Goal: Task Accomplishment & Management: Manage account settings

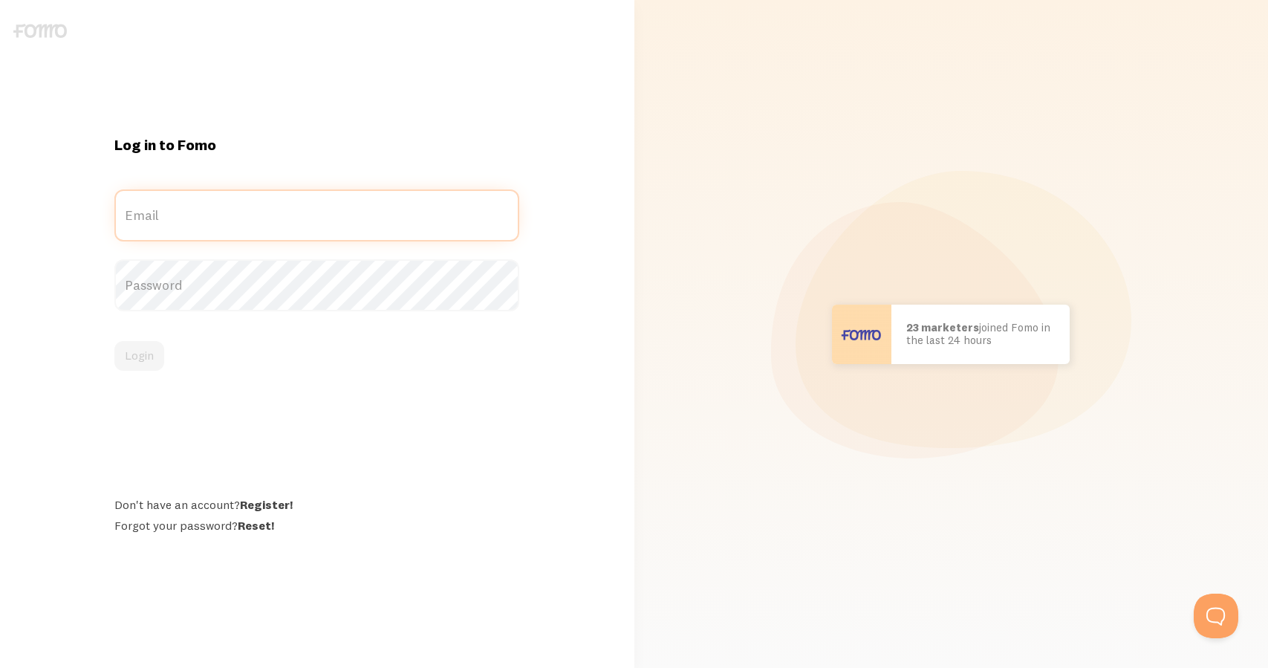
type input "[EMAIL_ADDRESS][PERSON_NAME][DOMAIN_NAME]"
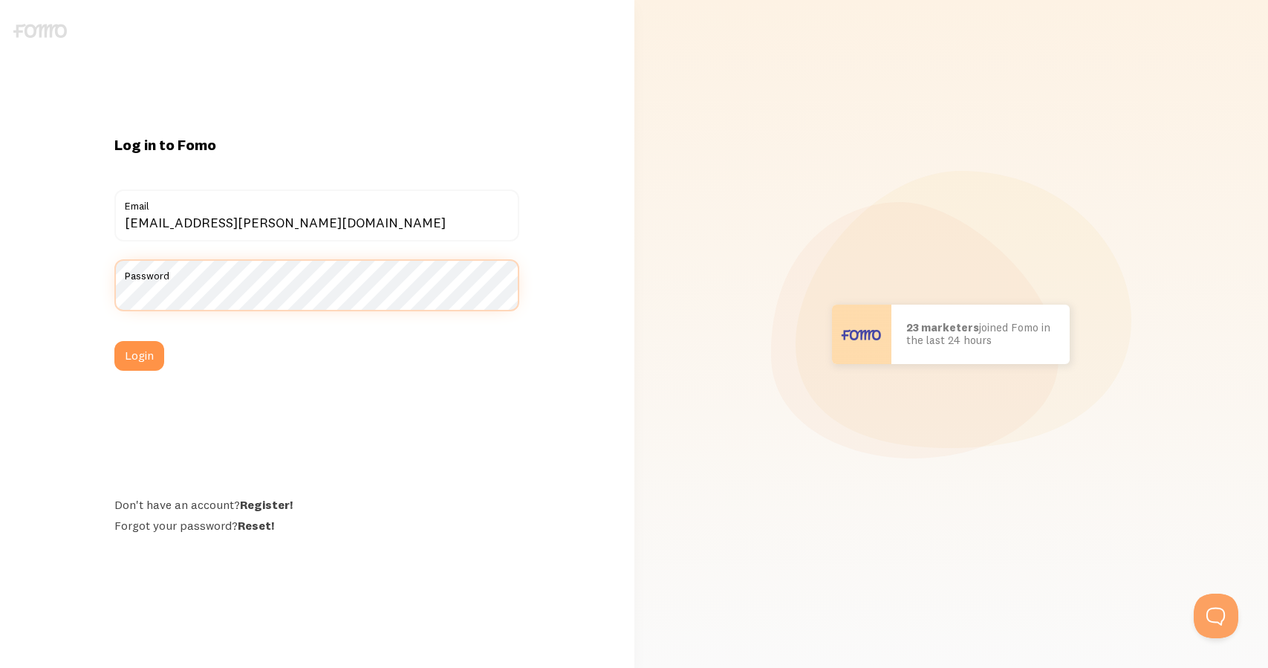
click at [139, 356] on button "Login" at bounding box center [139, 356] width 50 height 30
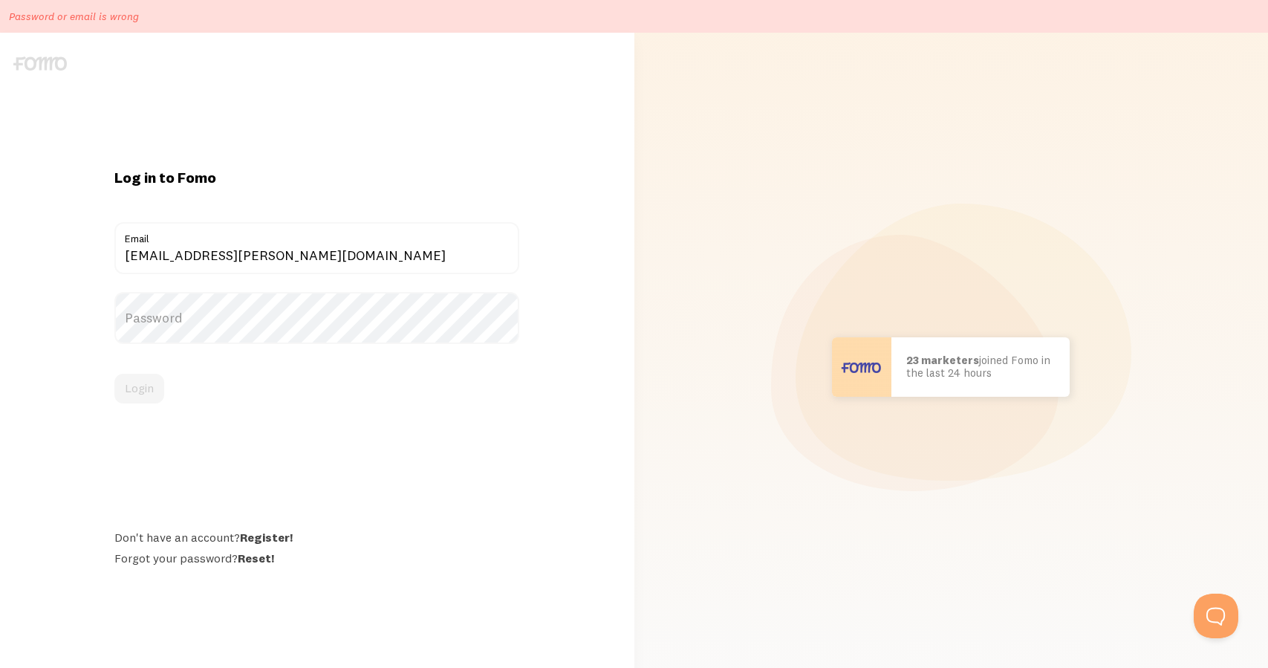
click at [385, 372] on form "[EMAIL_ADDRESS][PERSON_NAME][DOMAIN_NAME] Email Password Login" at bounding box center [316, 312] width 405 height 181
click at [314, 328] on label "Password" at bounding box center [316, 318] width 405 height 52
click at [146, 380] on button "Login" at bounding box center [139, 389] width 50 height 30
click at [222, 370] on form "[EMAIL_ADDRESS][PERSON_NAME][DOMAIN_NAME] Email Password Login" at bounding box center [316, 312] width 405 height 181
click at [209, 321] on label "Password" at bounding box center [316, 318] width 405 height 52
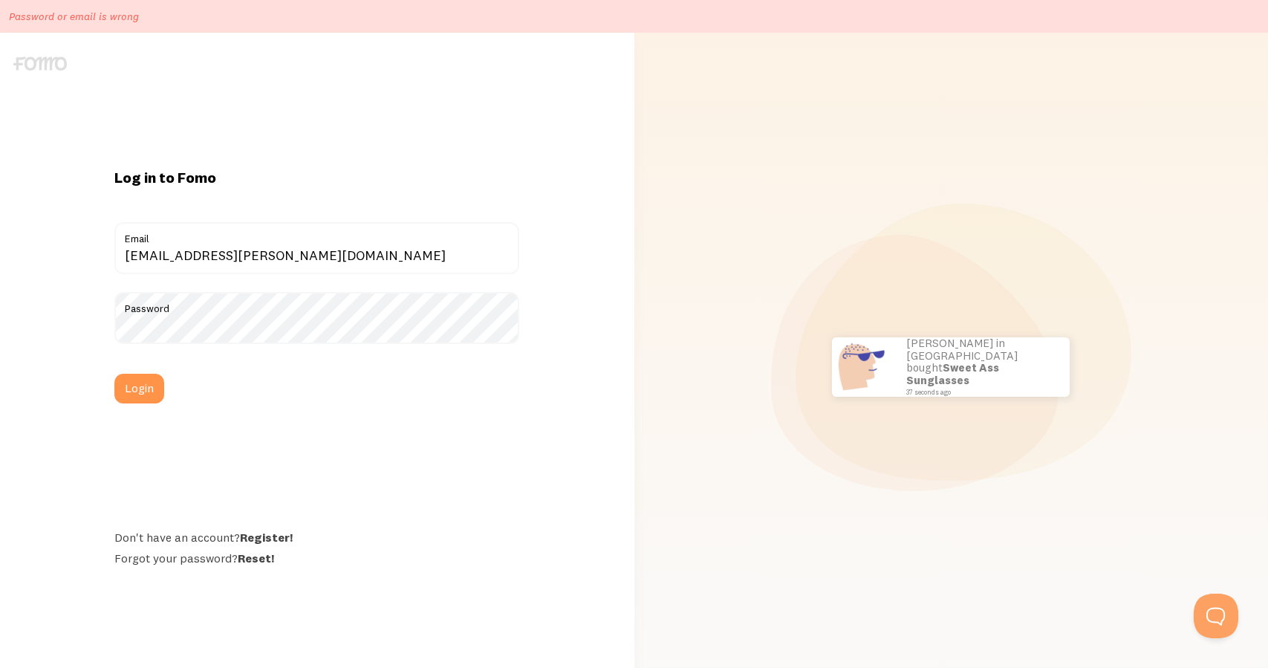
click at [445, 366] on form "[EMAIL_ADDRESS][PERSON_NAME][DOMAIN_NAME] Email Password Login" at bounding box center [316, 312] width 405 height 181
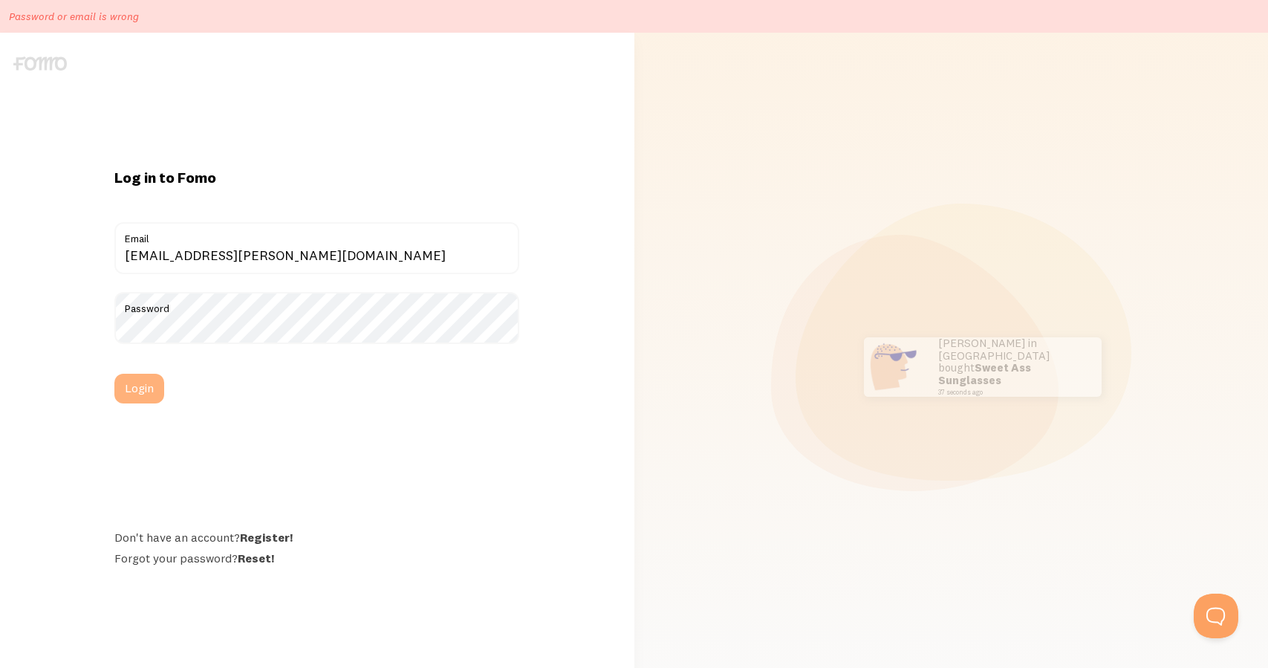
click at [146, 383] on button "Login" at bounding box center [139, 389] width 50 height 30
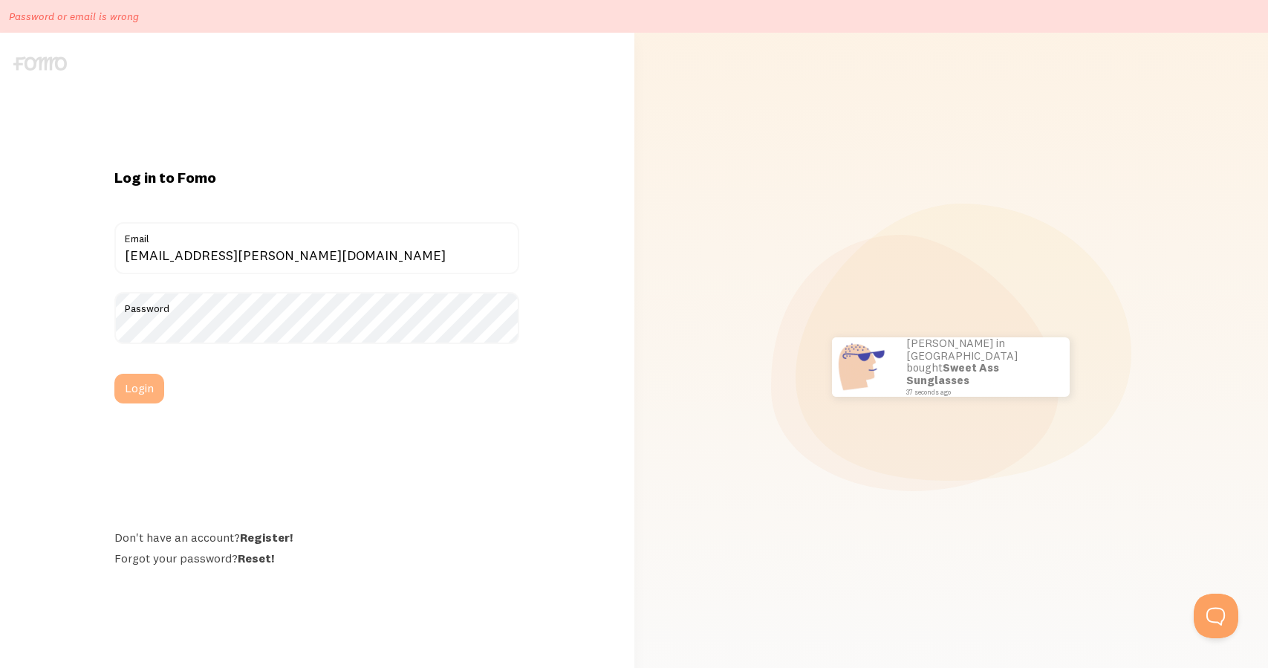
click at [140, 385] on button "Login" at bounding box center [139, 389] width 50 height 30
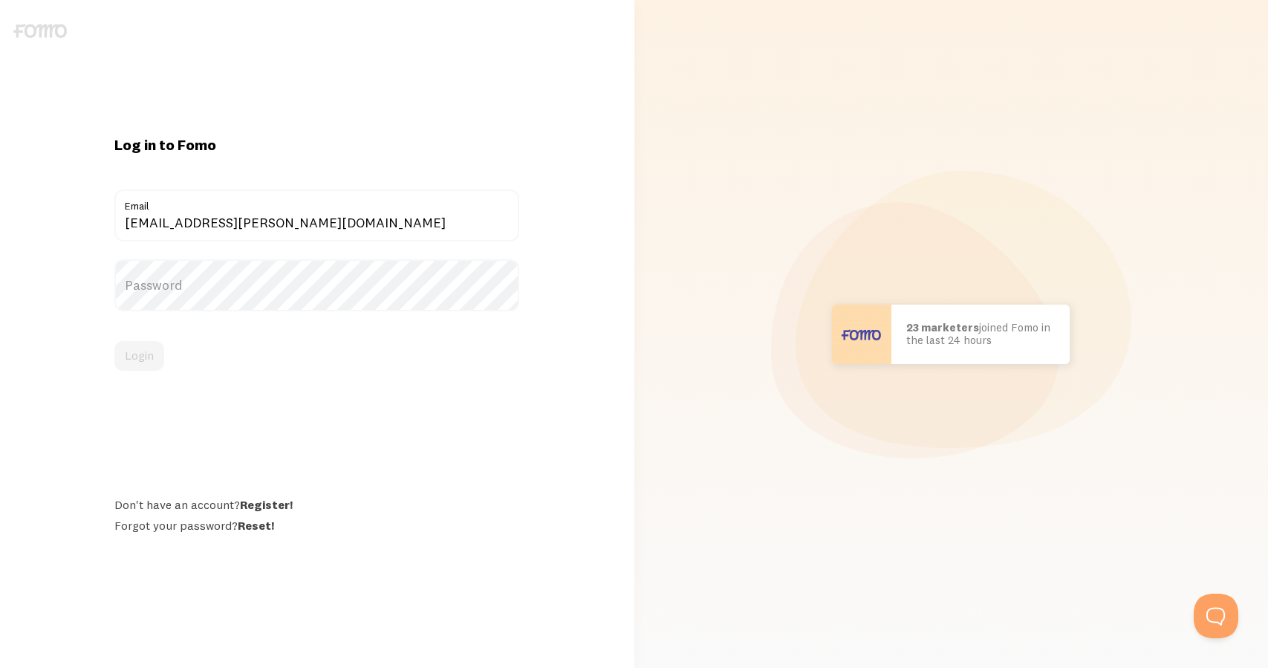
click at [545, 221] on div "Log in to Fomo [EMAIL_ADDRESS][PERSON_NAME][DOMAIN_NAME] Email Password Login D…" at bounding box center [317, 334] width 634 height 398
click at [445, 279] on label "Password" at bounding box center [316, 285] width 405 height 52
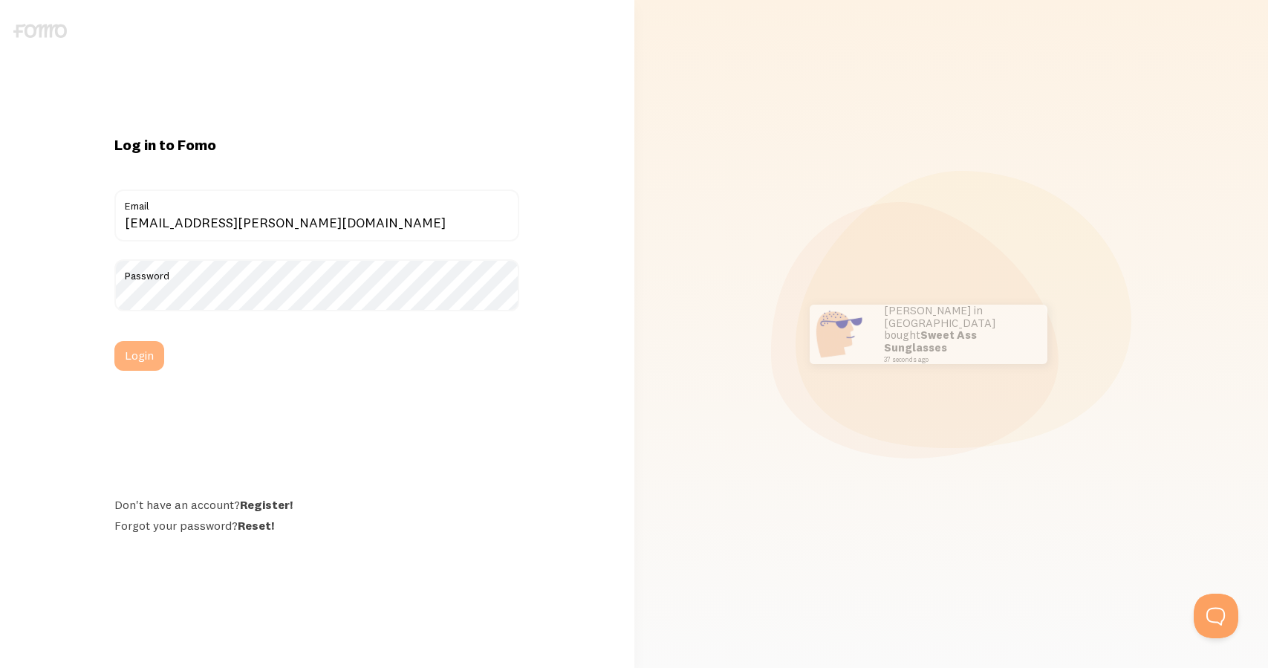
click at [150, 352] on button "Login" at bounding box center [139, 356] width 50 height 30
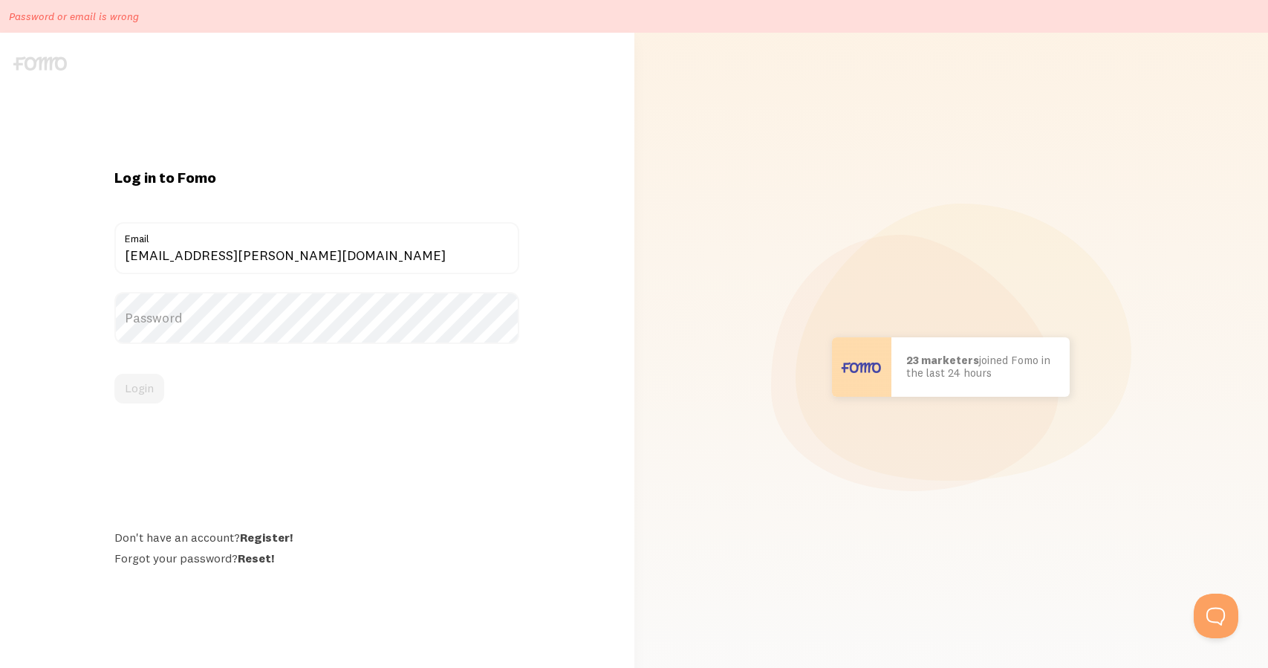
click at [342, 400] on div "Login" at bounding box center [316, 389] width 405 height 30
click at [264, 560] on link "Reset!" at bounding box center [256, 557] width 36 height 15
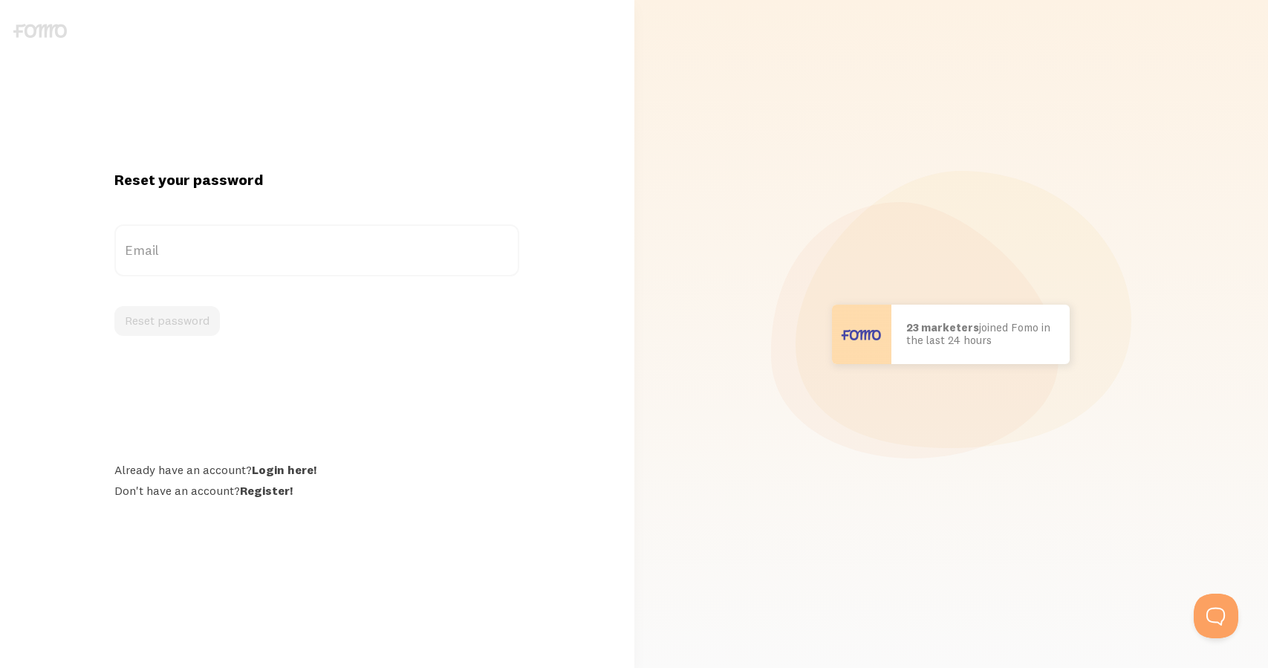
click at [347, 257] on label "Email" at bounding box center [316, 250] width 405 height 52
click at [347, 257] on input "Email" at bounding box center [316, 250] width 405 height 52
type input "[EMAIL_ADDRESS][PERSON_NAME][DOMAIN_NAME]"
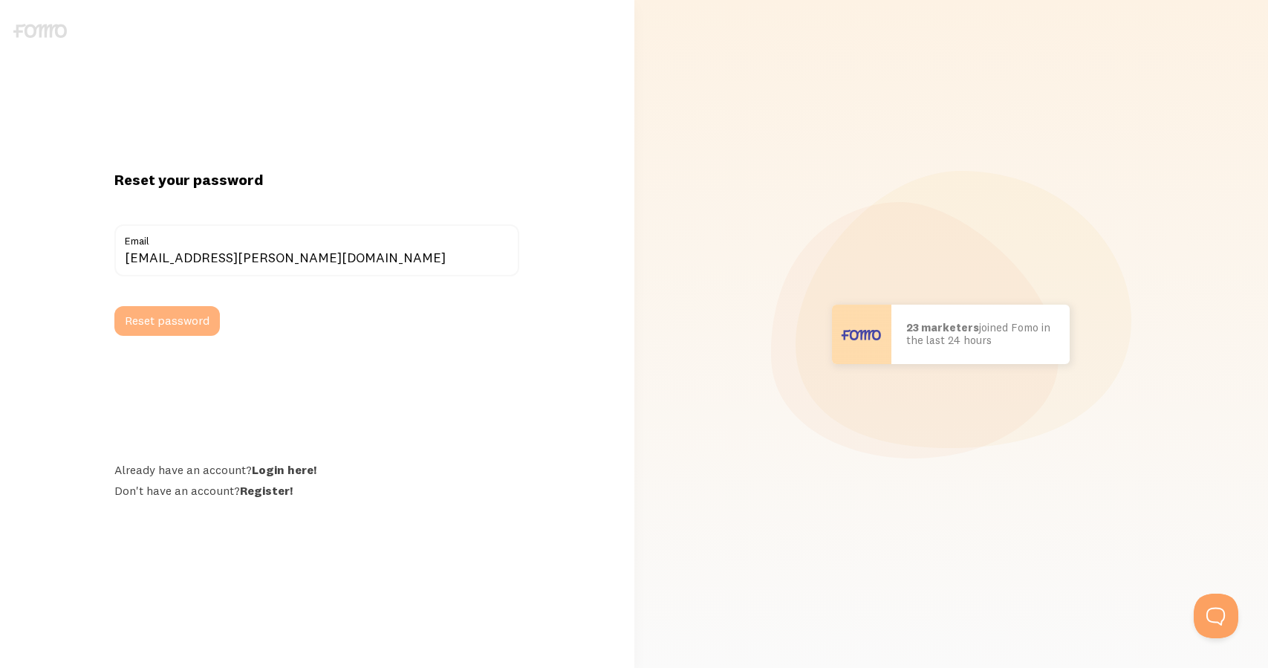
click at [192, 326] on button "Reset password" at bounding box center [166, 321] width 105 height 30
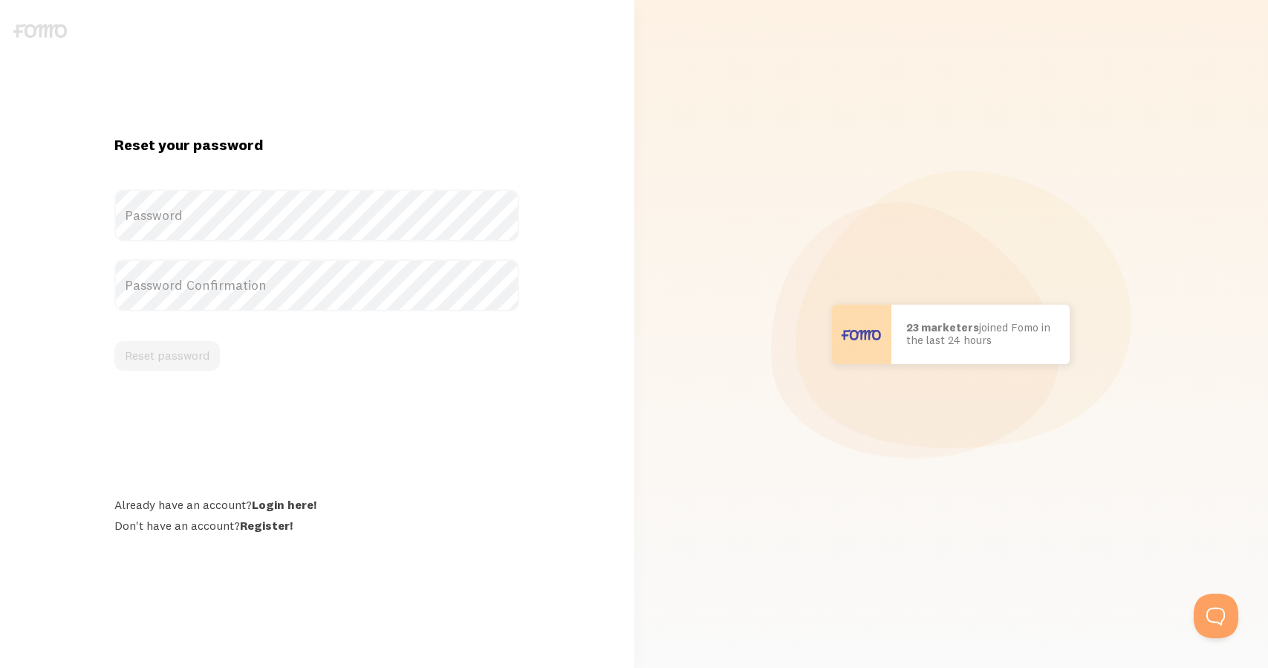
click at [374, 216] on label "Password" at bounding box center [316, 215] width 405 height 52
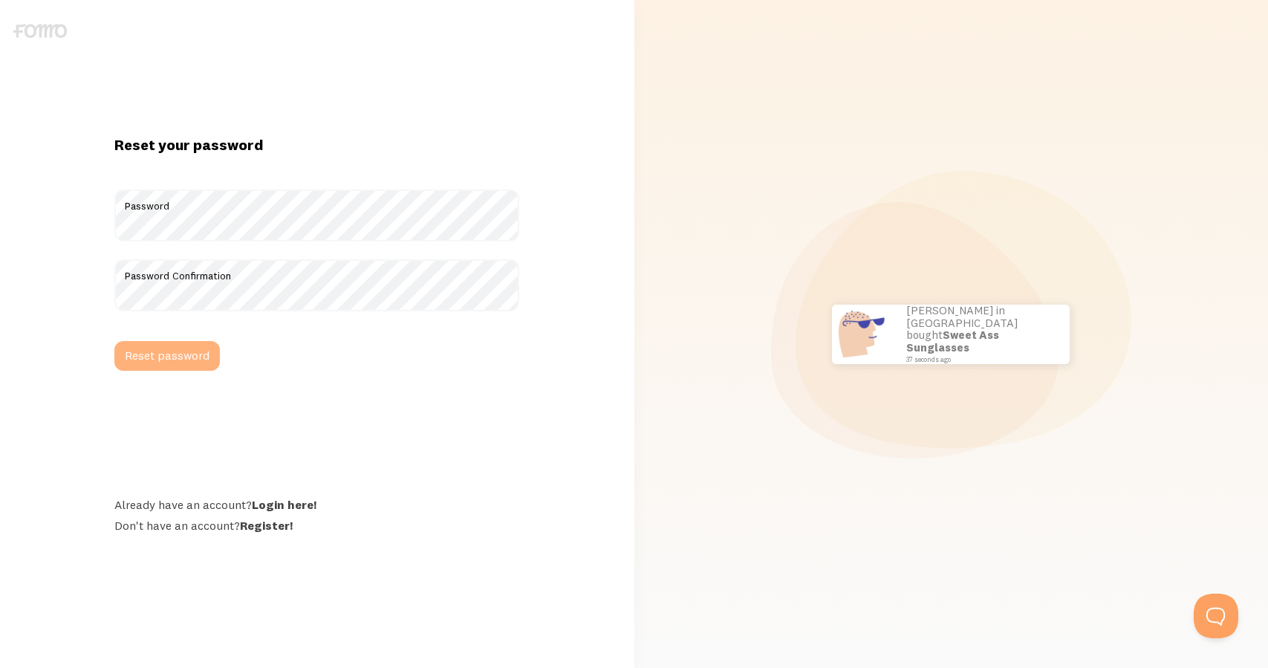
click at [175, 356] on button "Reset password" at bounding box center [166, 356] width 105 height 30
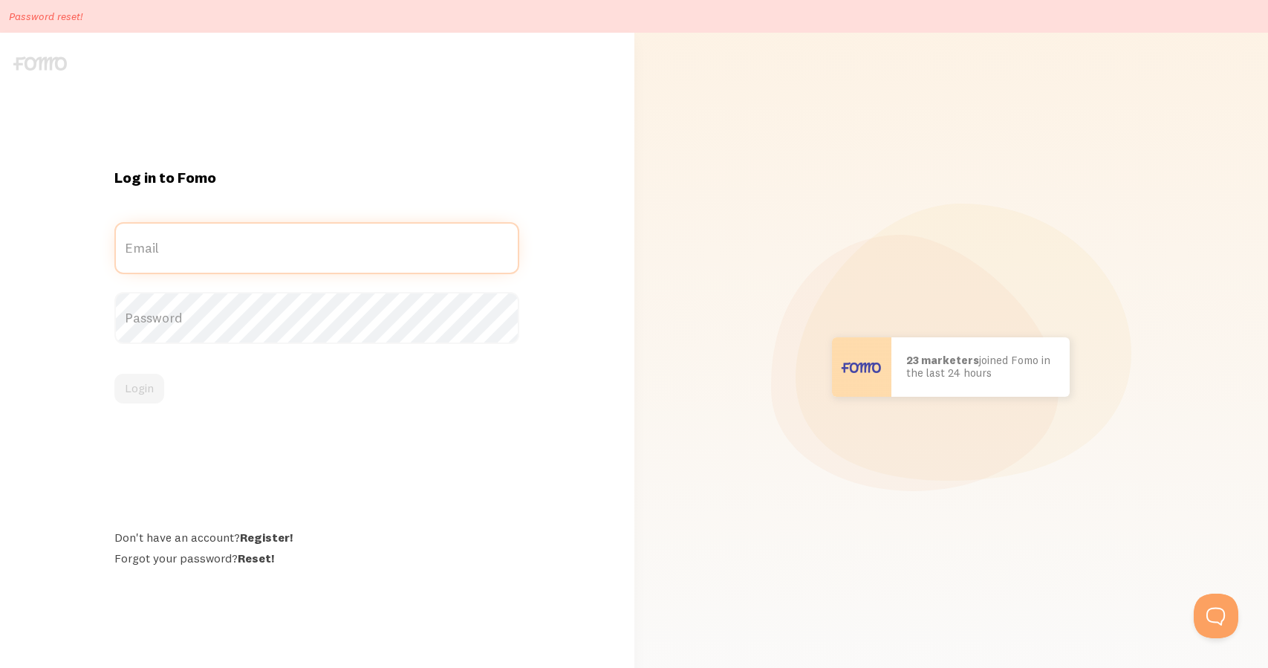
type input "[EMAIL_ADDRESS][PERSON_NAME][DOMAIN_NAME]"
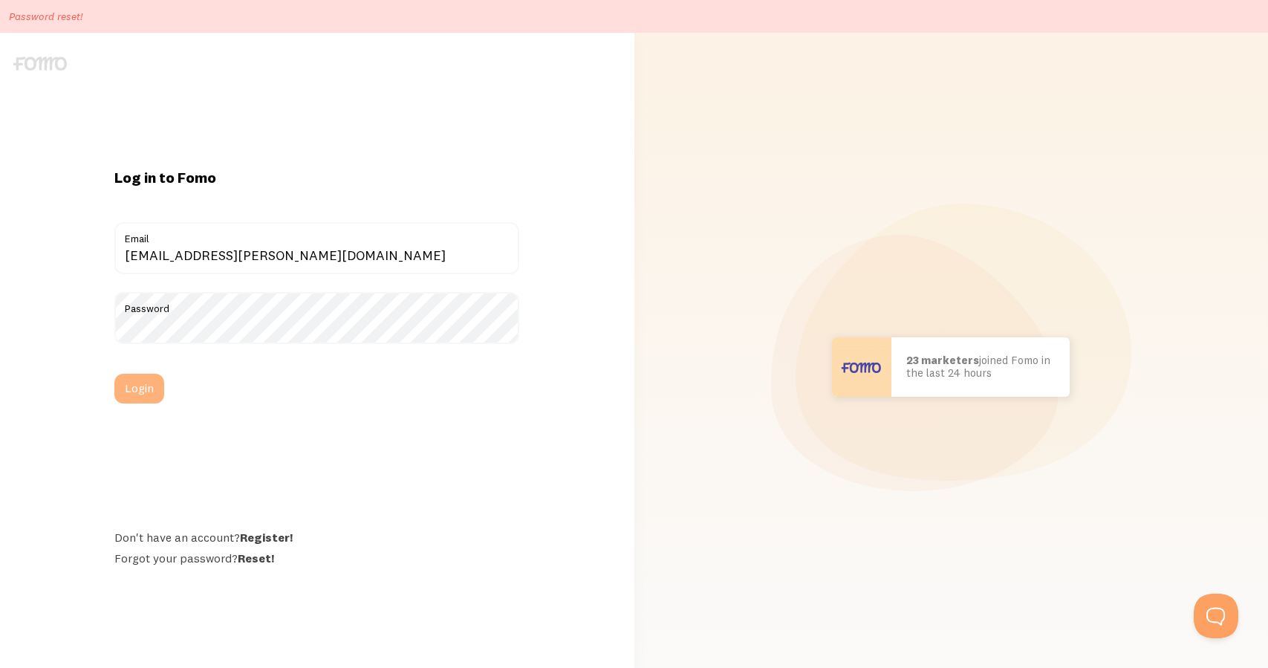
click at [146, 384] on button "Login" at bounding box center [139, 389] width 50 height 30
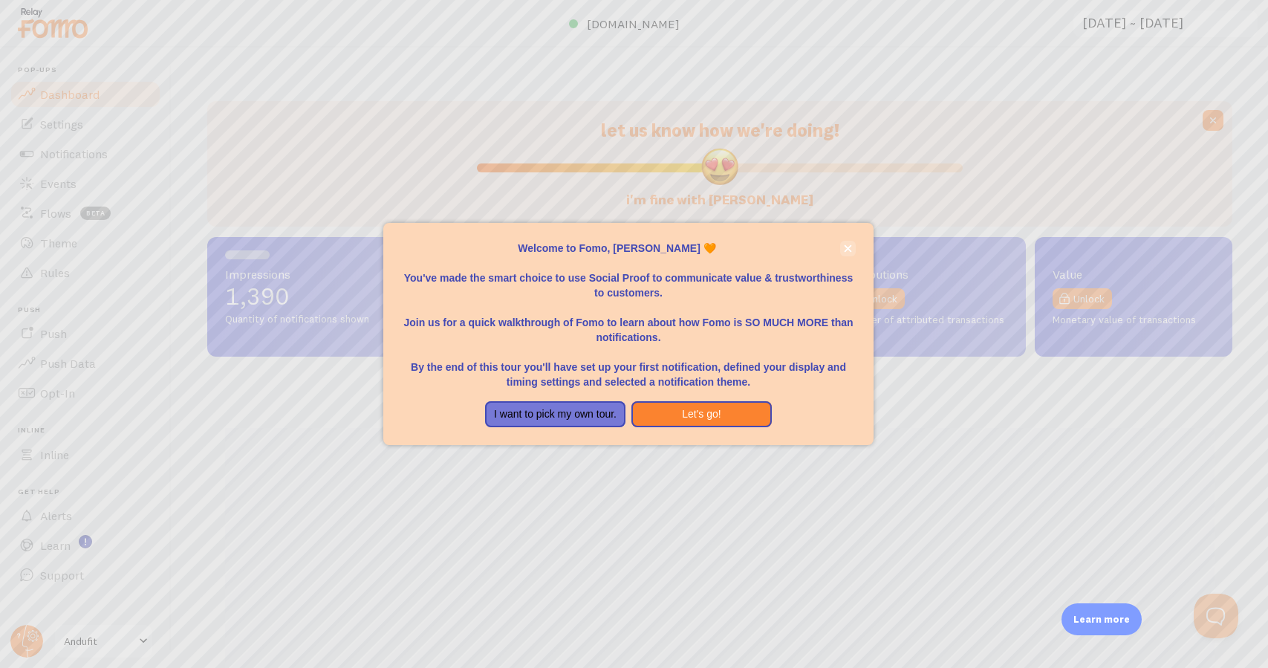
click at [850, 252] on icon "close," at bounding box center [847, 247] width 7 height 7
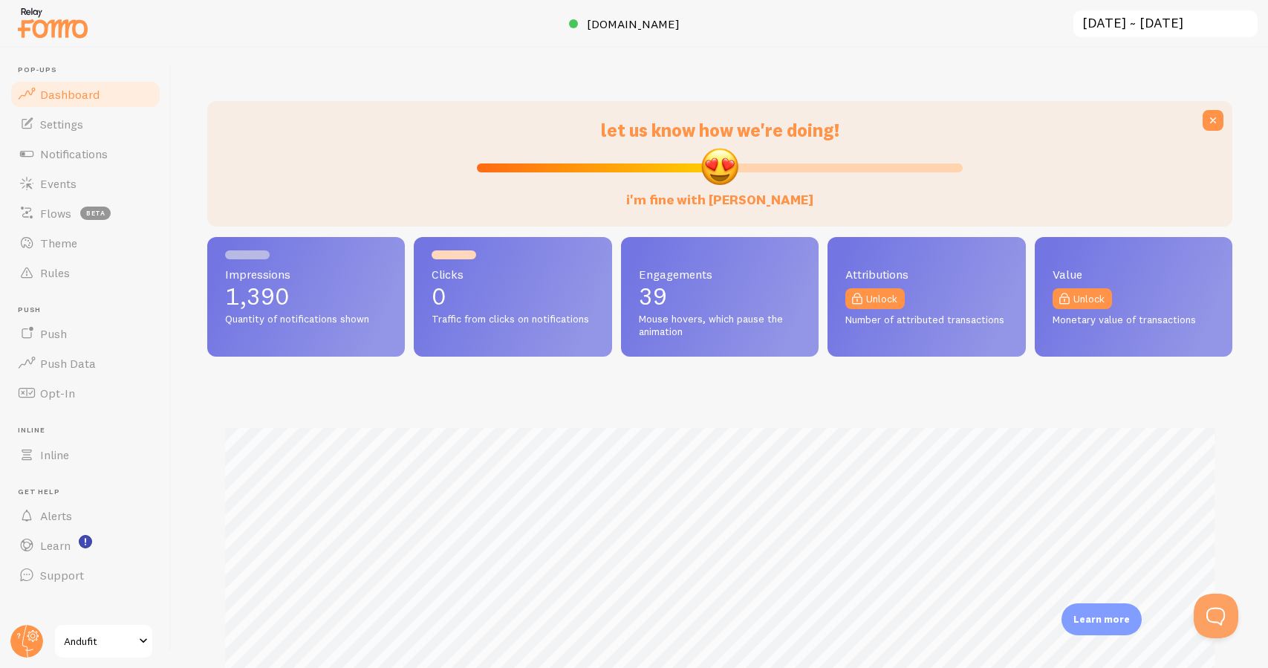
click at [137, 636] on span at bounding box center [143, 641] width 18 height 18
click at [85, 130] on link "Settings" at bounding box center [85, 124] width 153 height 30
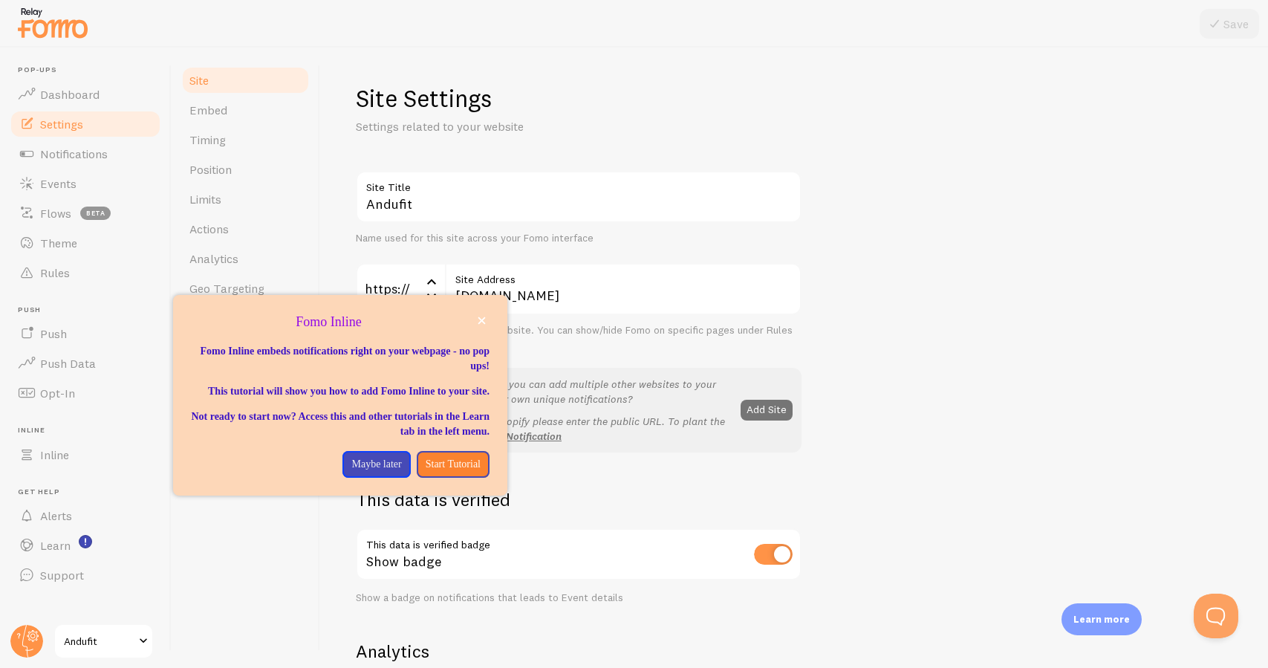
click at [140, 639] on span at bounding box center [143, 641] width 18 height 18
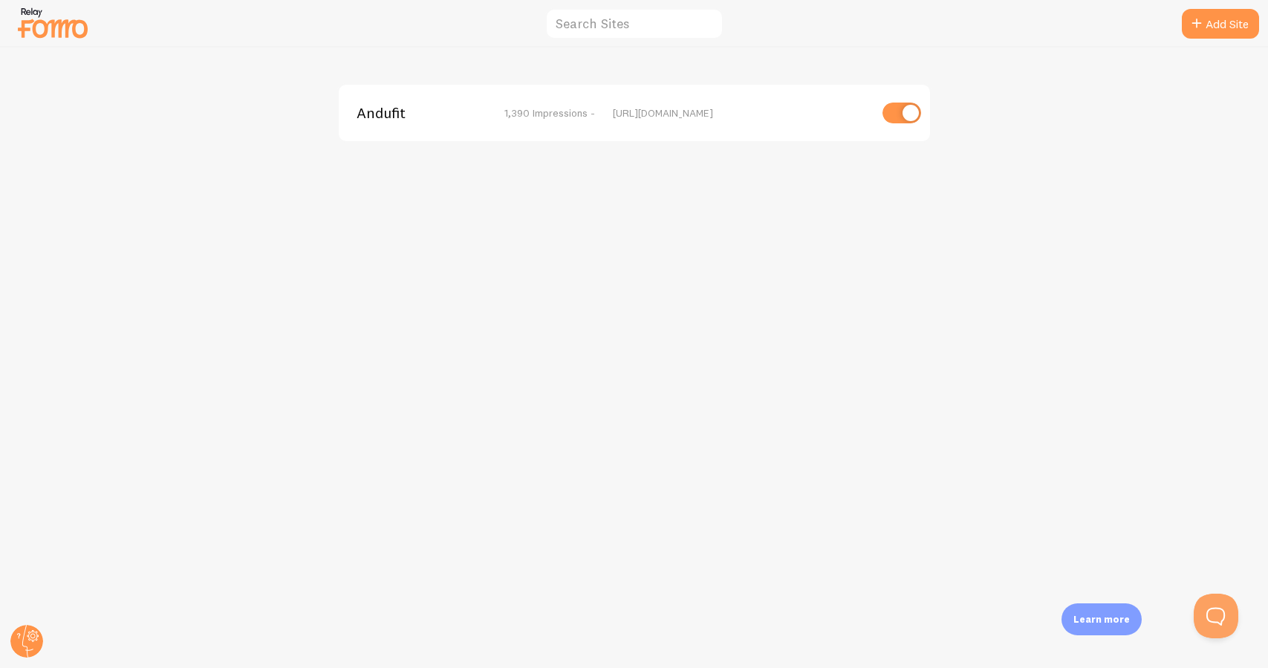
click at [151, 533] on div "Andufit 1,390 Impressions - https://www.andufit.com" at bounding box center [634, 358] width 1267 height 620
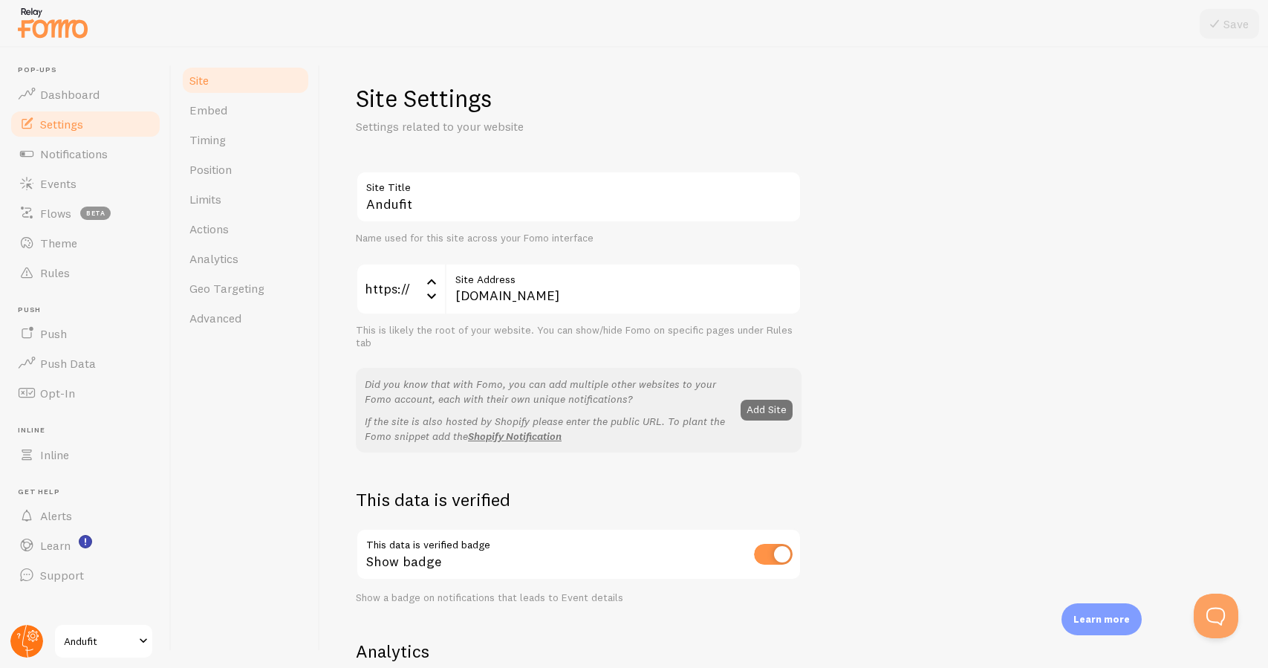
click at [32, 631] on icon at bounding box center [33, 636] width 12 height 12
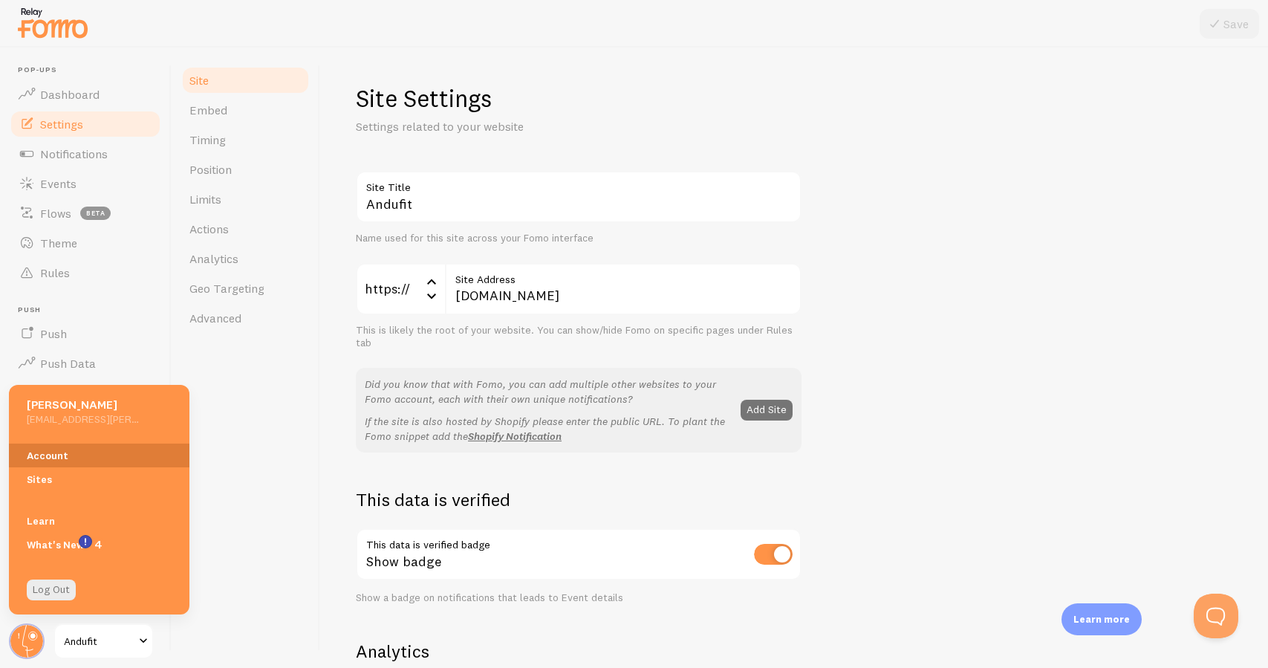
click at [82, 448] on link "Account" at bounding box center [99, 455] width 180 height 24
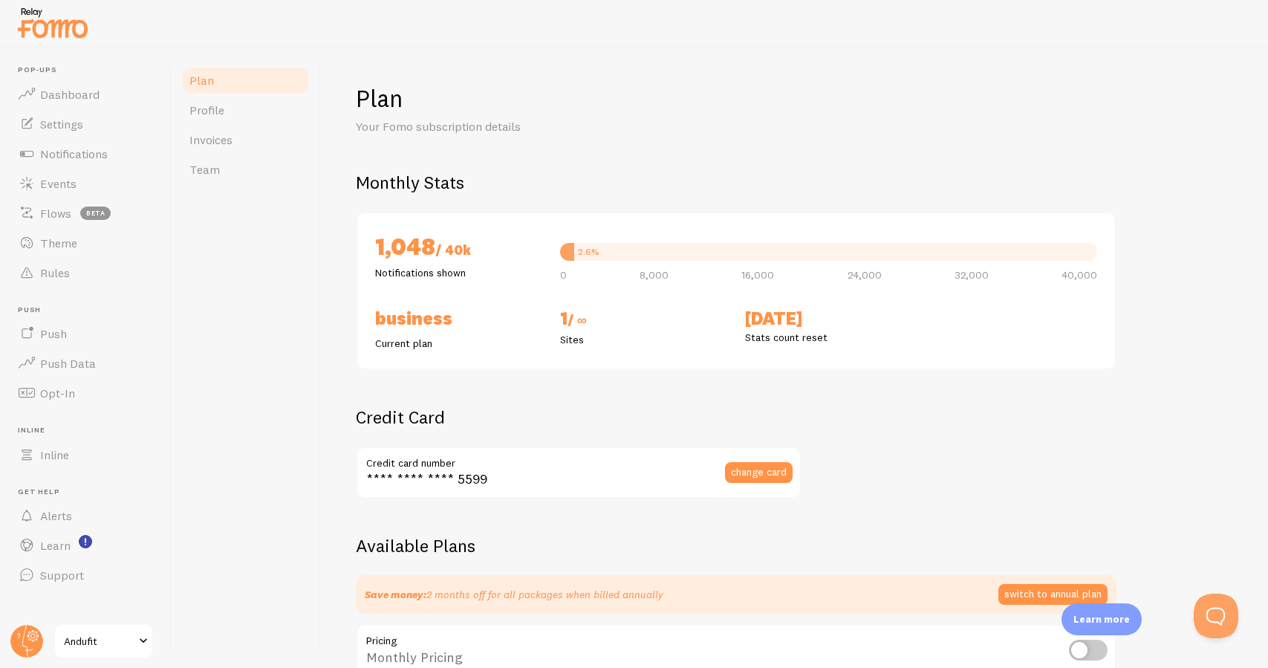
checkbox input "true"
click at [32, 637] on icon at bounding box center [32, 636] width 5 height 5
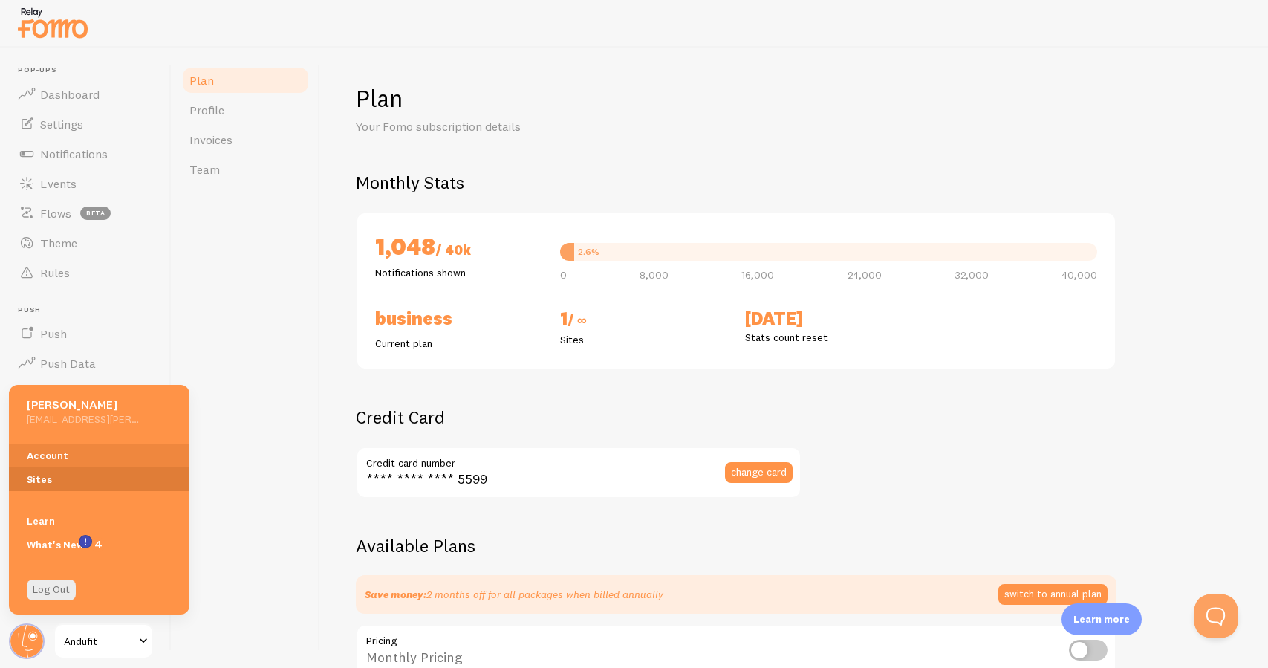
click at [80, 483] on link "Sites" at bounding box center [99, 479] width 180 height 24
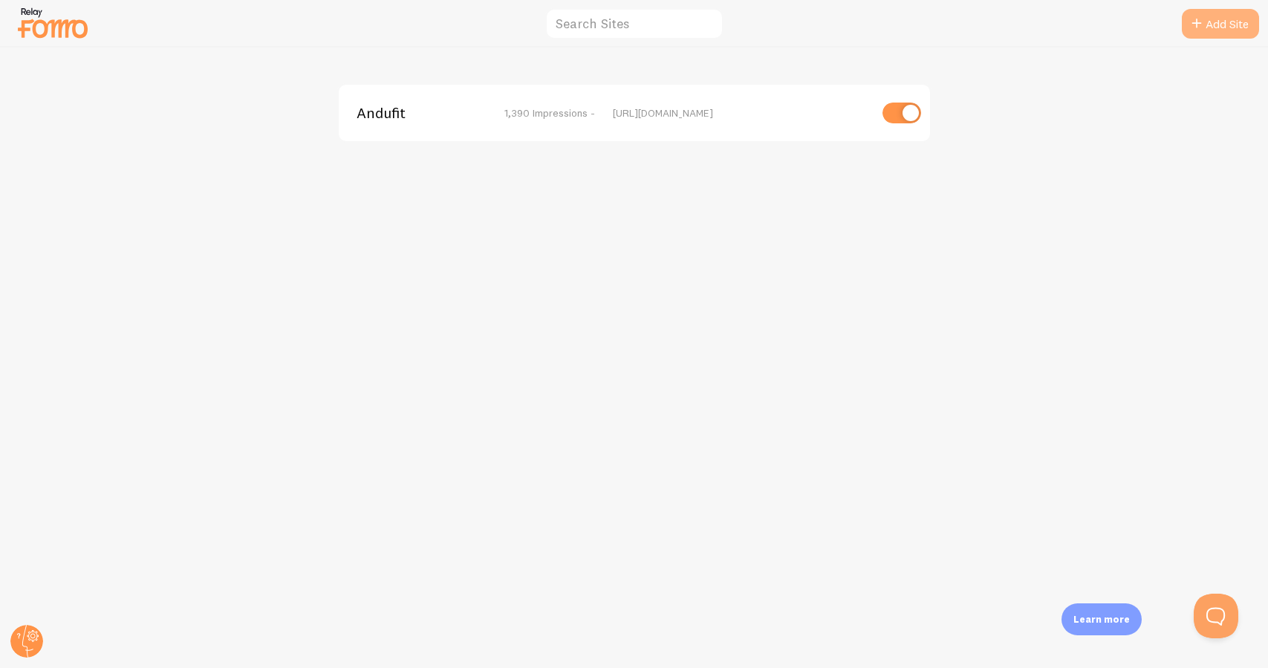
click at [1237, 33] on link "Add Site" at bounding box center [1220, 24] width 77 height 30
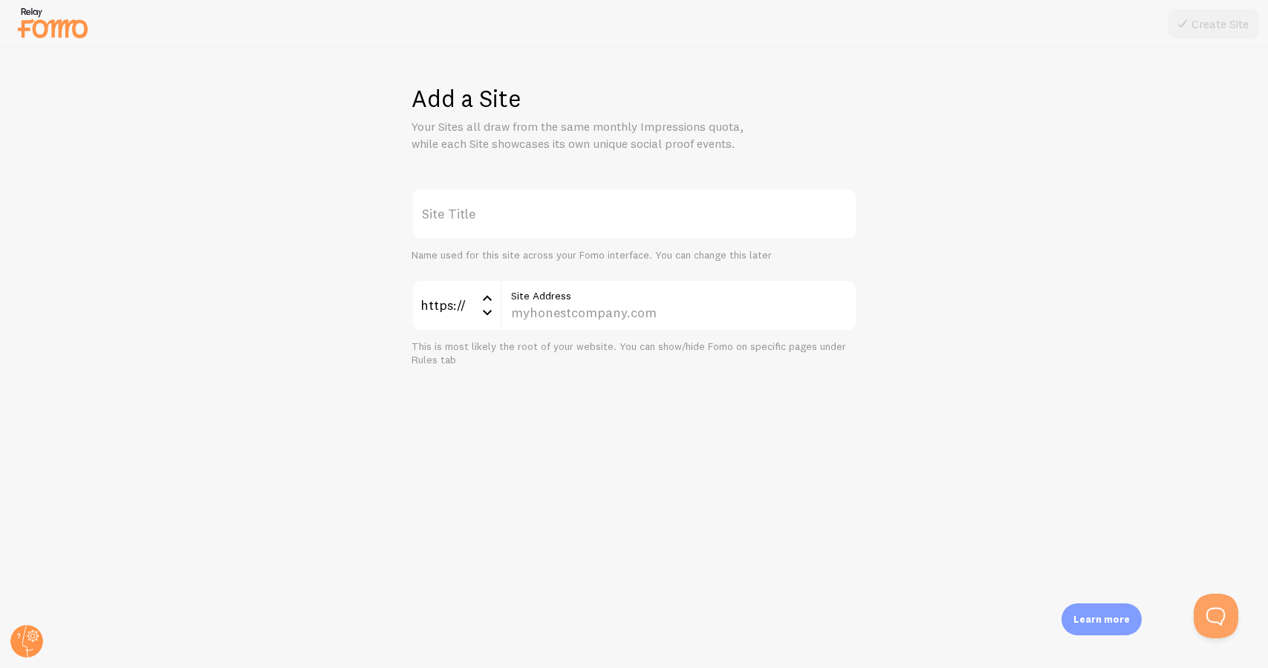
click at [680, 209] on label "Site Title" at bounding box center [634, 214] width 446 height 52
click at [680, 209] on input "Site Title" at bounding box center [634, 214] width 446 height 52
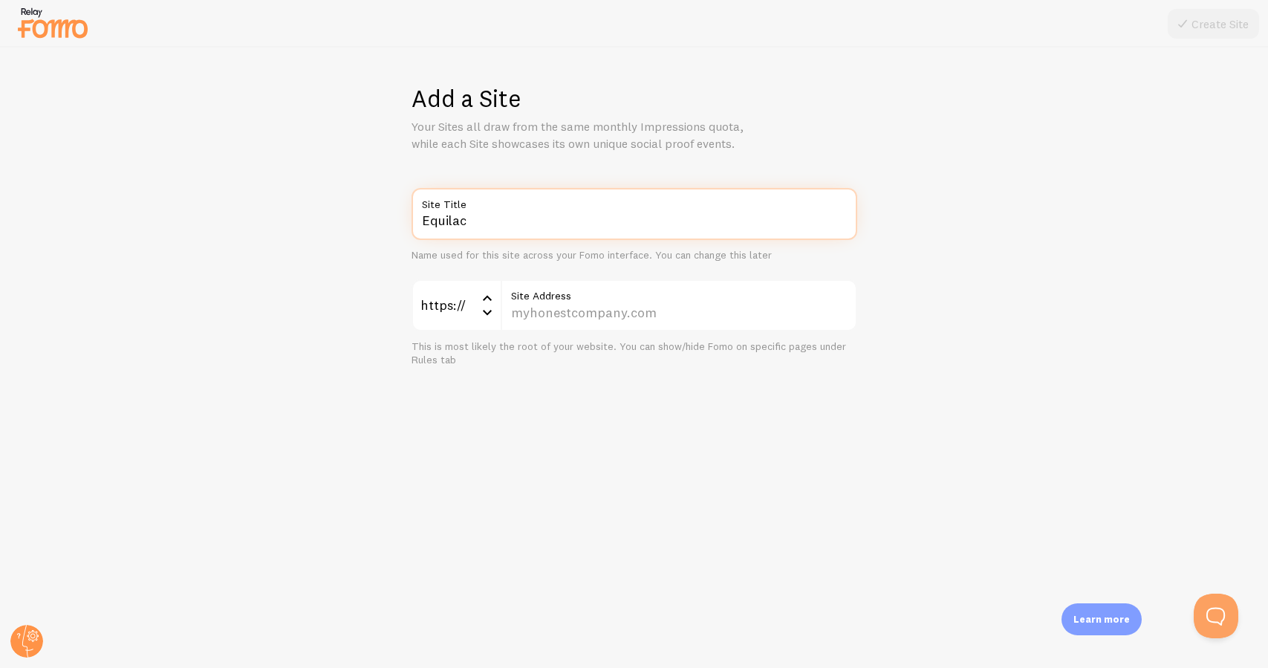
type input "Equilac"
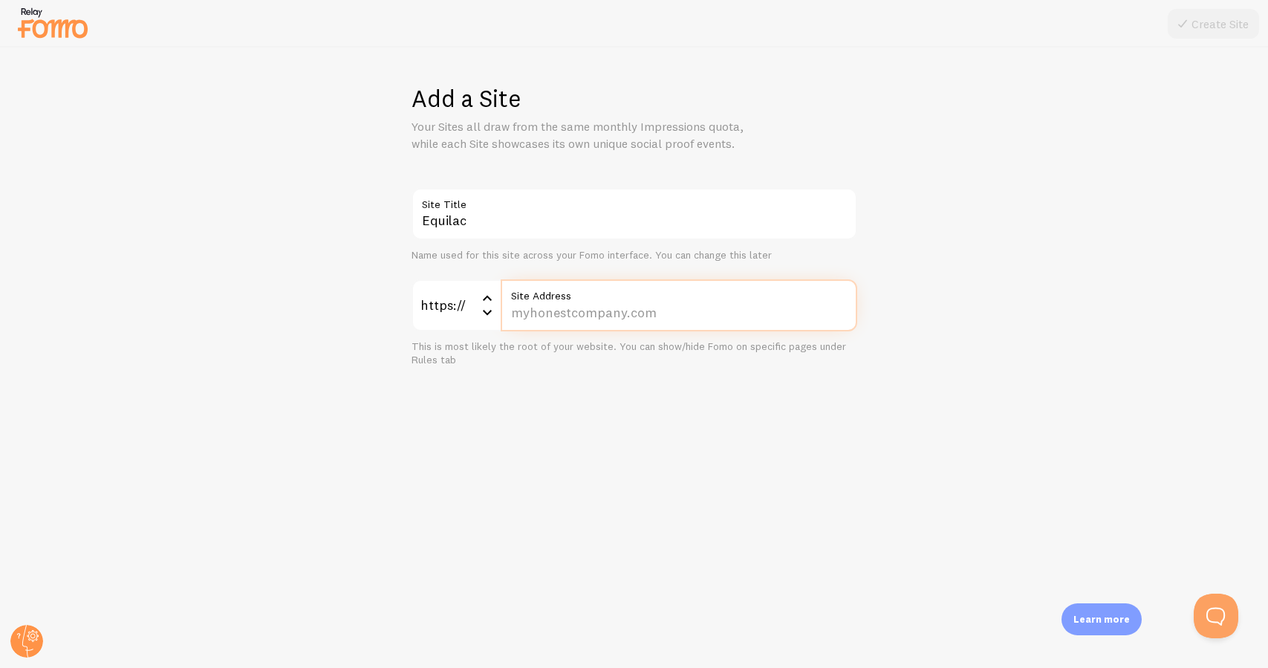
click at [589, 314] on input "Site Address" at bounding box center [679, 305] width 356 height 52
type input "equilac.store"
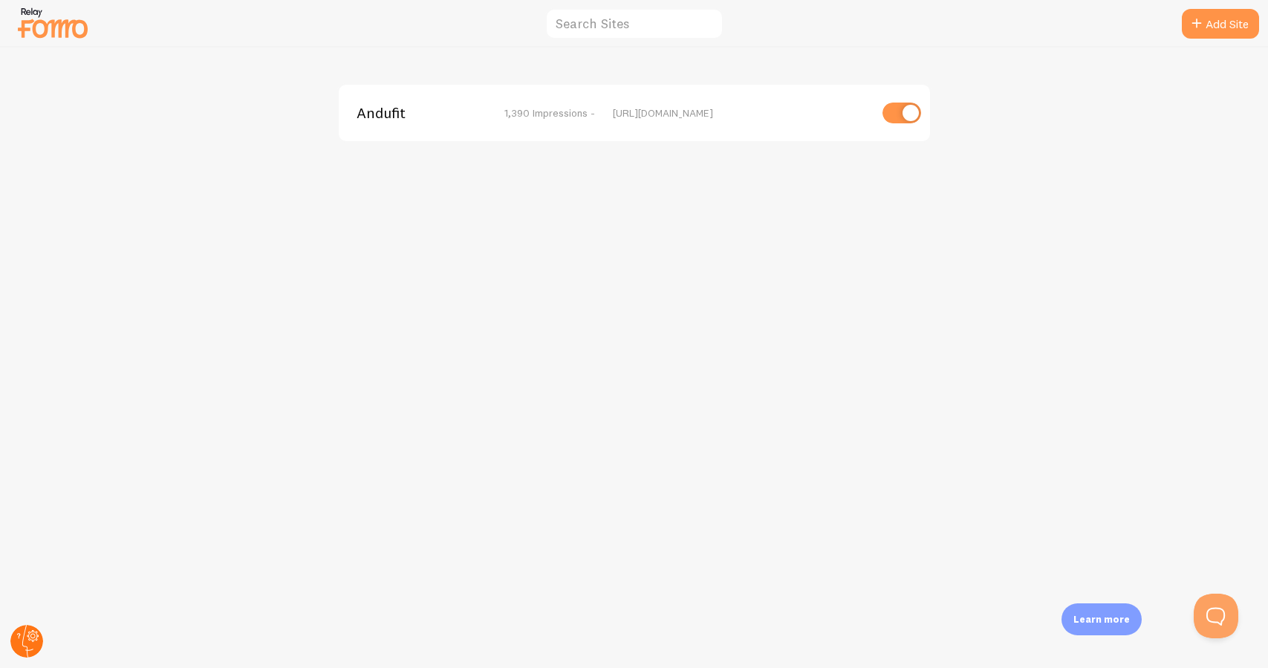
click at [36, 629] on circle at bounding box center [26, 641] width 33 height 33
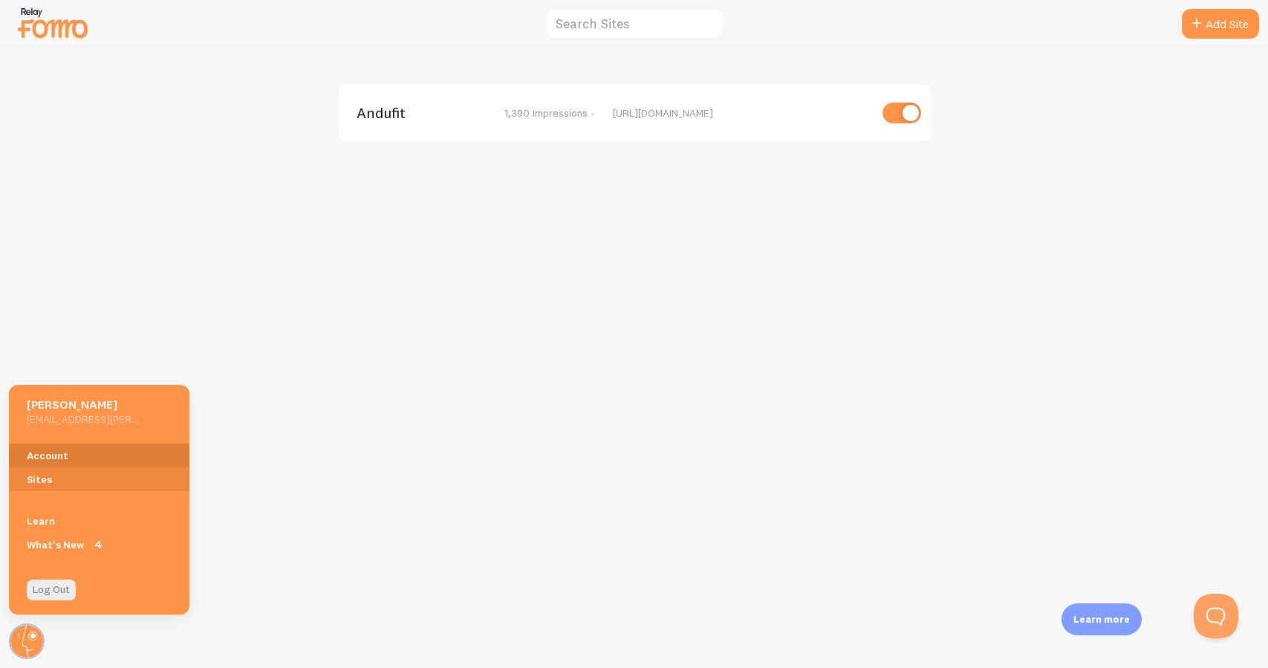
click at [82, 446] on link "Account" at bounding box center [99, 455] width 180 height 24
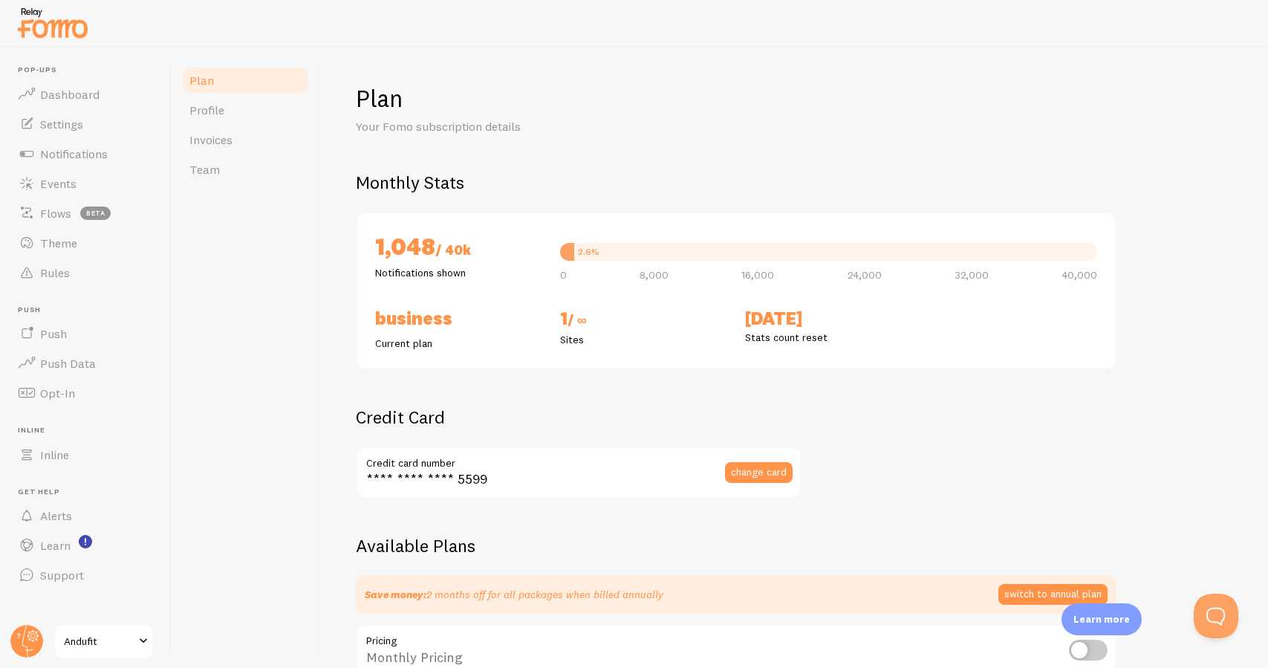
checkbox input "true"
click at [586, 319] on span "/ ∞" at bounding box center [576, 319] width 19 height 17
click at [29, 645] on circle at bounding box center [26, 641] width 33 height 33
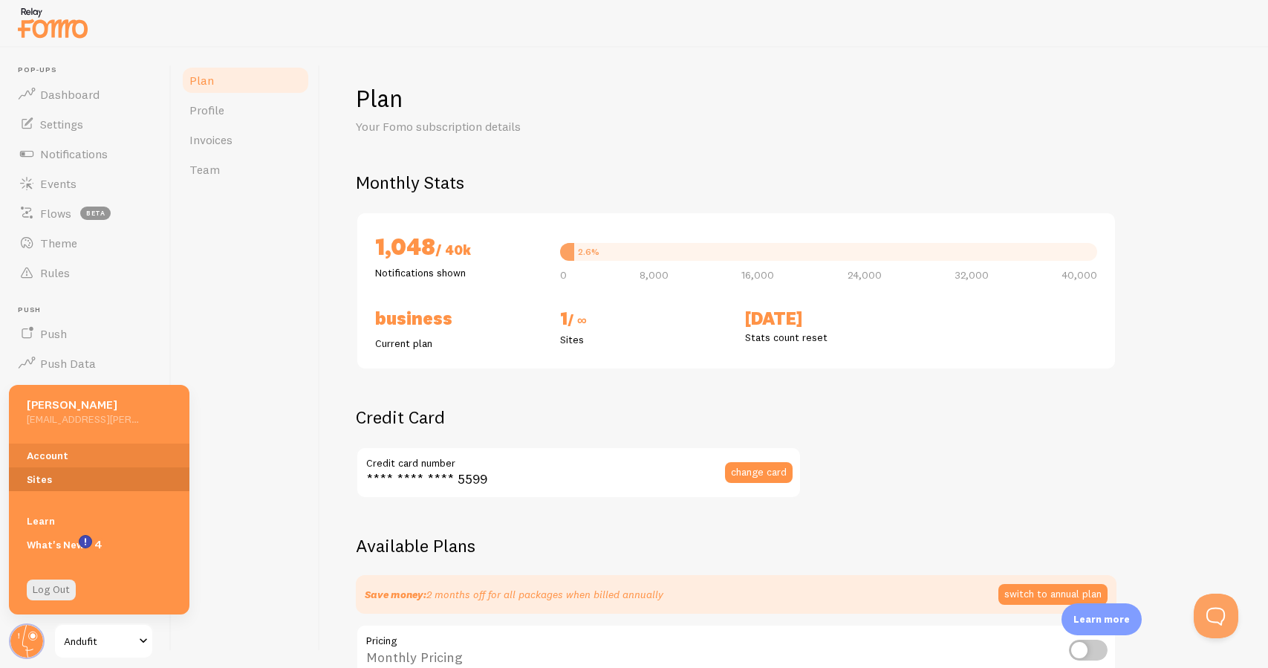
click at [93, 469] on link "Sites" at bounding box center [99, 479] width 180 height 24
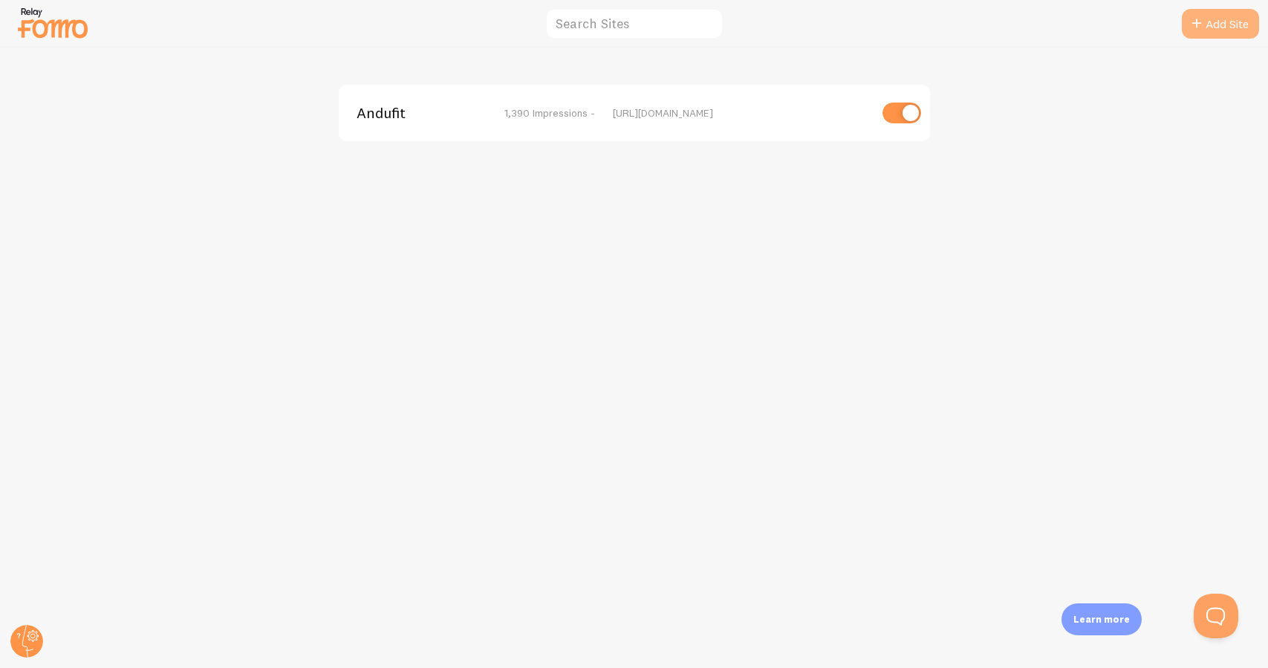
click at [1226, 22] on link "Add Site" at bounding box center [1220, 24] width 77 height 30
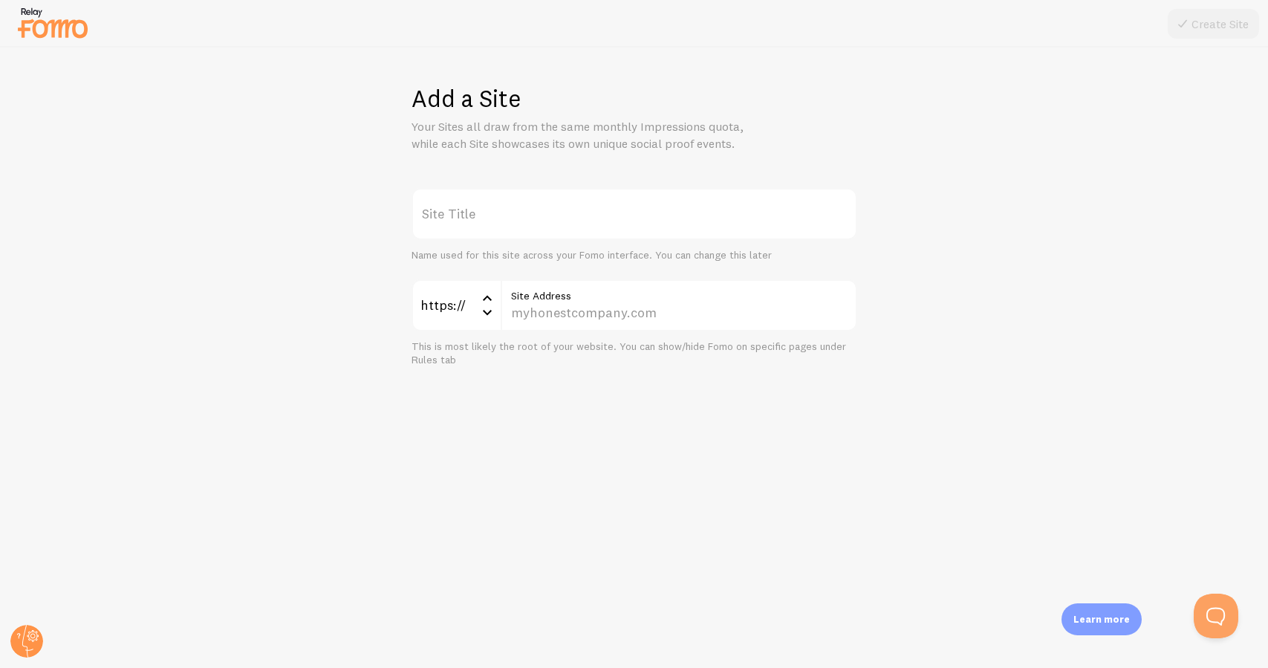
click at [759, 218] on label "Site Title" at bounding box center [634, 214] width 446 height 52
click at [759, 218] on input "Site Title" at bounding box center [634, 214] width 446 height 52
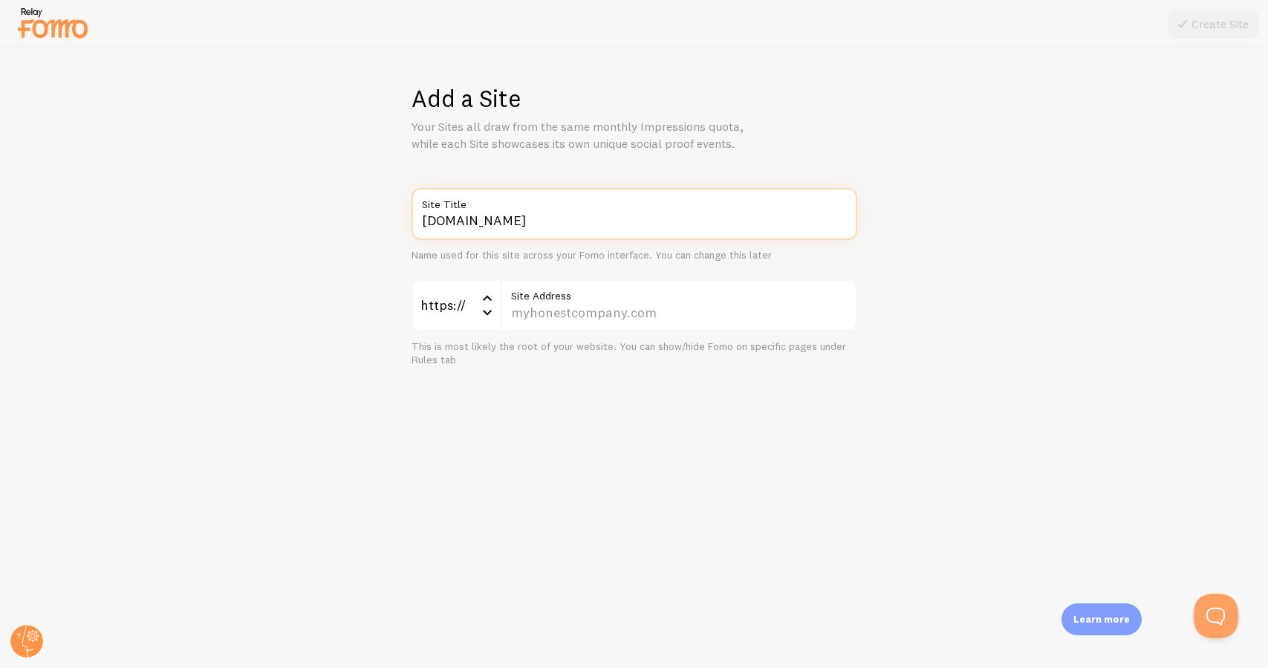
drag, startPoint x: 428, startPoint y: 219, endPoint x: 420, endPoint y: 219, distance: 8.2
click at [420, 219] on input "Equilac.store" at bounding box center [634, 214] width 446 height 52
click at [506, 218] on input "equilac.store" at bounding box center [634, 214] width 446 height 52
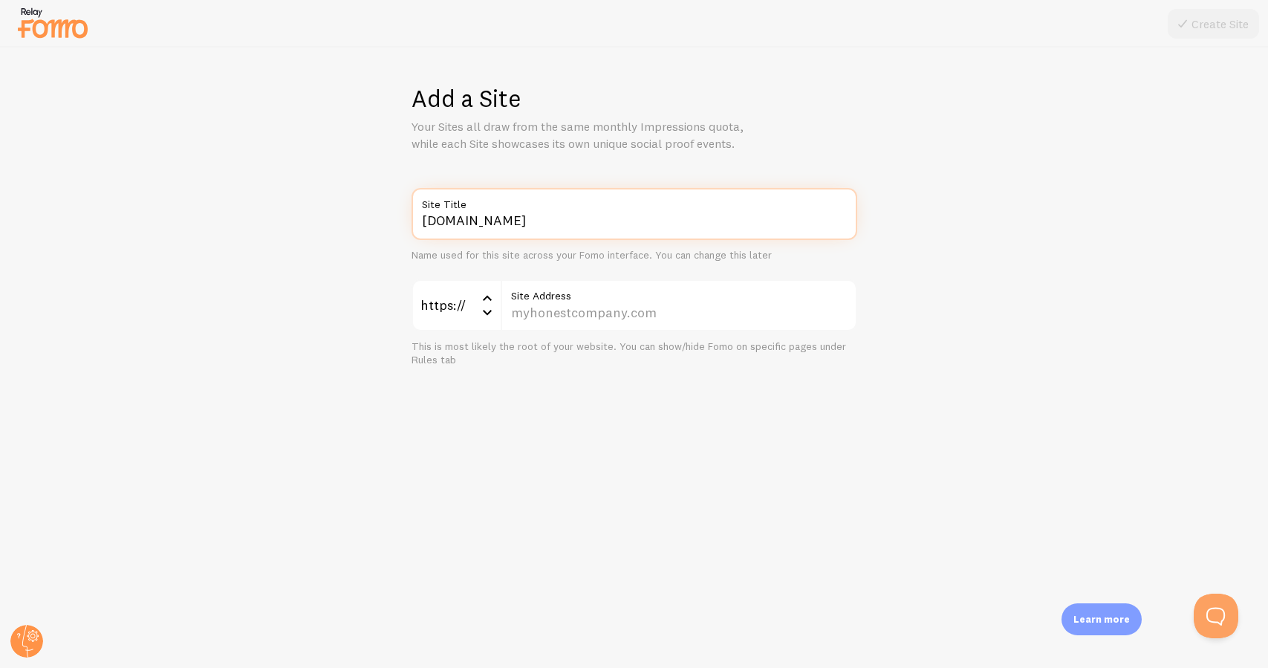
type input "equilac.store"
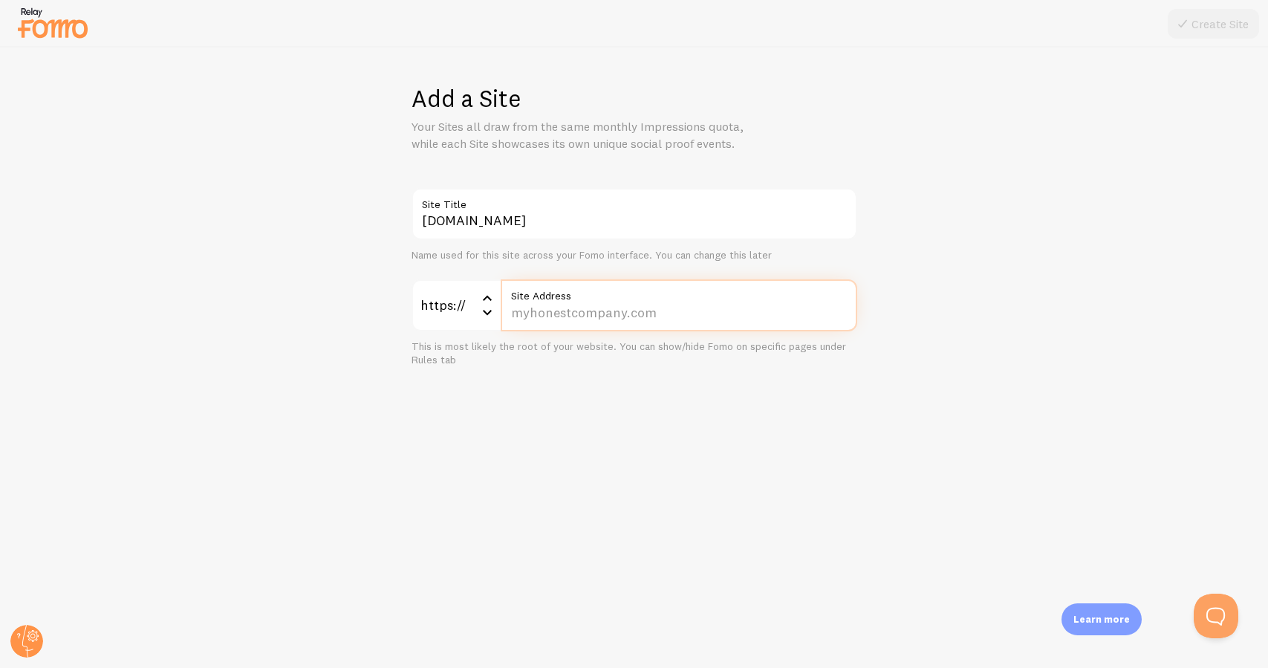
click at [541, 311] on input "Site Address" at bounding box center [679, 305] width 356 height 52
paste input "equilac.store"
type input "equilac.store"
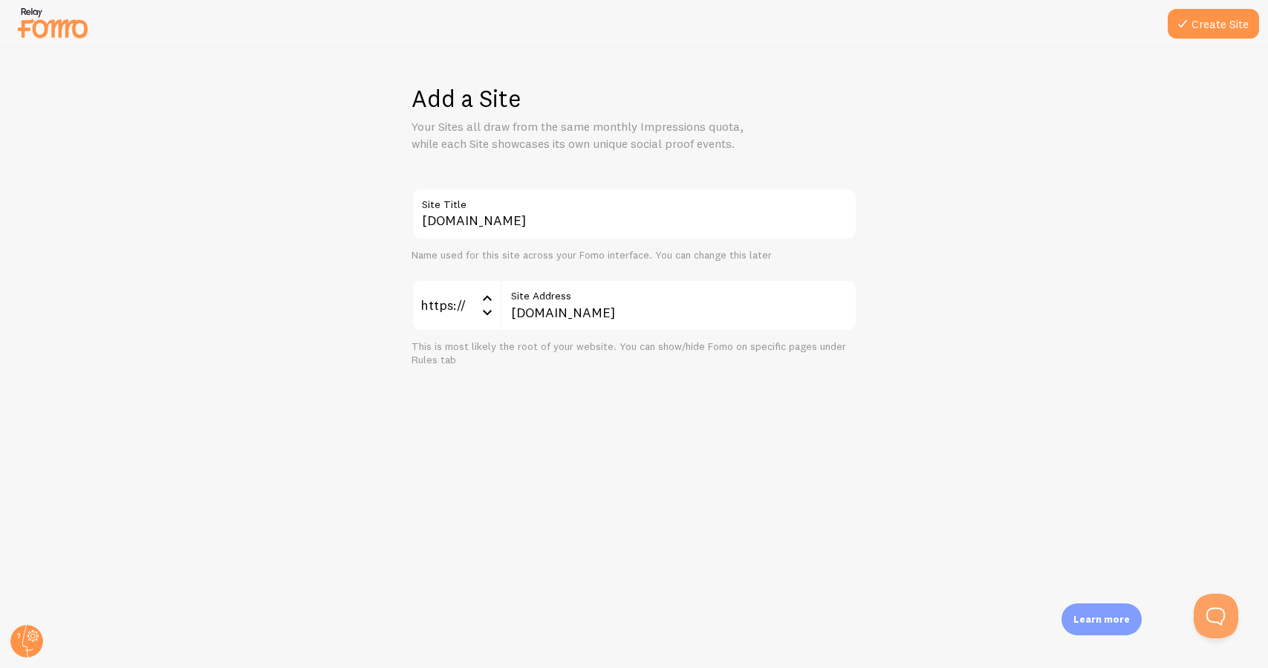
click at [678, 389] on div "Add a Site Your Sites all draw from the same monthly Impressions quota, while e…" at bounding box center [634, 358] width 1267 height 620
click at [605, 305] on input "equilac.store" at bounding box center [679, 305] width 356 height 52
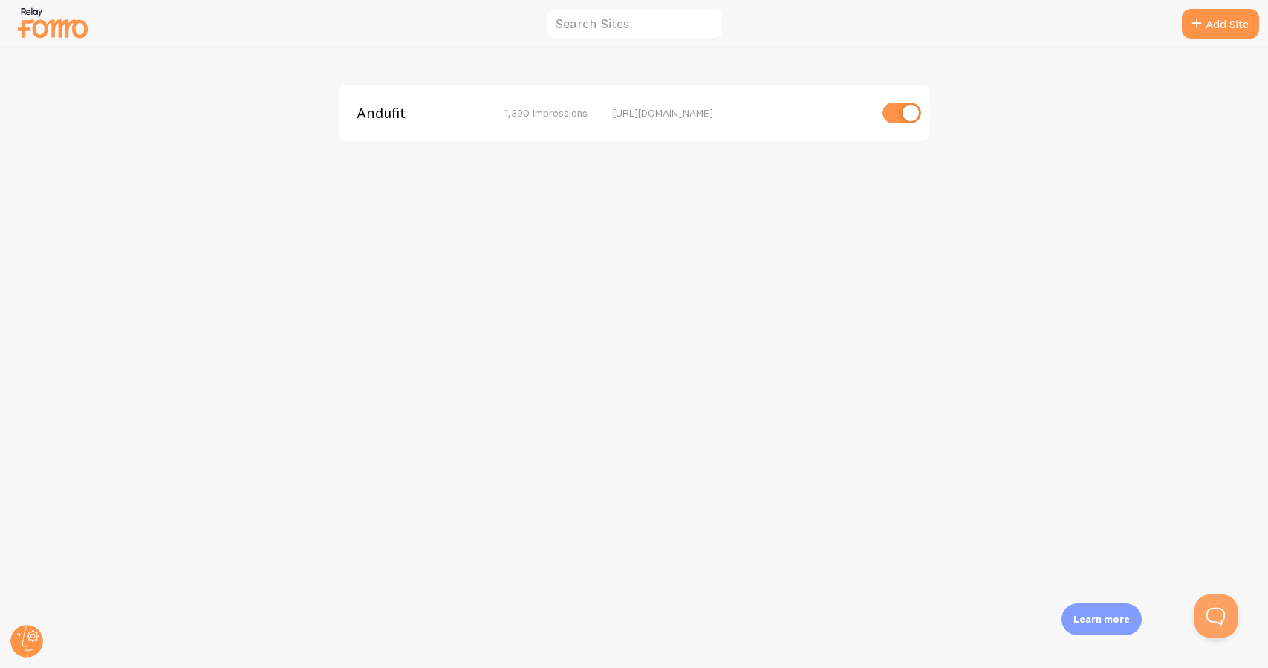
click at [628, 115] on div "https://www.andufit.com" at bounding box center [741, 112] width 256 height 13
click at [1218, 30] on link "Add Site" at bounding box center [1220, 24] width 77 height 30
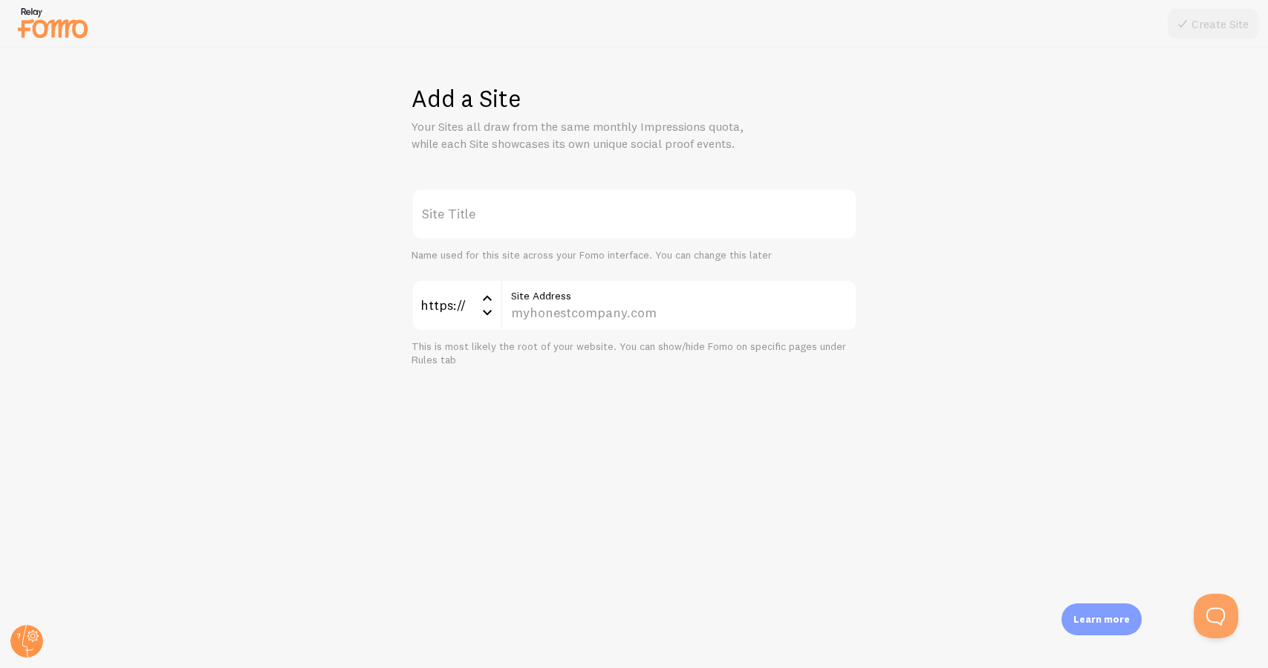
click at [664, 216] on label "Site Title" at bounding box center [634, 214] width 446 height 52
click at [664, 216] on input "Site Title" at bounding box center [634, 214] width 446 height 52
paste input "equilac.store"
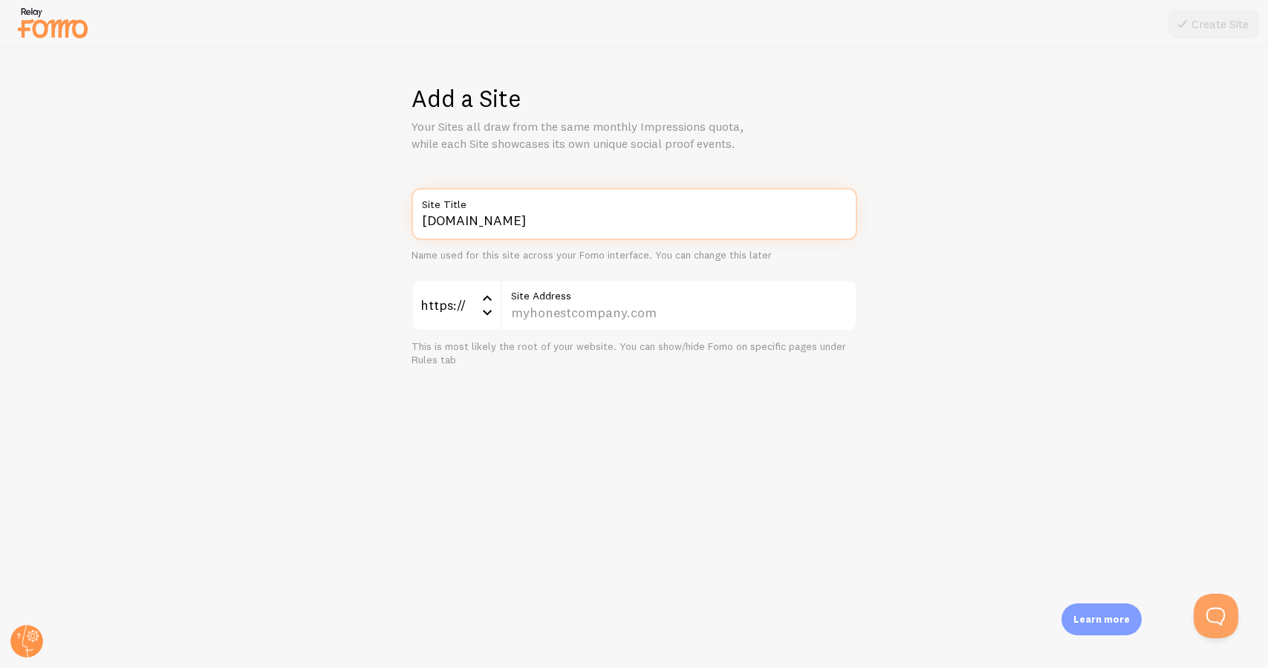
type input "equilac.store"
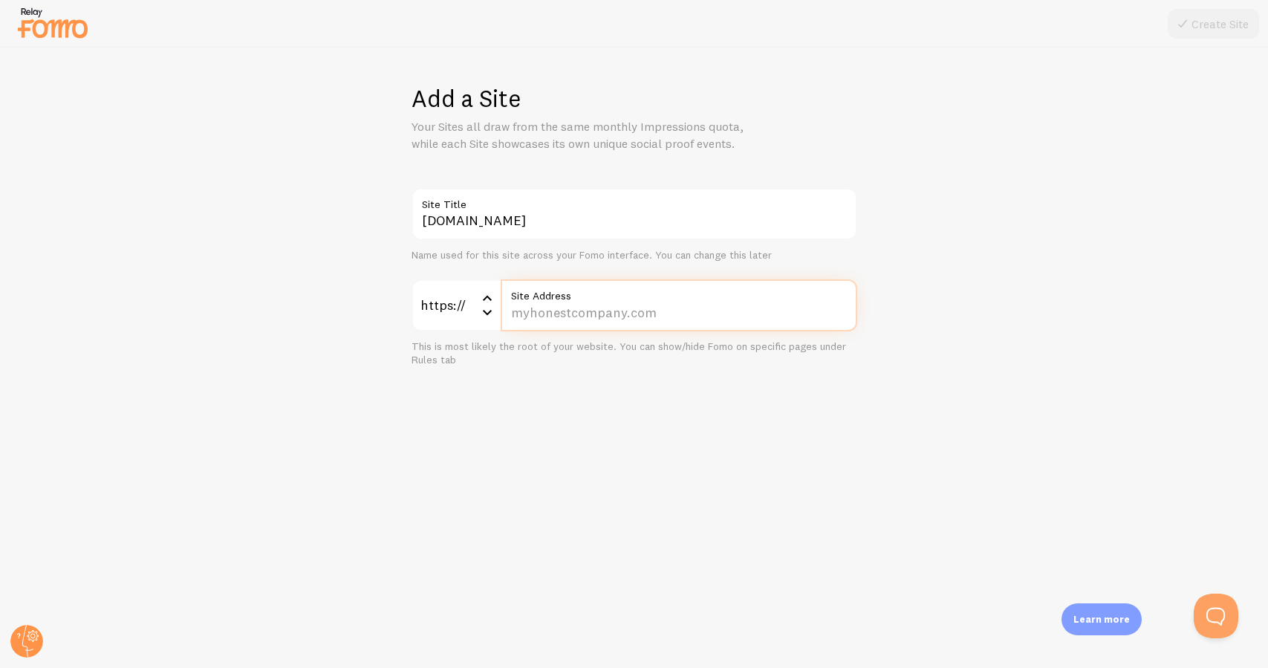
click at [585, 312] on input "Site Address" at bounding box center [679, 305] width 356 height 52
paste input "equilac.store"
click at [546, 313] on input "www. equilac.store" at bounding box center [679, 305] width 356 height 52
type input "[DOMAIN_NAME]"
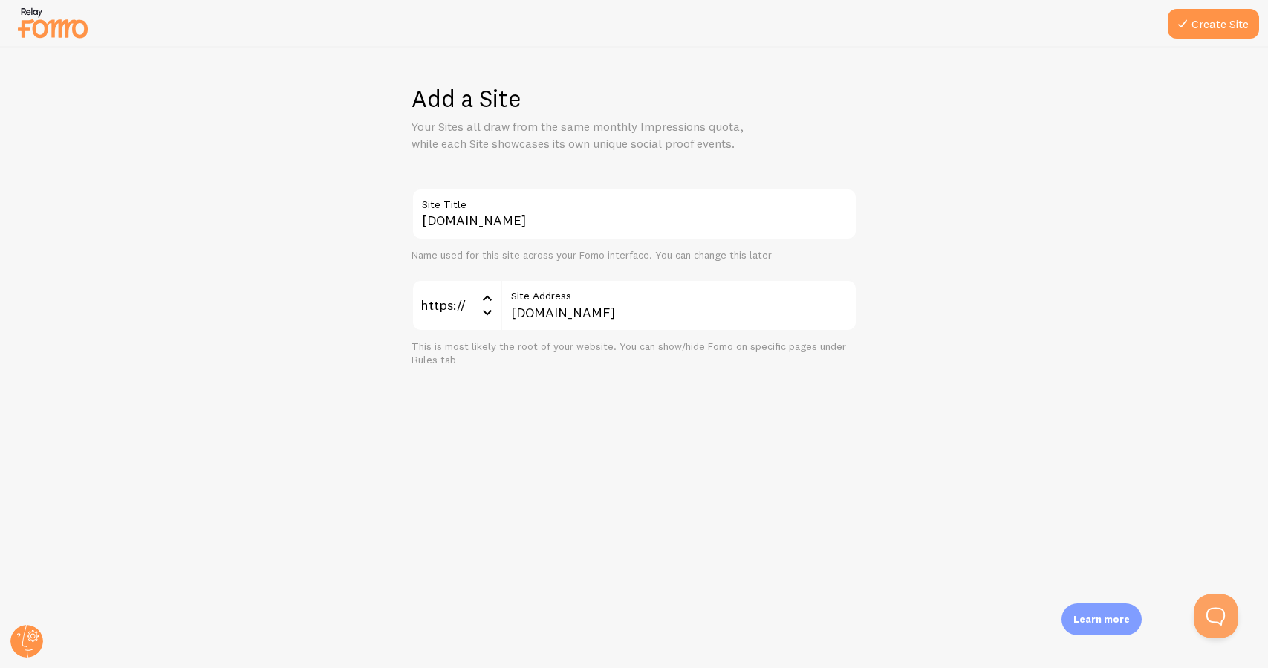
click at [1019, 333] on div "equilac.store Site Title Name used for this site across your Fomo interface. Yo…" at bounding box center [634, 277] width 1196 height 179
click at [1217, 34] on button "Create Site" at bounding box center [1213, 24] width 91 height 30
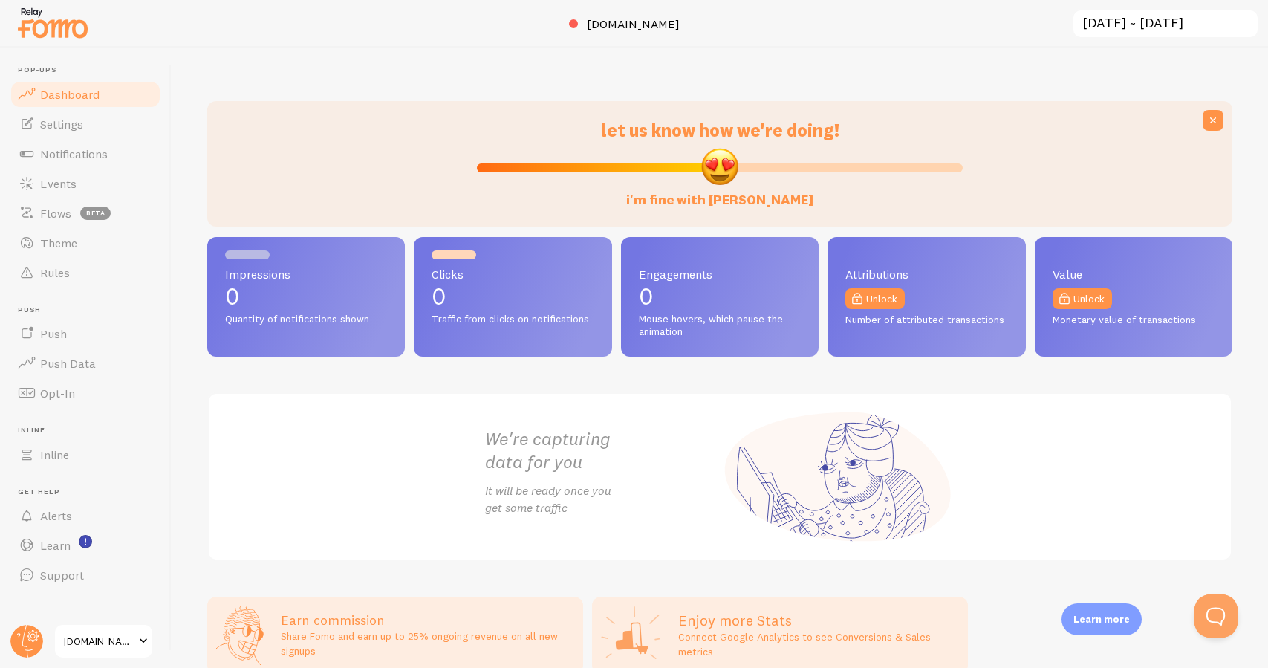
click at [105, 642] on span "equilac.store" at bounding box center [99, 641] width 71 height 18
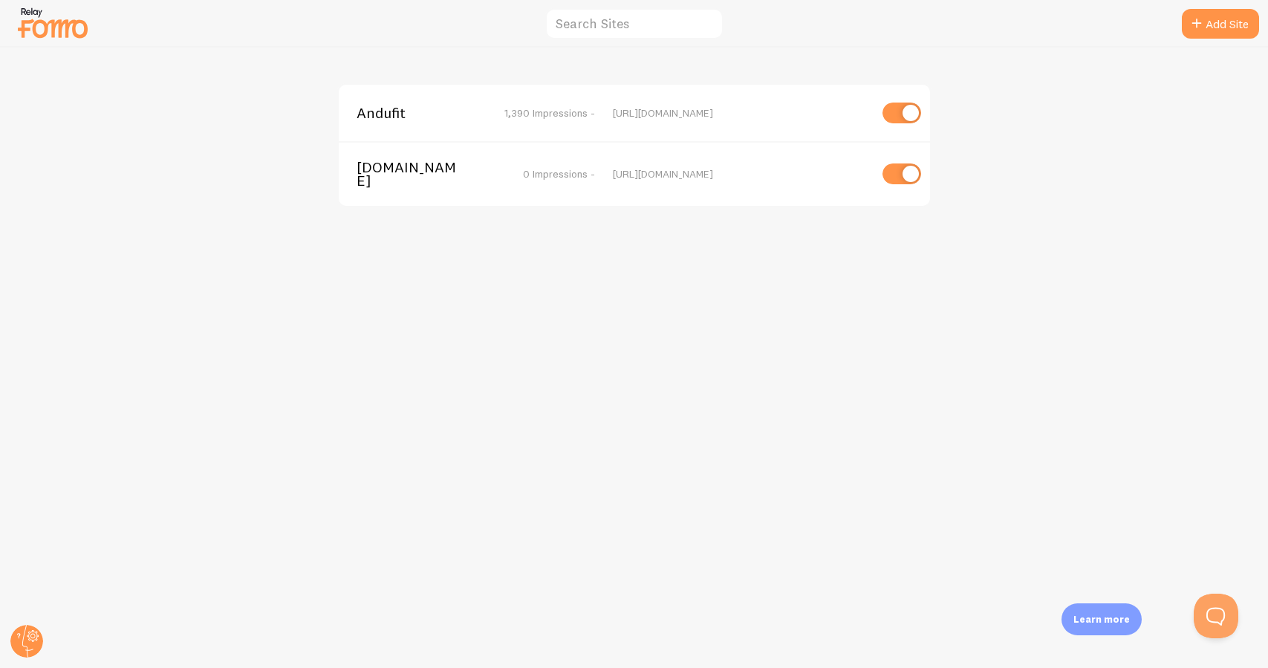
click at [399, 117] on span "Andufit" at bounding box center [416, 112] width 120 height 13
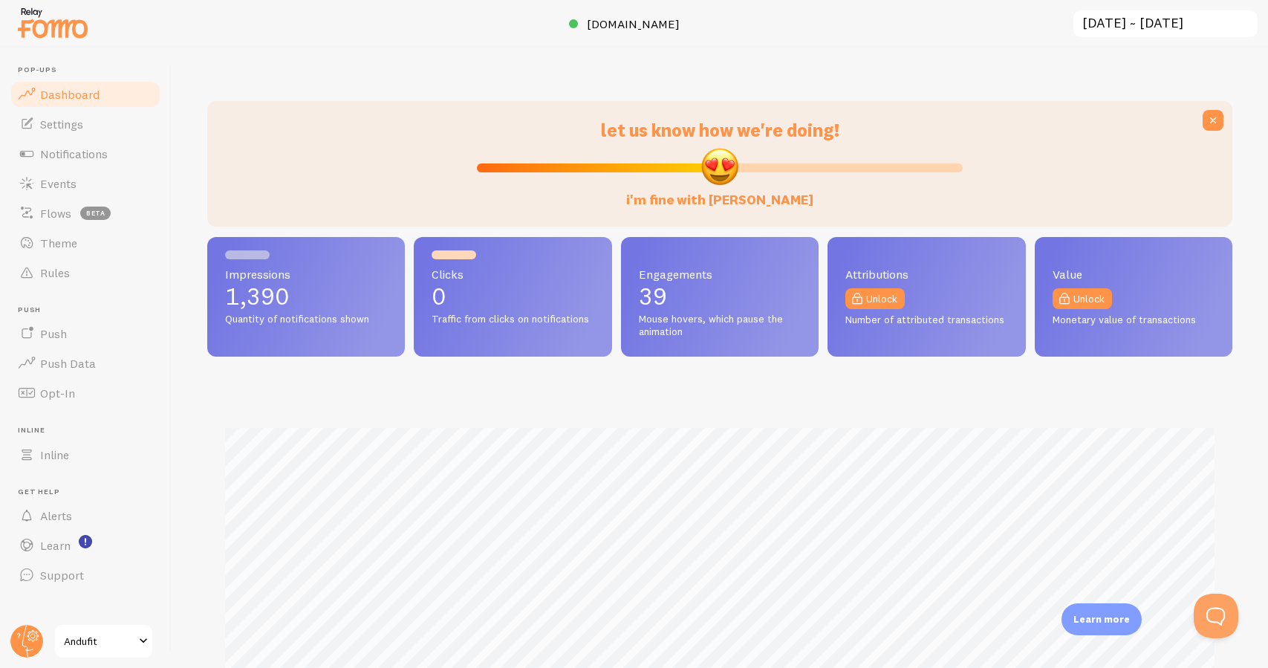
scroll to position [390, 1025]
click at [74, 642] on span "Andufit" at bounding box center [99, 641] width 71 height 18
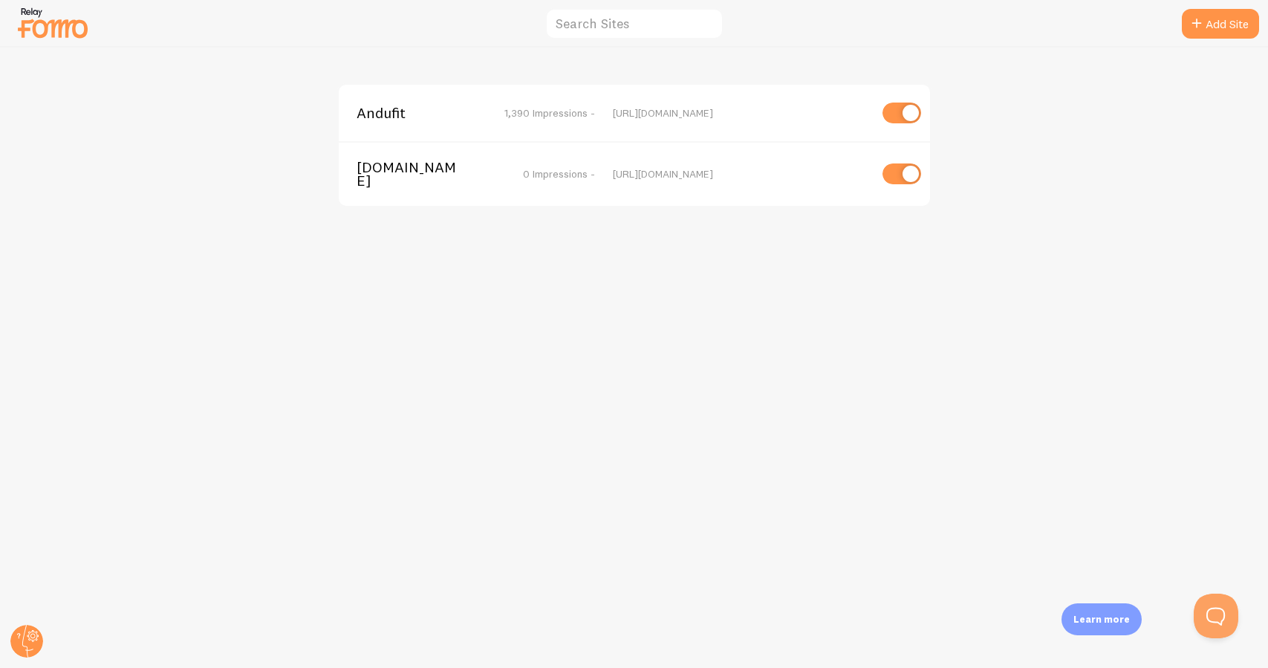
click at [600, 120] on div "Andufit 1,390 Impressions - https://www.andufit.com" at bounding box center [634, 113] width 591 height 56
click at [43, 638] on icon at bounding box center [27, 641] width 36 height 36
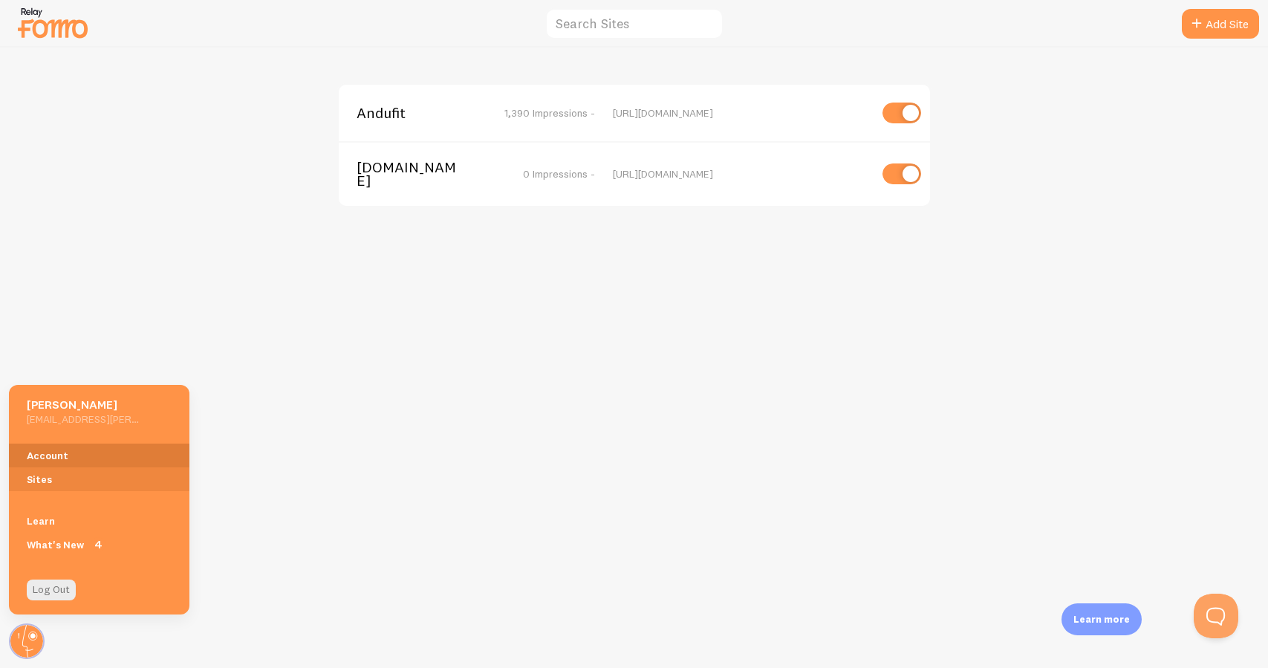
click at [107, 455] on link "Account" at bounding box center [99, 455] width 180 height 24
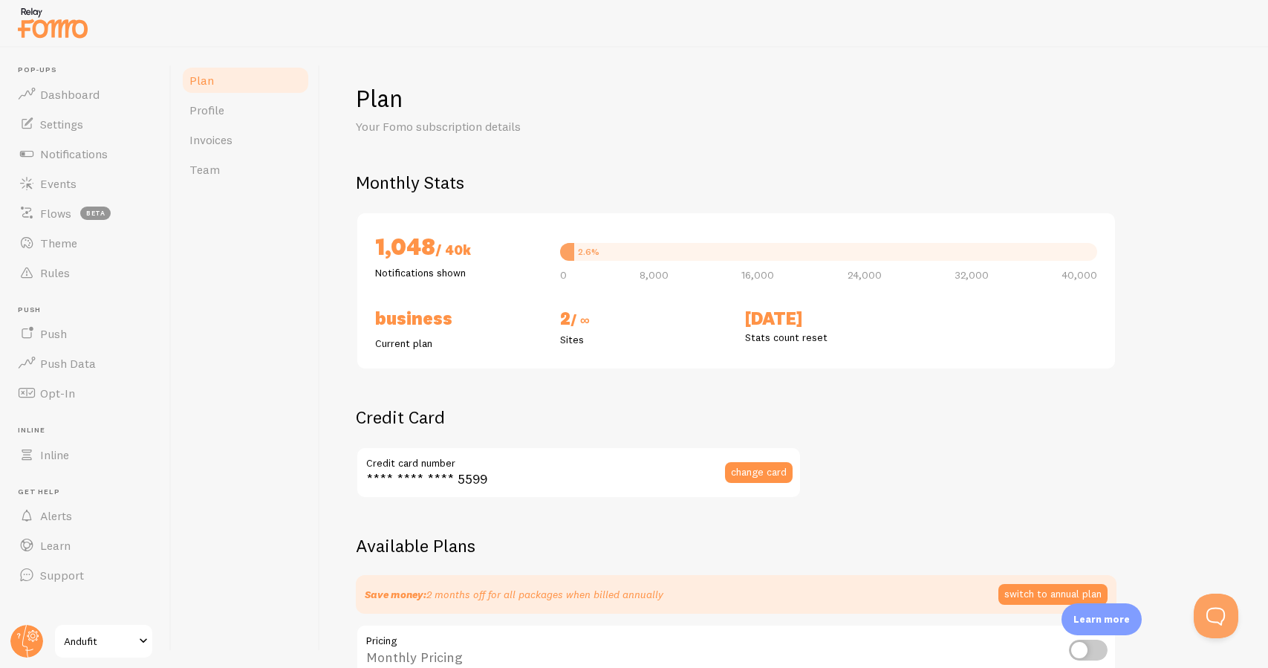
checkbox input "true"
click at [17, 647] on circle at bounding box center [26, 641] width 33 height 33
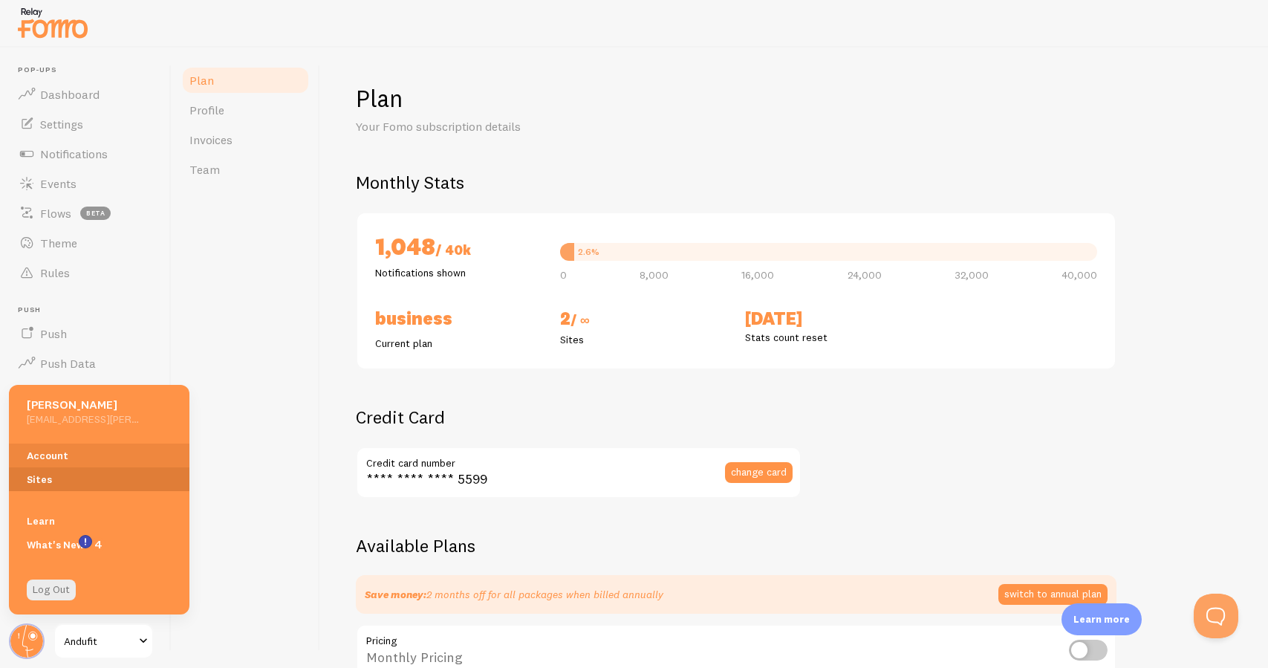
click at [77, 474] on link "Sites" at bounding box center [99, 479] width 180 height 24
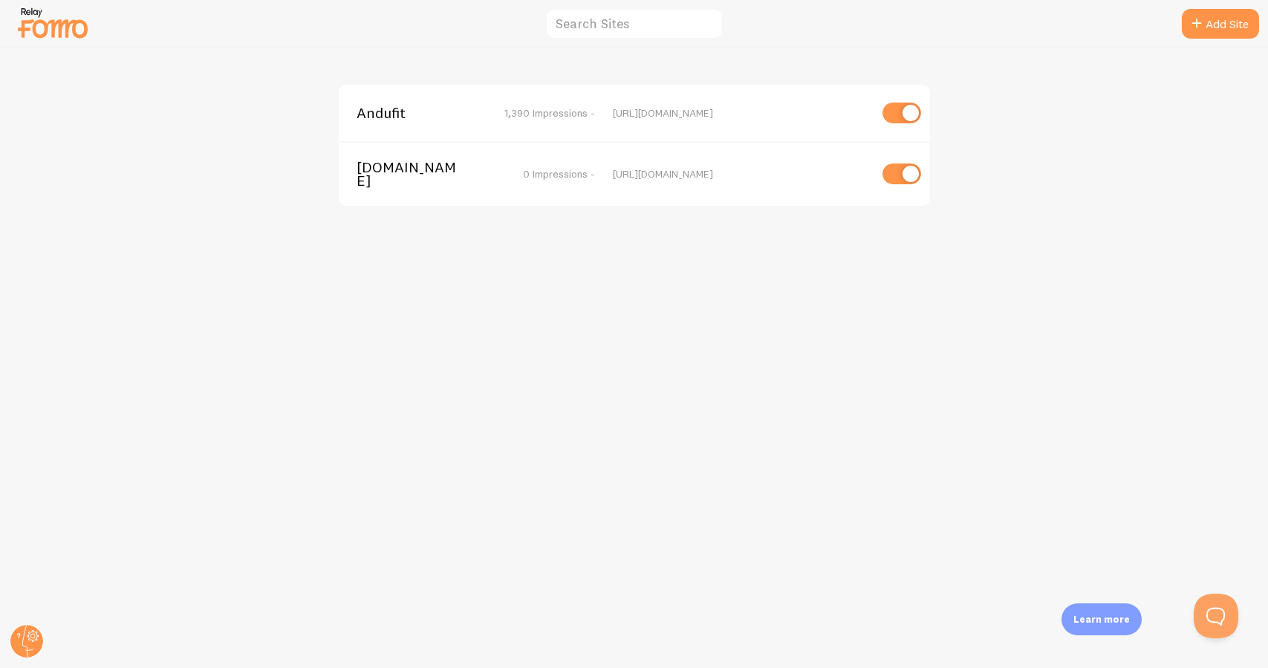
click at [593, 169] on span "0 Impressions -" at bounding box center [559, 173] width 72 height 13
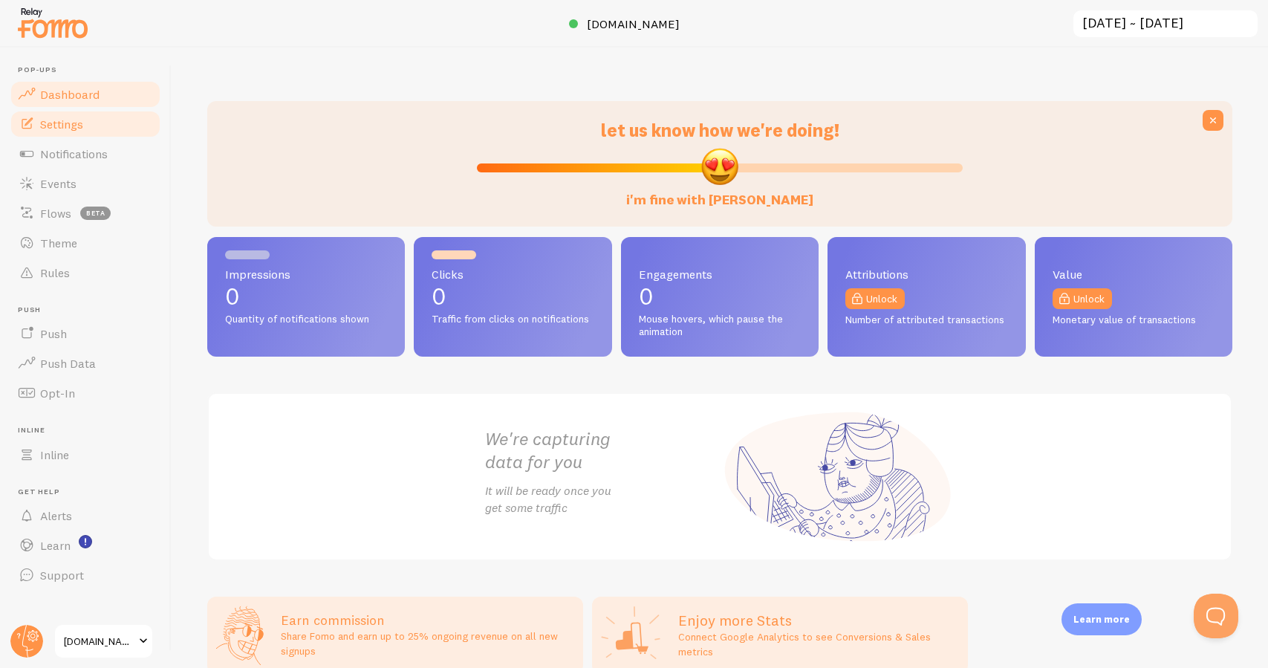
click at [112, 121] on link "Settings" at bounding box center [85, 124] width 153 height 30
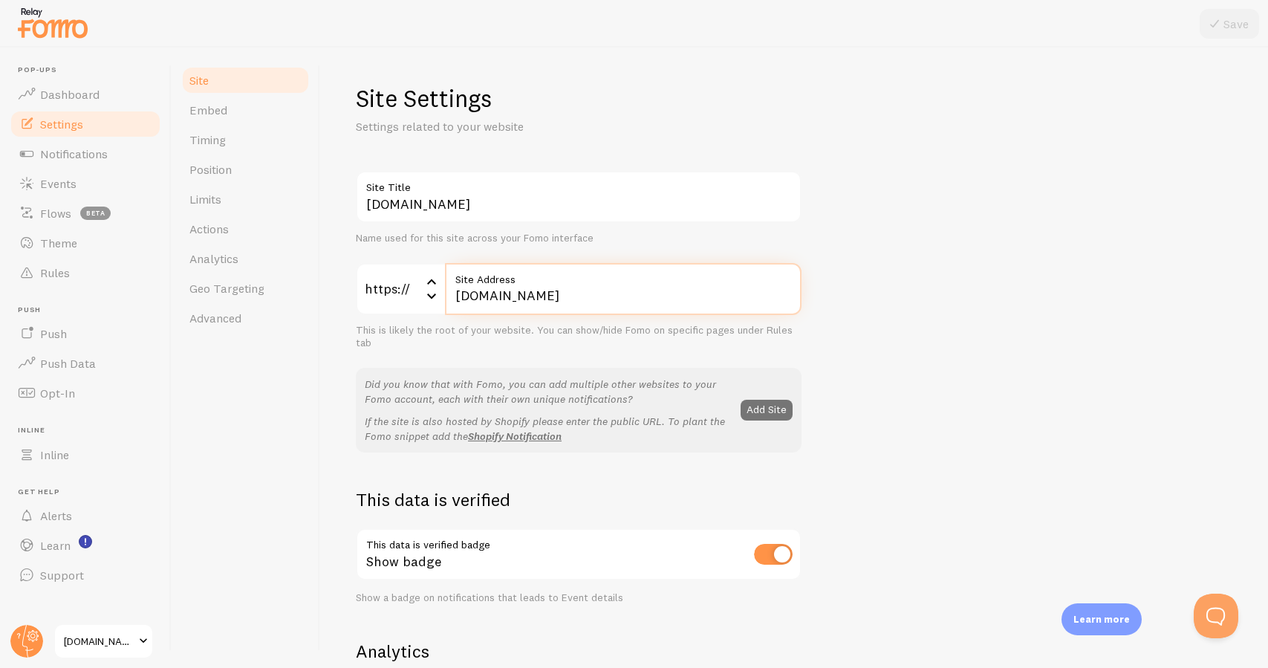
click at [493, 299] on input "[DOMAIN_NAME]" at bounding box center [623, 289] width 356 height 52
click at [114, 639] on span "equilac.store" at bounding box center [99, 641] width 71 height 18
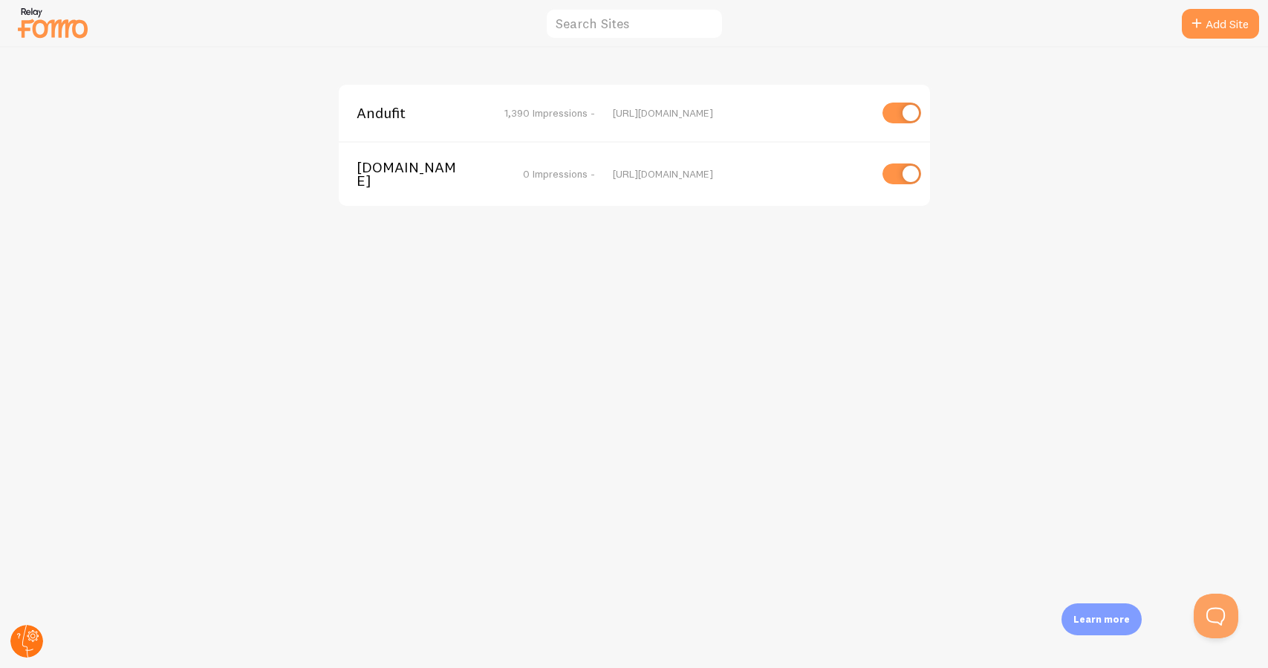
click at [39, 640] on circle at bounding box center [26, 641] width 33 height 33
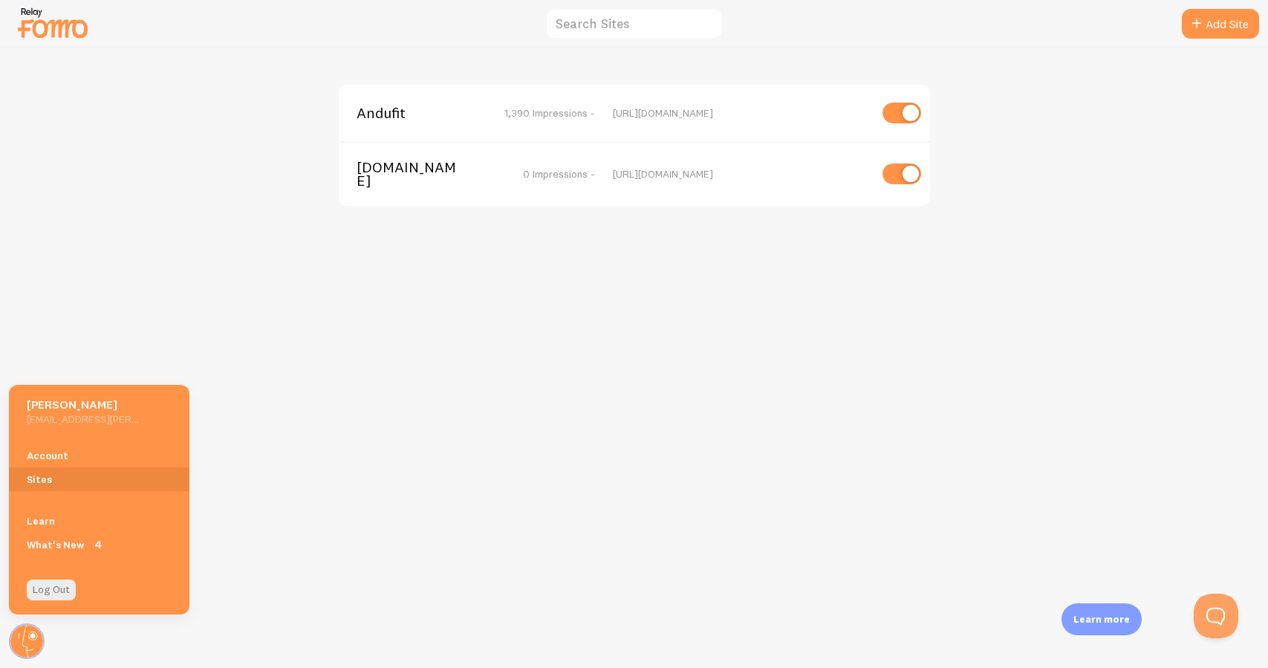
click at [404, 120] on span "Andufit" at bounding box center [416, 112] width 120 height 13
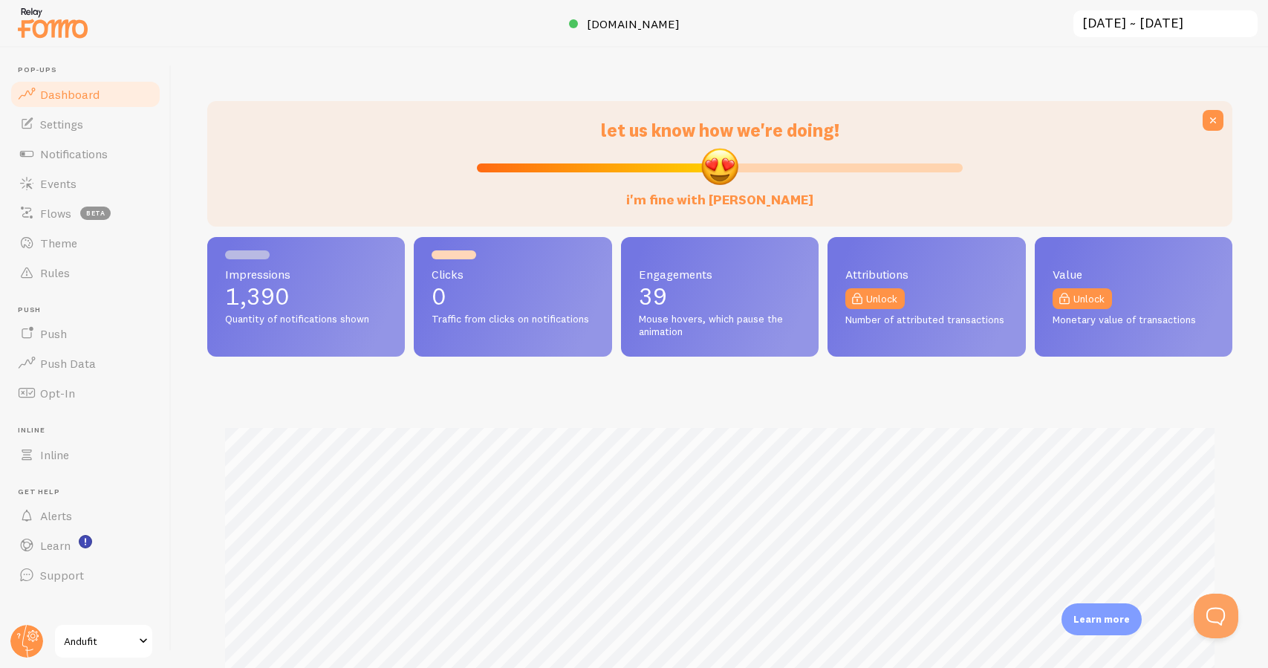
scroll to position [390, 1025]
click at [113, 128] on link "Settings" at bounding box center [85, 124] width 153 height 30
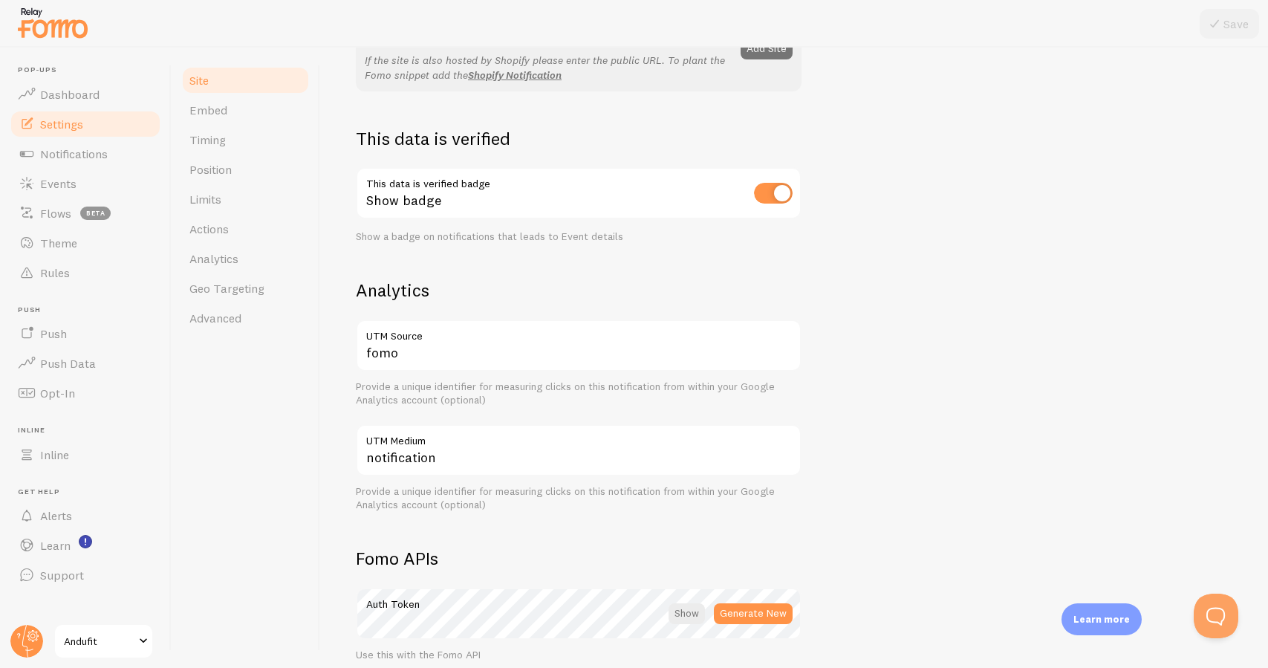
scroll to position [90, 0]
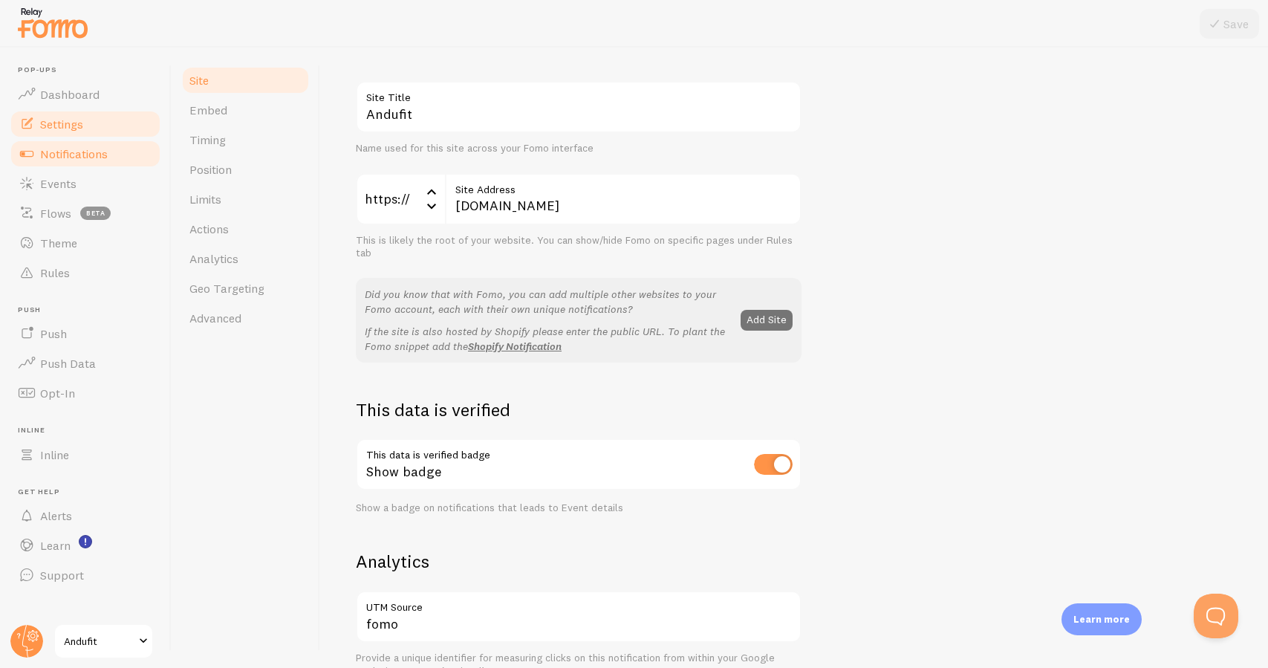
click at [124, 155] on link "Notifications" at bounding box center [85, 154] width 153 height 30
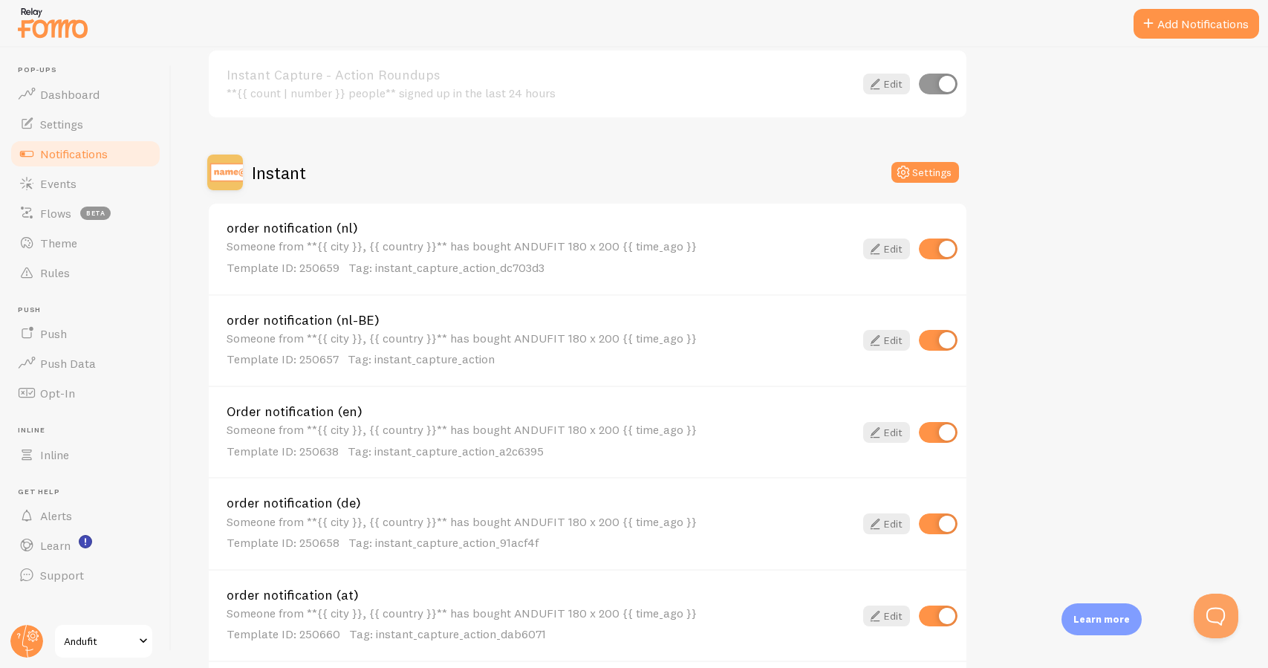
scroll to position [359, 0]
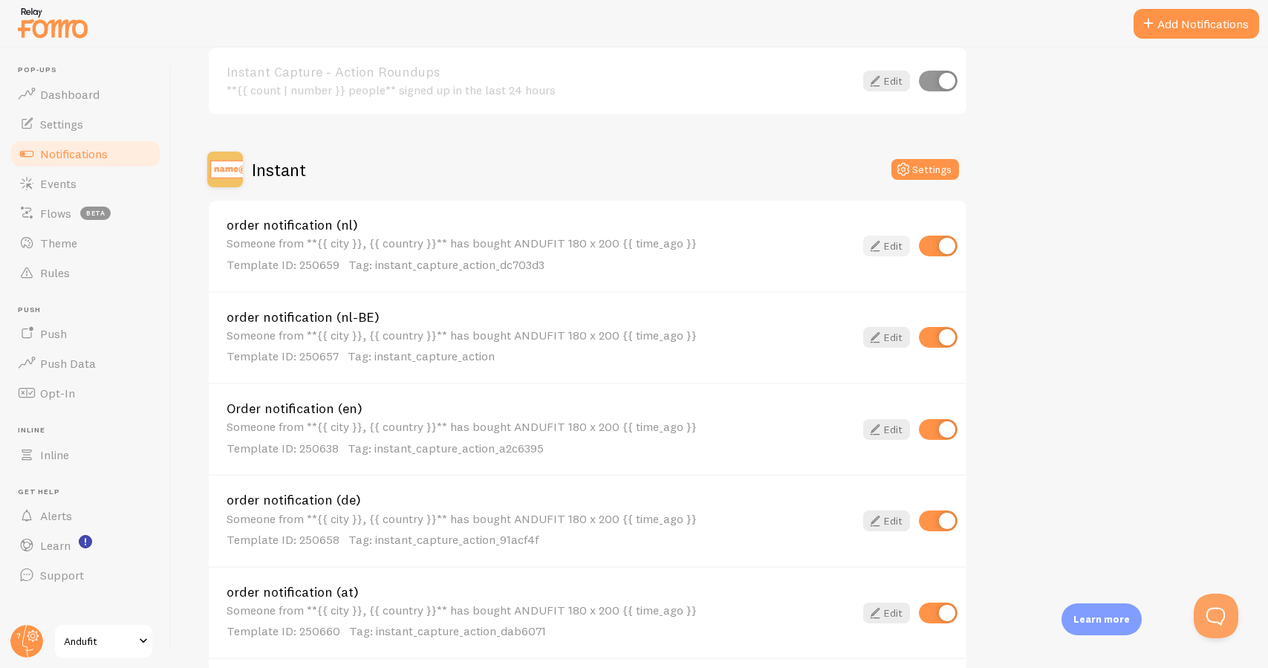
click at [888, 248] on link "Edit" at bounding box center [886, 245] width 47 height 21
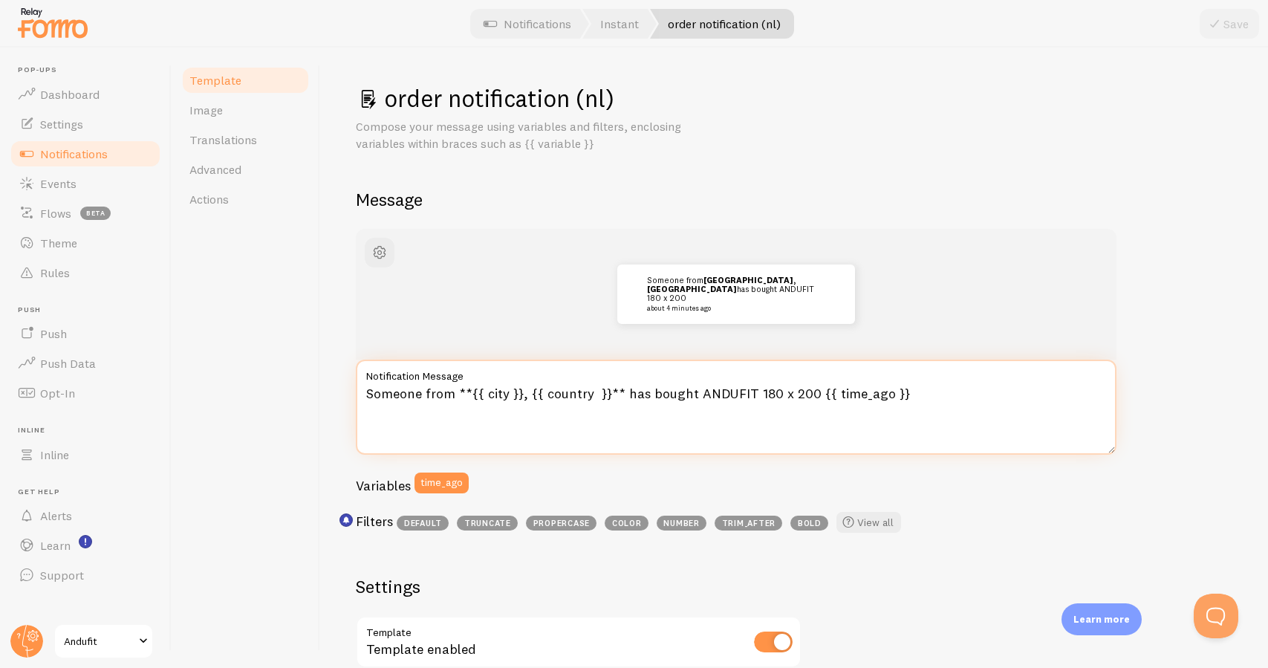
click at [478, 388] on textarea "Someone from **{{ city }}, {{ country }}** has bought ANDUFIT 180 x 200 {{ time…" at bounding box center [736, 406] width 761 height 95
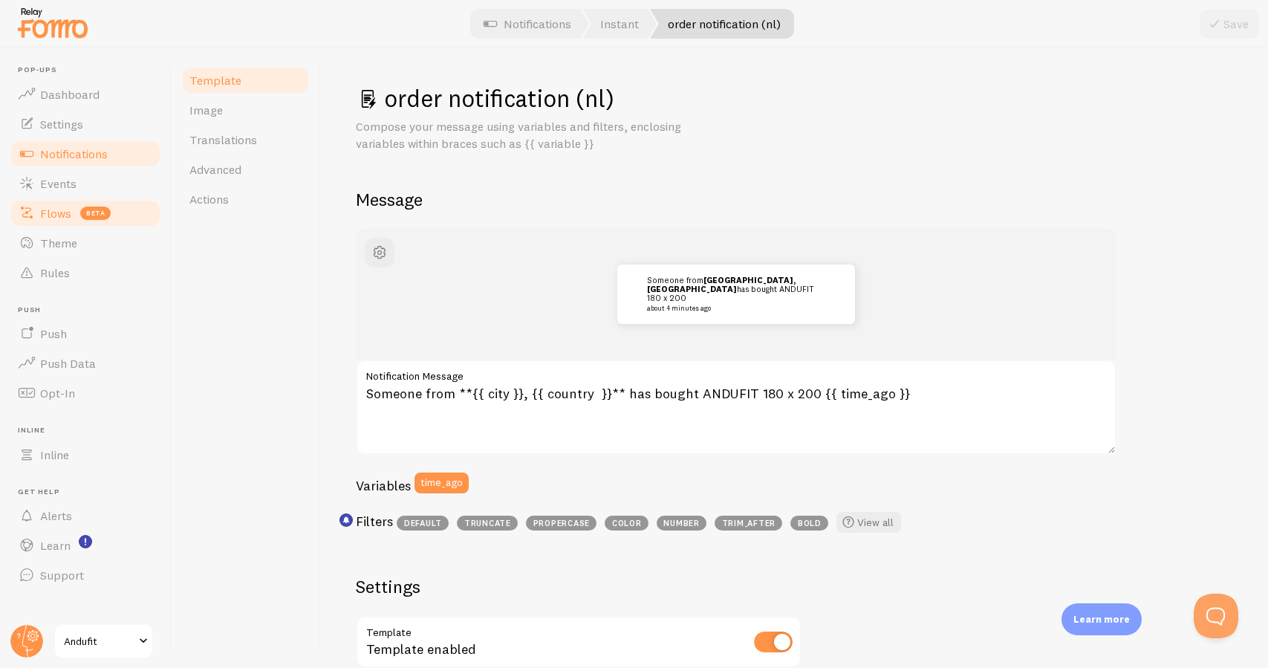
click at [67, 218] on span "Flows" at bounding box center [55, 213] width 31 height 15
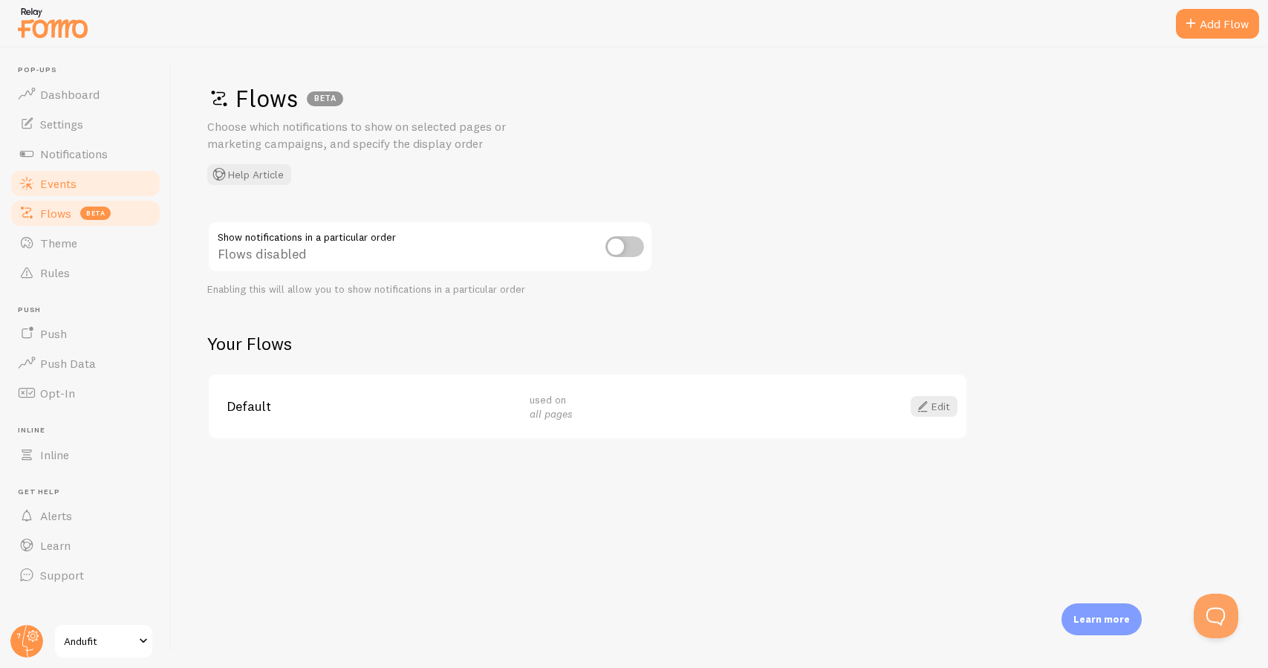
click at [68, 195] on link "Events" at bounding box center [85, 184] width 153 height 30
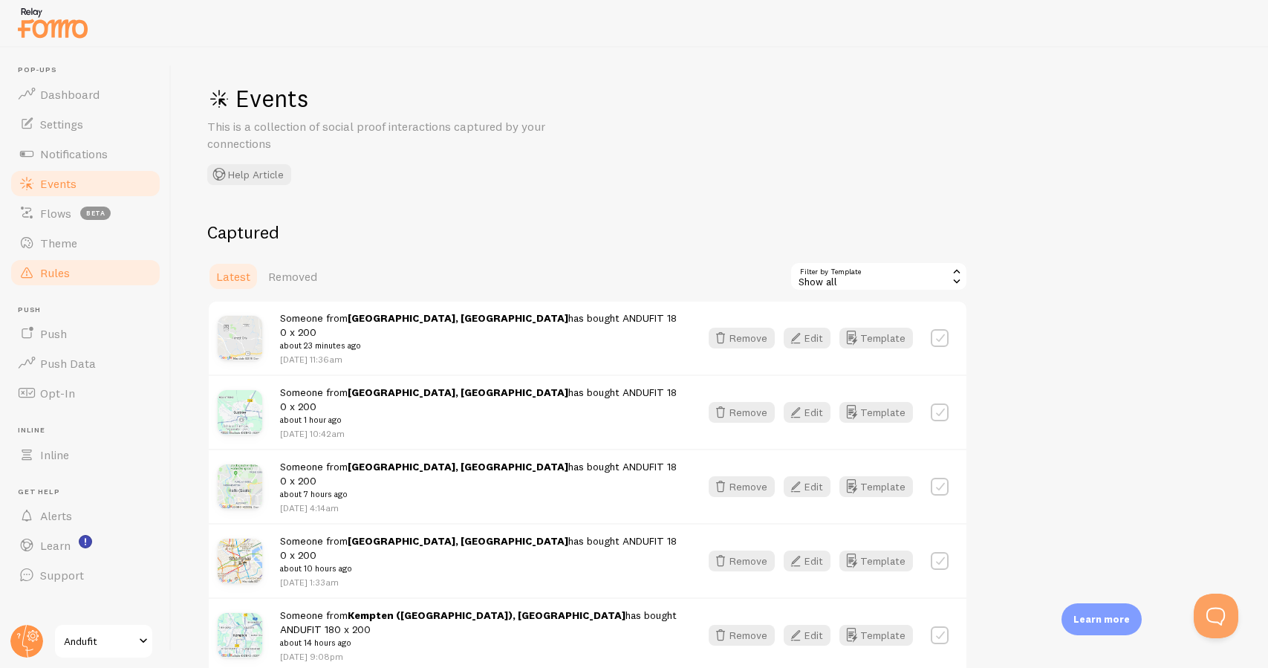
click at [55, 267] on span "Rules" at bounding box center [55, 272] width 30 height 15
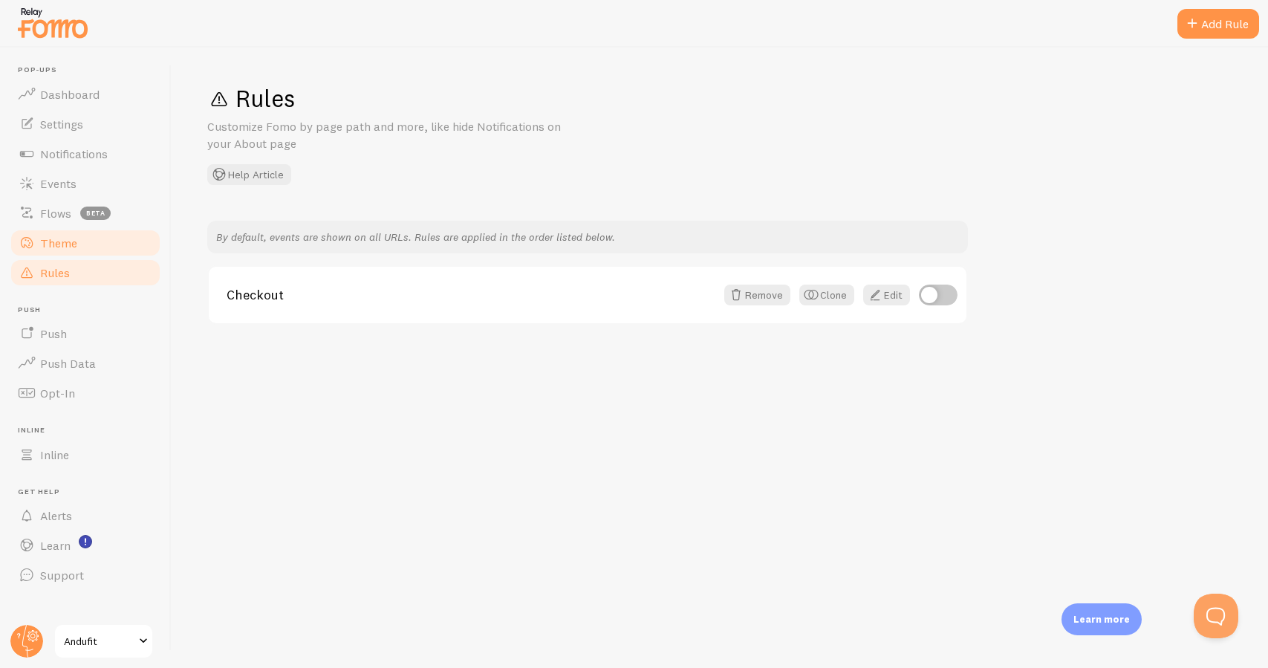
click at [112, 255] on link "Theme" at bounding box center [85, 243] width 153 height 30
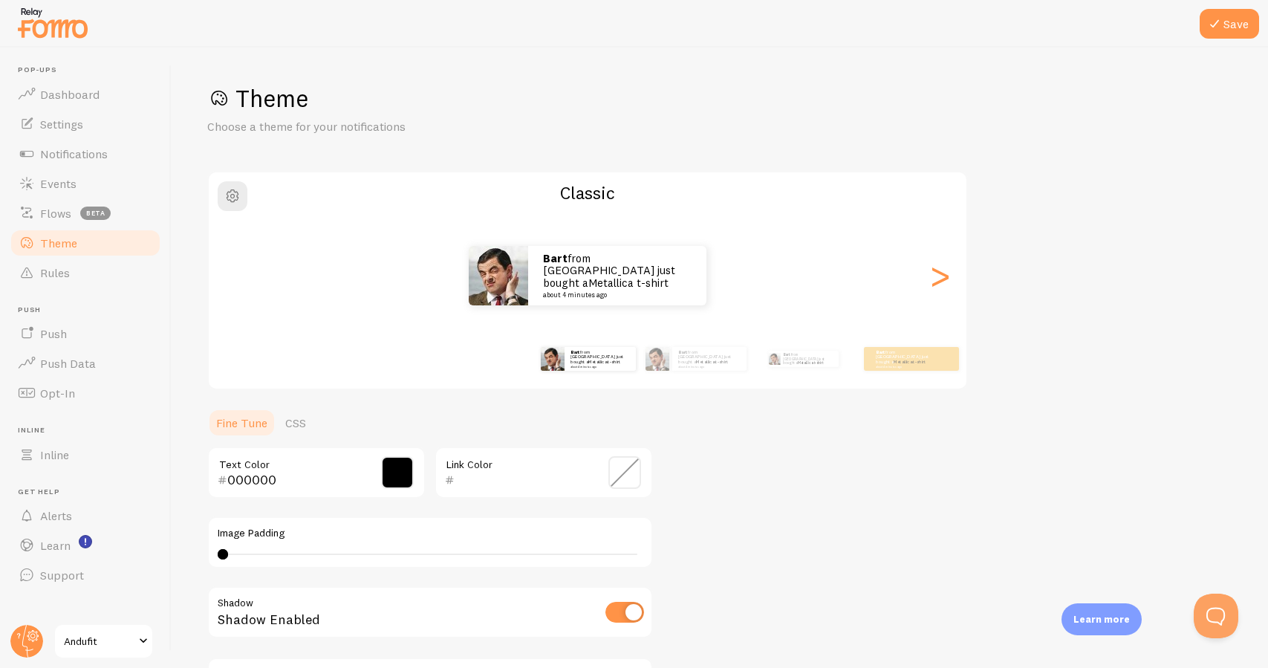
click at [91, 642] on span "Andufit" at bounding box center [99, 641] width 71 height 18
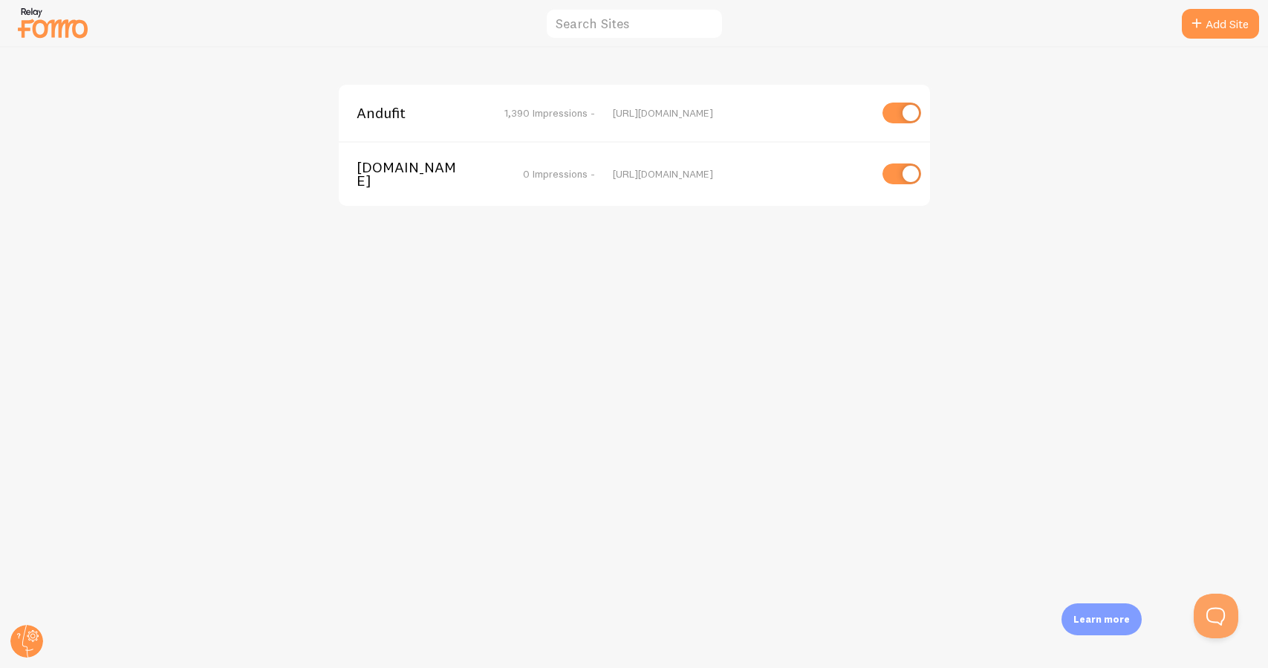
click at [422, 168] on span "equilac.store" at bounding box center [416, 173] width 120 height 27
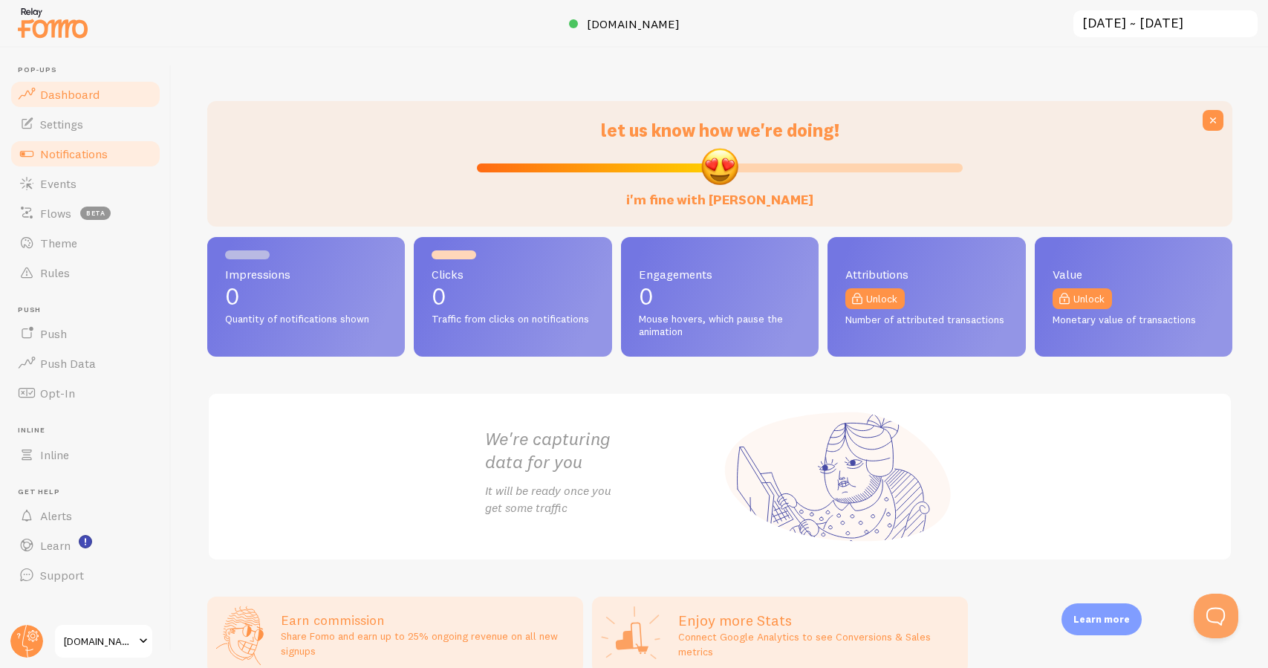
click at [114, 150] on link "Notifications" at bounding box center [85, 154] width 153 height 30
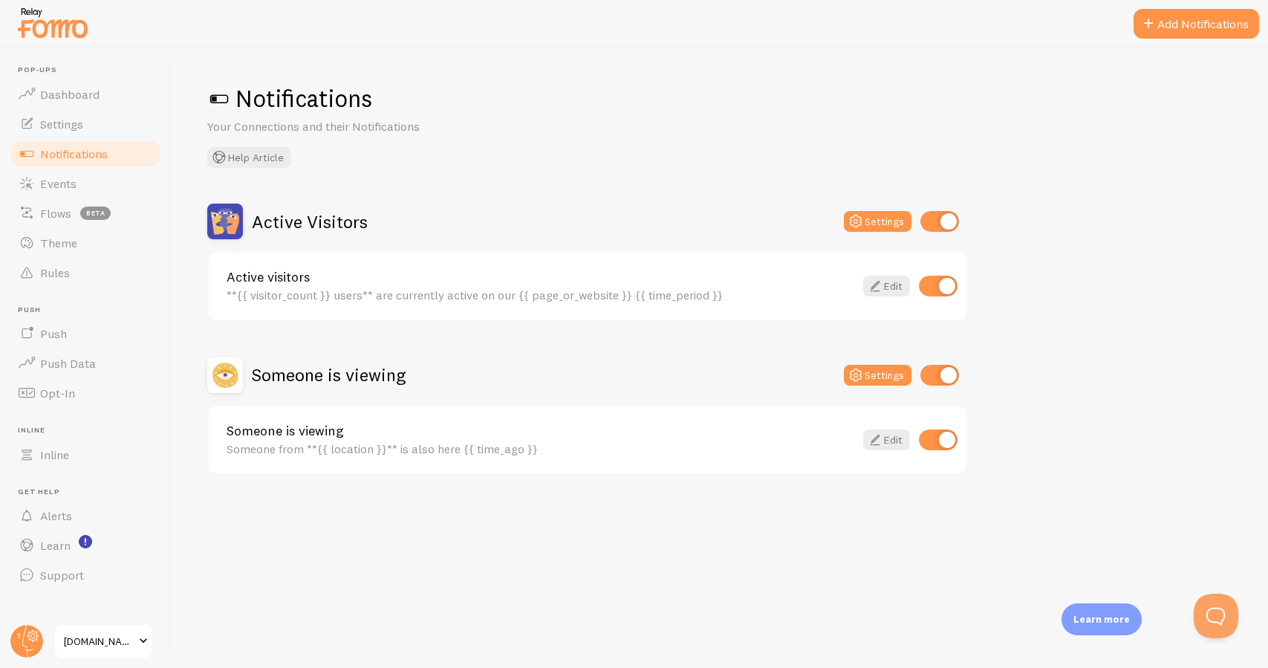
click at [135, 649] on span at bounding box center [143, 641] width 18 height 18
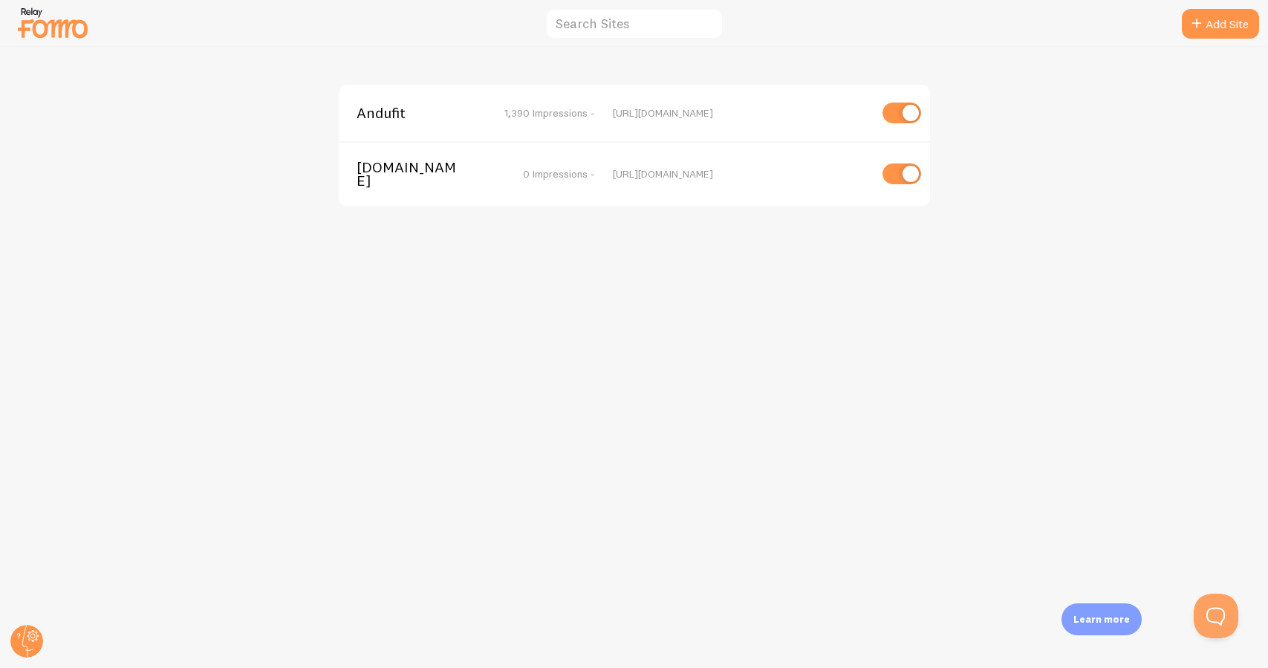
click at [400, 119] on span "Andufit" at bounding box center [416, 112] width 120 height 13
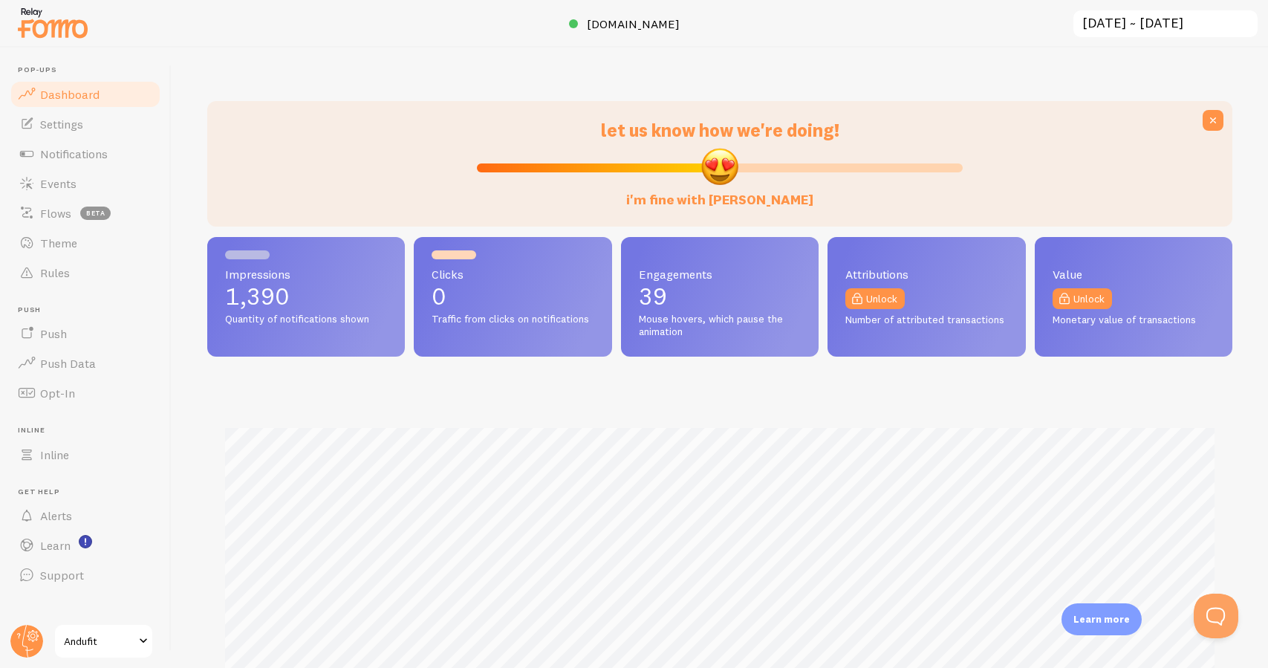
scroll to position [390, 1025]
click at [112, 164] on link "Notifications" at bounding box center [85, 154] width 153 height 30
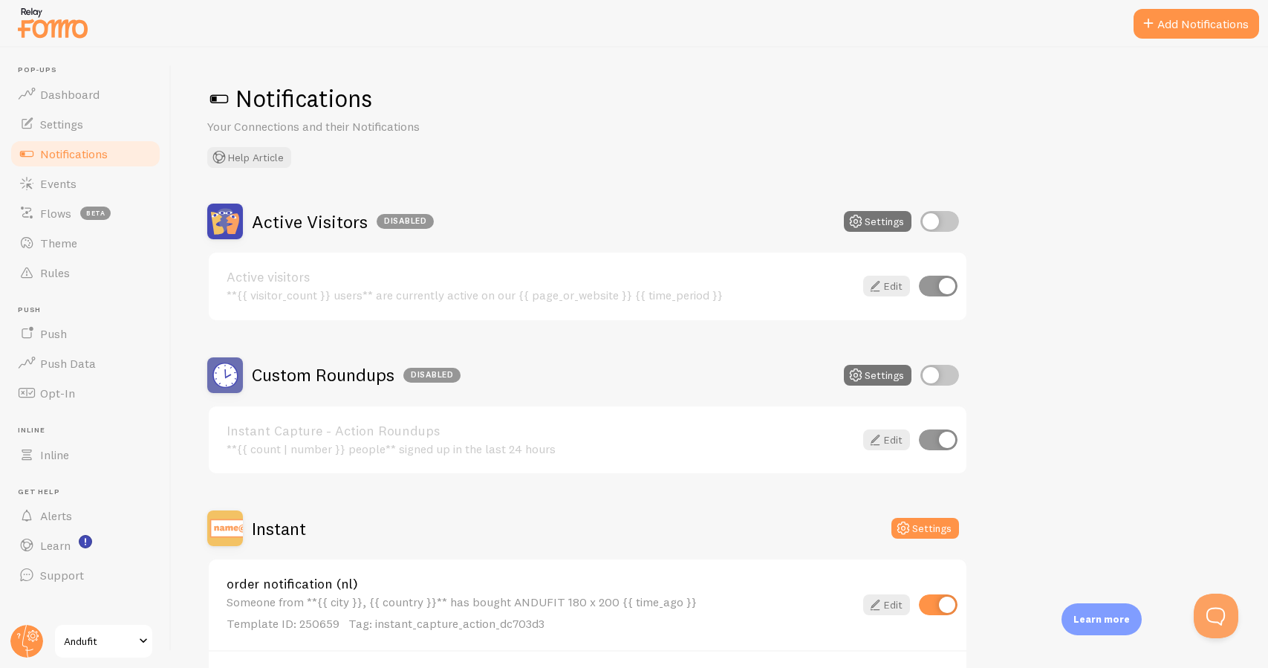
click at [77, 644] on span "Andufit" at bounding box center [99, 641] width 71 height 18
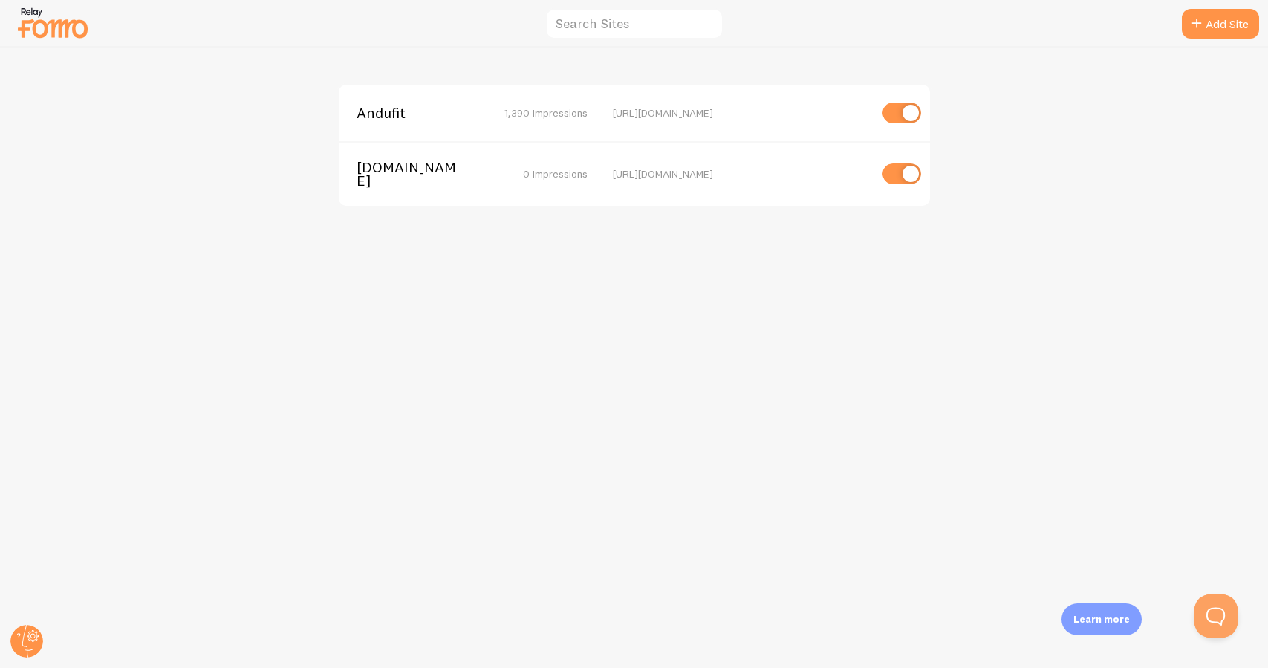
click at [379, 166] on span "equilac.store" at bounding box center [416, 173] width 120 height 27
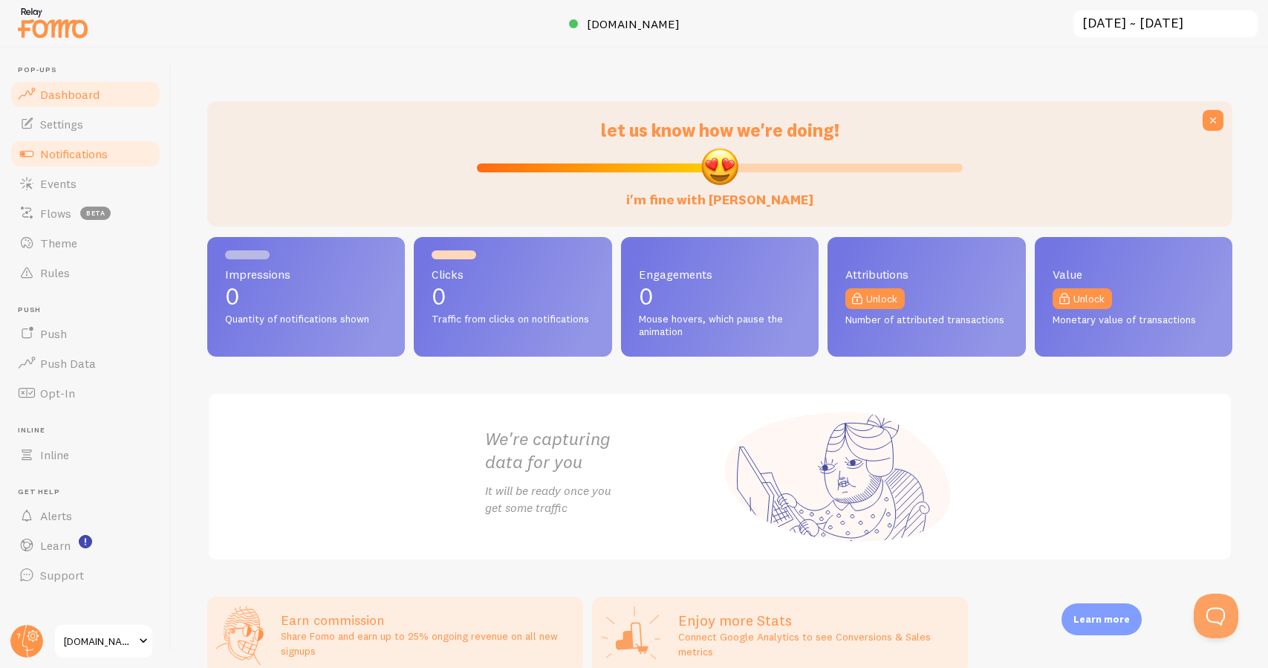
click at [132, 146] on link "Notifications" at bounding box center [85, 154] width 153 height 30
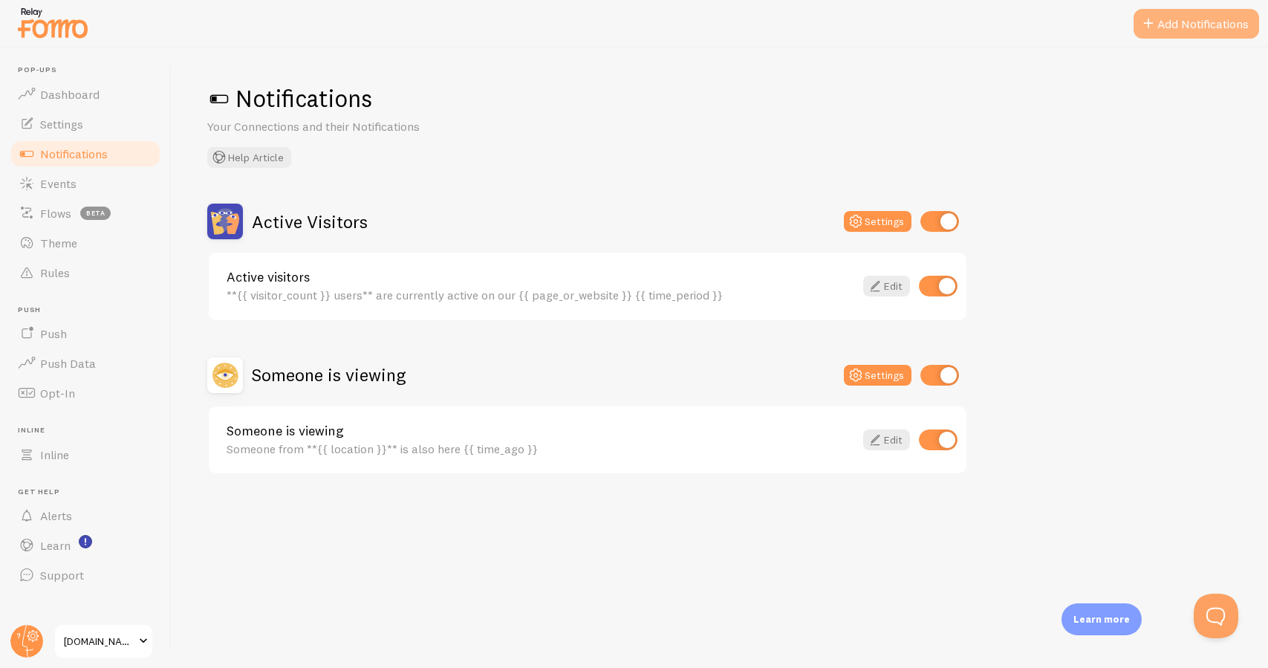
click at [1185, 19] on button "Add Notifications" at bounding box center [1196, 24] width 126 height 30
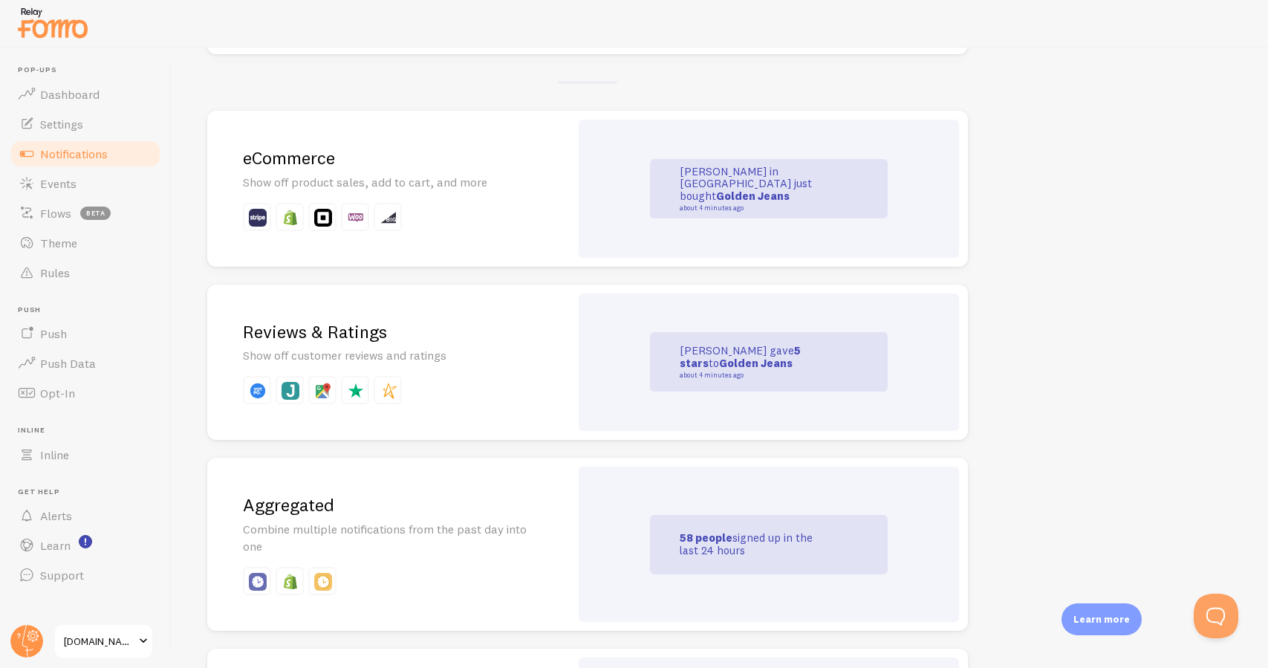
scroll to position [261, 0]
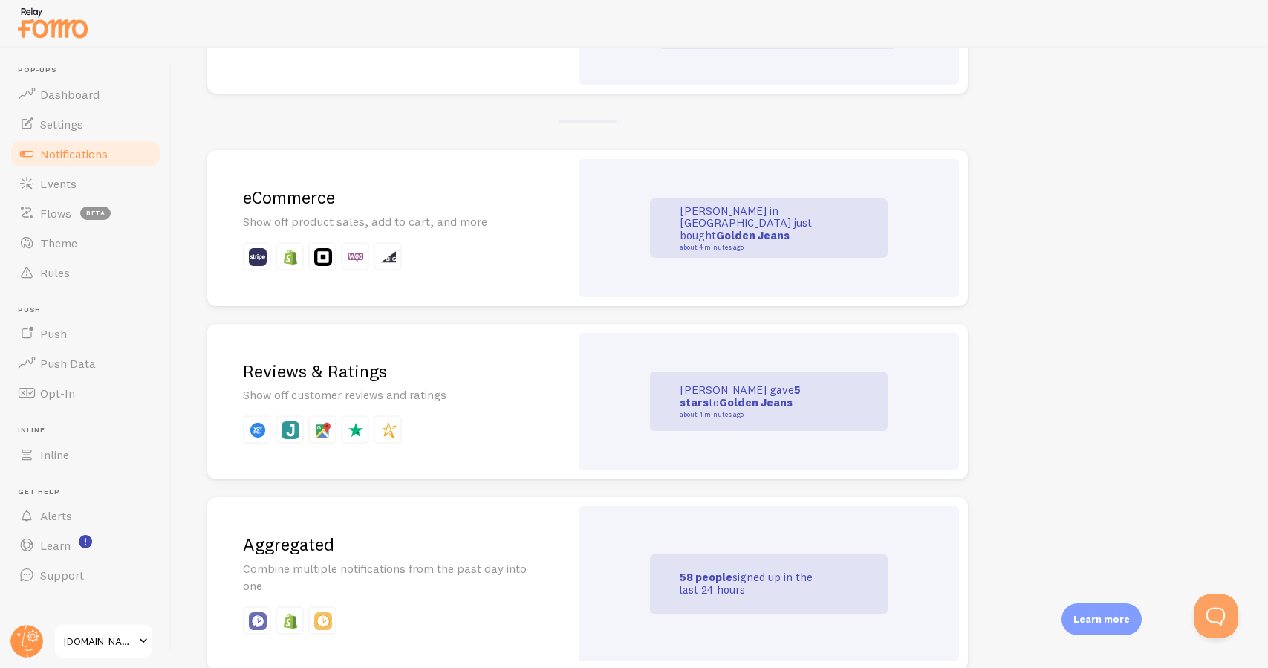
click at [536, 236] on div "eCommerce Show off product sales, add to cart, and more" at bounding box center [388, 228] width 362 height 156
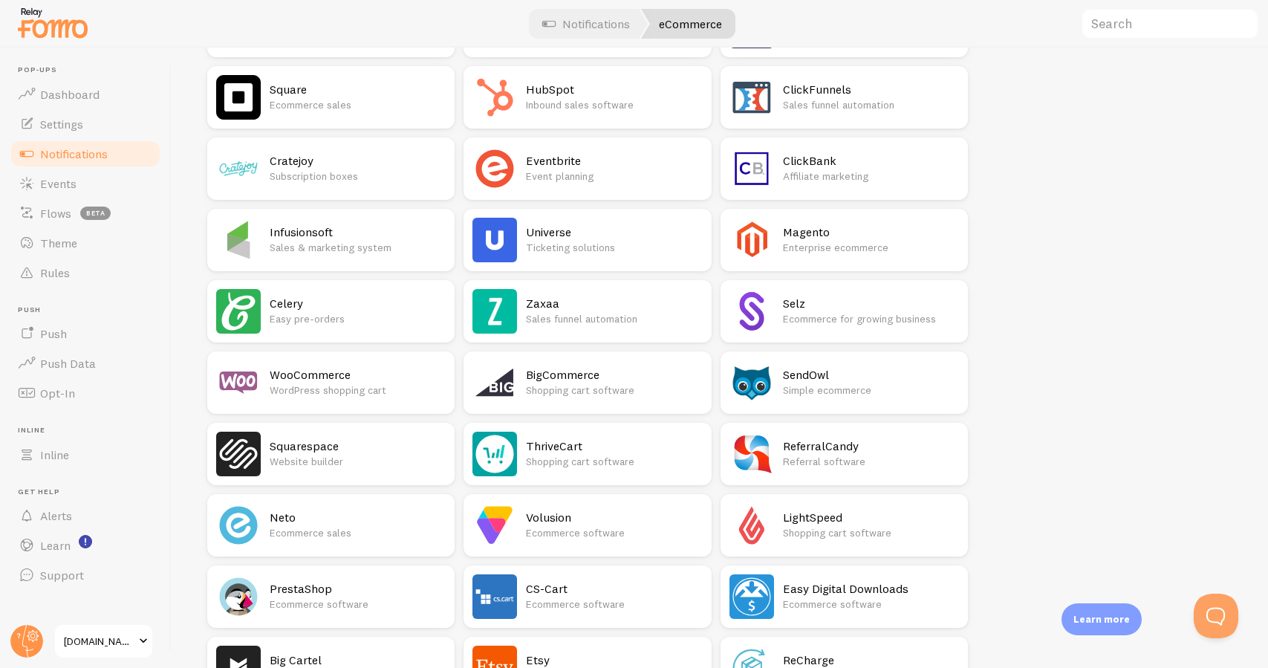
scroll to position [348, 0]
click at [370, 377] on h2 "WooCommerce" at bounding box center [358, 374] width 176 height 16
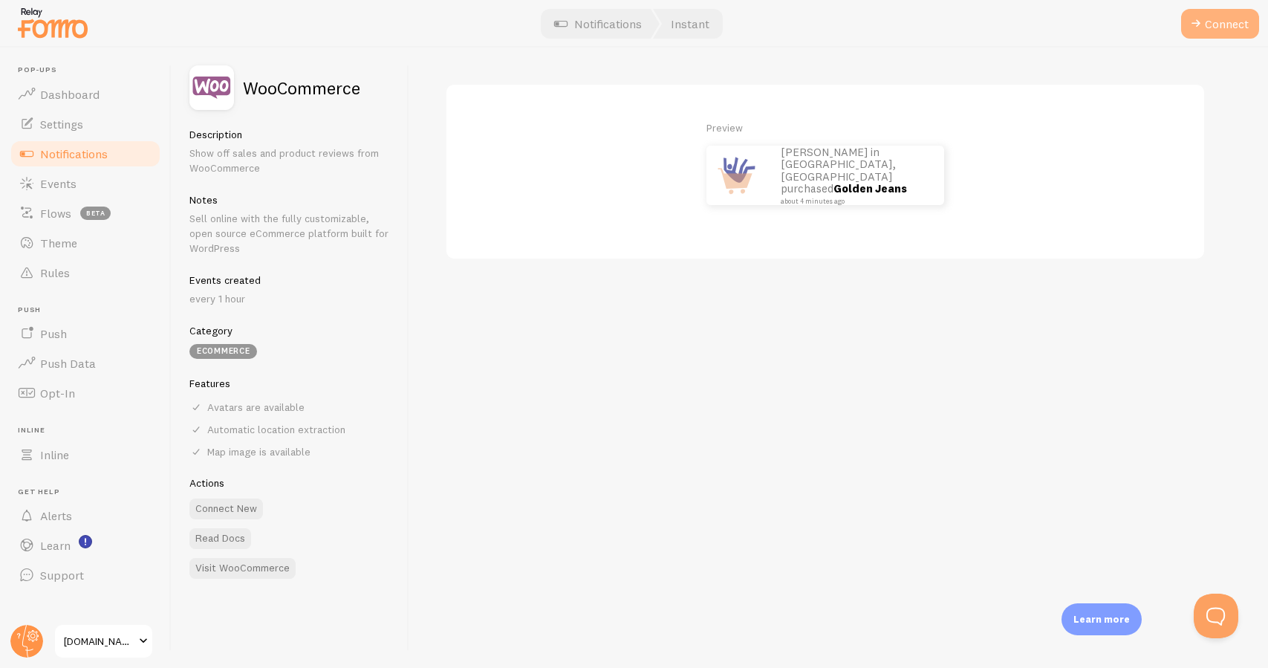
click at [1217, 22] on button "Connect" at bounding box center [1220, 24] width 78 height 30
click at [243, 507] on button "Connect New" at bounding box center [226, 508] width 74 height 21
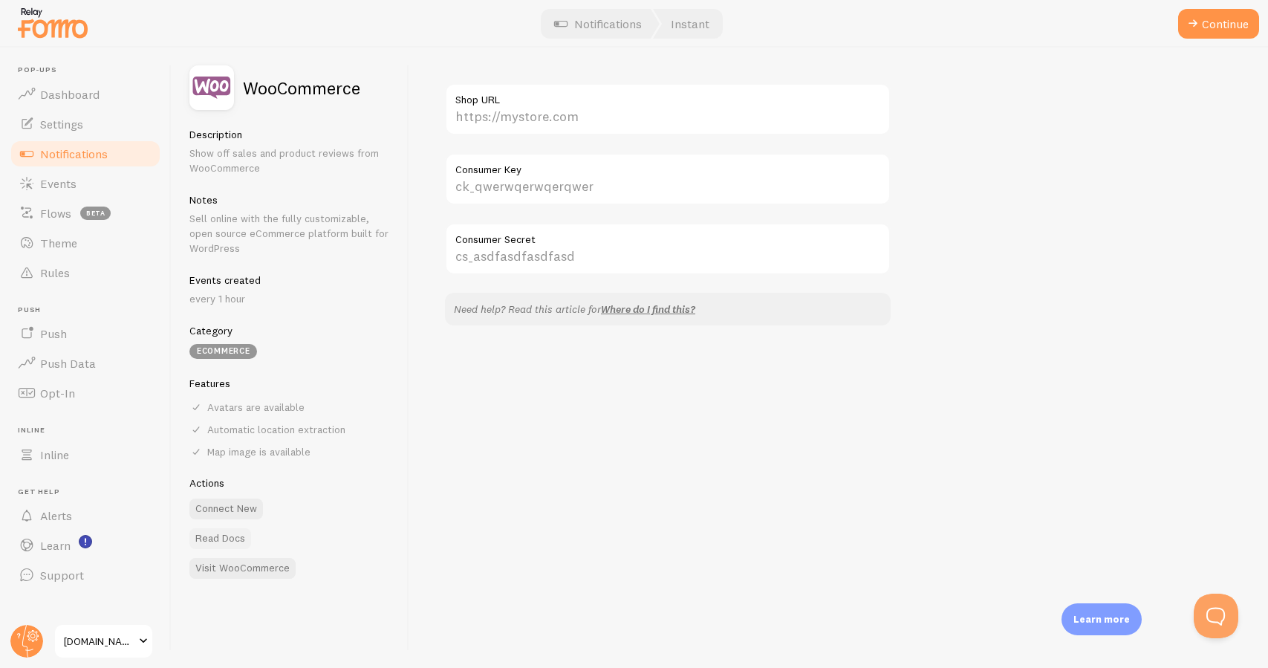
click at [238, 528] on link "Read Docs" at bounding box center [220, 538] width 62 height 21
click at [649, 189] on input "Consumer Key" at bounding box center [668, 179] width 446 height 52
paste input "ck_1df6ab91befef52967f6b0ac734301aae6dce0fc"
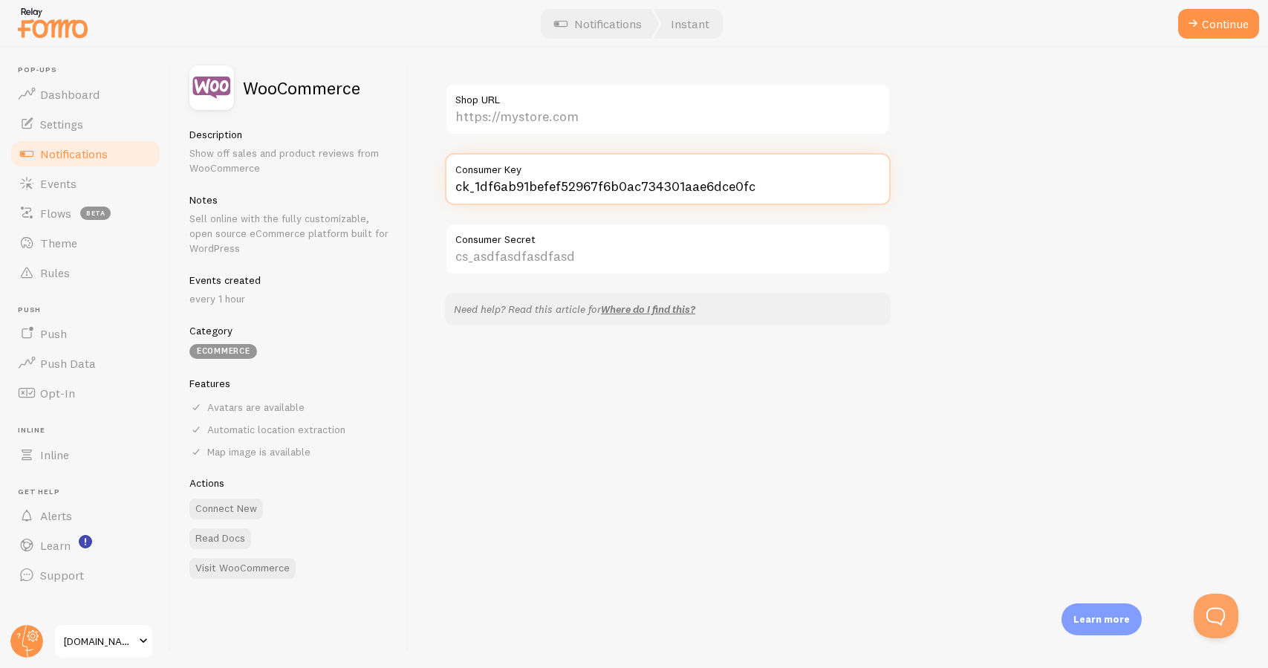
type input "ck_1df6ab91befef52967f6b0ac734301aae6dce0fc"
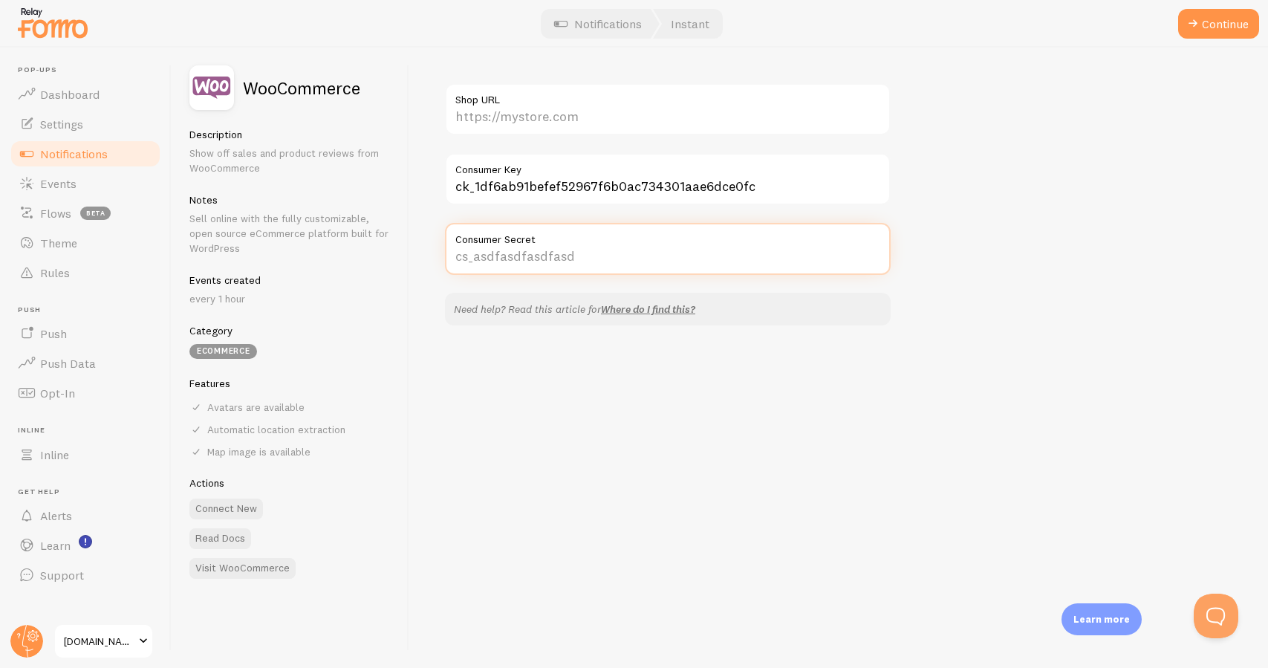
click at [655, 258] on input "Consumer Secret" at bounding box center [668, 249] width 446 height 52
paste input "cs_94304c6927fa298094917a2f4d23a41699a56d6a"
type input "cs_94304c6927fa298094917a2f4d23a41699a56d6a"
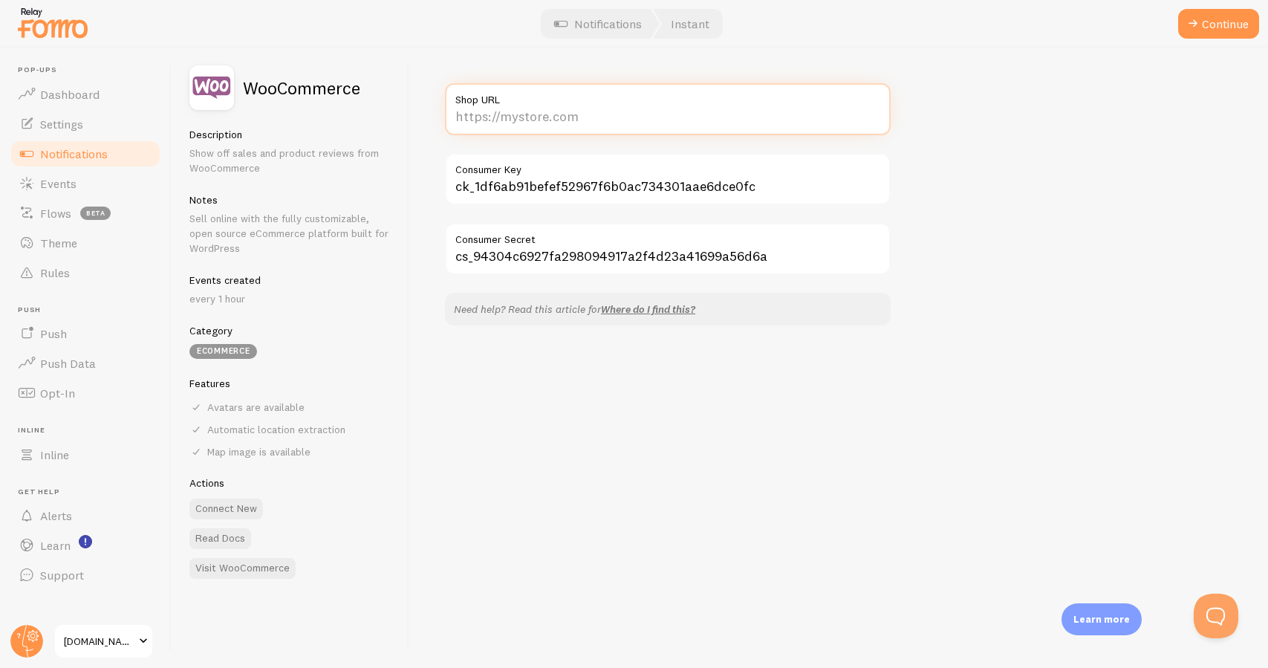
click at [576, 115] on input "Shop URL" at bounding box center [668, 109] width 446 height 52
type input "[URL][DOMAIN_NAME]"
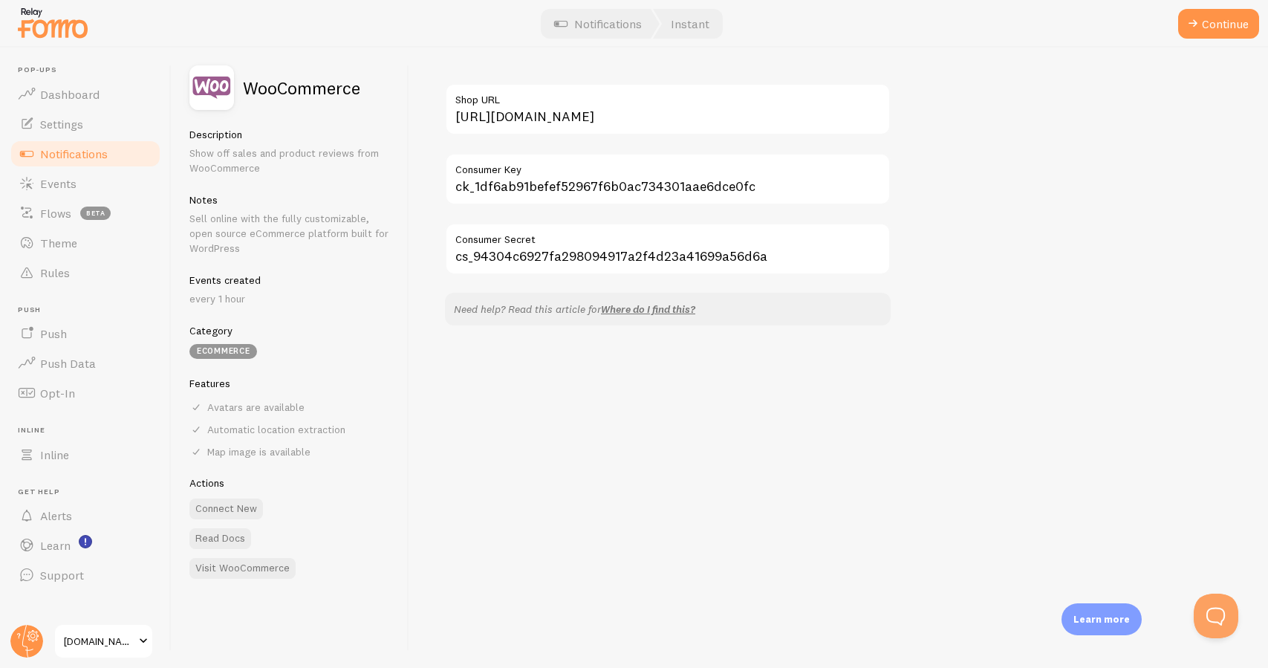
click at [635, 371] on div "https://www.equilac.com Shop URL ck_1df6ab91befef52967f6b0ac734301aae6dce0fc Co…" at bounding box center [838, 358] width 859 height 620
click at [1229, 34] on button "Continue" at bounding box center [1218, 24] width 81 height 30
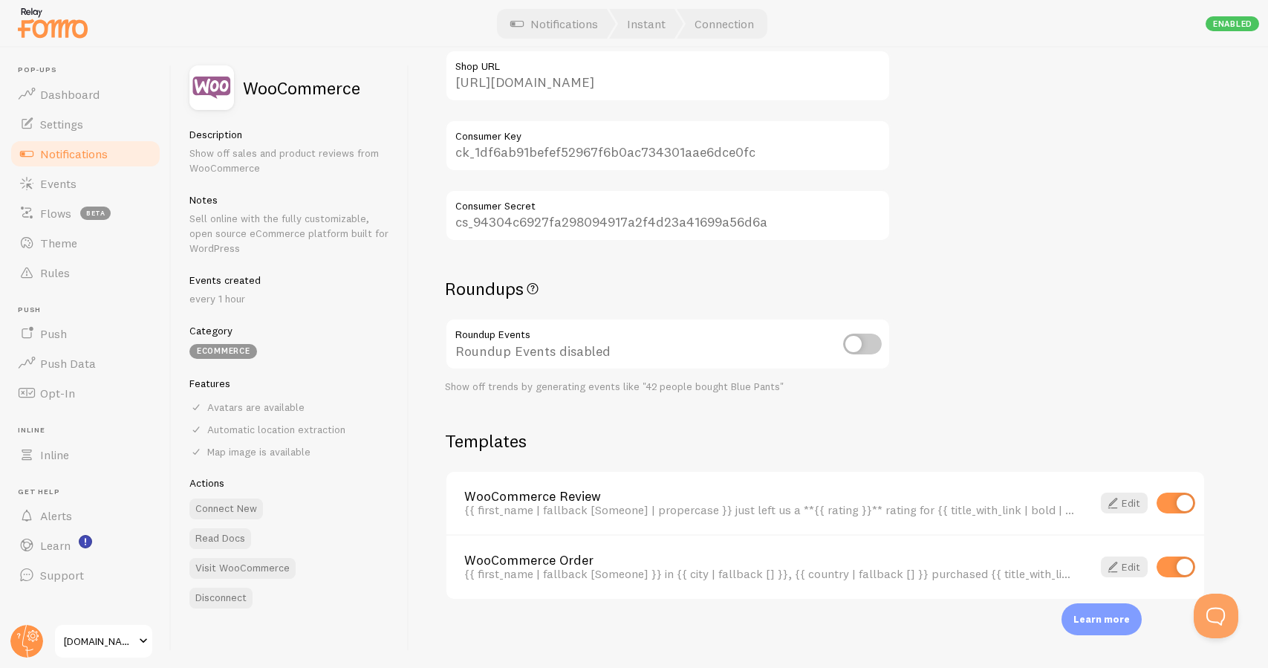
scroll to position [167, 0]
click at [1165, 498] on input "checkbox" at bounding box center [1175, 503] width 39 height 21
checkbox input "false"
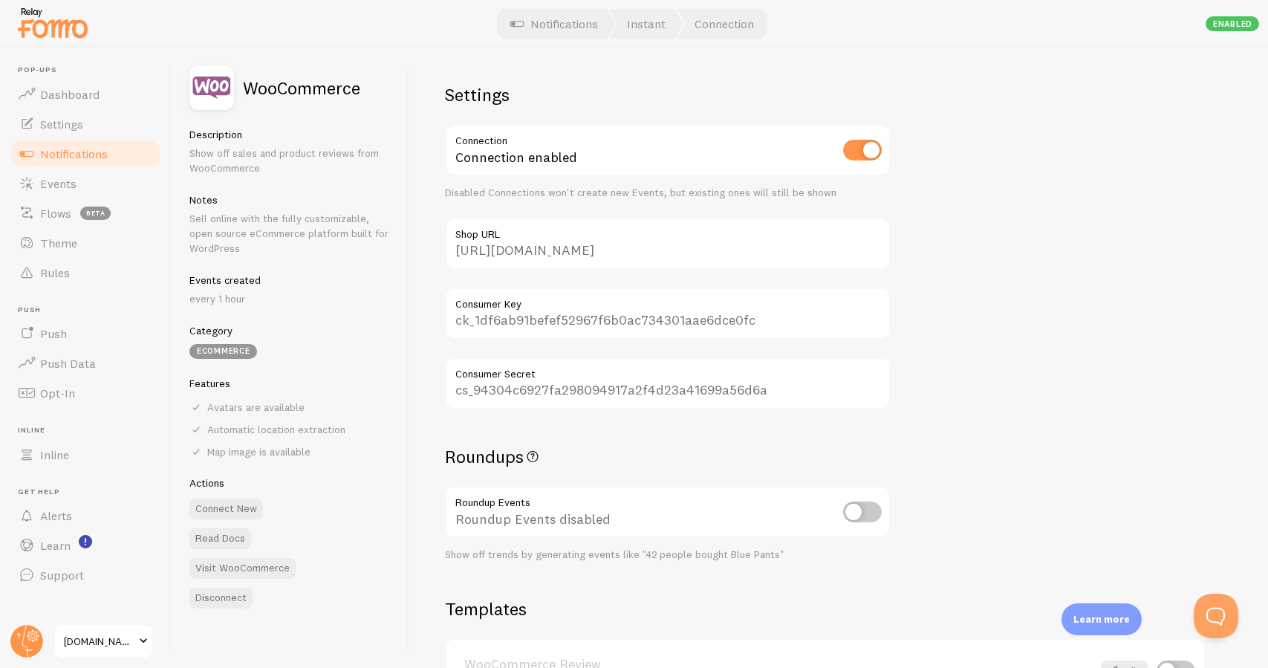
scroll to position [0, 0]
click at [120, 157] on link "Notifications" at bounding box center [85, 154] width 153 height 30
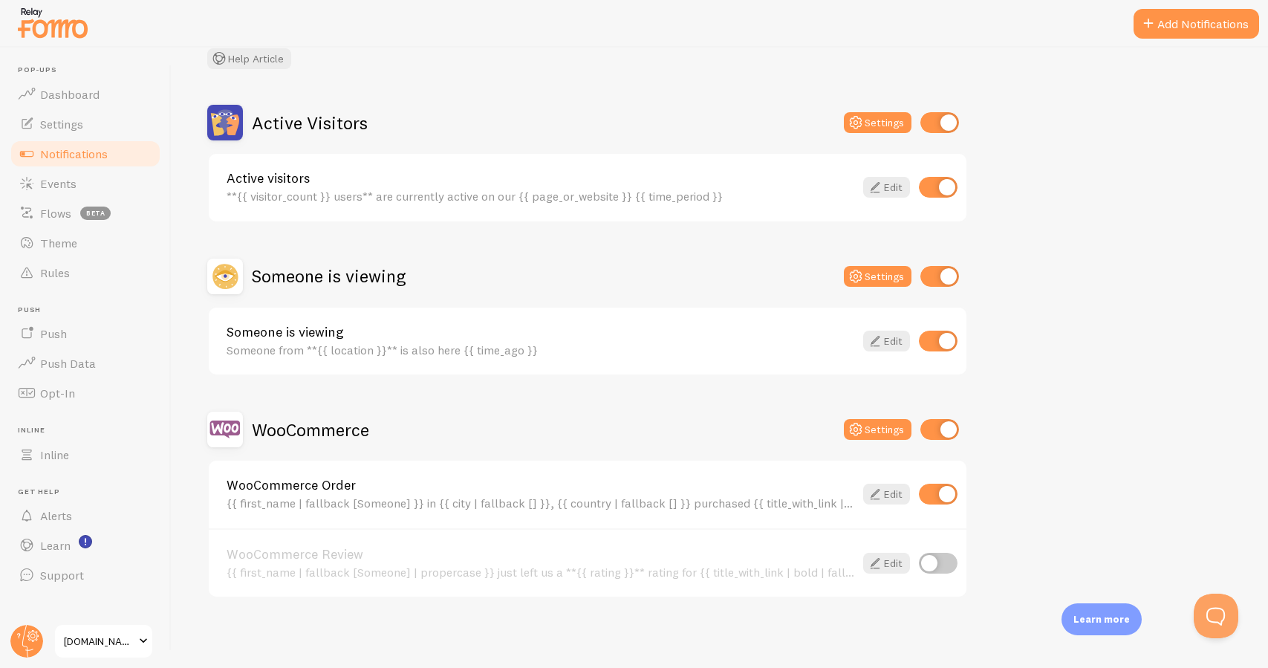
scroll to position [98, 0]
click at [896, 498] on link "Edit" at bounding box center [886, 494] width 47 height 21
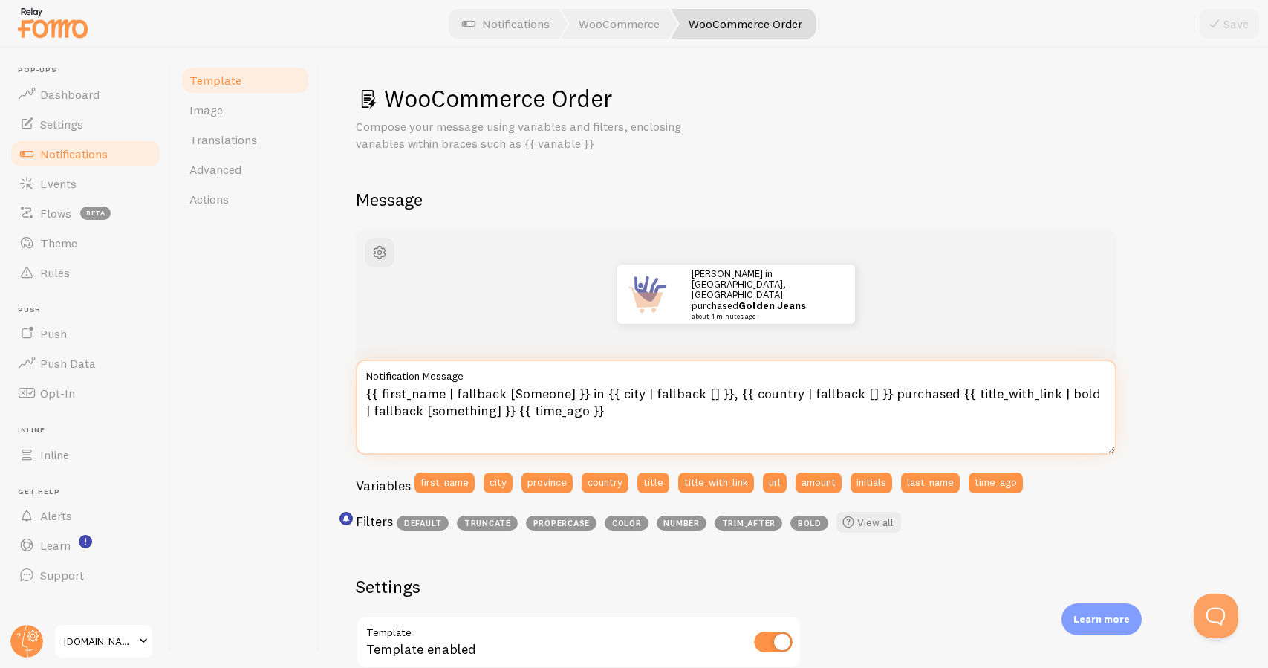
click at [604, 414] on textarea "{{ first_name | fallback [Someone] }} in {{ city | fallback [] }}, {{ country |…" at bounding box center [736, 406] width 761 height 95
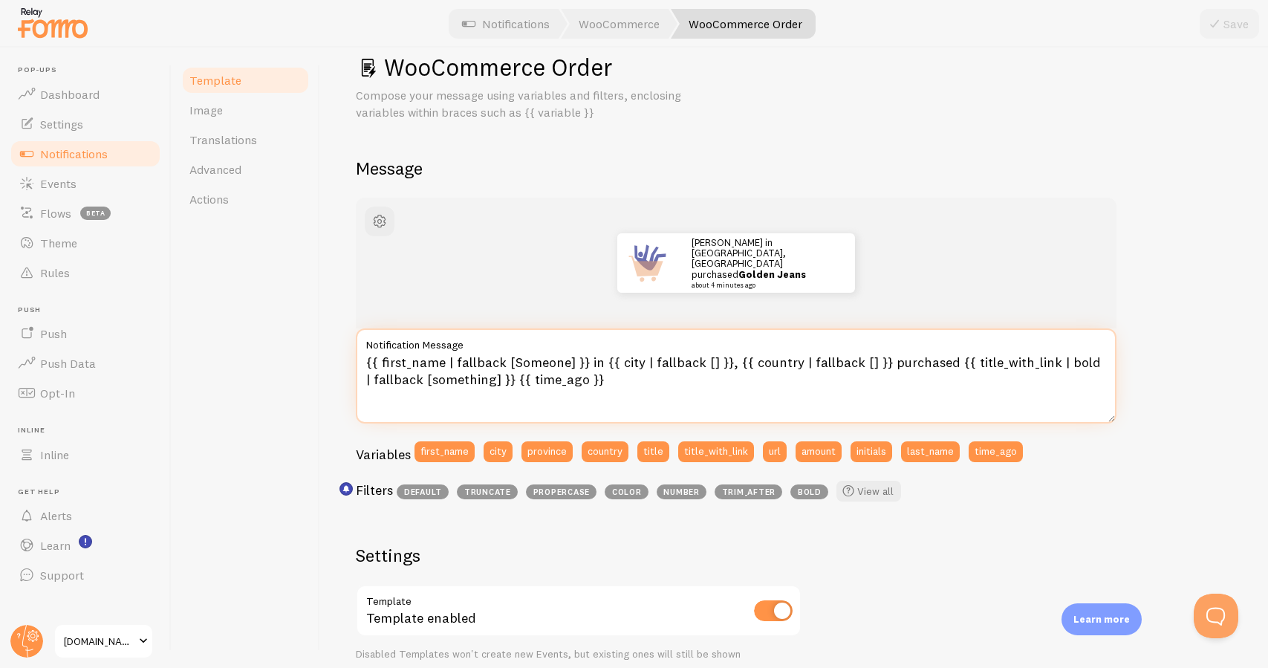
scroll to position [30, 0]
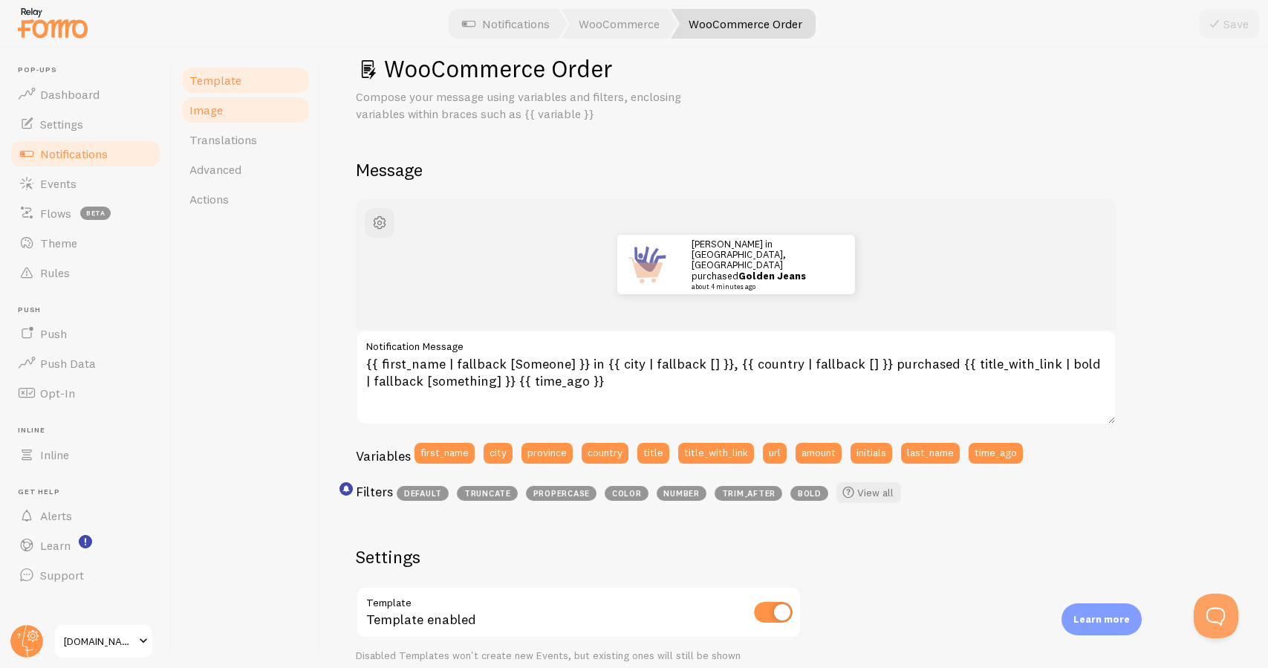
click at [268, 107] on link "Image" at bounding box center [245, 110] width 130 height 30
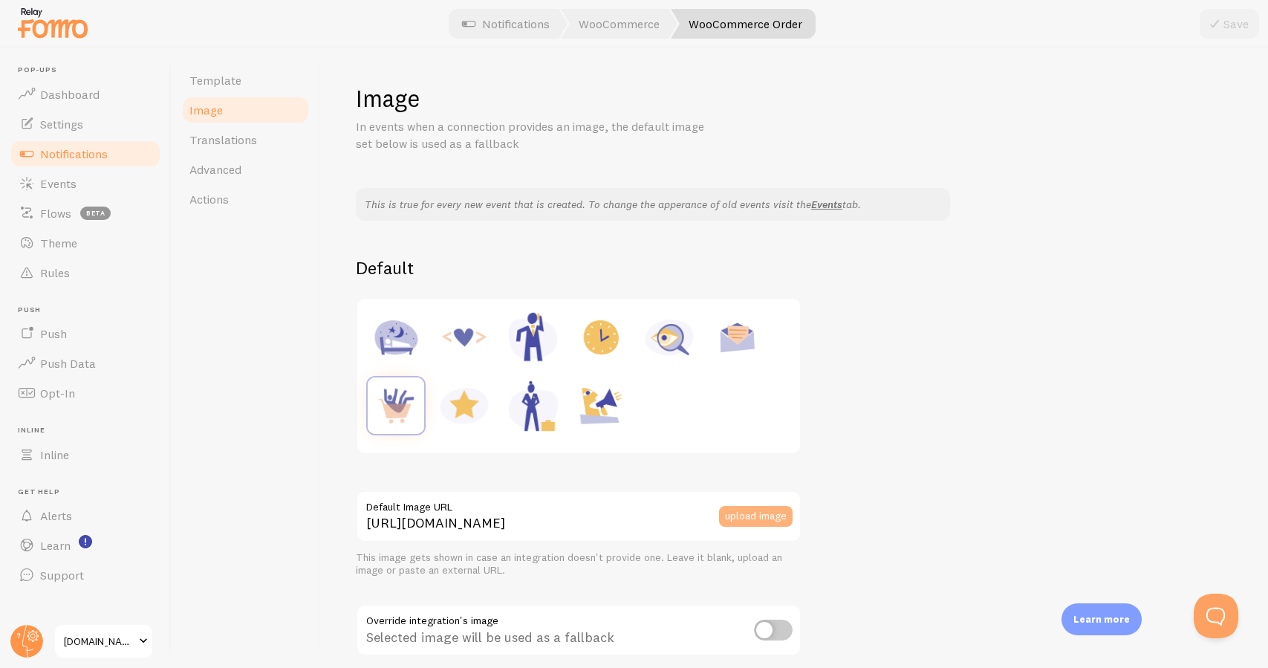
click at [757, 515] on button "upload image" at bounding box center [756, 516] width 74 height 21
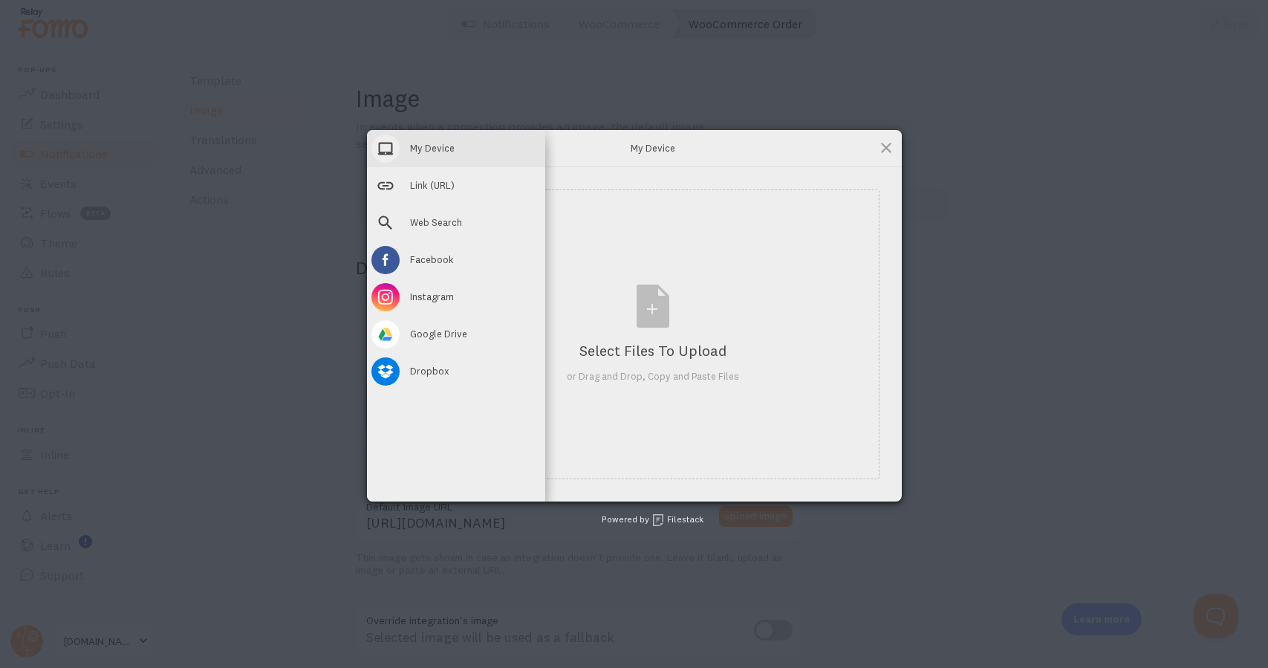
click at [419, 156] on div "My Device" at bounding box center [456, 148] width 178 height 37
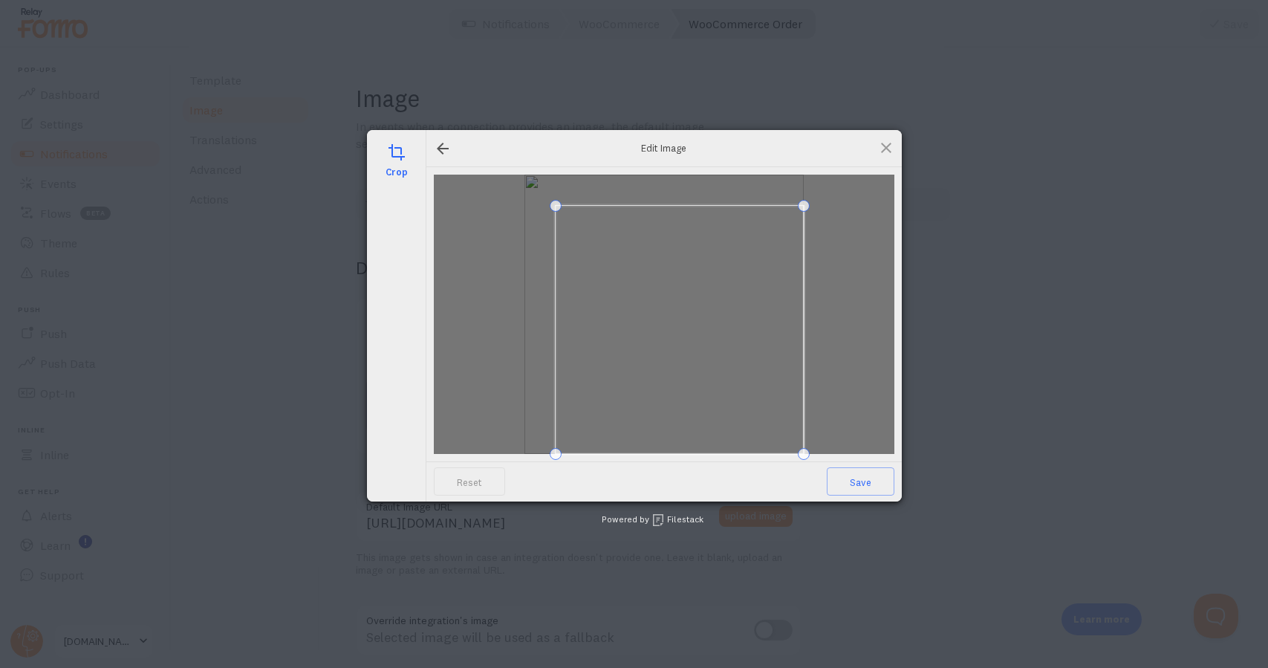
click at [554, 210] on span at bounding box center [556, 206] width 12 height 12
click at [701, 243] on span at bounding box center [661, 327] width 247 height 247
click at [780, 214] on span at bounding box center [777, 213] width 12 height 12
click at [756, 250] on span at bounding box center [667, 325] width 238 height 238
click at [866, 491] on span "Save" at bounding box center [861, 481] width 68 height 28
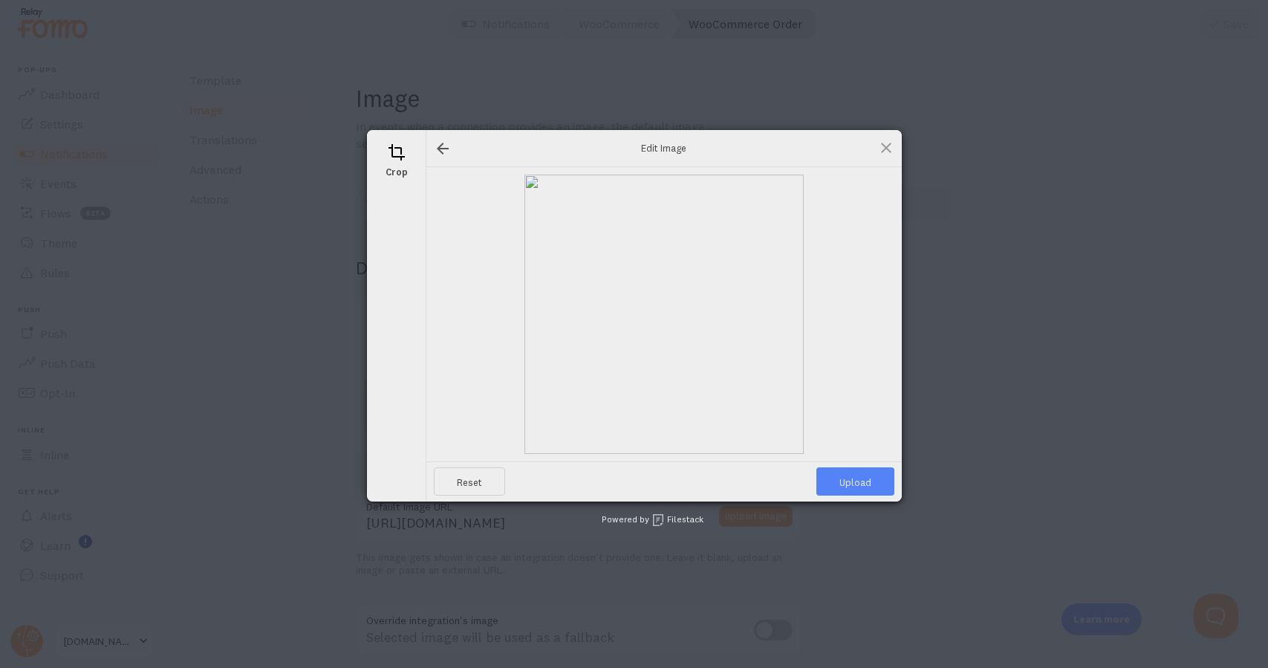
click at [865, 487] on span "Upload" at bounding box center [855, 481] width 78 height 28
type input "[URL][DOMAIN_NAME][DOMAIN_NAME]"
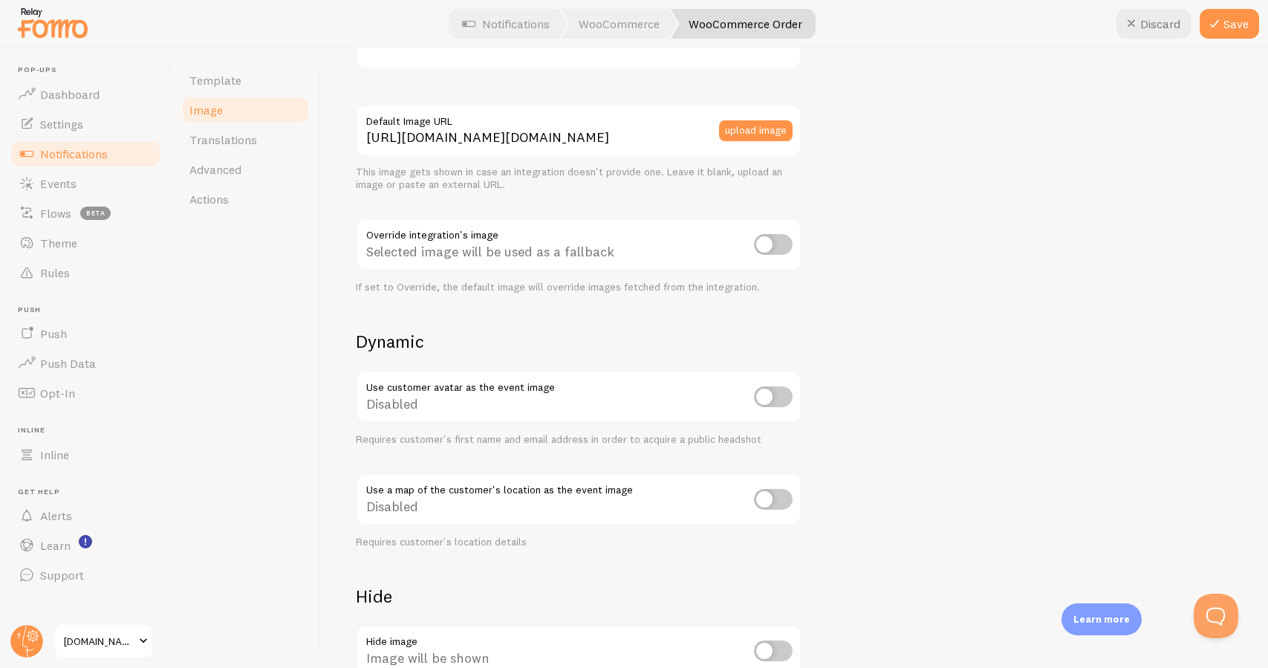
scroll to position [386, 0]
click at [1242, 34] on button "Save" at bounding box center [1228, 24] width 59 height 30
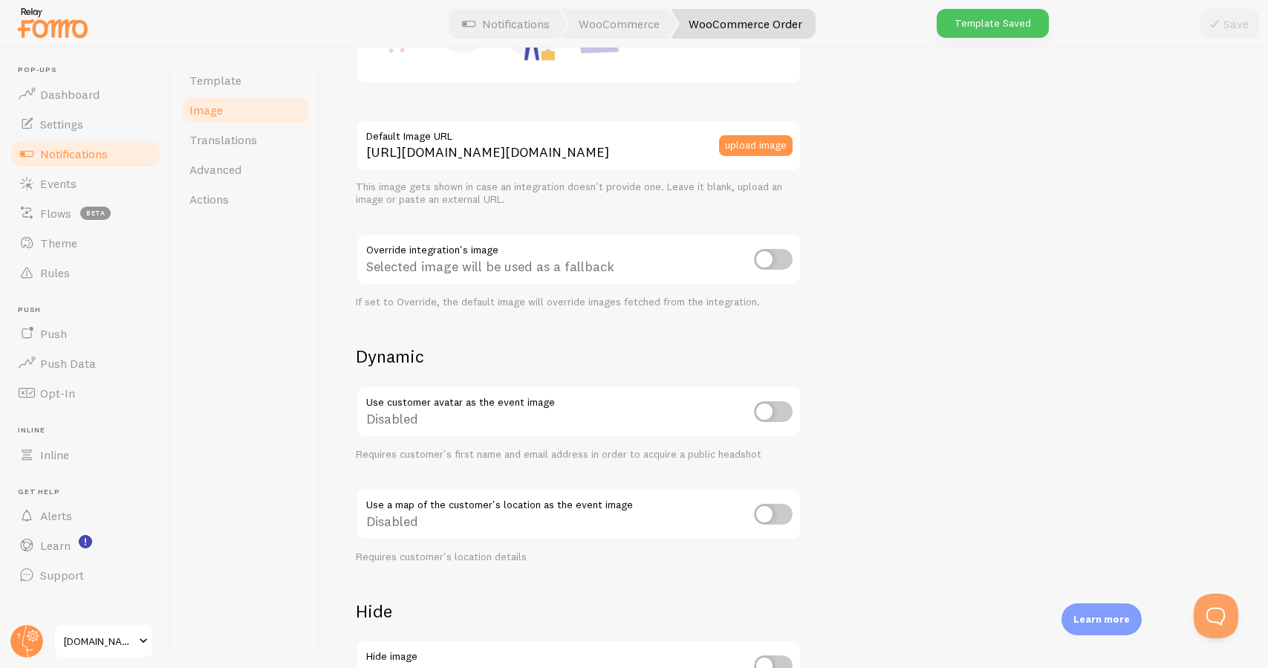
scroll to position [342, 0]
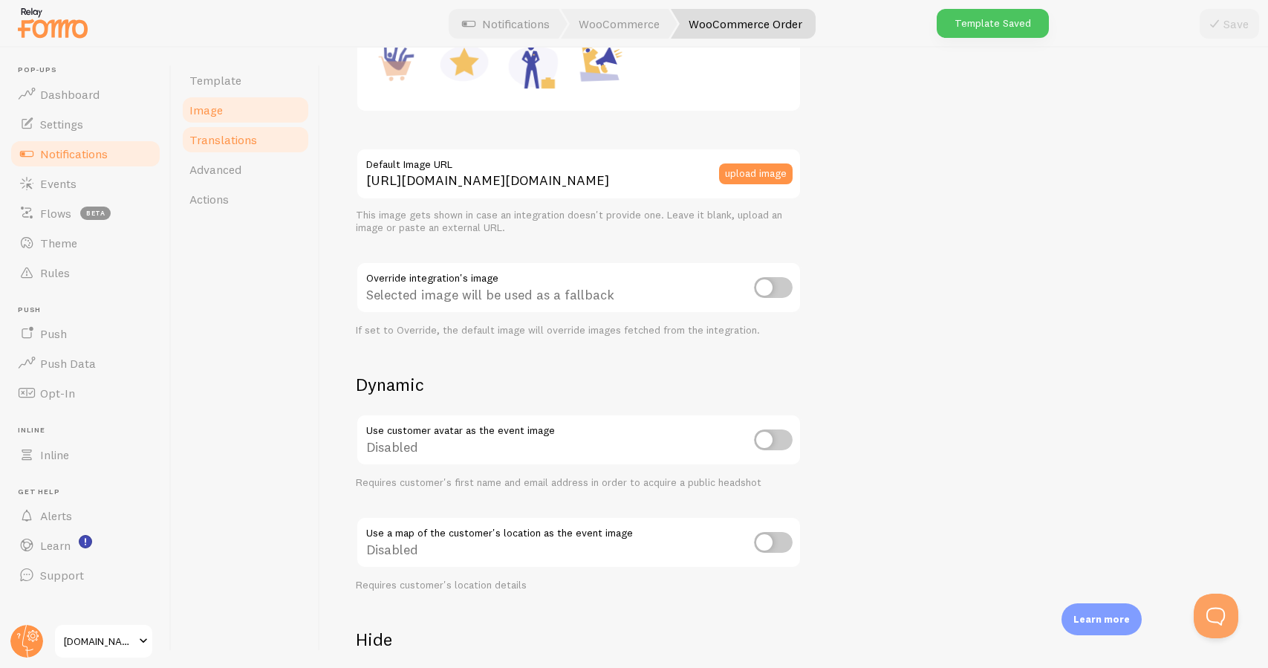
click at [283, 144] on link "Translations" at bounding box center [245, 140] width 130 height 30
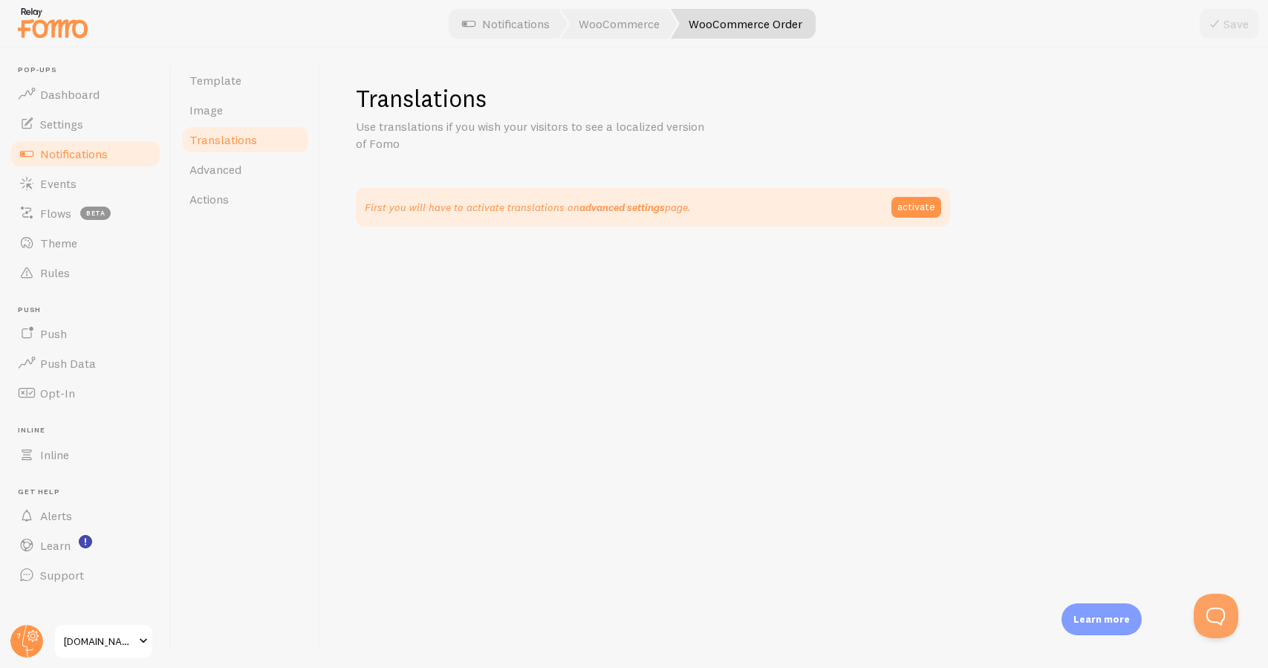
click at [608, 205] on link "advanced settings" at bounding box center [621, 207] width 85 height 13
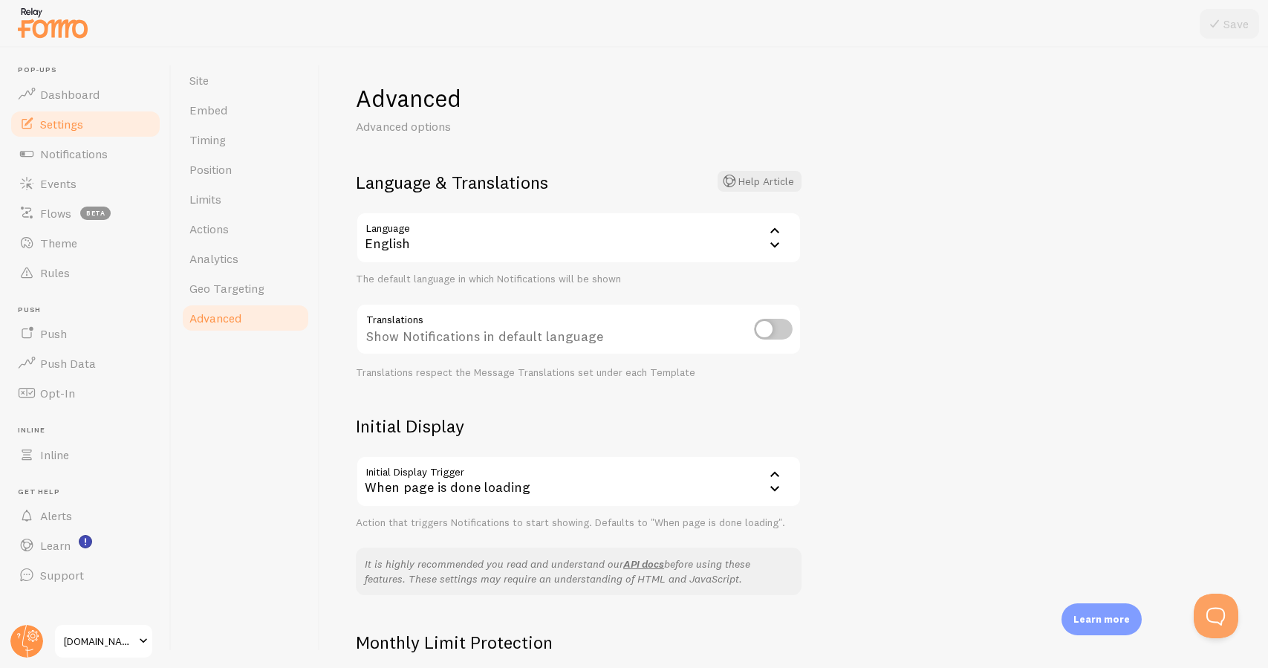
click at [781, 328] on input "checkbox" at bounding box center [773, 329] width 39 height 21
checkbox input "true"
click at [674, 244] on div "English" at bounding box center [579, 238] width 446 height 52
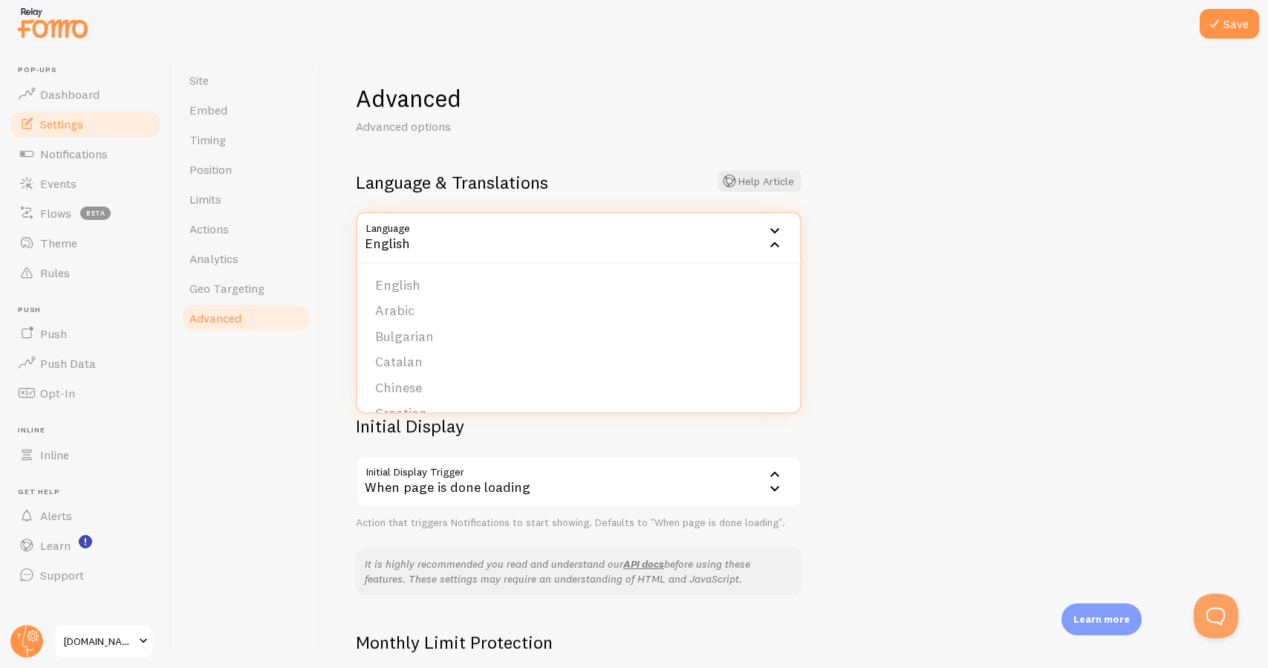
click at [887, 270] on div "Advanced Advanced options Language & Translations Help Article Language en Engl…" at bounding box center [794, 358] width 948 height 620
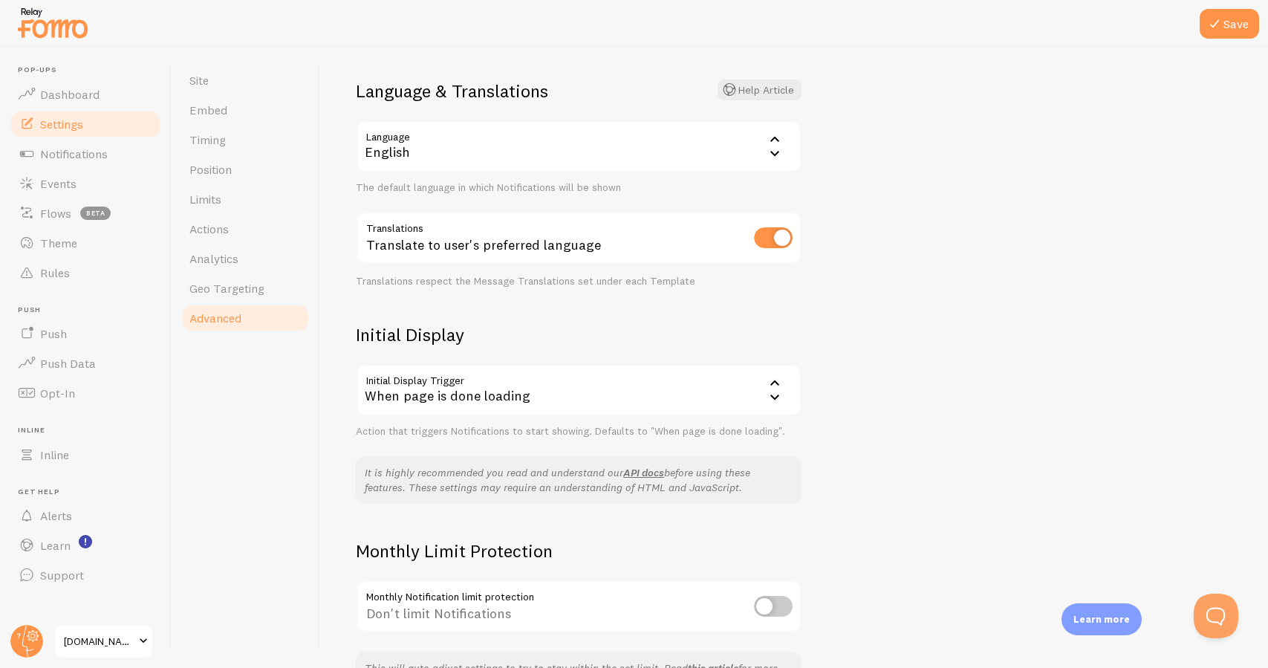
scroll to position [125, 0]
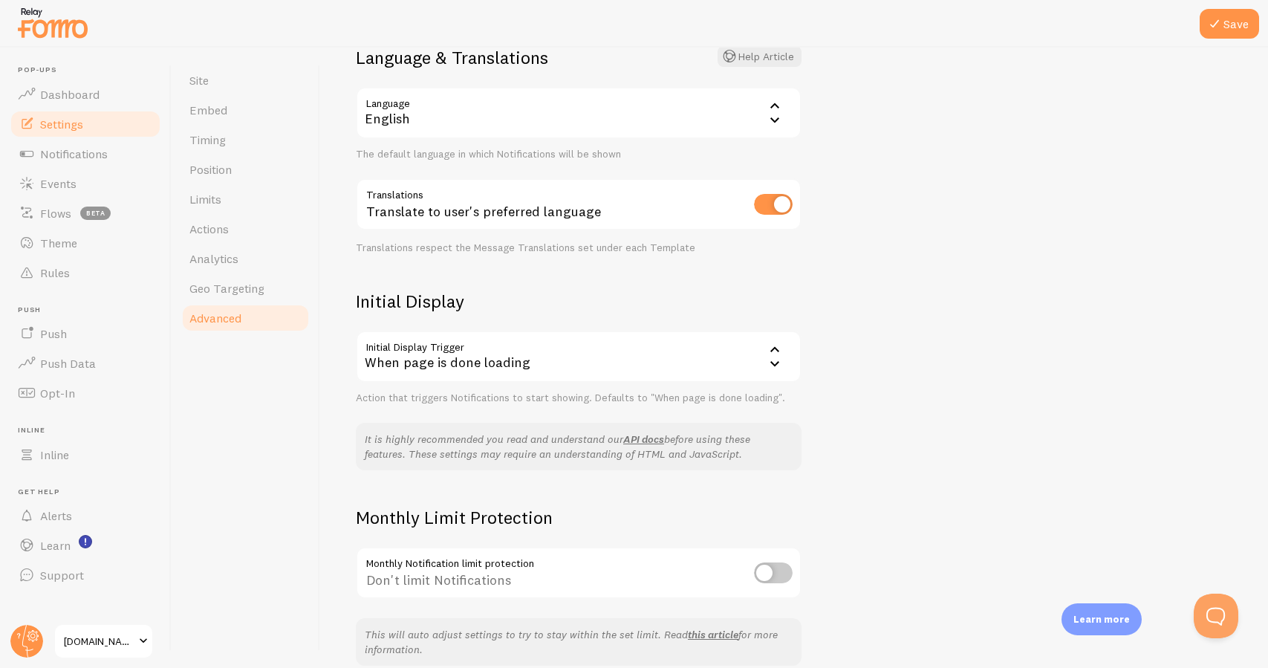
click at [700, 363] on div "When page is done loading" at bounding box center [579, 356] width 446 height 52
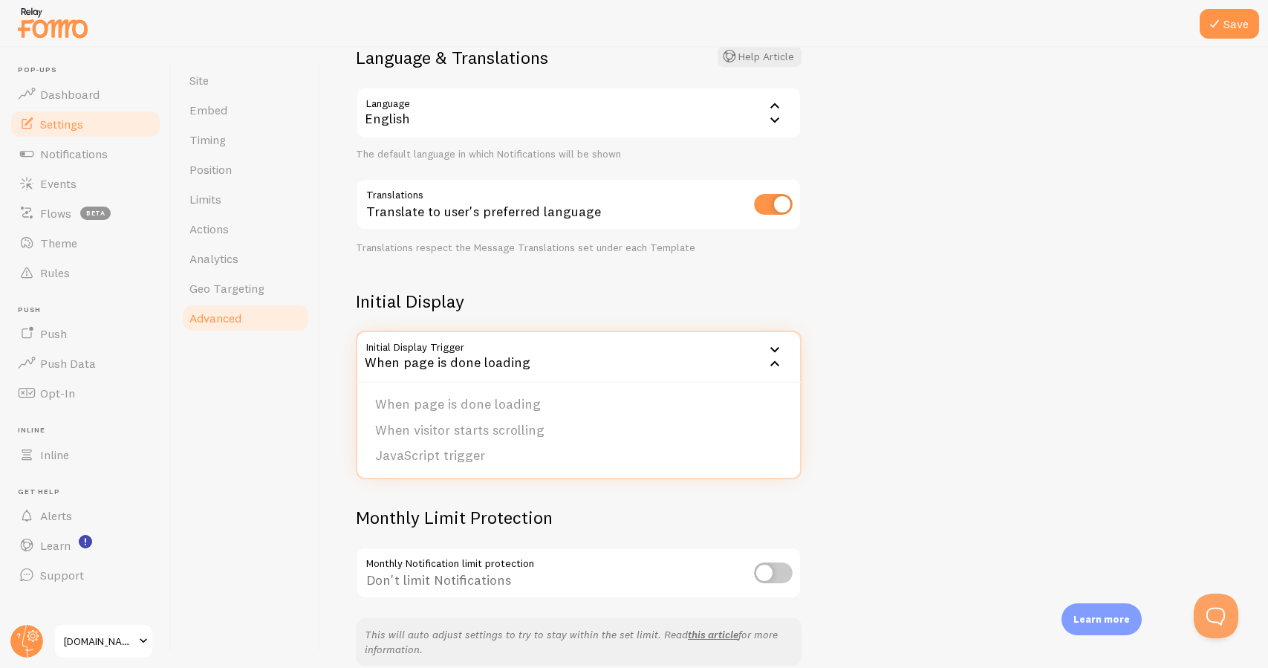
click at [719, 307] on h2 "Initial Display" at bounding box center [579, 301] width 446 height 23
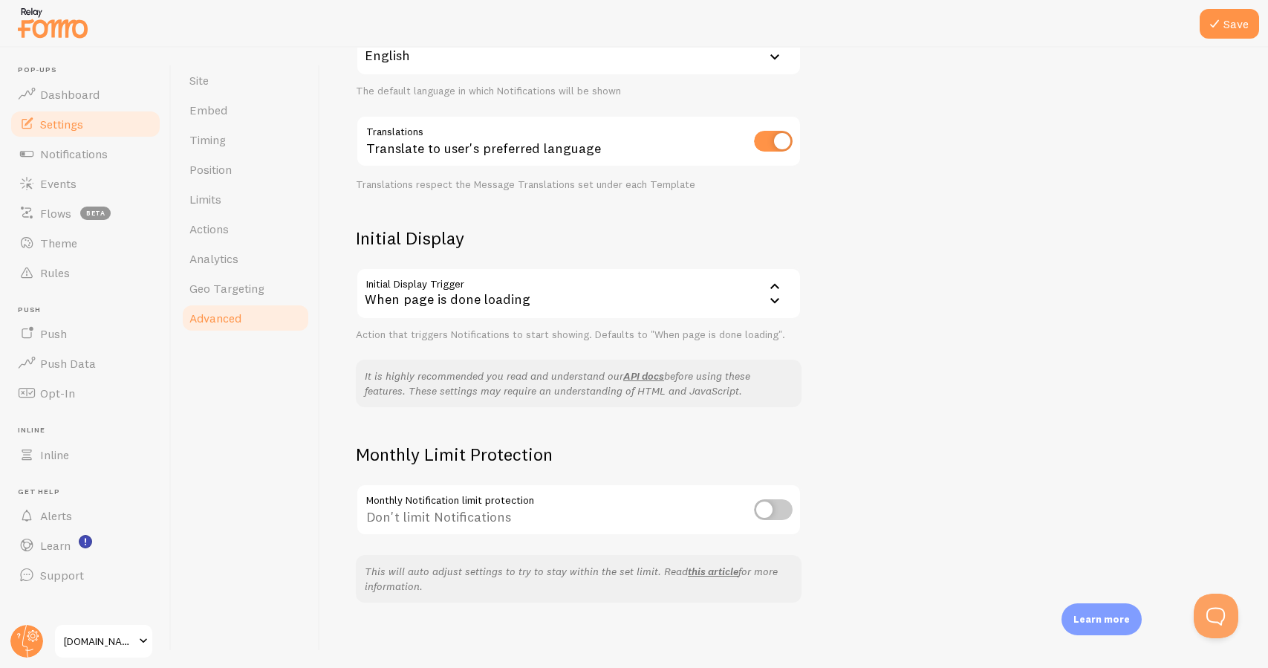
scroll to position [186, 0]
click at [282, 290] on link "Geo Targeting" at bounding box center [245, 288] width 130 height 30
click at [1246, 26] on button "Save" at bounding box center [1228, 24] width 59 height 30
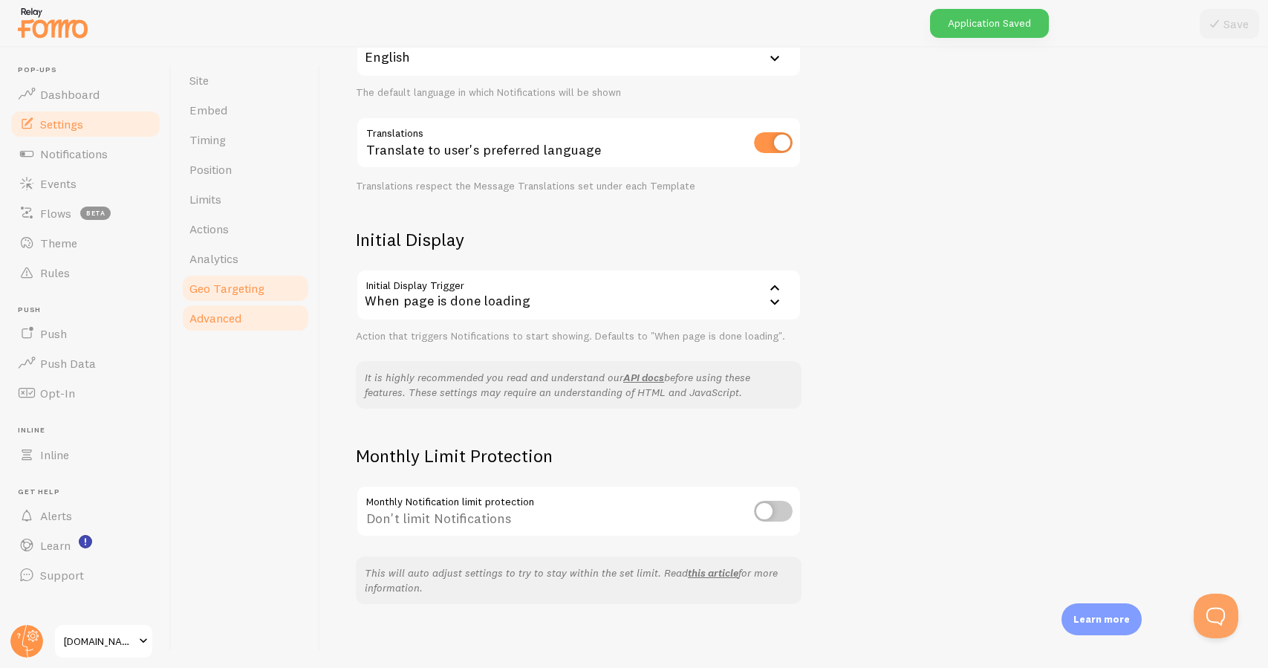
click at [260, 293] on span "Geo Targeting" at bounding box center [226, 288] width 75 height 15
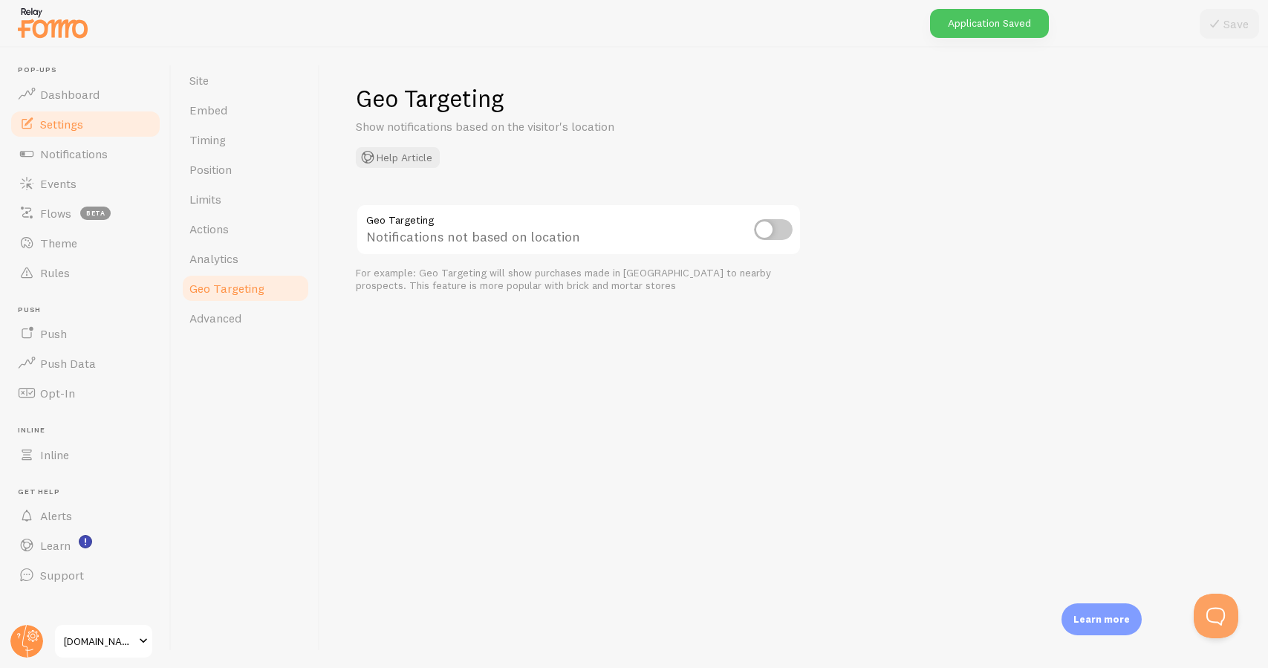
click at [783, 232] on input "checkbox" at bounding box center [773, 229] width 39 height 21
checkbox input "true"
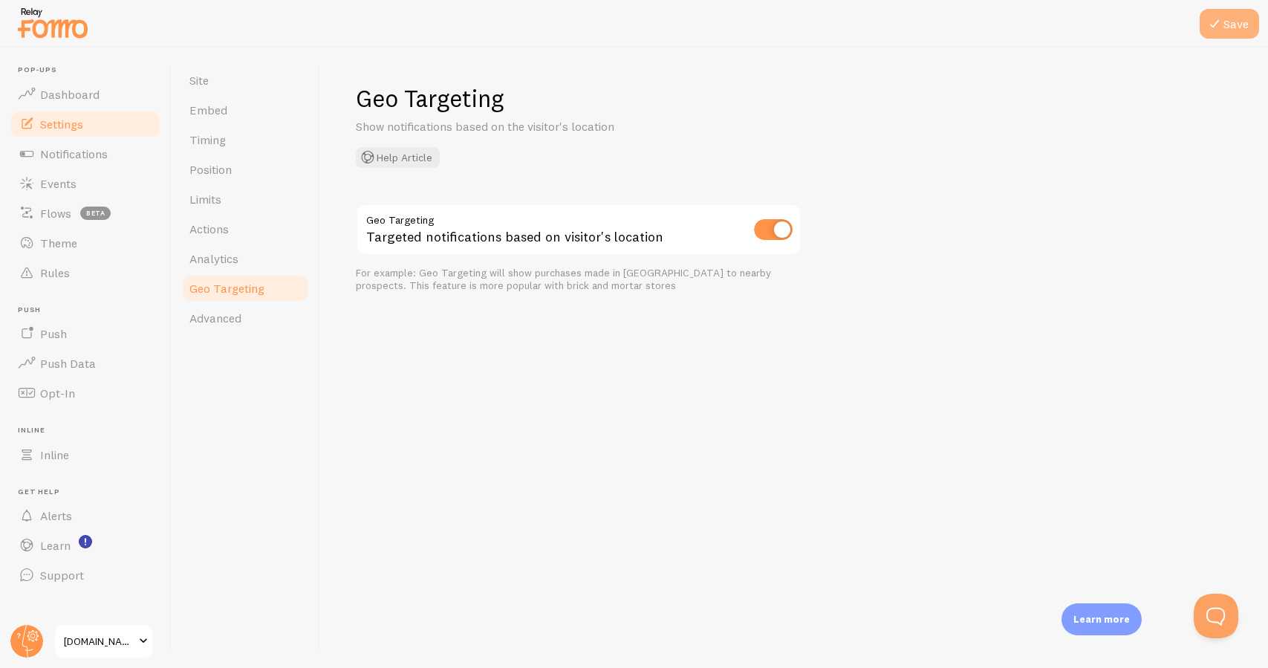
click at [1225, 18] on button "Save" at bounding box center [1228, 24] width 59 height 30
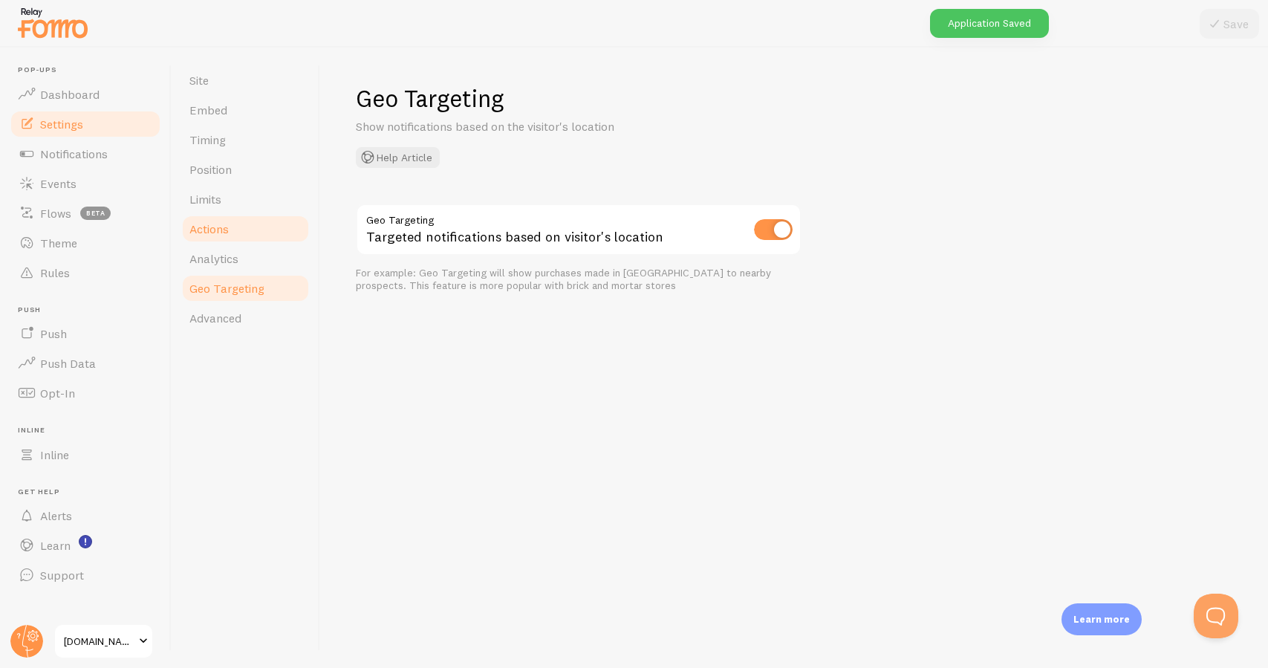
click at [268, 225] on link "Actions" at bounding box center [245, 229] width 130 height 30
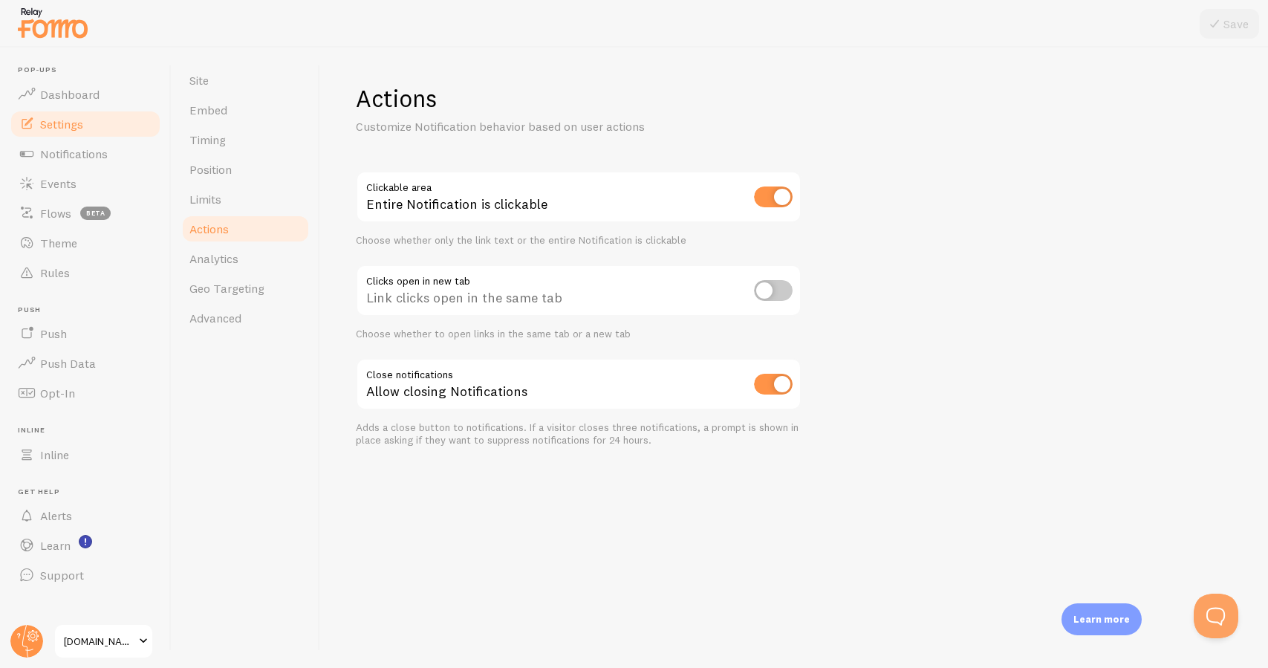
click at [762, 199] on input "checkbox" at bounding box center [773, 196] width 39 height 21
checkbox input "false"
click at [1233, 29] on button "Save" at bounding box center [1228, 24] width 59 height 30
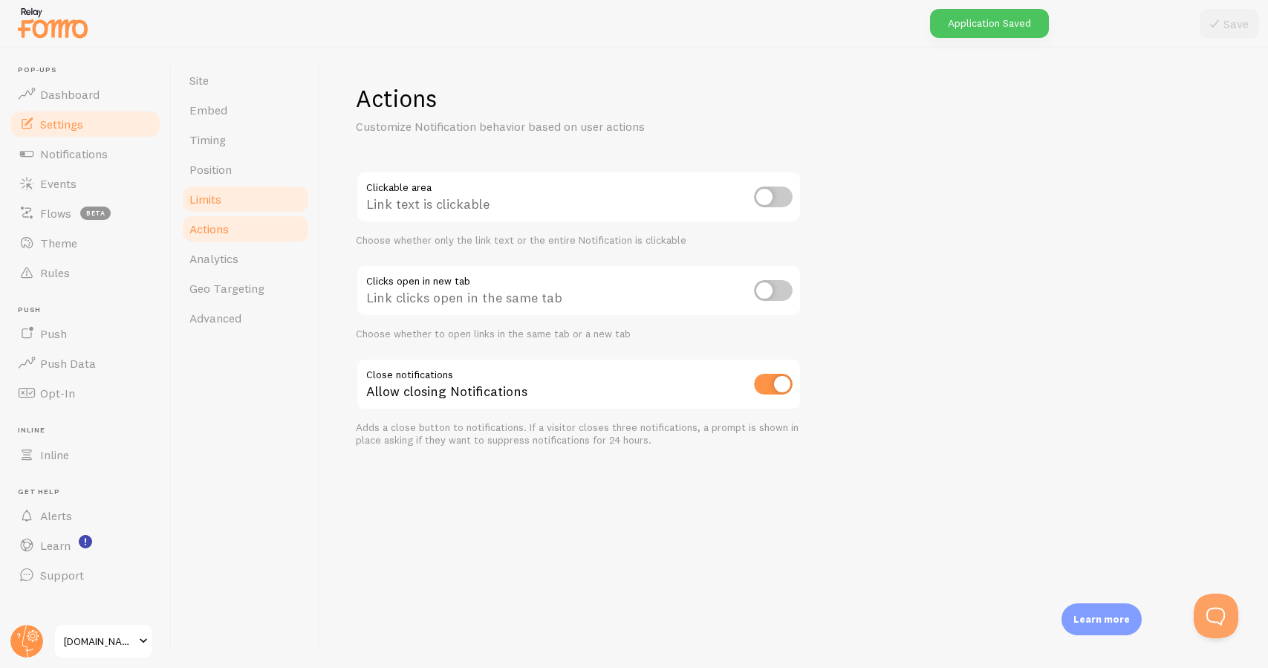
click at [258, 203] on link "Limits" at bounding box center [245, 199] width 130 height 30
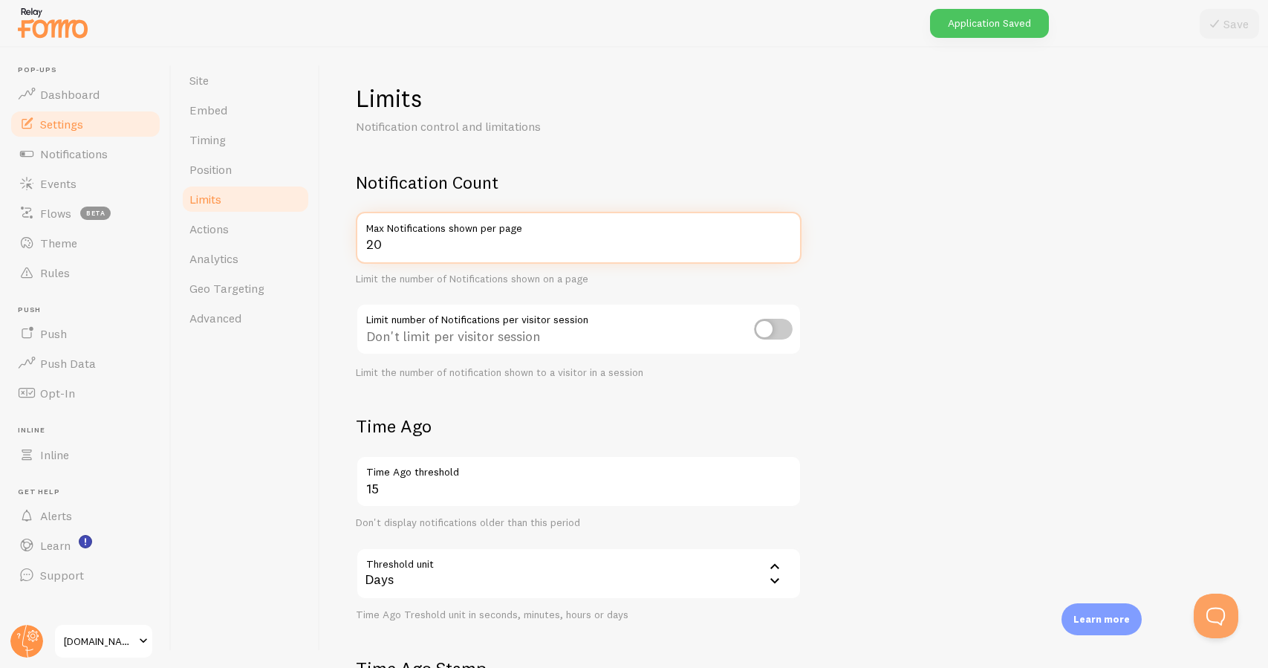
click at [423, 249] on input "20" at bounding box center [579, 238] width 446 height 52
type input "2"
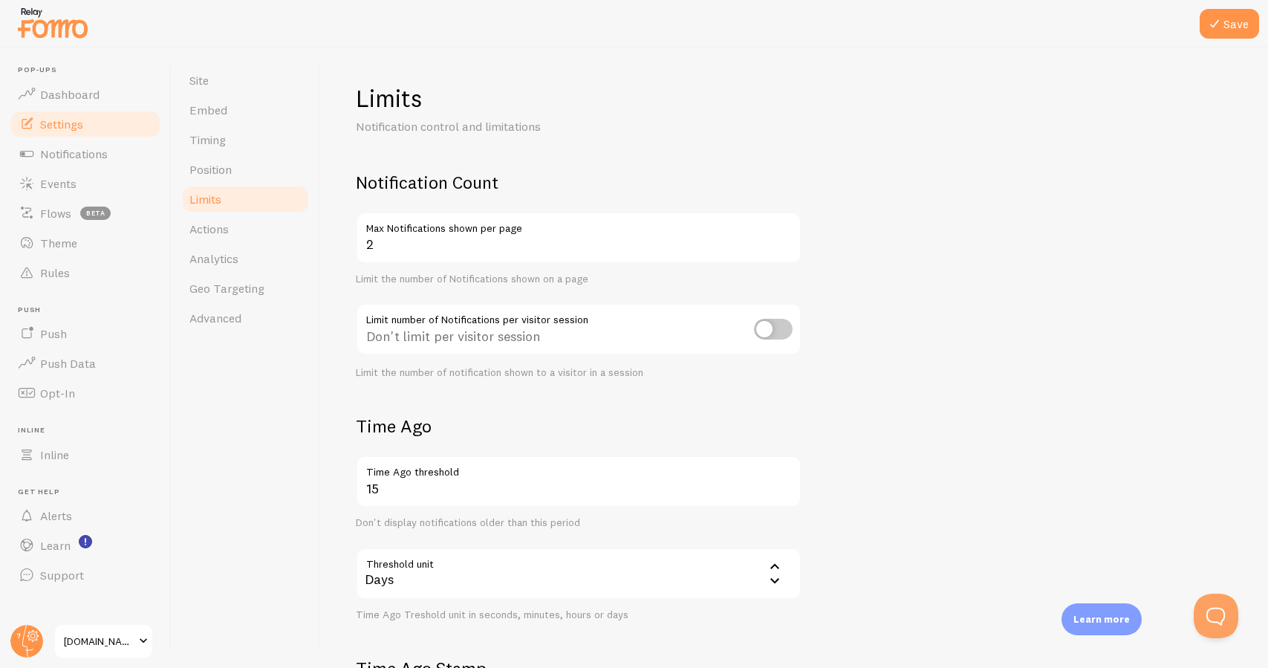
click at [337, 460] on div "Limits Notification control and limitations Notification Count 2 Max Notificati…" at bounding box center [794, 358] width 948 height 620
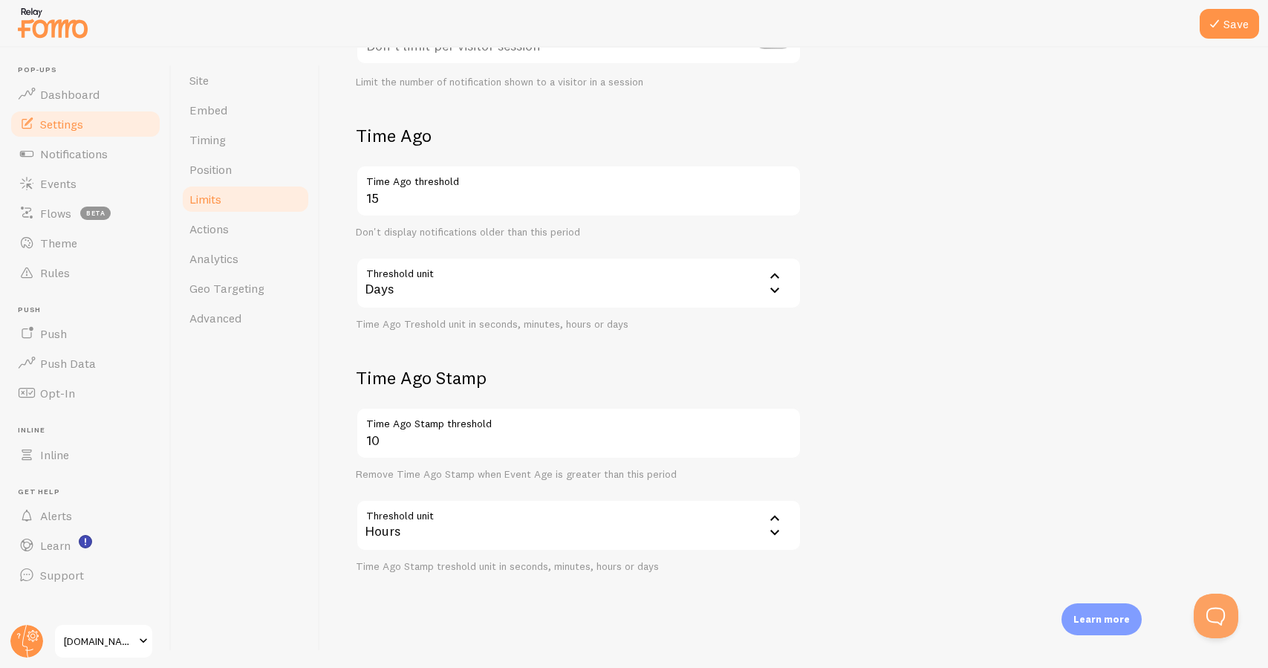
scroll to position [289, 0]
click at [1230, 30] on button "Save" at bounding box center [1228, 24] width 59 height 30
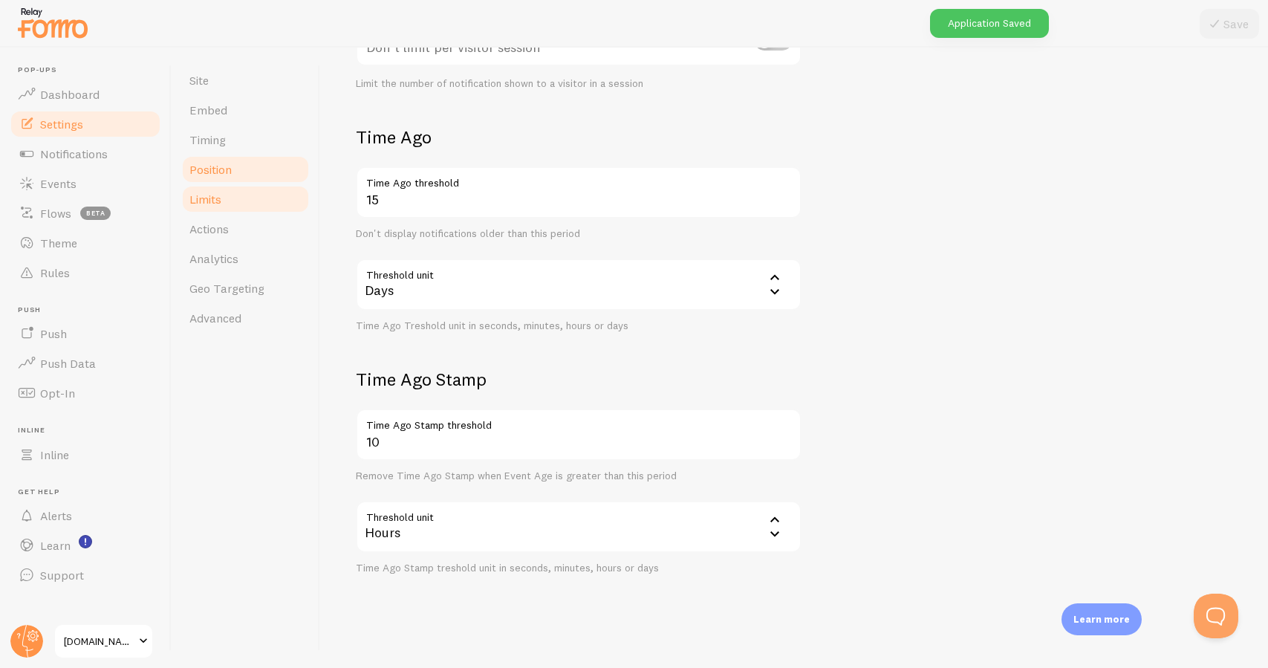
click at [266, 174] on link "Position" at bounding box center [245, 169] width 130 height 30
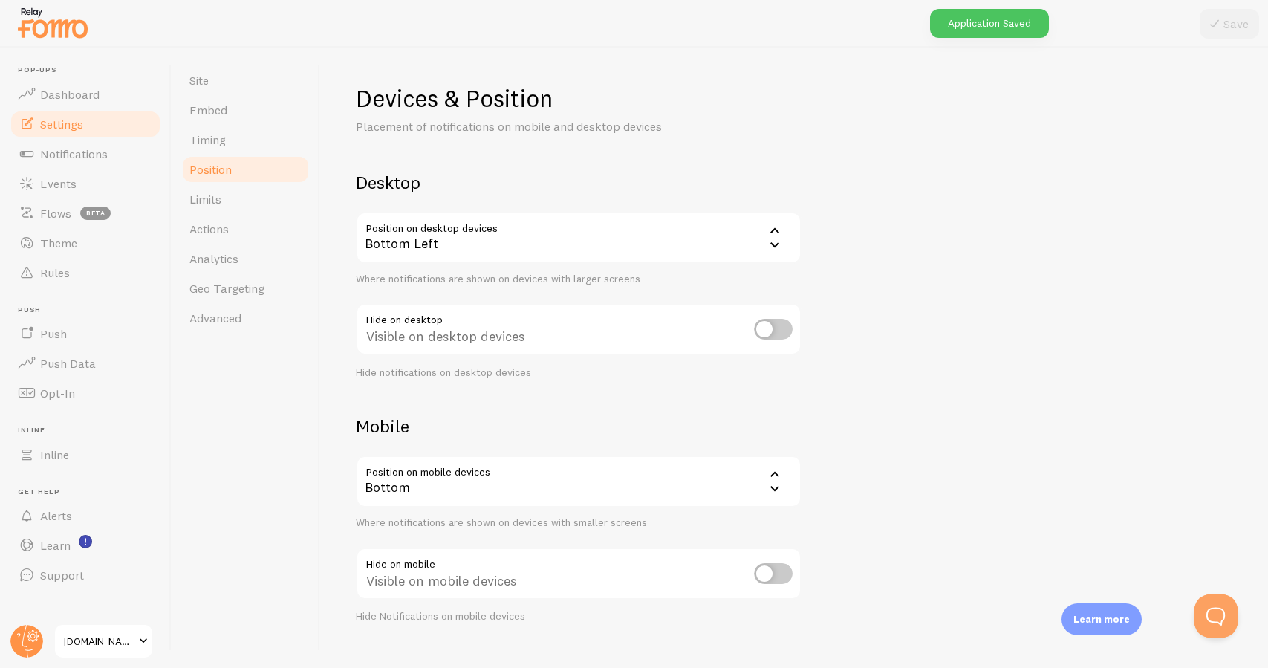
click at [411, 241] on div "Bottom Left" at bounding box center [579, 238] width 446 height 52
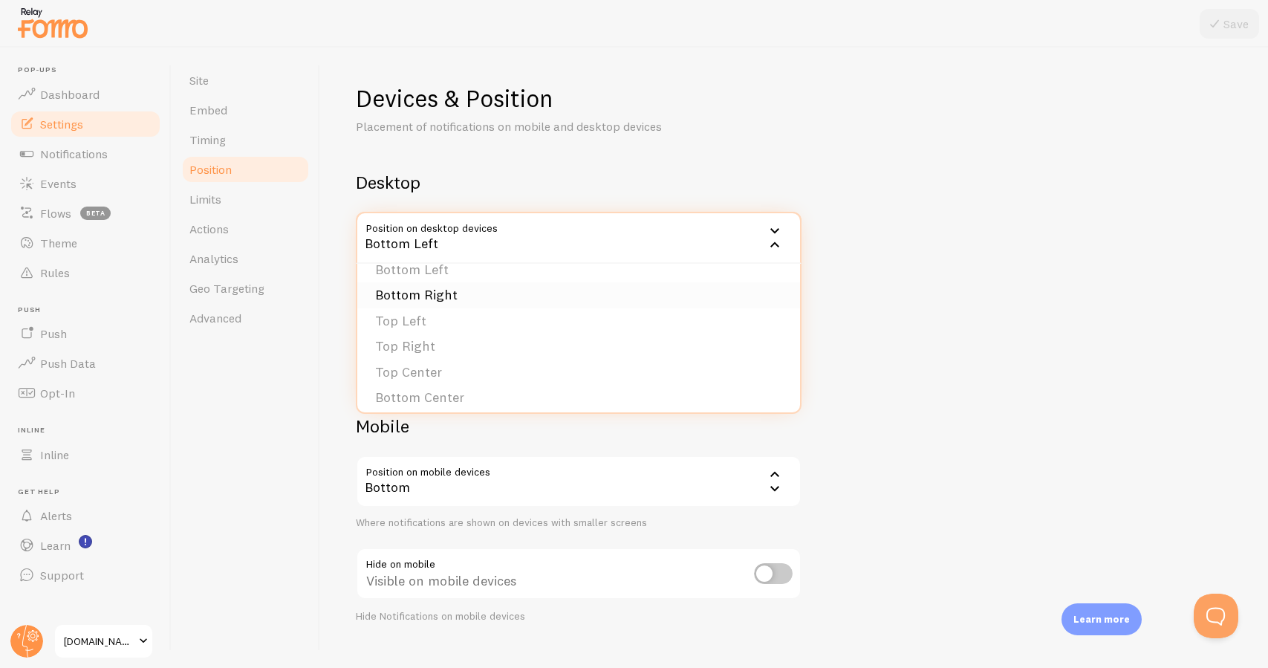
scroll to position [22, 0]
click at [401, 333] on li "Top Right" at bounding box center [578, 341] width 443 height 26
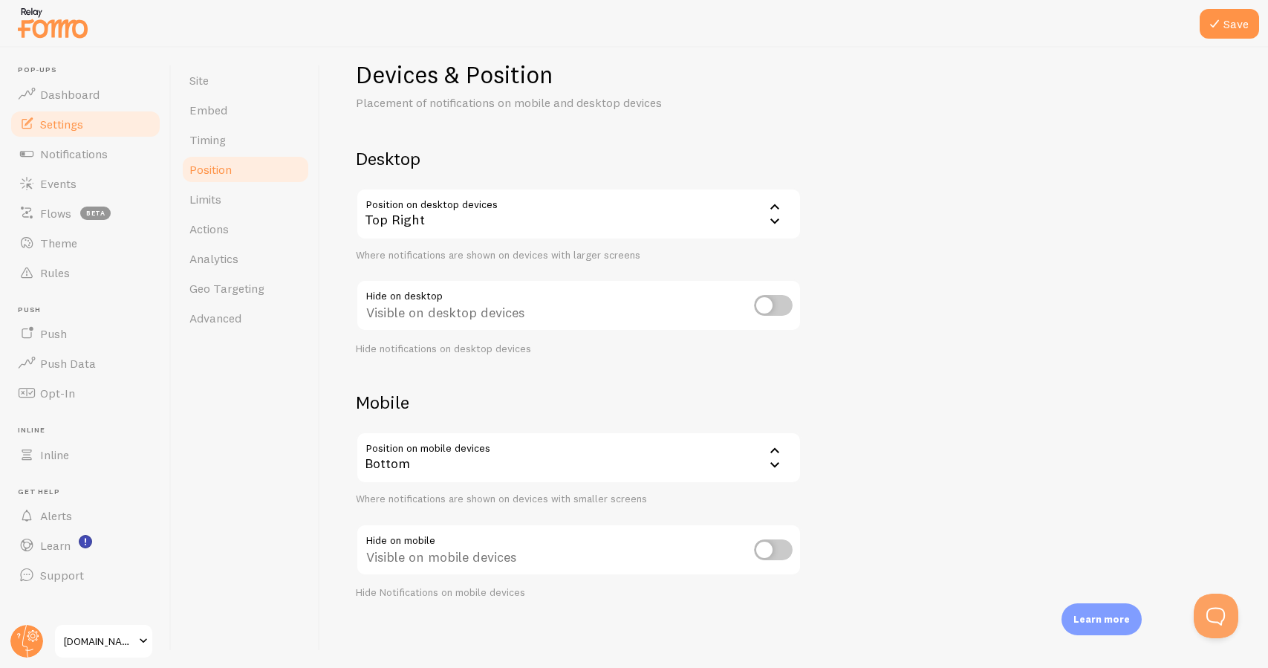
scroll to position [22, 0]
click at [494, 443] on div "Bottom" at bounding box center [579, 459] width 446 height 52
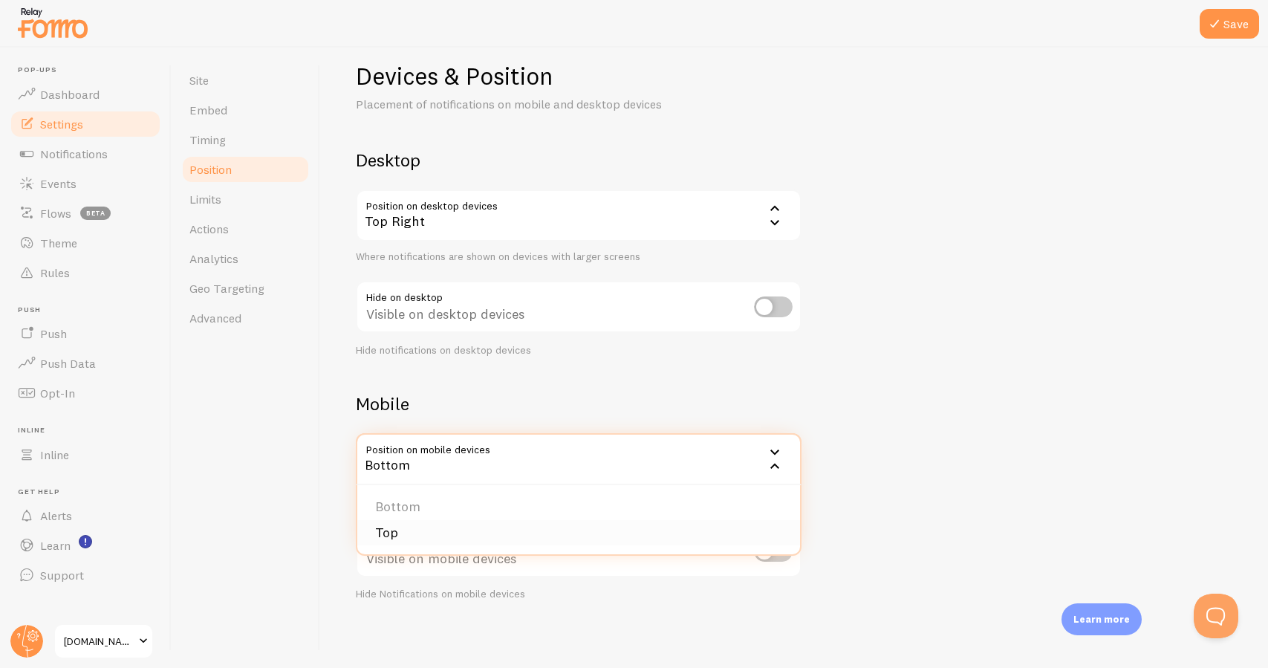
click at [458, 527] on li "Top" at bounding box center [578, 533] width 443 height 26
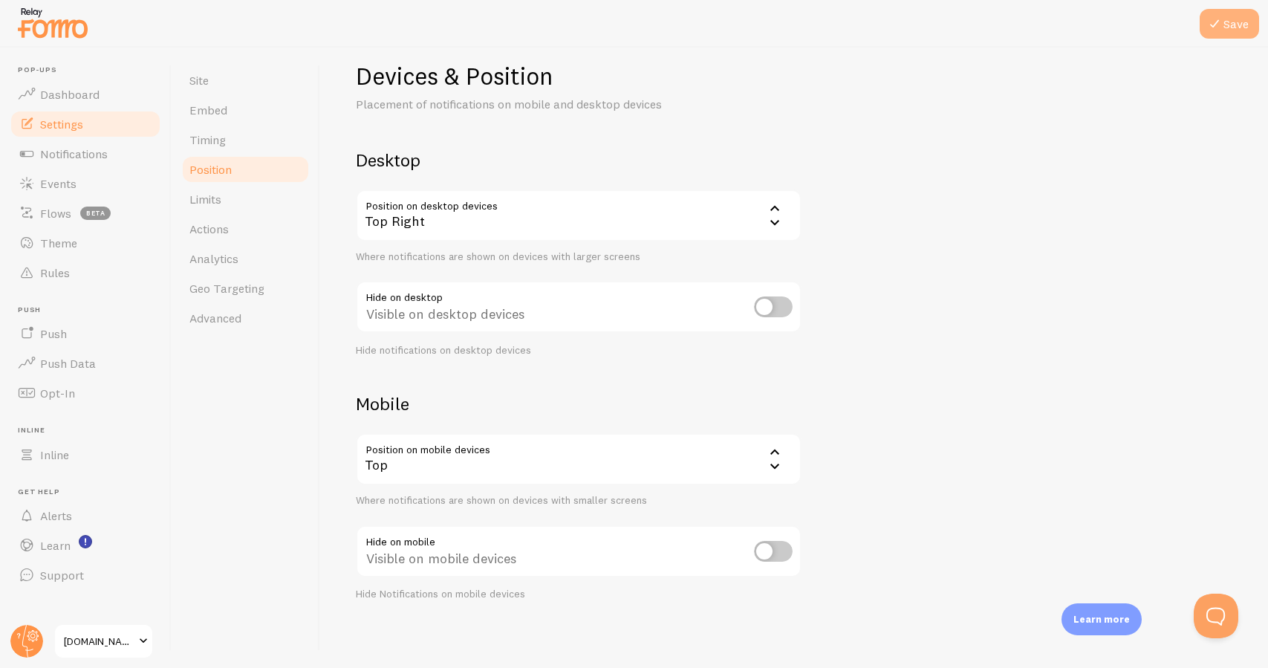
click at [1240, 30] on button "Save" at bounding box center [1228, 24] width 59 height 30
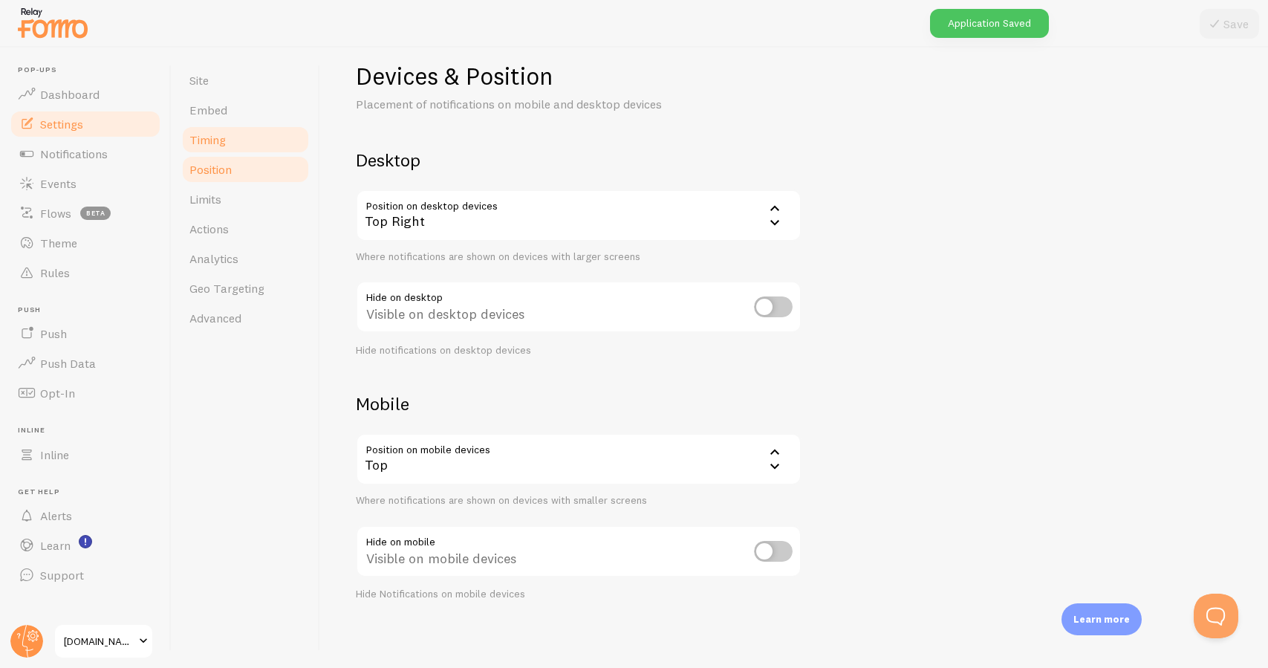
click at [261, 144] on link "Timing" at bounding box center [245, 140] width 130 height 30
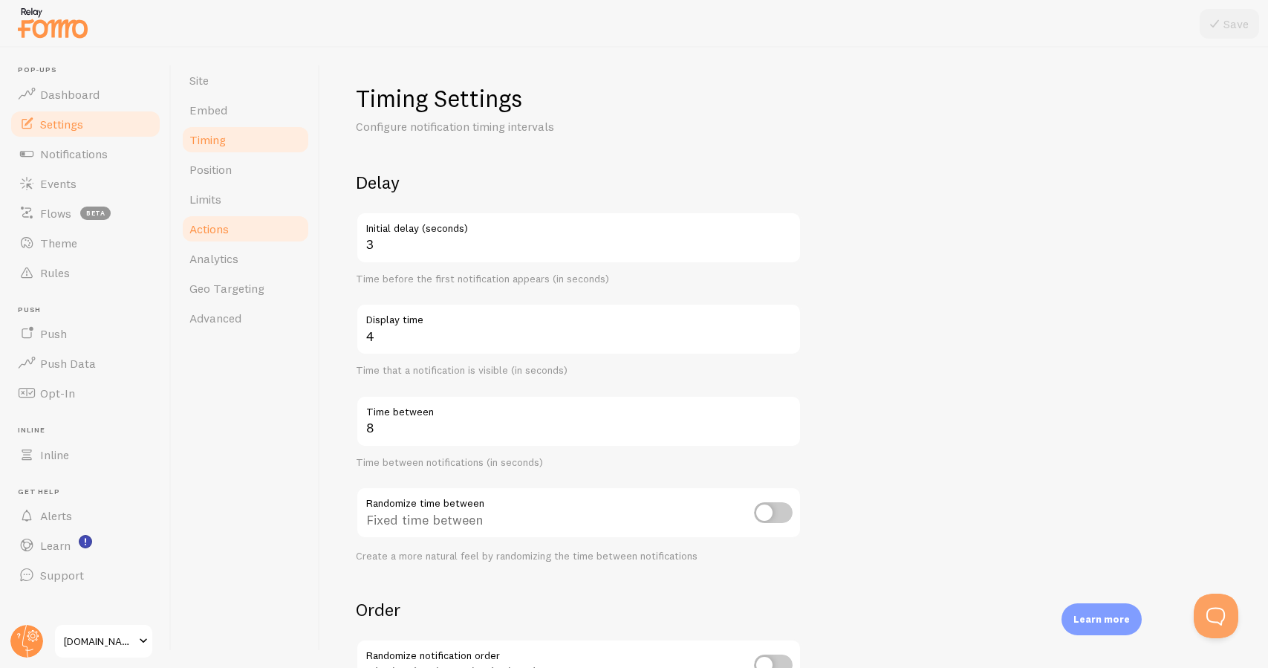
click at [267, 235] on link "Actions" at bounding box center [245, 229] width 130 height 30
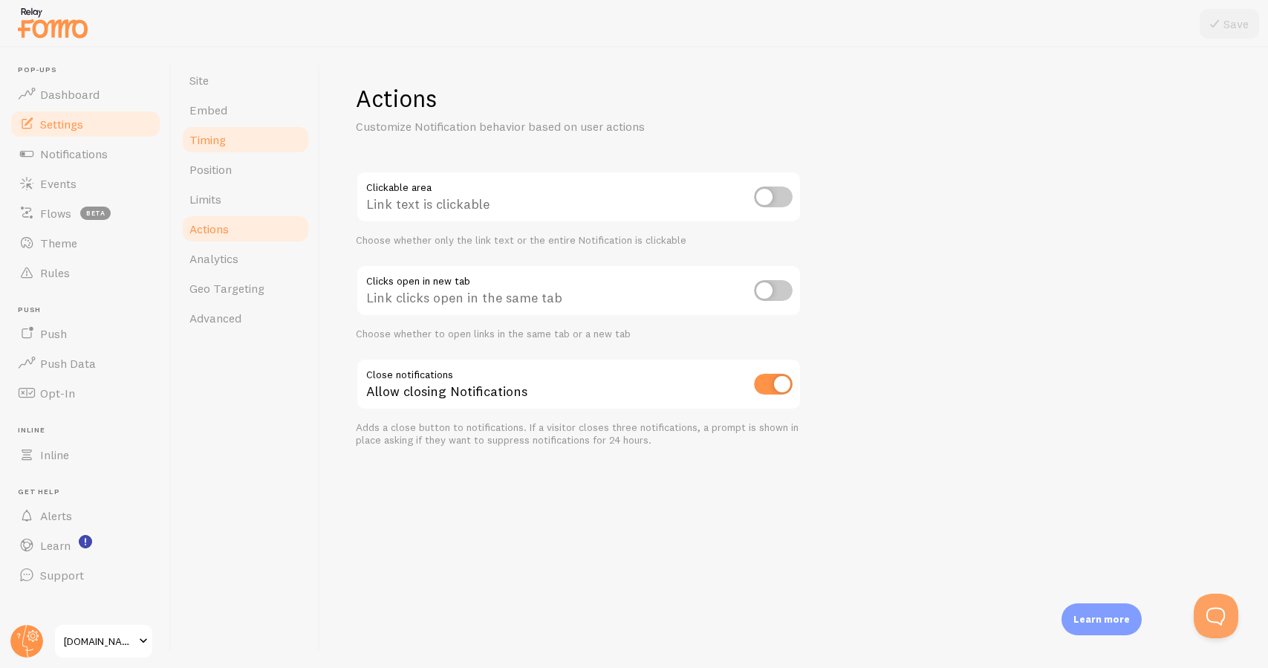
click at [267, 147] on link "Timing" at bounding box center [245, 140] width 130 height 30
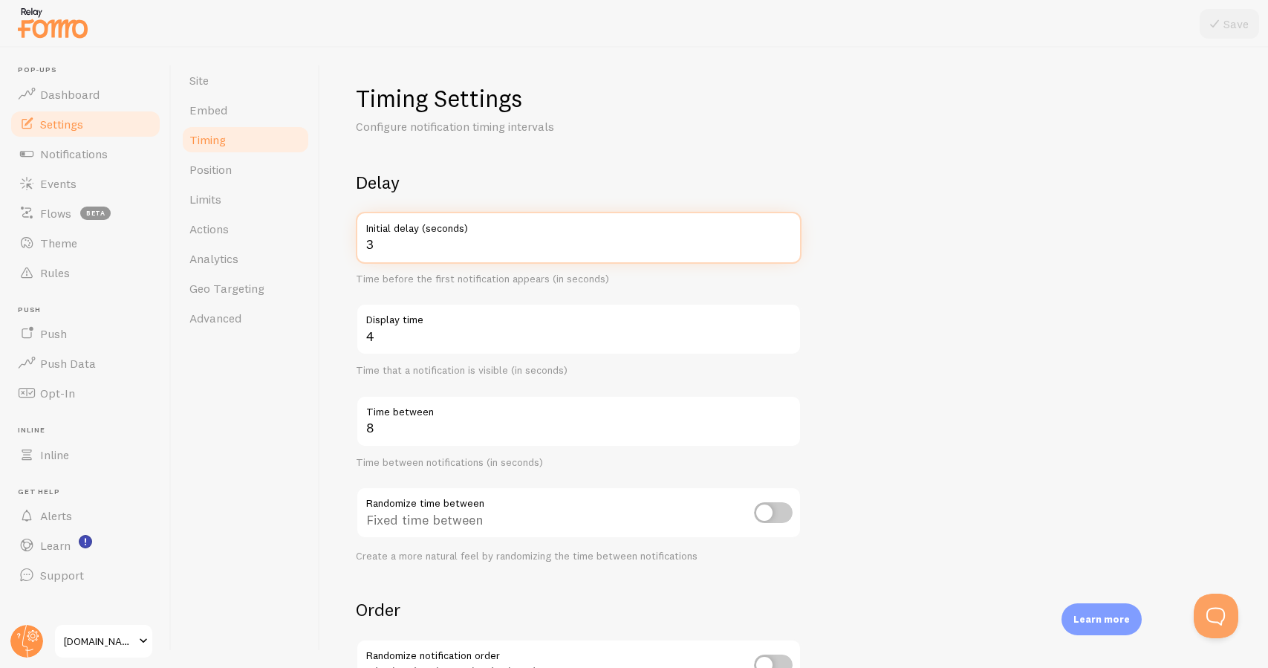
click at [430, 250] on input "3" at bounding box center [579, 238] width 446 height 52
click at [288, 116] on link "Embed" at bounding box center [245, 110] width 130 height 30
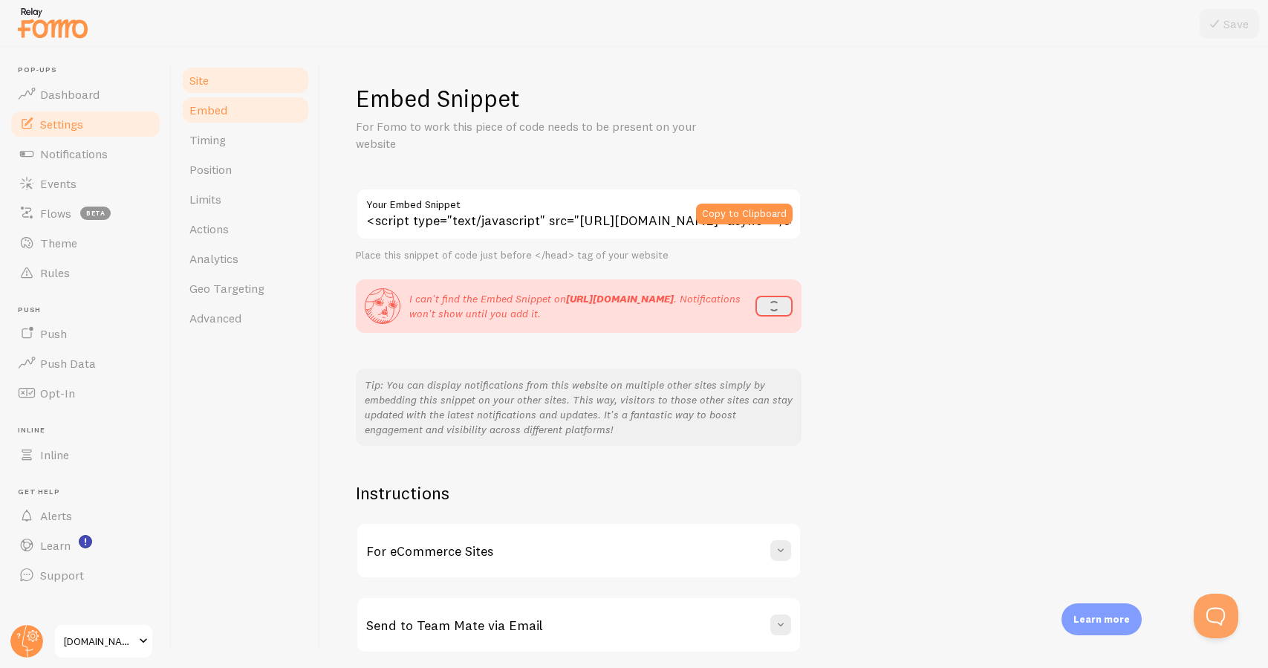
click at [282, 77] on link "Site" at bounding box center [245, 80] width 130 height 30
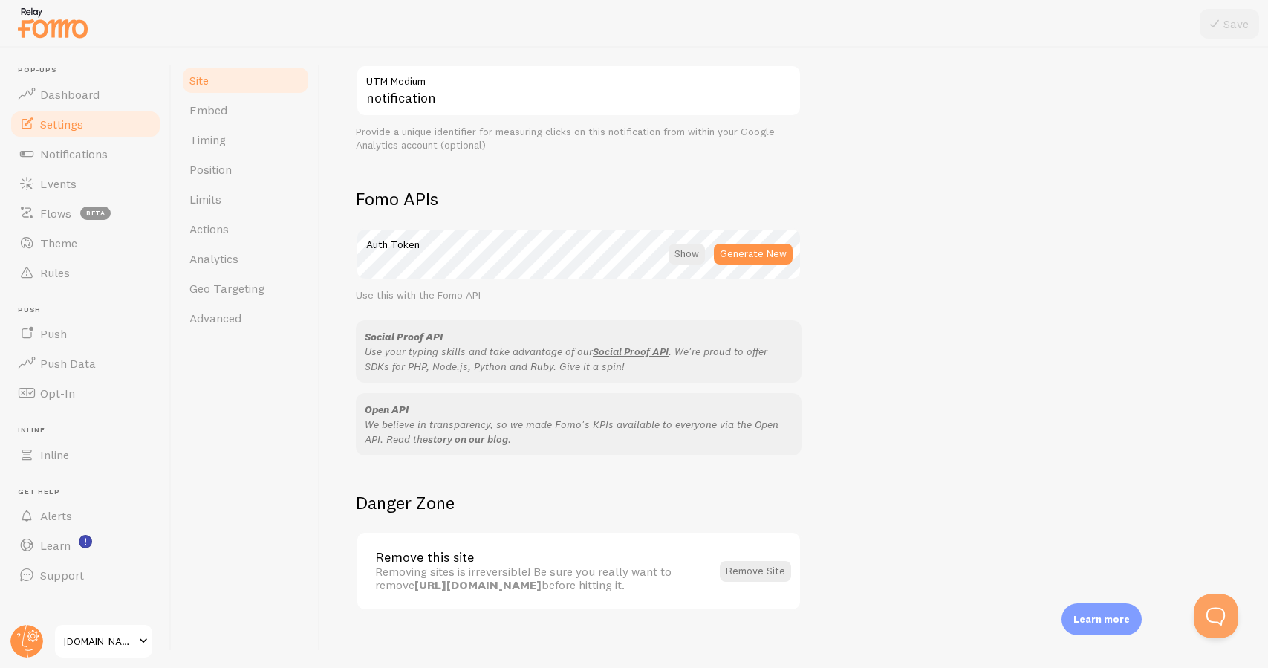
scroll to position [720, 0]
click at [247, 116] on link "Embed" at bounding box center [245, 110] width 130 height 30
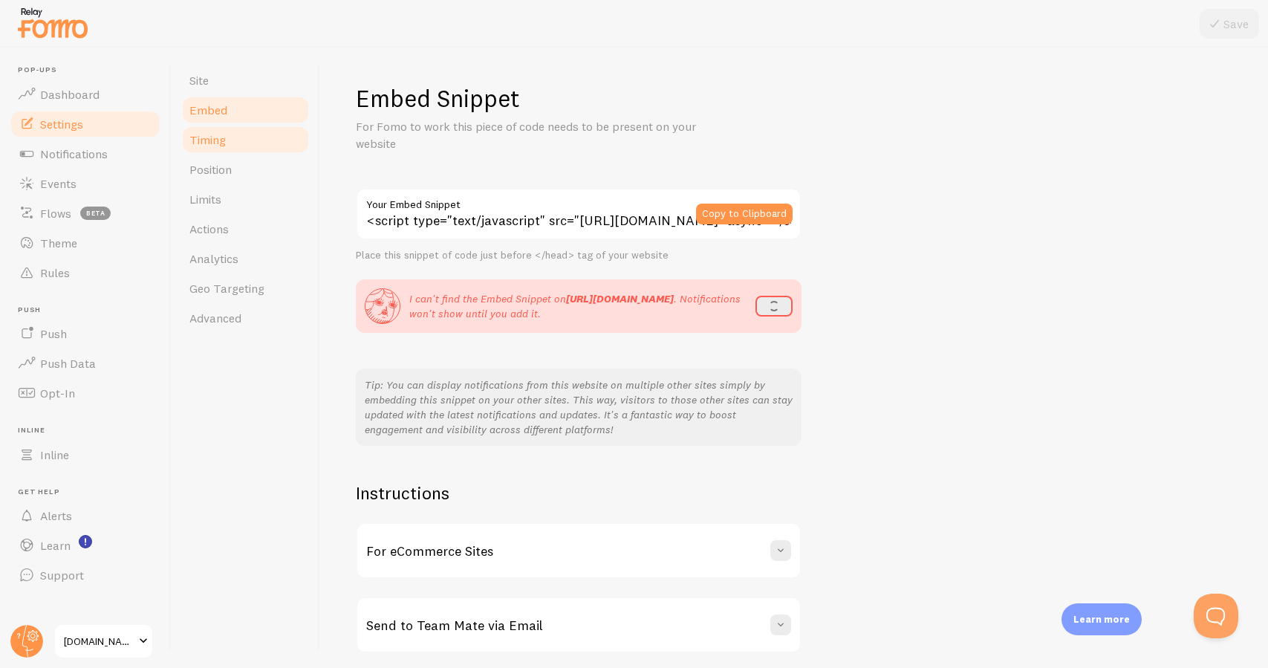
click at [244, 134] on link "Timing" at bounding box center [245, 140] width 130 height 30
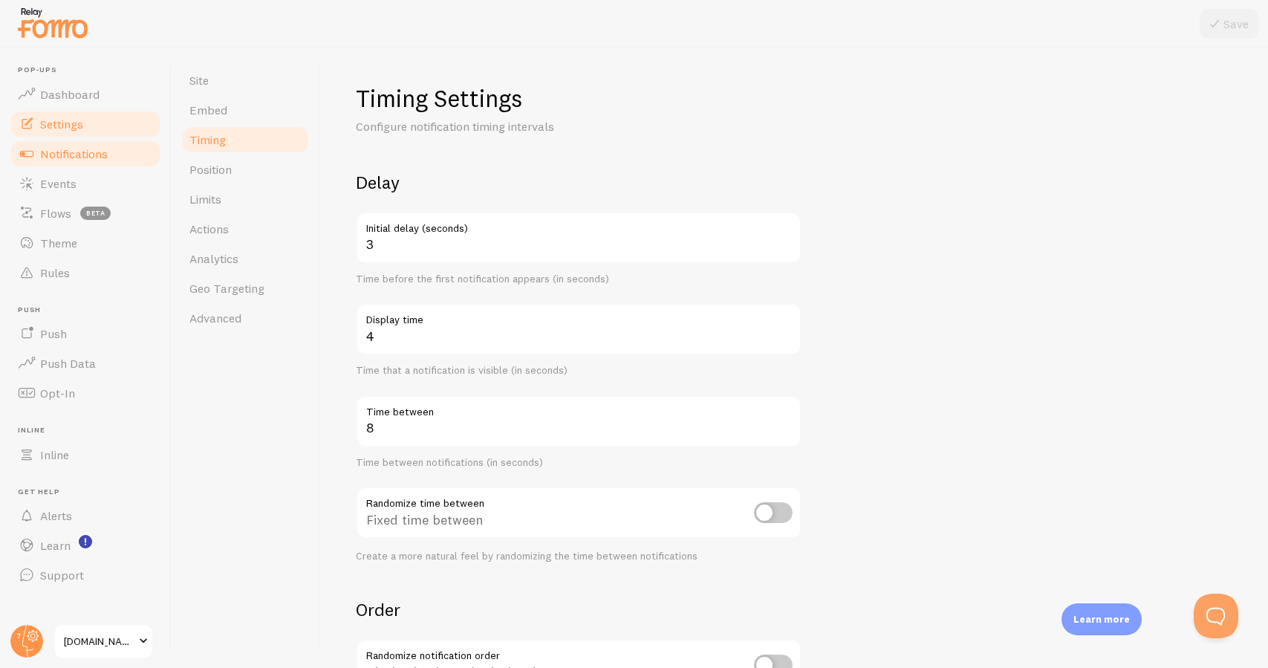
click at [128, 148] on link "Notifications" at bounding box center [85, 154] width 153 height 30
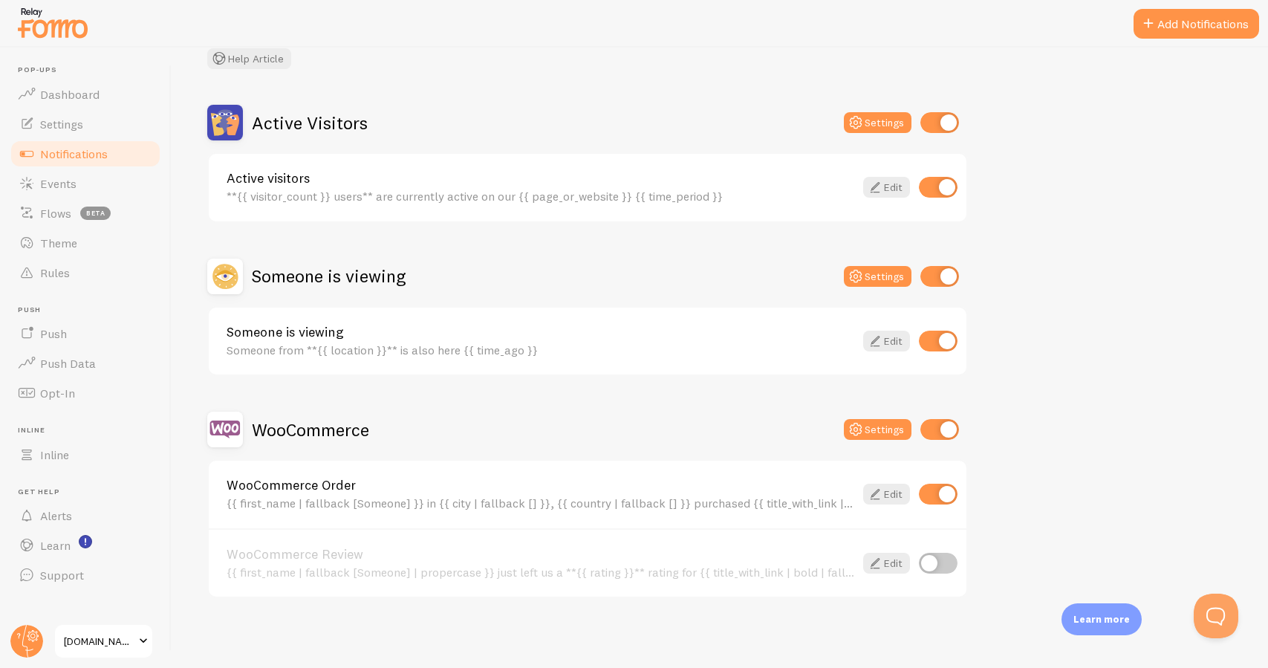
scroll to position [98, 0]
click at [123, 183] on link "Events" at bounding box center [85, 184] width 153 height 30
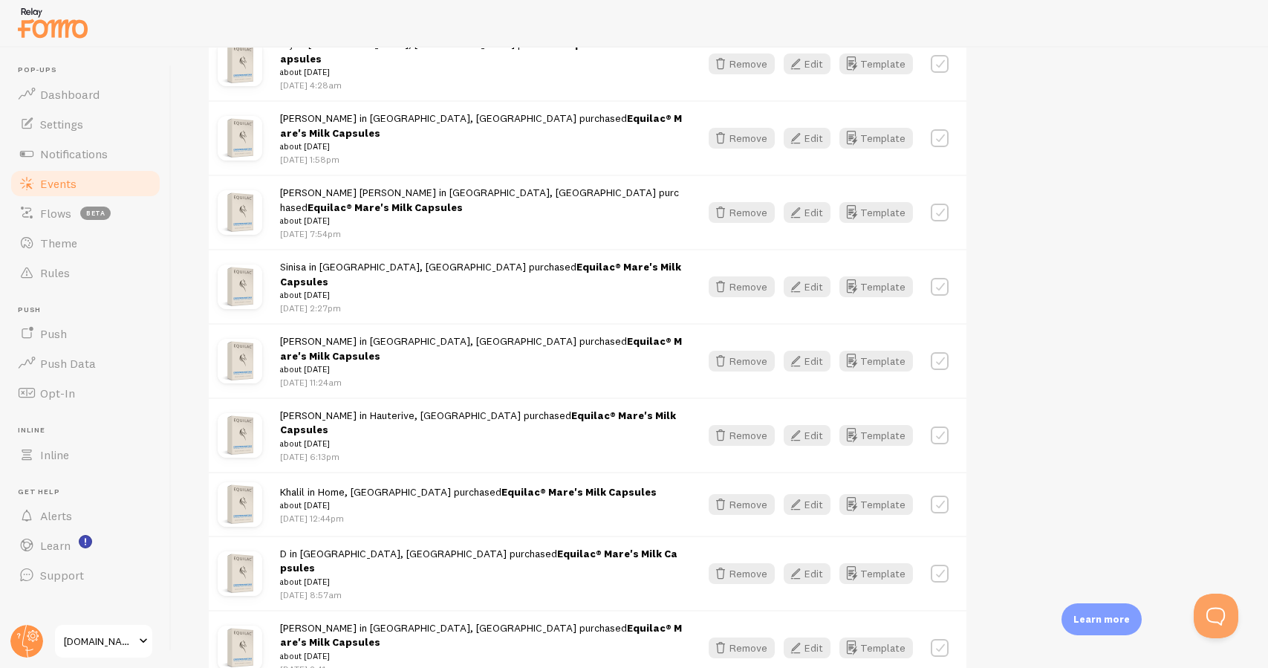
scroll to position [1826, 0]
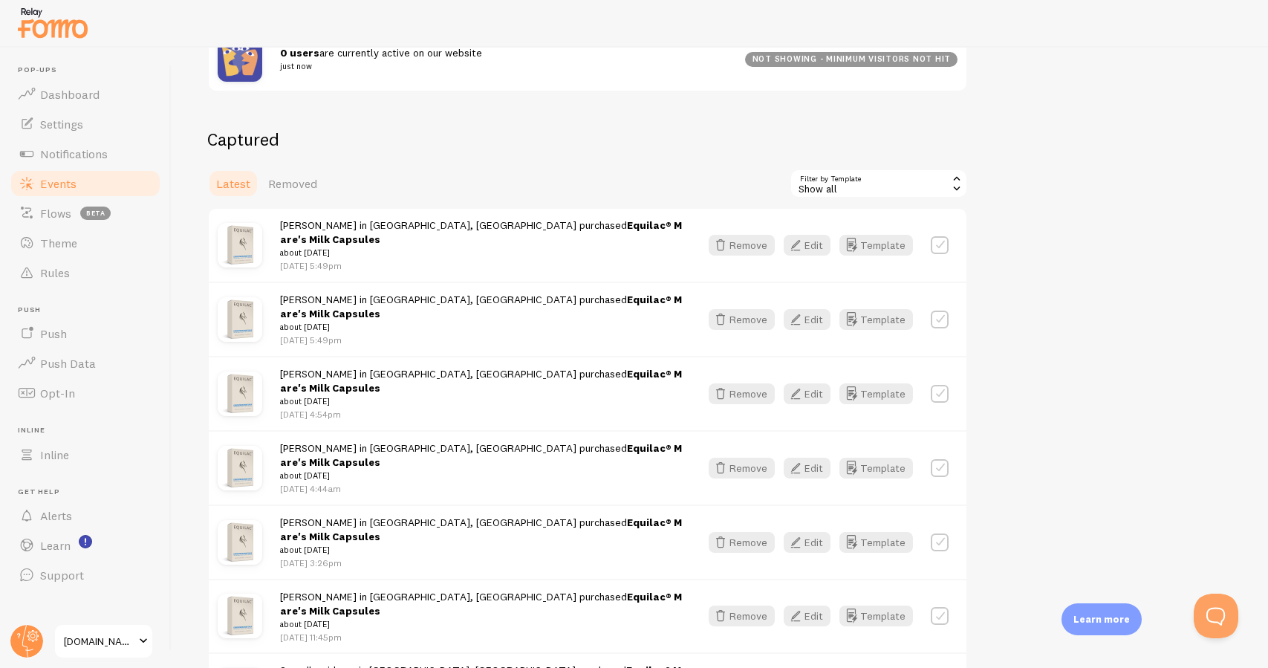
scroll to position [228, 0]
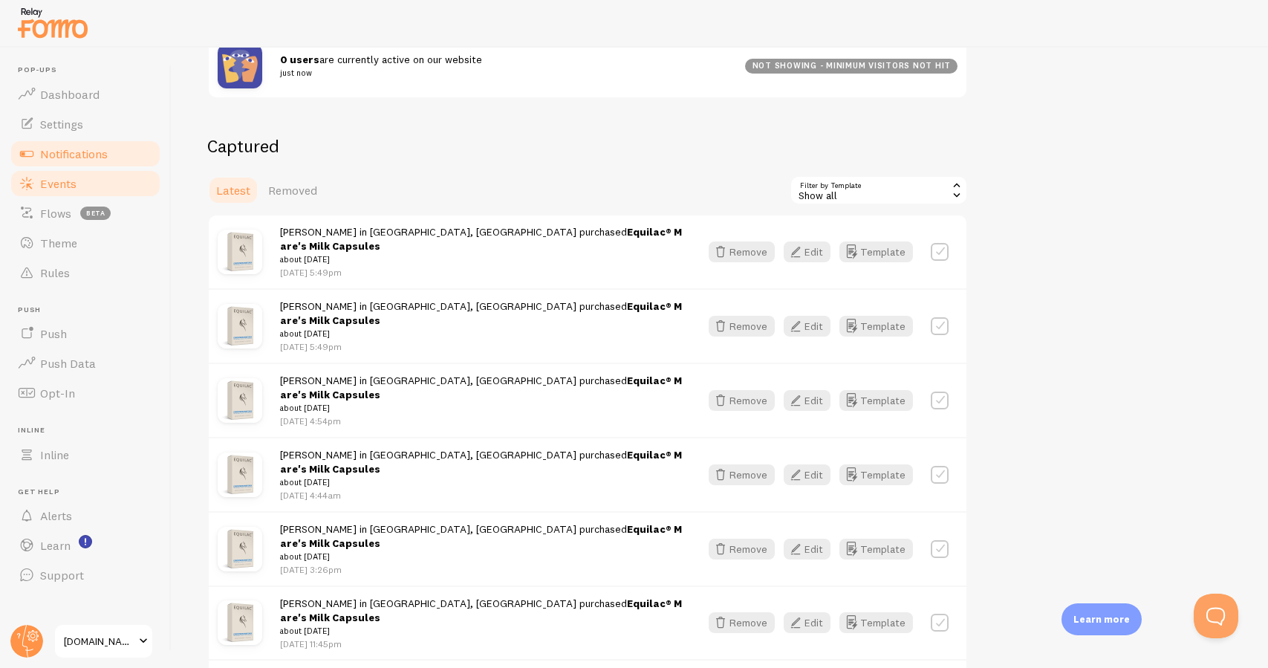
click at [117, 157] on link "Notifications" at bounding box center [85, 154] width 153 height 30
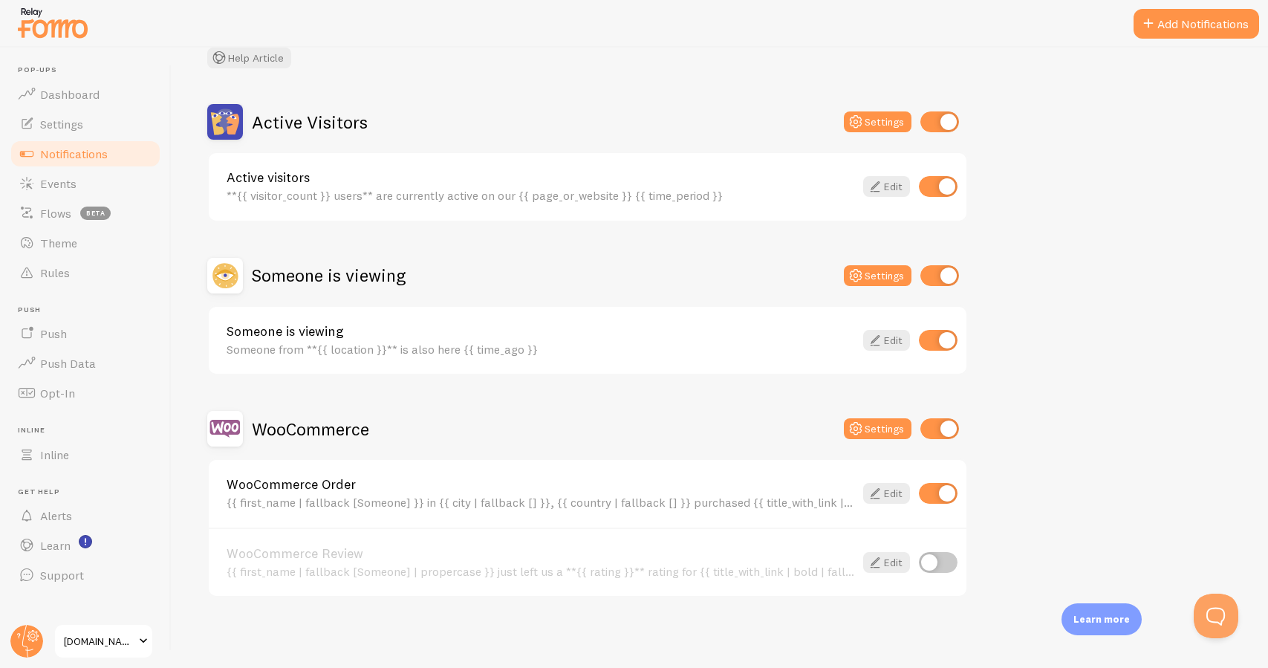
scroll to position [98, 0]
click at [937, 122] on input "checkbox" at bounding box center [939, 123] width 39 height 21
checkbox input "false"
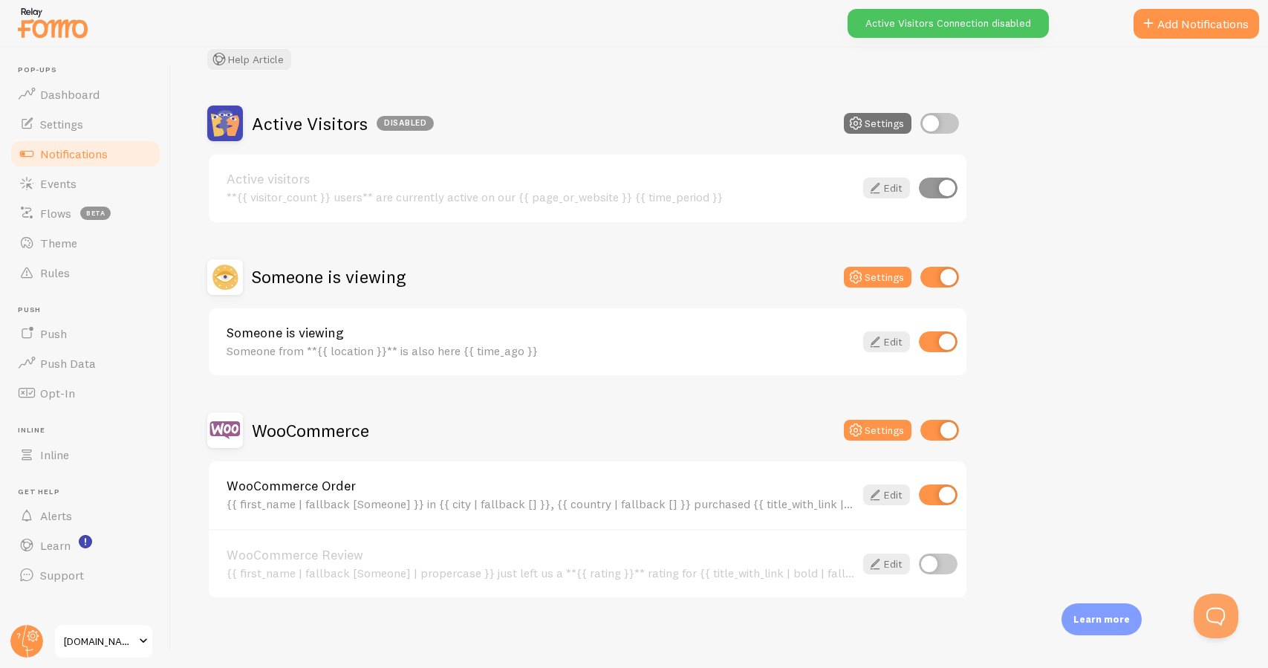
click at [932, 276] on input "checkbox" at bounding box center [939, 277] width 39 height 21
checkbox input "false"
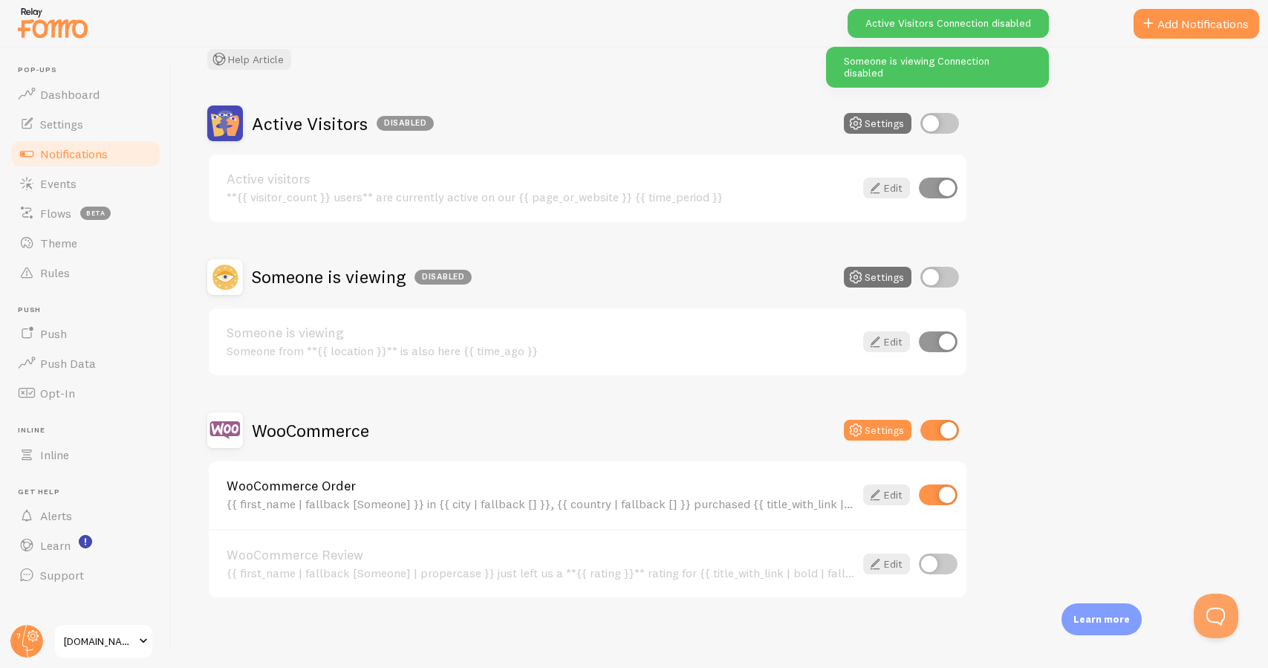
scroll to position [0, 0]
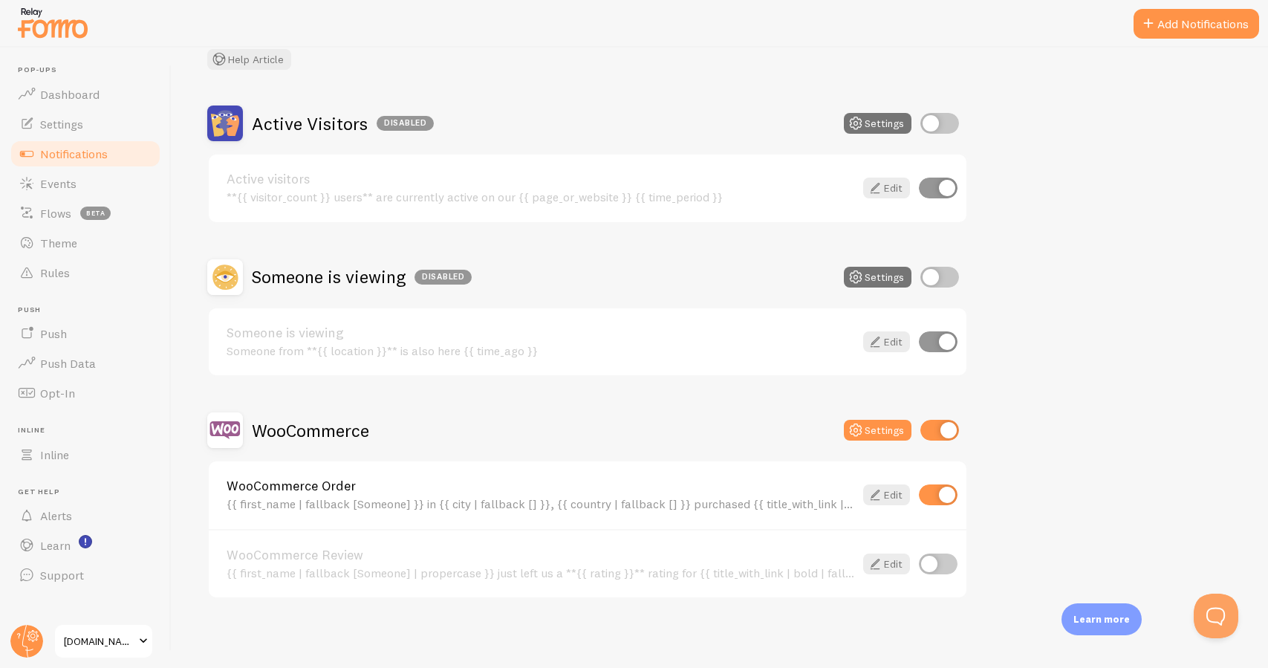
click at [117, 641] on span "equilac.store" at bounding box center [99, 641] width 71 height 18
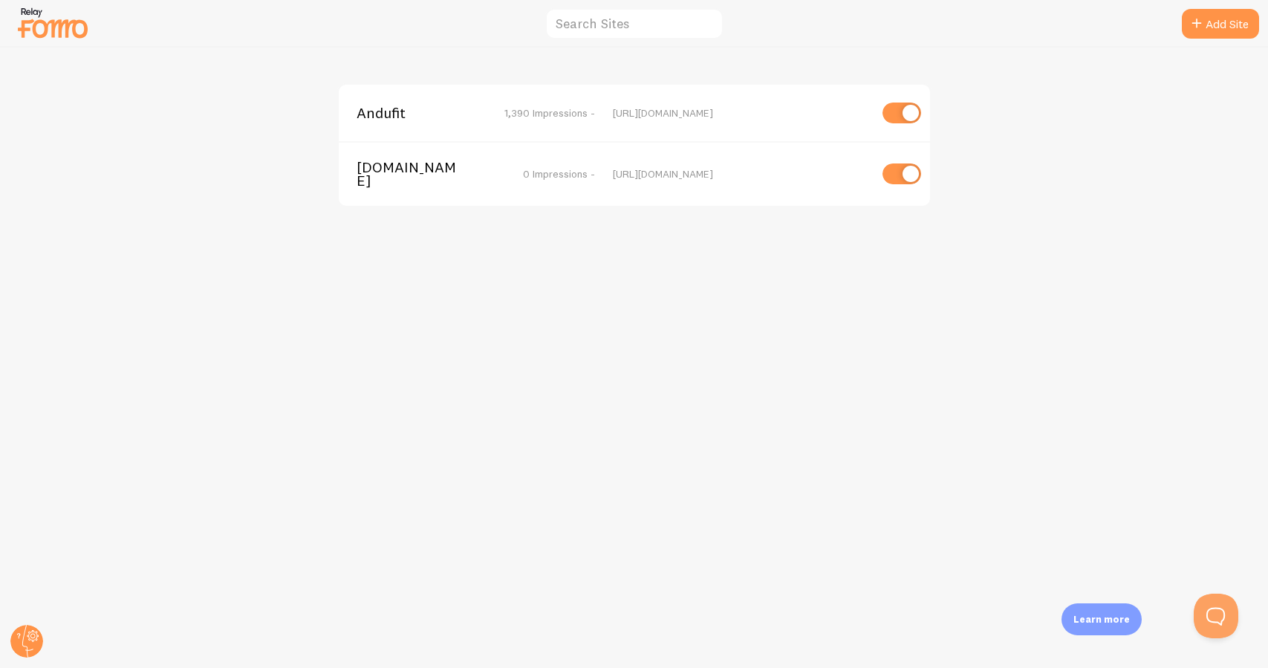
click at [400, 100] on div "Andufit 1,390 Impressions - https://www.andufit.com" at bounding box center [634, 113] width 591 height 56
click at [390, 115] on span "Andufit" at bounding box center [416, 112] width 120 height 13
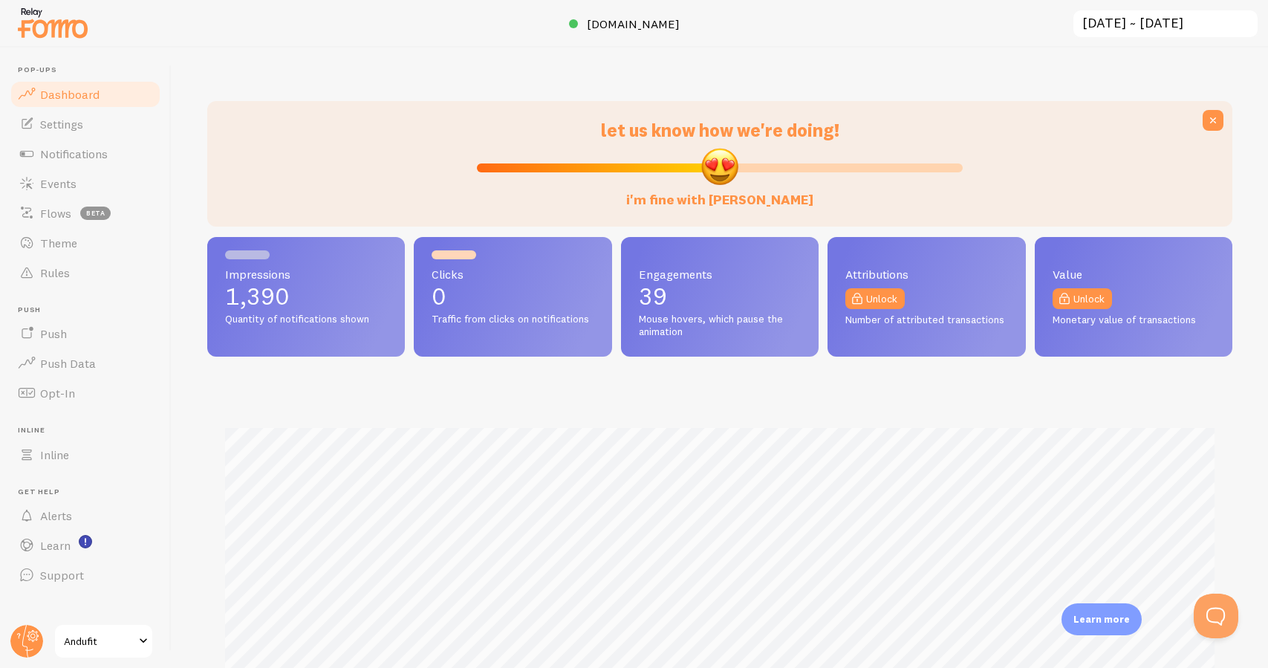
scroll to position [390, 1025]
click at [112, 157] on link "Notifications" at bounding box center [85, 154] width 153 height 30
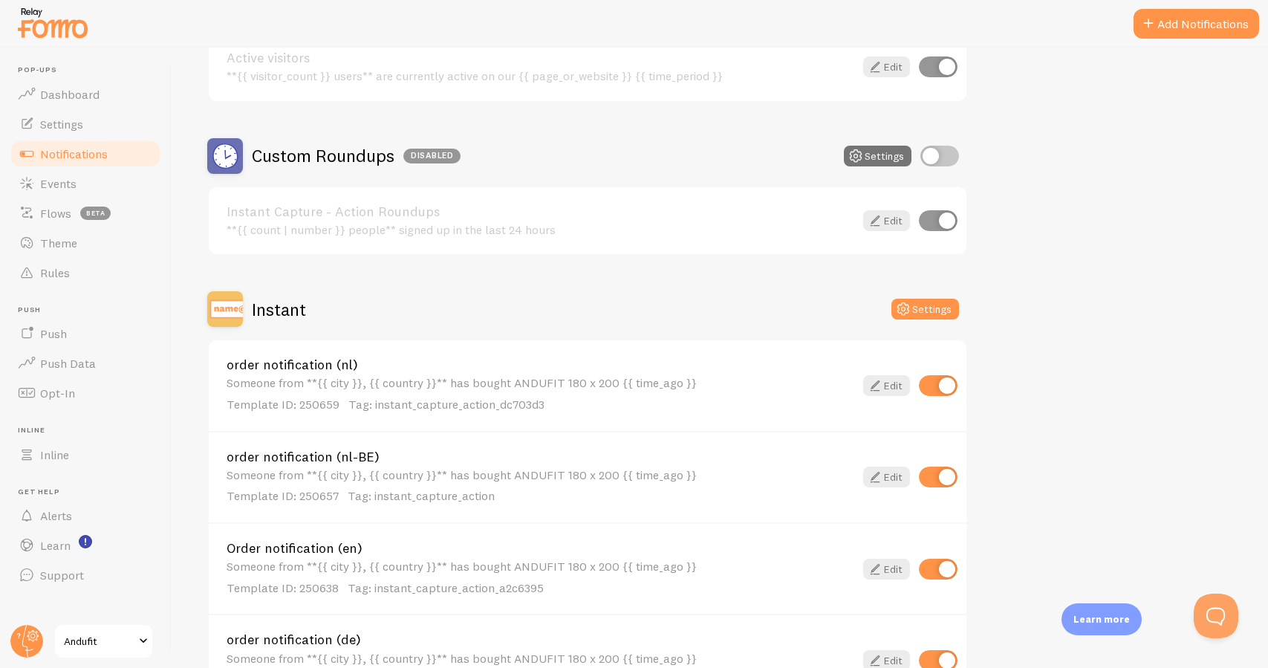
scroll to position [230, 0]
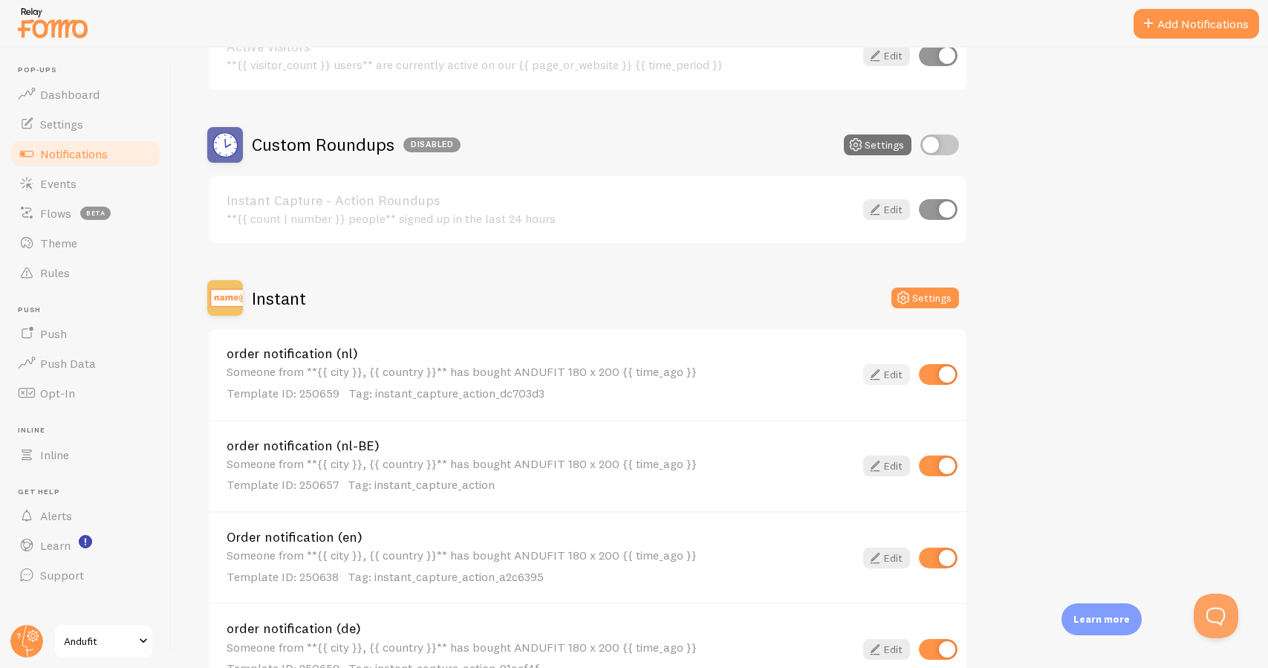
click at [887, 377] on link "Edit" at bounding box center [886, 374] width 47 height 21
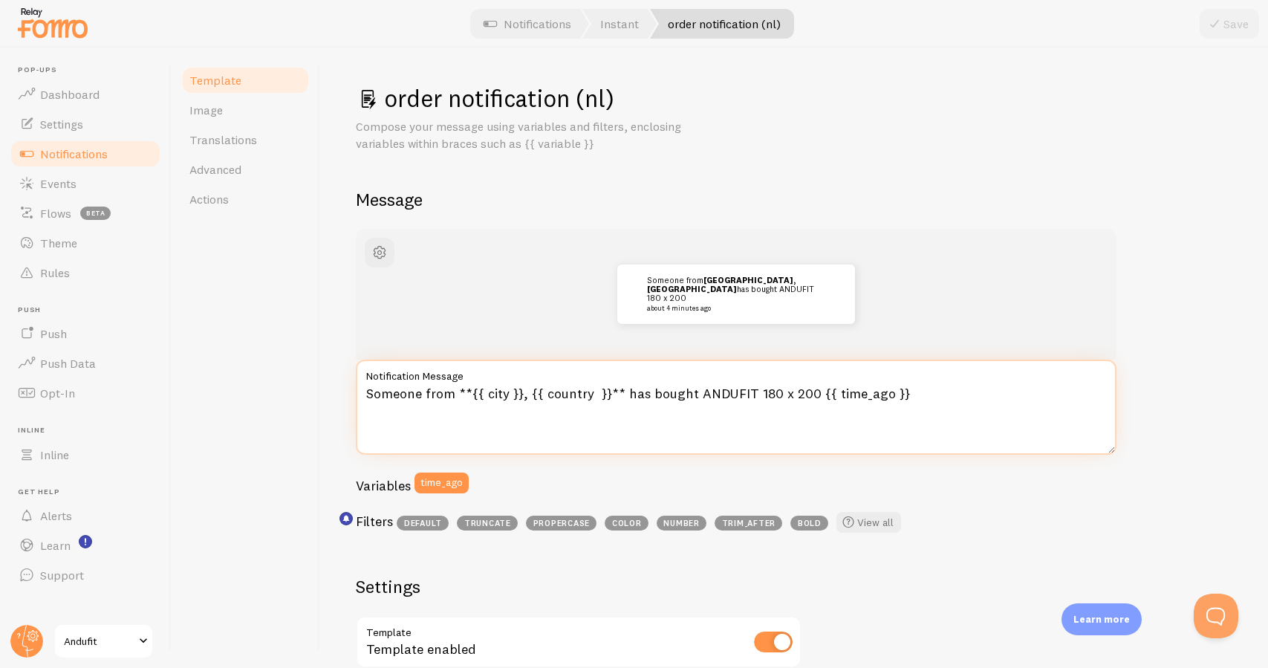
click at [510, 394] on textarea "Someone from **{{ city }}, {{ country }}** has bought ANDUFIT 180 x 200 {{ time…" at bounding box center [736, 406] width 761 height 95
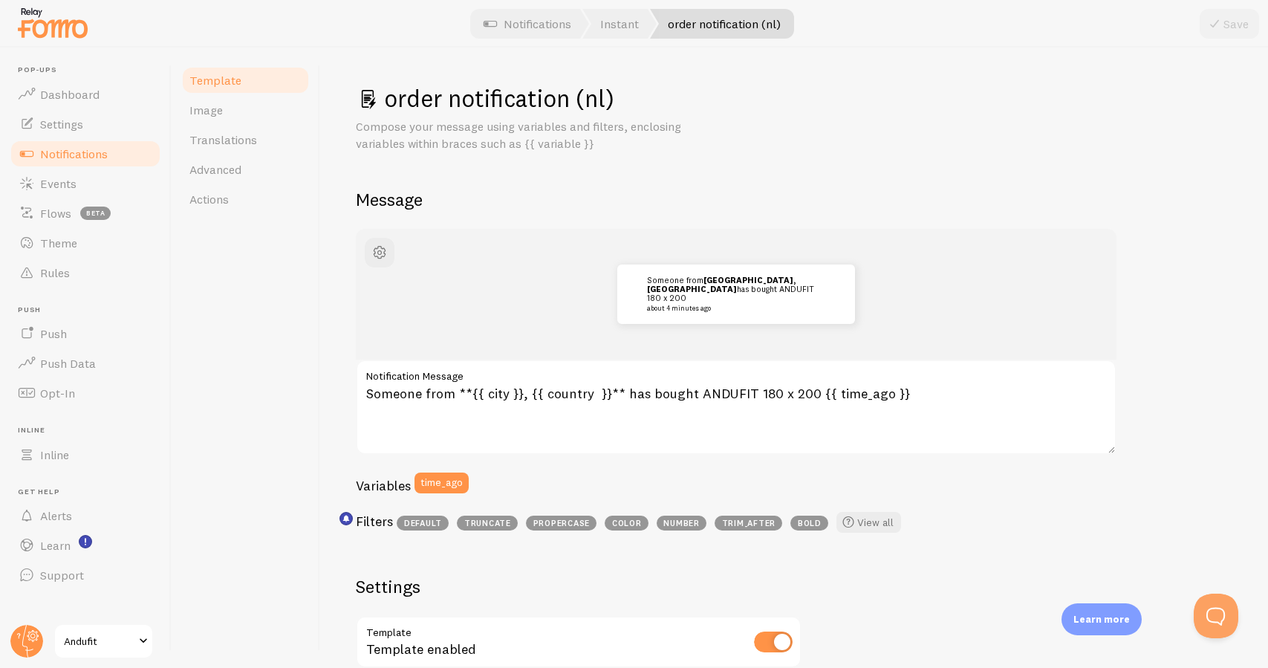
click at [108, 642] on span "Andufit" at bounding box center [99, 641] width 71 height 18
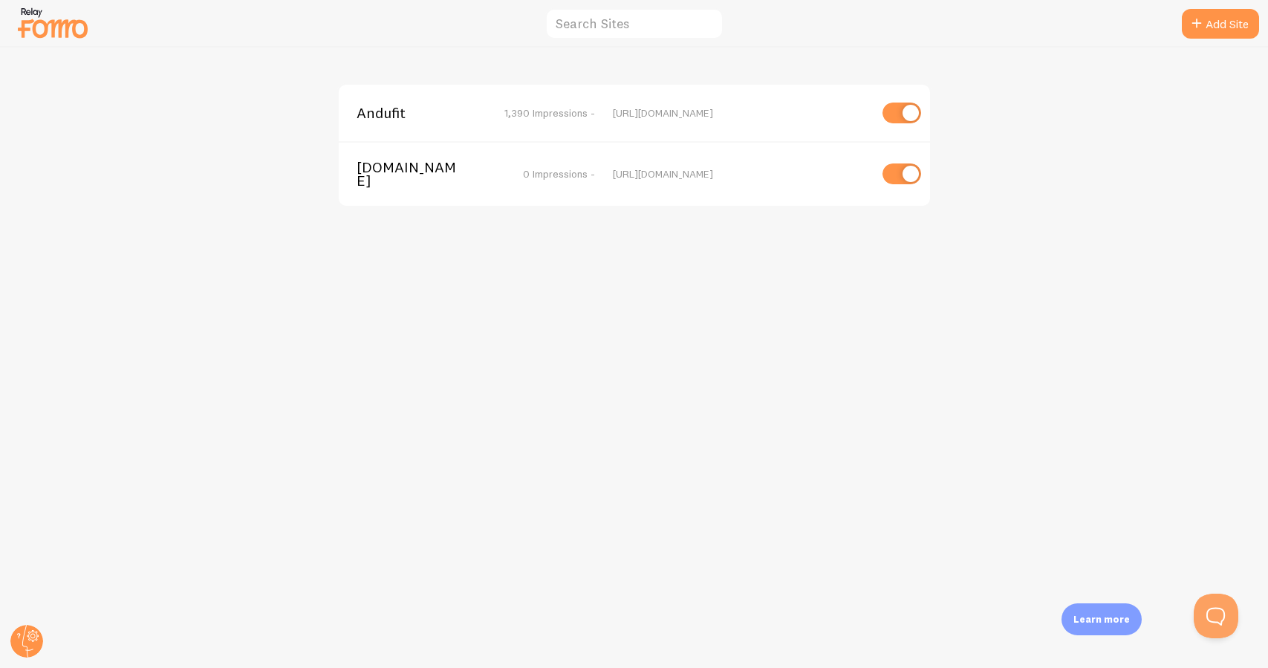
click at [382, 175] on span "[DOMAIN_NAME]" at bounding box center [416, 173] width 120 height 27
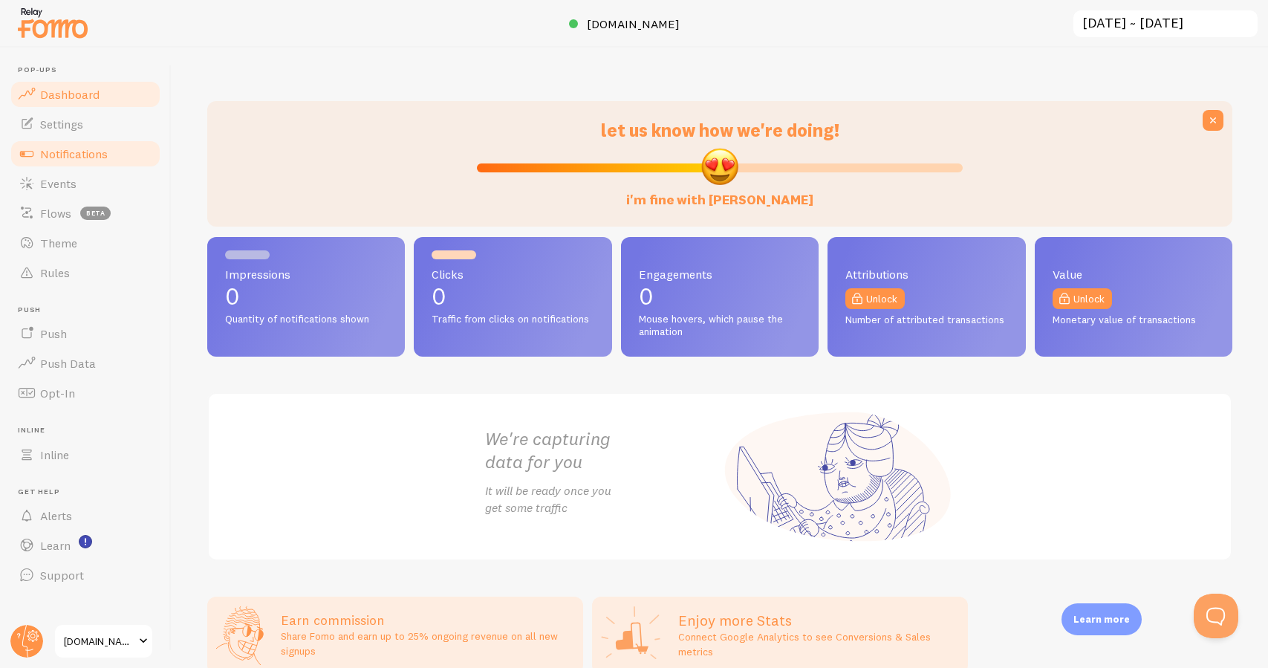
click at [114, 156] on link "Notifications" at bounding box center [85, 154] width 153 height 30
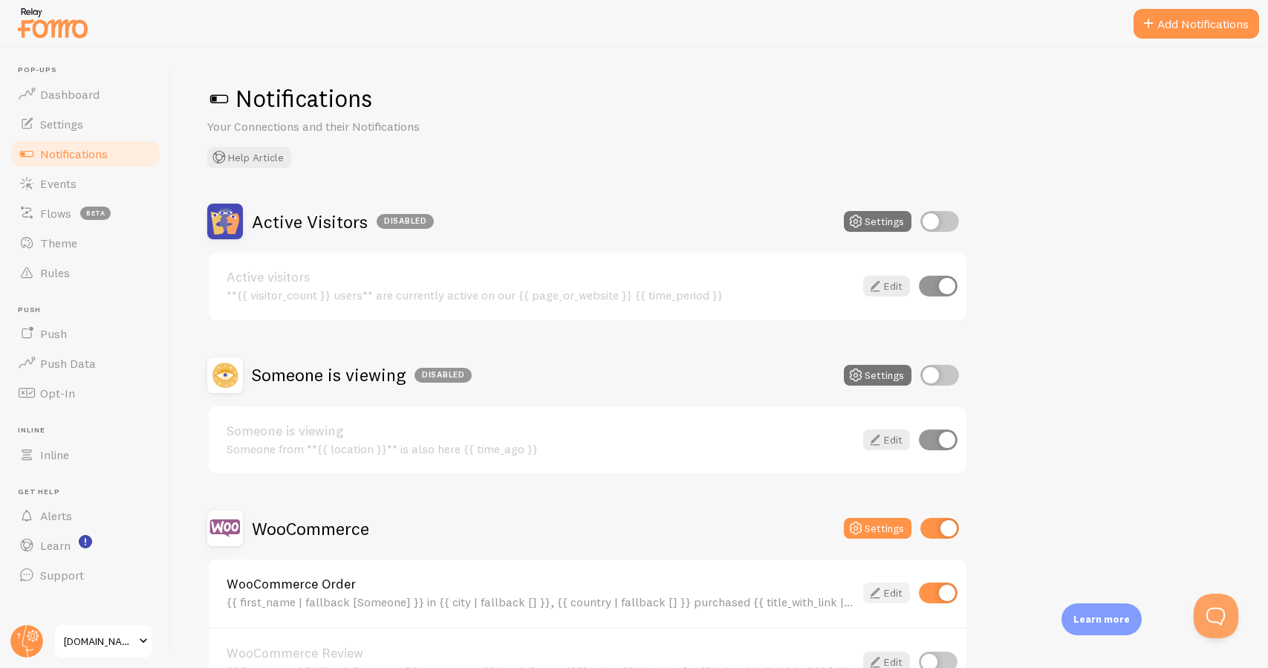
click at [890, 591] on link "Edit" at bounding box center [886, 592] width 47 height 21
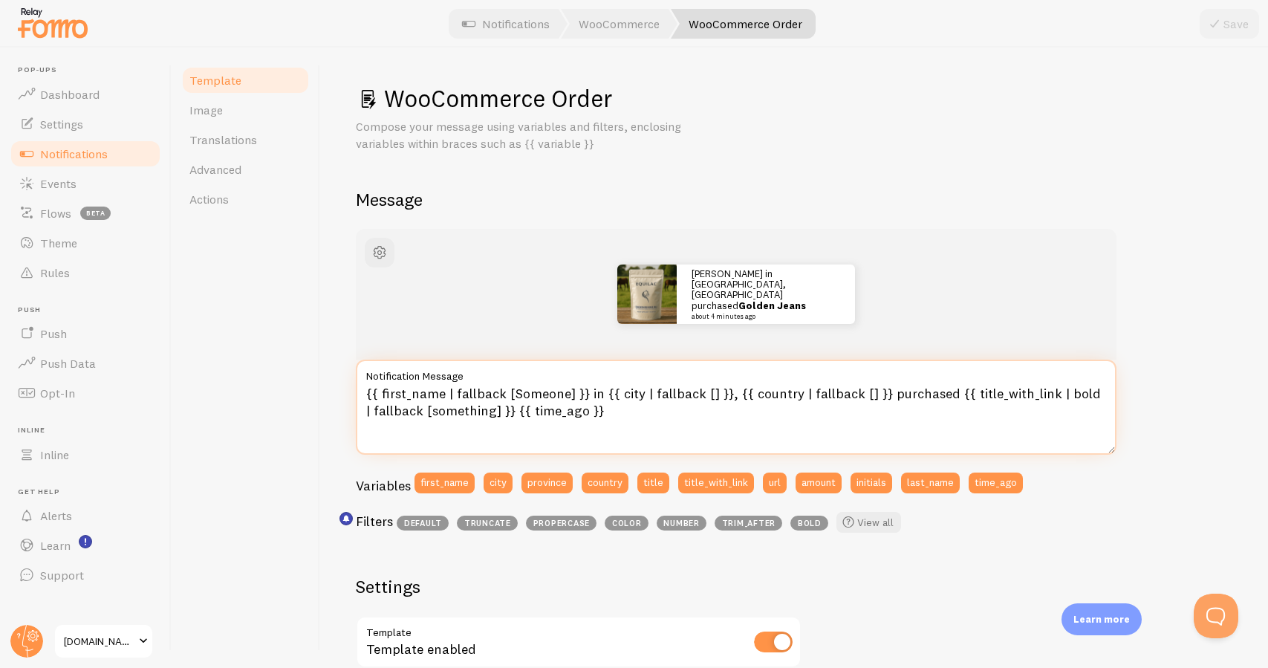
click at [635, 413] on textarea "{{ first_name | fallback [Someone] }} in {{ city | fallback [] }}, {{ country |…" at bounding box center [736, 406] width 761 height 95
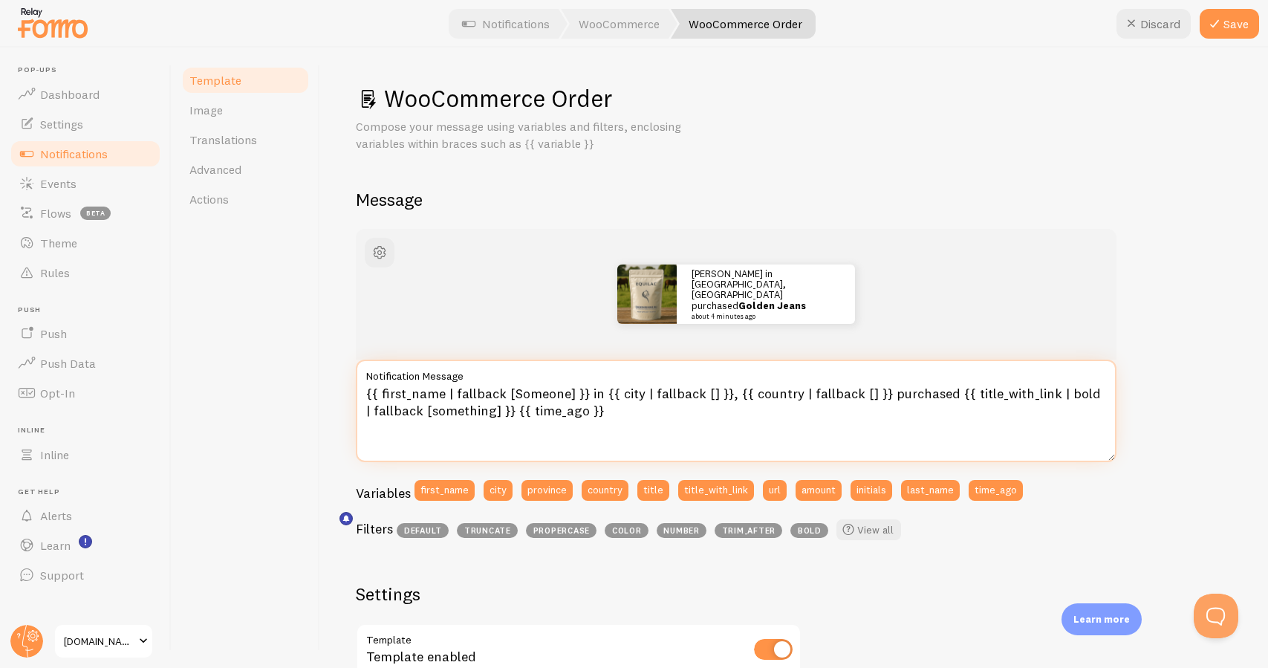
paste textarea "Someone from **{{ city }}, {{ country }}** has bought ANDUFIT 180 x 200 {{ time…"
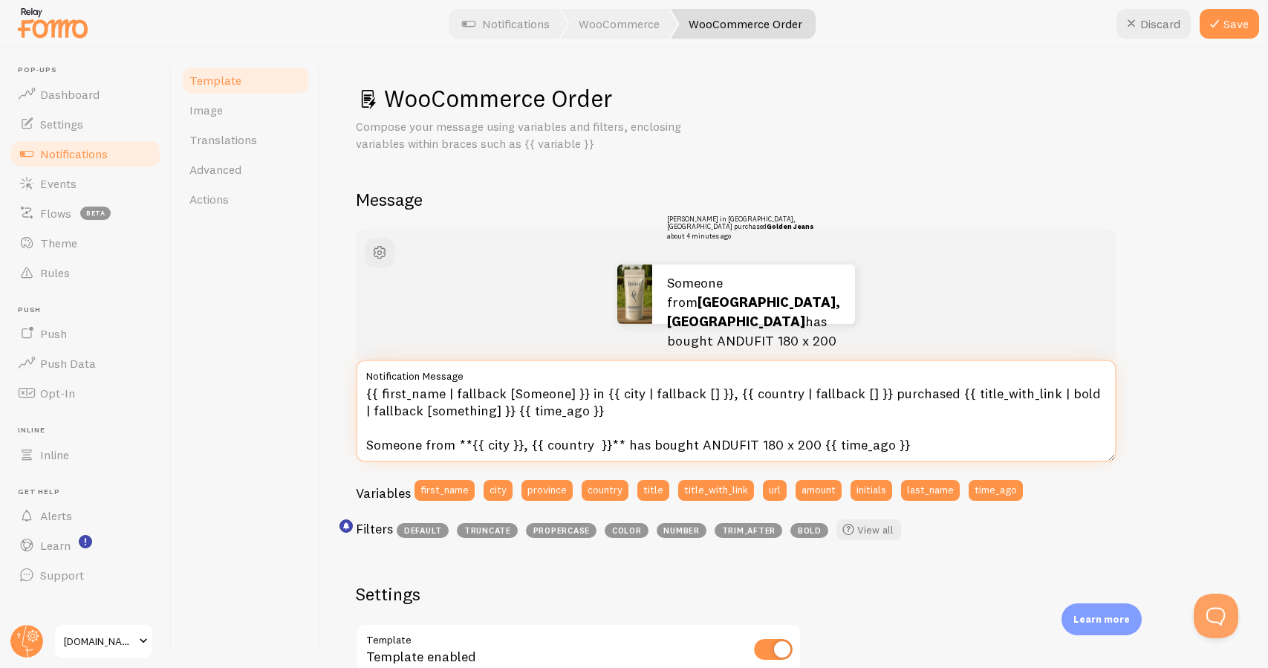
drag, startPoint x: 635, startPoint y: 405, endPoint x: 336, endPoint y: 386, distance: 299.1
click at [336, 386] on div "WooCommerce Order Compose your message using variables and filters, enclosing v…" at bounding box center [794, 358] width 948 height 620
click at [491, 443] on textarea "{{ first_name | fallback [Someone] }} in {{ city | fallback [] }}, {{ country |…" at bounding box center [736, 410] width 761 height 102
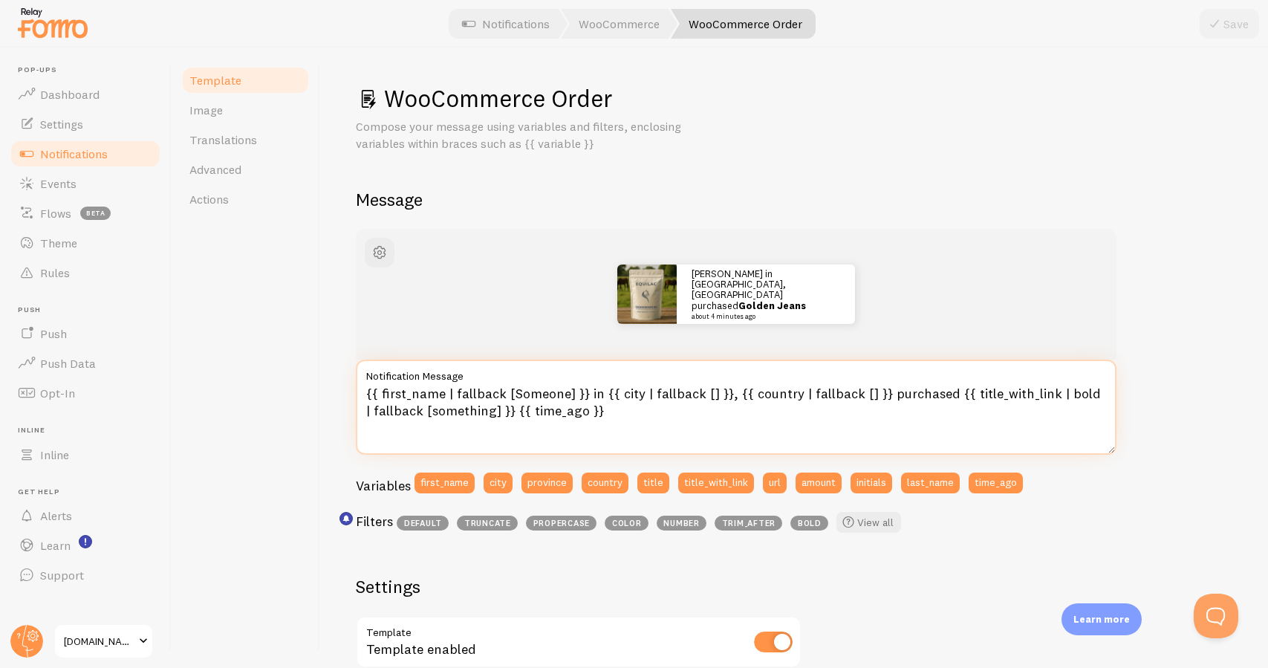
drag, startPoint x: 367, startPoint y: 391, endPoint x: 582, endPoint y: 394, distance: 214.6
click at [582, 394] on textarea "{{ first_name | fallback [Someone] }} in {{ city | fallback [] }}, {{ country |…" at bounding box center [736, 406] width 761 height 95
paste textarea "Someone from"
click at [446, 393] on textarea "Someone from in {{ city | fallback [] }}, {{ country | fallback [] }} purchased…" at bounding box center [736, 406] width 761 height 95
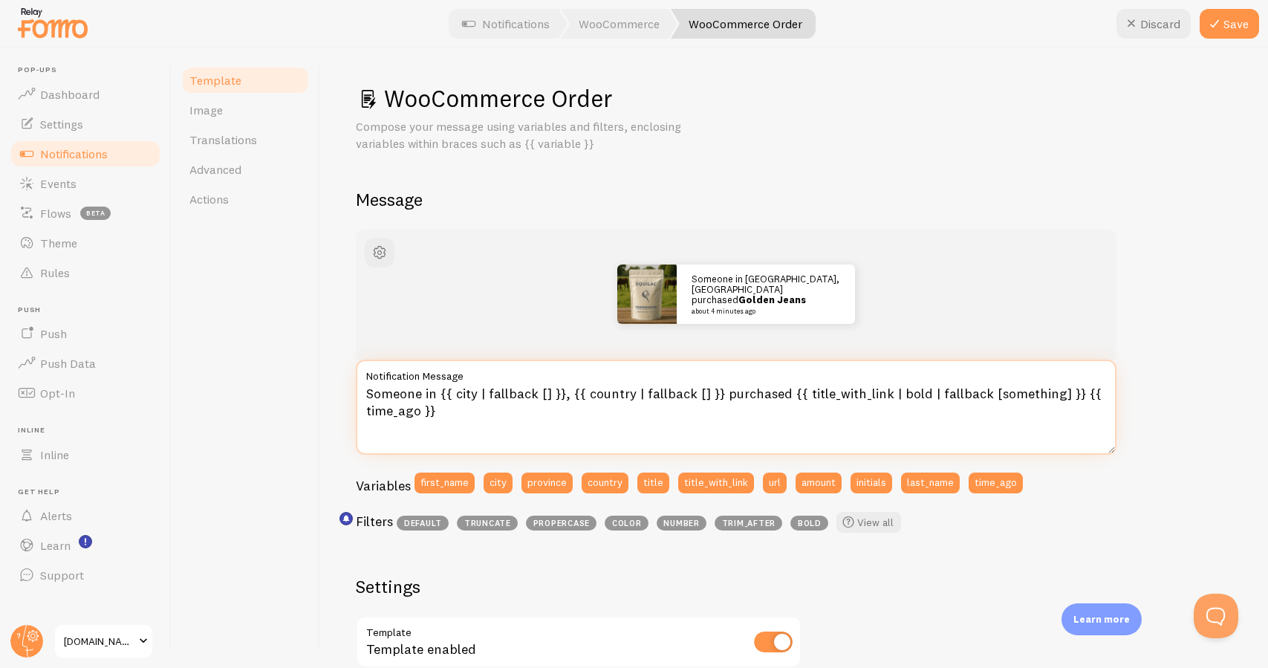
drag, startPoint x: 782, startPoint y: 391, endPoint x: 1060, endPoint y: 384, distance: 277.9
click at [1060, 384] on textarea "Someone in {{ city | fallback [] }}, {{ country | fallback [] }} purchased {{ t…" at bounding box center [736, 406] width 761 height 95
paste textarea "Equilac®"
click at [837, 390] on textarea "Someone in {{ city | fallback [] }}, {{ country | fallback [] }} purchased Equi…" at bounding box center [736, 406] width 761 height 95
type textarea "Someone in {{ city | fallback [] }}, {{ country | fallback [] }} purchased Equi…"
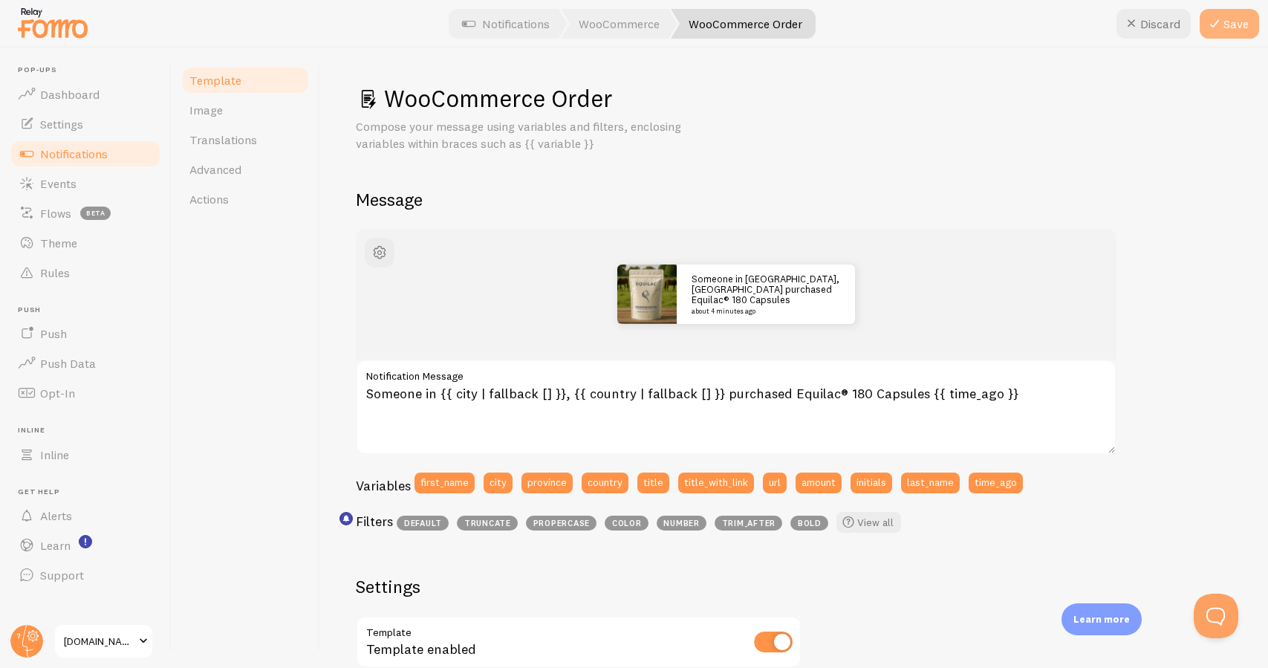
click at [1234, 31] on button "Save" at bounding box center [1228, 24] width 59 height 30
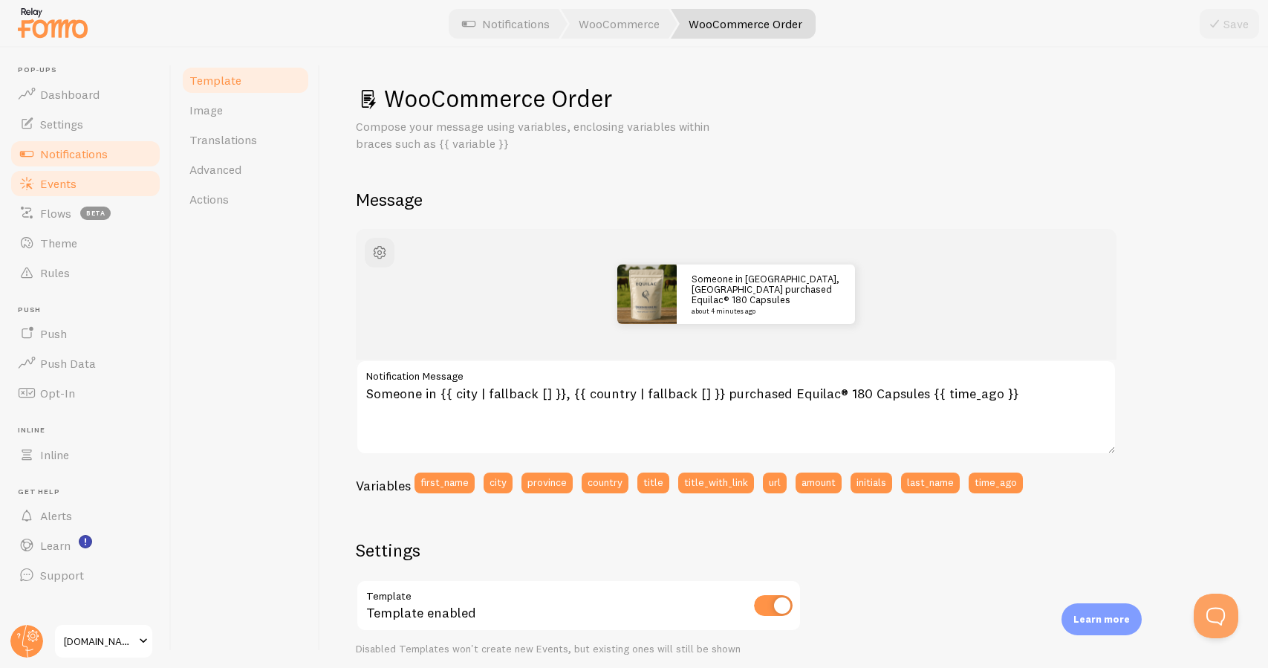
click at [134, 184] on link "Events" at bounding box center [85, 184] width 153 height 30
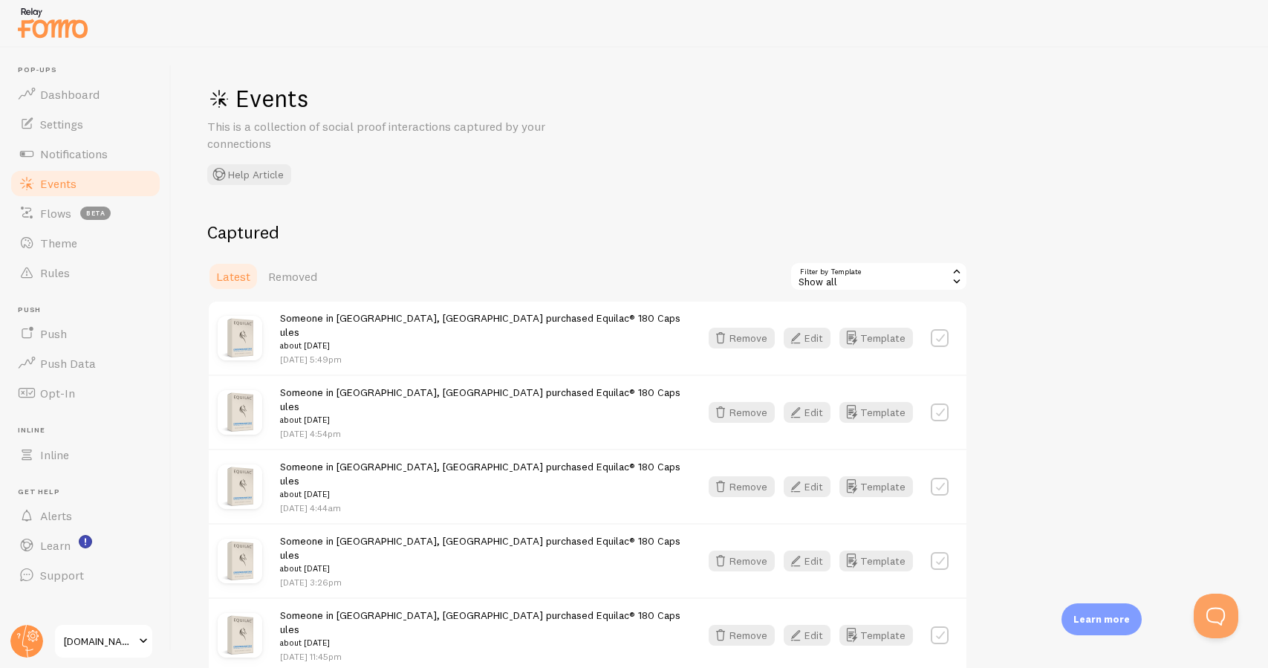
click at [259, 337] on img at bounding box center [240, 338] width 45 height 45
click at [811, 336] on button "Edit" at bounding box center [807, 338] width 47 height 21
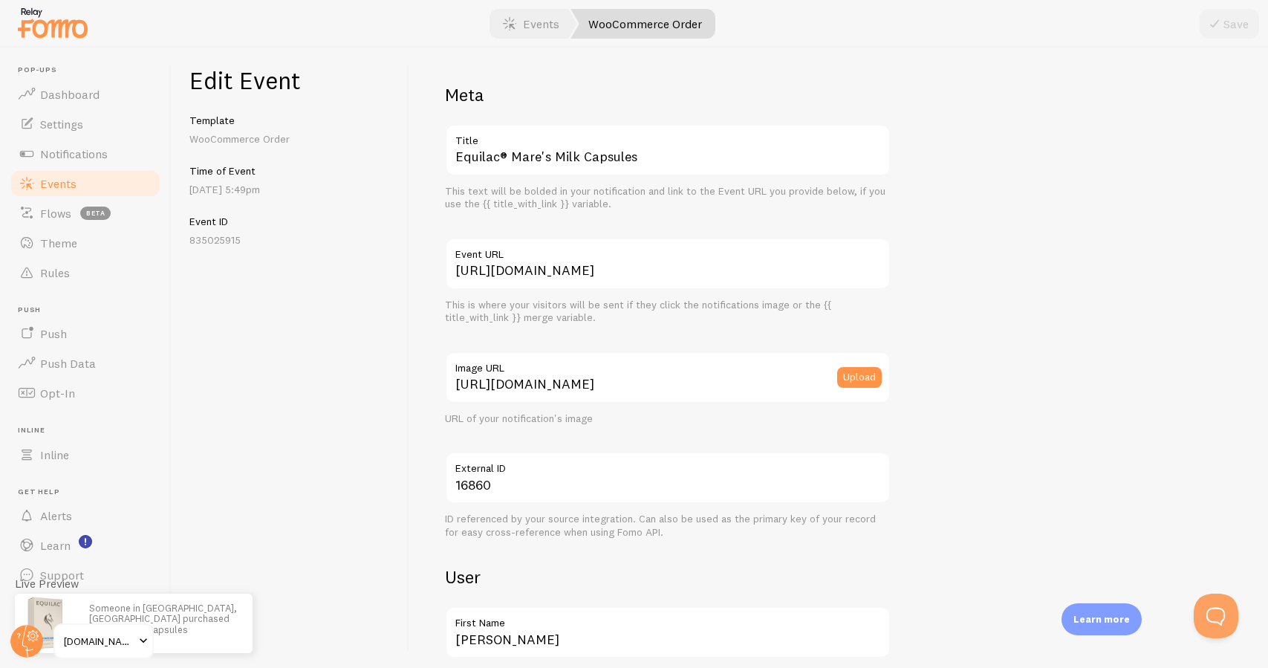
click at [107, 183] on link "Events" at bounding box center [85, 184] width 153 height 30
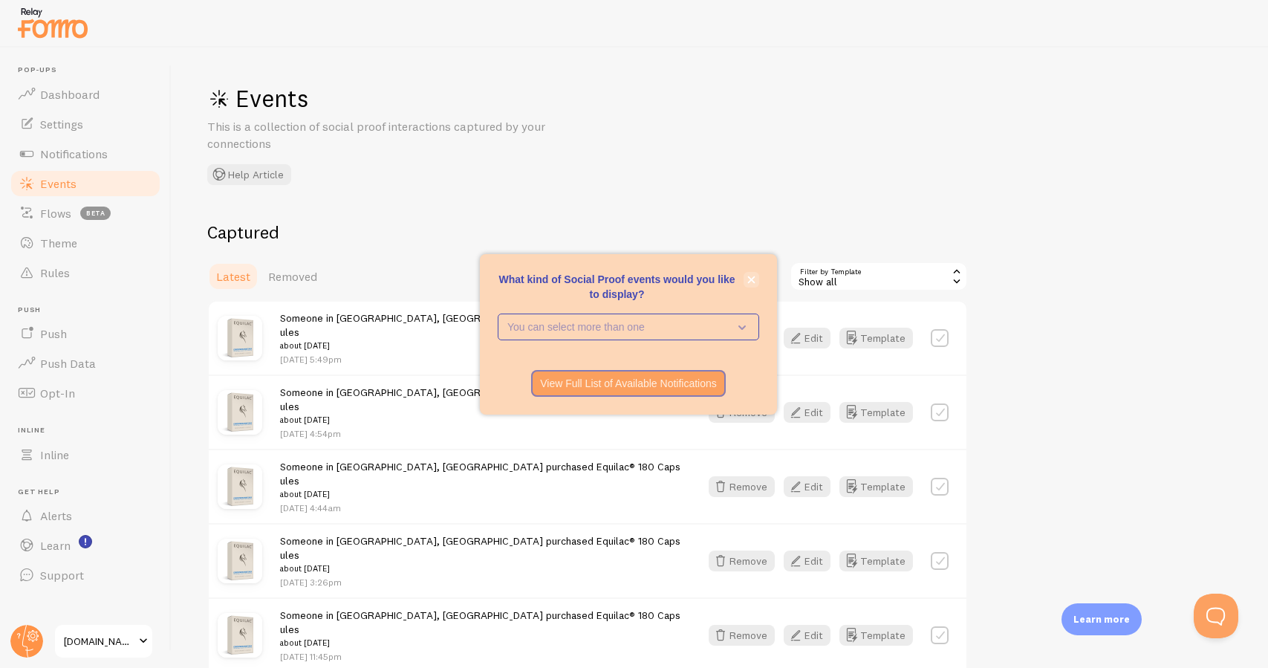
click at [753, 280] on icon "close," at bounding box center [751, 280] width 8 height 8
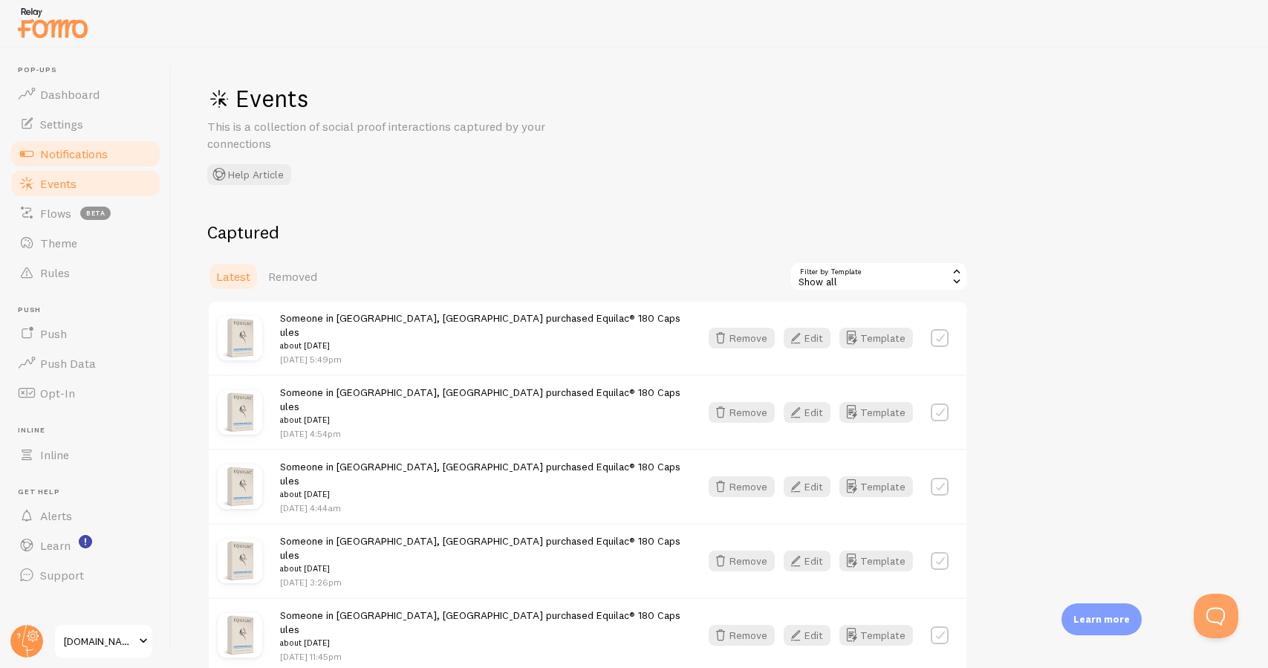
click at [123, 160] on link "Notifications" at bounding box center [85, 154] width 153 height 30
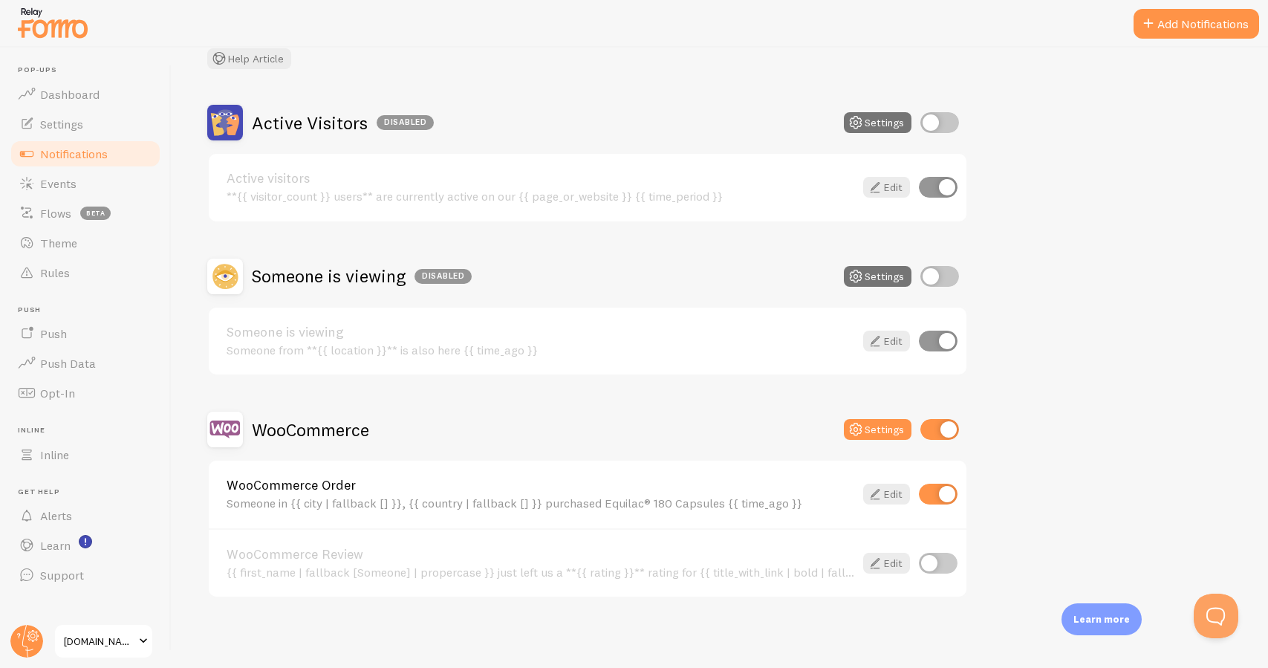
scroll to position [98, 0]
click at [895, 494] on link "Edit" at bounding box center [886, 494] width 47 height 21
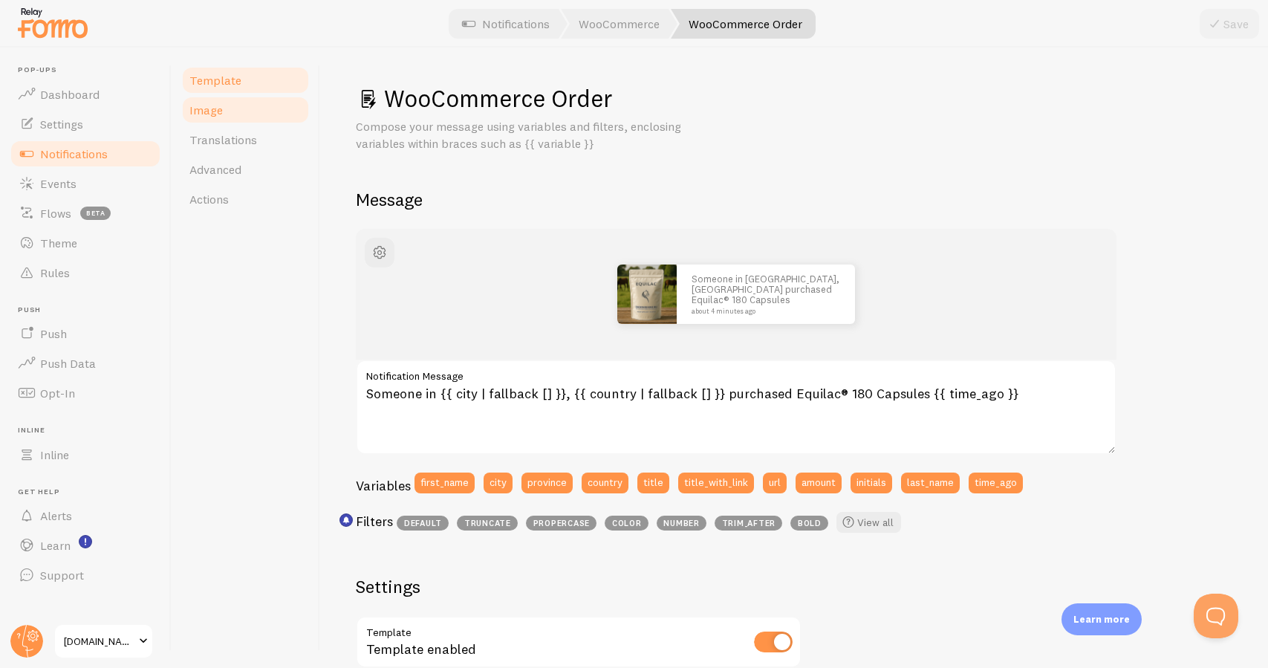
click at [274, 118] on link "Image" at bounding box center [245, 110] width 130 height 30
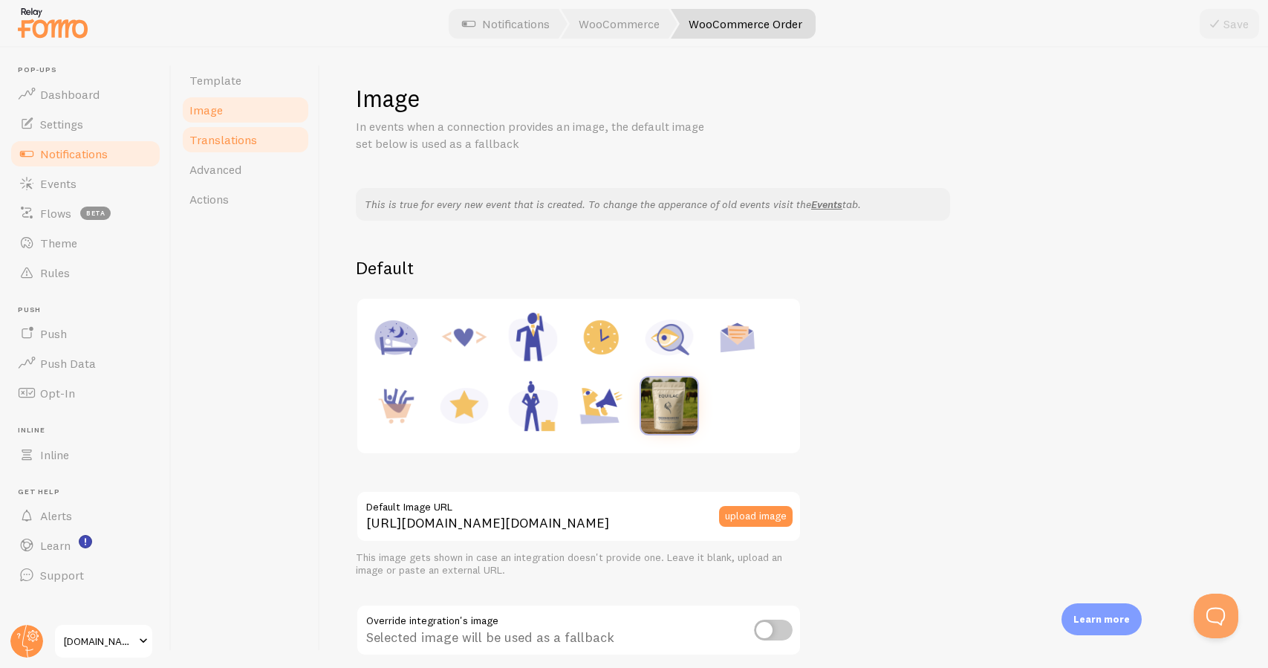
click at [267, 134] on link "Translations" at bounding box center [245, 140] width 130 height 30
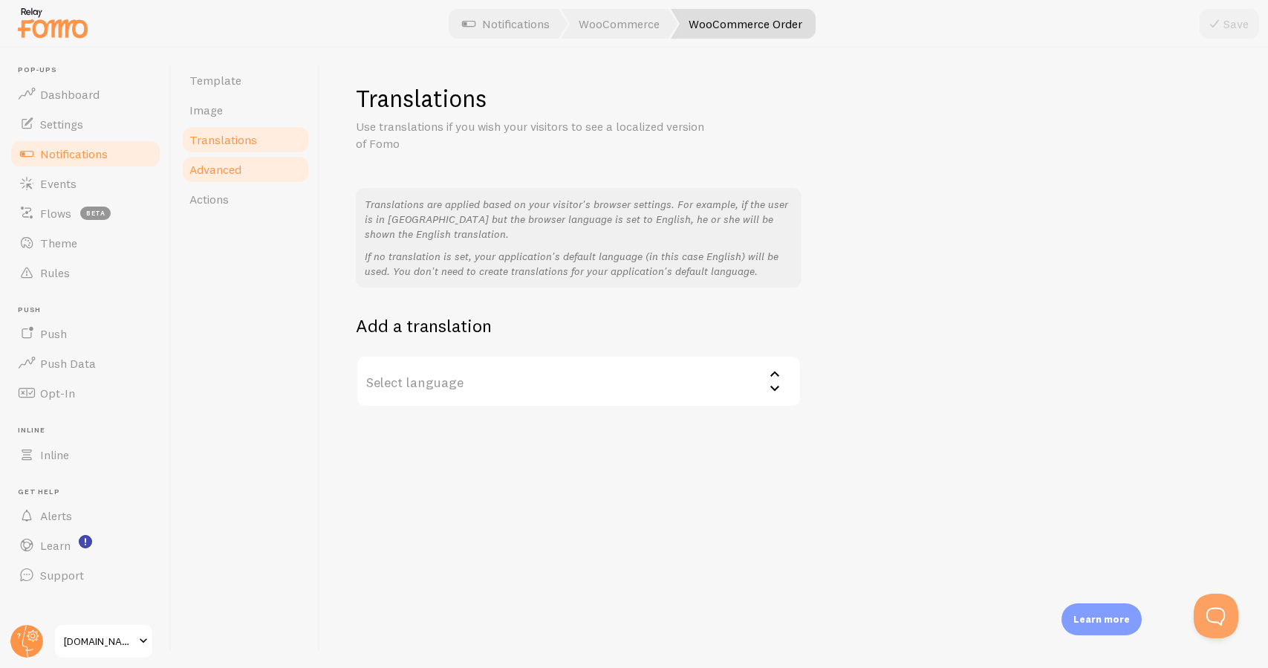
click at [264, 168] on link "Advanced" at bounding box center [245, 169] width 130 height 30
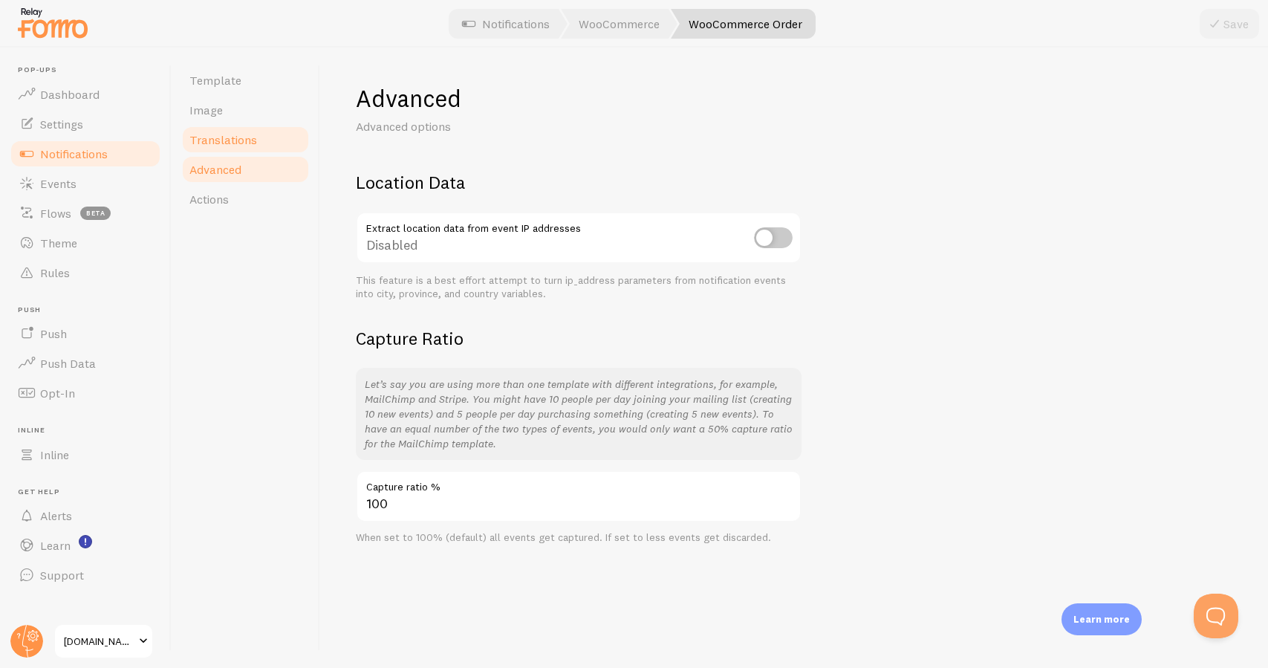
click at [262, 149] on link "Translations" at bounding box center [245, 140] width 130 height 30
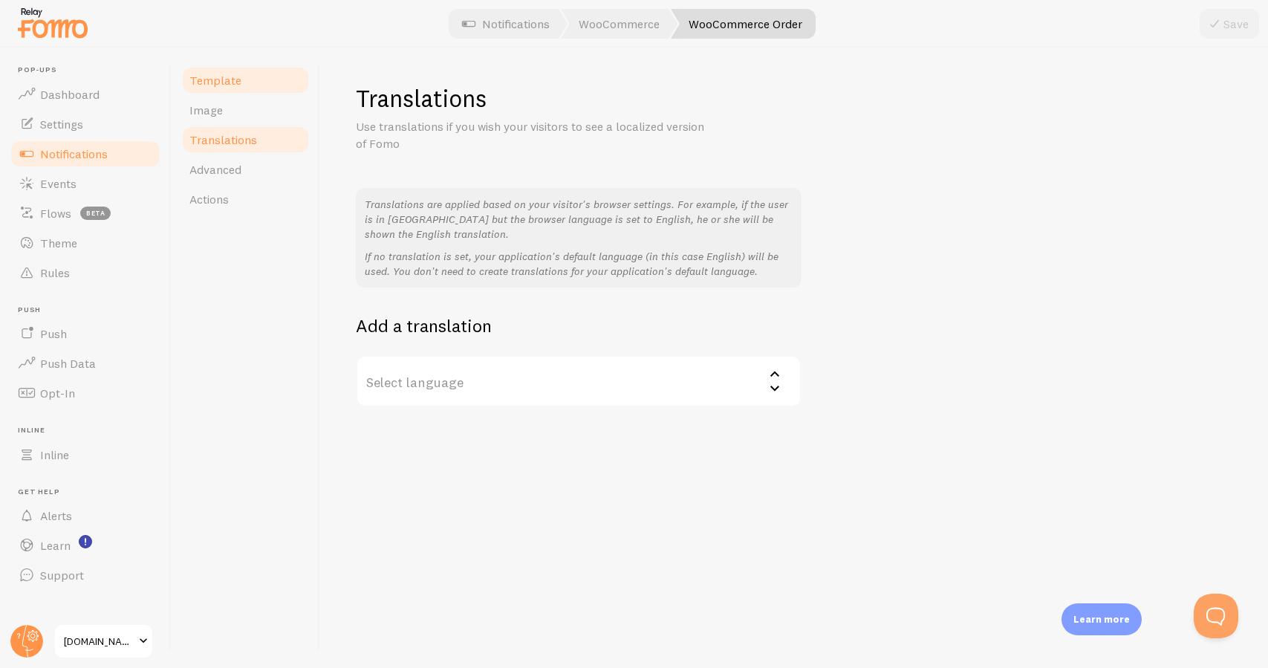
click at [233, 82] on span "Template" at bounding box center [215, 80] width 52 height 15
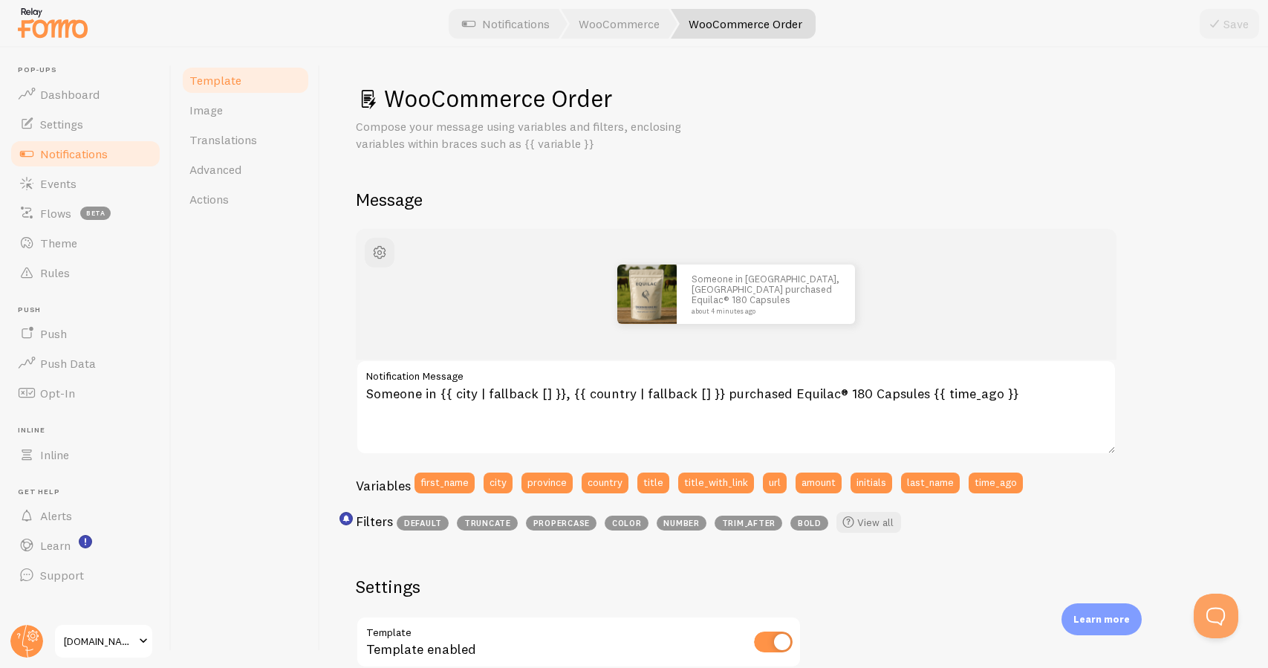
click at [129, 644] on span "equilac.store" at bounding box center [99, 641] width 71 height 18
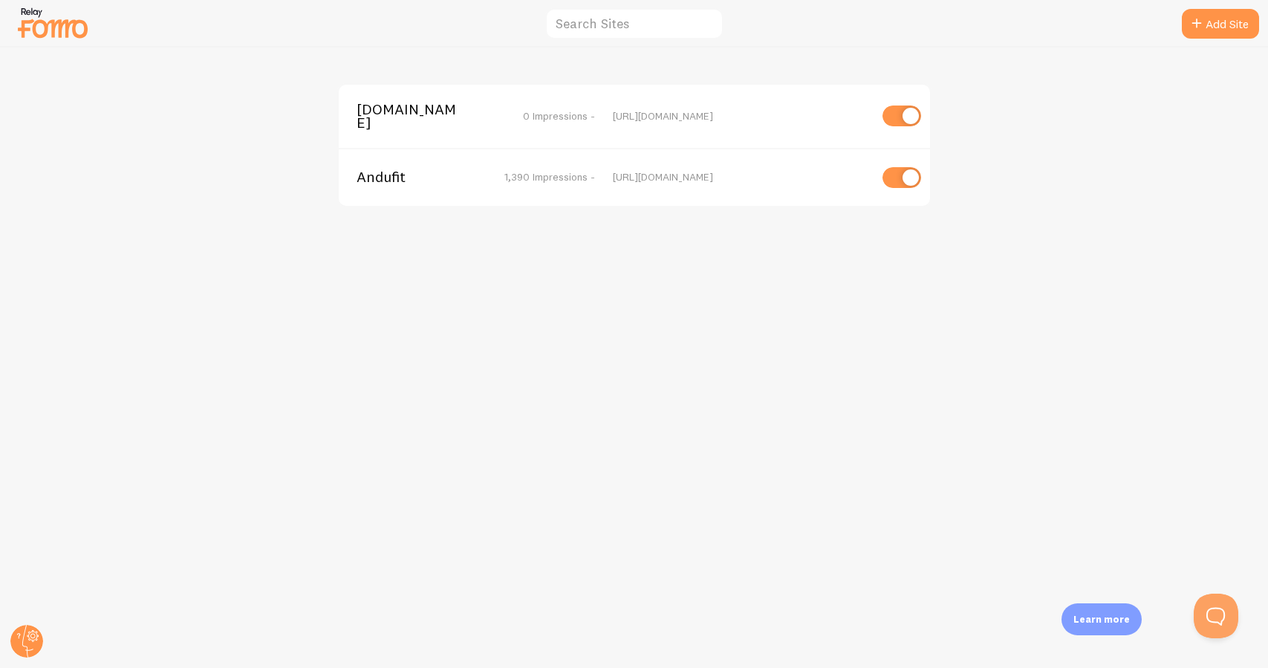
click at [397, 170] on span "Andufit" at bounding box center [416, 176] width 120 height 13
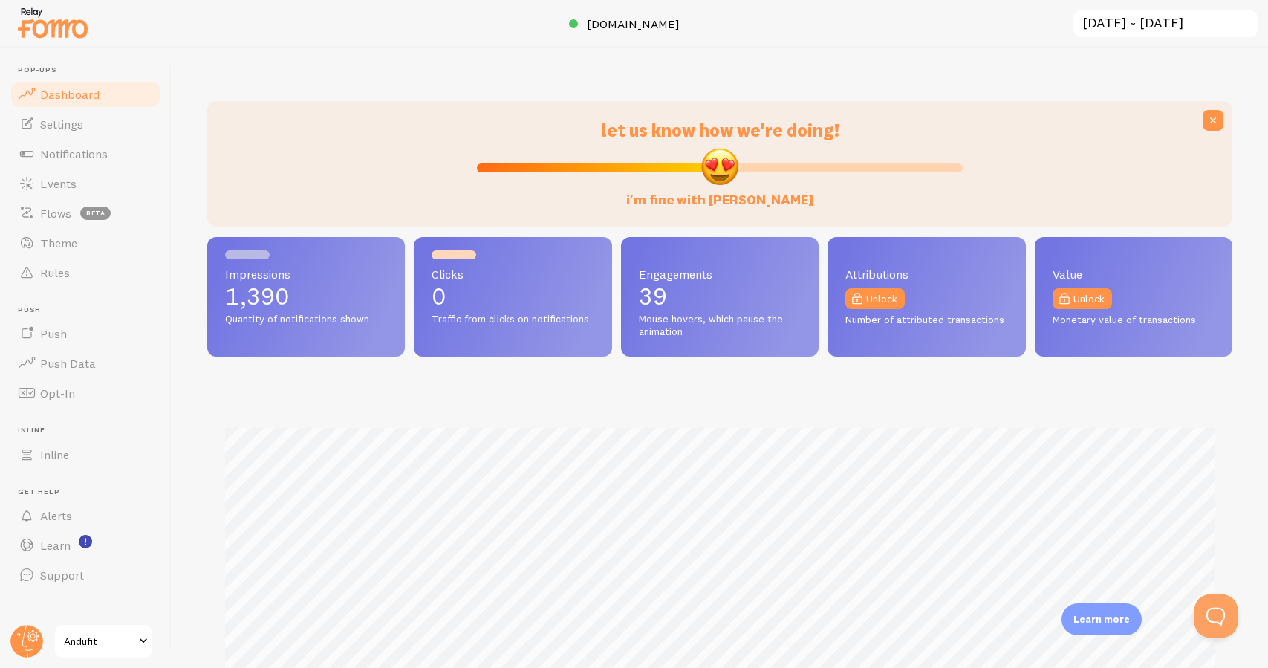
scroll to position [390, 1025]
click at [131, 158] on link "Notifications" at bounding box center [85, 154] width 153 height 30
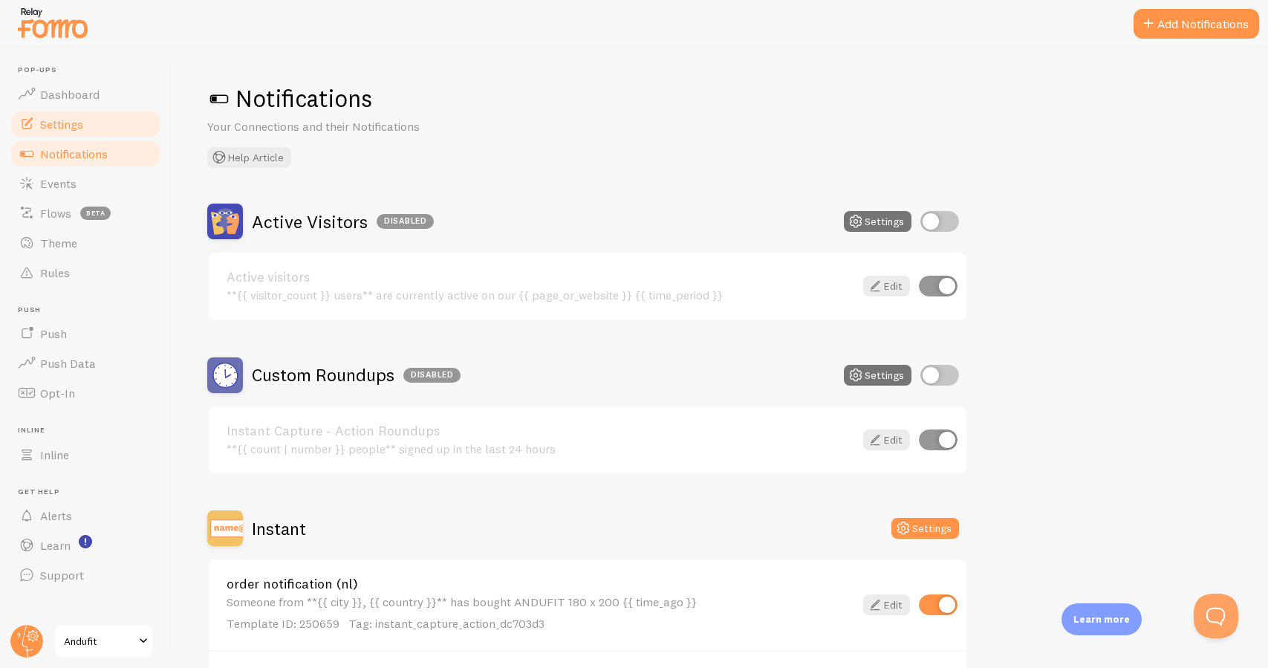
click at [128, 128] on link "Settings" at bounding box center [85, 124] width 153 height 30
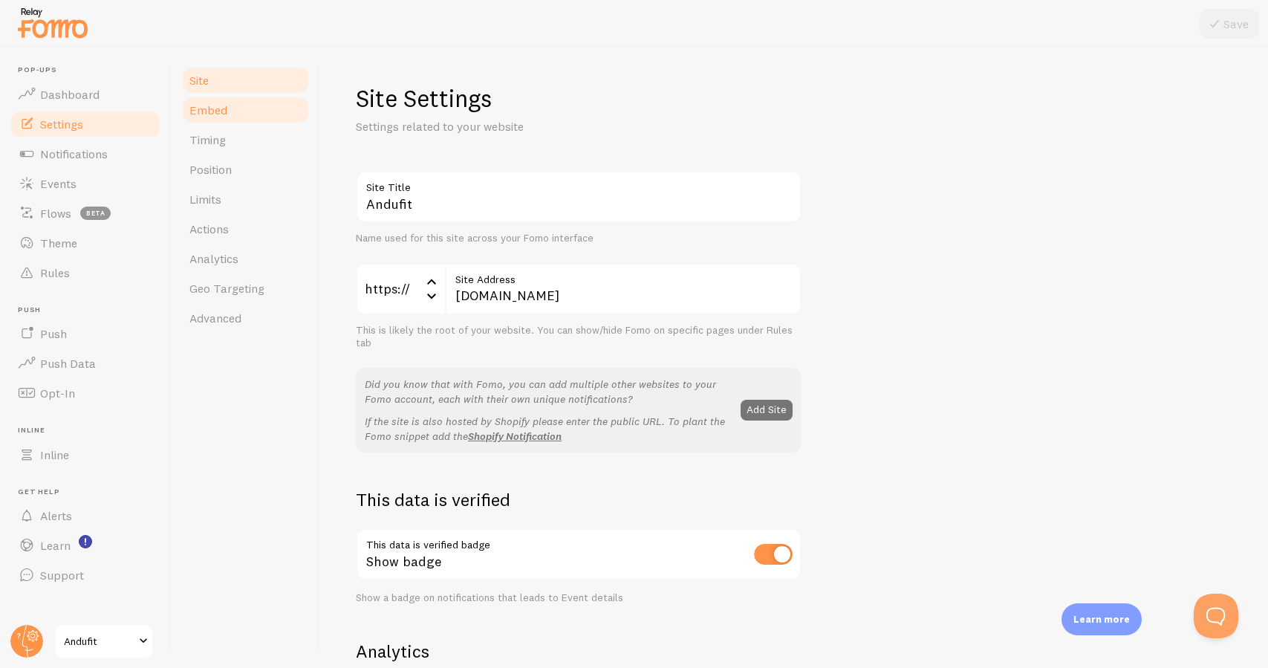
click at [229, 120] on link "Embed" at bounding box center [245, 110] width 130 height 30
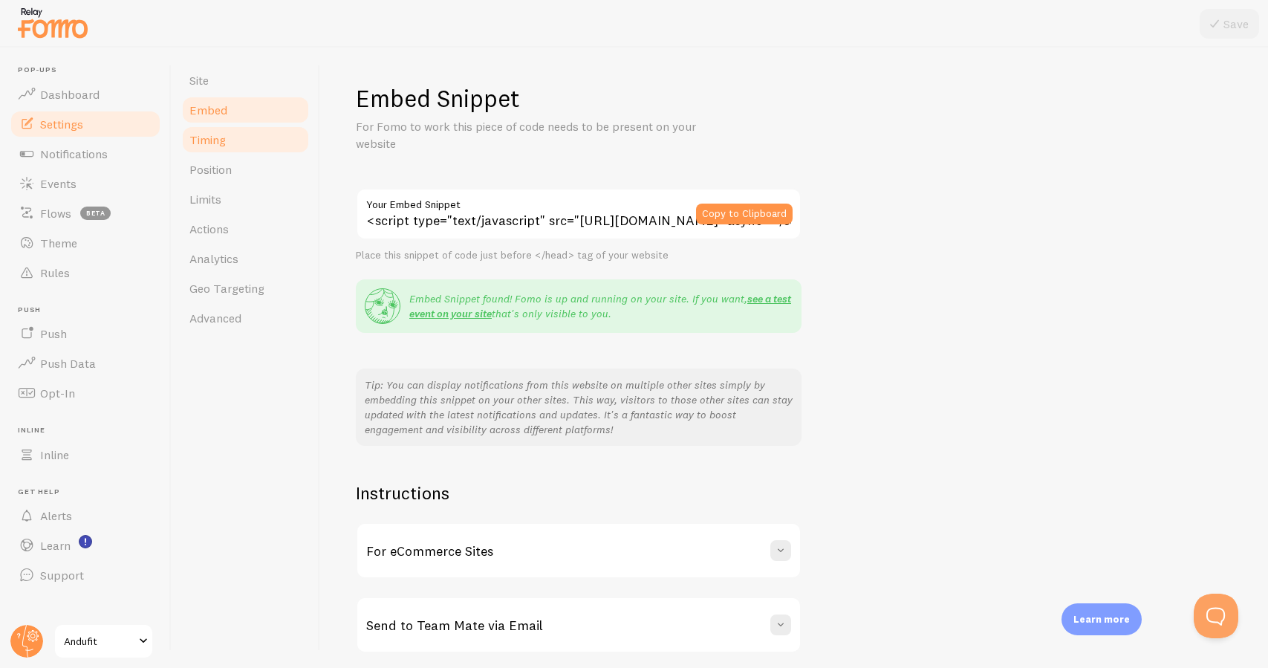
click at [227, 140] on link "Timing" at bounding box center [245, 140] width 130 height 30
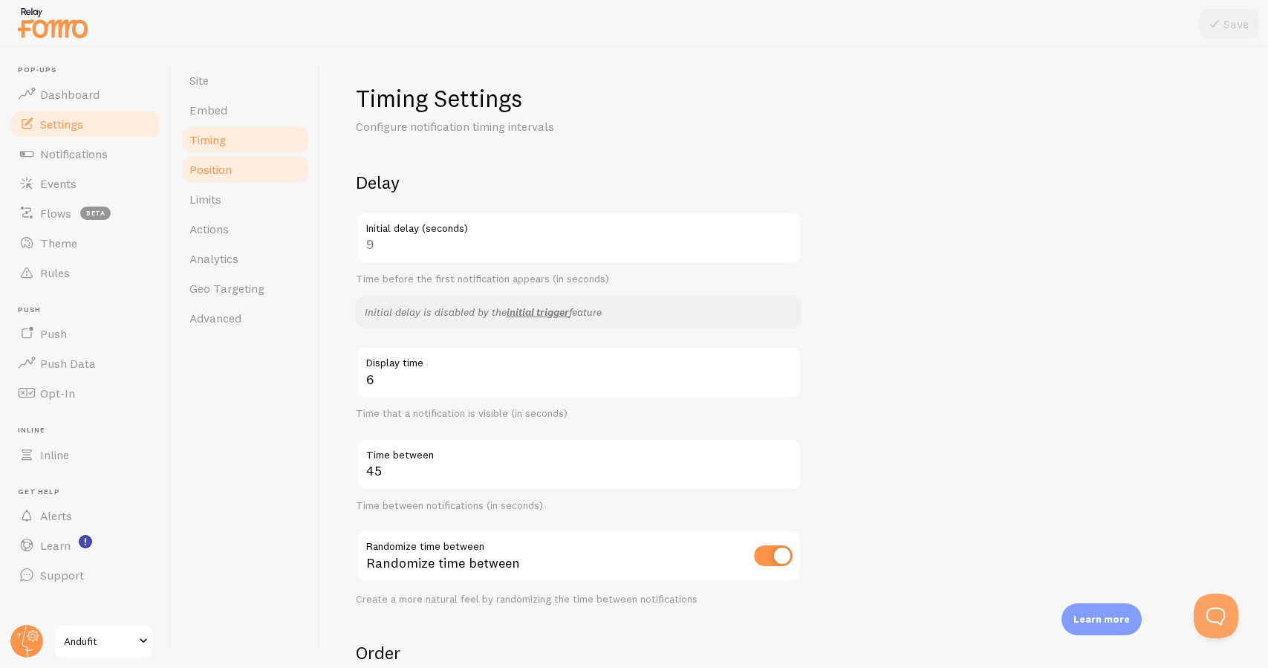
click at [281, 179] on link "Position" at bounding box center [245, 169] width 130 height 30
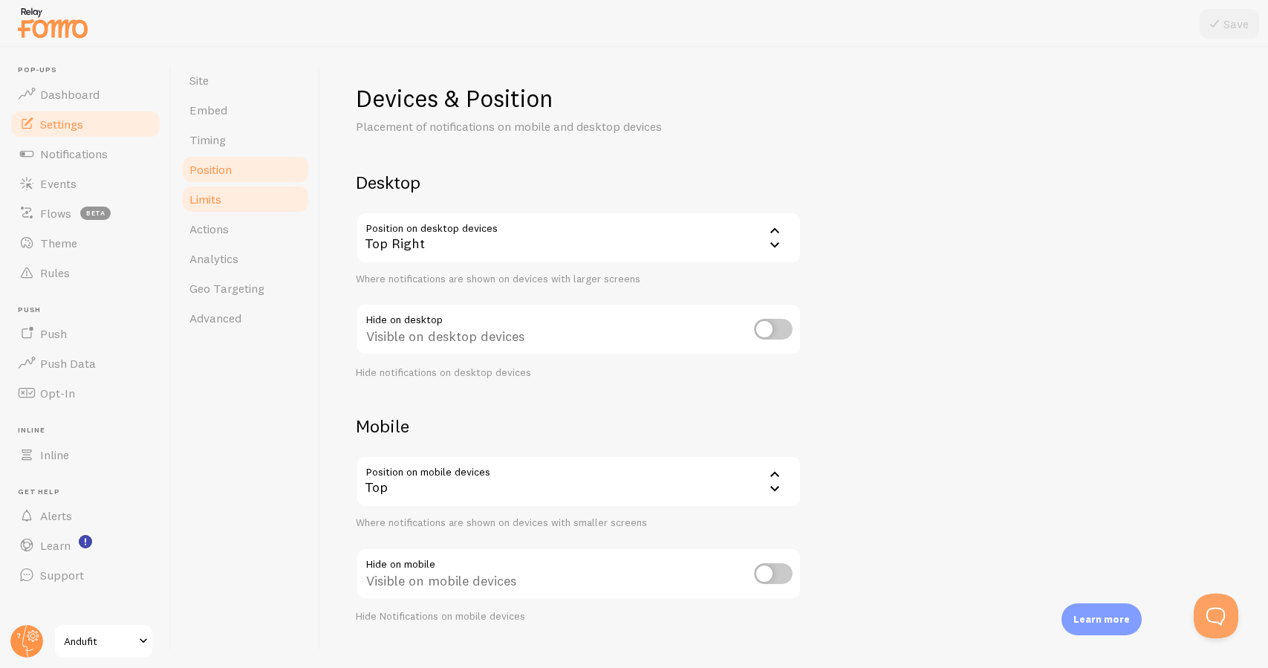
click at [273, 203] on link "Limits" at bounding box center [245, 199] width 130 height 30
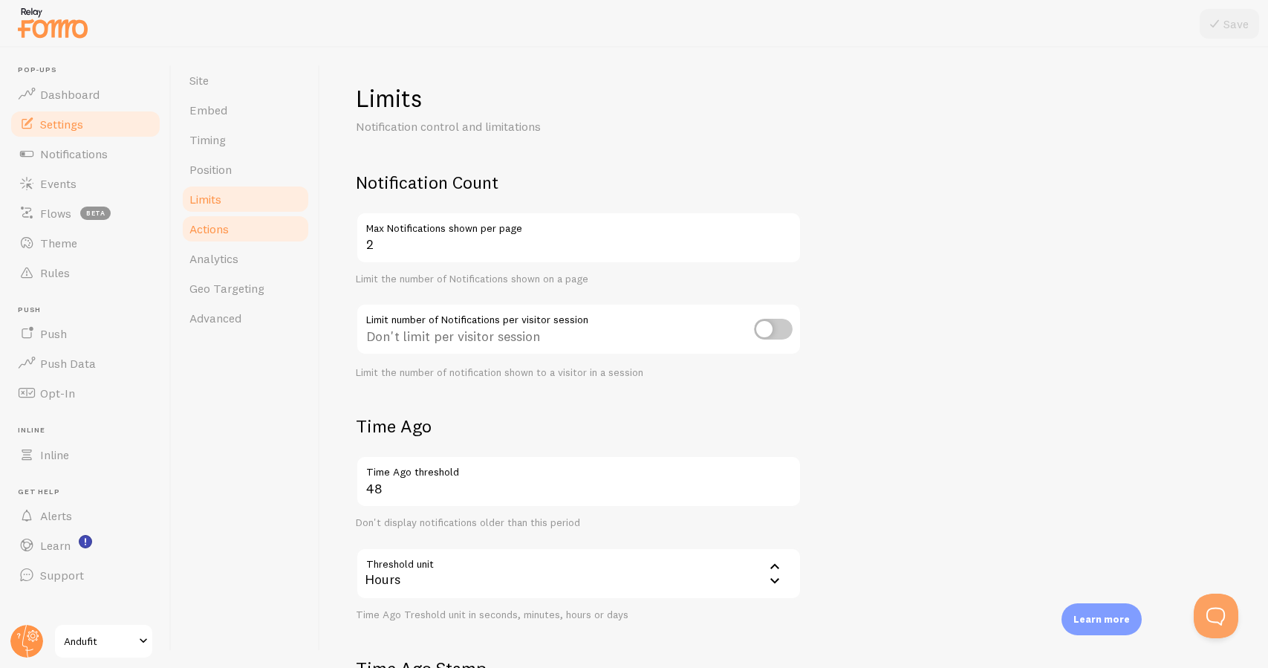
click at [279, 237] on link "Actions" at bounding box center [245, 229] width 130 height 30
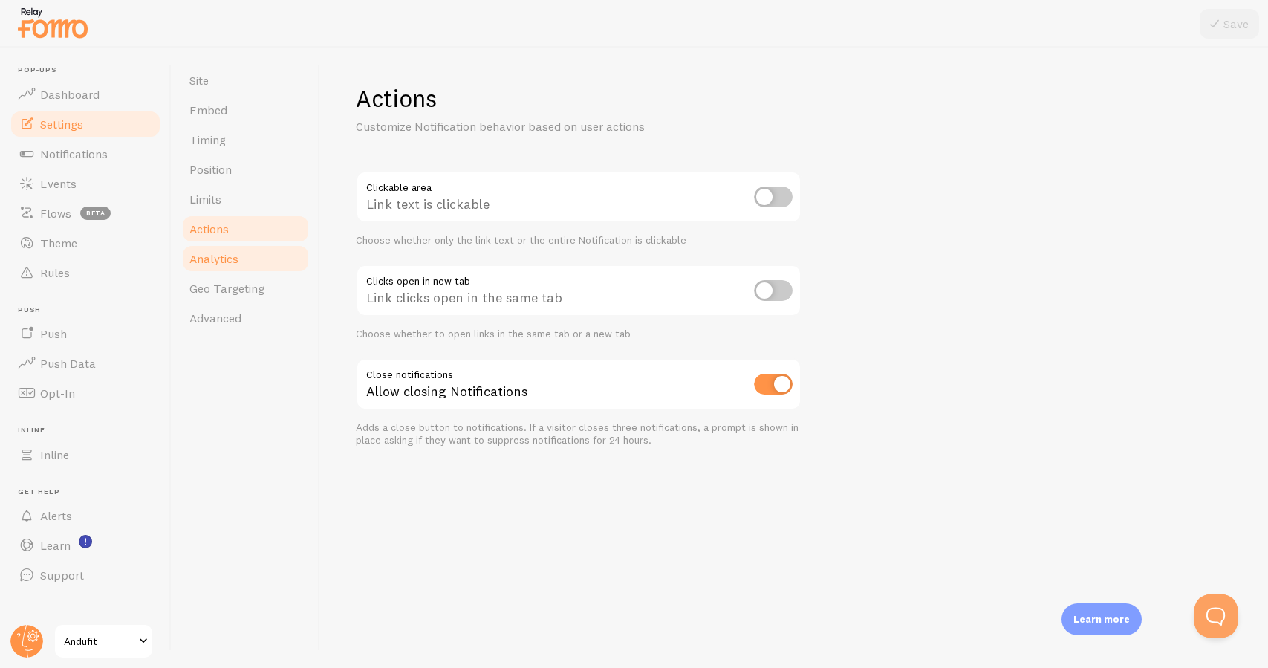
click at [267, 247] on link "Analytics" at bounding box center [245, 259] width 130 height 30
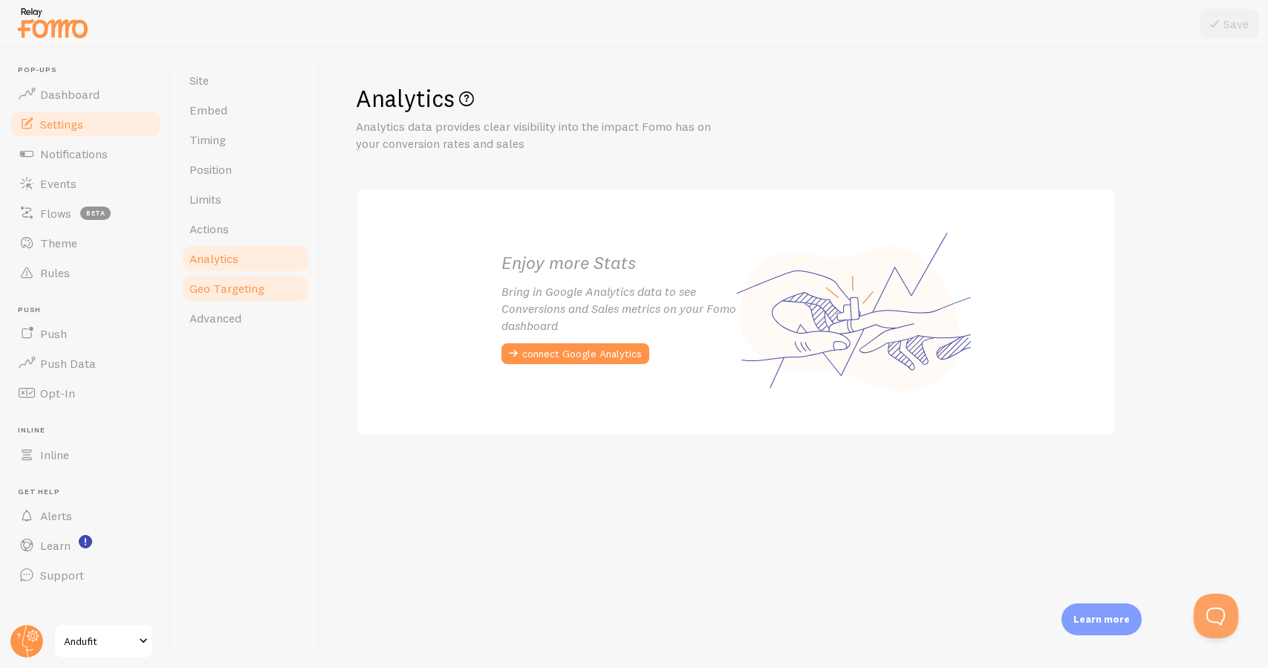
click at [259, 283] on span "Geo Targeting" at bounding box center [226, 288] width 75 height 15
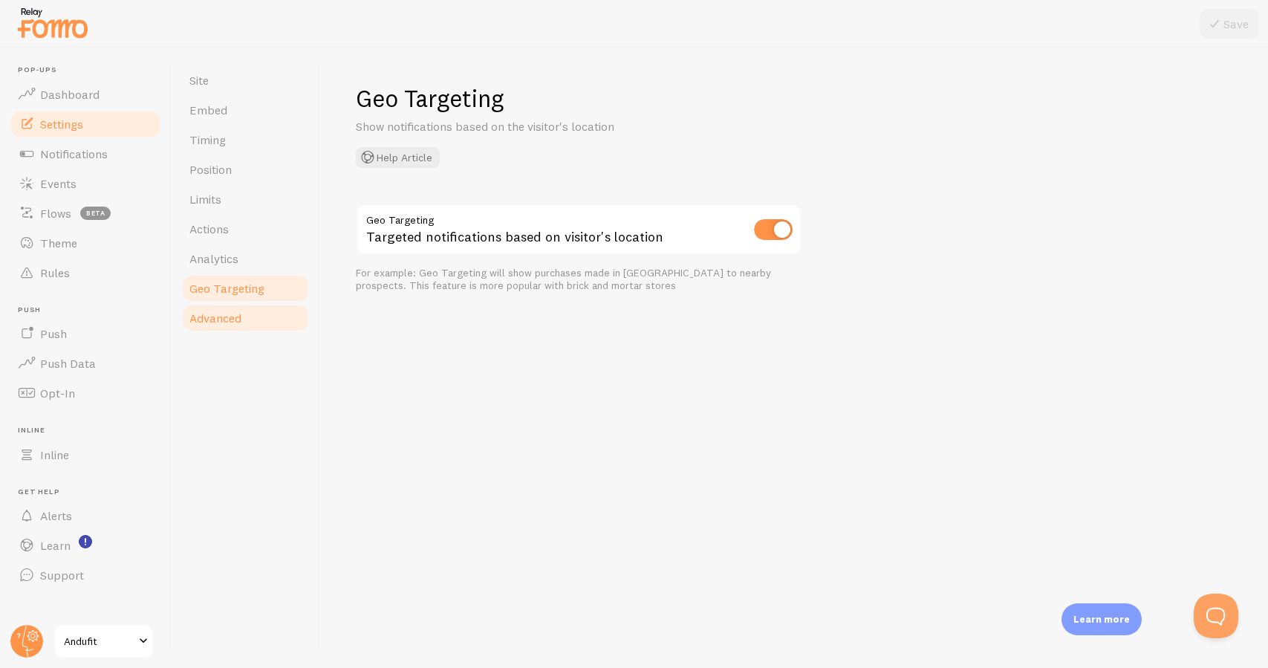
click at [241, 314] on span "Advanced" at bounding box center [215, 317] width 52 height 15
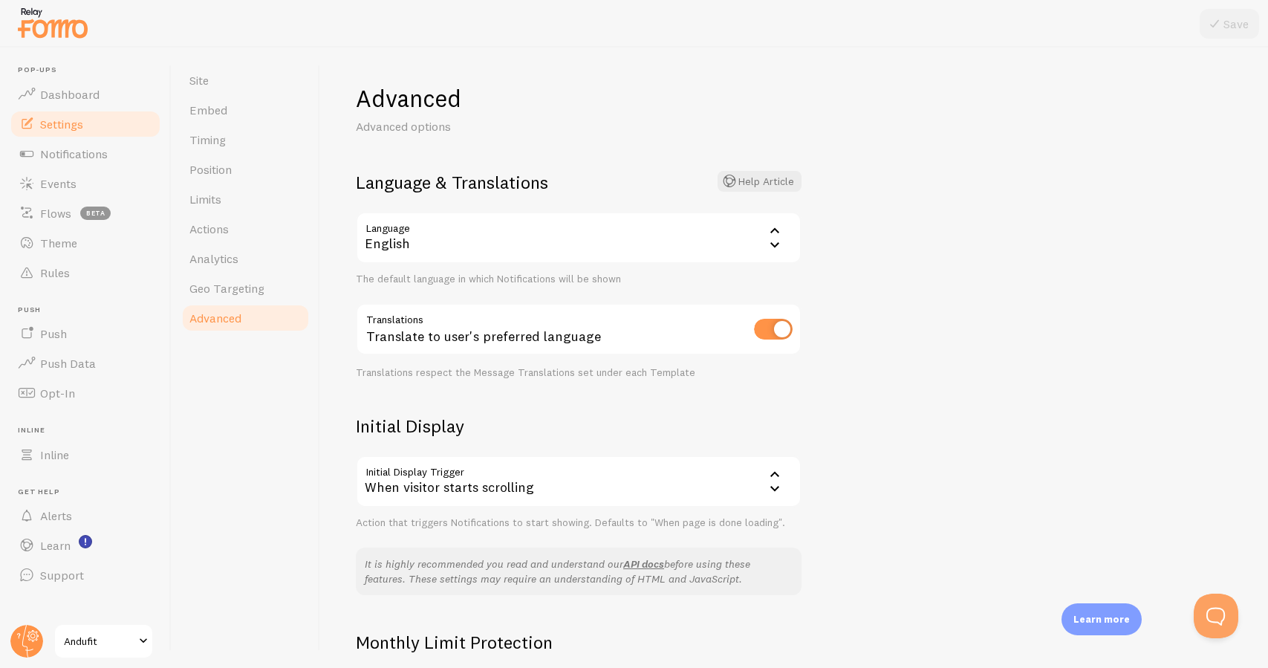
click at [114, 634] on span "Andufit" at bounding box center [99, 641] width 71 height 18
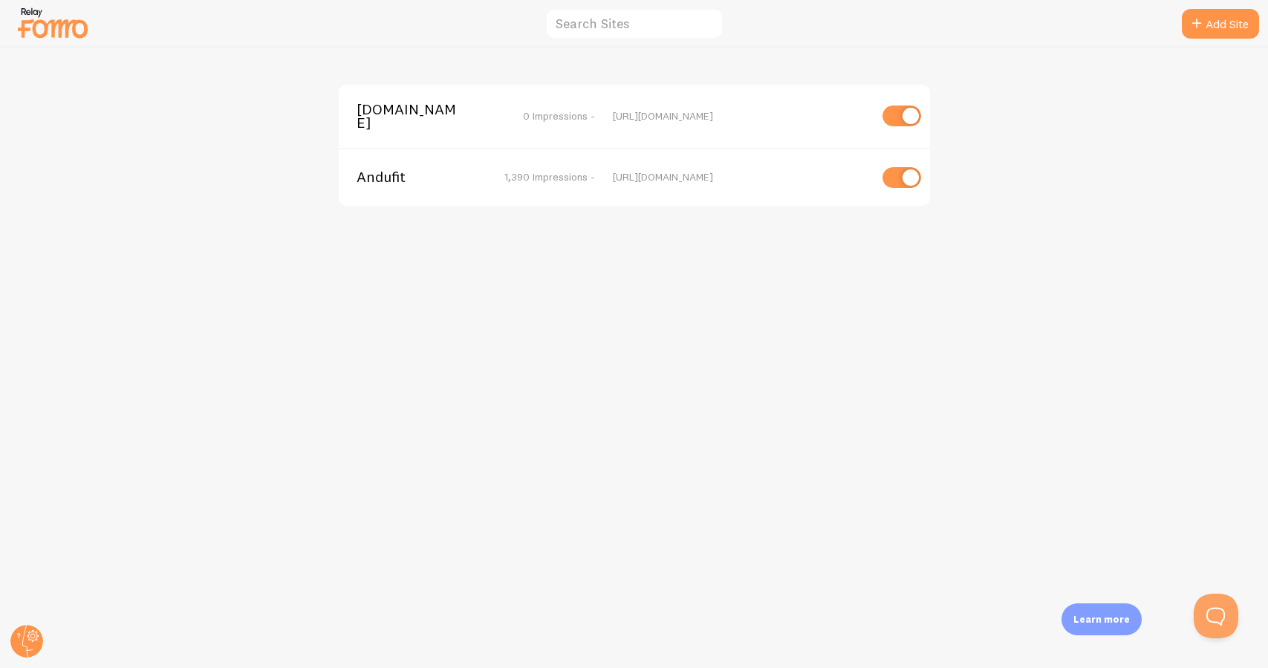
click at [406, 120] on span "equilac.store" at bounding box center [416, 115] width 120 height 27
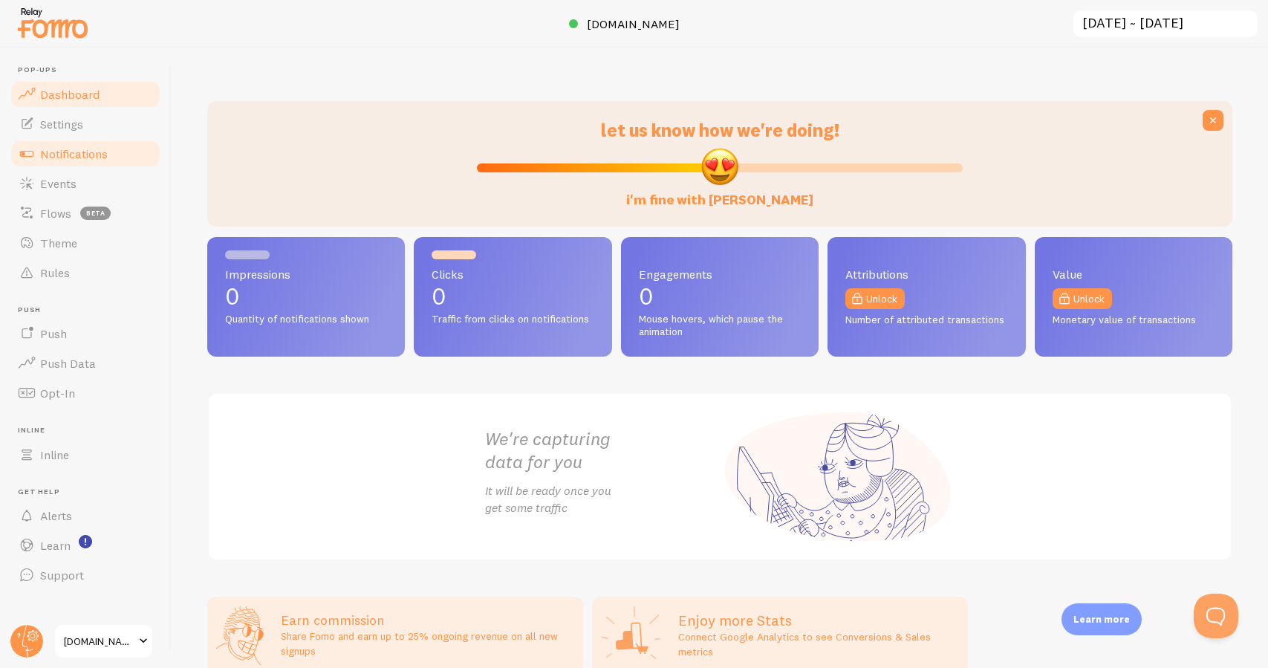
click at [110, 159] on link "Notifications" at bounding box center [85, 154] width 153 height 30
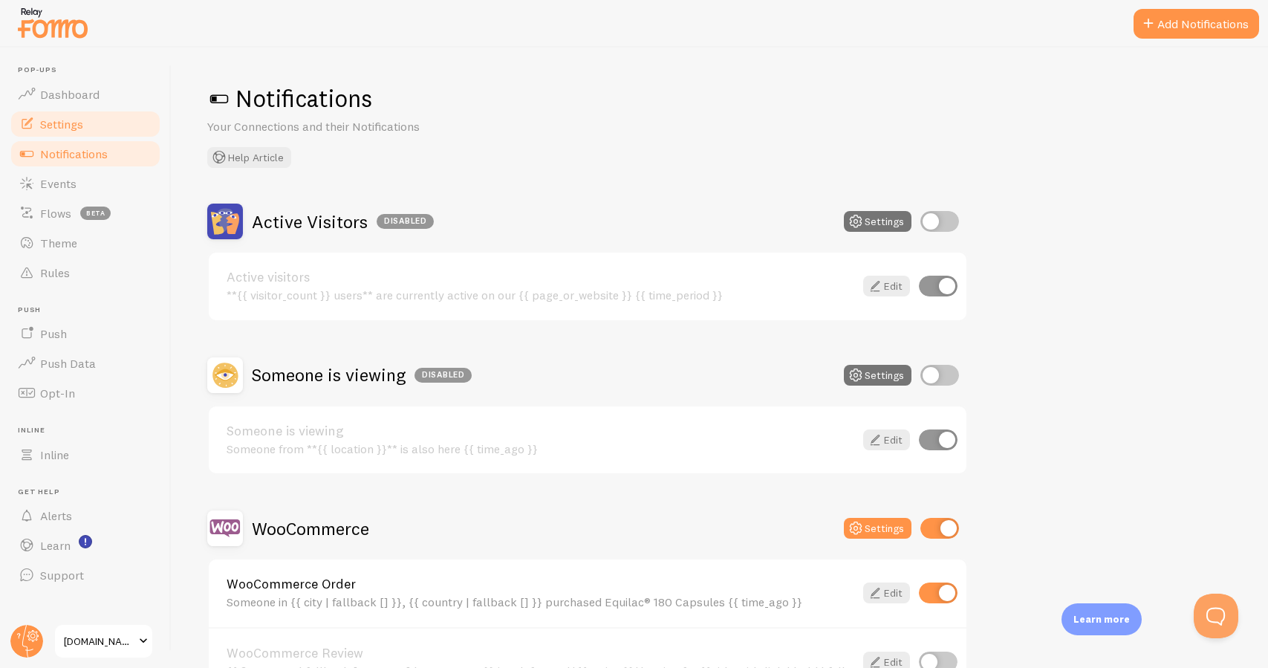
click at [109, 128] on link "Settings" at bounding box center [85, 124] width 153 height 30
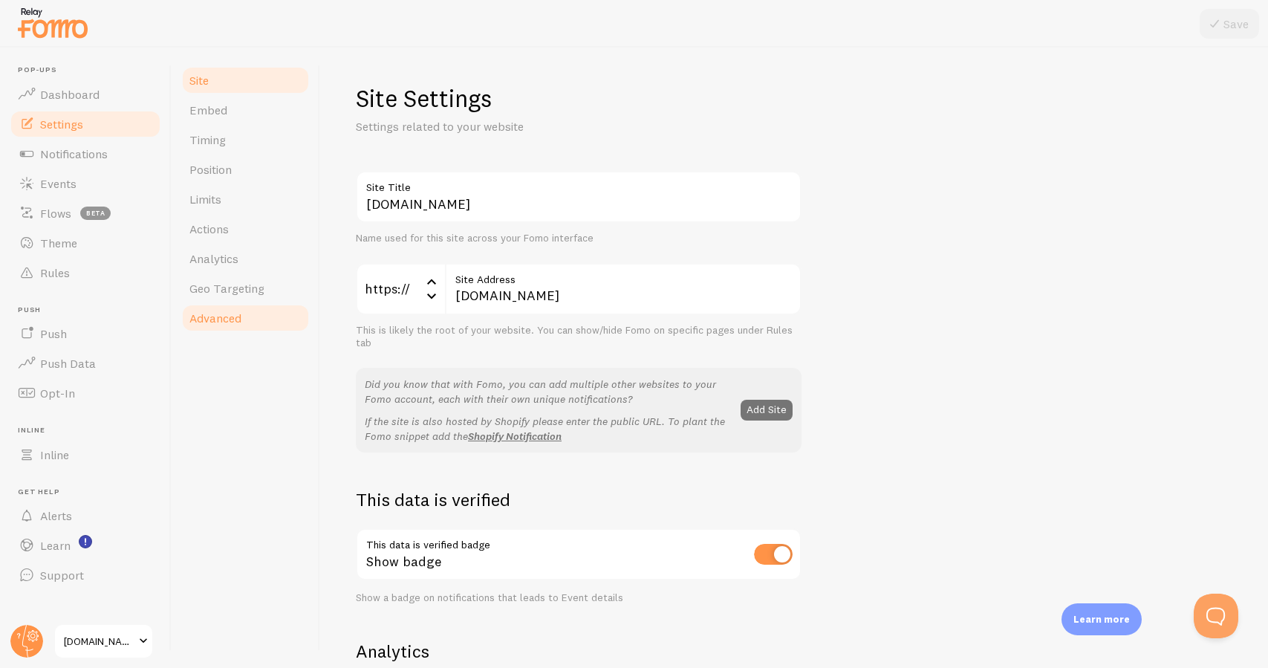
click at [227, 305] on link "Advanced" at bounding box center [245, 318] width 130 height 30
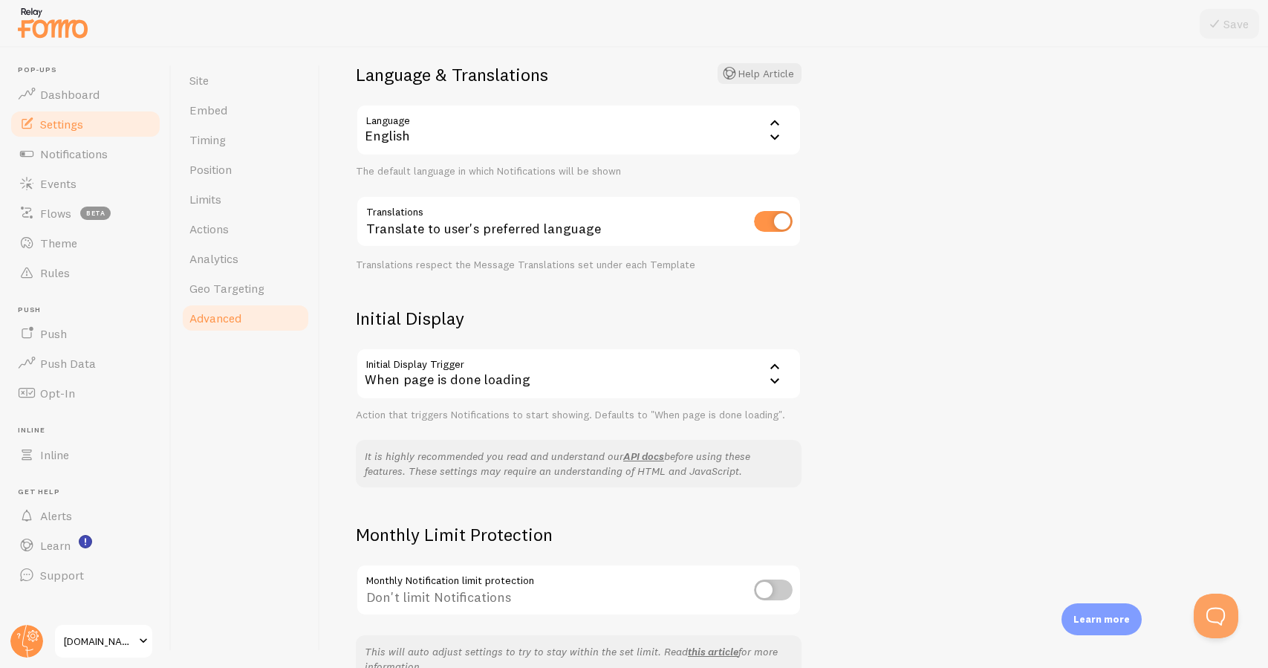
scroll to position [120, 0]
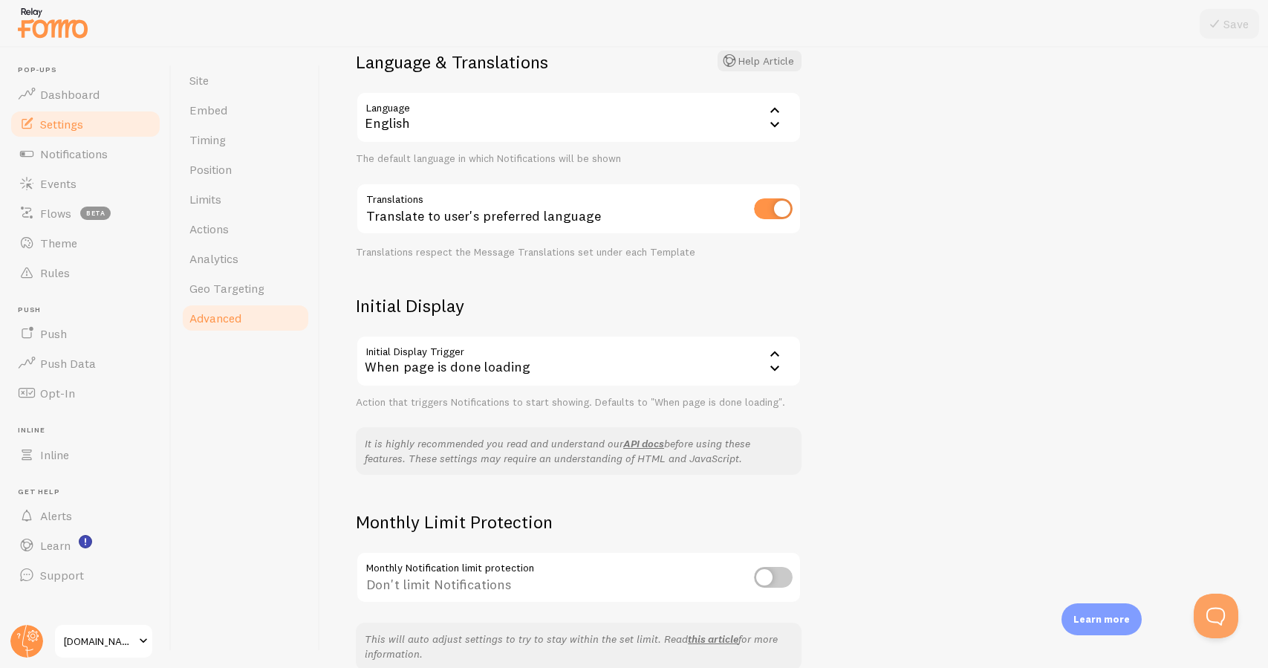
click at [432, 365] on div "When page is done loading" at bounding box center [579, 361] width 446 height 52
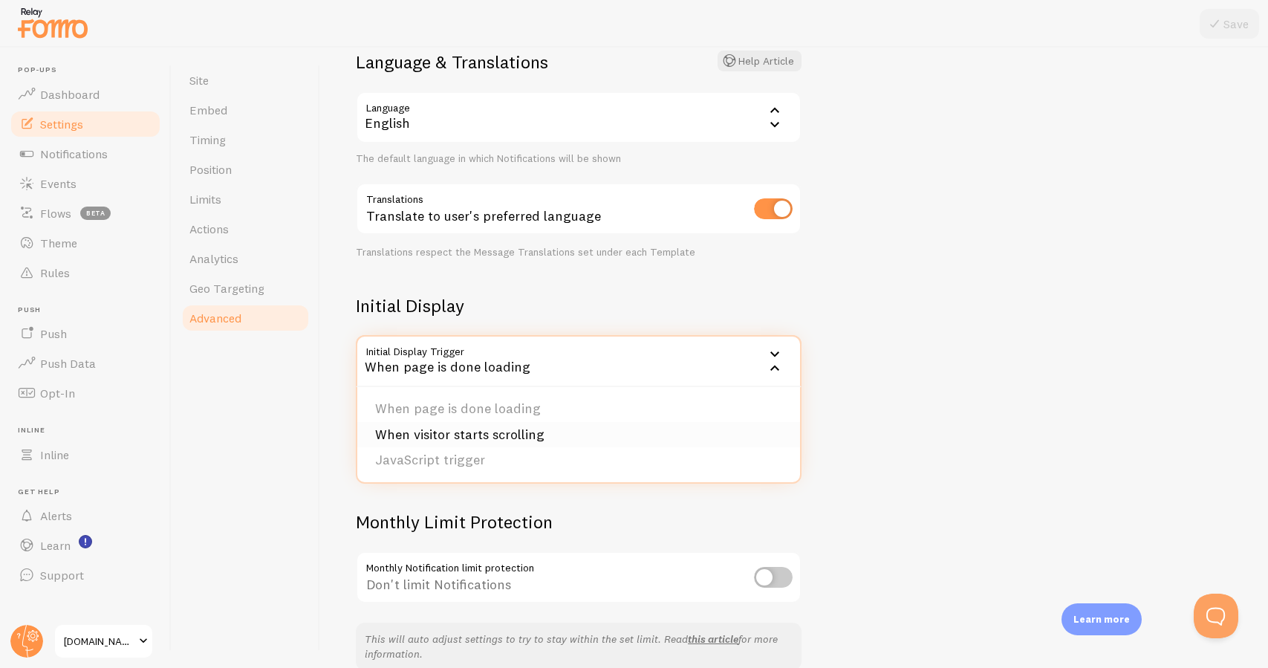
click at [419, 427] on li "When visitor starts scrolling" at bounding box center [578, 435] width 443 height 26
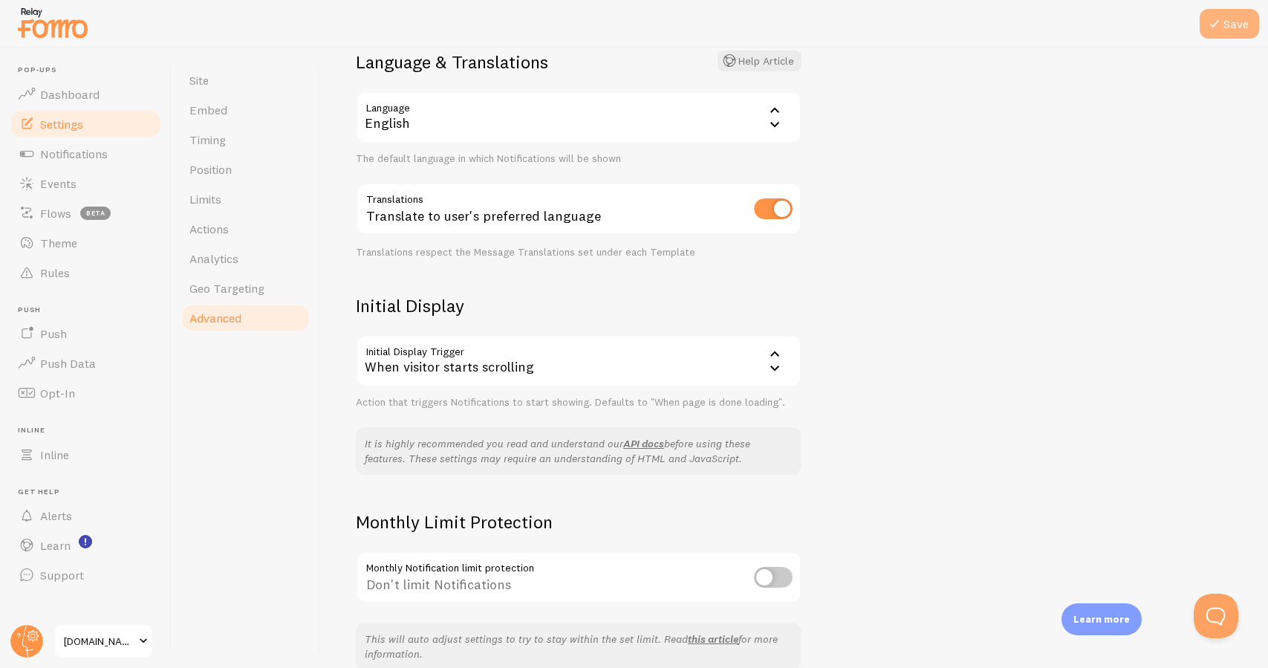
click at [1234, 26] on button "Save" at bounding box center [1228, 24] width 59 height 30
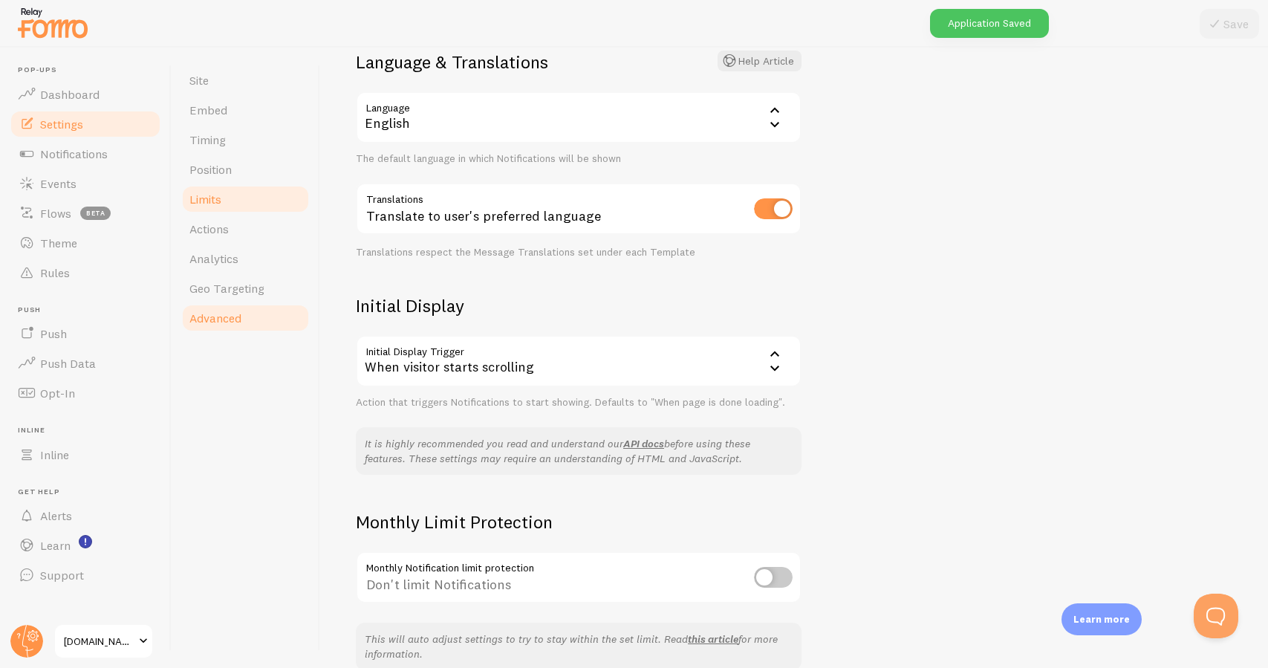
click at [235, 203] on link "Limits" at bounding box center [245, 199] width 130 height 30
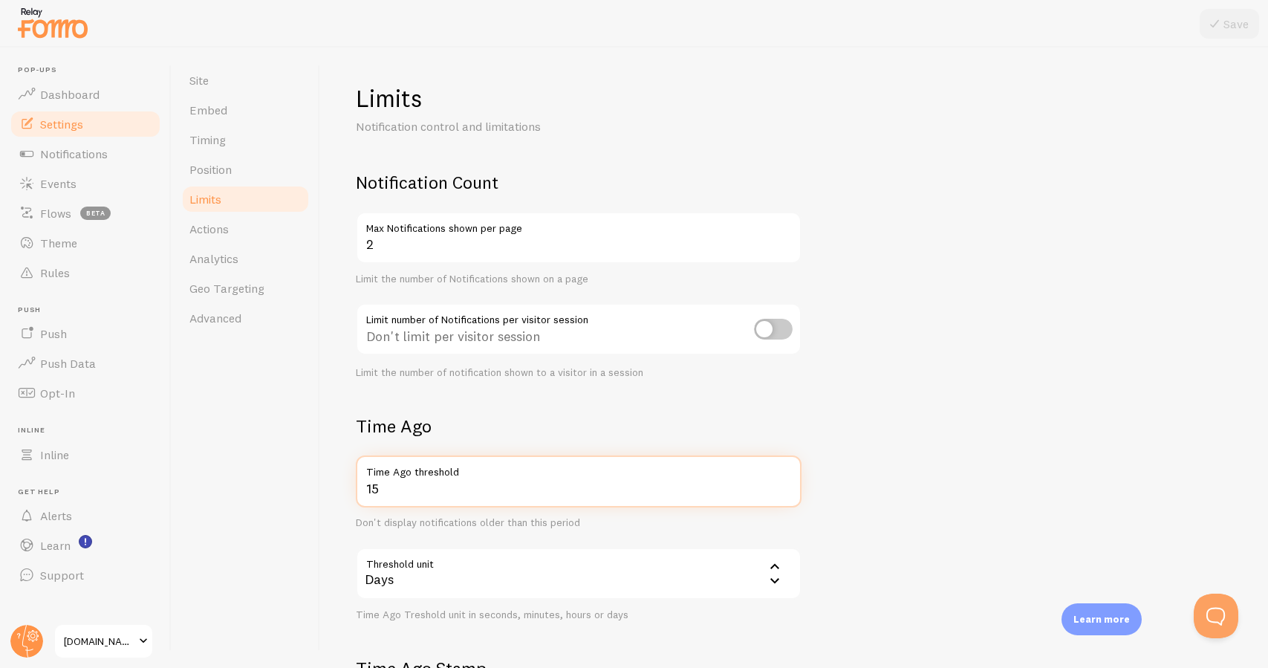
click at [384, 480] on input "15" at bounding box center [579, 481] width 446 height 52
type input "30"
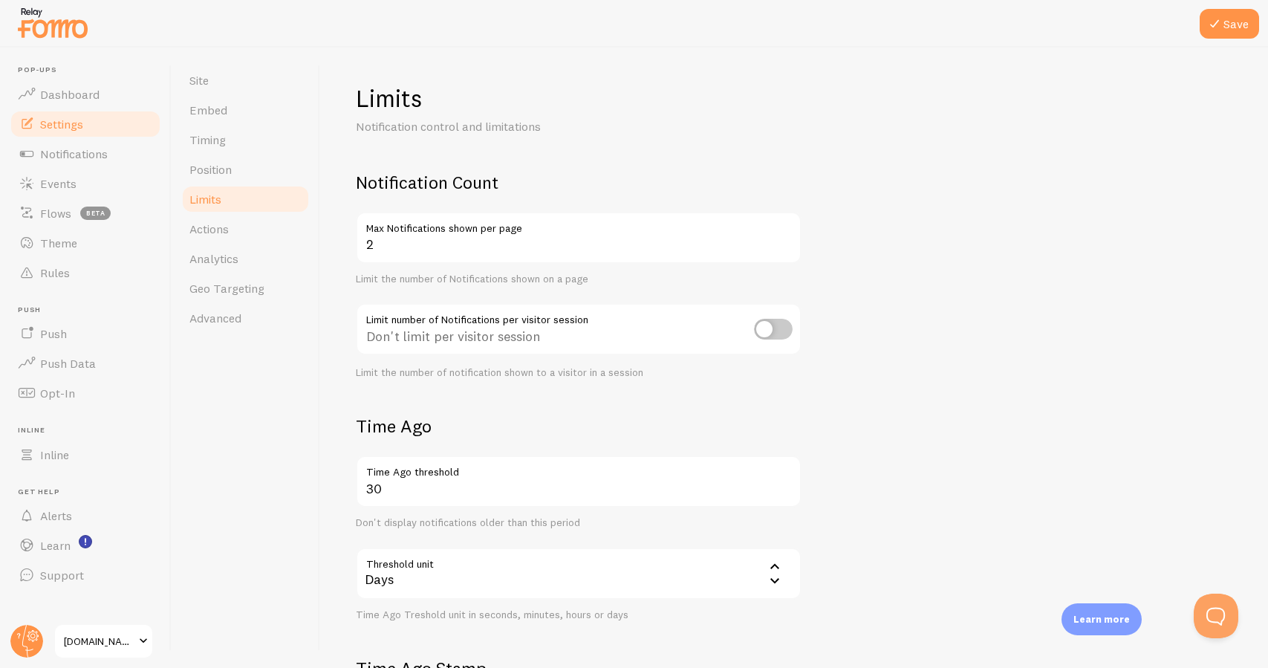
click at [322, 472] on div "Limits Notification control and limitations Notification Count 2 Max Notificati…" at bounding box center [794, 358] width 948 height 620
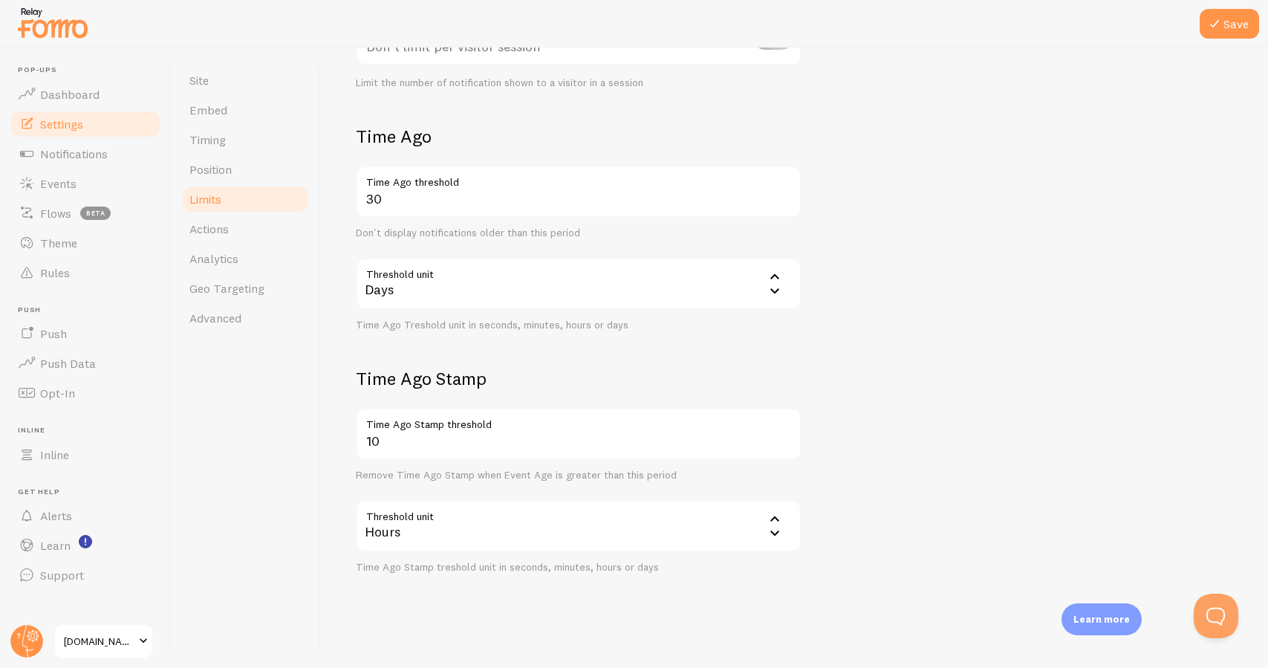
scroll to position [289, 0]
click at [411, 442] on input "10" at bounding box center [579, 434] width 446 height 52
type input "24"
click at [1237, 27] on button "Save" at bounding box center [1228, 24] width 59 height 30
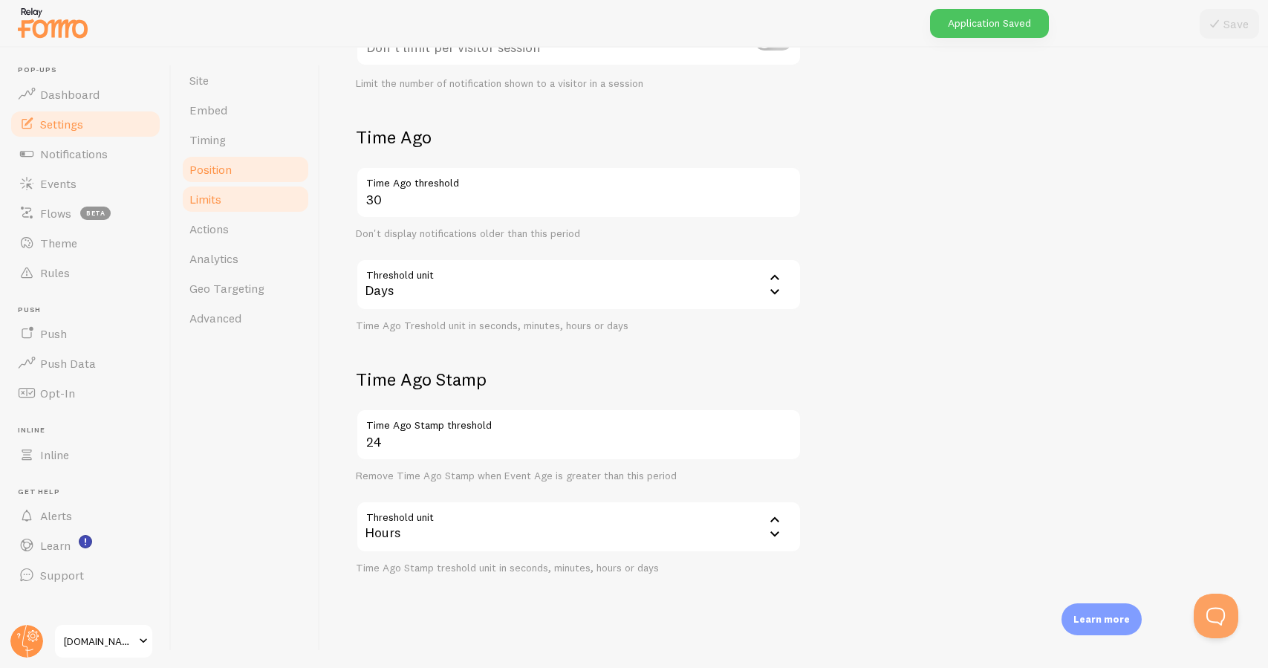
click at [258, 175] on link "Position" at bounding box center [245, 169] width 130 height 30
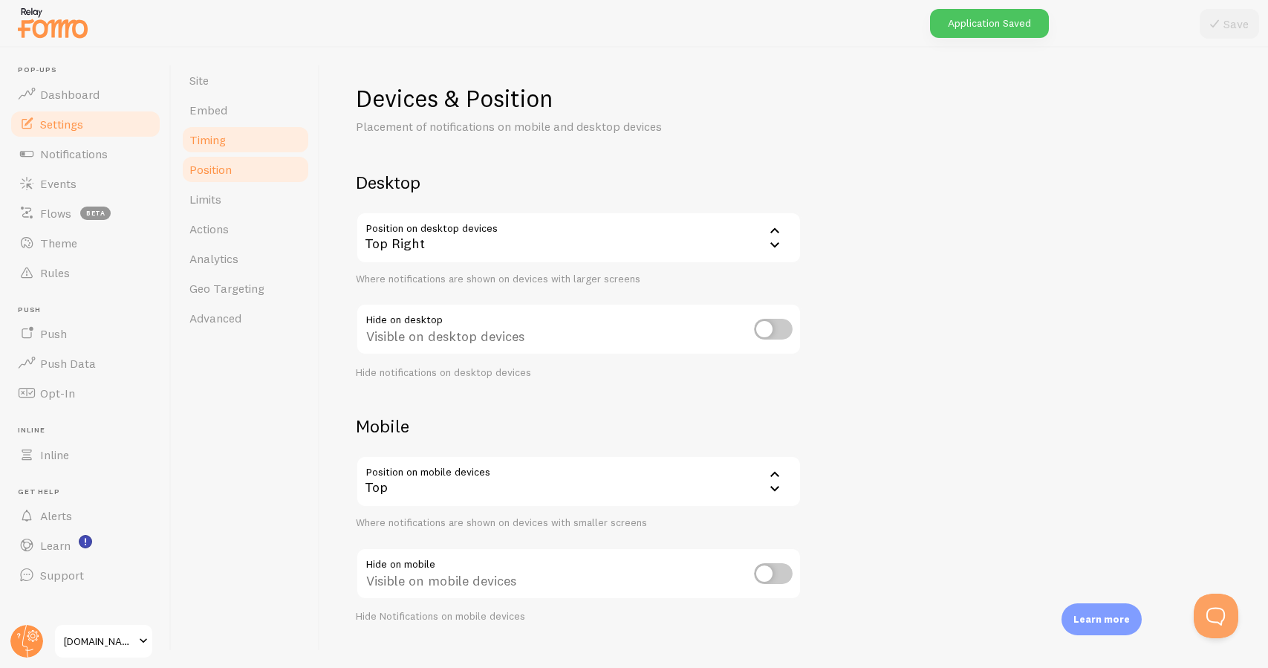
click at [255, 144] on link "Timing" at bounding box center [245, 140] width 130 height 30
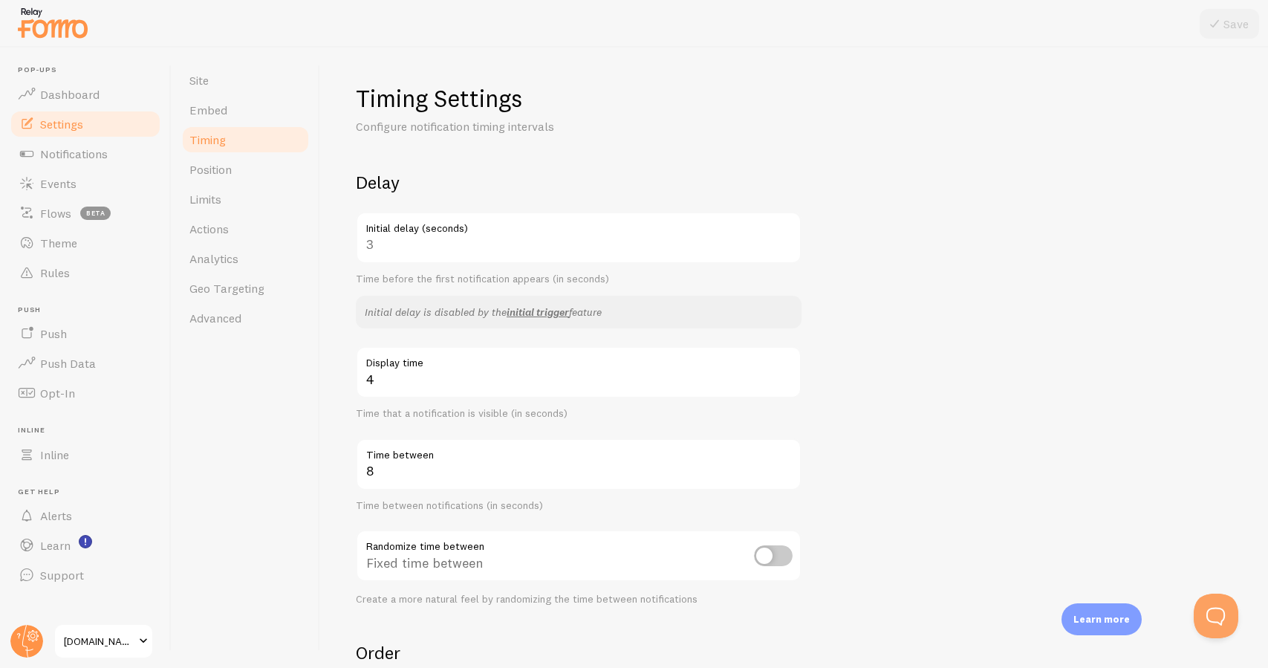
click at [126, 647] on span "equilac.store" at bounding box center [99, 641] width 71 height 18
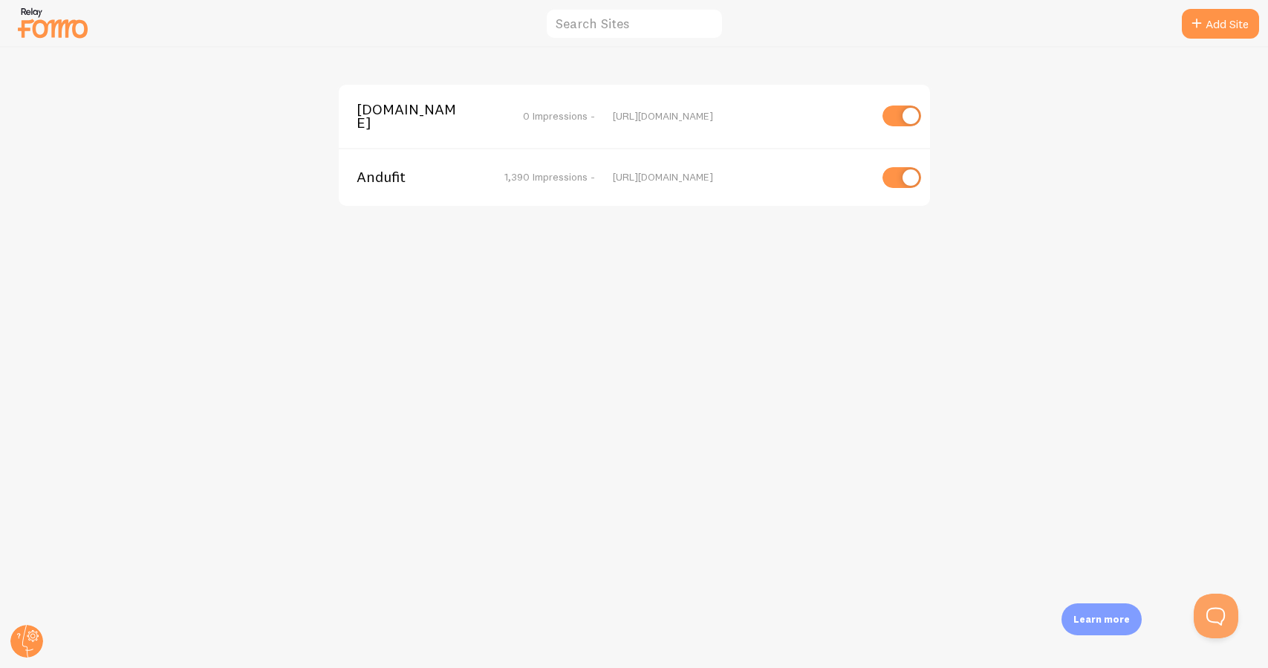
click at [383, 174] on span "Andufit" at bounding box center [416, 176] width 120 height 13
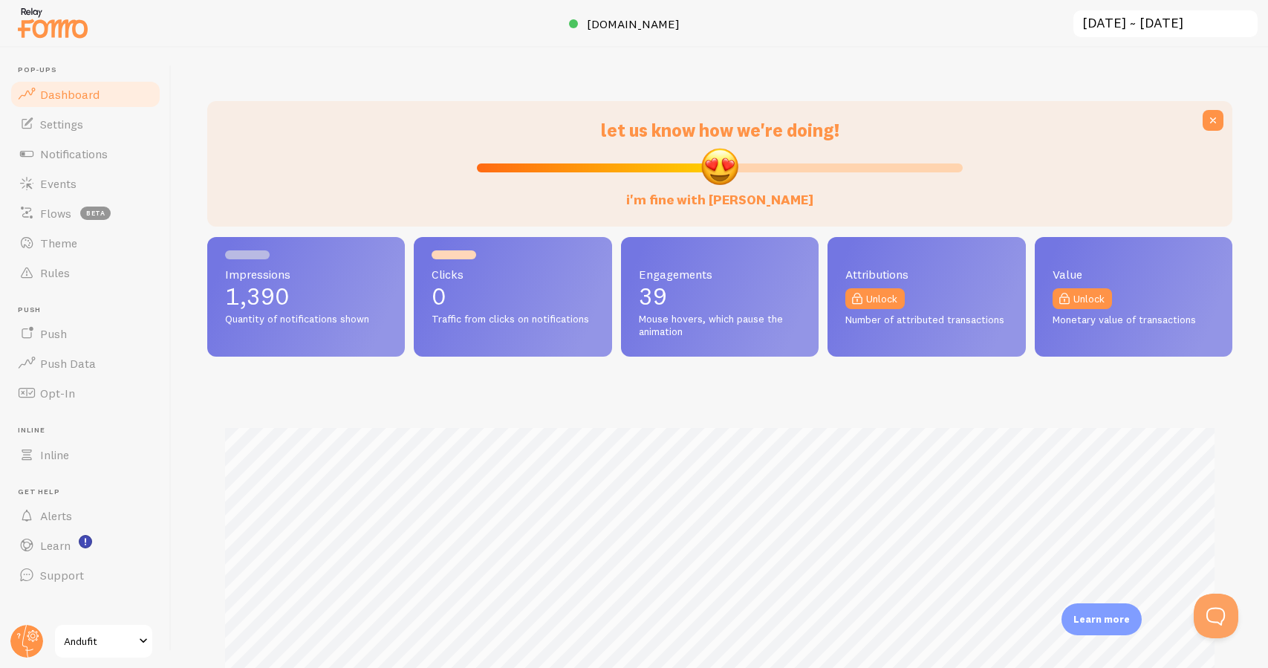
scroll to position [390, 1025]
click at [116, 147] on link "Notifications" at bounding box center [85, 154] width 153 height 30
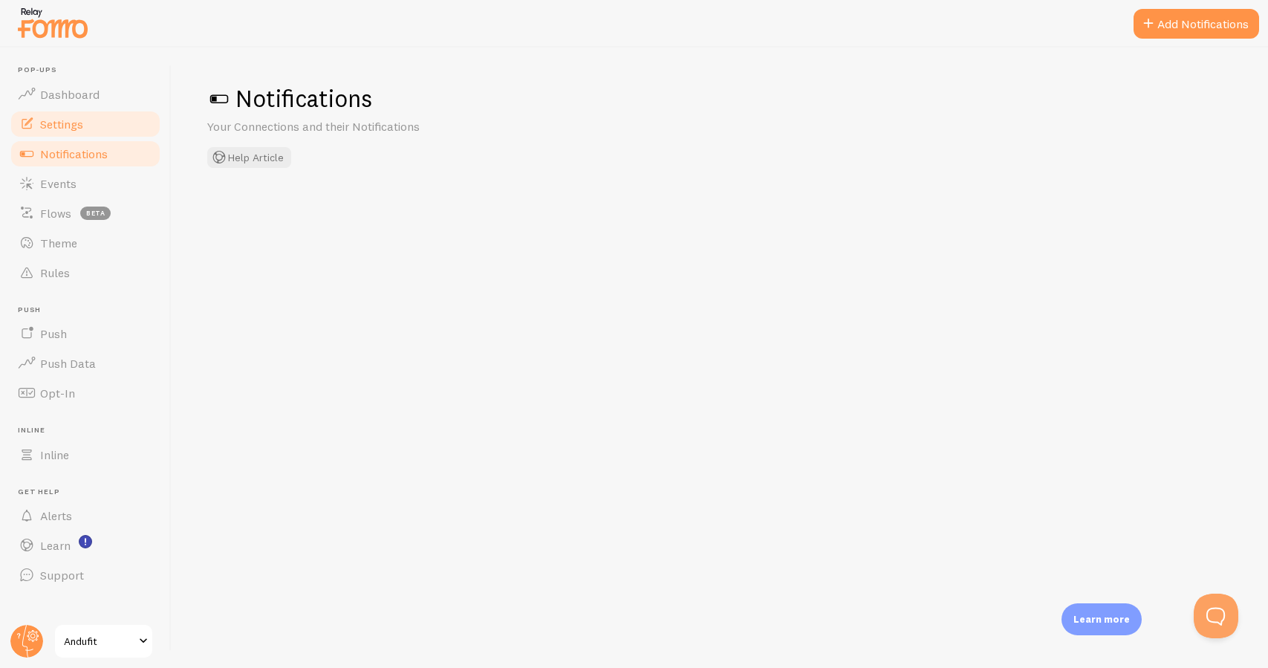
click at [117, 126] on link "Settings" at bounding box center [85, 124] width 153 height 30
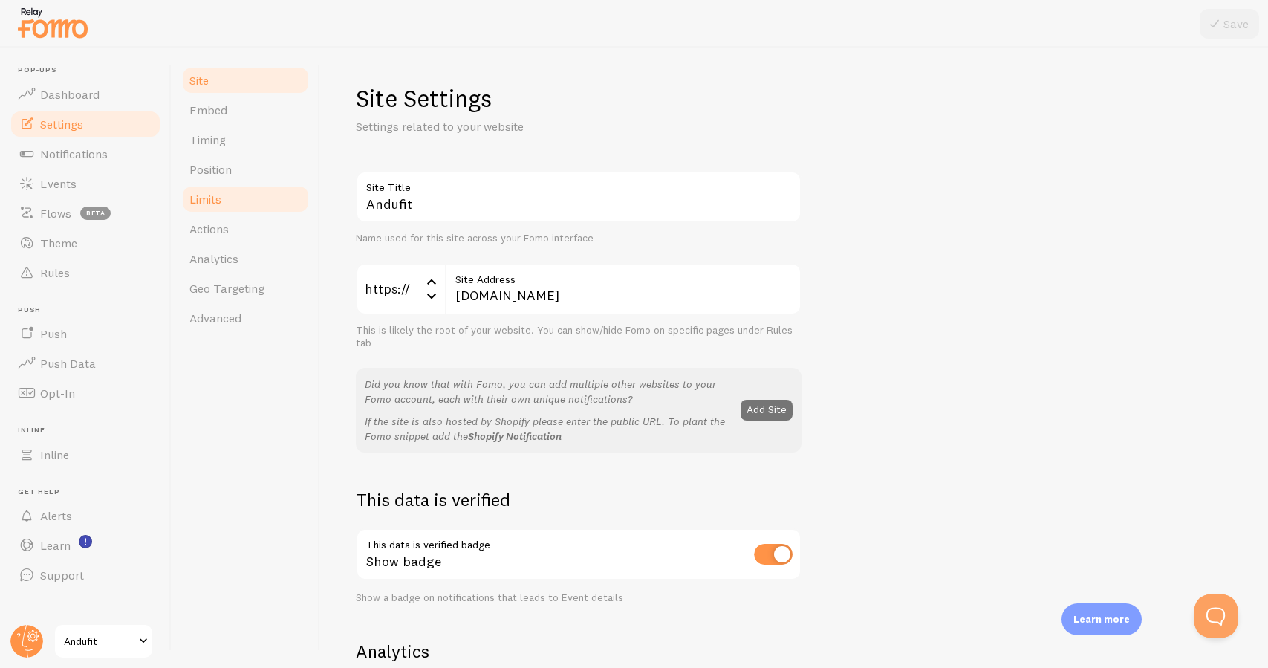
click at [255, 196] on link "Limits" at bounding box center [245, 199] width 130 height 30
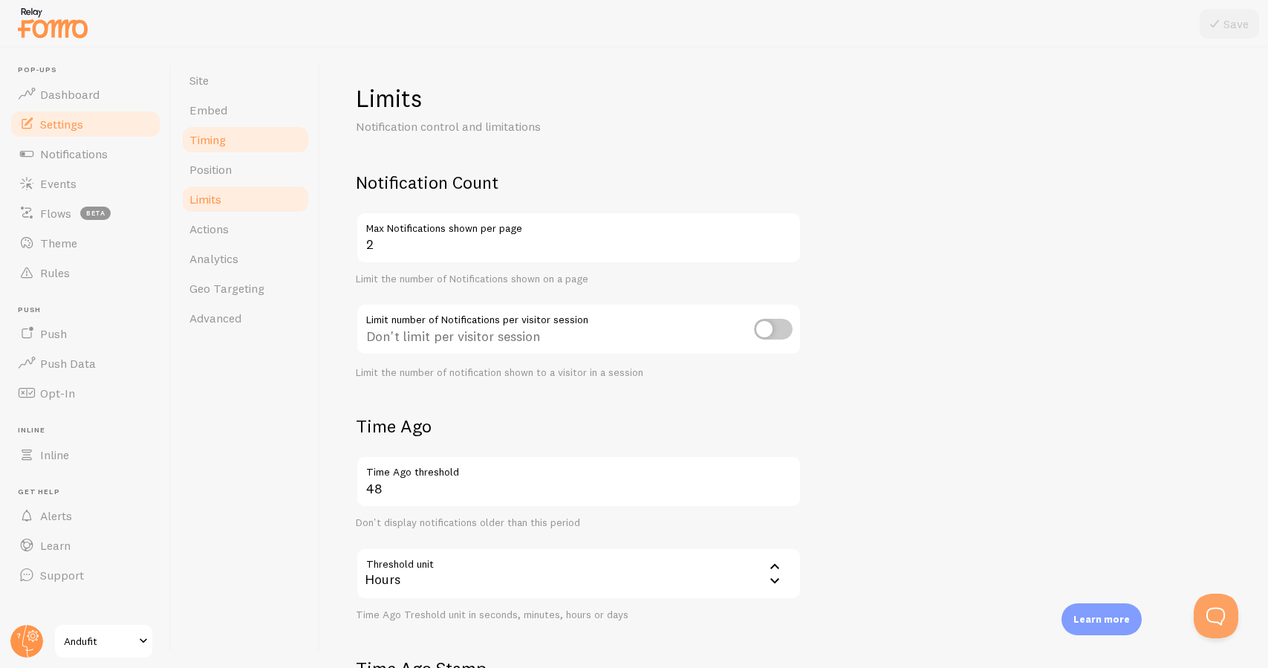
click at [260, 148] on link "Timing" at bounding box center [245, 140] width 130 height 30
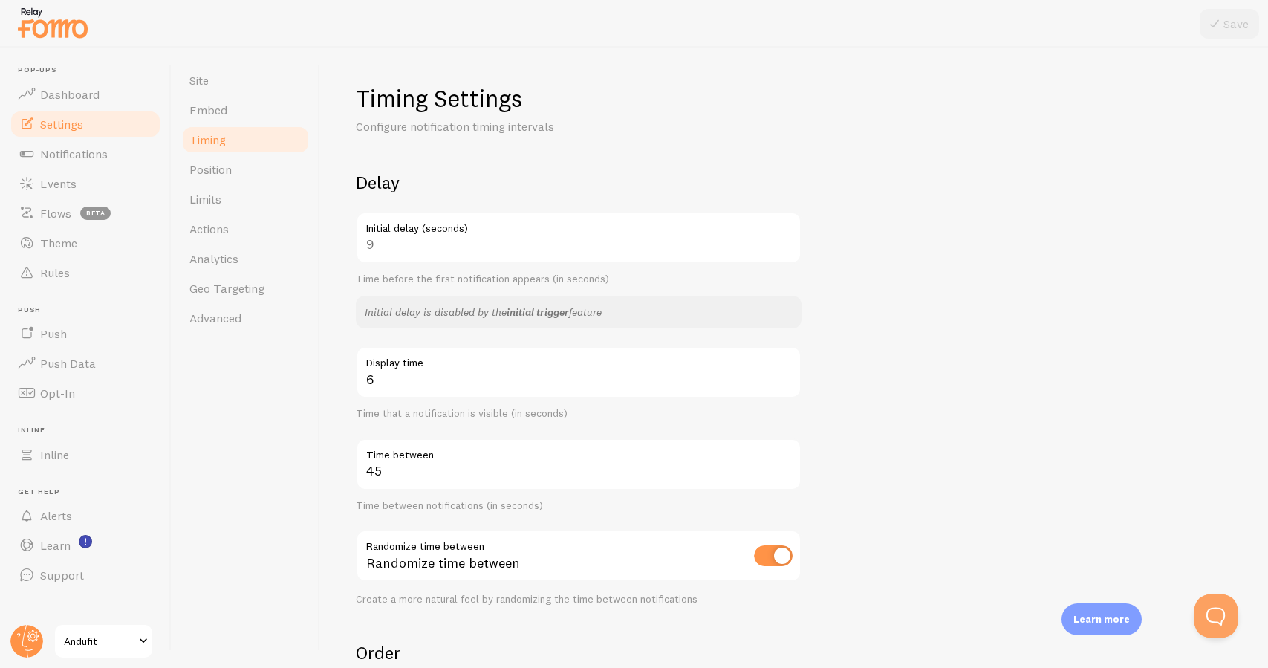
click at [89, 639] on span "Andufit" at bounding box center [99, 641] width 71 height 18
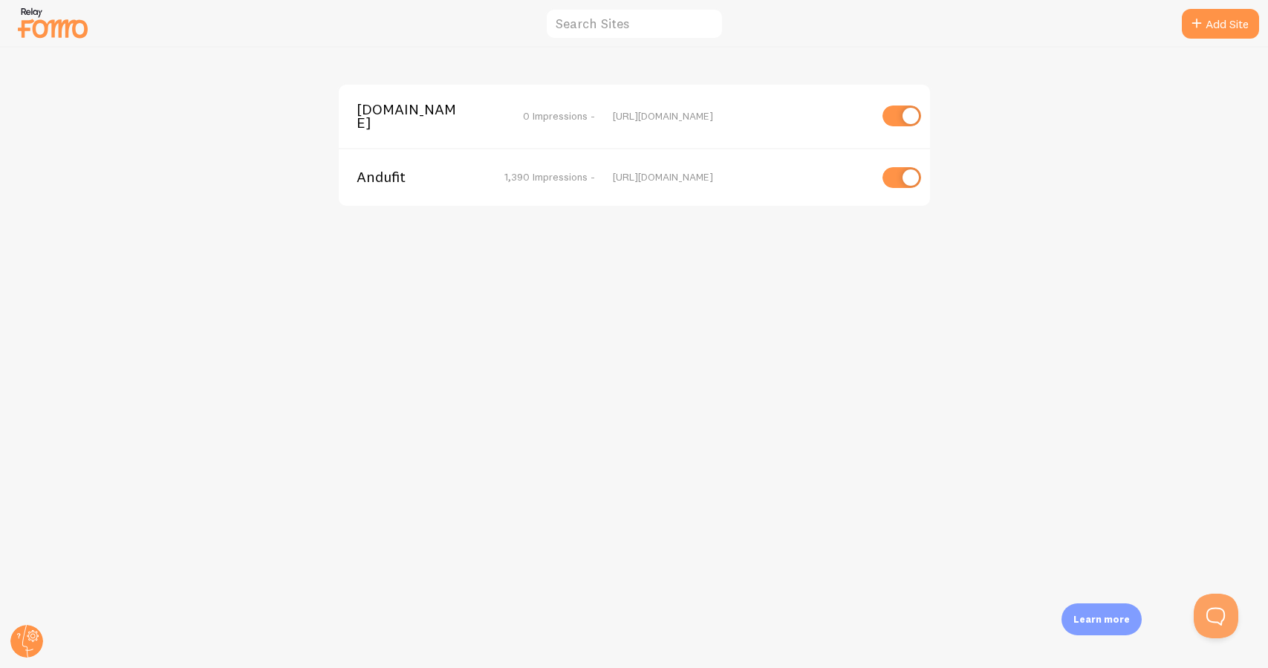
click at [401, 116] on span "equilac.store" at bounding box center [416, 115] width 120 height 27
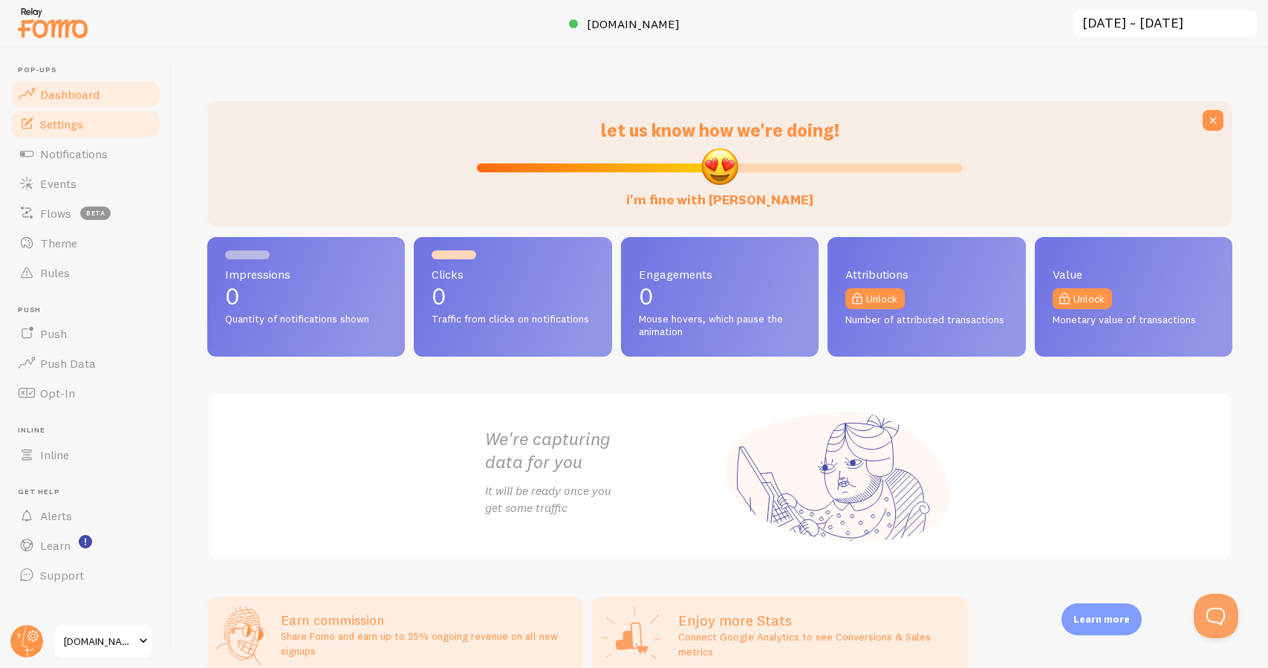
click at [134, 134] on link "Settings" at bounding box center [85, 124] width 153 height 30
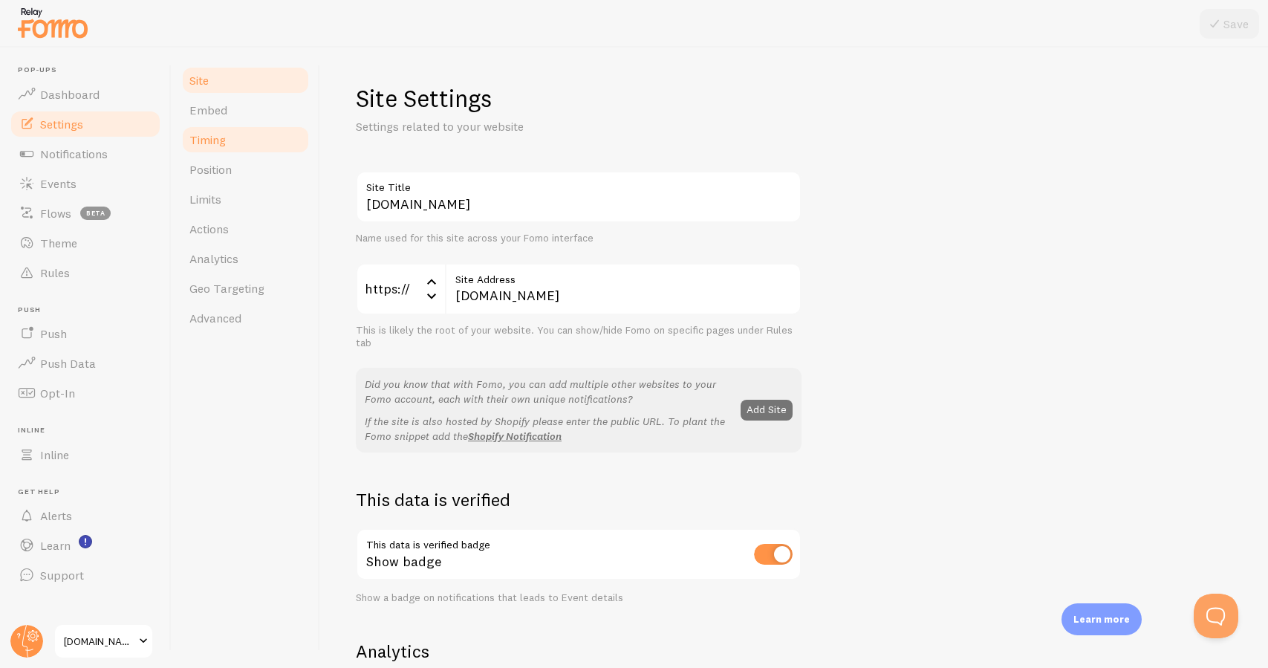
click at [246, 145] on link "Timing" at bounding box center [245, 140] width 130 height 30
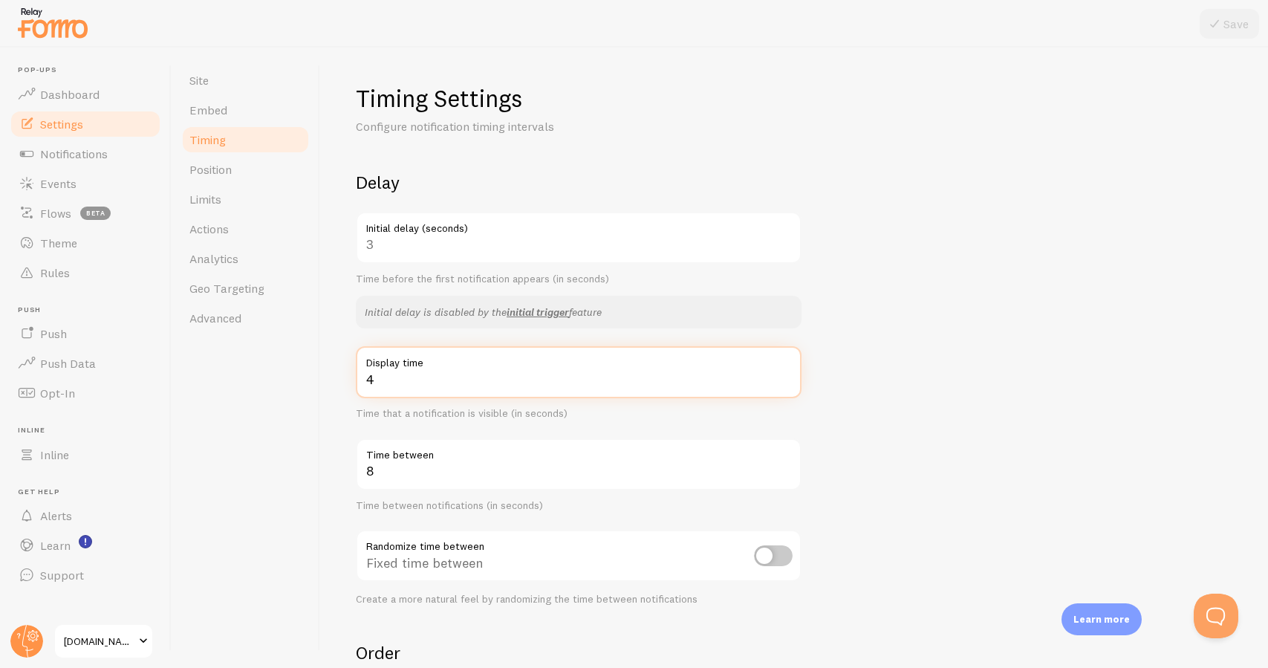
click at [383, 376] on input "4" at bounding box center [579, 372] width 446 height 52
type input "6"
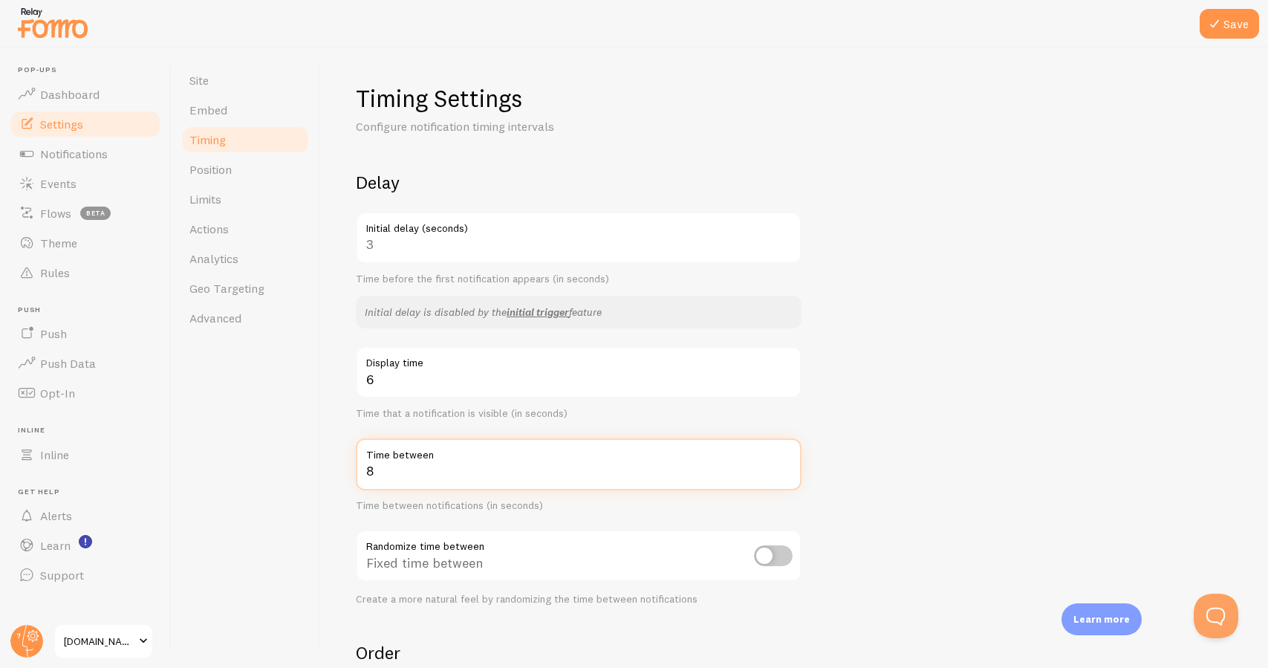
click at [385, 467] on input "8" at bounding box center [579, 464] width 446 height 52
click at [380, 472] on input "8" at bounding box center [579, 464] width 446 height 52
type input "45"
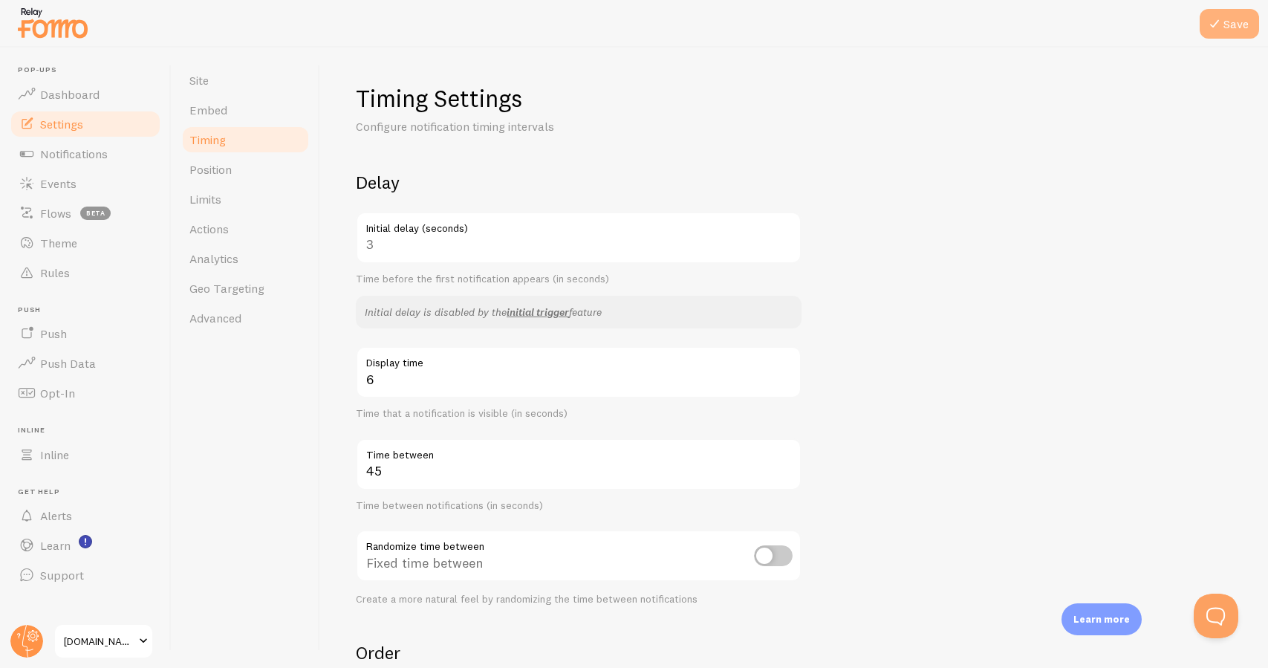
click at [1224, 28] on button "Save" at bounding box center [1228, 24] width 59 height 30
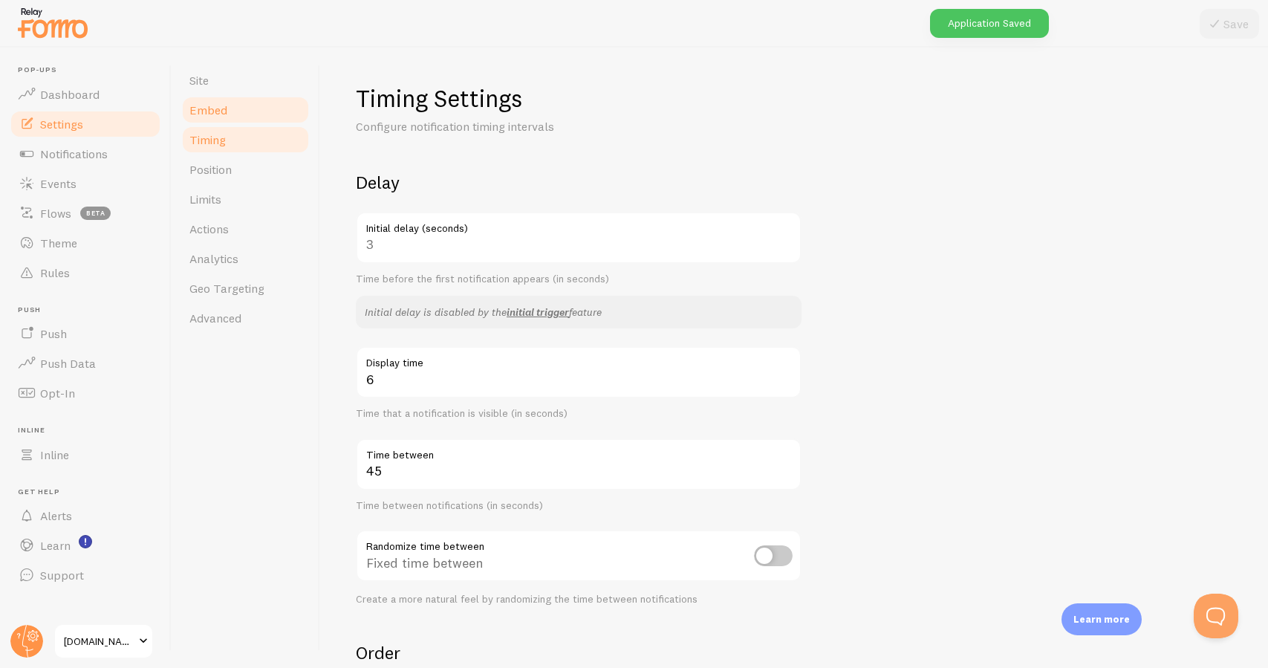
click at [229, 101] on link "Embed" at bounding box center [245, 110] width 130 height 30
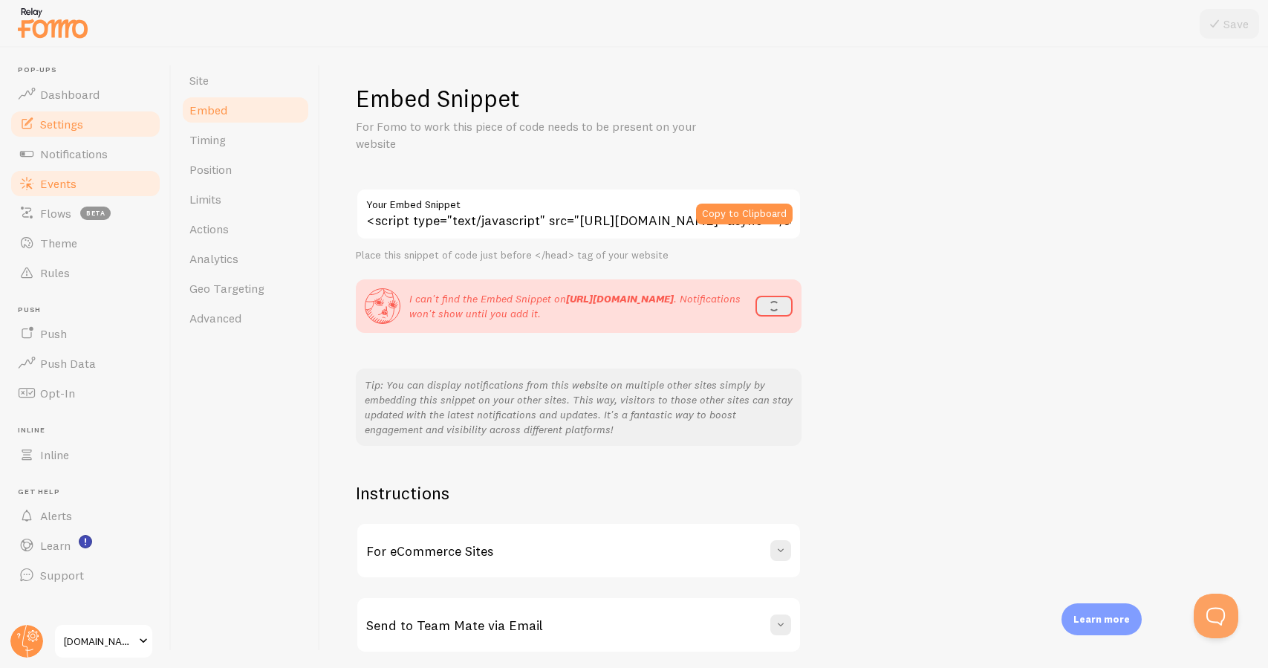
click at [101, 189] on link "Events" at bounding box center [85, 184] width 153 height 30
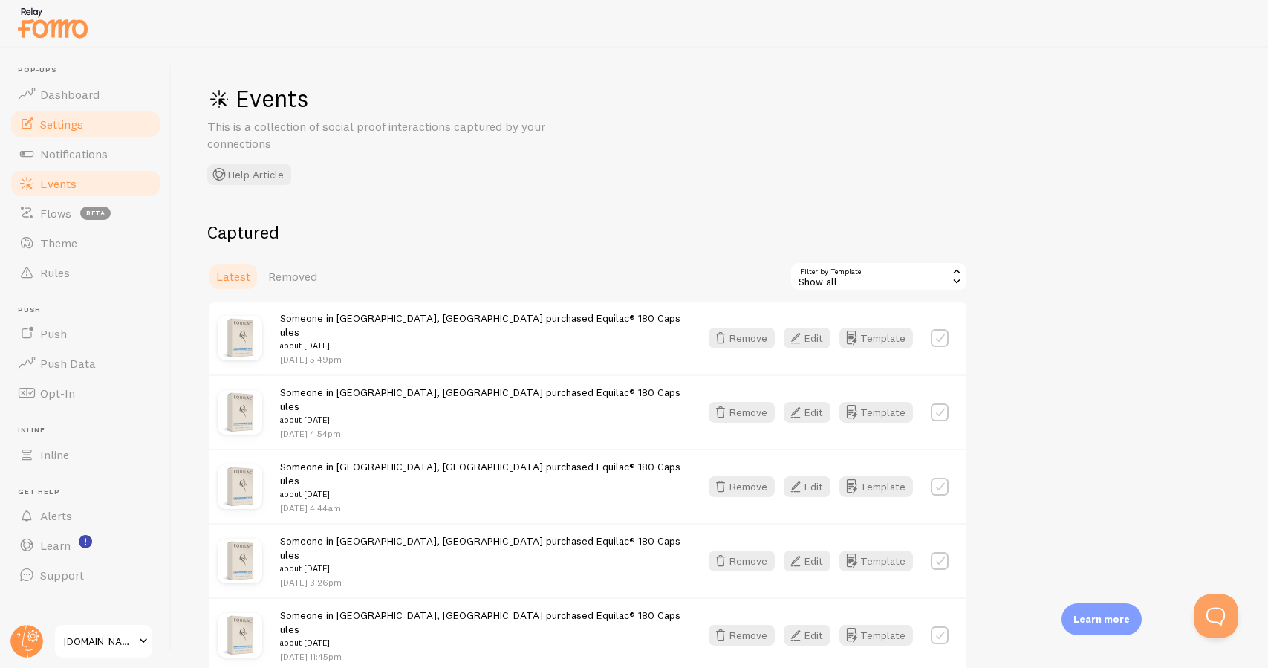
click at [137, 124] on link "Settings" at bounding box center [85, 124] width 153 height 30
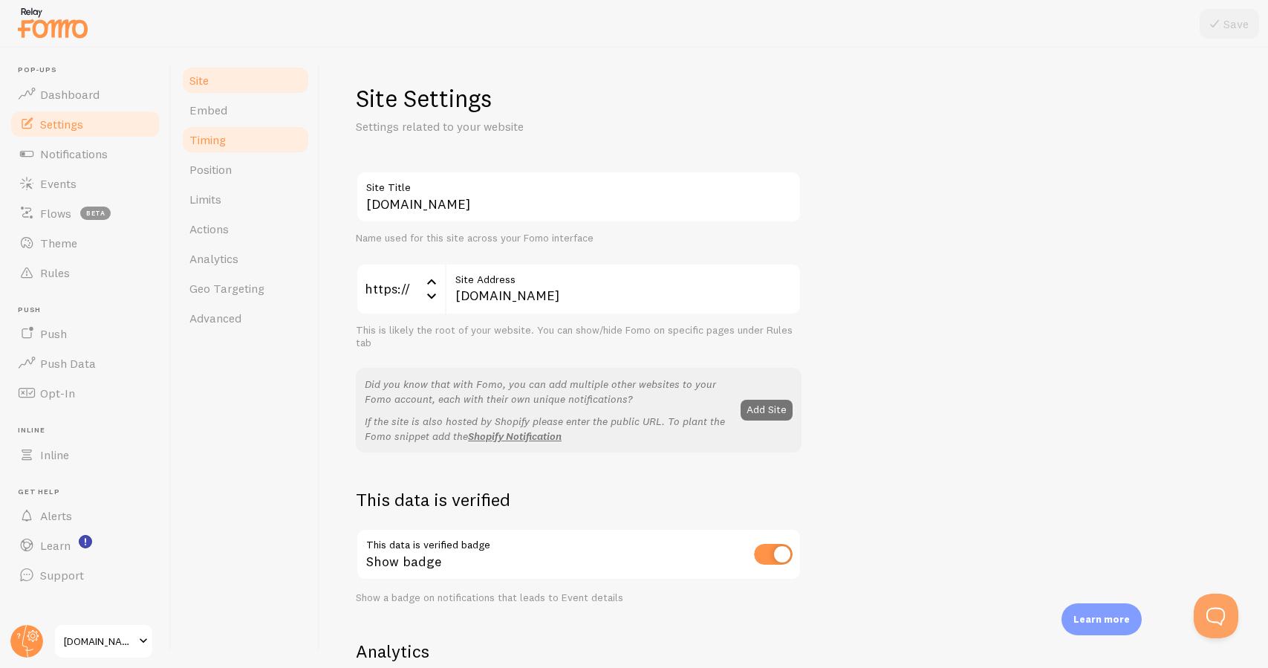
click at [276, 144] on link "Timing" at bounding box center [245, 140] width 130 height 30
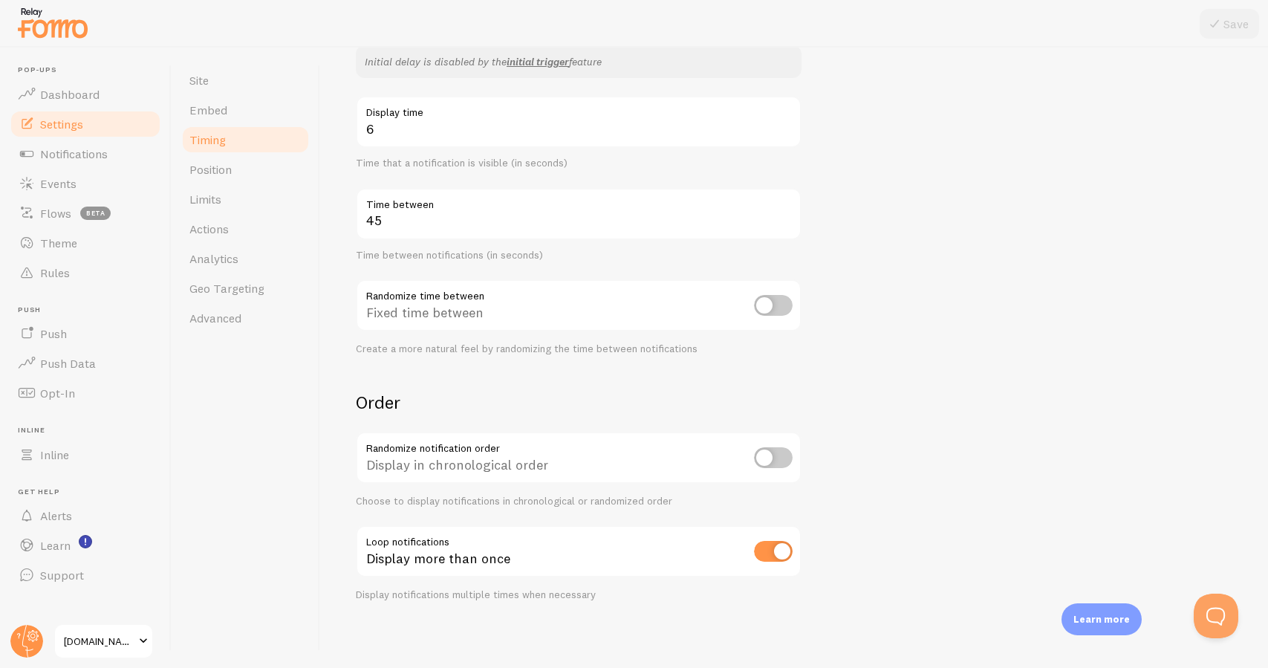
scroll to position [249, 0]
click at [121, 649] on span "equilac.store" at bounding box center [99, 641] width 71 height 18
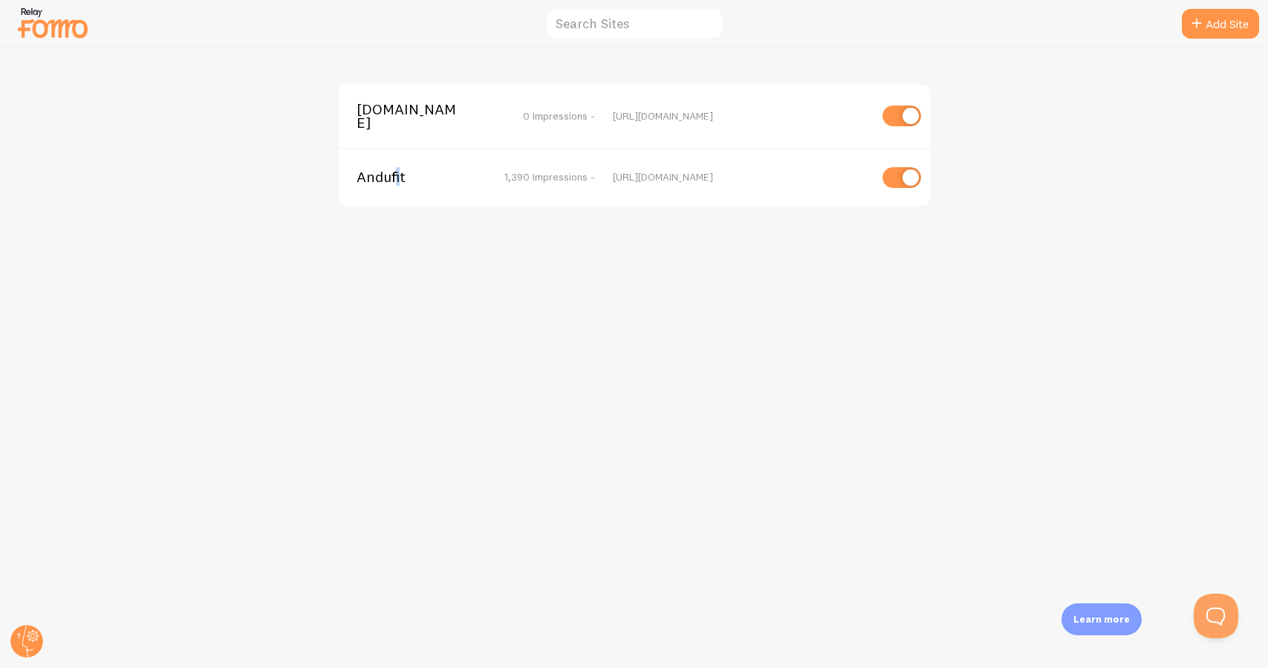
click at [397, 170] on span "Andufit" at bounding box center [416, 176] width 120 height 13
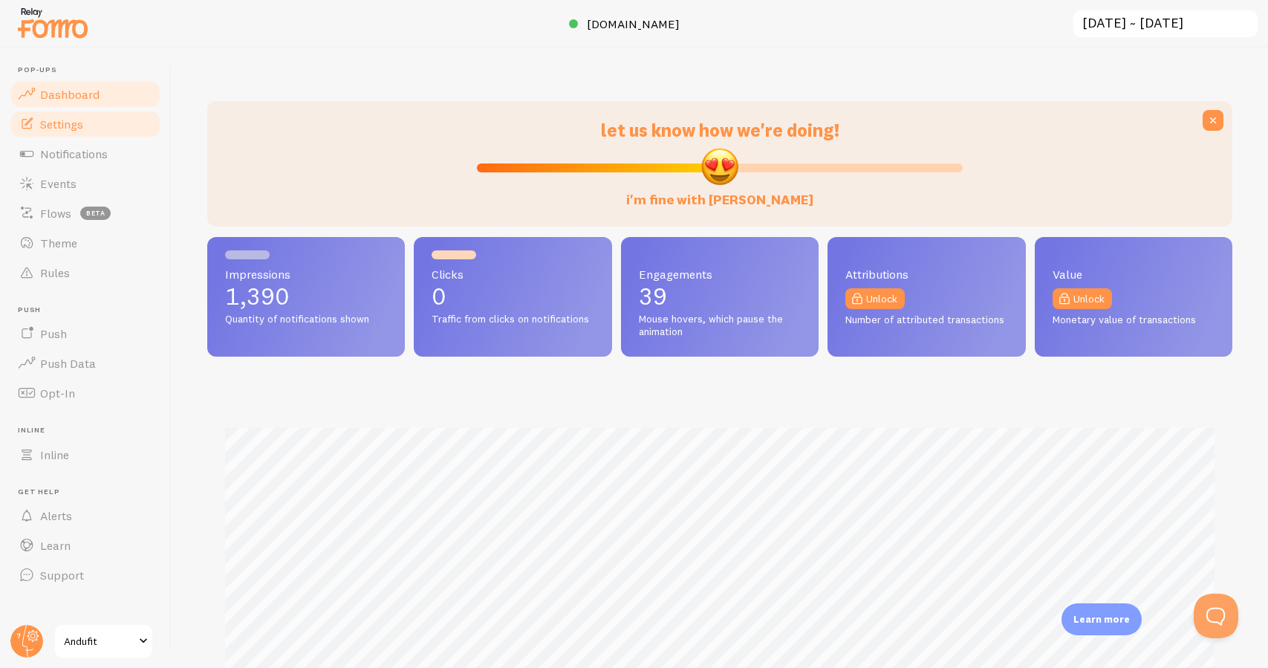
scroll to position [390, 1025]
click at [117, 133] on link "Settings" at bounding box center [85, 124] width 153 height 30
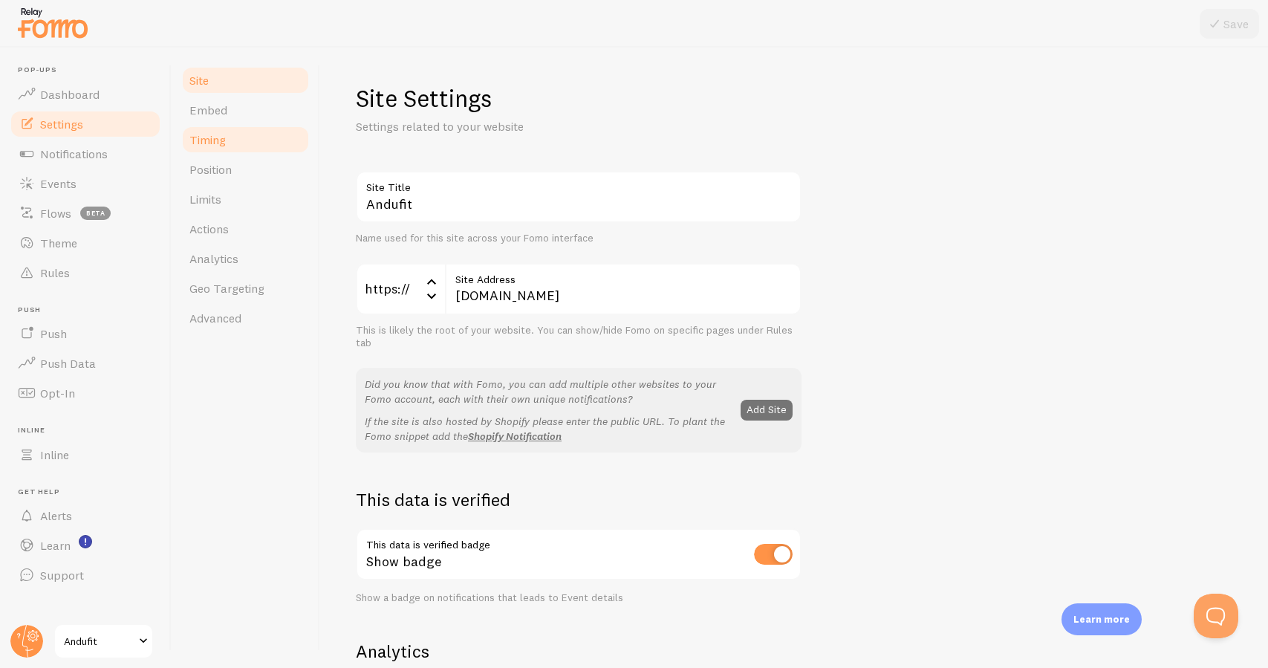
click at [245, 149] on link "Timing" at bounding box center [245, 140] width 130 height 30
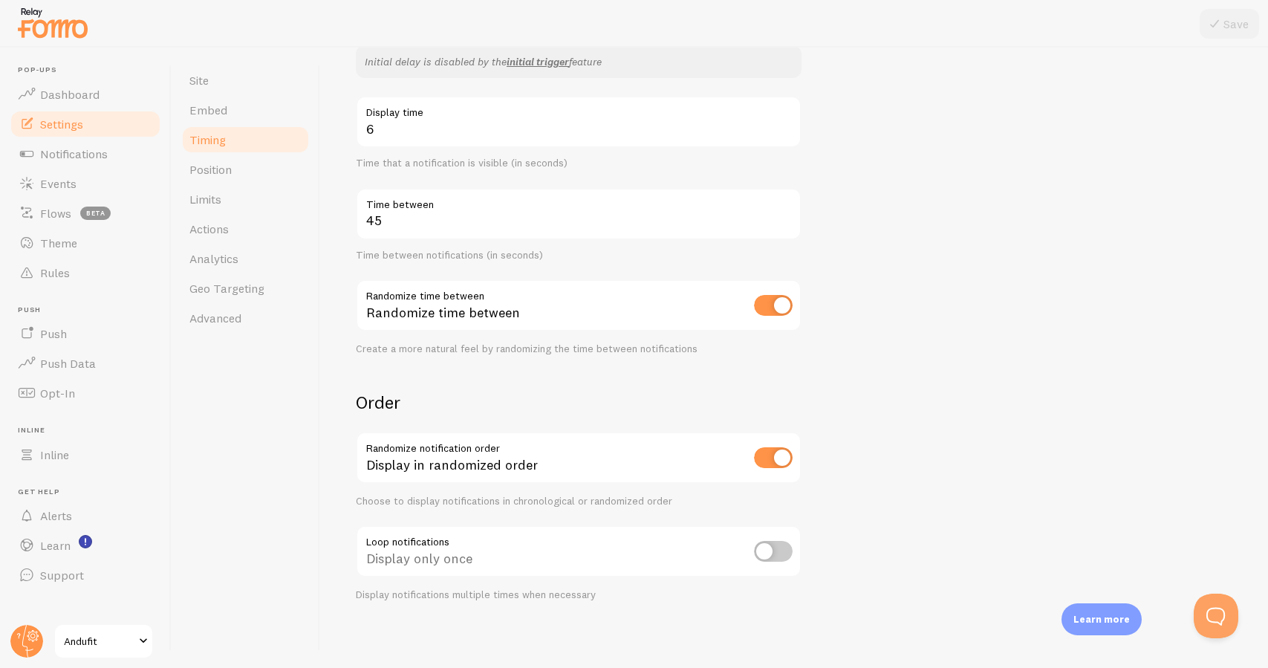
scroll to position [249, 0]
click at [110, 117] on link "Settings" at bounding box center [85, 124] width 153 height 30
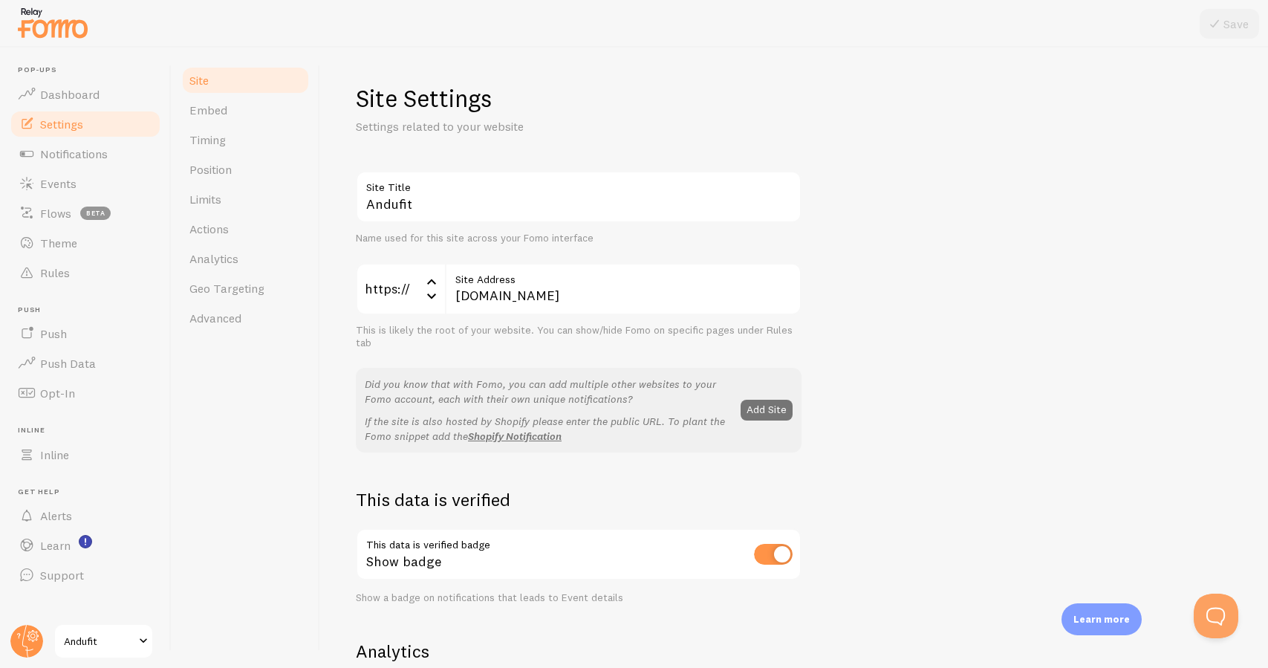
click at [97, 649] on span "Andufit" at bounding box center [99, 641] width 71 height 18
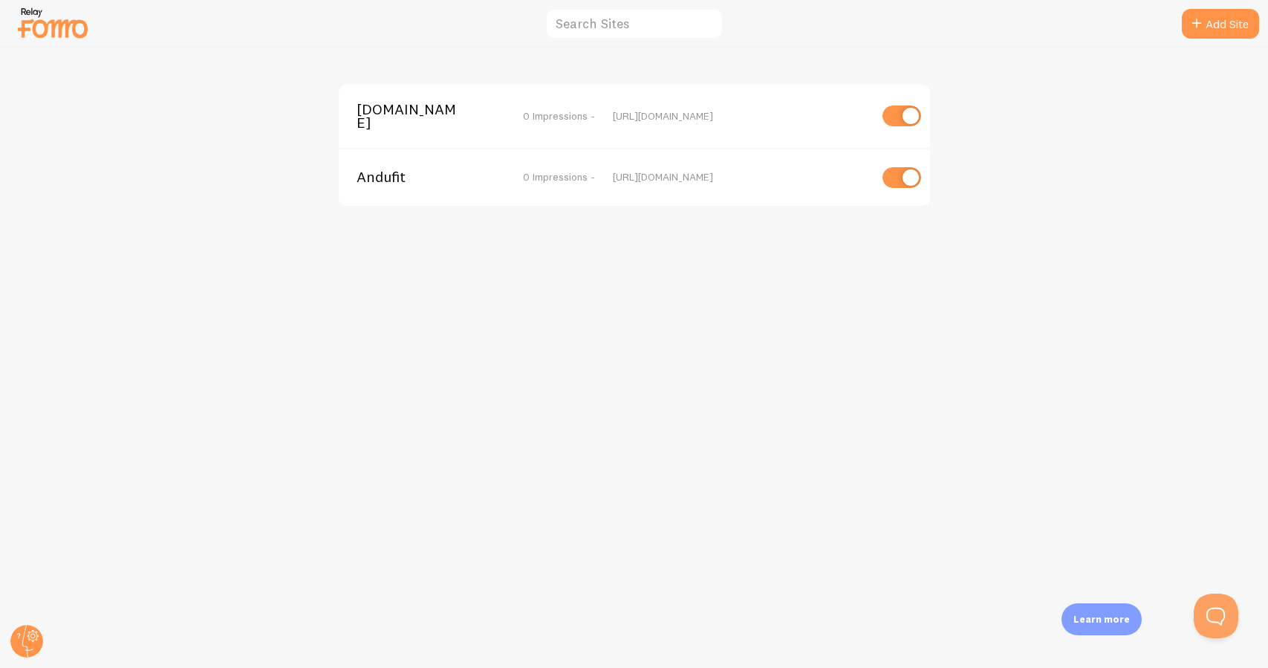
click at [97, 649] on div "equilac.store 0 Impressions - https://www.equilac.store Andufit 0 Impressions -…" at bounding box center [634, 358] width 1267 height 620
click at [391, 117] on span "equilac.store" at bounding box center [416, 115] width 120 height 27
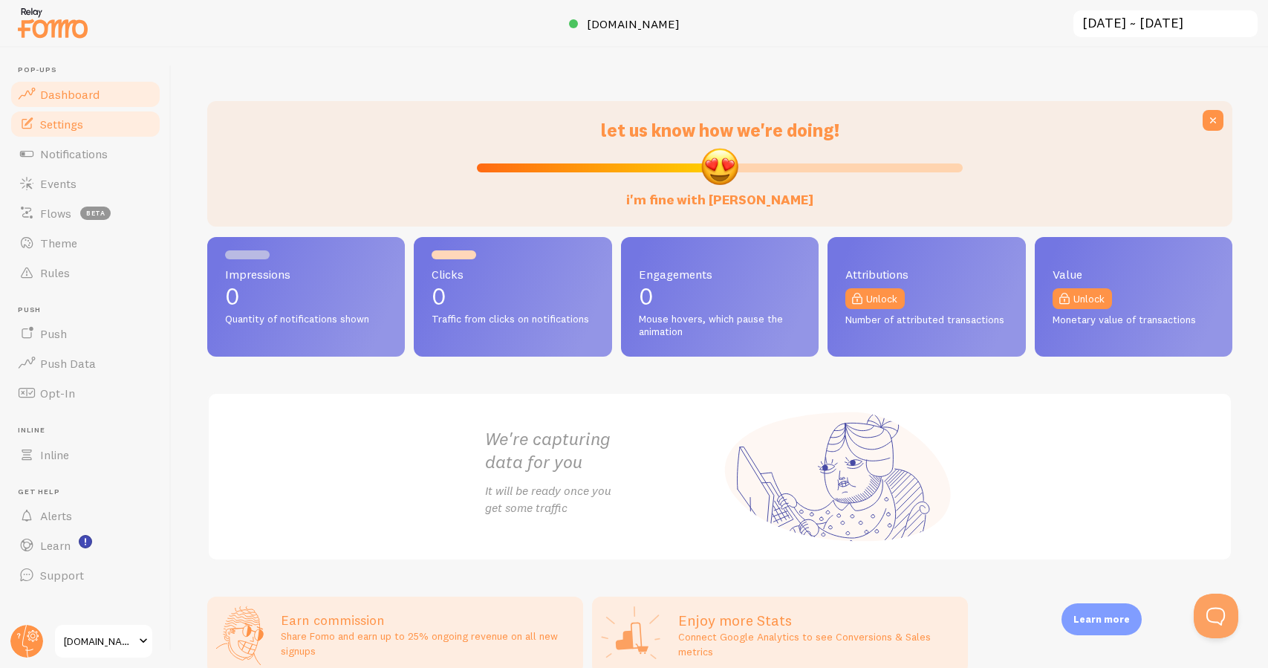
click at [136, 120] on link "Settings" at bounding box center [85, 124] width 153 height 30
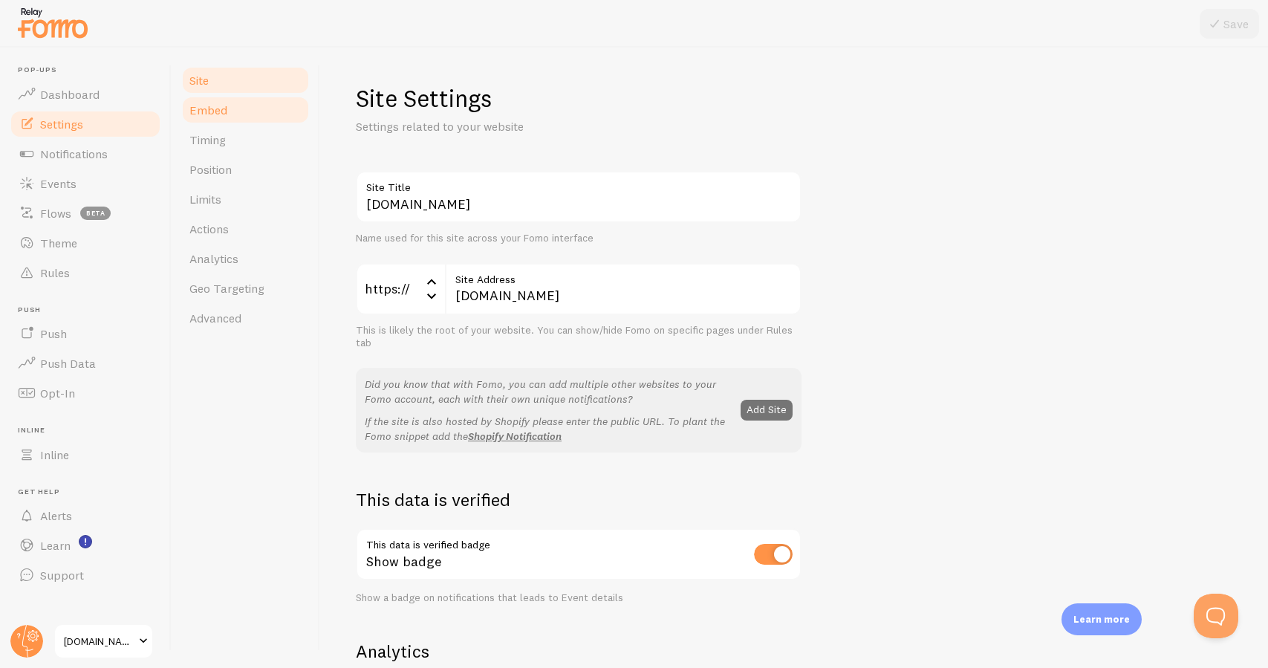
click at [267, 106] on link "Embed" at bounding box center [245, 110] width 130 height 30
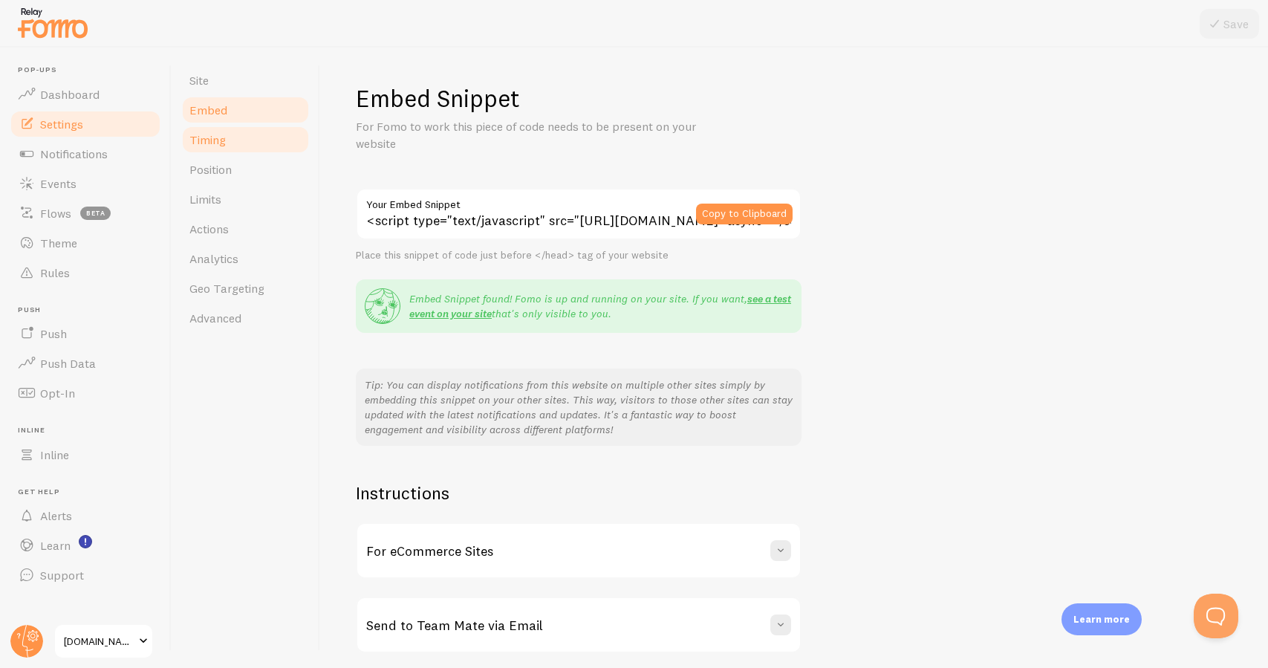
click at [253, 134] on link "Timing" at bounding box center [245, 140] width 130 height 30
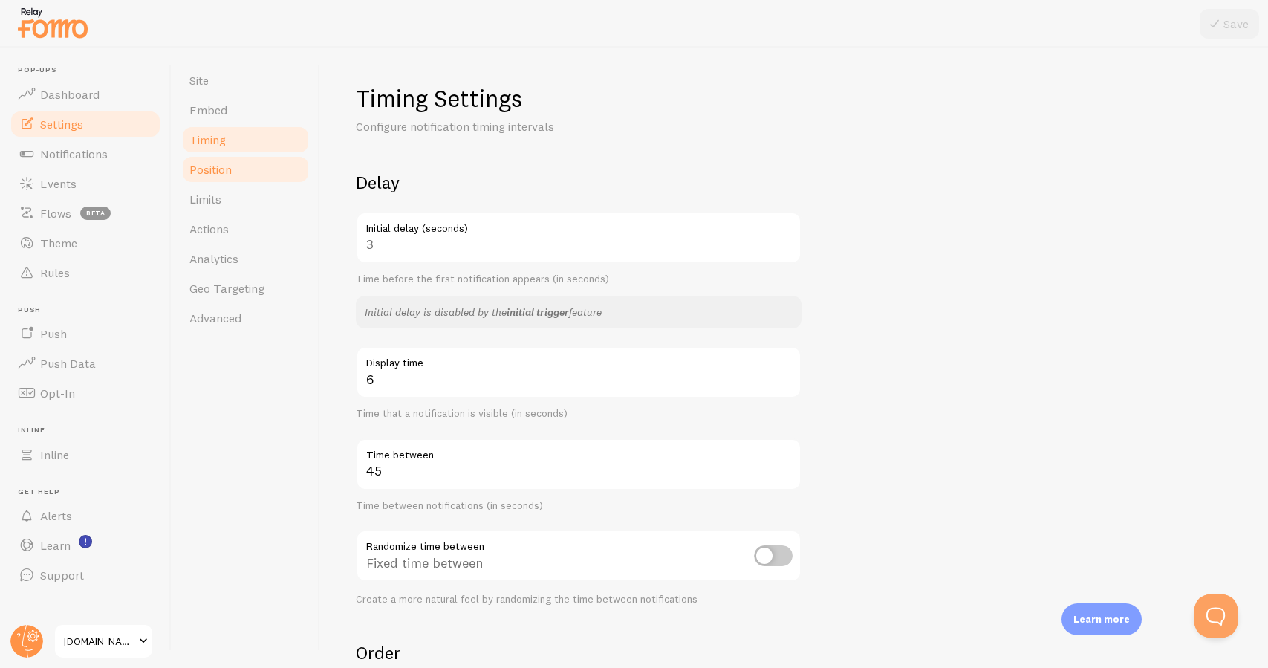
click at [261, 167] on link "Position" at bounding box center [245, 169] width 130 height 30
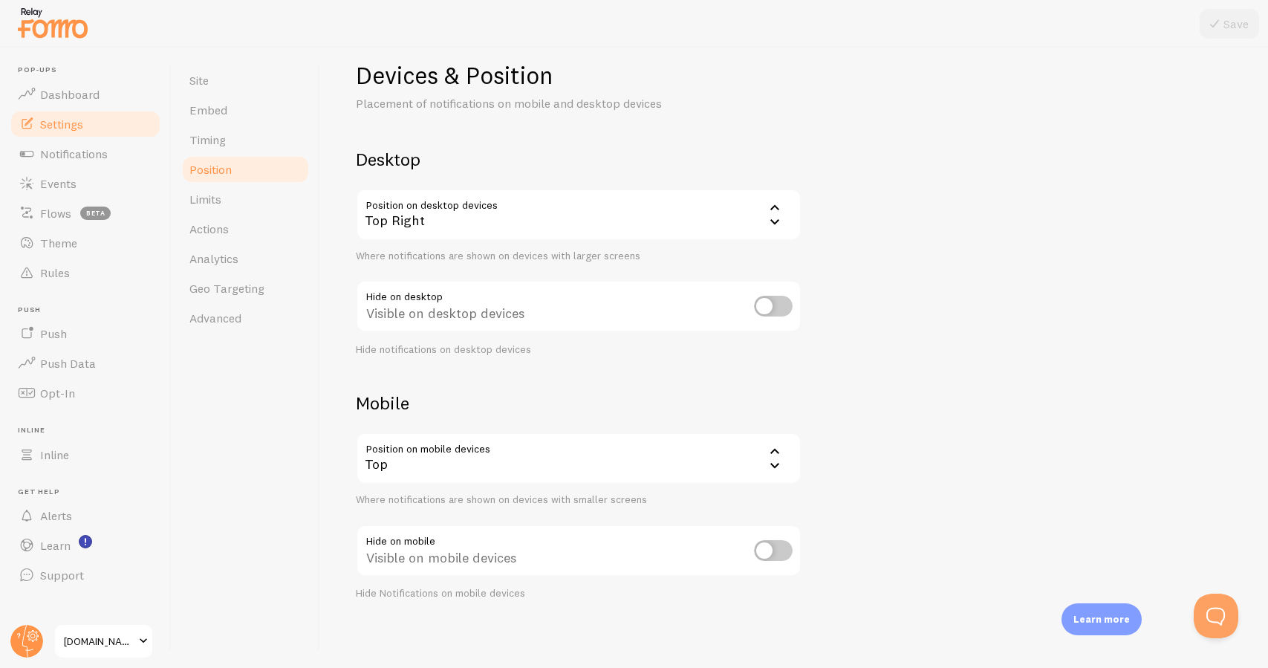
scroll to position [22, 0]
click at [279, 202] on link "Limits" at bounding box center [245, 199] width 130 height 30
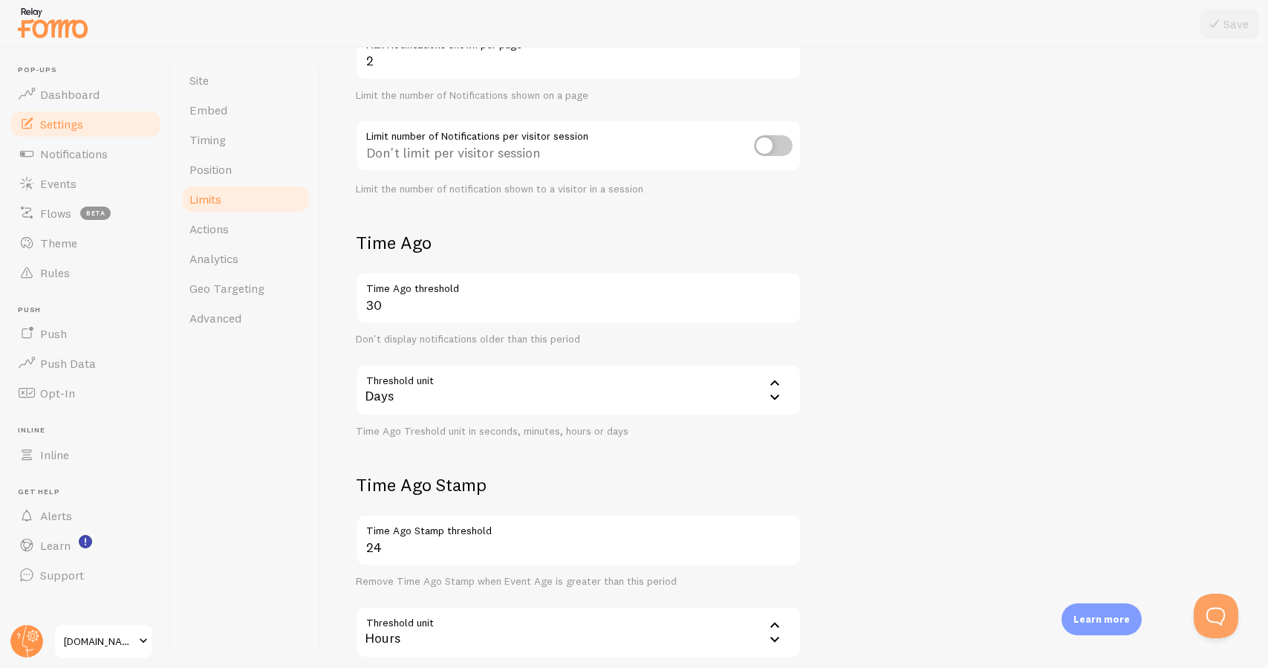
scroll to position [186, 0]
click at [440, 402] on div "Days" at bounding box center [579, 388] width 446 height 52
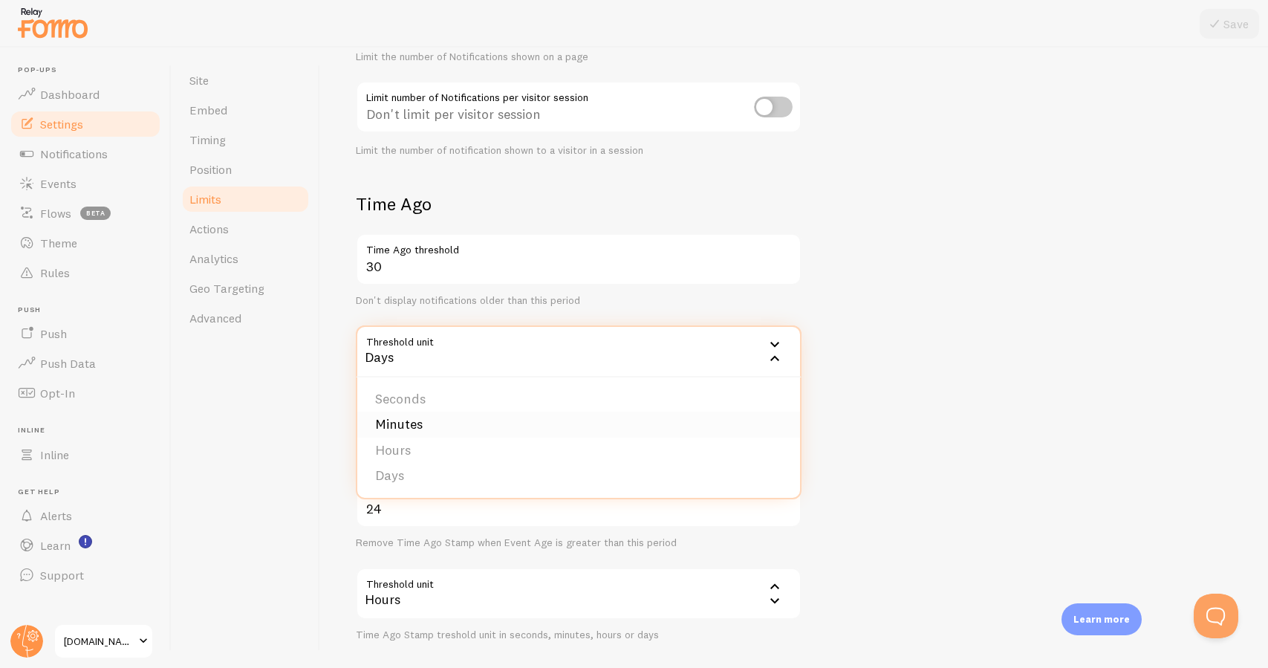
scroll to position [221, 0]
click at [307, 396] on div "Site Embed Timing Position Limits Actions Analytics Geo Targeting Advanced" at bounding box center [246, 358] width 149 height 620
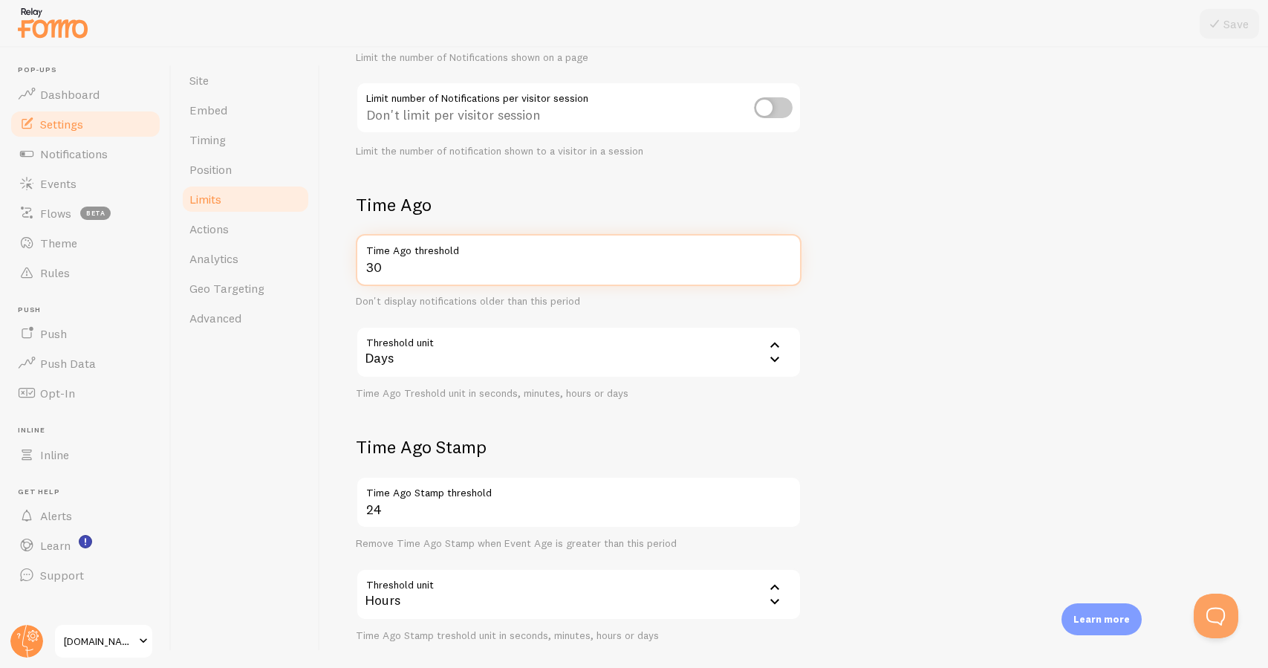
click at [394, 269] on input "30" at bounding box center [579, 260] width 446 height 52
type input "180"
click at [333, 276] on div "Limits Notification control and limitations Notification Count 2 Max Notificati…" at bounding box center [794, 358] width 948 height 620
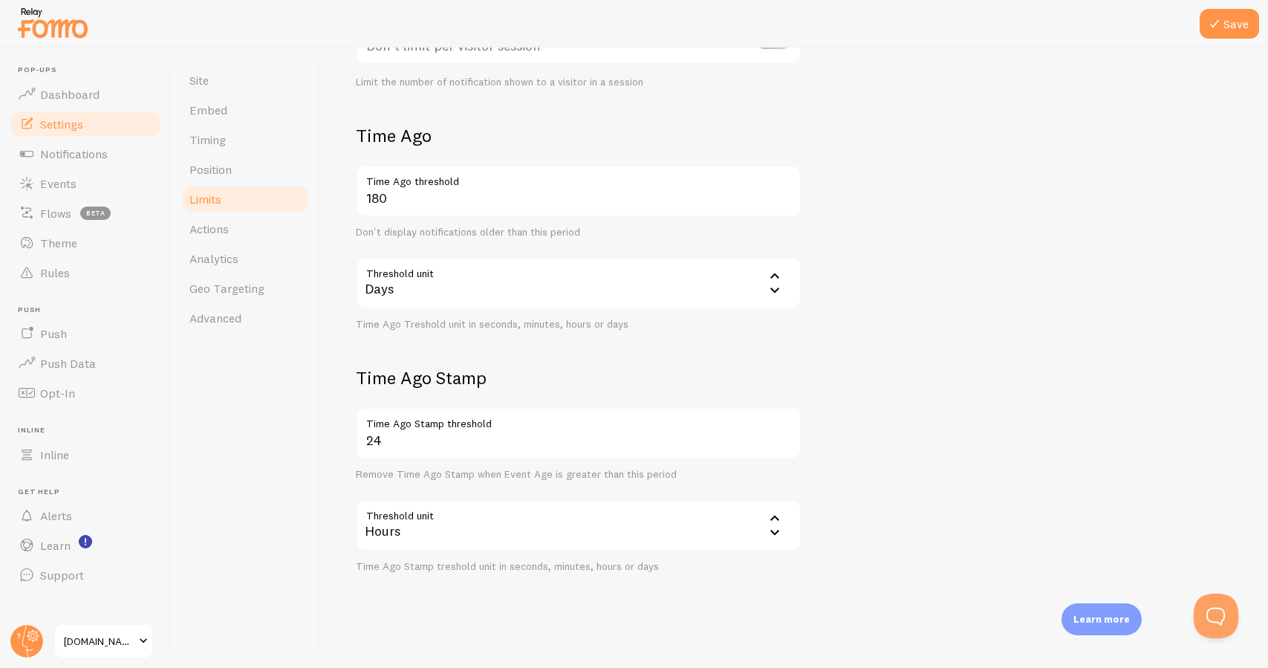
scroll to position [289, 0]
click at [1231, 31] on button "Save" at bounding box center [1228, 24] width 59 height 30
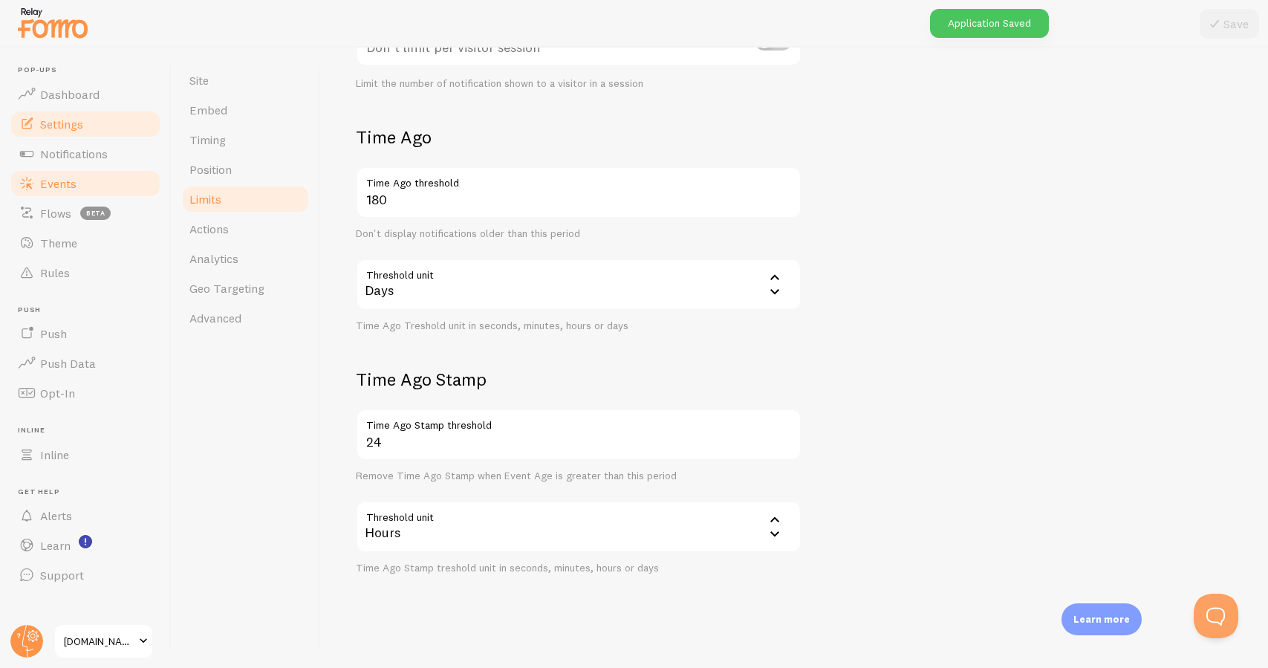
click at [129, 182] on link "Events" at bounding box center [85, 184] width 153 height 30
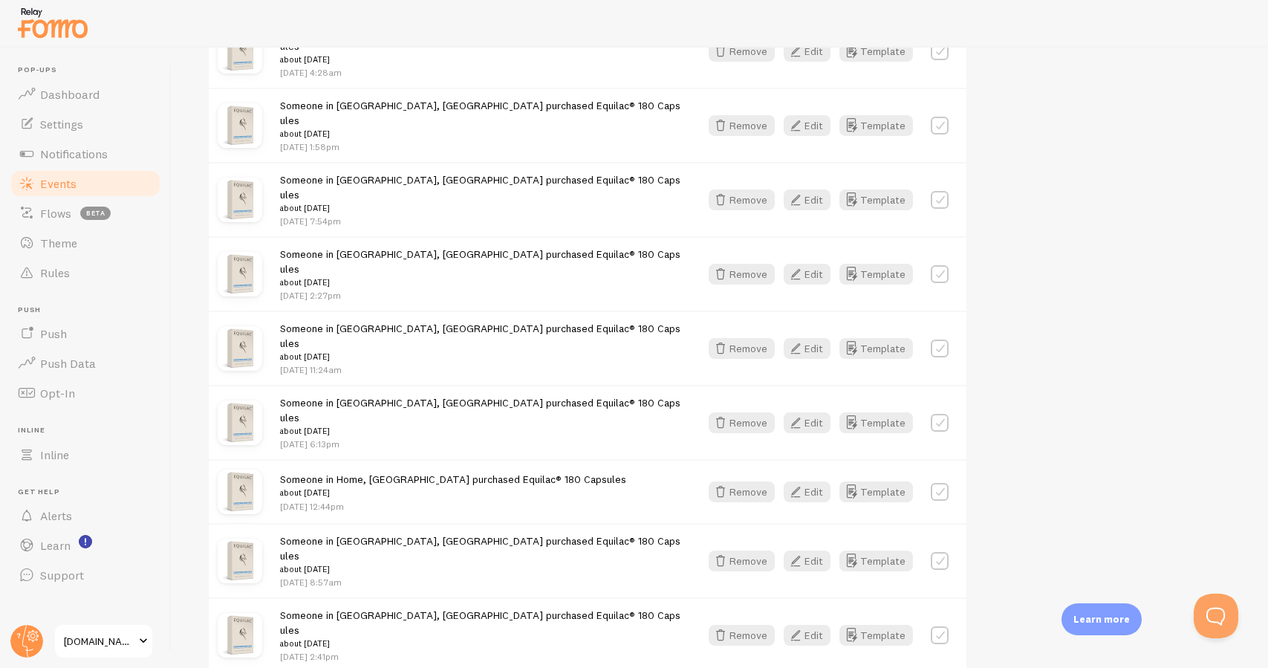
scroll to position [1684, 0]
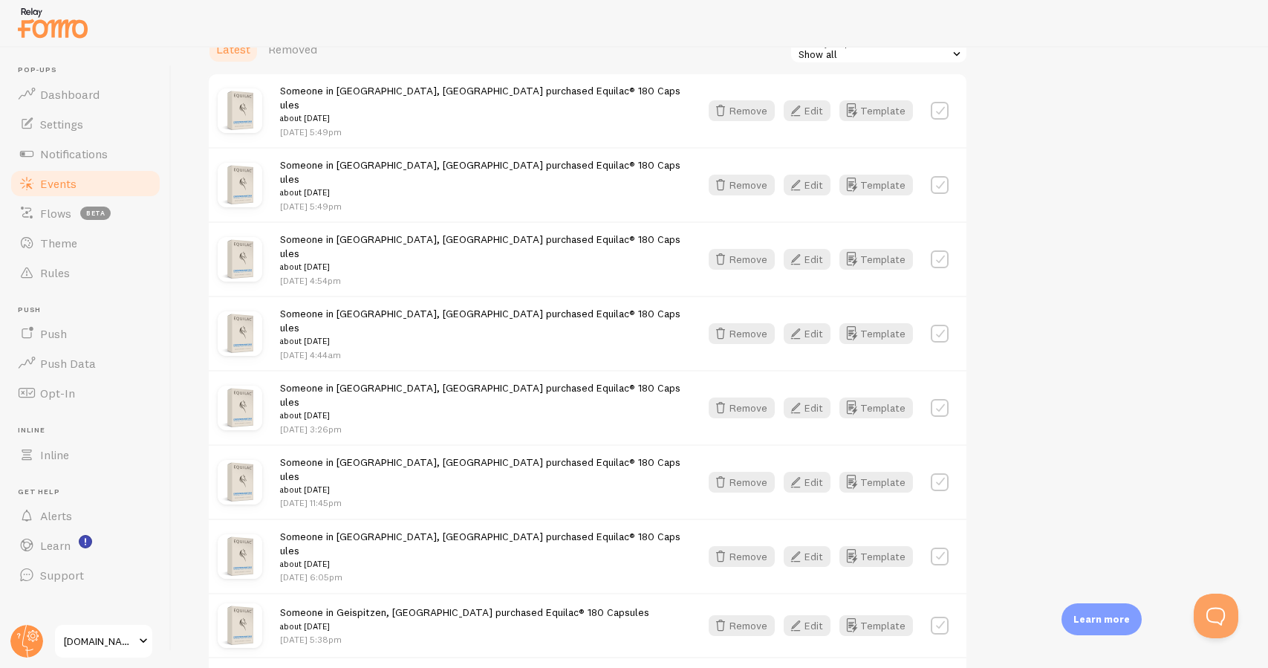
scroll to position [120, 0]
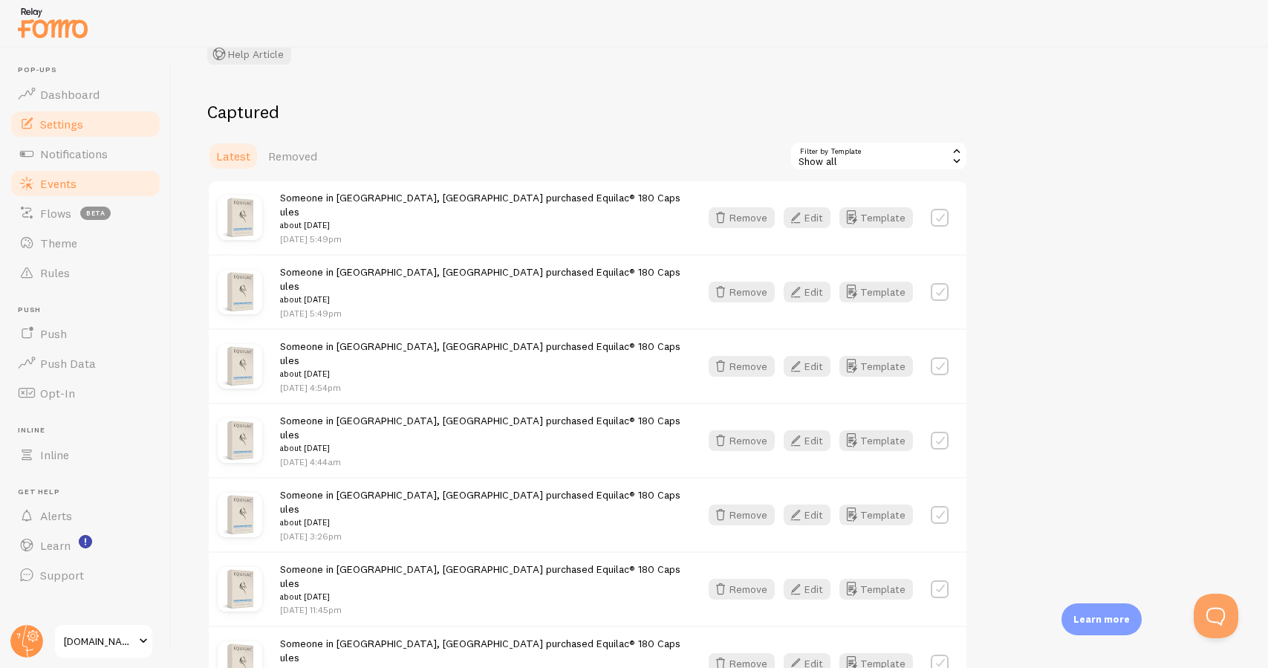
click at [111, 134] on link "Settings" at bounding box center [85, 124] width 153 height 30
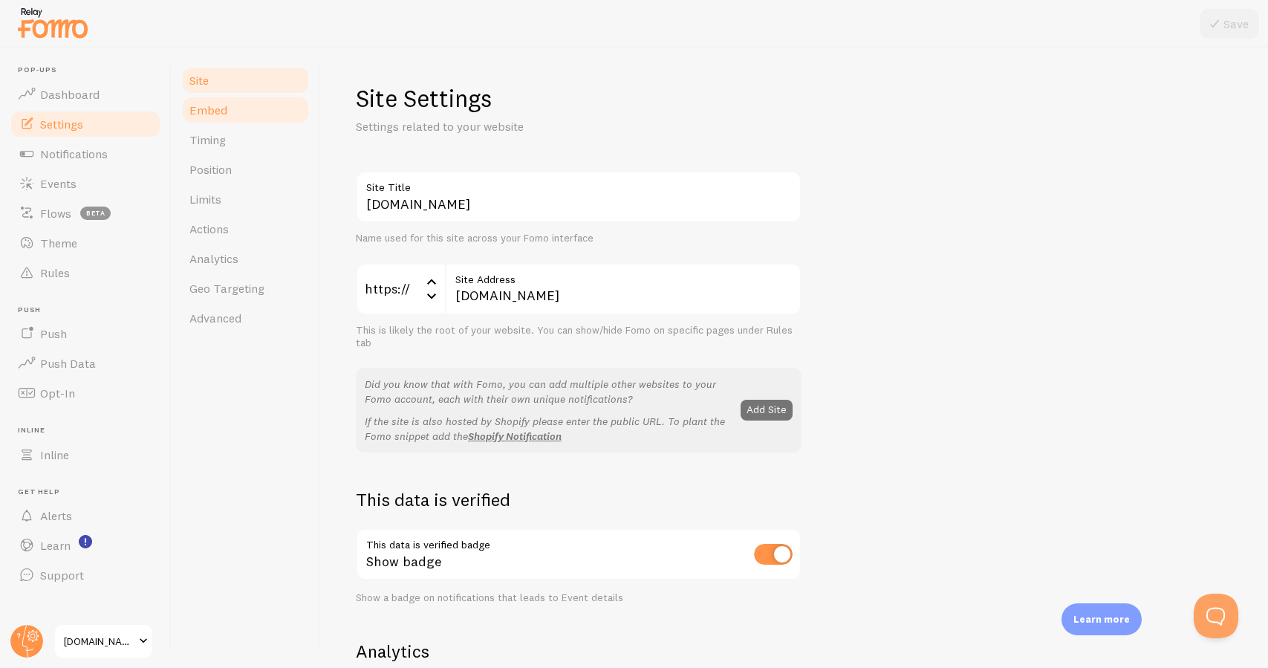
click at [288, 121] on link "Embed" at bounding box center [245, 110] width 130 height 30
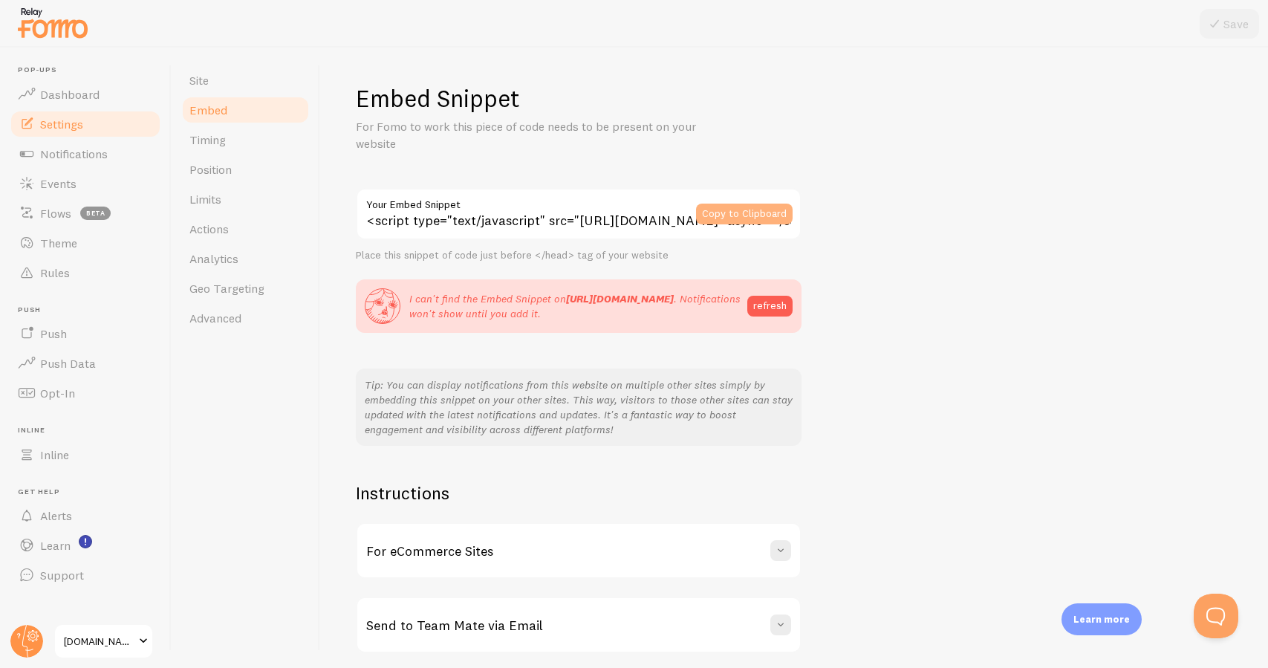
click at [768, 219] on button "Copy to Clipboard" at bounding box center [744, 213] width 97 height 21
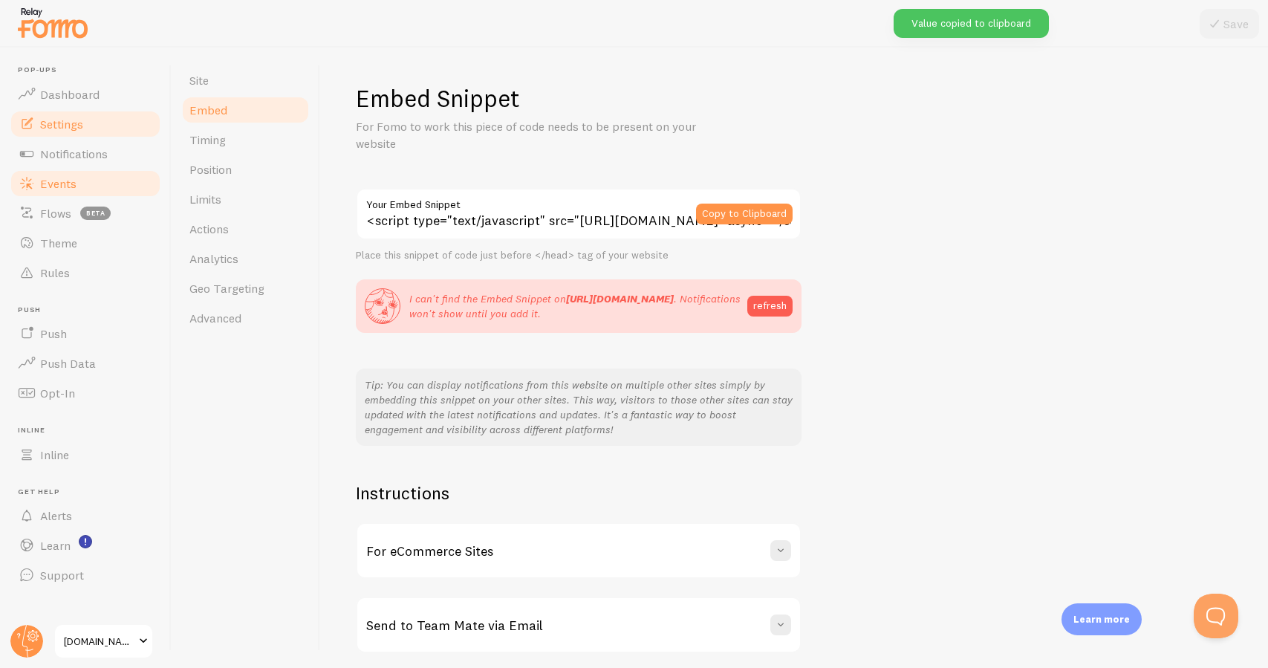
click at [82, 186] on link "Events" at bounding box center [85, 184] width 153 height 30
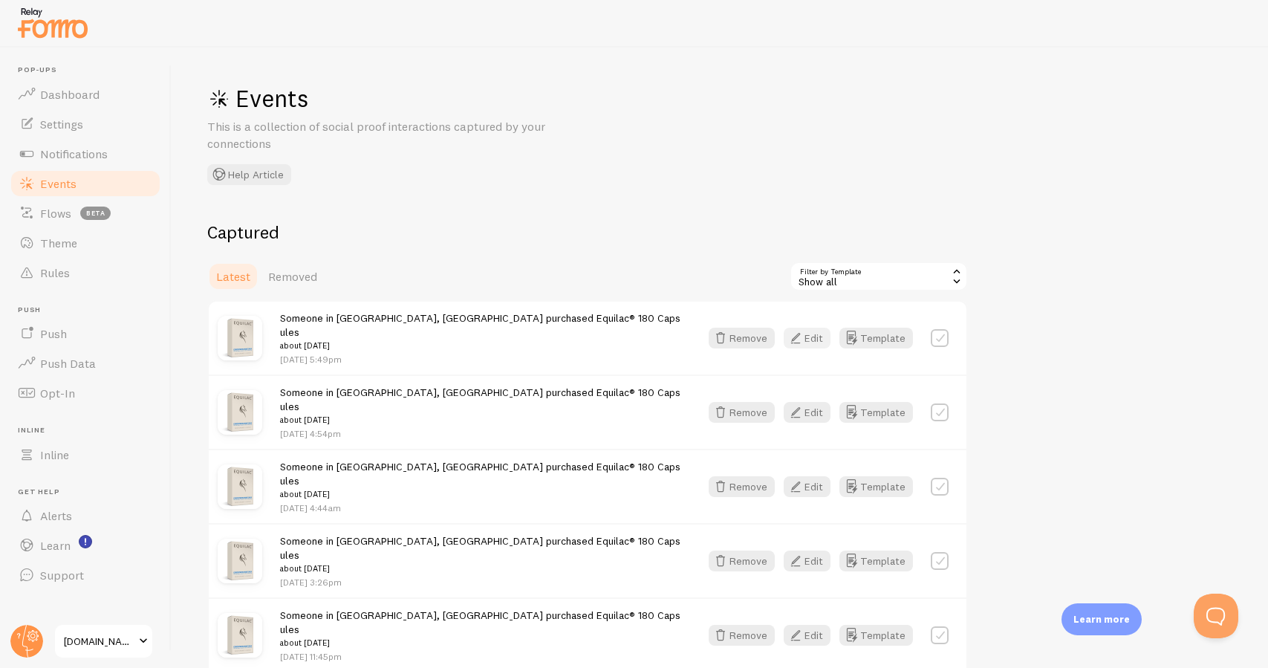
click at [810, 333] on button "Edit" at bounding box center [807, 338] width 47 height 21
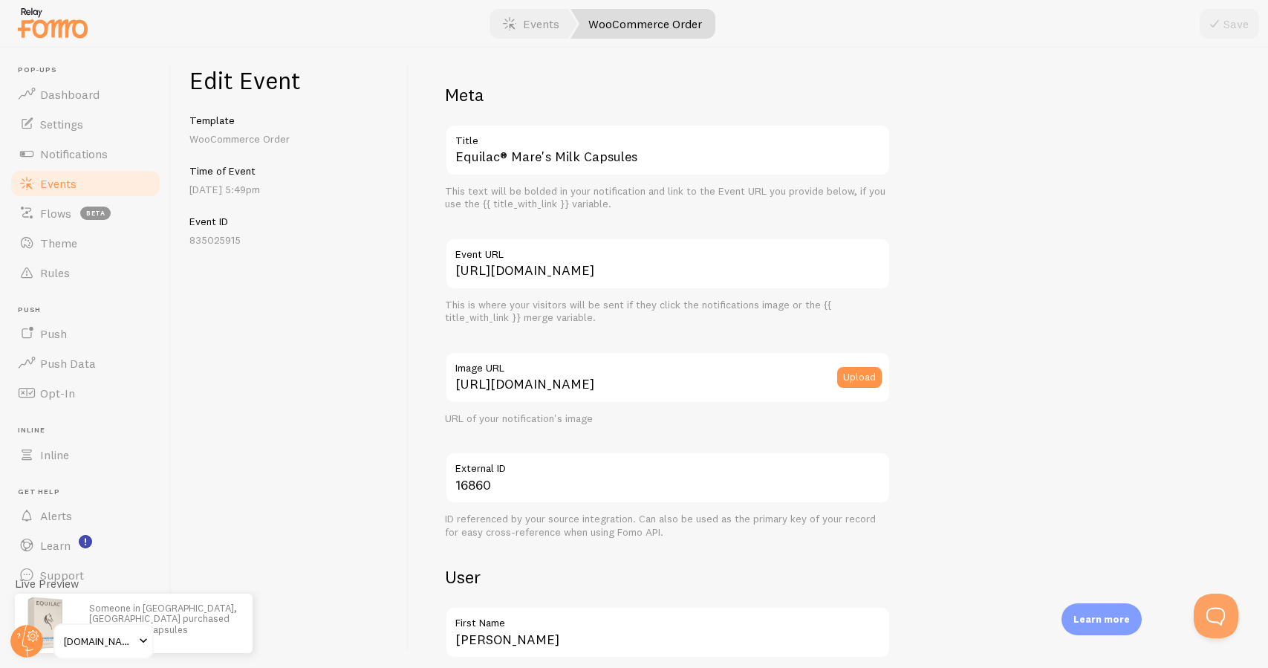
click at [129, 179] on link "Events" at bounding box center [85, 184] width 153 height 30
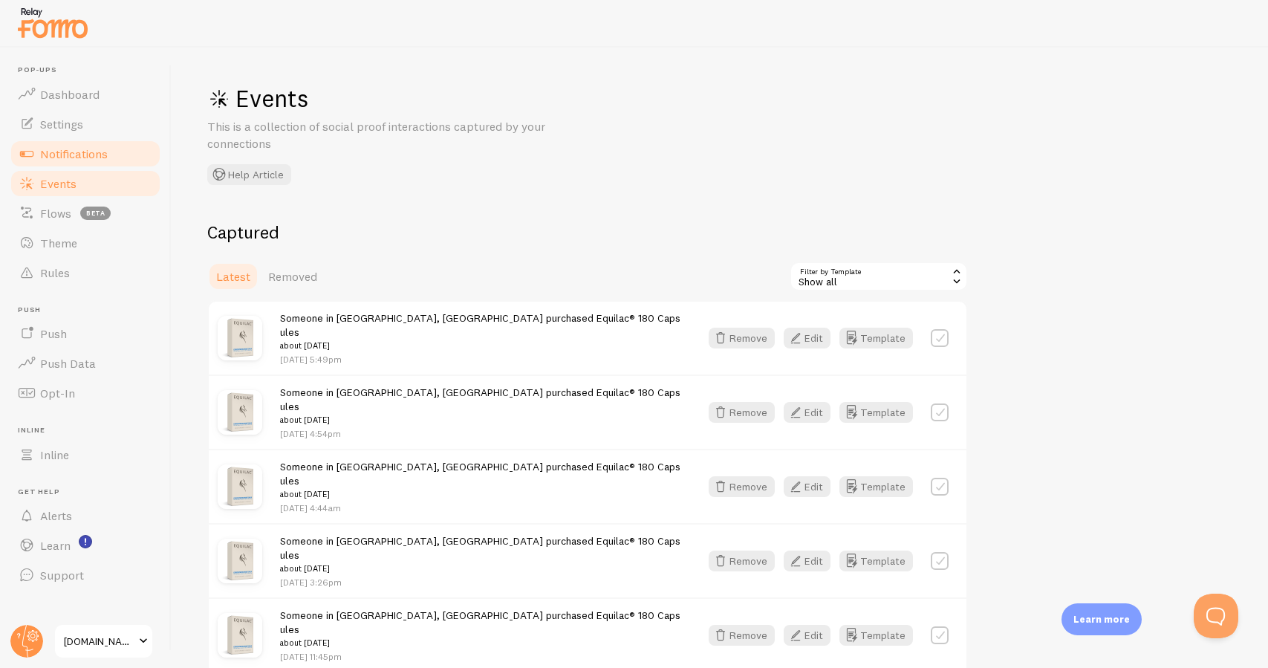
click at [138, 160] on link "Notifications" at bounding box center [85, 154] width 153 height 30
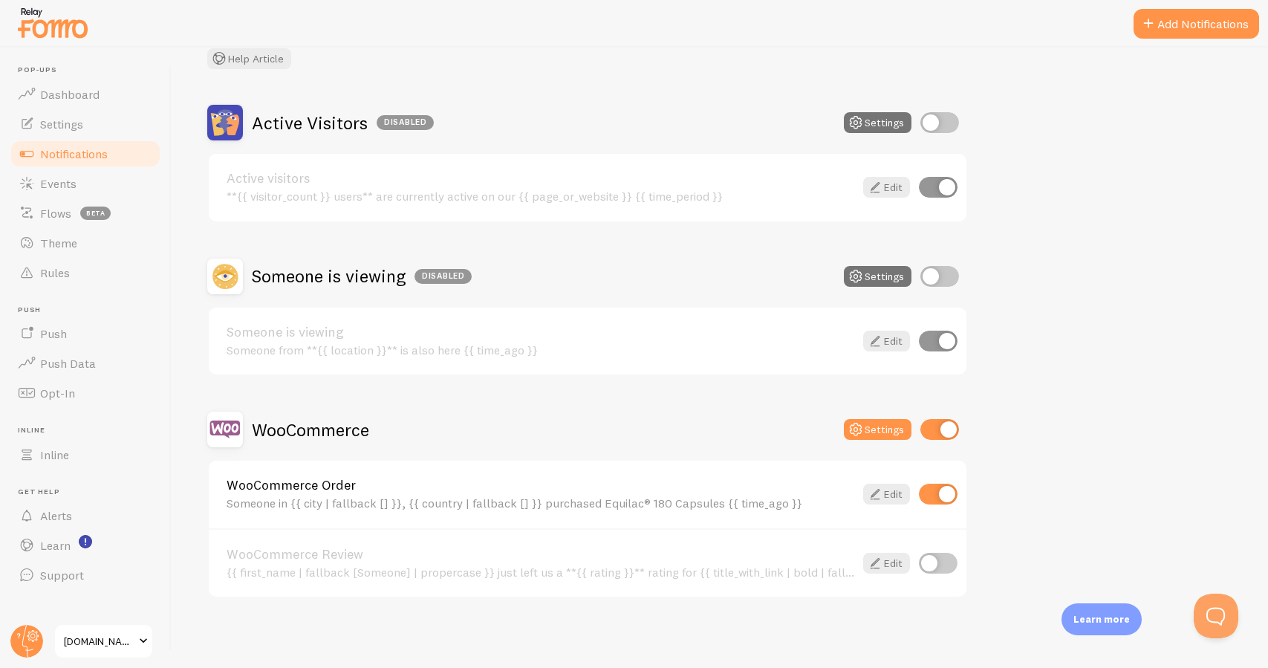
scroll to position [98, 0]
click at [880, 432] on button "Settings" at bounding box center [878, 430] width 68 height 21
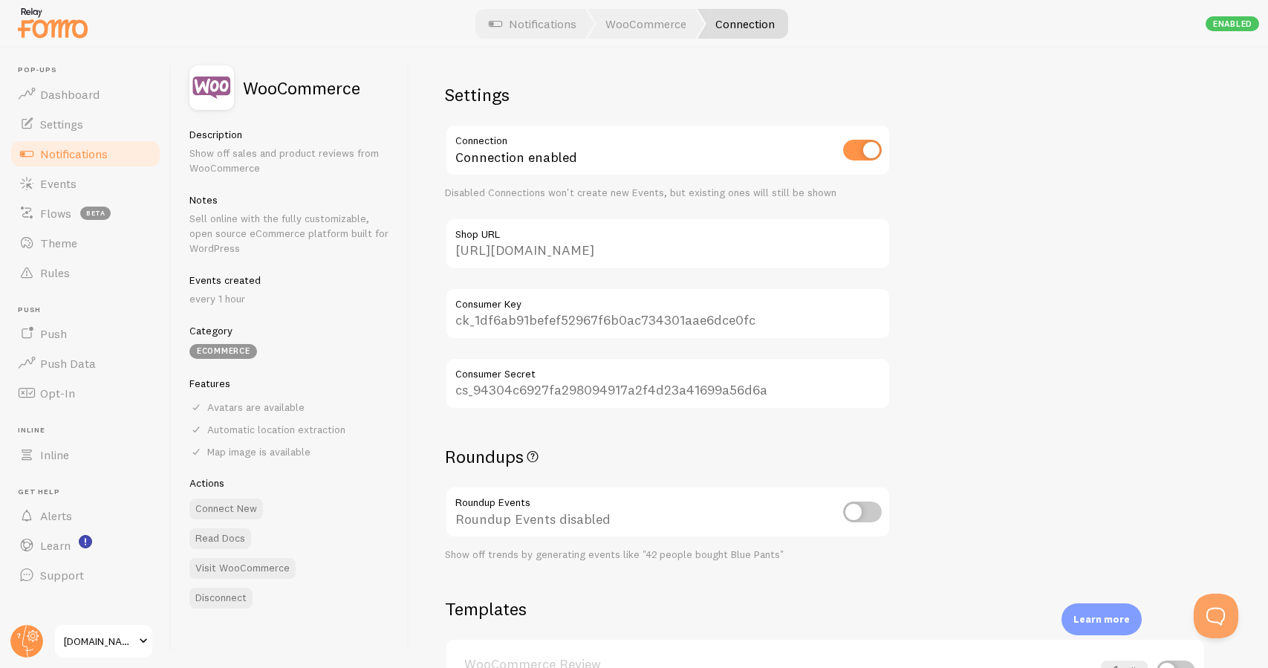
click at [97, 154] on span "Notifications" at bounding box center [74, 153] width 68 height 15
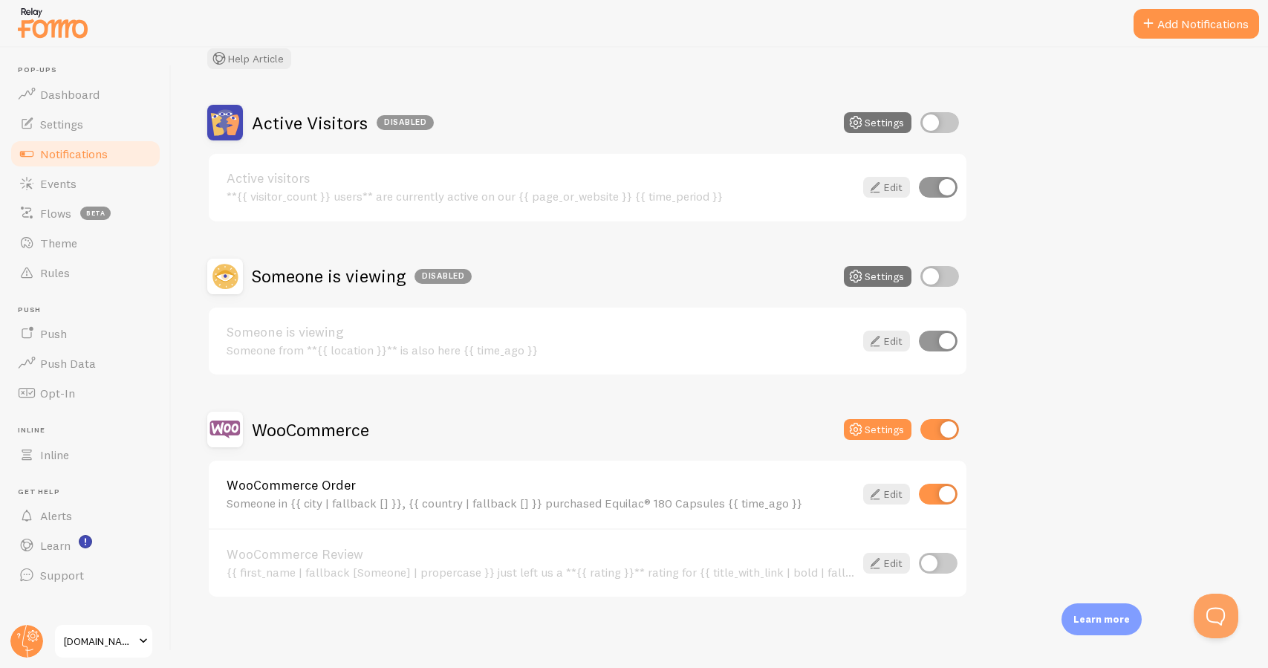
scroll to position [98, 0]
click at [884, 500] on link "Edit" at bounding box center [886, 494] width 47 height 21
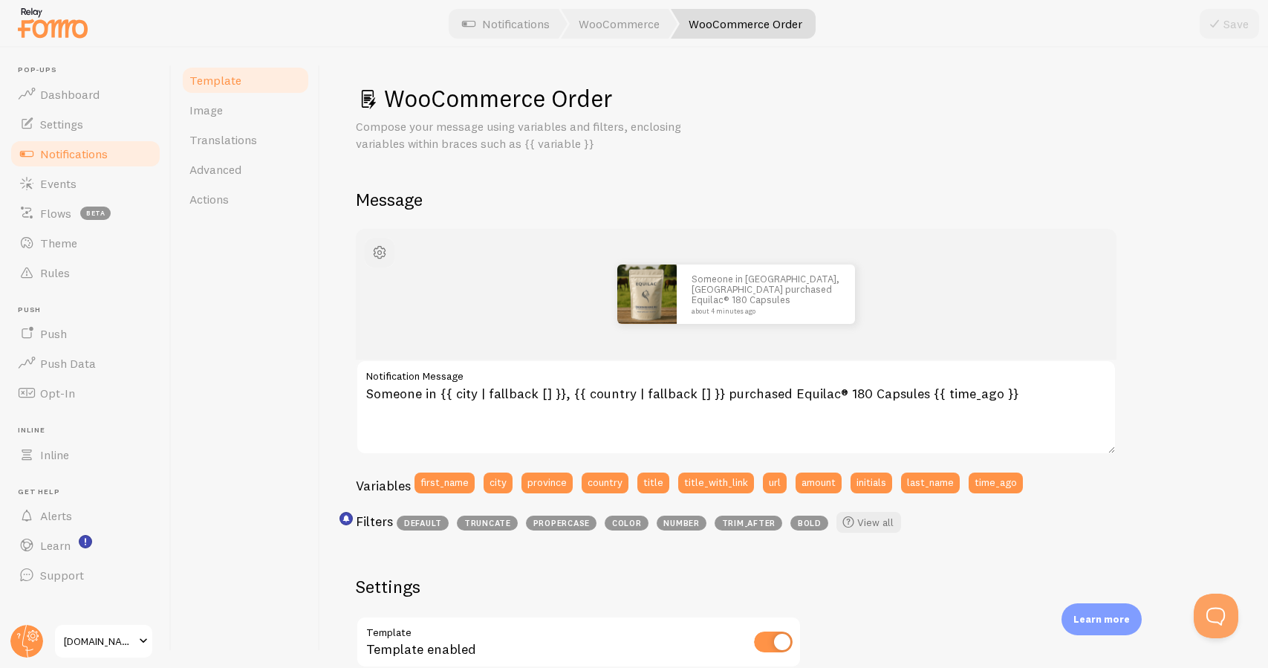
click at [386, 252] on span "button" at bounding box center [380, 253] width 18 height 18
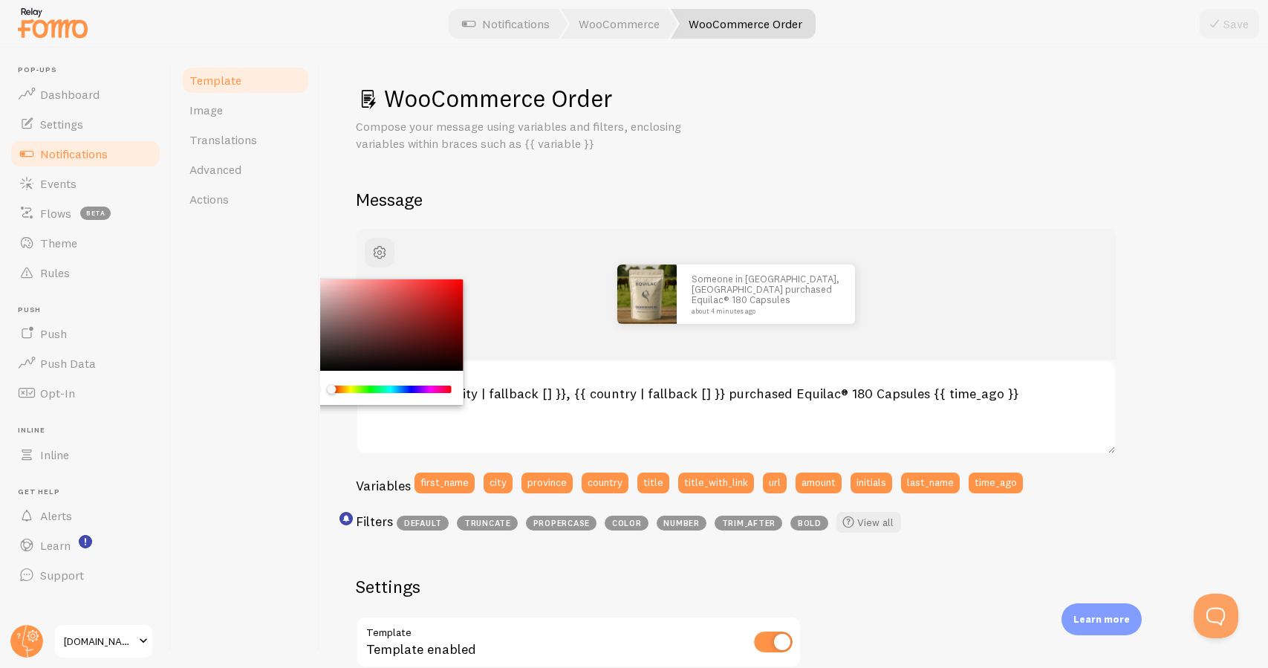
click at [307, 250] on div "Template Image Translations Advanced Actions" at bounding box center [246, 358] width 149 height 620
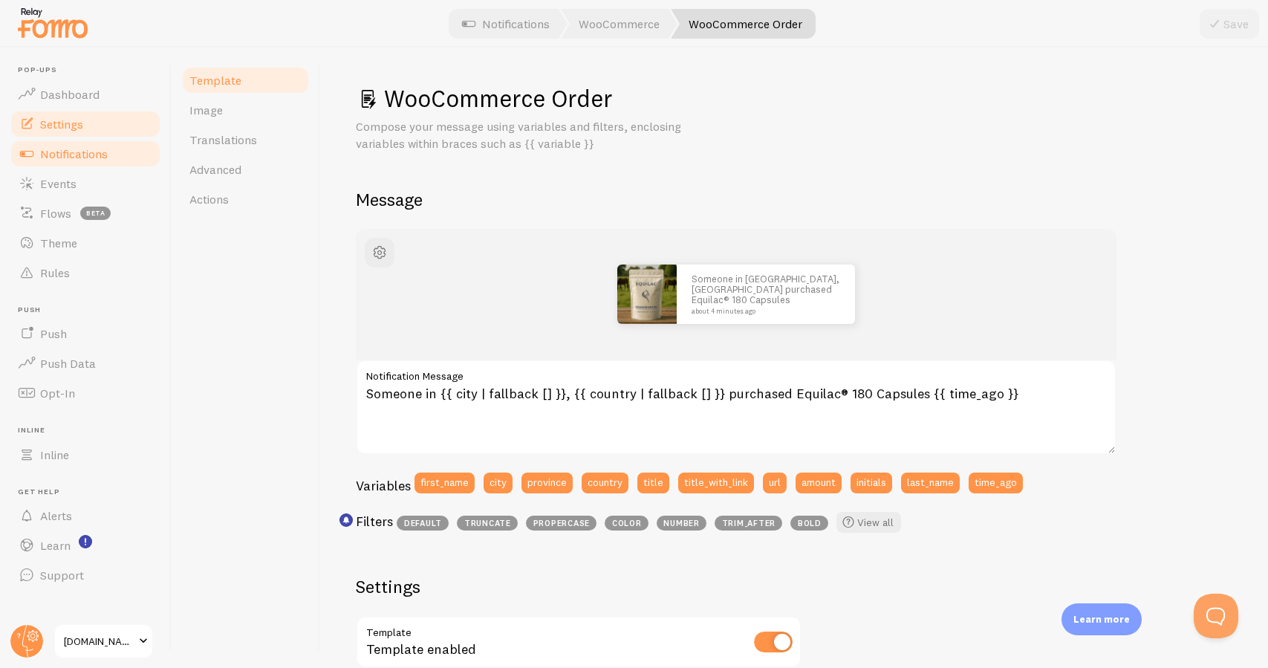
click at [120, 128] on link "Settings" at bounding box center [85, 124] width 153 height 30
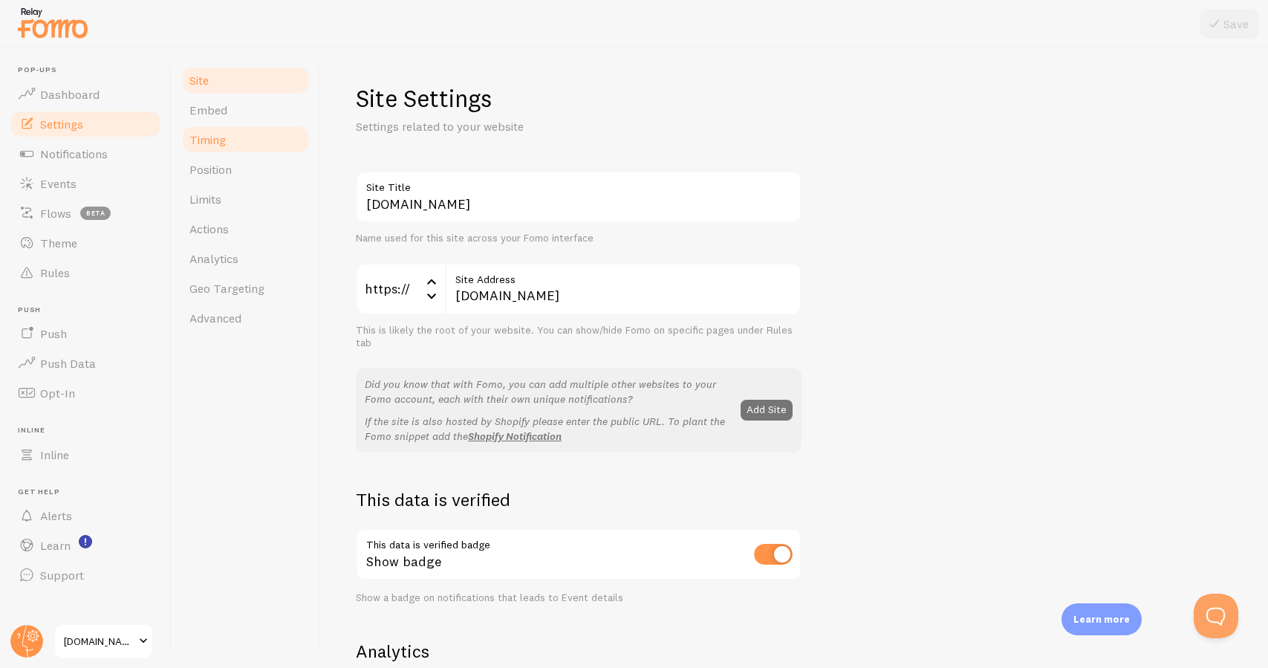
click at [240, 149] on link "Timing" at bounding box center [245, 140] width 130 height 30
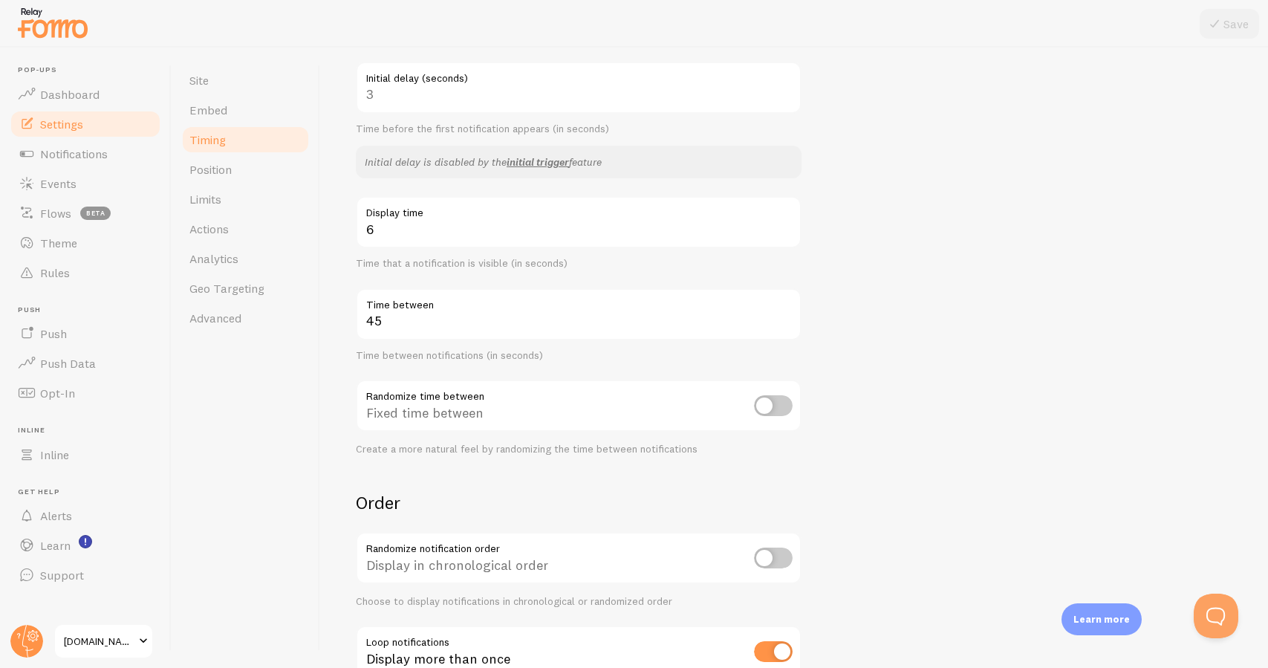
scroll to position [172, 0]
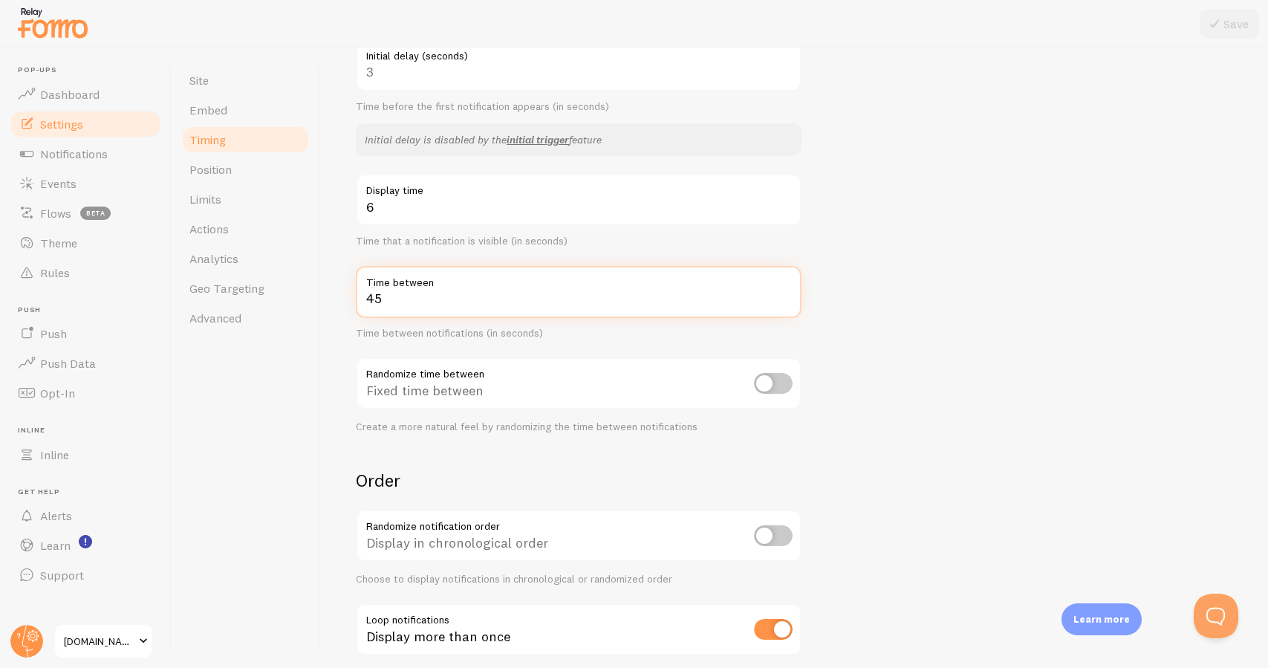
click at [388, 299] on input "45" at bounding box center [579, 292] width 446 height 52
type input "60"
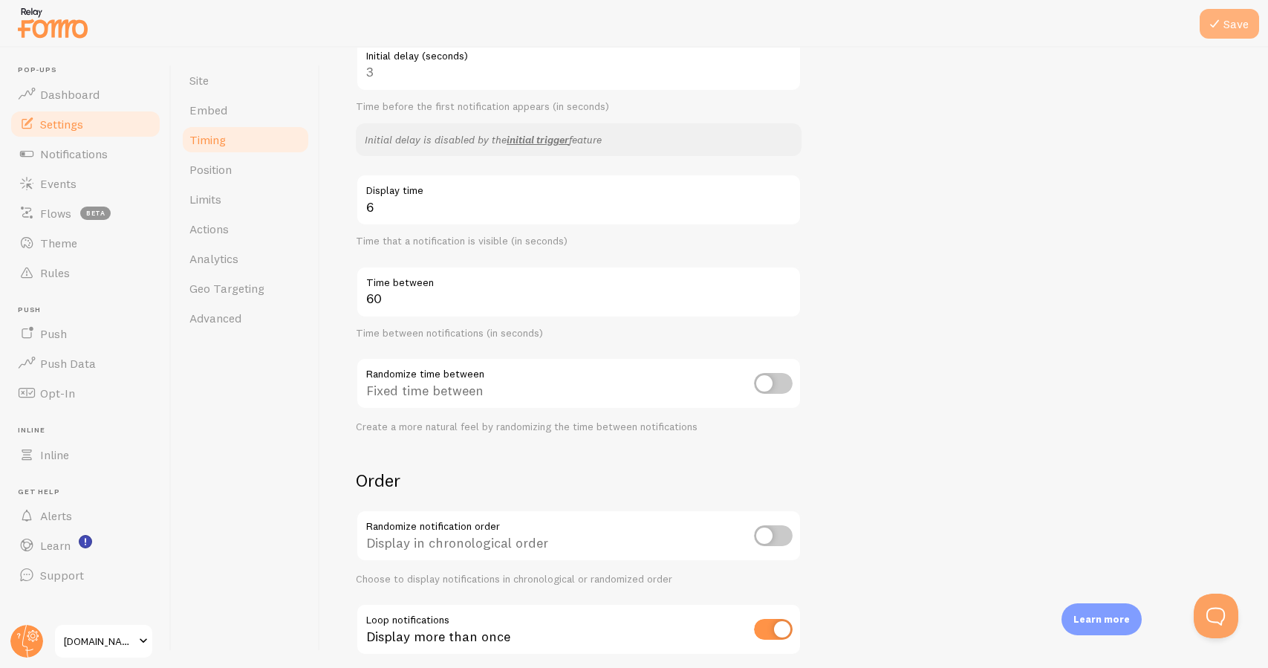
click at [1235, 26] on button "Save" at bounding box center [1228, 24] width 59 height 30
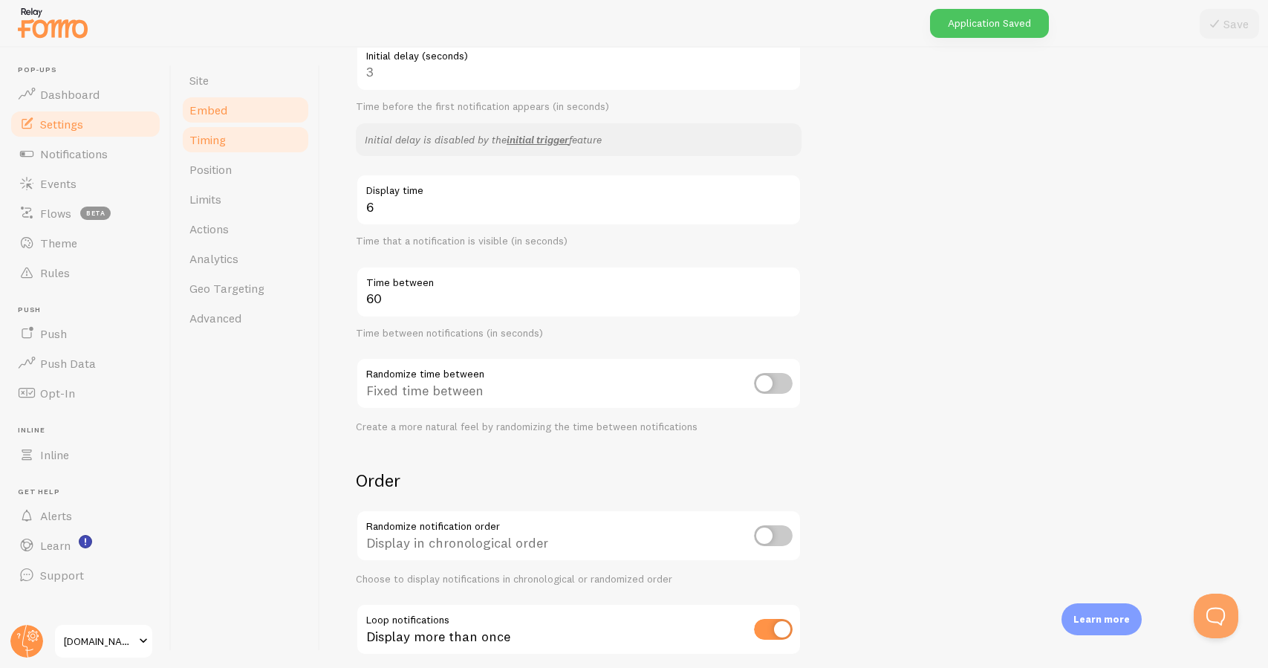
click at [255, 107] on link "Embed" at bounding box center [245, 110] width 130 height 30
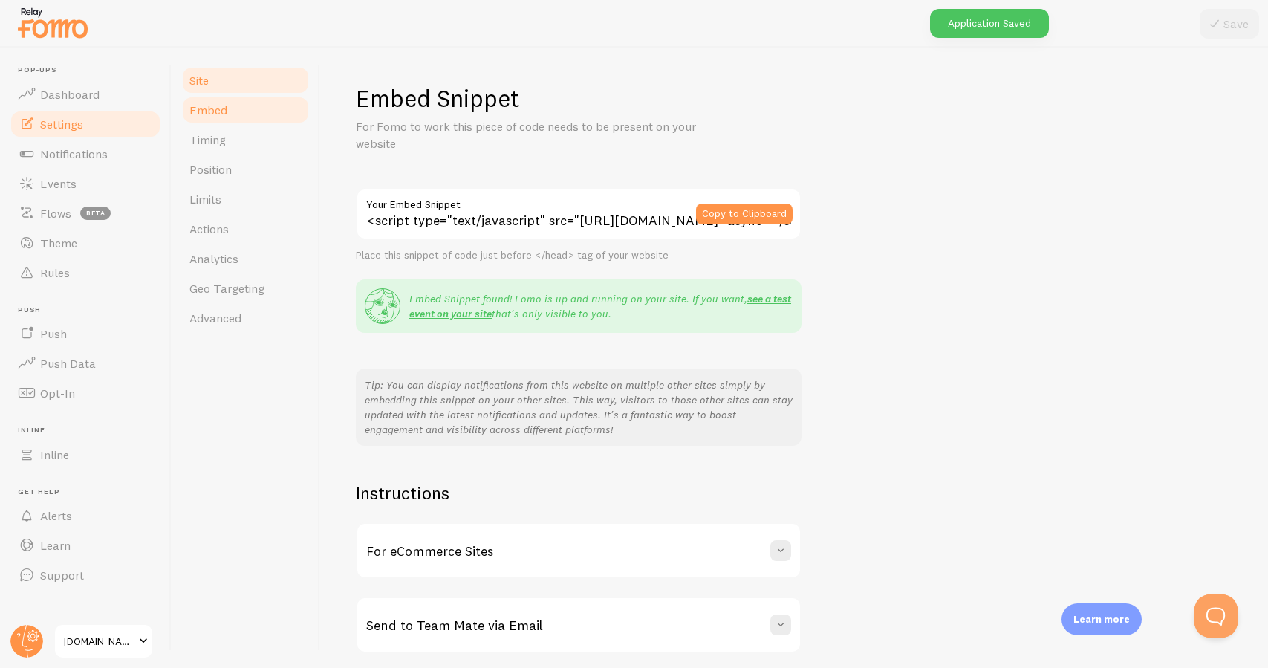
click at [255, 85] on link "Site" at bounding box center [245, 80] width 130 height 30
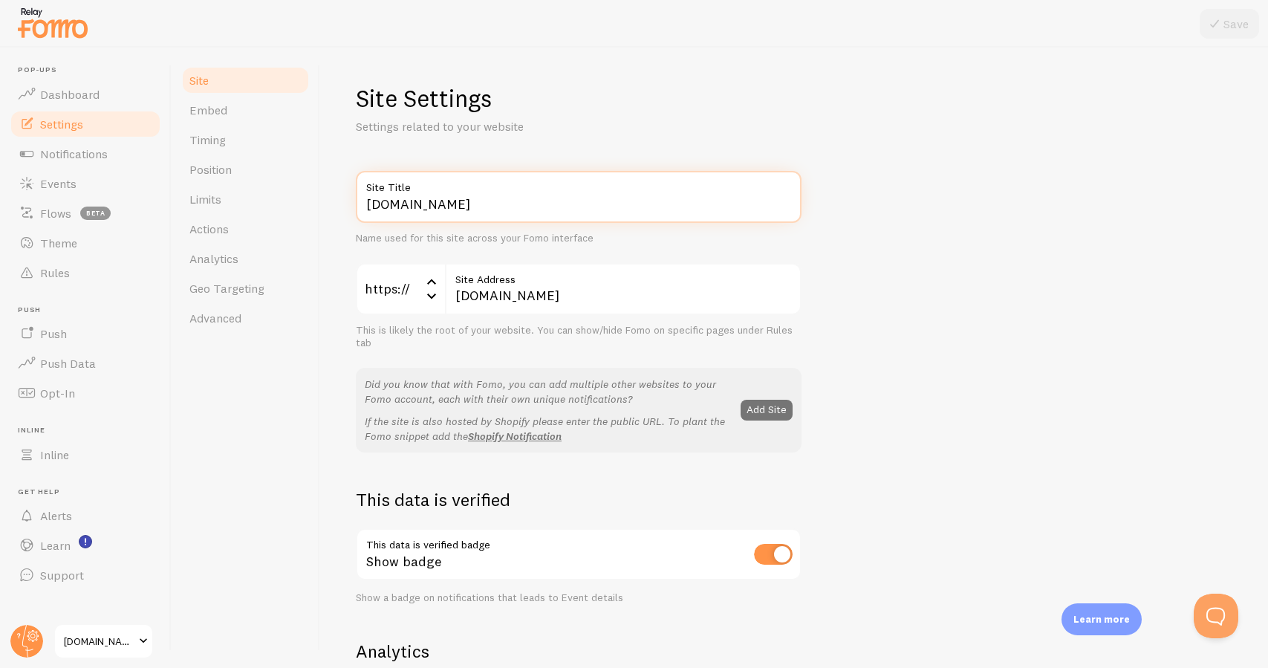
drag, startPoint x: 411, startPoint y: 206, endPoint x: 509, endPoint y: 206, distance: 98.8
click at [509, 206] on input "equilac.store" at bounding box center [579, 197] width 446 height 52
drag, startPoint x: 372, startPoint y: 204, endPoint x: 360, endPoint y: 204, distance: 11.9
click at [360, 204] on input "equilac" at bounding box center [579, 197] width 446 height 52
type input "Equilac"
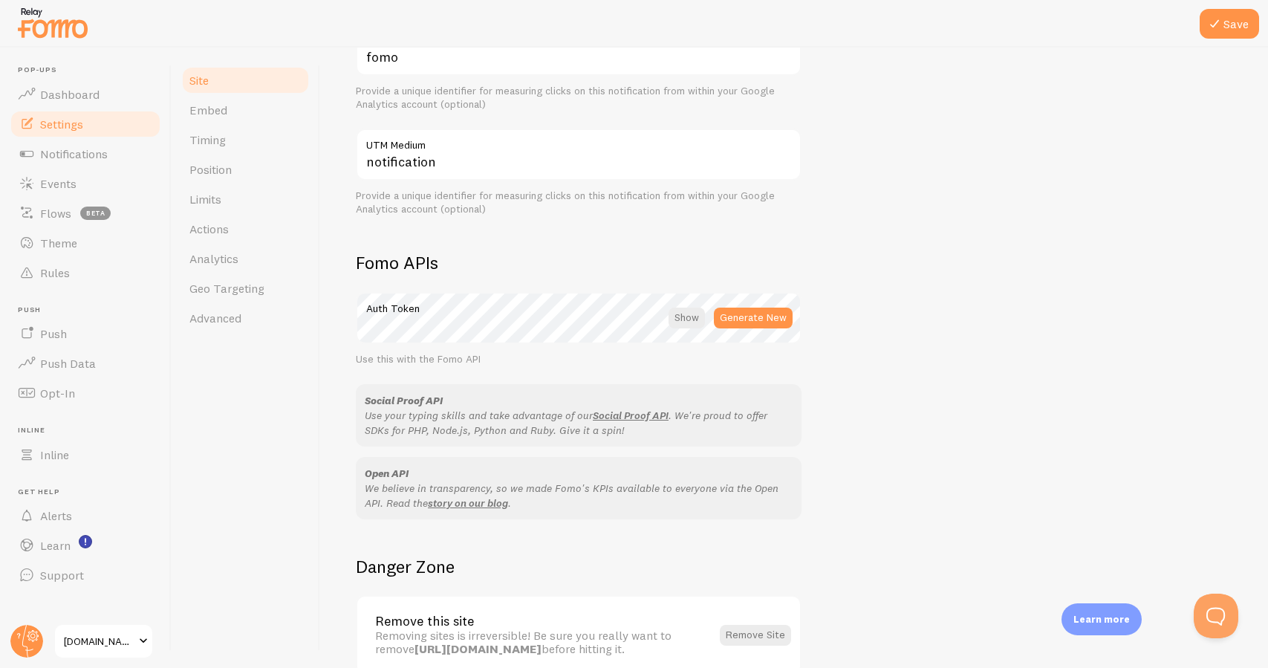
scroll to position [664, 0]
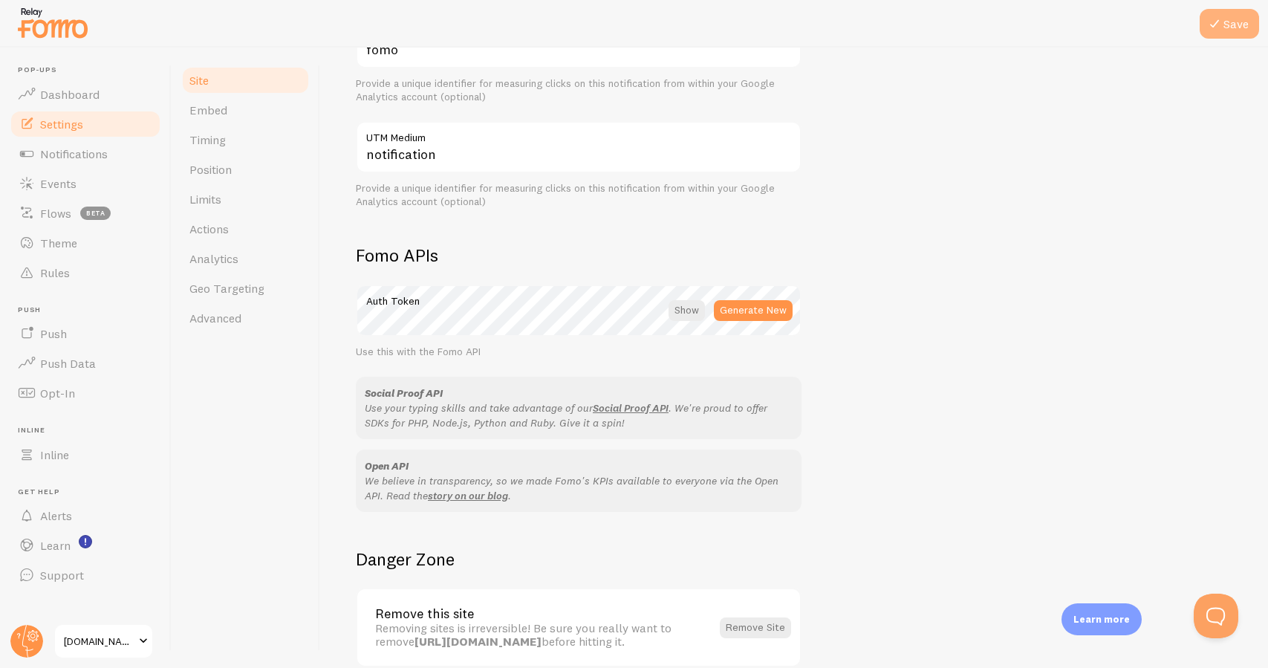
click at [1234, 36] on button "Save" at bounding box center [1228, 24] width 59 height 30
click at [128, 160] on link "Notifications" at bounding box center [85, 154] width 153 height 30
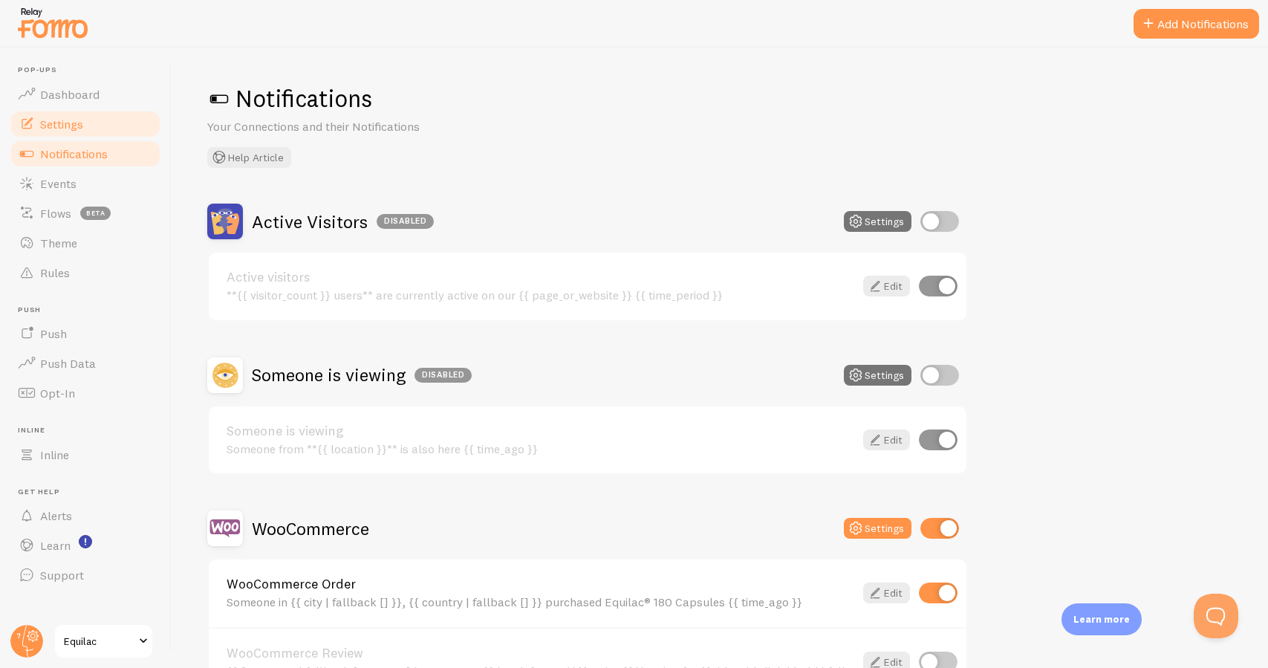
click at [131, 123] on link "Settings" at bounding box center [85, 124] width 153 height 30
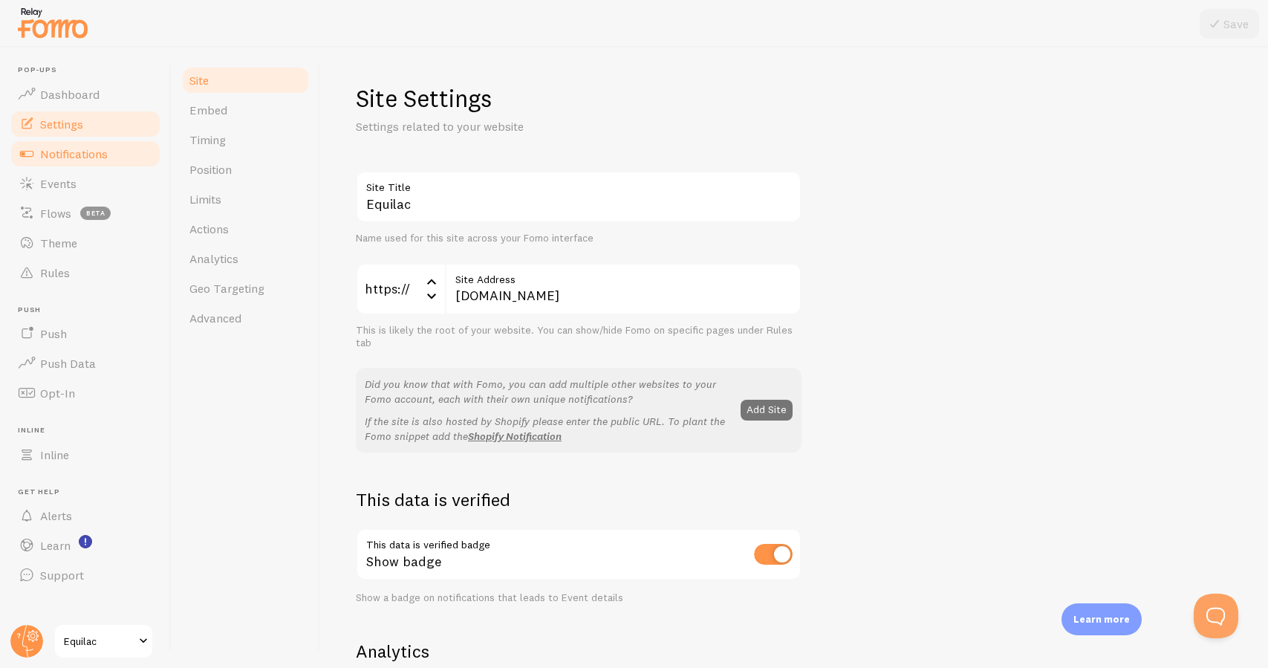
click at [118, 152] on link "Notifications" at bounding box center [85, 154] width 153 height 30
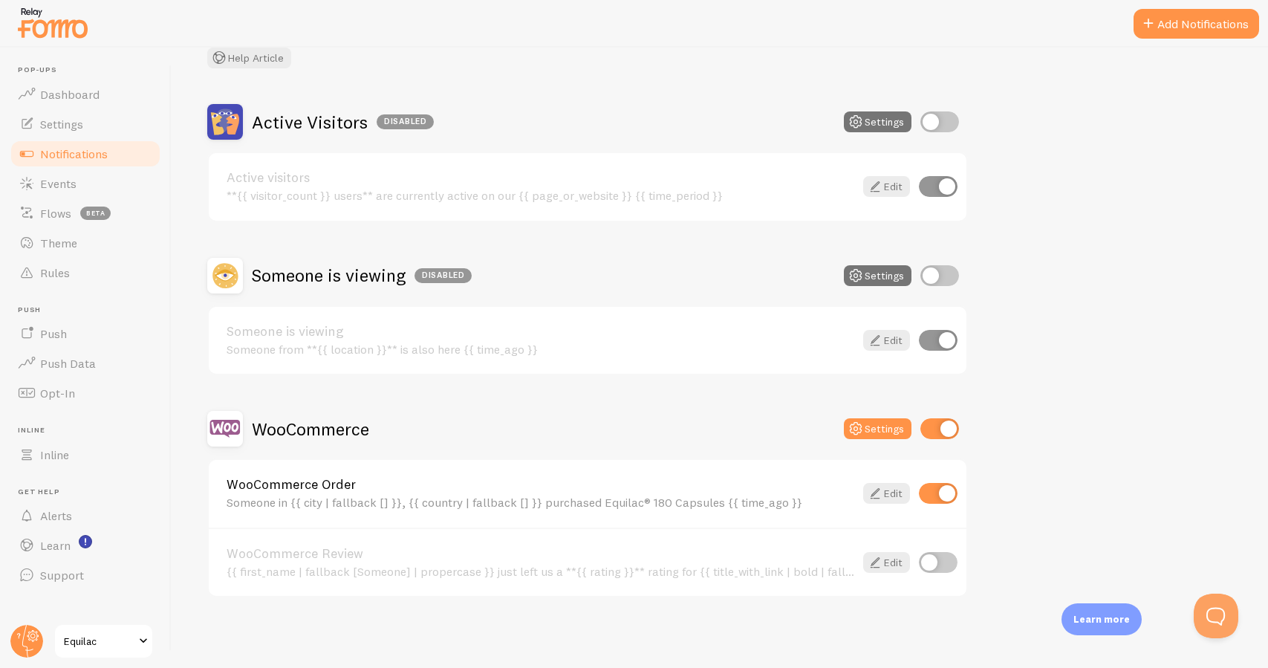
scroll to position [98, 0]
click at [901, 496] on link "Edit" at bounding box center [886, 494] width 47 height 21
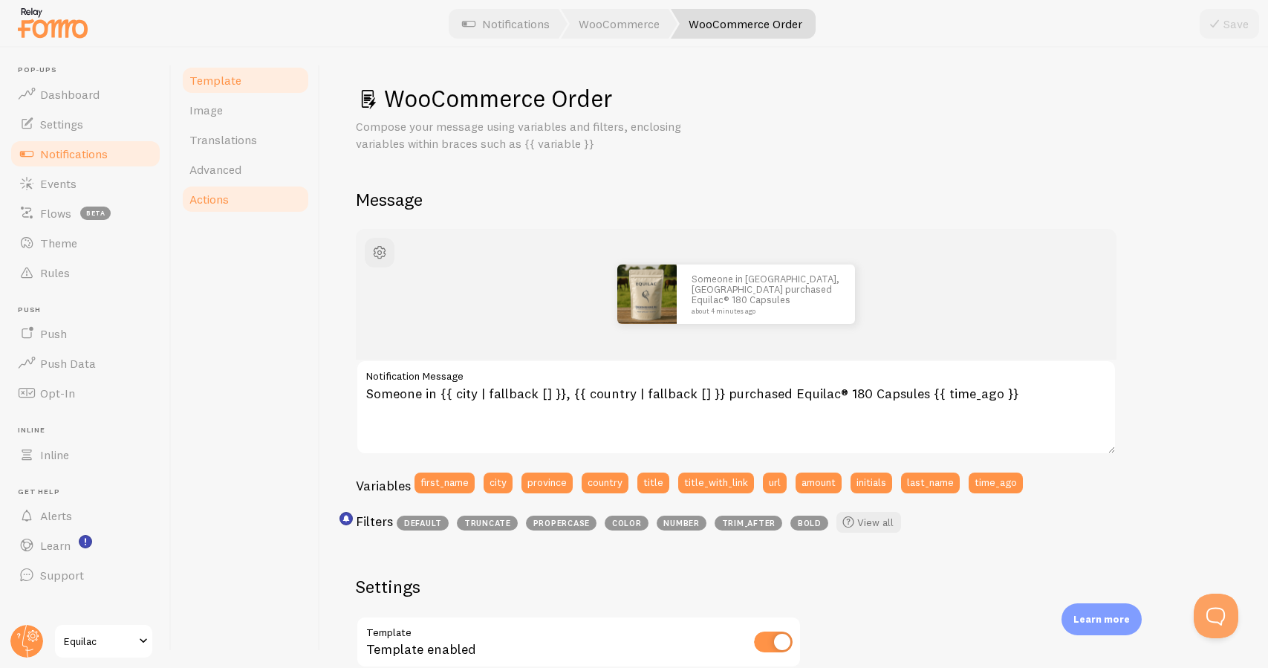
click at [241, 194] on link "Actions" at bounding box center [245, 199] width 130 height 30
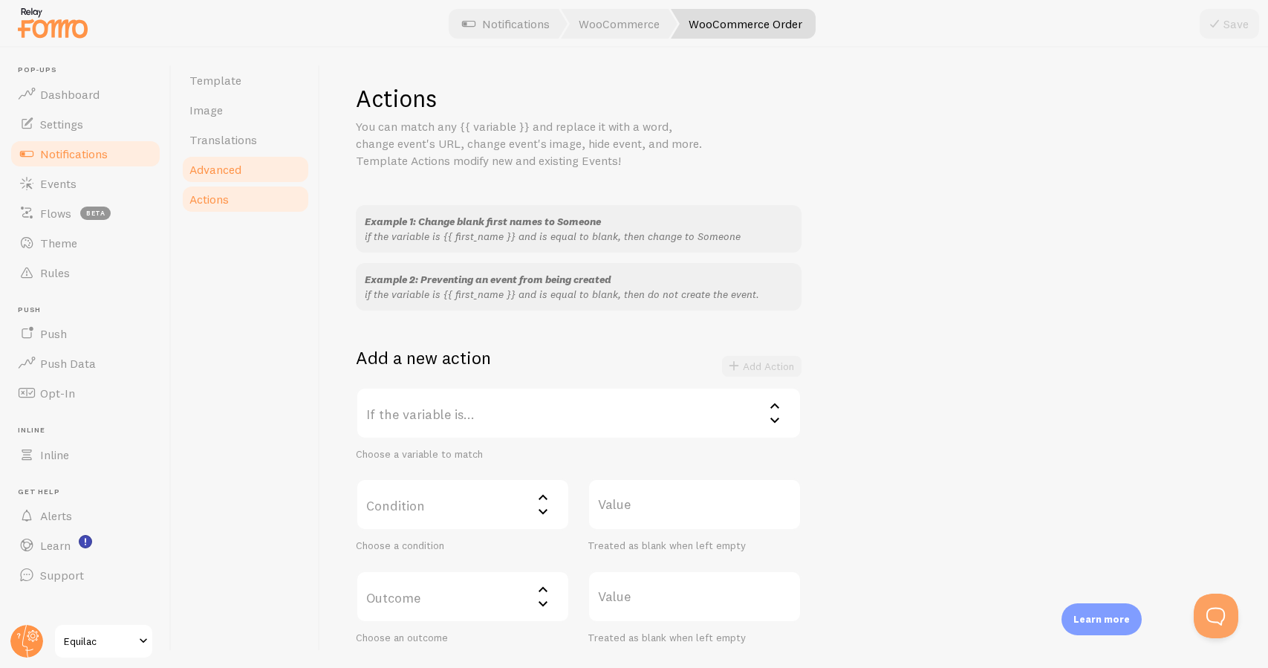
click at [241, 175] on span "Advanced" at bounding box center [215, 169] width 52 height 15
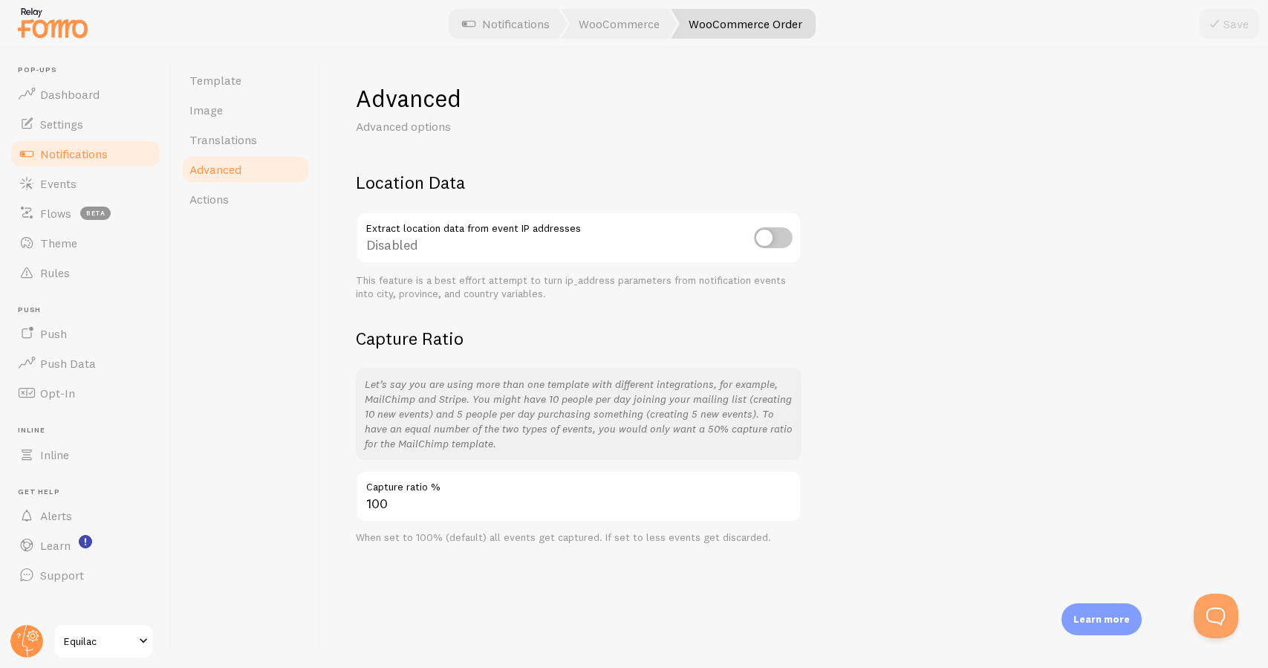
click at [111, 639] on span "Equilac" at bounding box center [99, 641] width 71 height 18
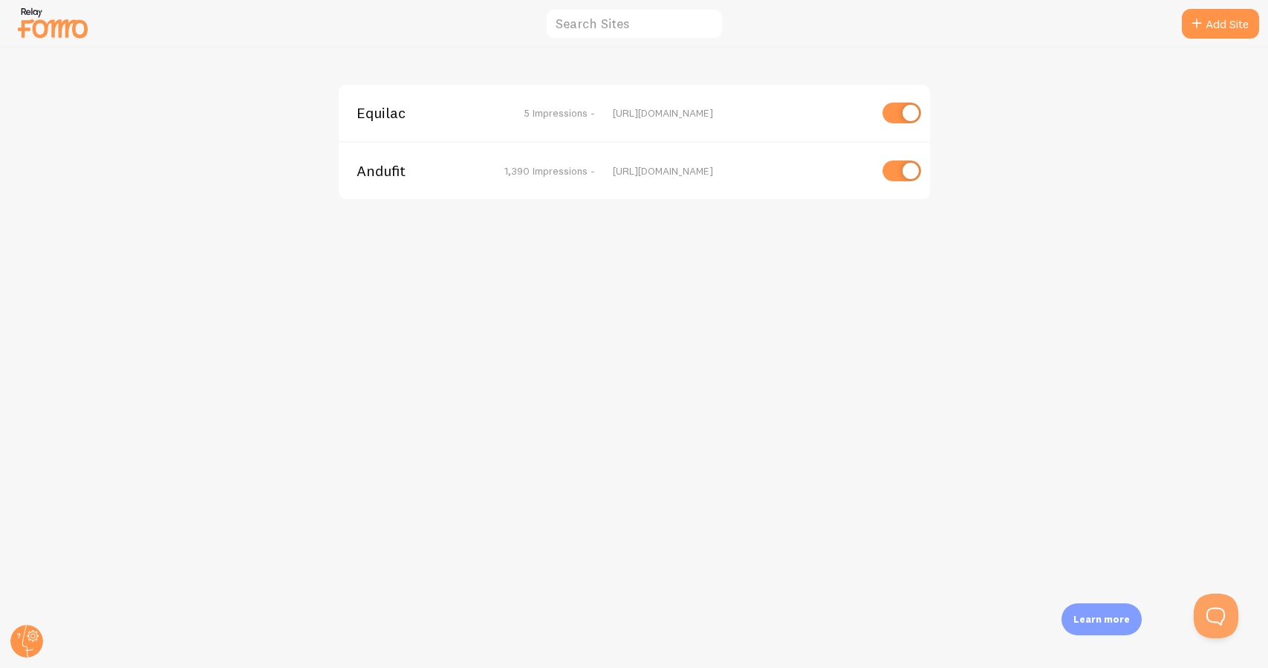
click at [388, 176] on span "Andufit" at bounding box center [416, 170] width 120 height 13
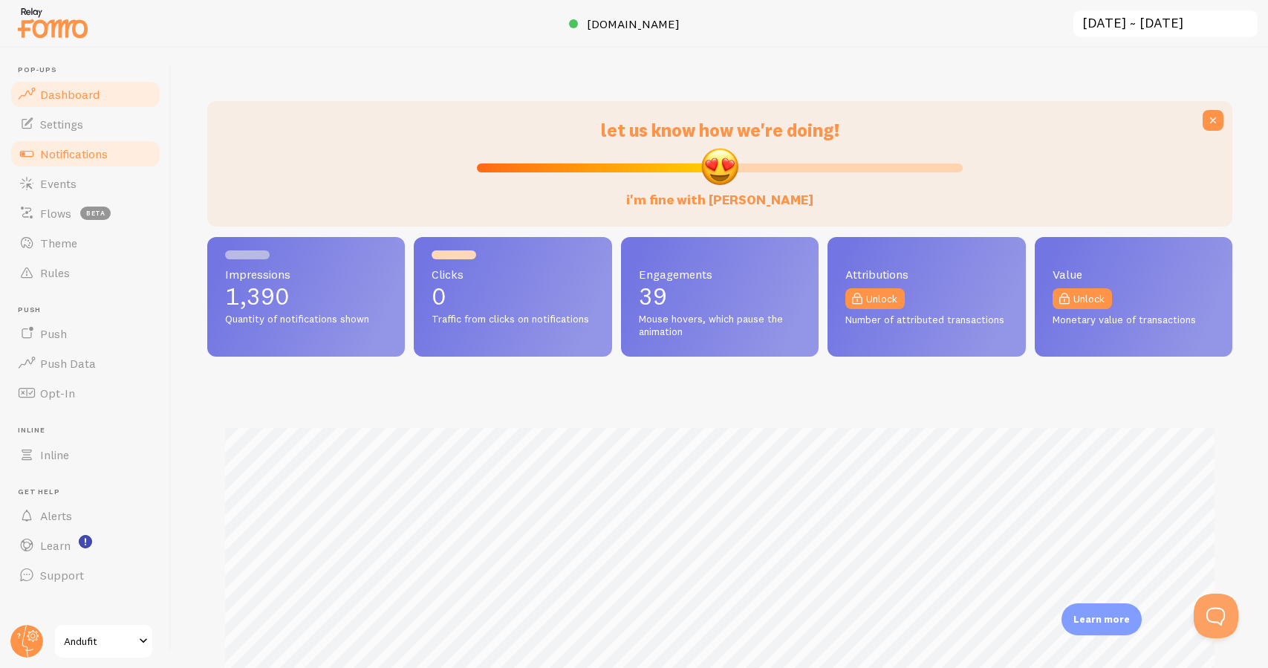
scroll to position [390, 1025]
click at [115, 153] on link "Notifications" at bounding box center [85, 154] width 153 height 30
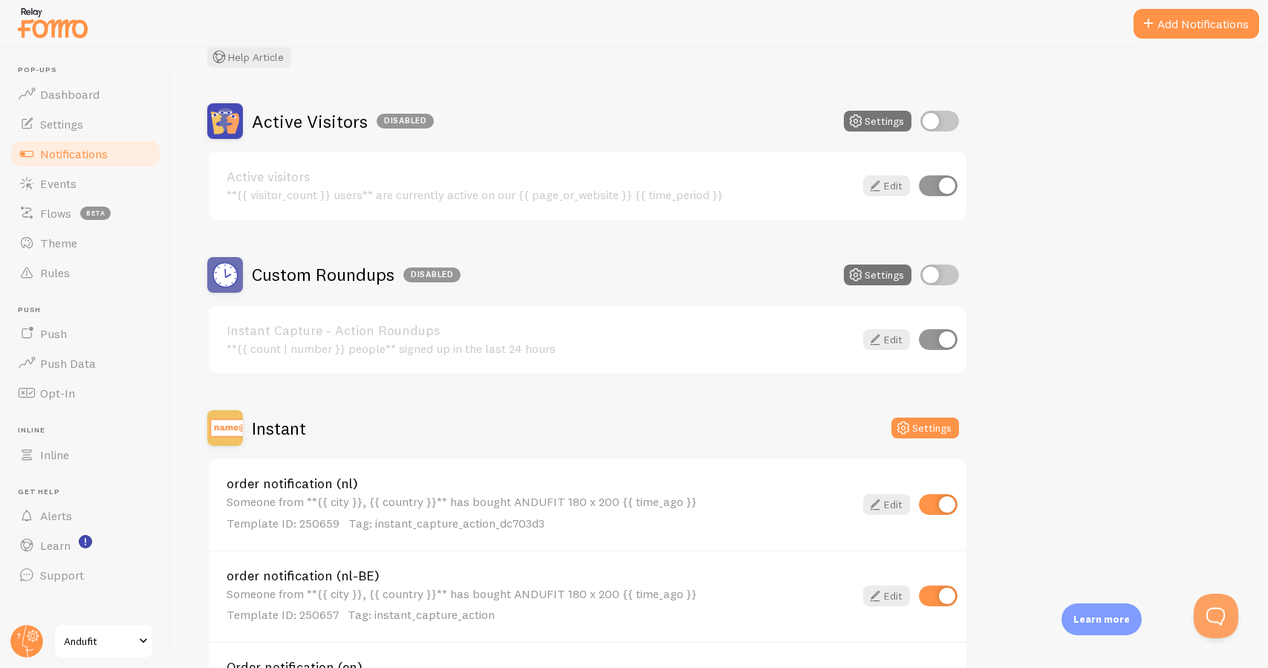
scroll to position [150, 0]
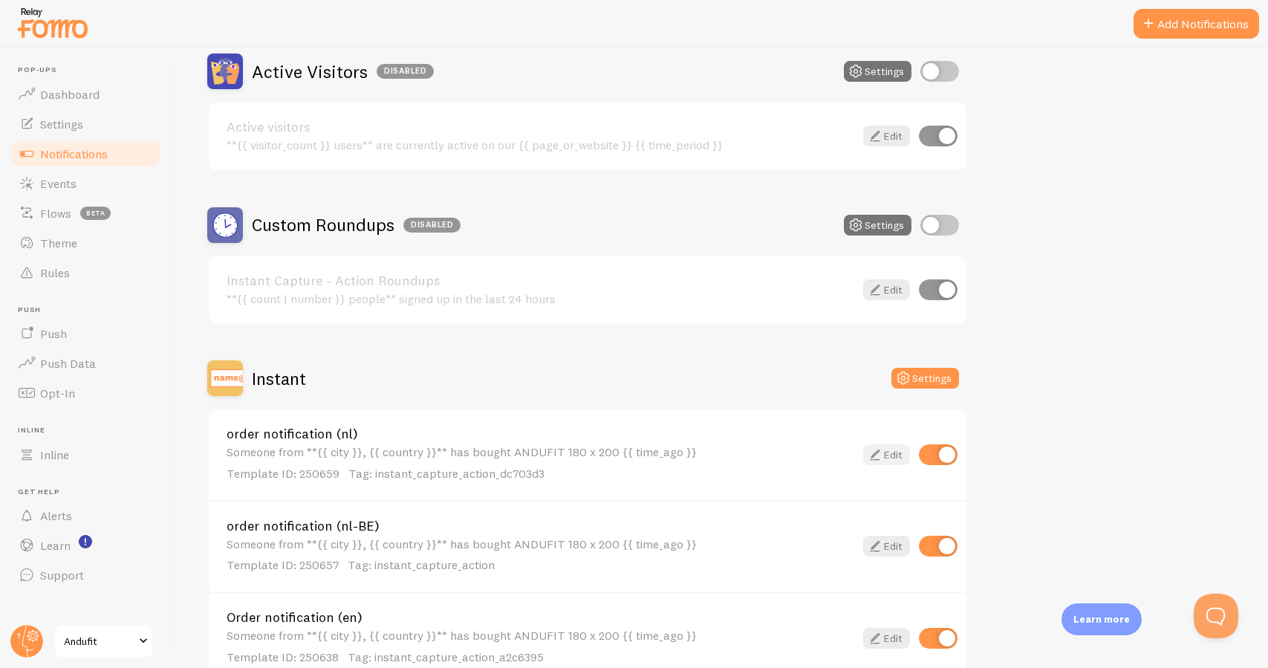
click at [893, 457] on link "Edit" at bounding box center [886, 454] width 47 height 21
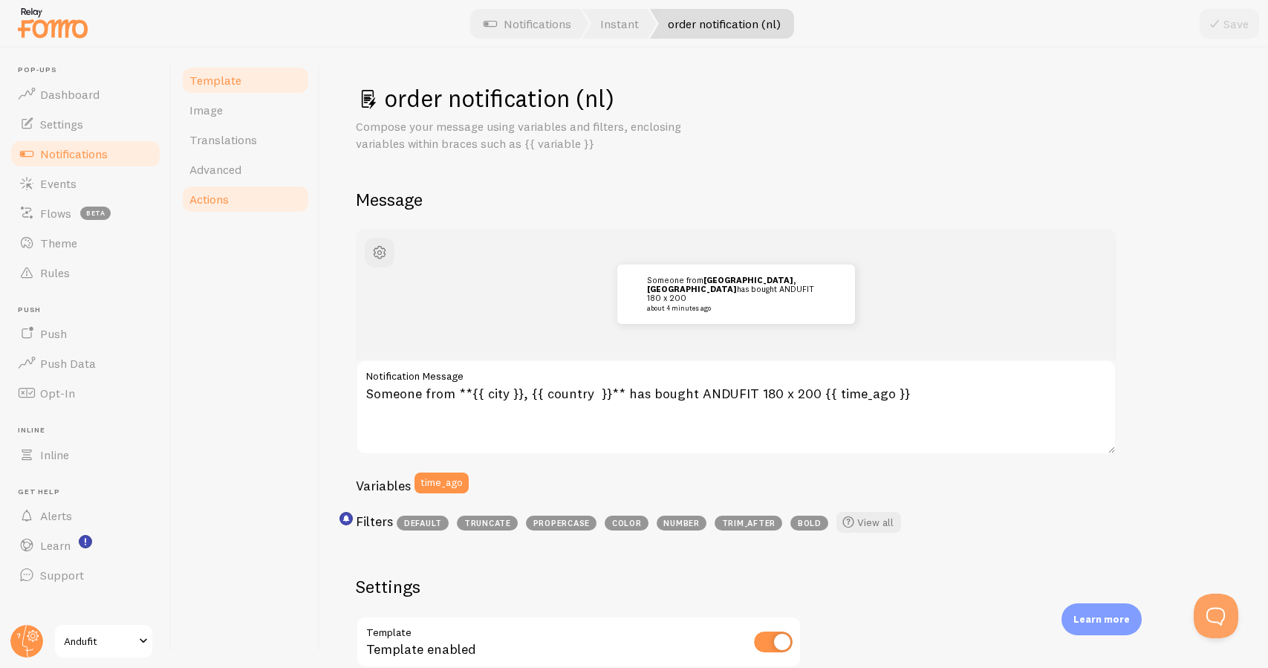
click at [268, 197] on link "Actions" at bounding box center [245, 199] width 130 height 30
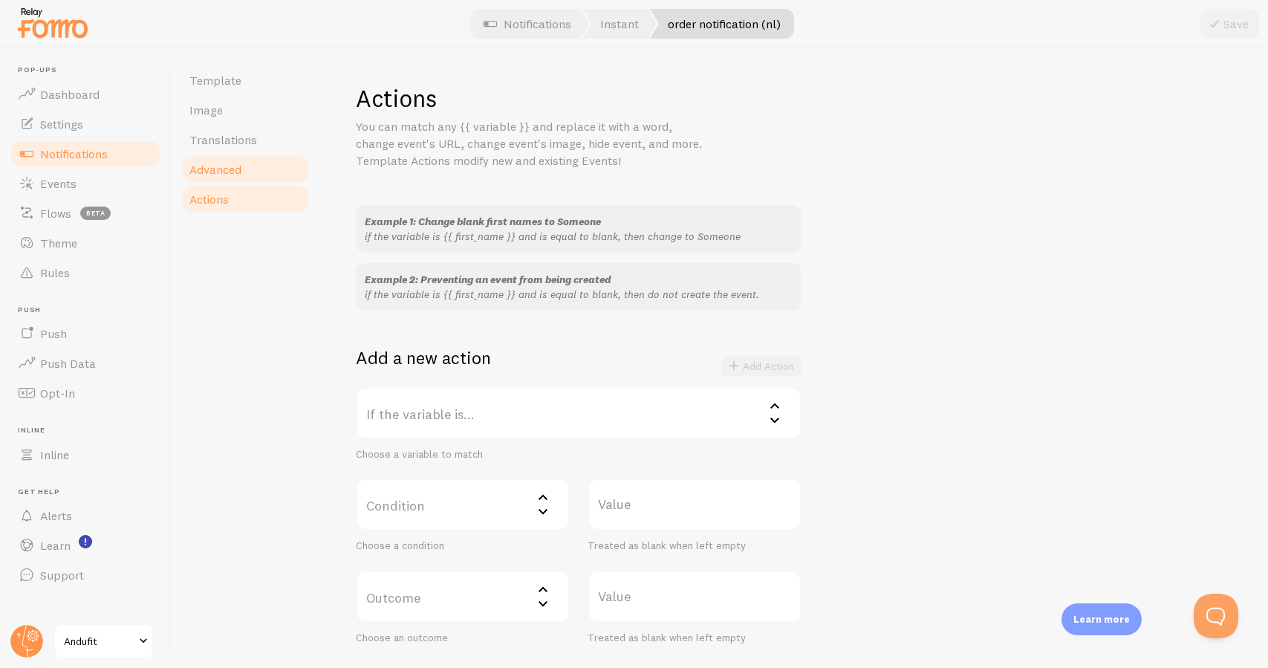
click at [255, 164] on link "Advanced" at bounding box center [245, 169] width 130 height 30
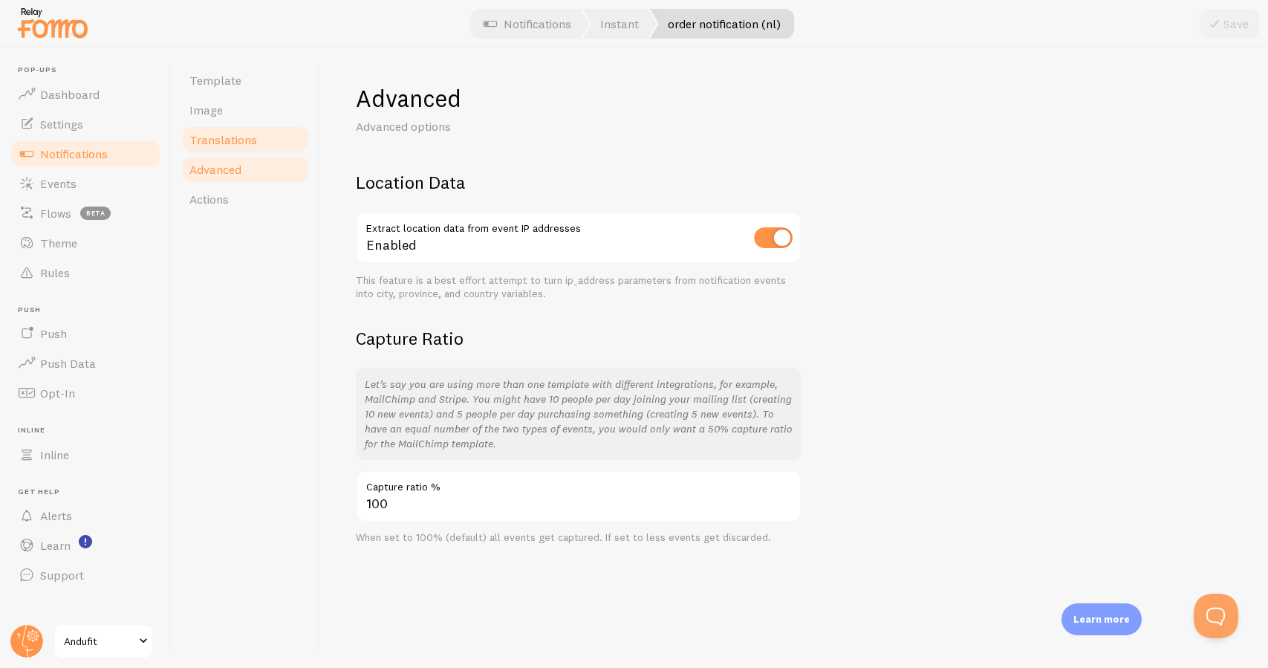
click at [247, 143] on span "Translations" at bounding box center [223, 139] width 68 height 15
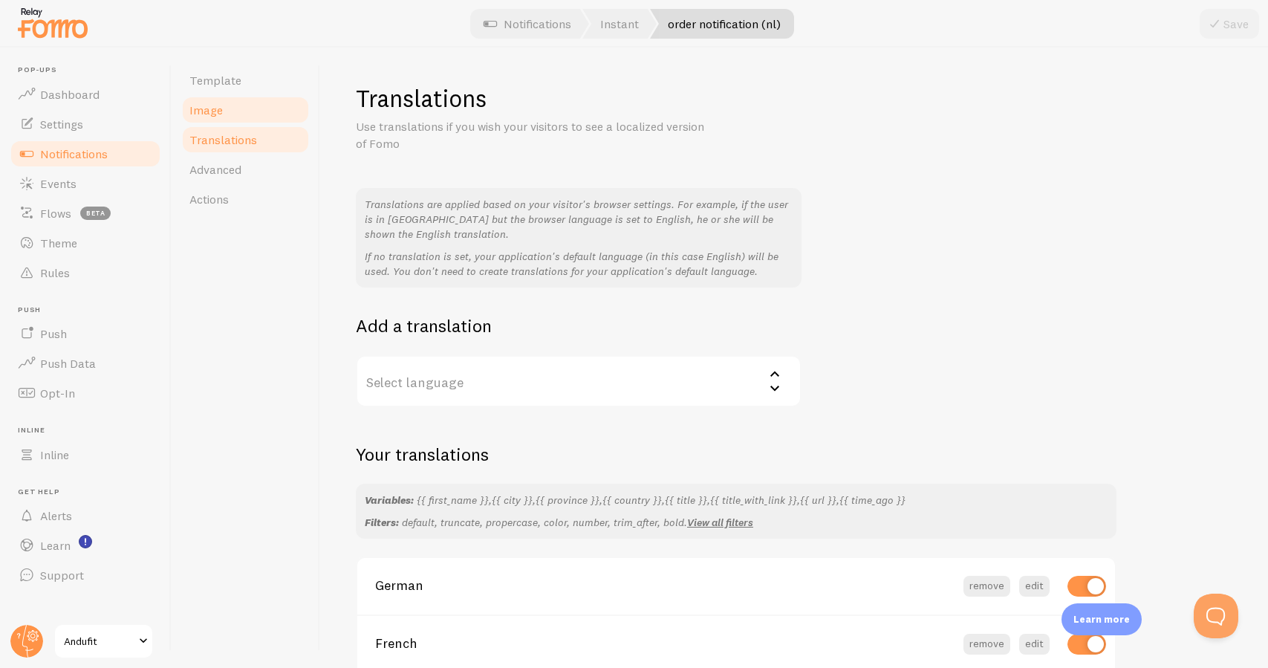
click at [243, 117] on link "Image" at bounding box center [245, 110] width 130 height 30
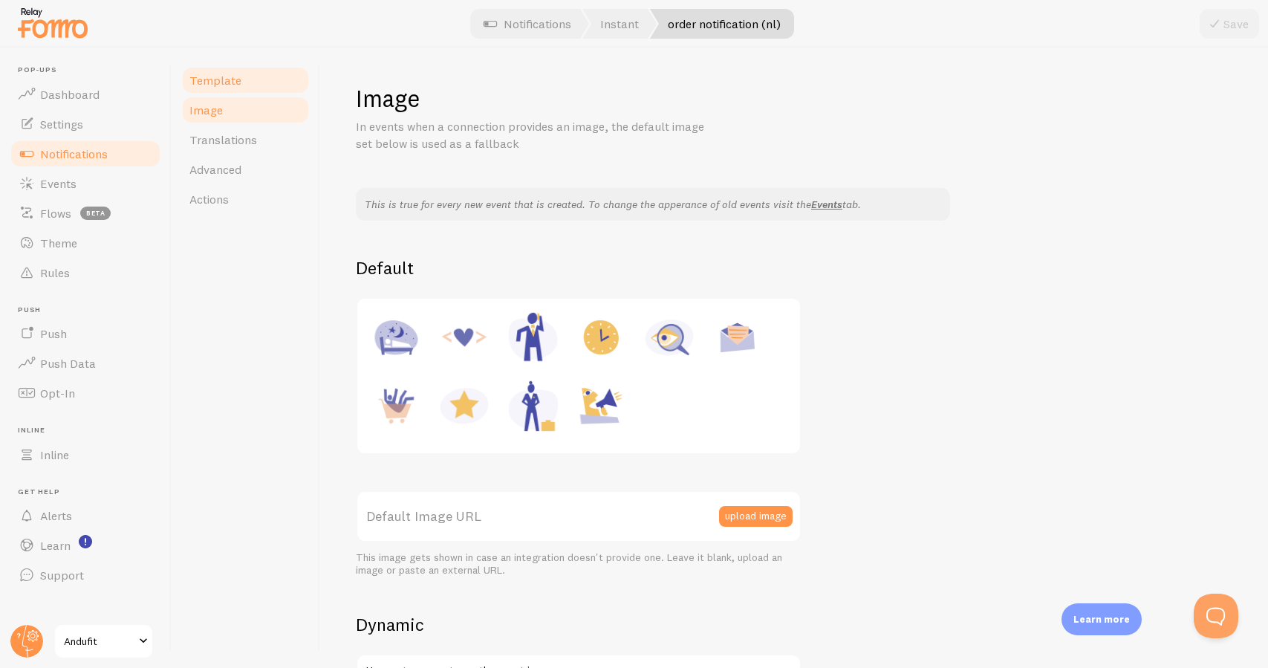
click at [247, 87] on link "Template" at bounding box center [245, 80] width 130 height 30
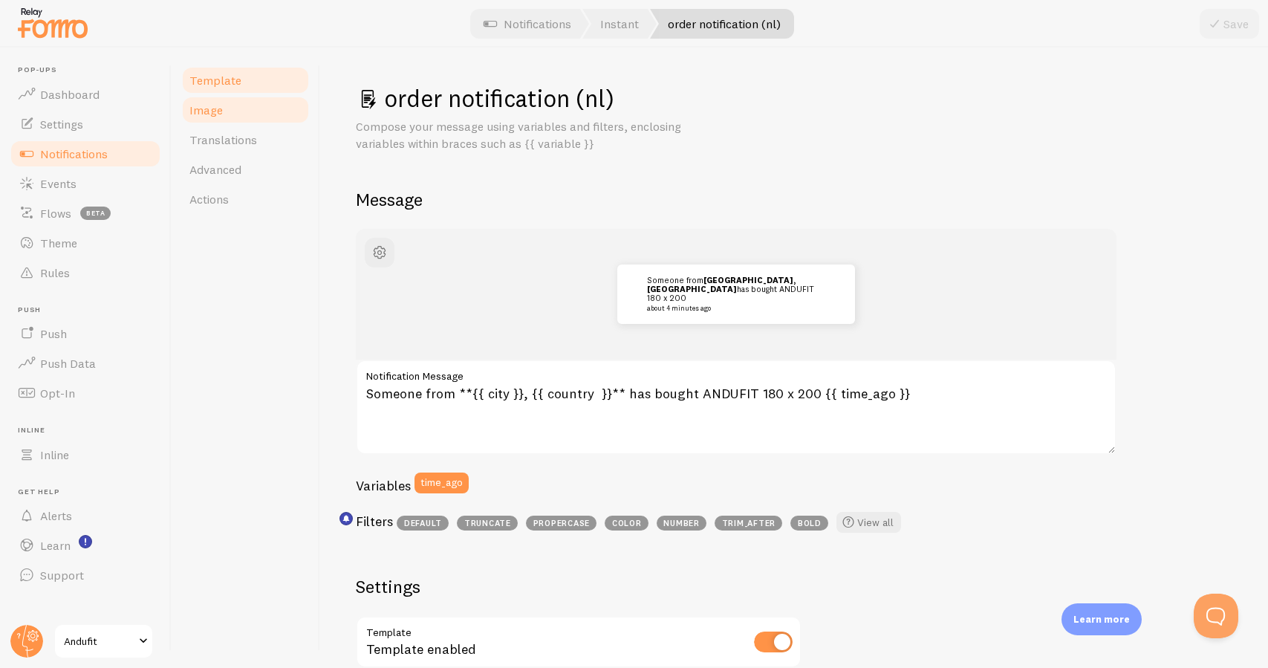
click at [237, 105] on link "Image" at bounding box center [245, 110] width 130 height 30
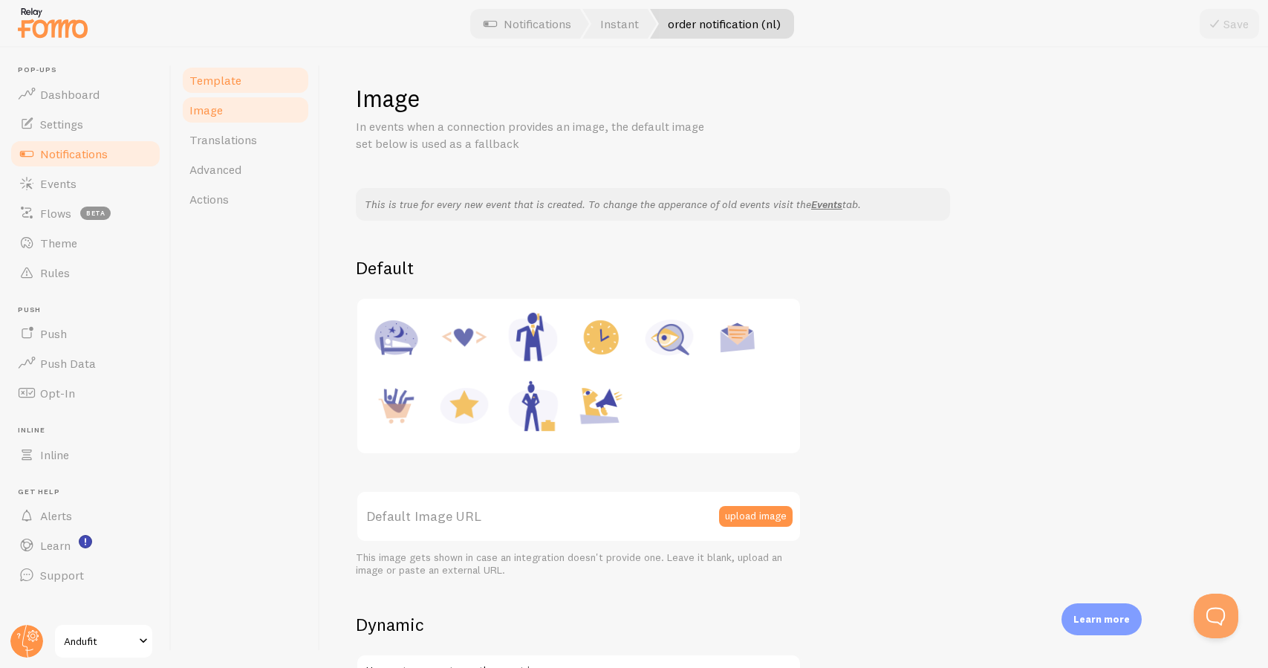
click at [234, 90] on link "Template" at bounding box center [245, 80] width 130 height 30
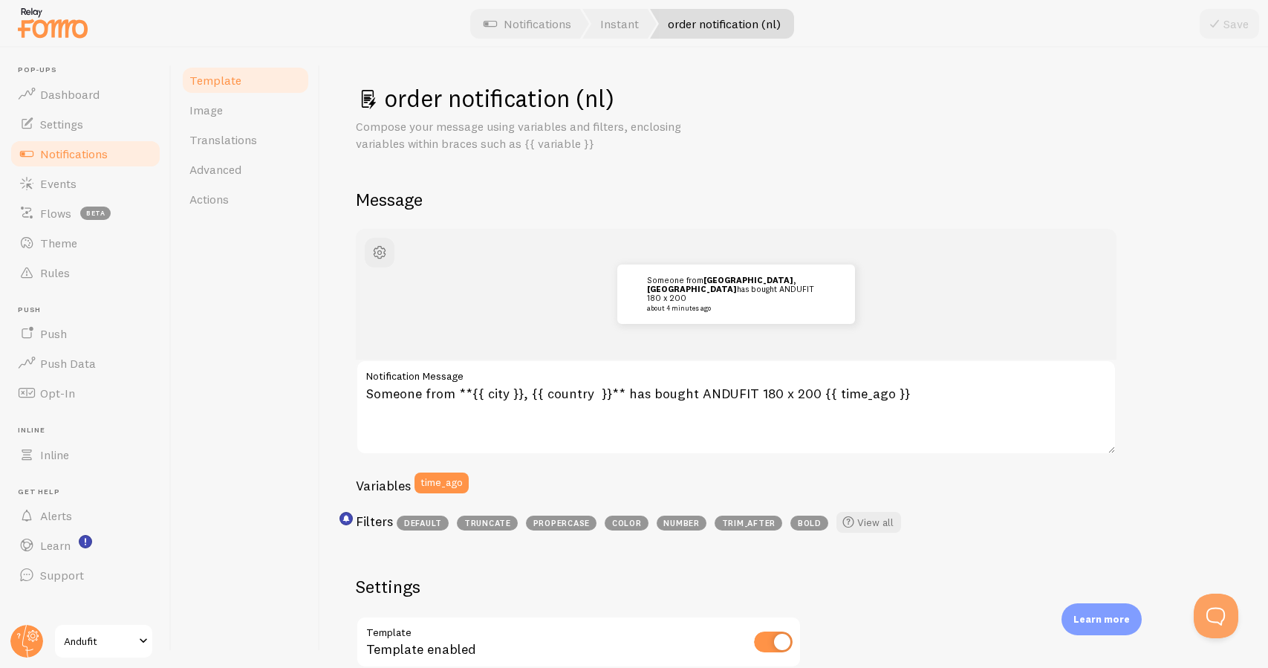
click at [131, 154] on link "Notifications" at bounding box center [85, 154] width 153 height 30
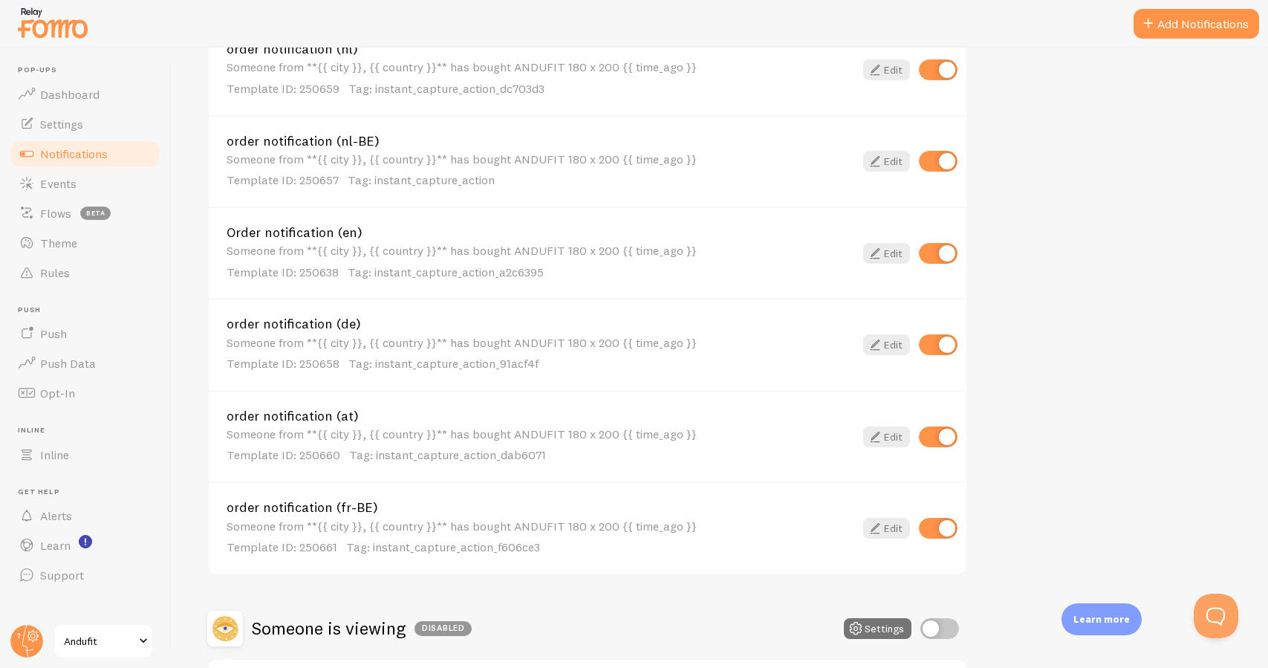
scroll to position [503, 0]
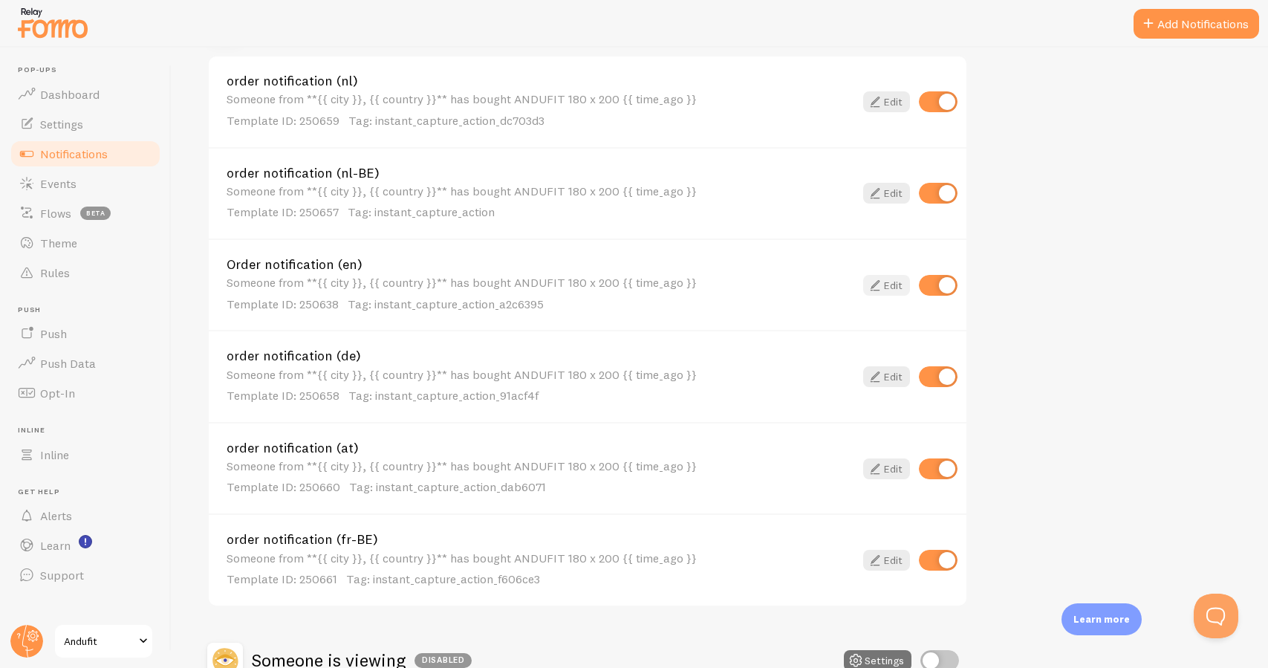
click at [896, 278] on link "Edit" at bounding box center [886, 285] width 47 height 21
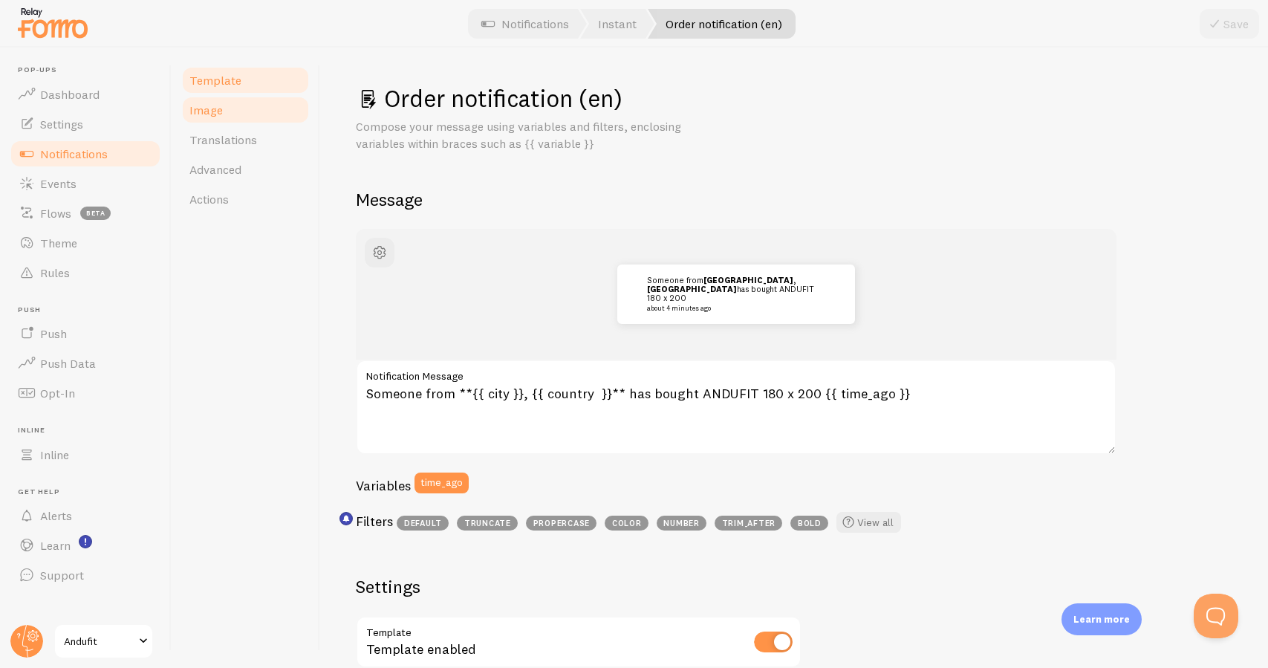
click at [287, 115] on link "Image" at bounding box center [245, 110] width 130 height 30
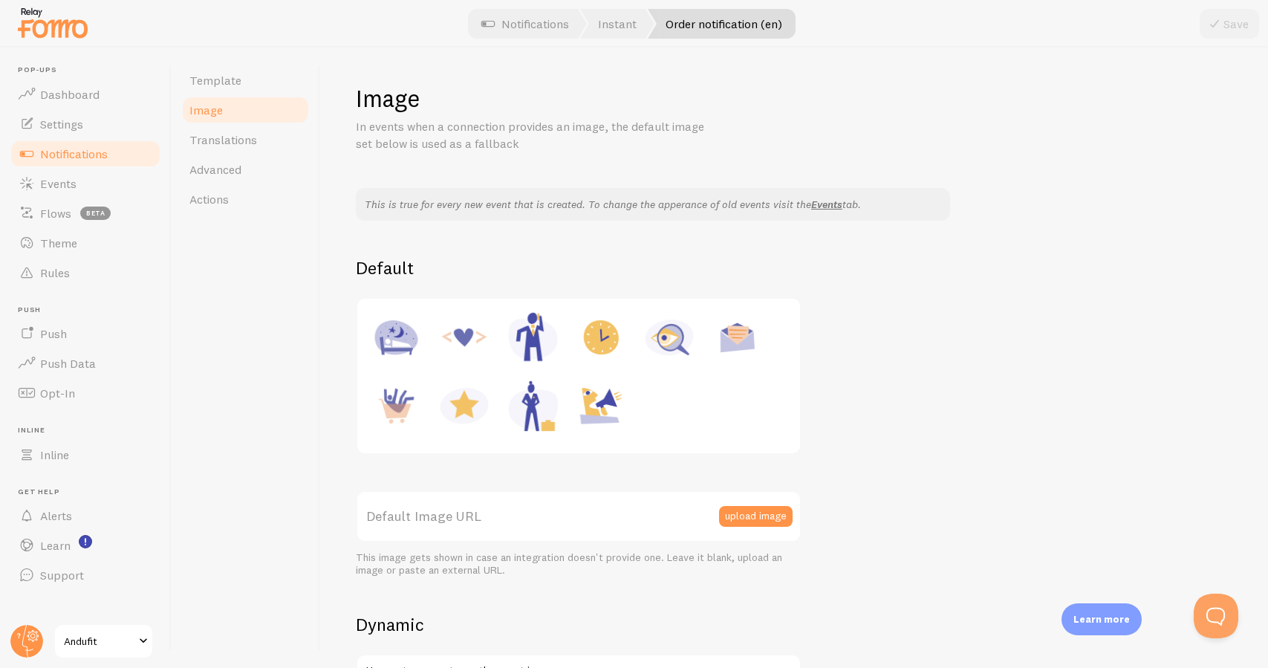
click at [111, 646] on span "Andufit" at bounding box center [99, 641] width 71 height 18
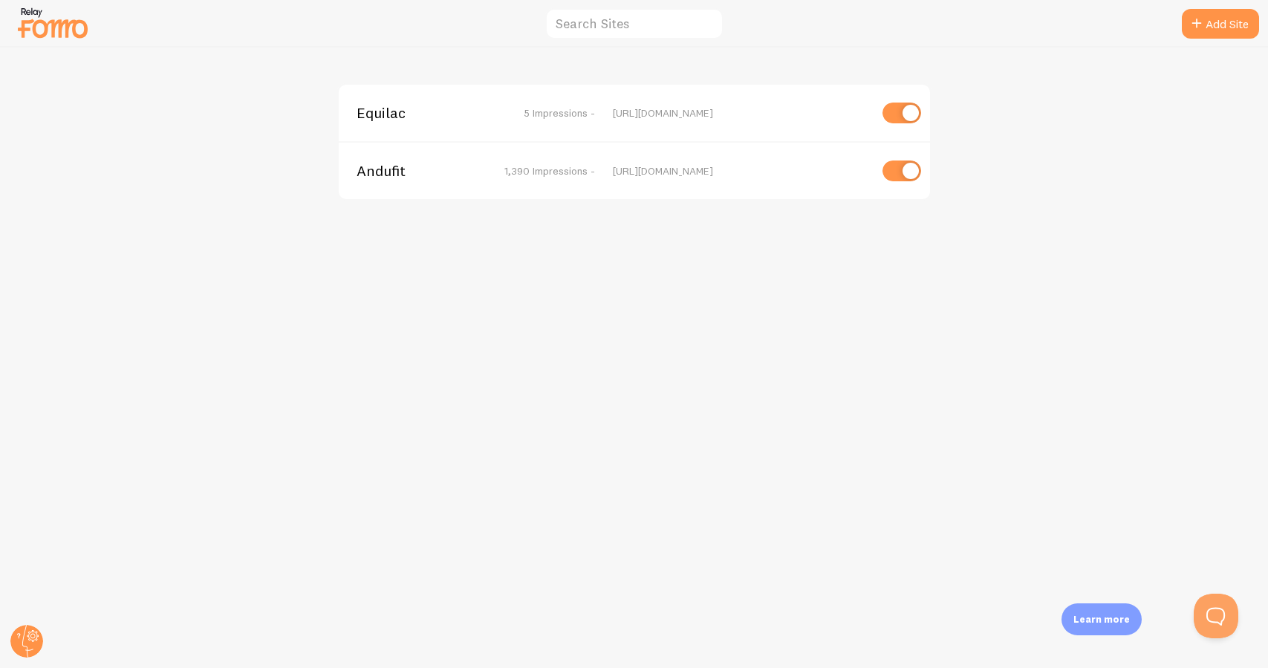
click at [386, 117] on span "Equilac" at bounding box center [416, 112] width 120 height 13
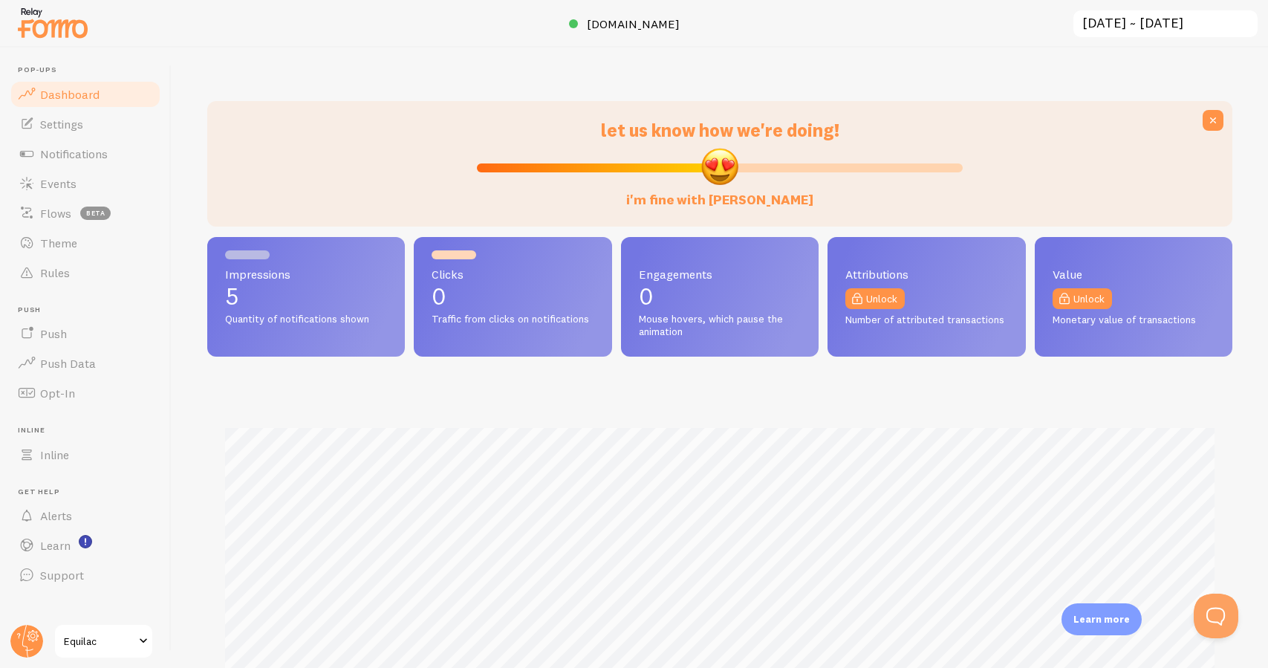
scroll to position [390, 1025]
click at [123, 146] on link "Notifications" at bounding box center [85, 154] width 153 height 30
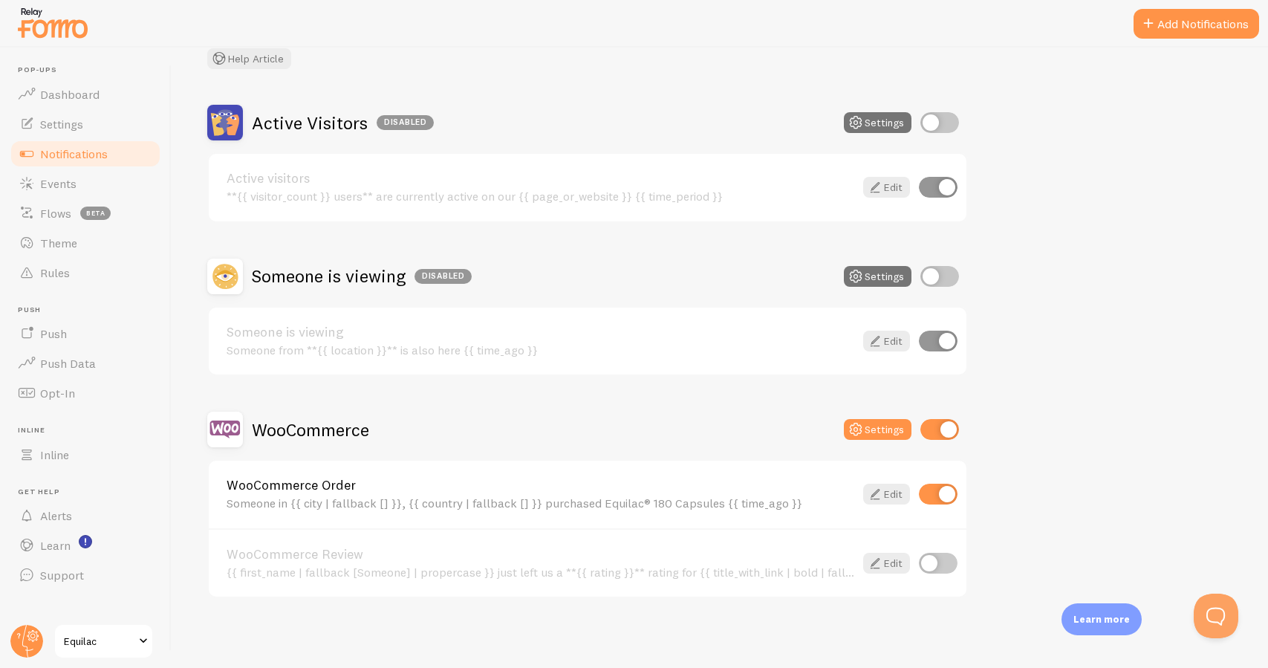
scroll to position [98, 0]
click at [892, 487] on link "Edit" at bounding box center [886, 494] width 47 height 21
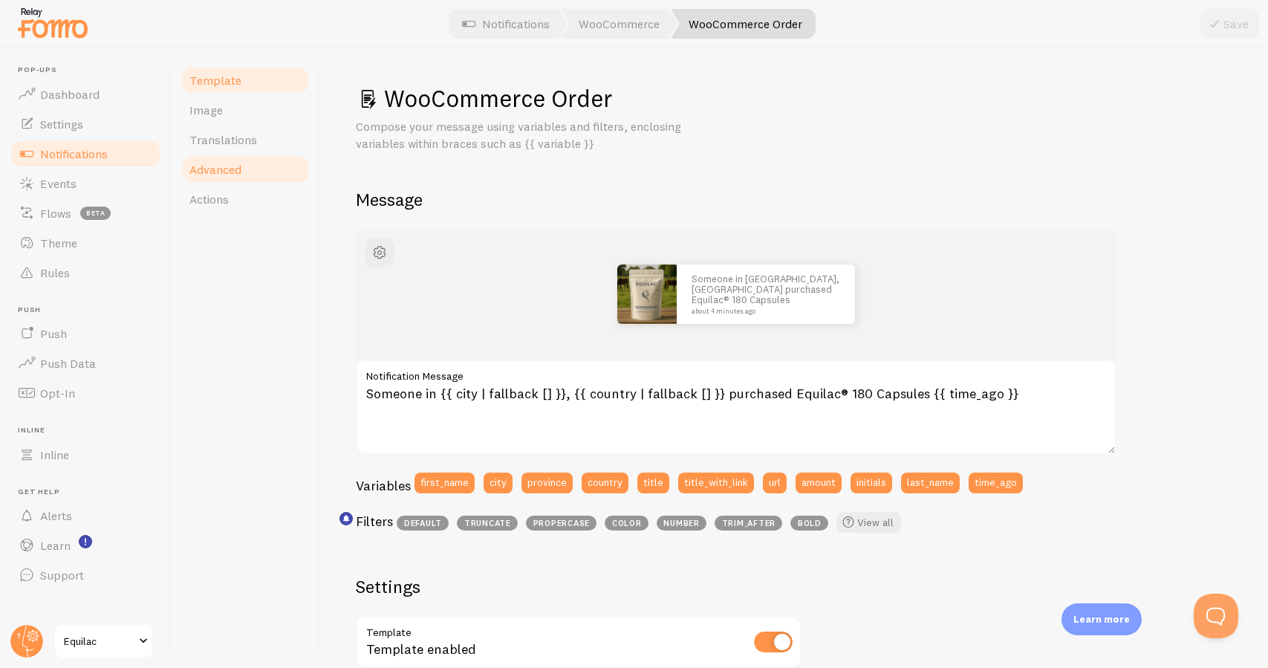
click at [273, 170] on link "Advanced" at bounding box center [245, 169] width 130 height 30
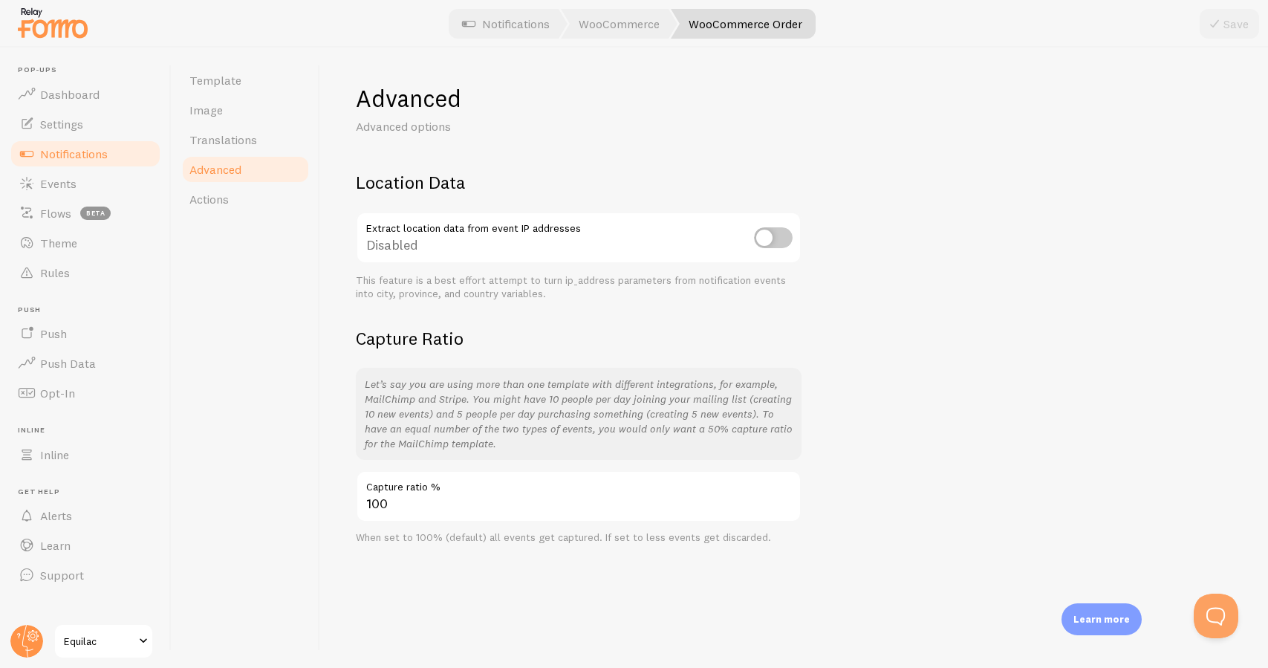
click at [780, 240] on input "checkbox" at bounding box center [773, 237] width 39 height 21
checkbox input "true"
click at [1228, 31] on button "Save" at bounding box center [1228, 24] width 59 height 30
click at [267, 193] on link "Actions" at bounding box center [245, 199] width 130 height 30
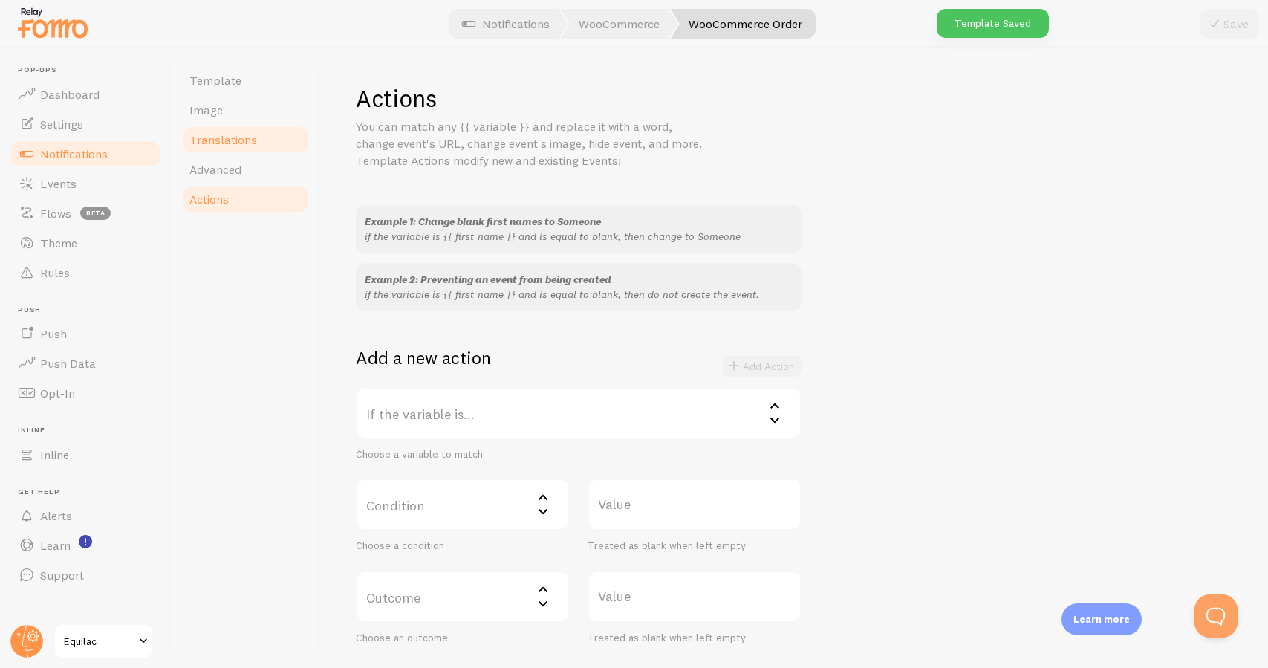
click at [264, 141] on link "Translations" at bounding box center [245, 140] width 130 height 30
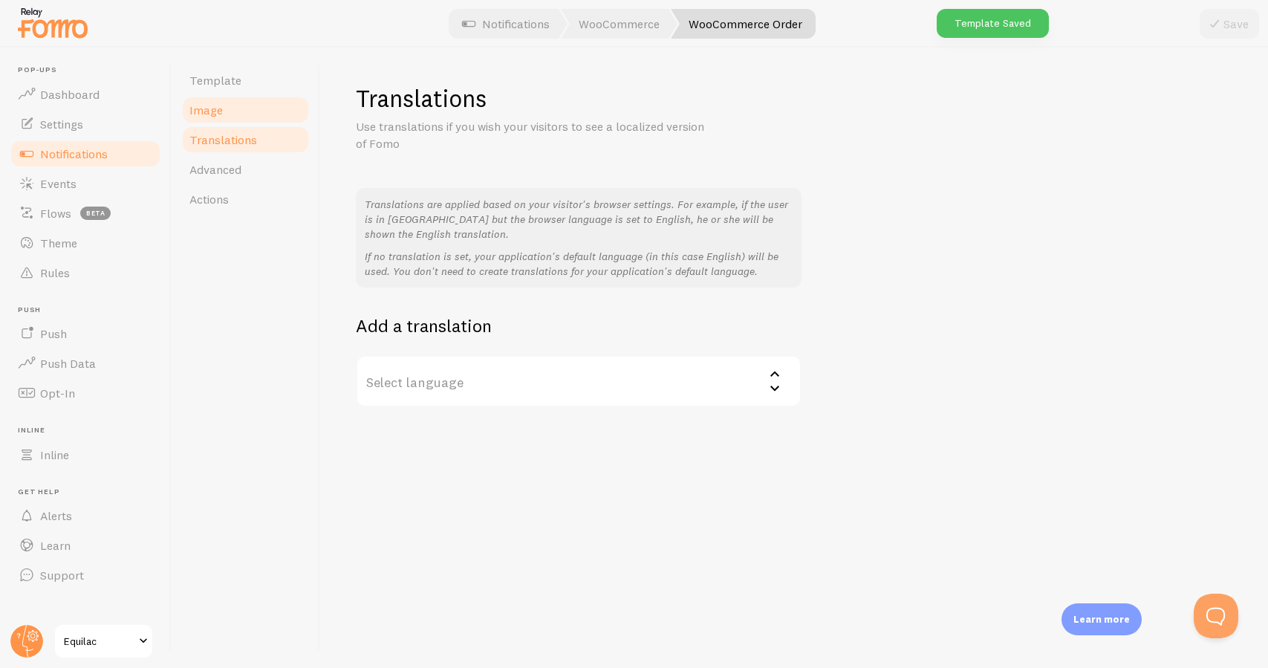
click at [260, 116] on link "Image" at bounding box center [245, 110] width 130 height 30
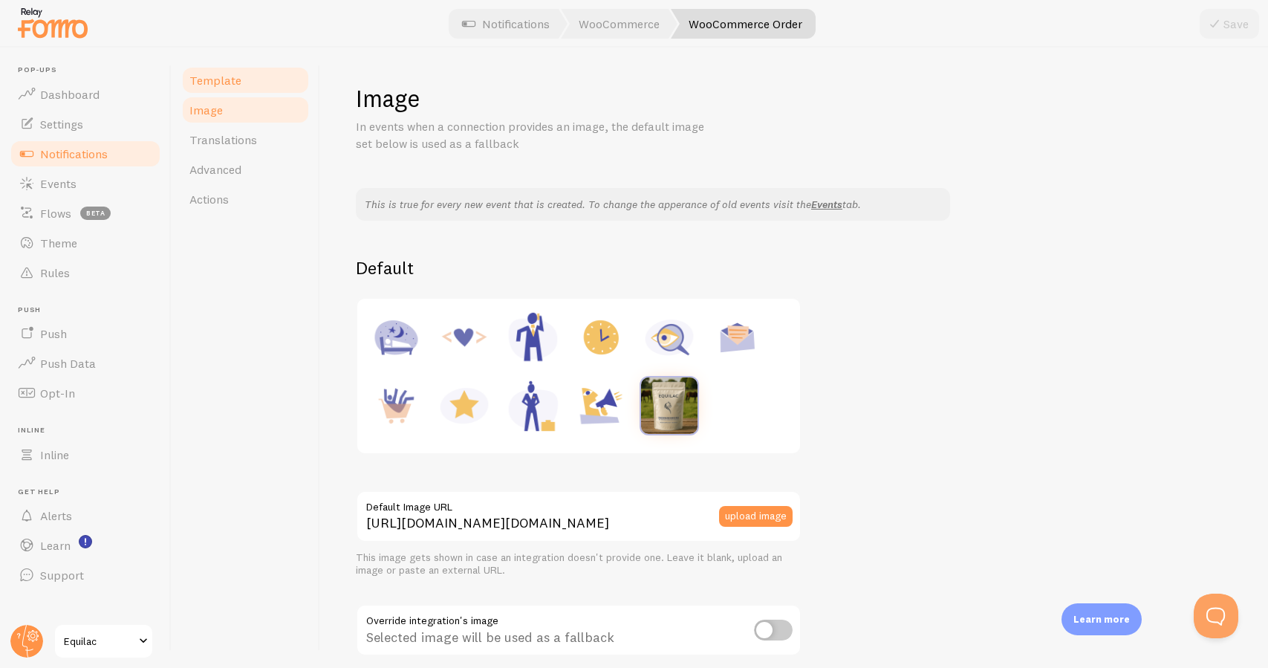
click at [255, 85] on link "Template" at bounding box center [245, 80] width 130 height 30
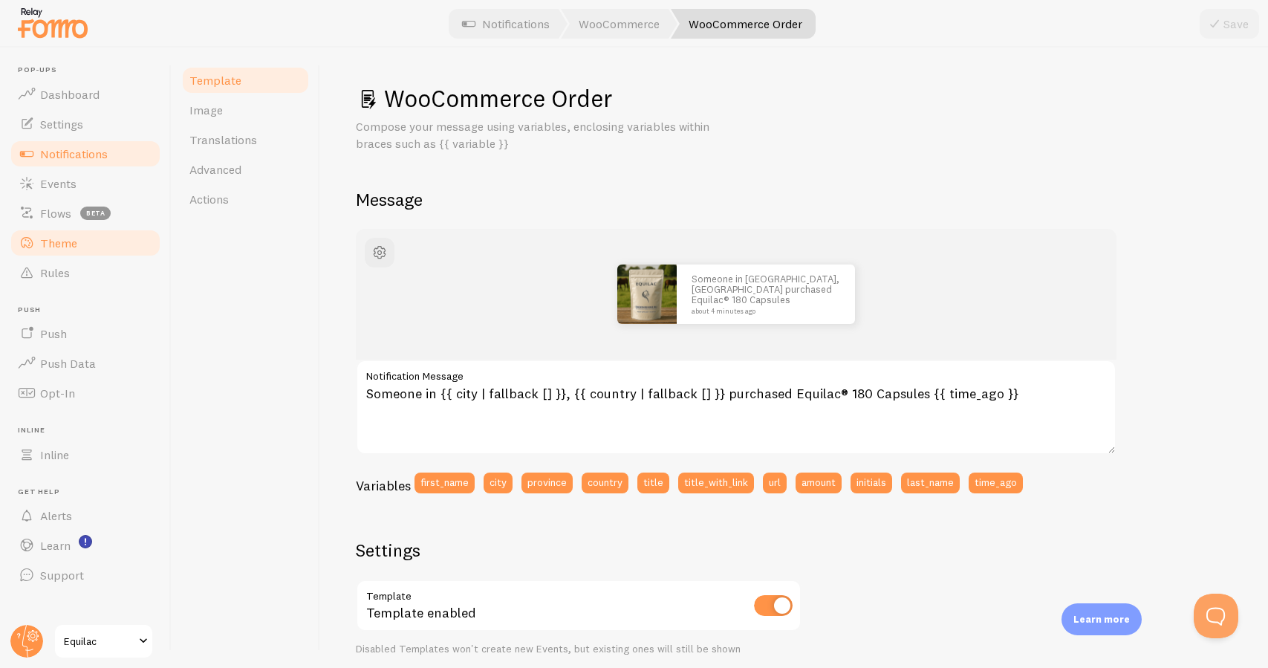
click at [95, 236] on link "Theme" at bounding box center [85, 243] width 153 height 30
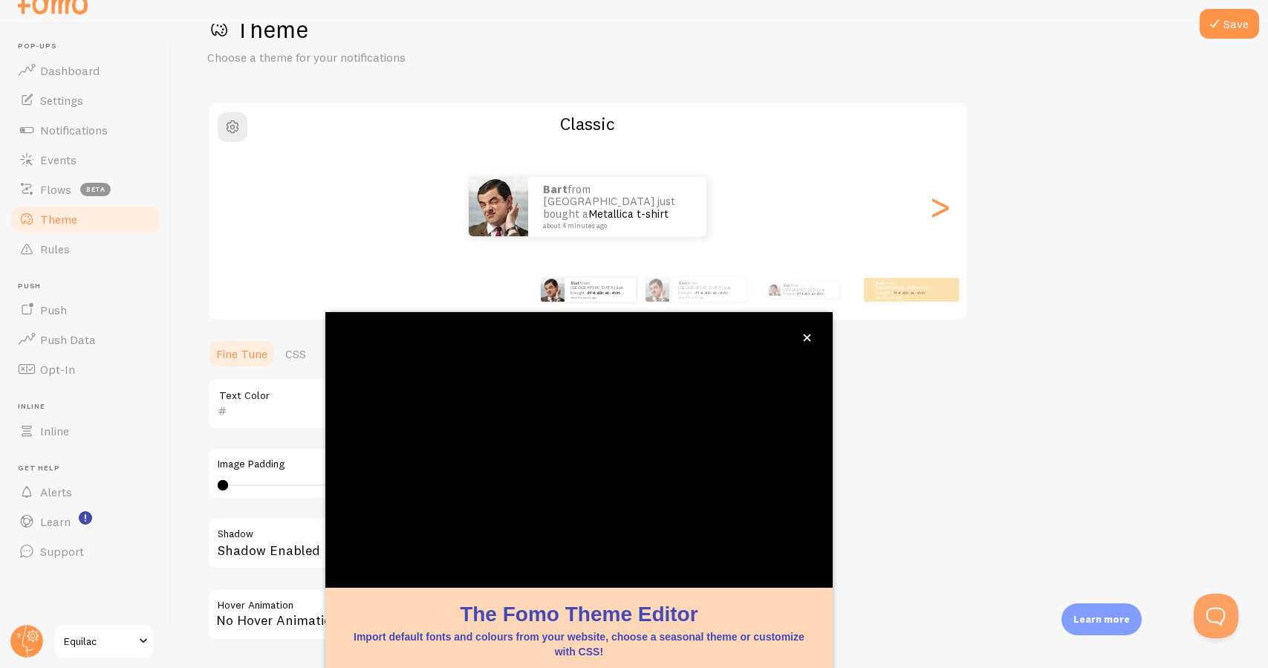
scroll to position [63, 0]
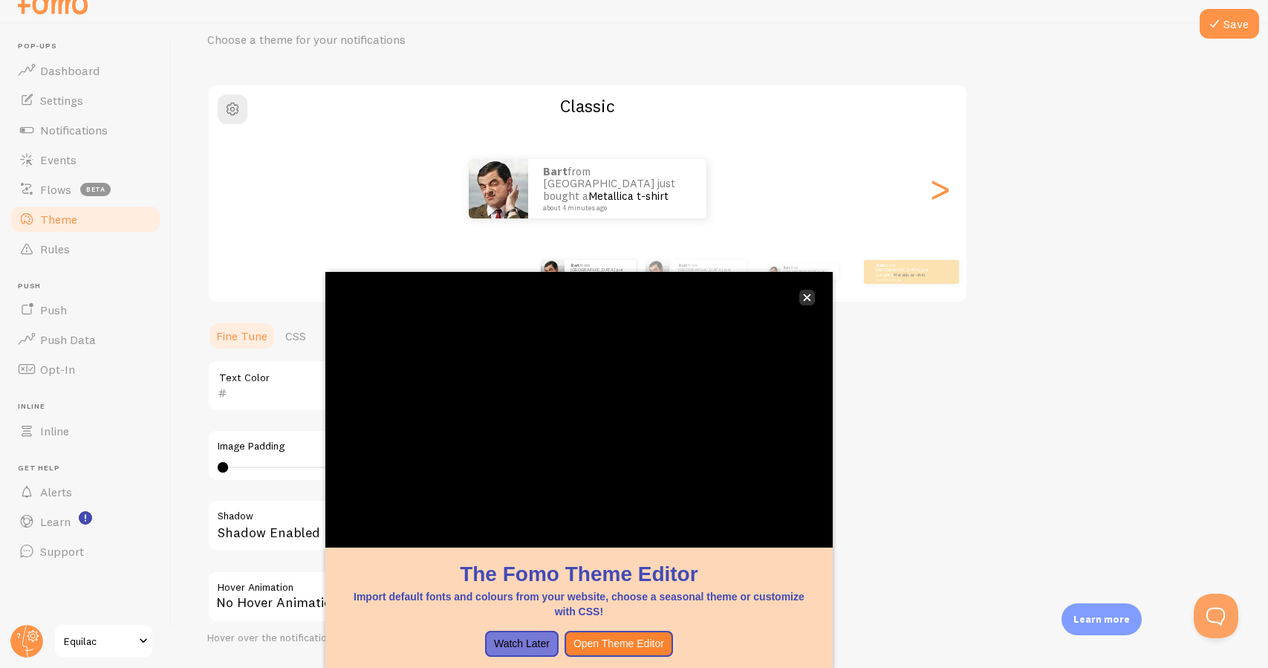
click at [810, 297] on icon "close," at bounding box center [807, 297] width 8 height 8
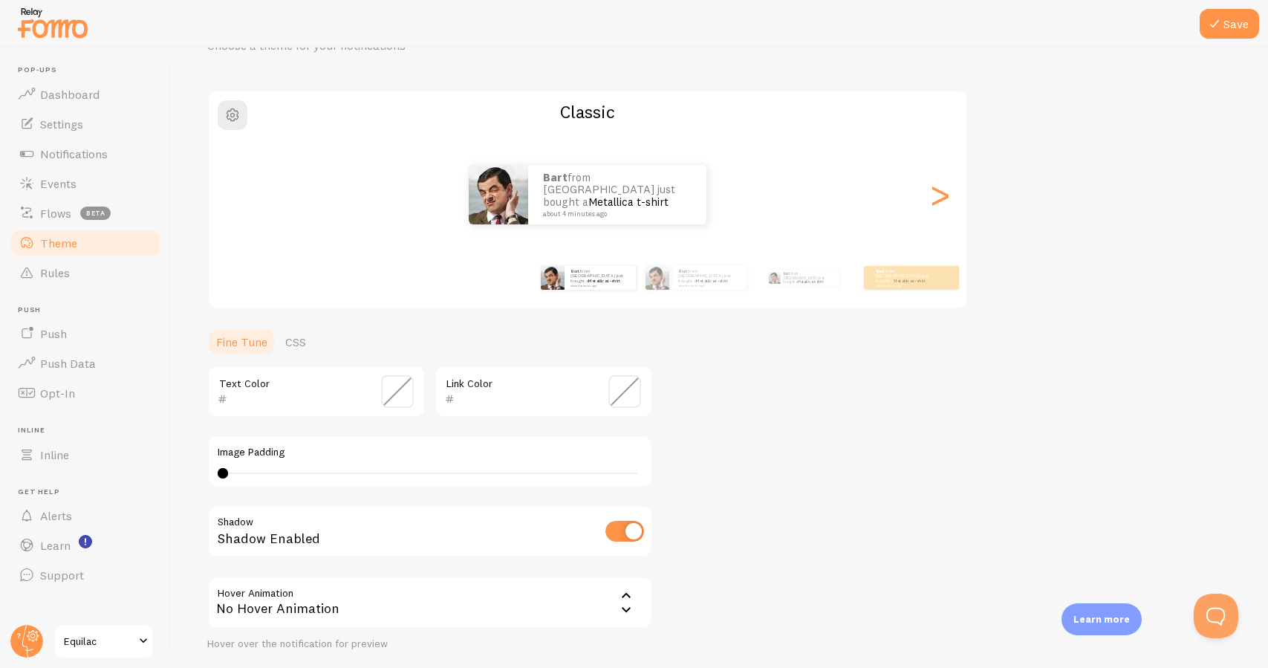
scroll to position [80, 0]
click at [397, 387] on span at bounding box center [397, 392] width 33 height 33
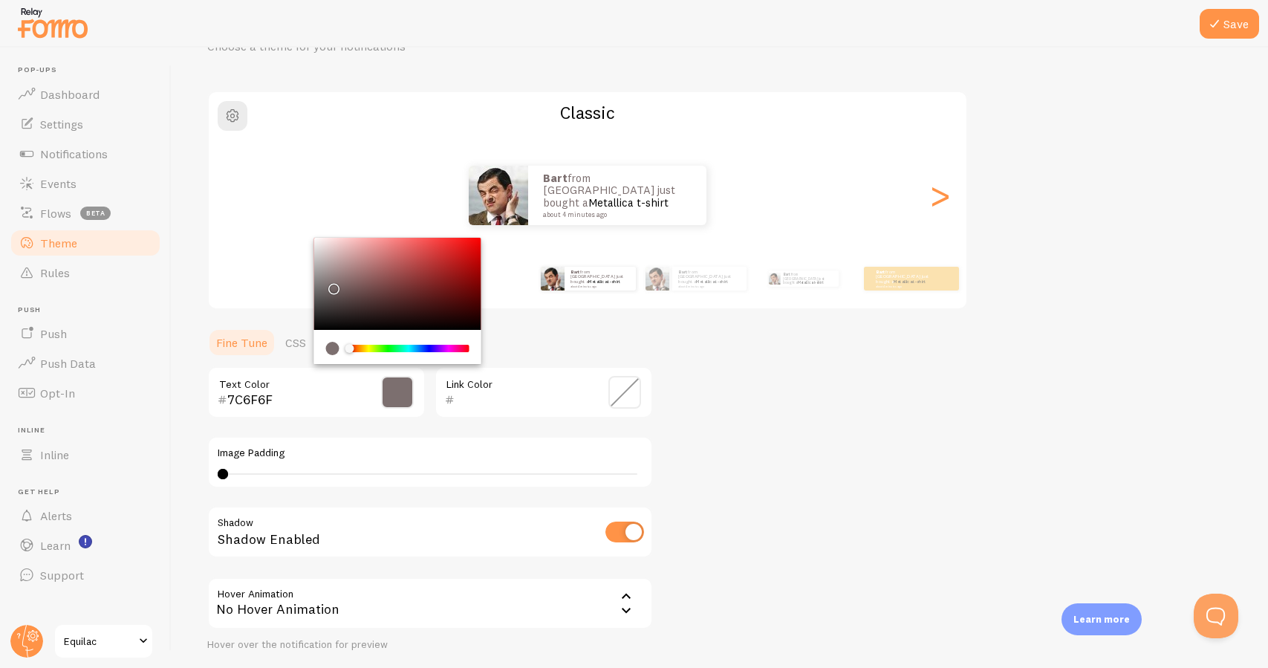
drag, startPoint x: 346, startPoint y: 308, endPoint x: 331, endPoint y: 284, distance: 28.7
click at [331, 284] on div "Chrome color picker" at bounding box center [397, 284] width 167 height 92
type input "000000"
drag, startPoint x: 342, startPoint y: 300, endPoint x: 303, endPoint y: 336, distance: 53.1
click at [303, 336] on section "Fine Tune CSS 000000 Text Color Link Color Image Padding 0 0 - undefined Shadow…" at bounding box center [430, 518] width 446 height 380
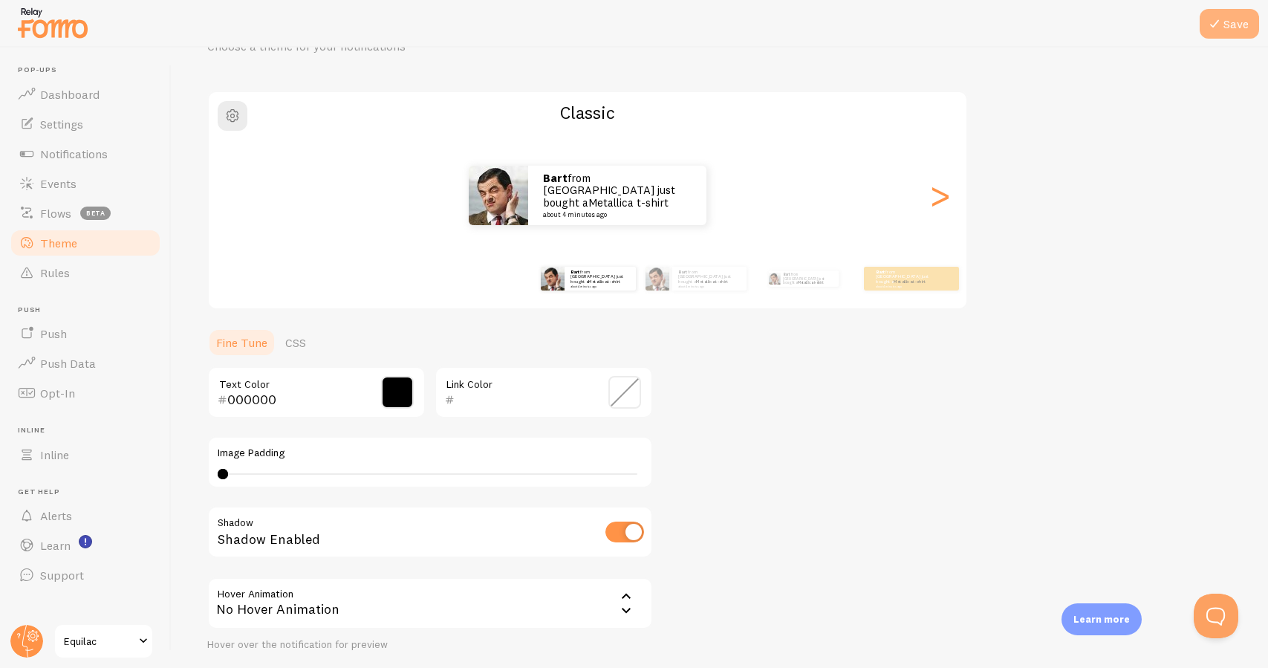
click at [1240, 25] on button "Save" at bounding box center [1228, 24] width 59 height 30
click at [117, 184] on link "Events" at bounding box center [85, 184] width 153 height 30
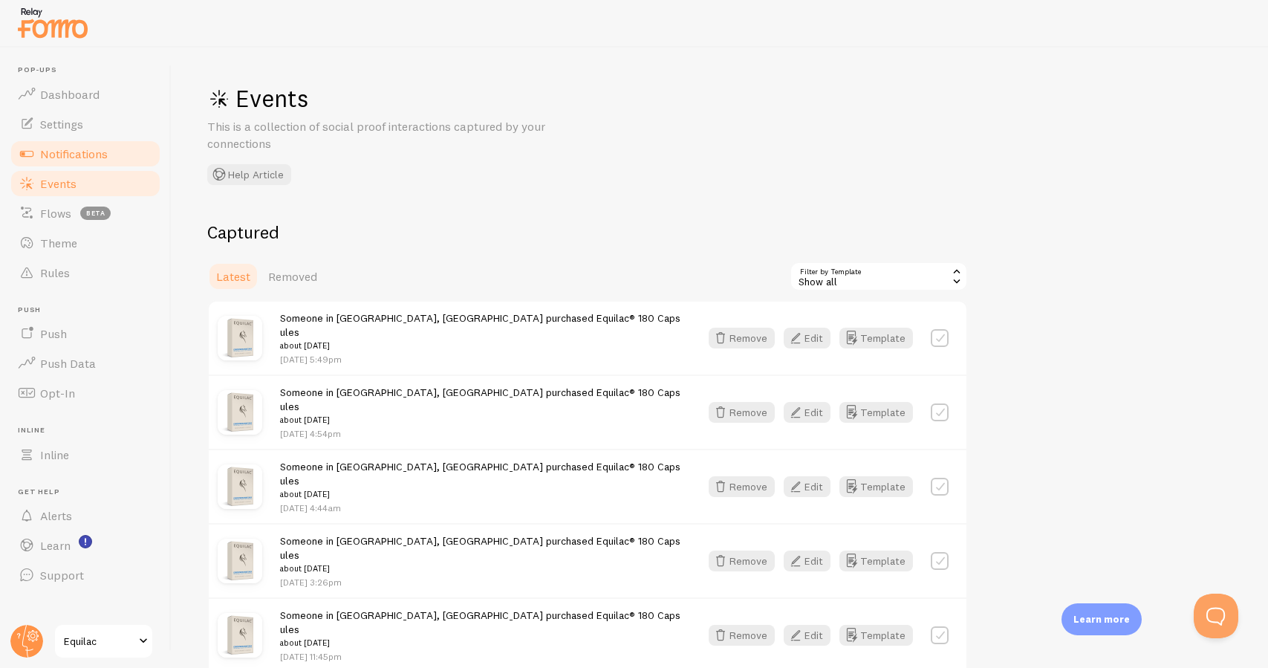
click at [120, 146] on link "Notifications" at bounding box center [85, 154] width 153 height 30
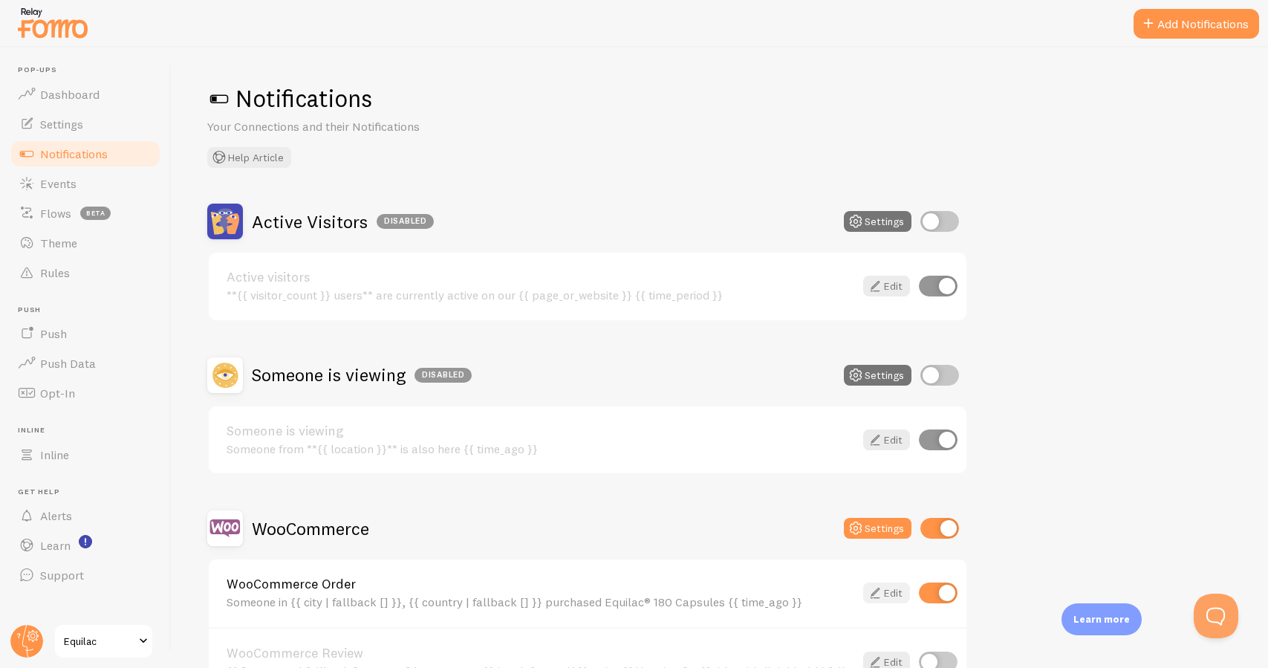
click at [898, 596] on link "Edit" at bounding box center [886, 592] width 47 height 21
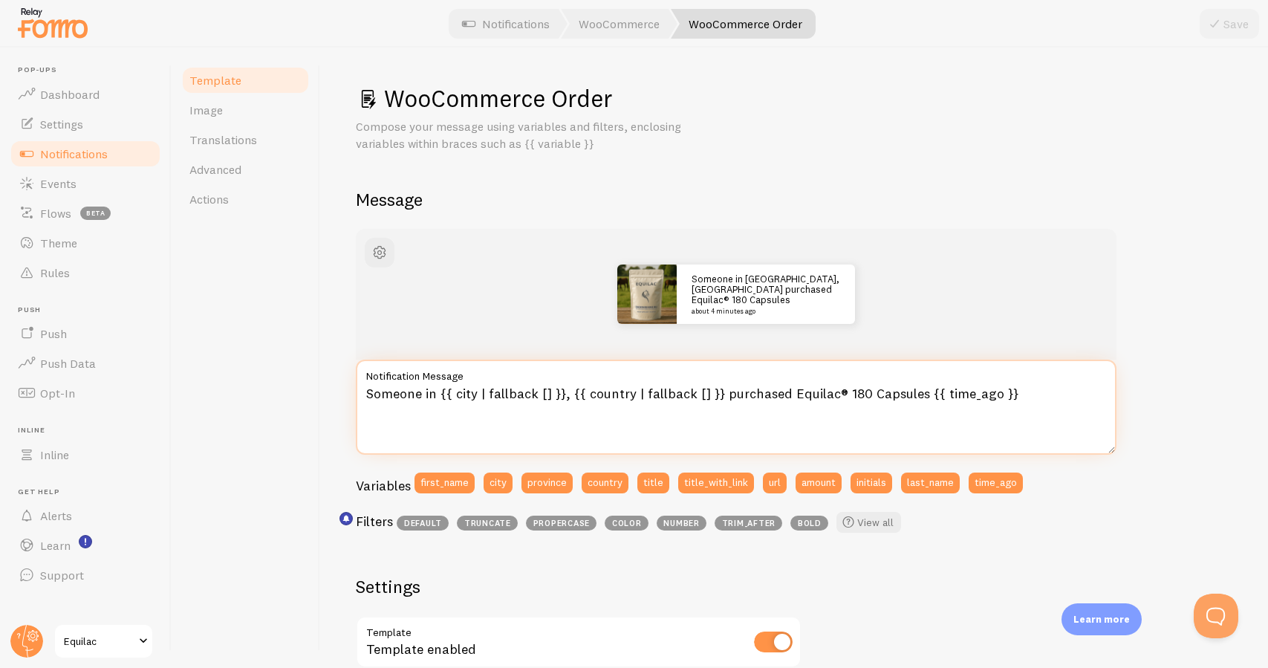
click at [400, 390] on textarea "Someone in {{ city | fallback [] }}, {{ country | fallback [] }} purchased Equi…" at bounding box center [736, 406] width 761 height 95
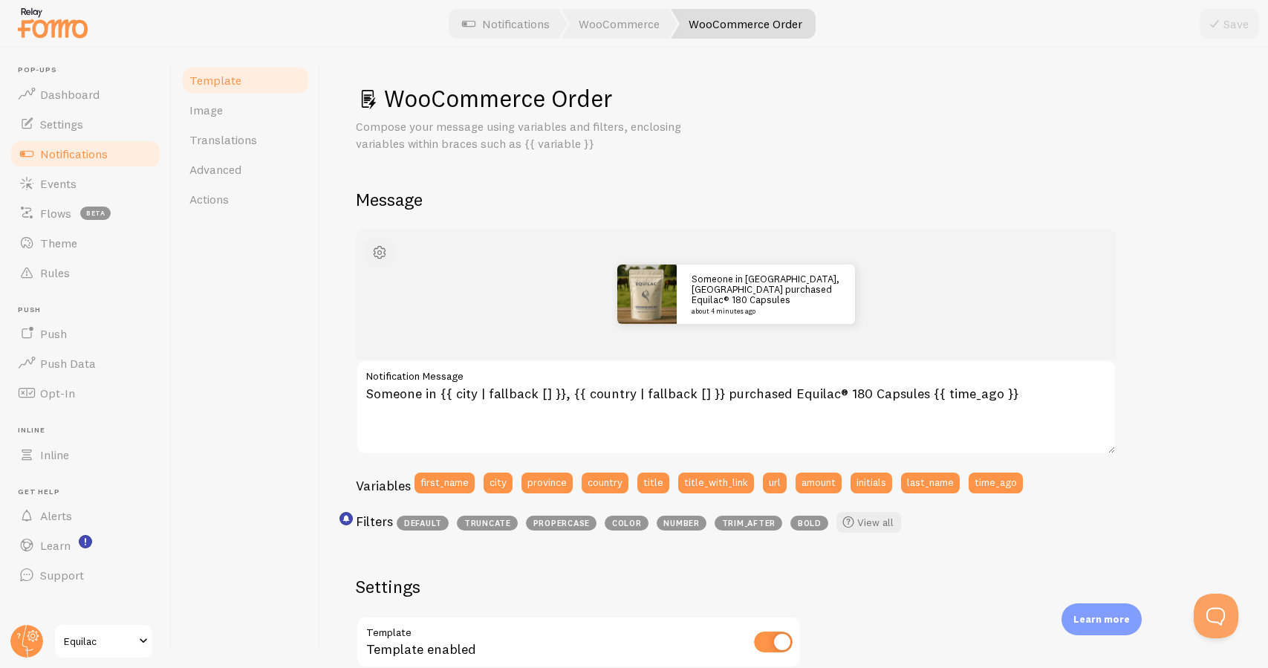
click at [385, 253] on span "button" at bounding box center [380, 253] width 18 height 18
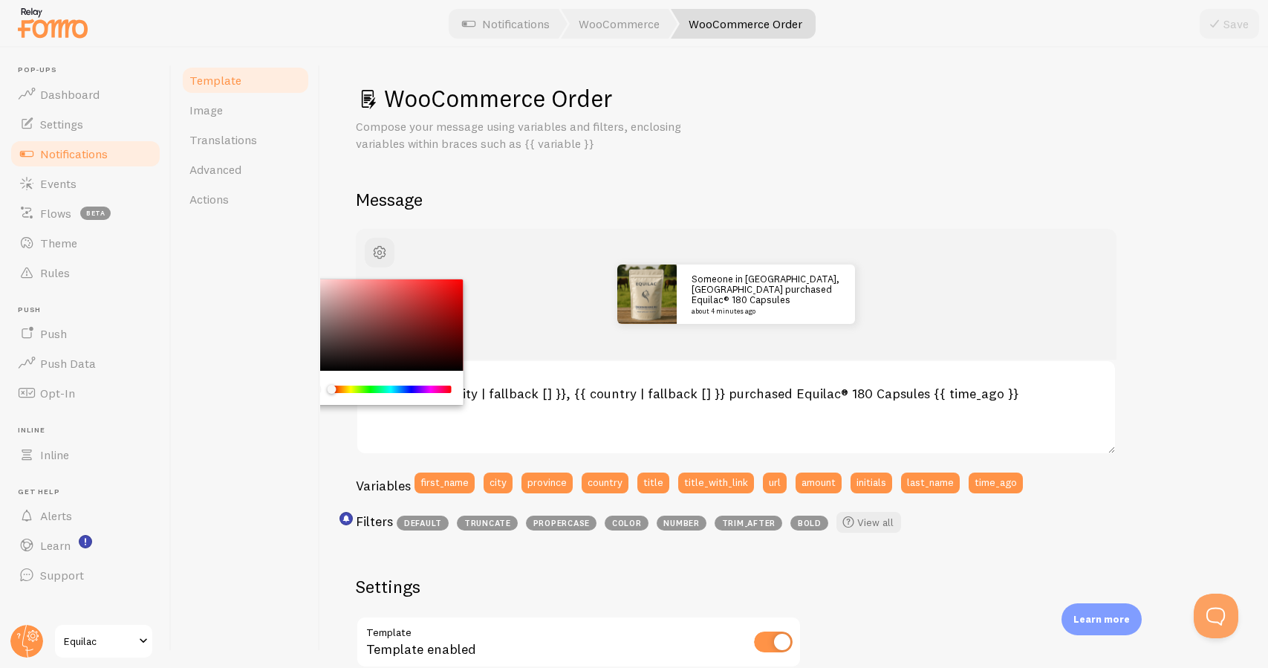
click at [333, 238] on div "WooCommerce Order Compose your message using variables and filters, enclosing v…" at bounding box center [794, 358] width 948 height 620
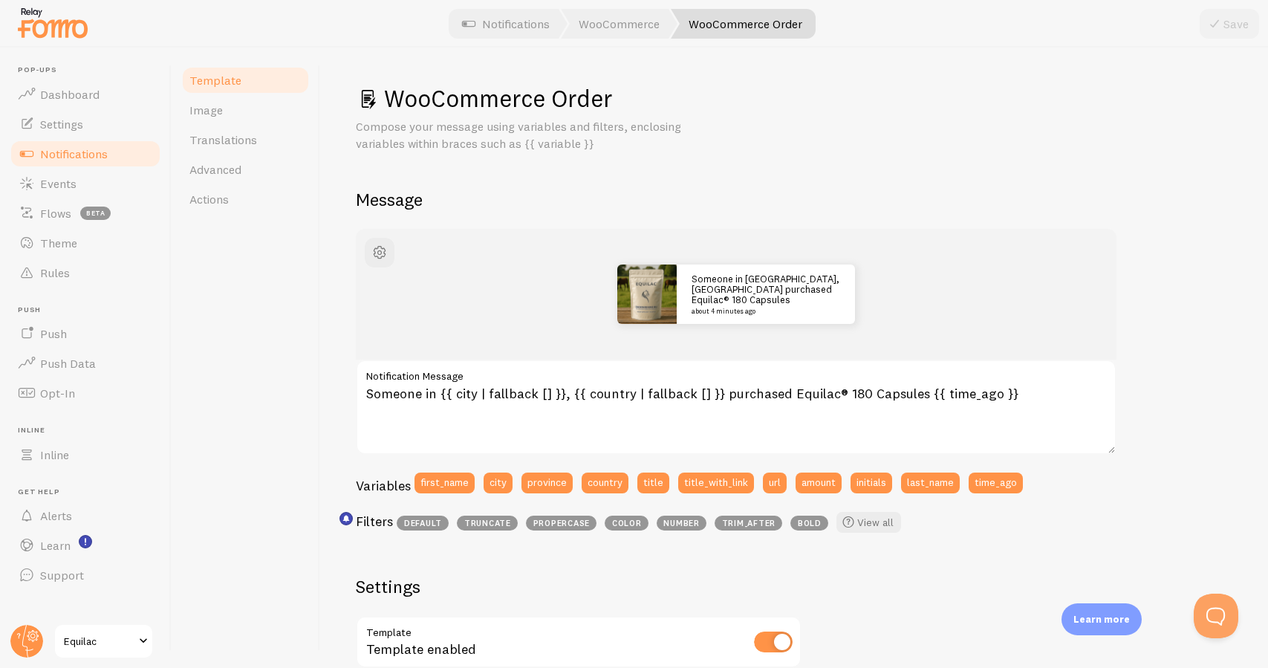
click at [810, 524] on span "bold" at bounding box center [809, 522] width 38 height 15
click at [844, 522] on span at bounding box center [848, 522] width 18 height 18
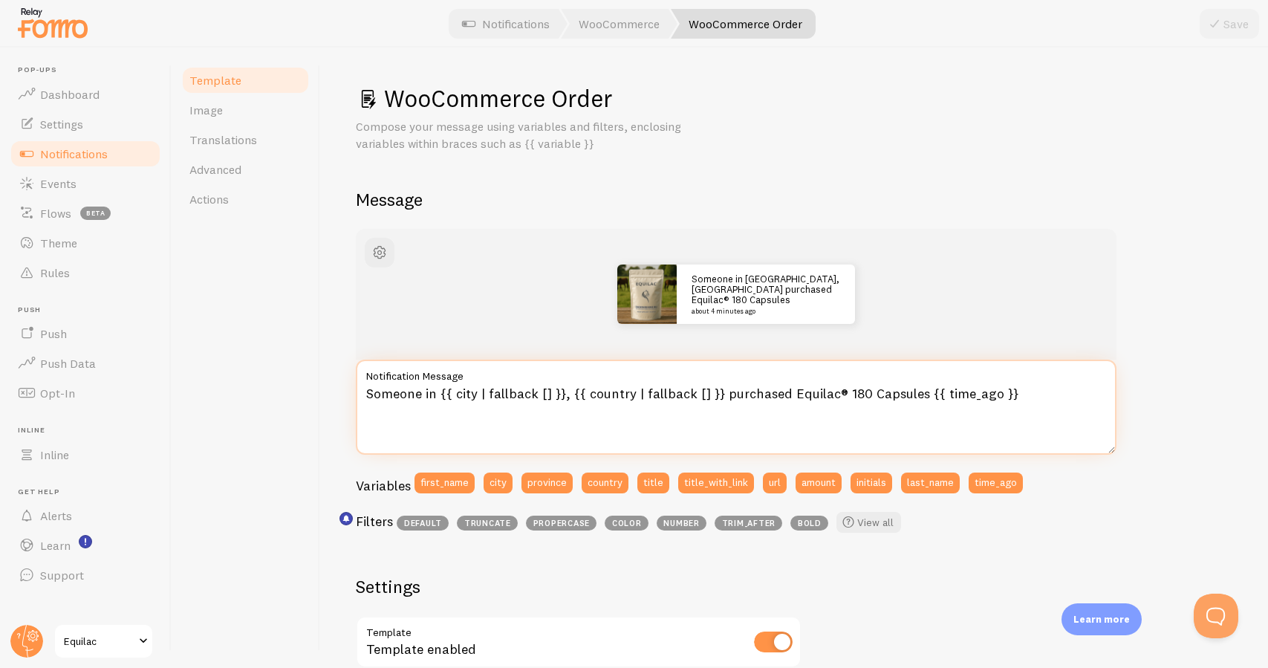
click at [494, 392] on textarea "Someone in {{ city | fallback [] }}, {{ country | fallback [] }} purchased Equi…" at bounding box center [736, 406] width 761 height 95
drag, startPoint x: 487, startPoint y: 394, endPoint x: 544, endPoint y: 388, distance: 57.4
click at [544, 388] on textarea "Someone in {{ city | fallback [] }}, {{ country | fallback [] }} purchased Equi…" at bounding box center [736, 406] width 761 height 95
paste textarea "| bold"
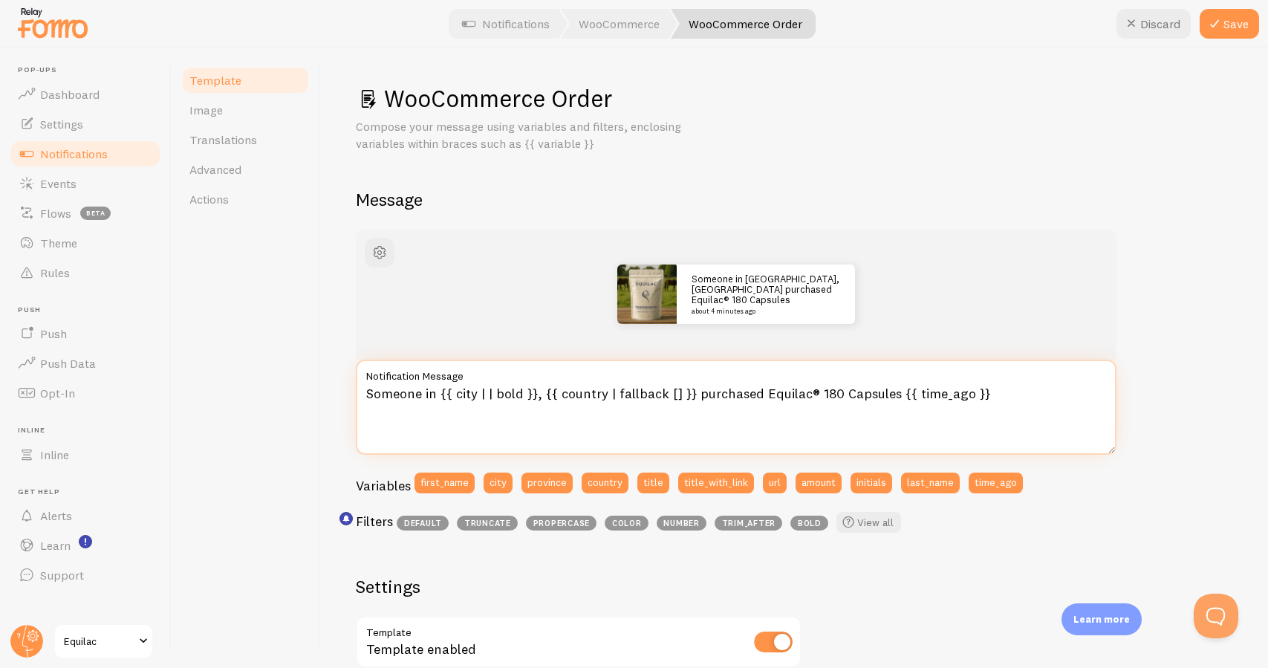
click at [495, 389] on textarea "Someone in {{ city | | bold }}, {{ country | fallback [] }} purchased Equilac® …" at bounding box center [736, 406] width 761 height 95
type textarea "Someone in {{ city | bold }}, {{ country | fallback [] }} purchased Equilac® 18…"
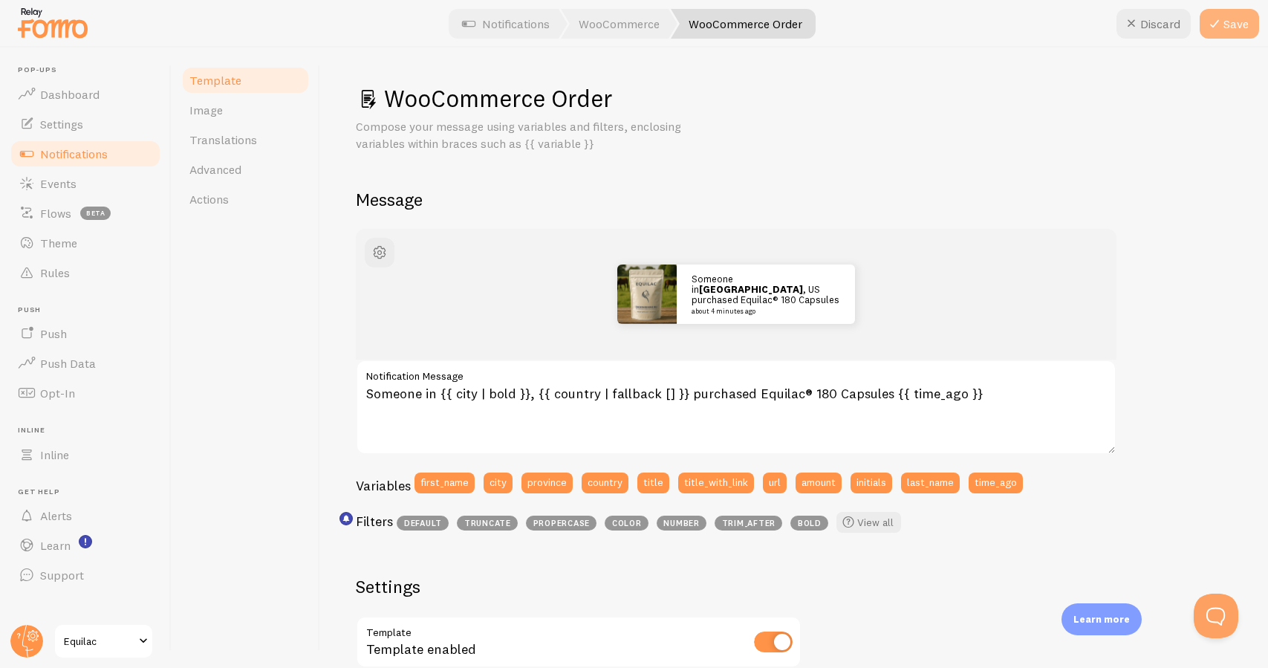
click at [1240, 25] on button "Save" at bounding box center [1228, 24] width 59 height 30
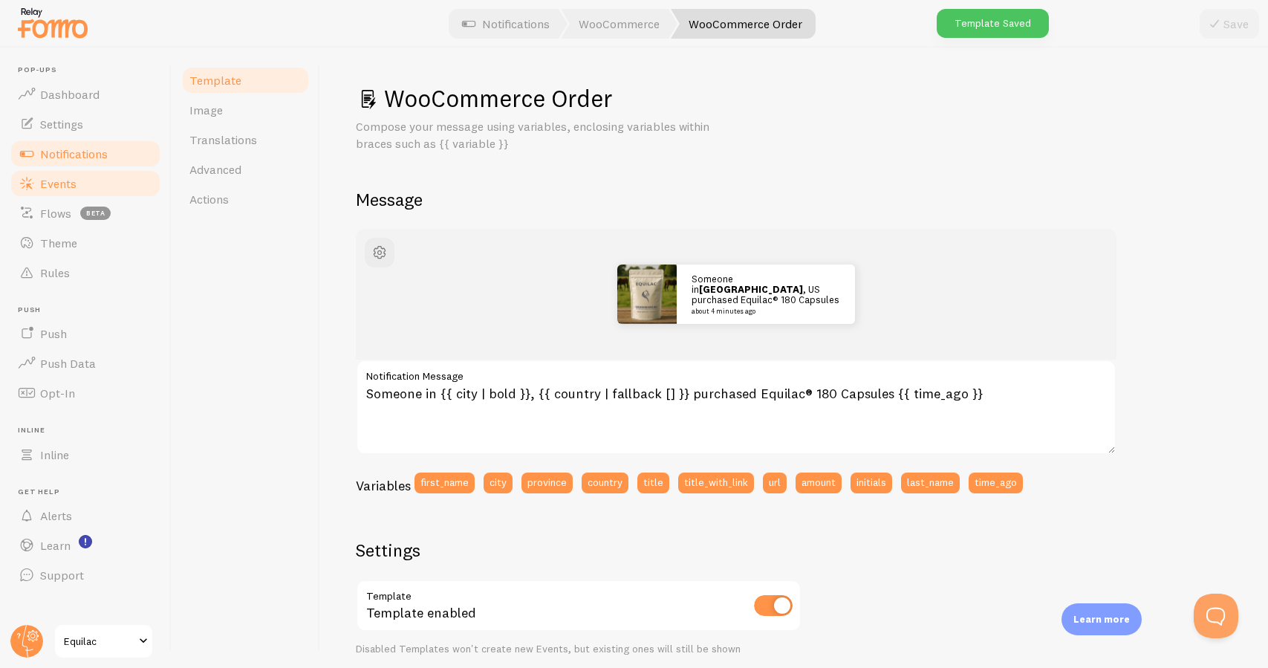
click at [111, 180] on link "Events" at bounding box center [85, 184] width 153 height 30
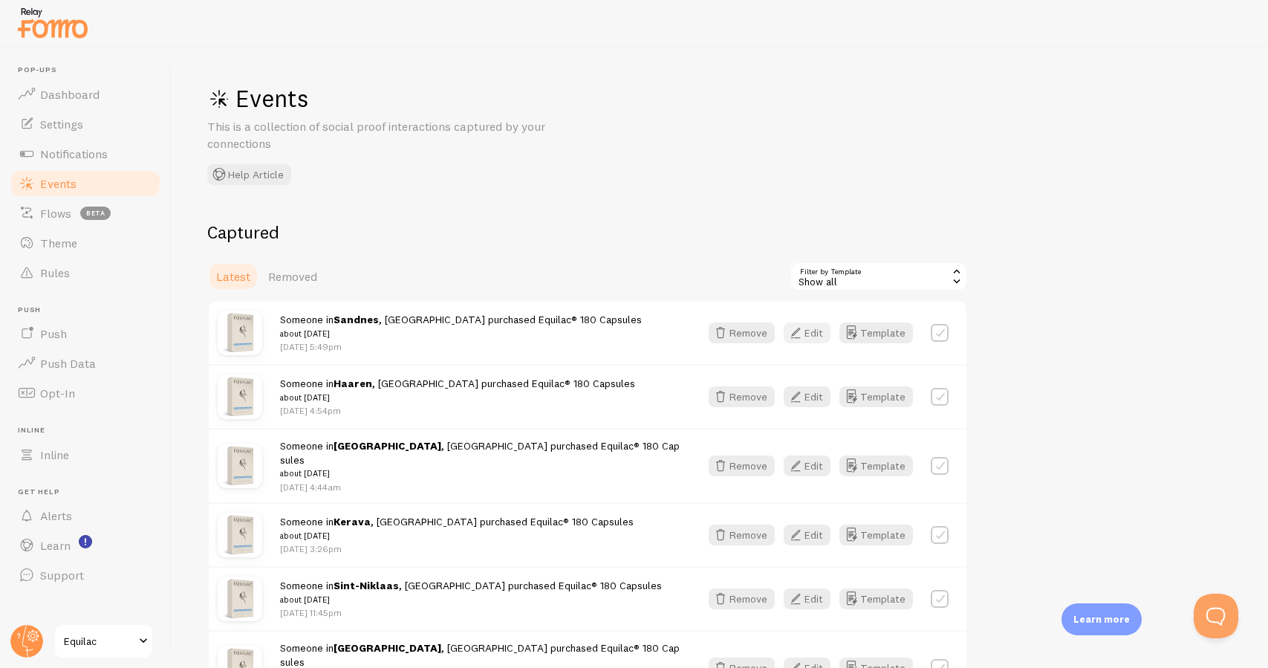
click at [811, 335] on button "Edit" at bounding box center [807, 332] width 47 height 21
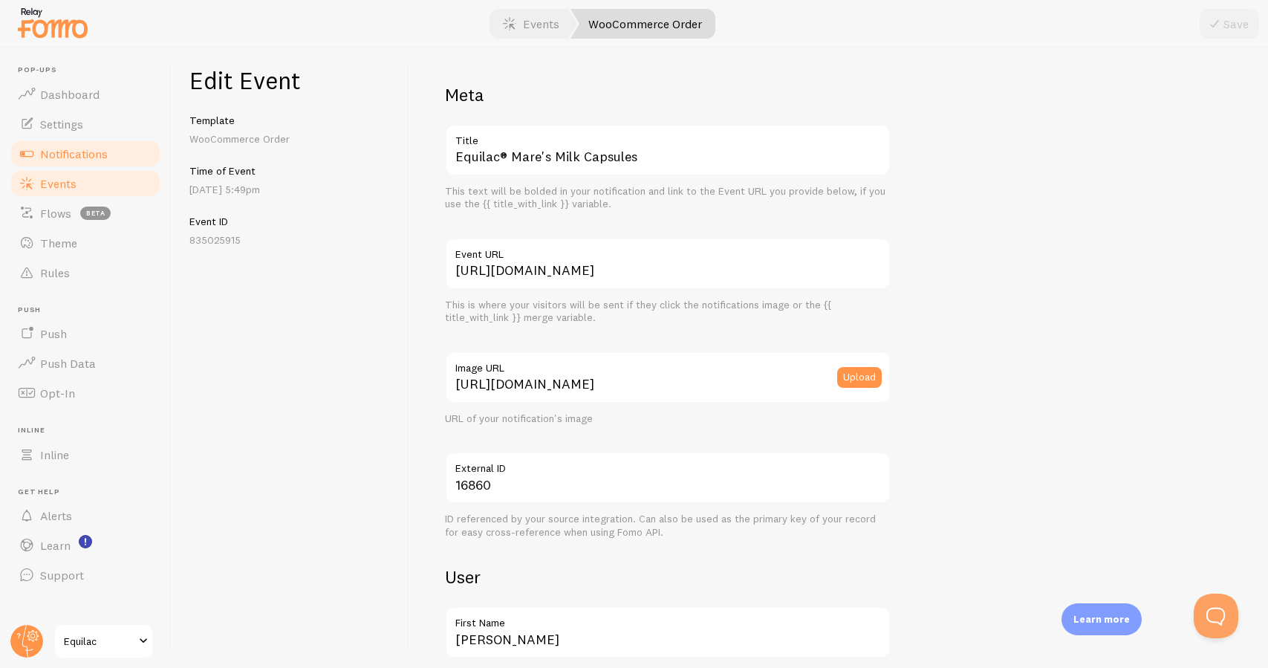
click at [109, 157] on link "Notifications" at bounding box center [85, 154] width 153 height 30
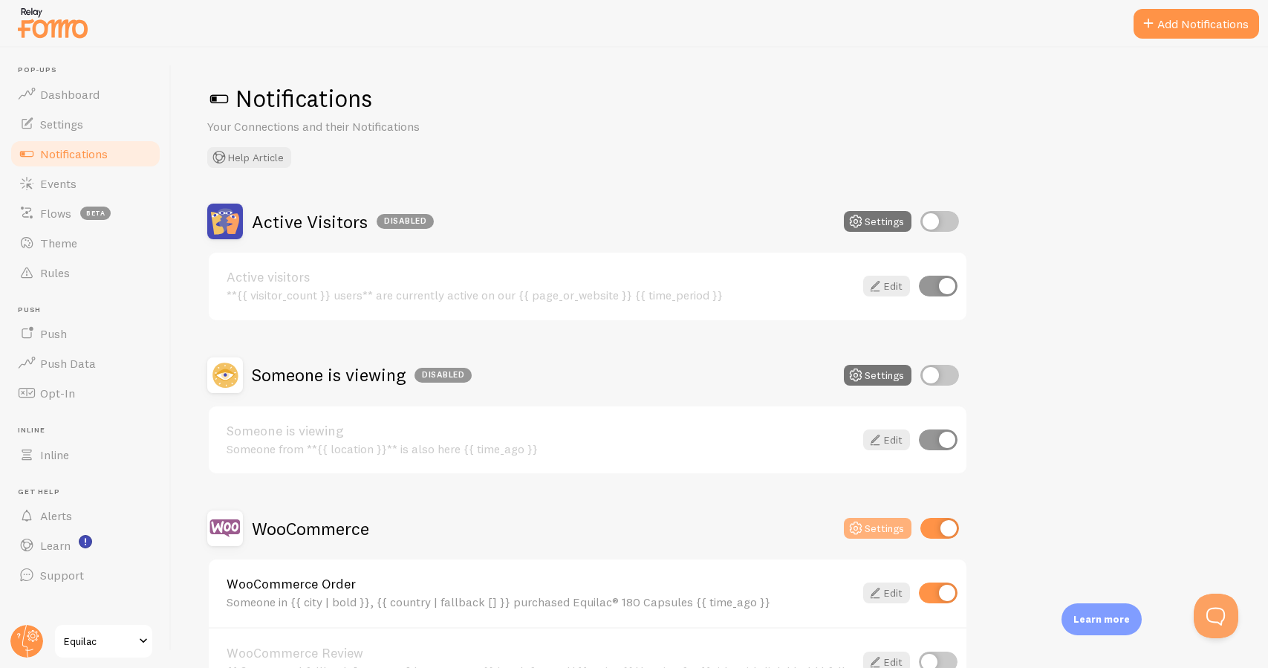
click at [893, 518] on button "Settings" at bounding box center [878, 528] width 68 height 21
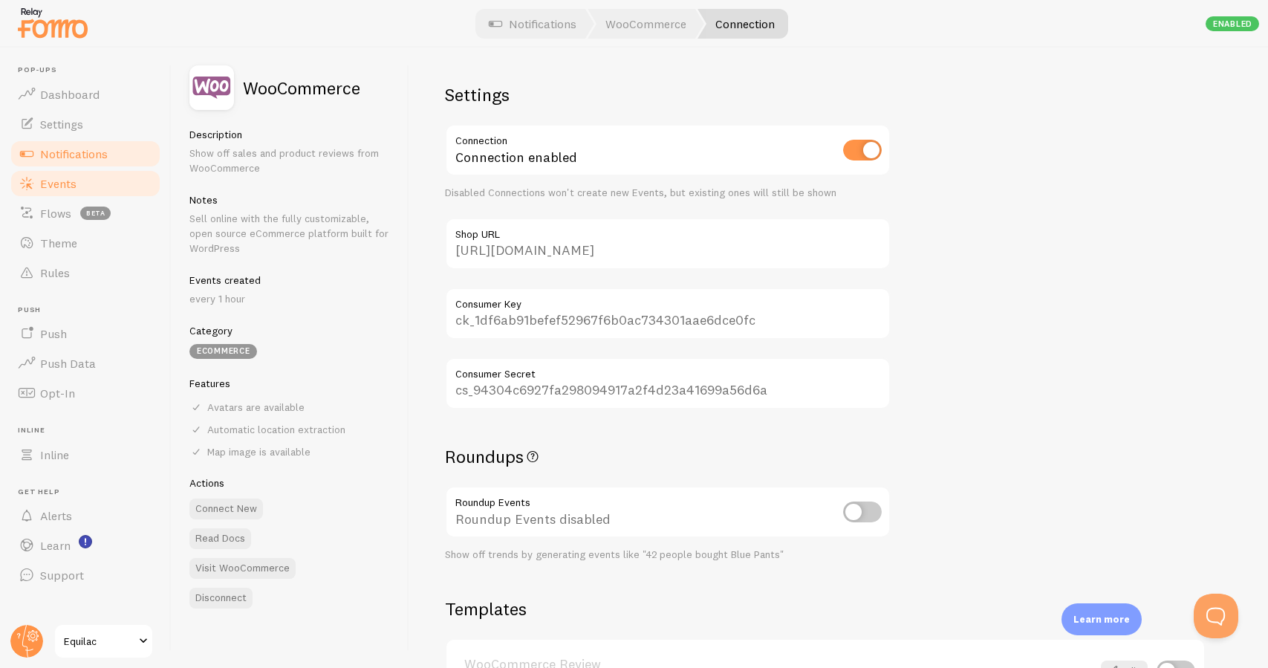
click at [101, 180] on link "Events" at bounding box center [85, 184] width 153 height 30
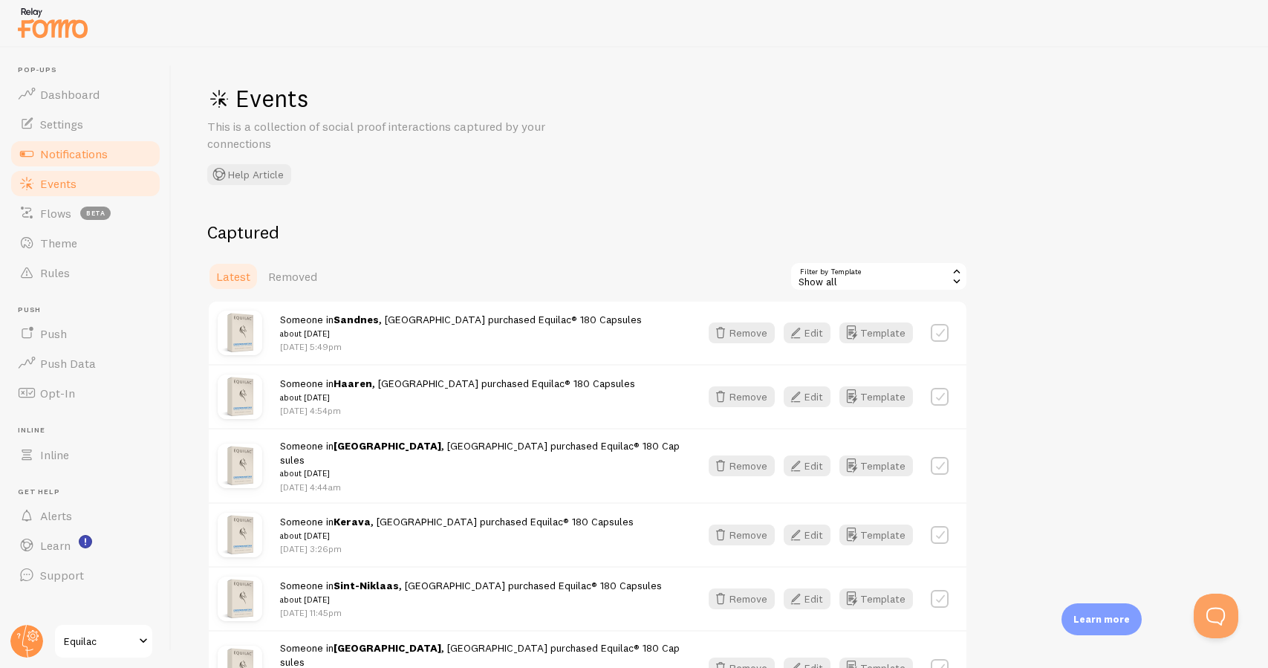
click at [108, 163] on link "Notifications" at bounding box center [85, 154] width 153 height 30
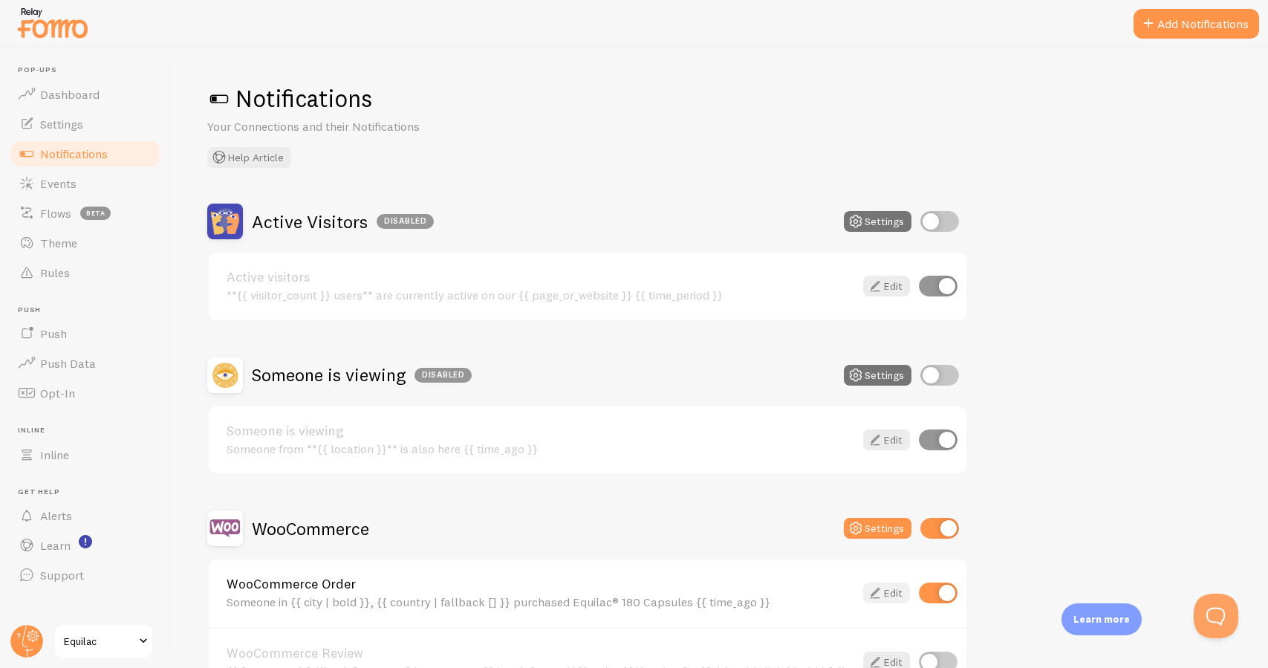
click at [886, 595] on link "Edit" at bounding box center [886, 592] width 47 height 21
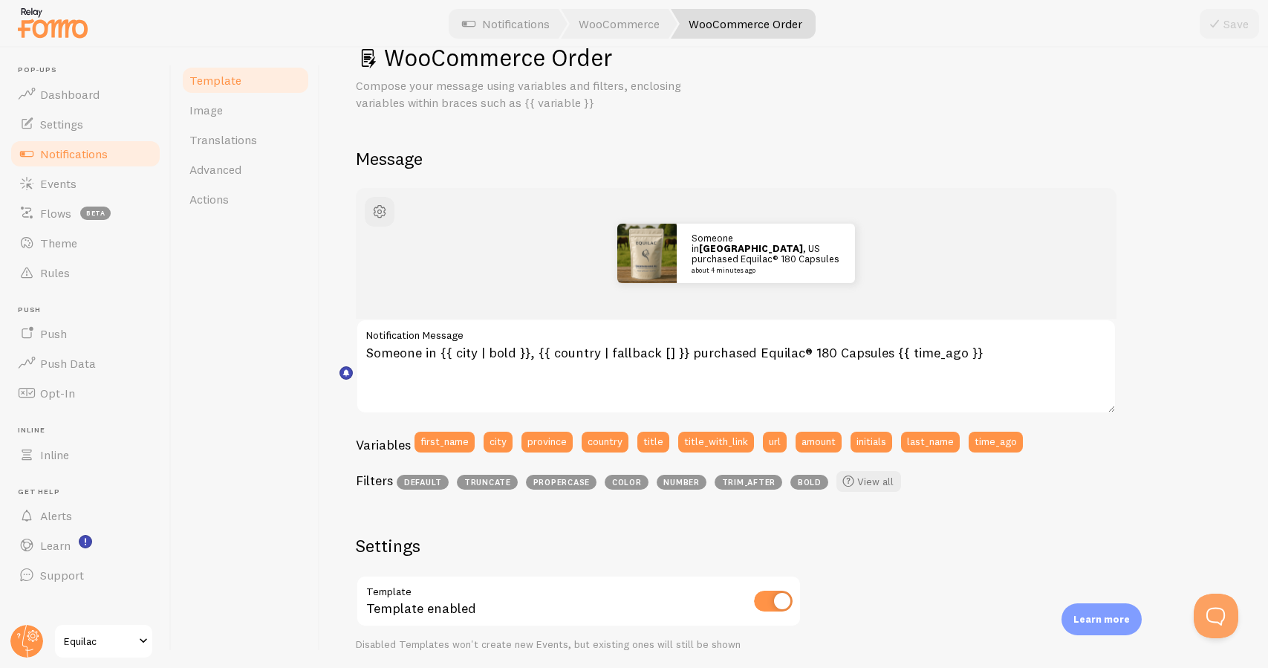
scroll to position [22, 0]
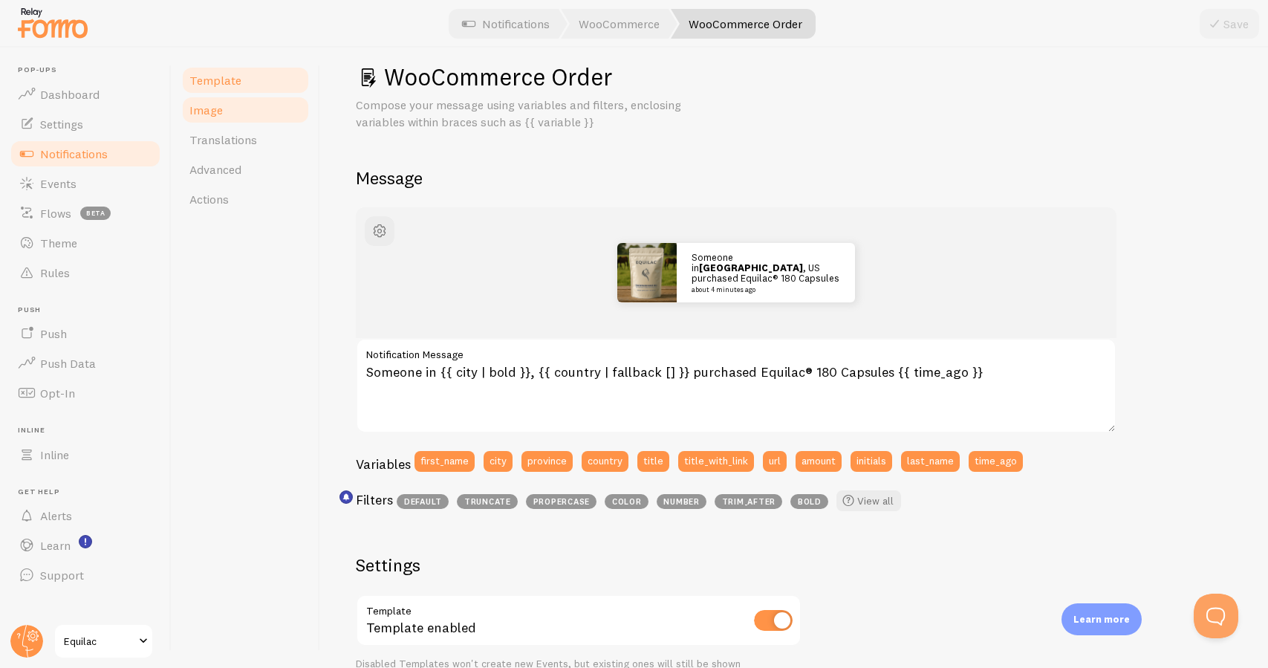
click at [279, 123] on link "Image" at bounding box center [245, 110] width 130 height 30
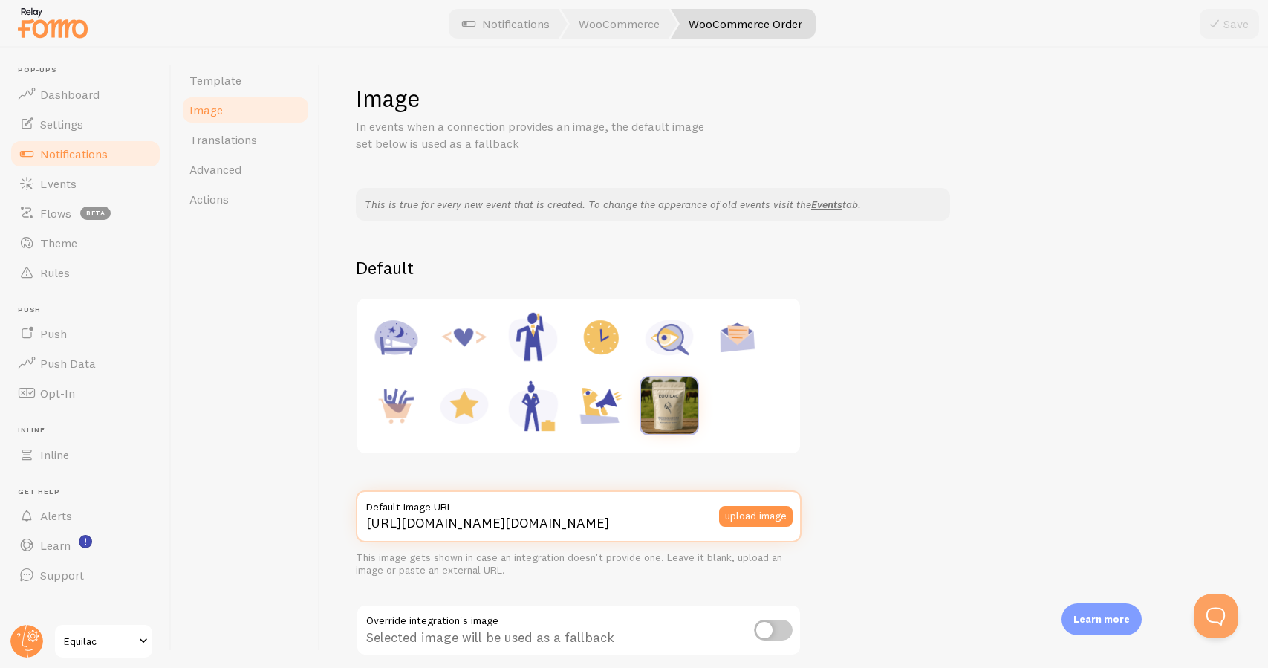
click at [457, 517] on input "[URL][DOMAIN_NAME][DOMAIN_NAME]" at bounding box center [579, 516] width 446 height 52
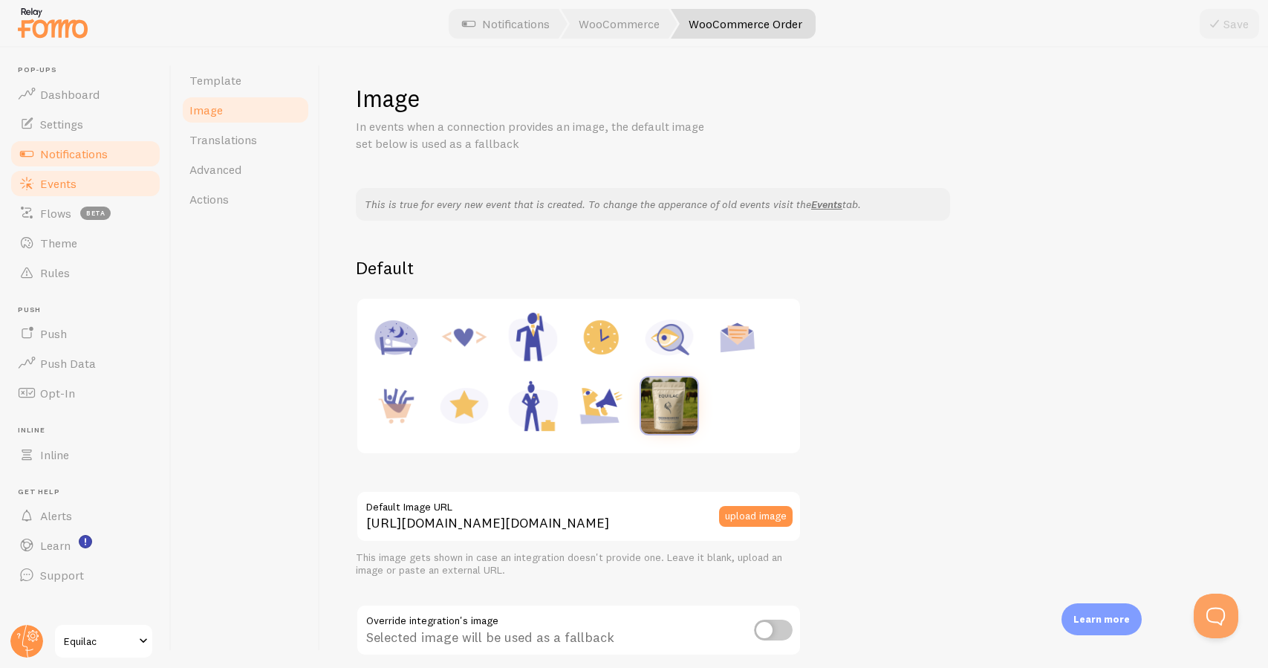
click at [118, 180] on link "Events" at bounding box center [85, 184] width 153 height 30
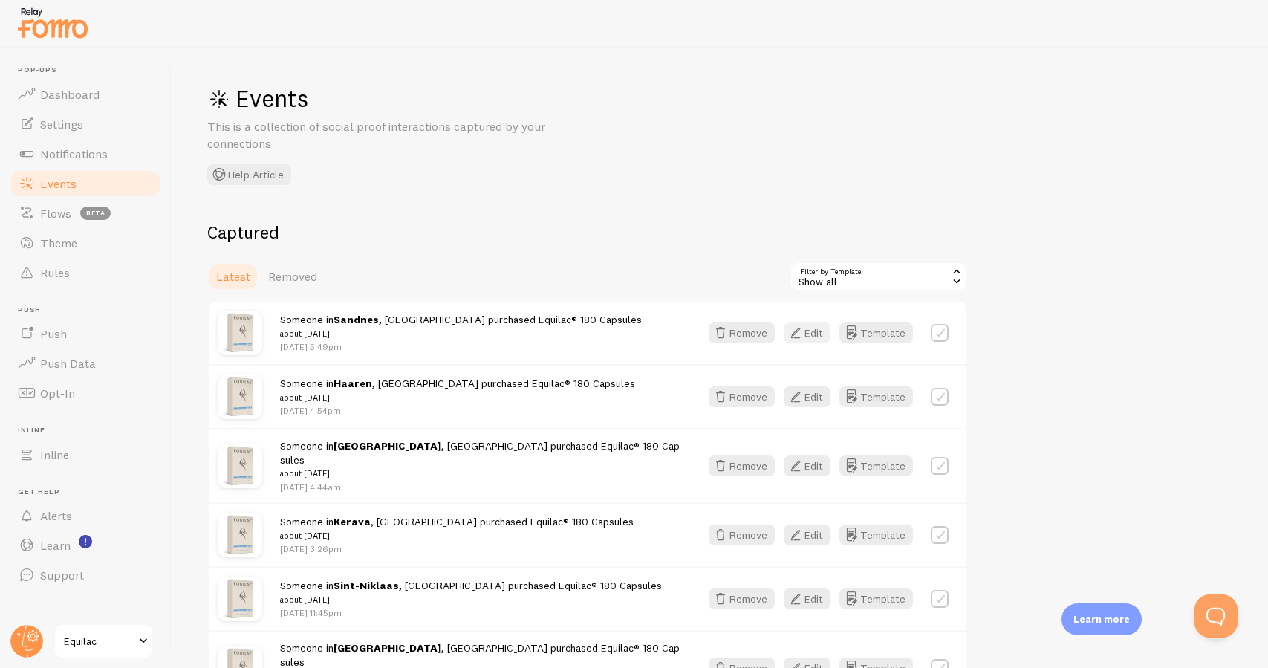
click at [814, 337] on button "Edit" at bounding box center [807, 332] width 47 height 21
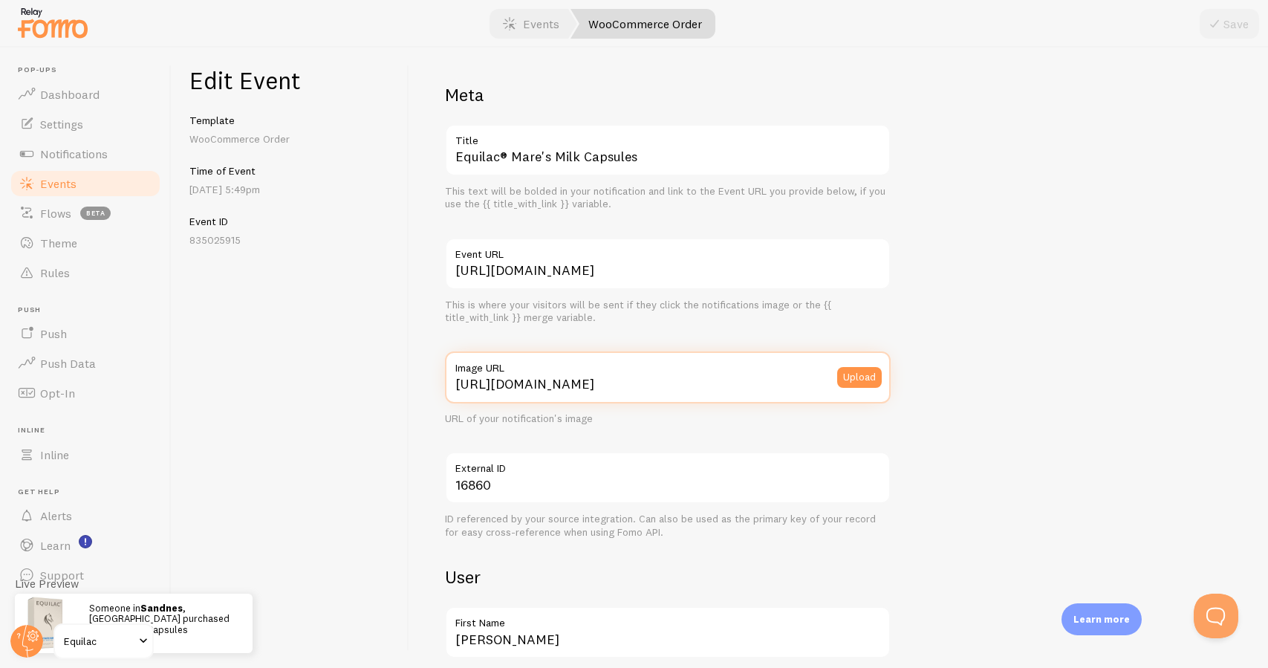
click at [584, 381] on input "[URL][DOMAIN_NAME]" at bounding box center [668, 377] width 446 height 52
paste input "process.filestackapi.com/ApqhzE1ldTzuKSj33adqez/resize=width:170,height:170/htt…"
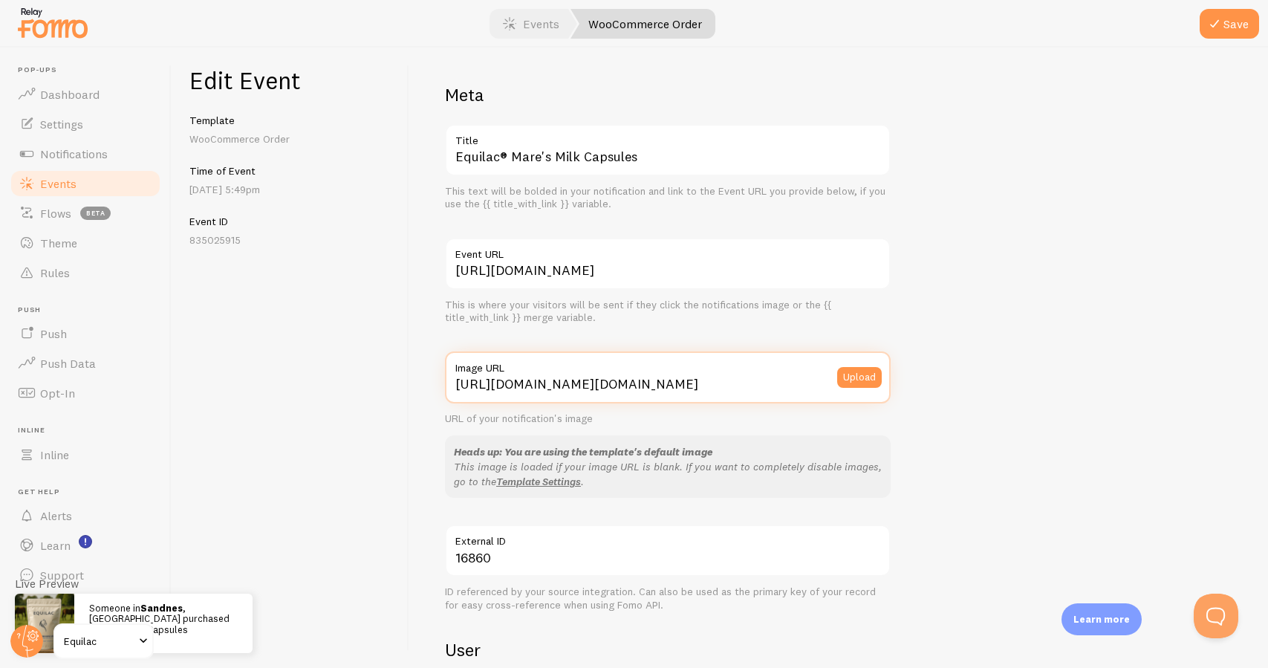
click at [594, 382] on input "[URL][DOMAIN_NAME][DOMAIN_NAME]" at bounding box center [668, 377] width 446 height 52
click at [648, 381] on input "[URL][DOMAIN_NAME][DOMAIN_NAME]" at bounding box center [668, 377] width 446 height 52
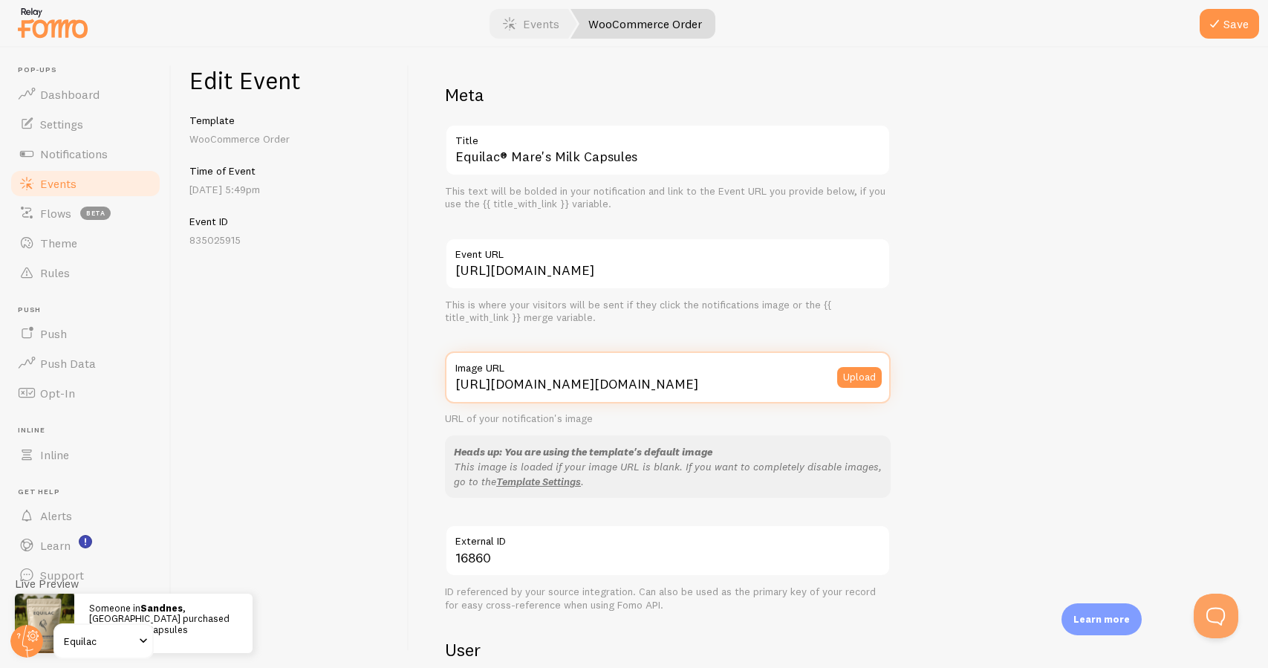
click at [648, 381] on input "[URL][DOMAIN_NAME][DOMAIN_NAME]" at bounding box center [668, 377] width 446 height 52
paste input "://www.equilac.com/wp-content/uploads/2025/06/equilac_caps.png"
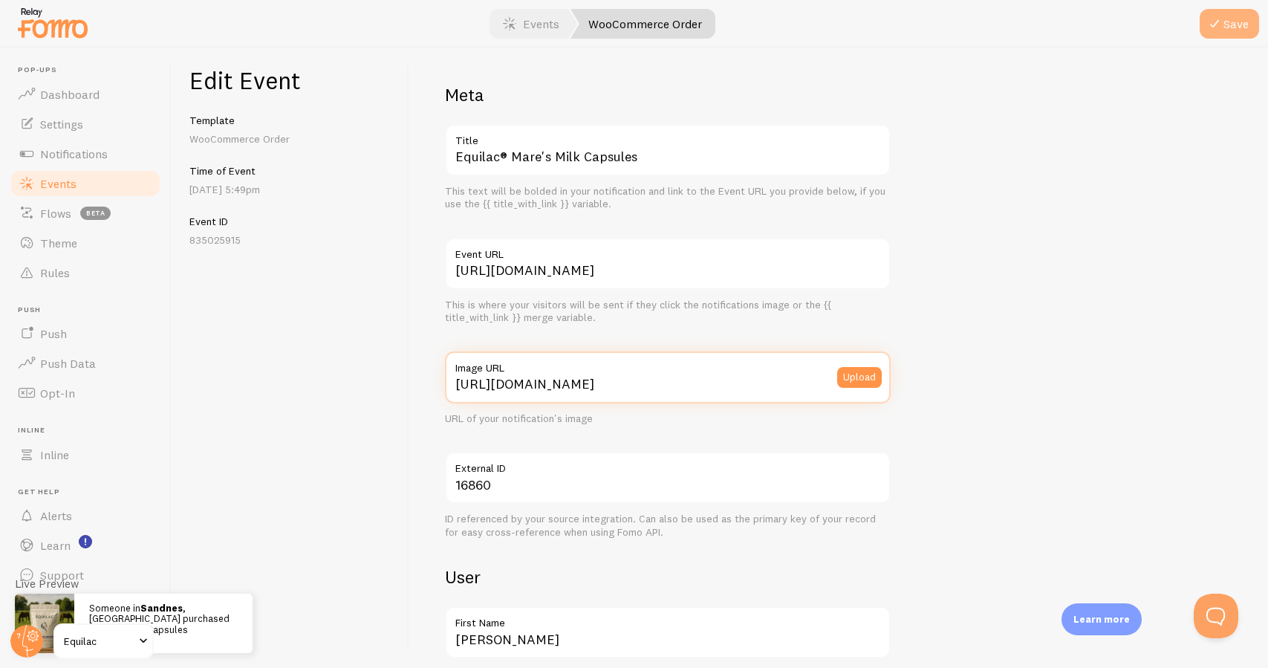
type input "[URL][DOMAIN_NAME]"
click at [1244, 23] on button "Save" at bounding box center [1228, 24] width 59 height 30
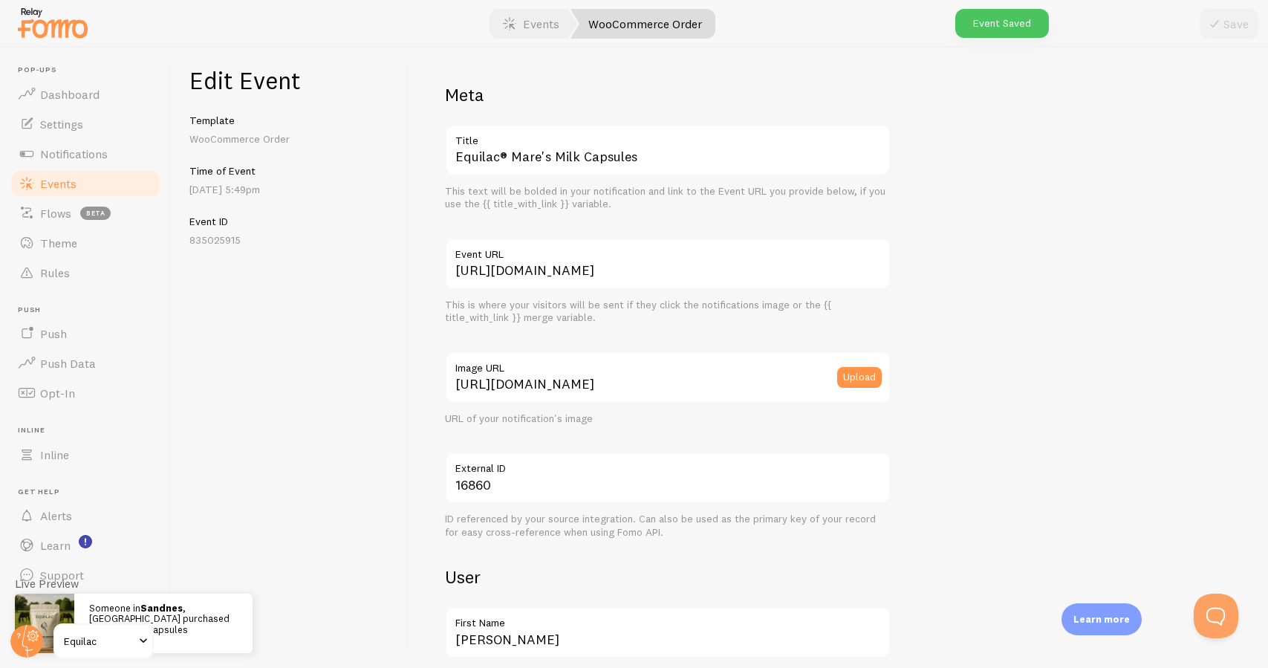
click at [123, 187] on link "Events" at bounding box center [85, 184] width 153 height 30
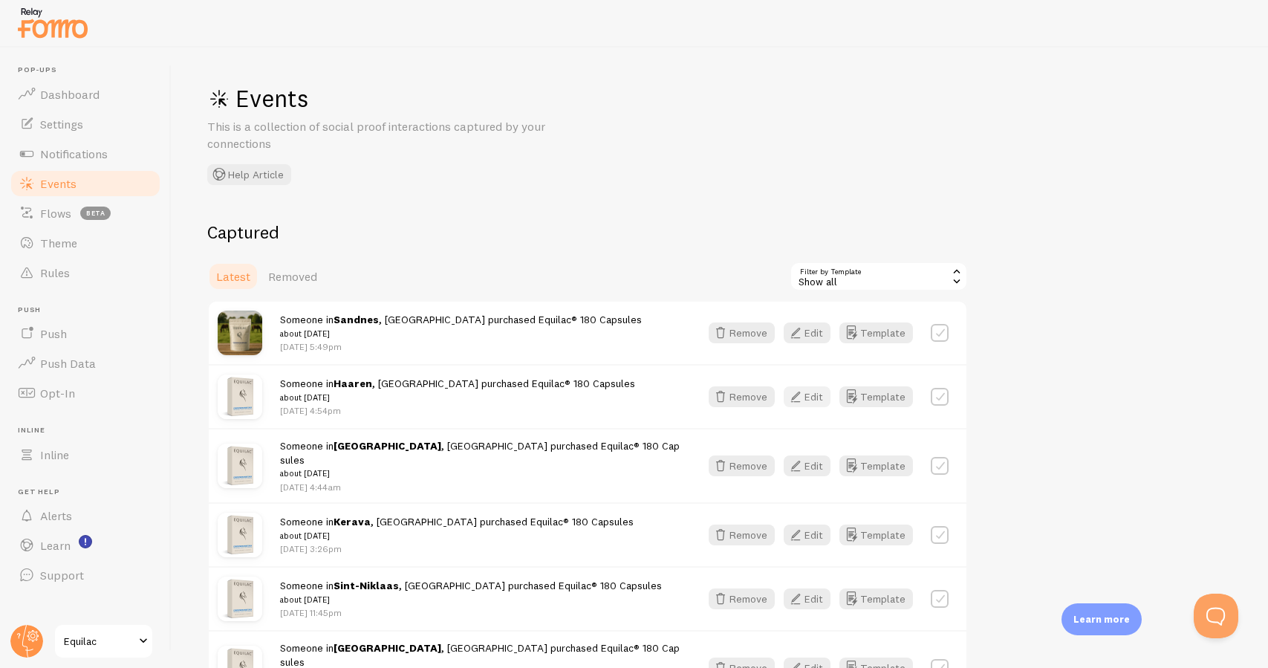
click at [820, 394] on button "Edit" at bounding box center [807, 396] width 47 height 21
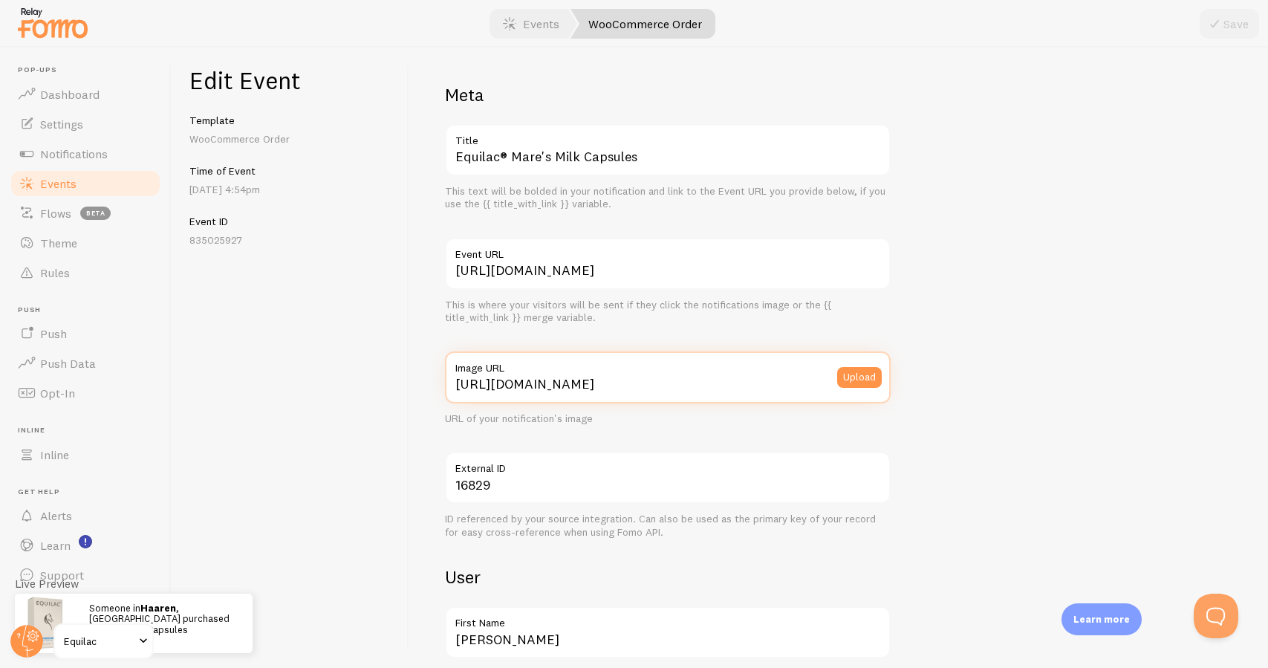
click at [486, 382] on input "[URL][DOMAIN_NAME]" at bounding box center [668, 377] width 446 height 52
paste input "://[DOMAIN_NAME][URL][DOMAIN_NAME]"
type input "[URL][DOMAIN_NAME]"
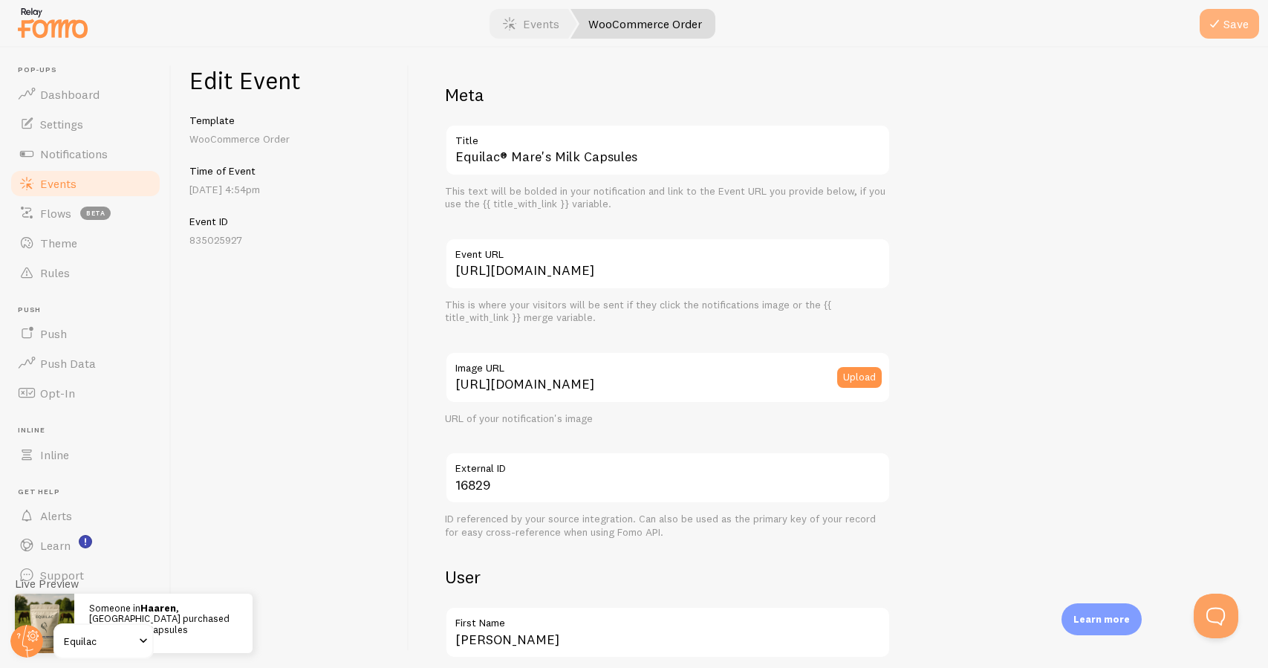
click at [1229, 30] on button "Save" at bounding box center [1228, 24] width 59 height 30
click at [112, 183] on link "Events" at bounding box center [85, 184] width 153 height 30
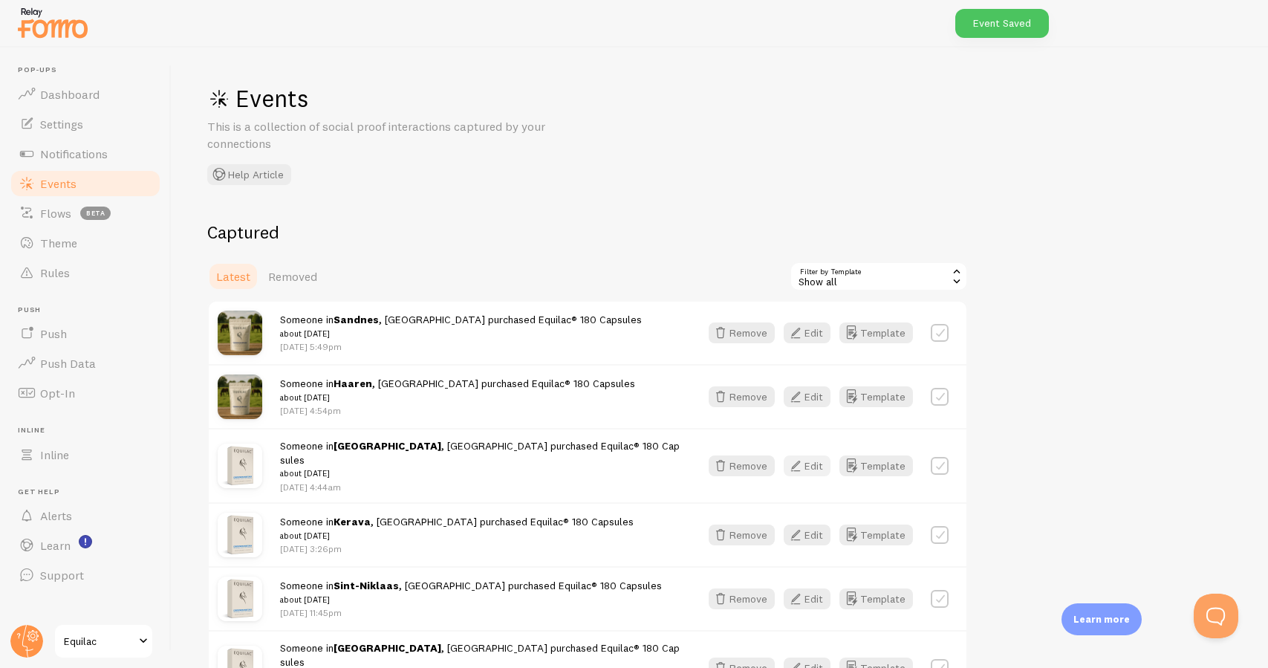
click at [818, 463] on button "Edit" at bounding box center [807, 465] width 47 height 21
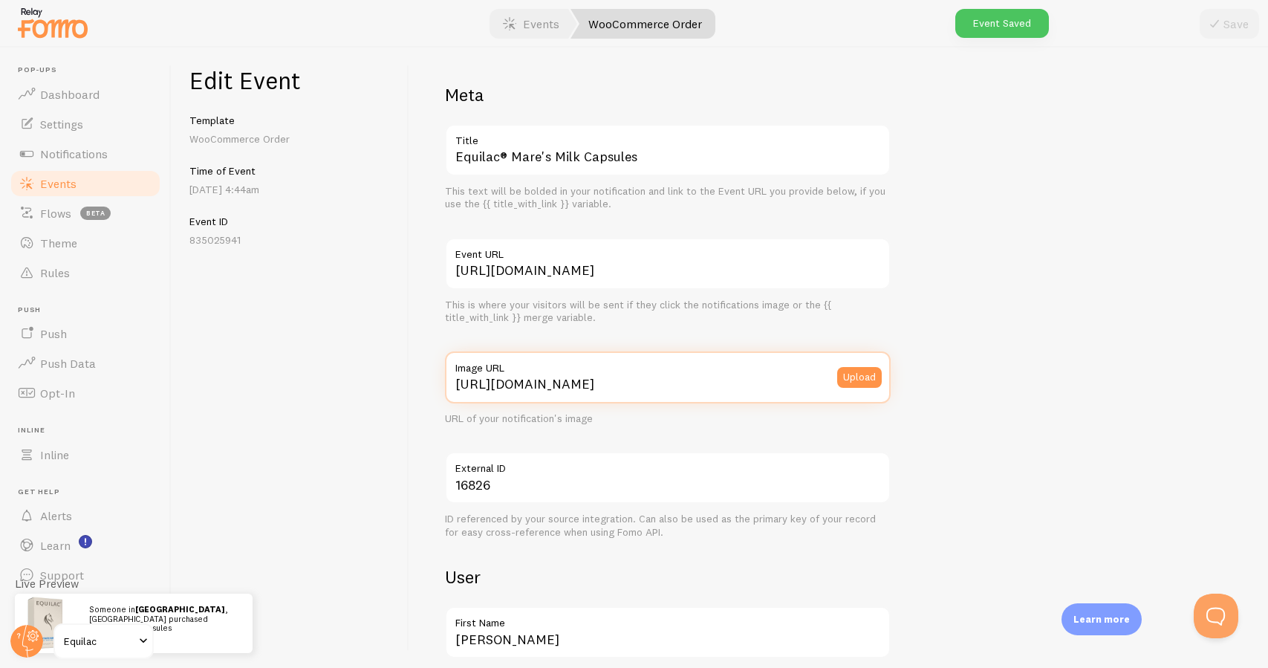
click at [730, 382] on input "[URL][DOMAIN_NAME]" at bounding box center [668, 377] width 446 height 52
paste input "://[DOMAIN_NAME][URL][DOMAIN_NAME]"
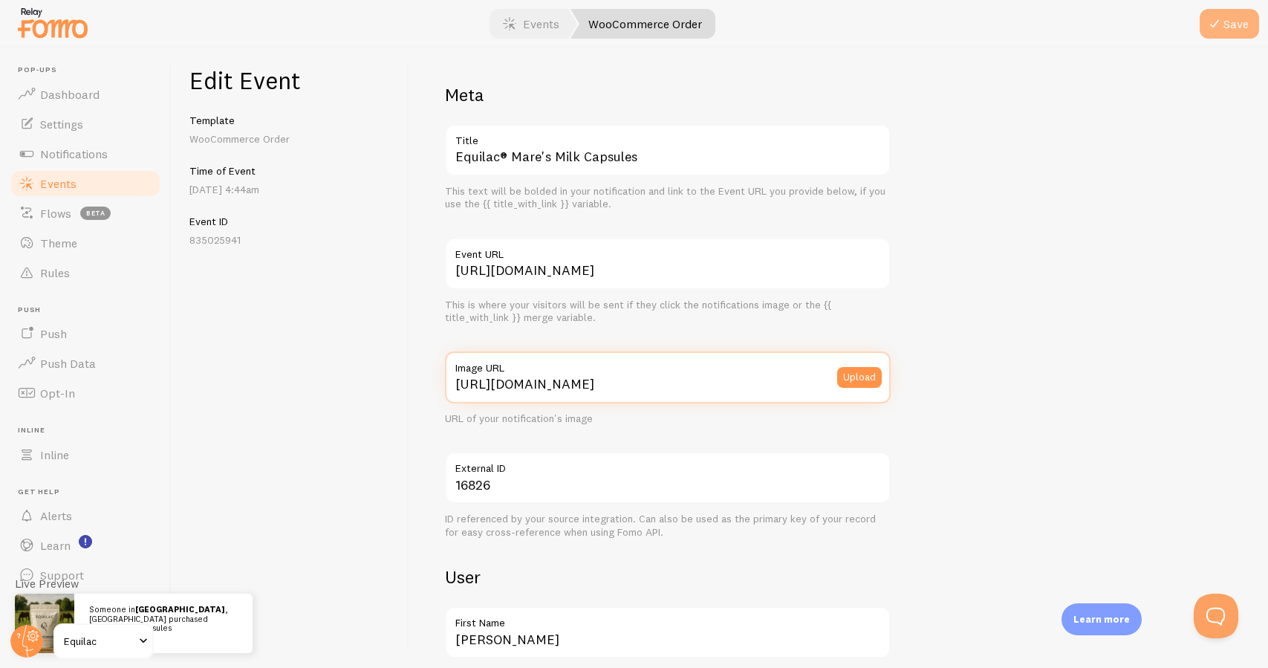
type input "[URL][DOMAIN_NAME]"
click at [1233, 27] on button "Save" at bounding box center [1228, 24] width 59 height 30
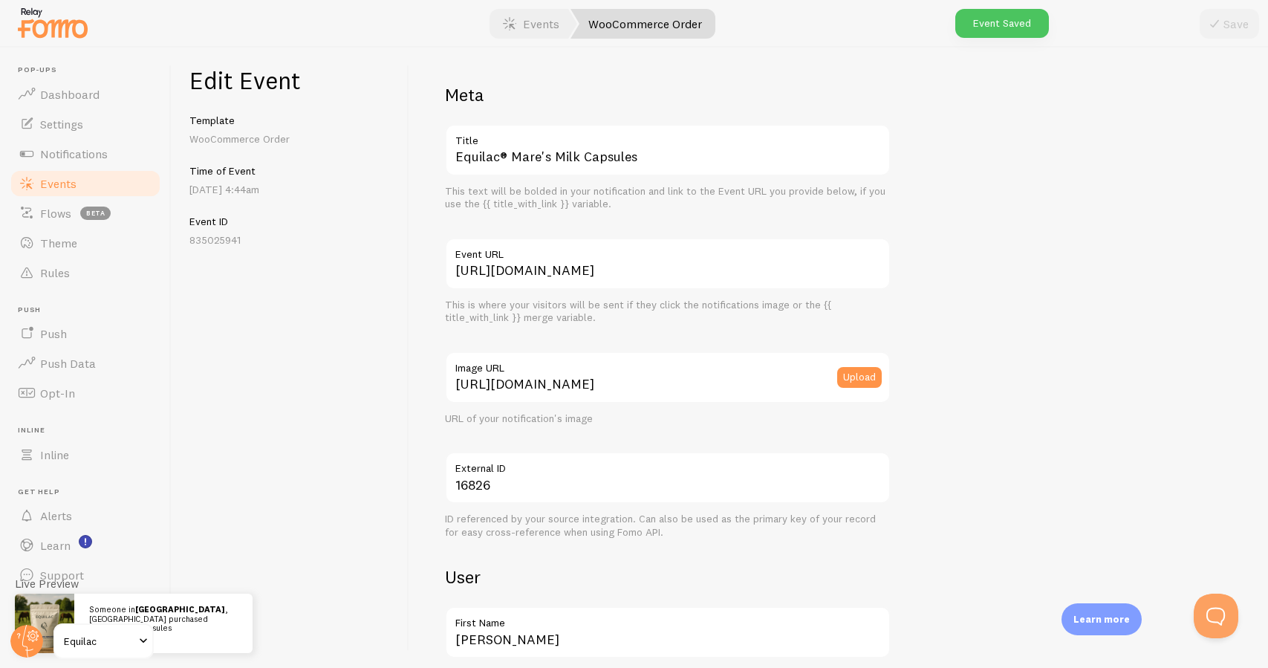
click at [139, 186] on link "Events" at bounding box center [85, 184] width 153 height 30
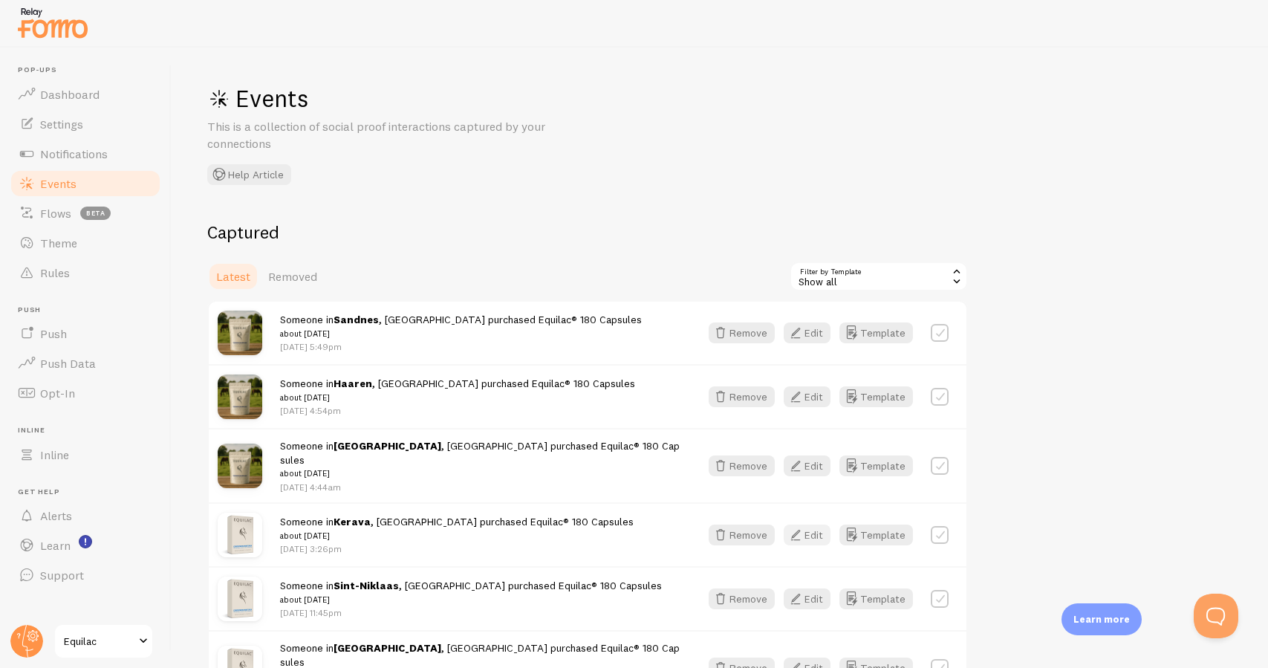
click at [825, 524] on button "Edit" at bounding box center [807, 534] width 47 height 21
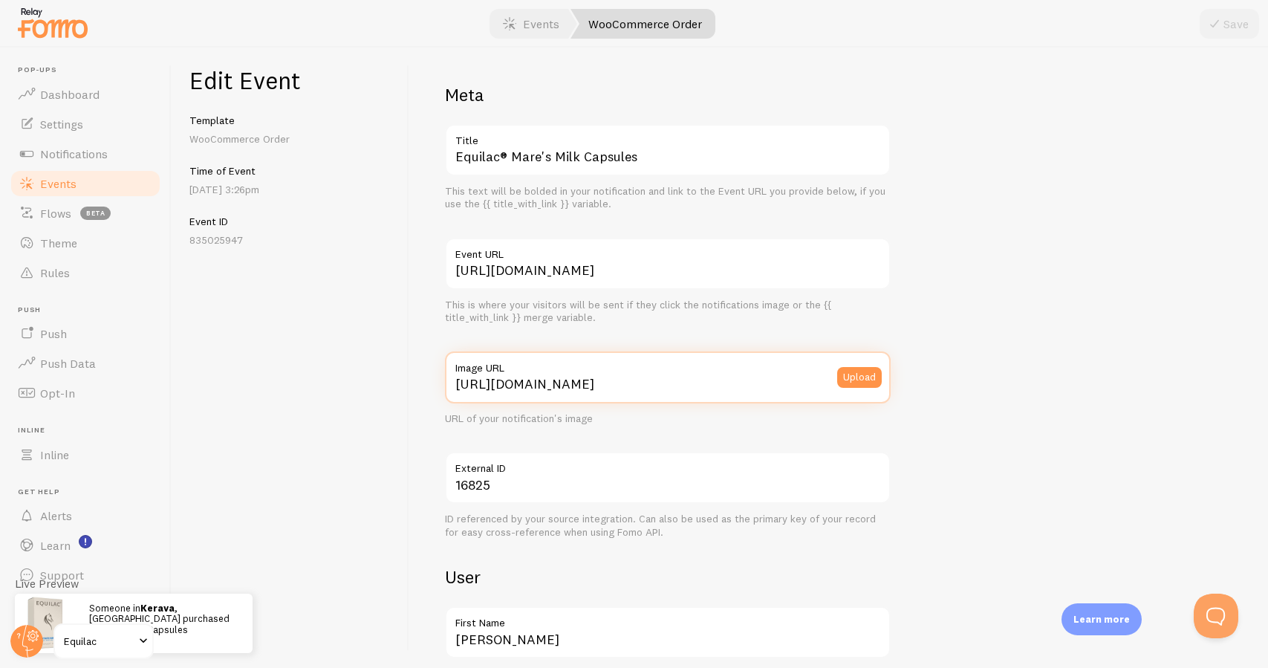
click at [548, 382] on input "[URL][DOMAIN_NAME]" at bounding box center [668, 377] width 446 height 52
paste input "://[DOMAIN_NAME][URL][DOMAIN_NAME]"
type input "[URL][DOMAIN_NAME]"
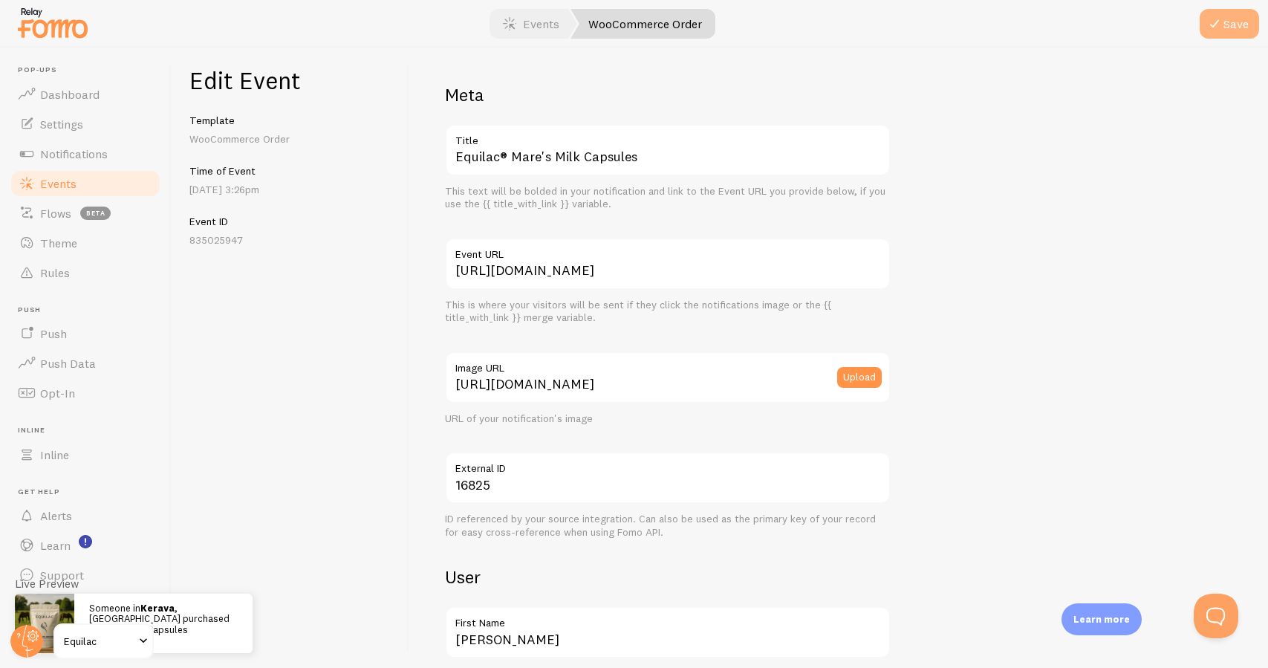
click at [1231, 30] on button "Save" at bounding box center [1228, 24] width 59 height 30
click at [108, 180] on link "Events" at bounding box center [85, 184] width 153 height 30
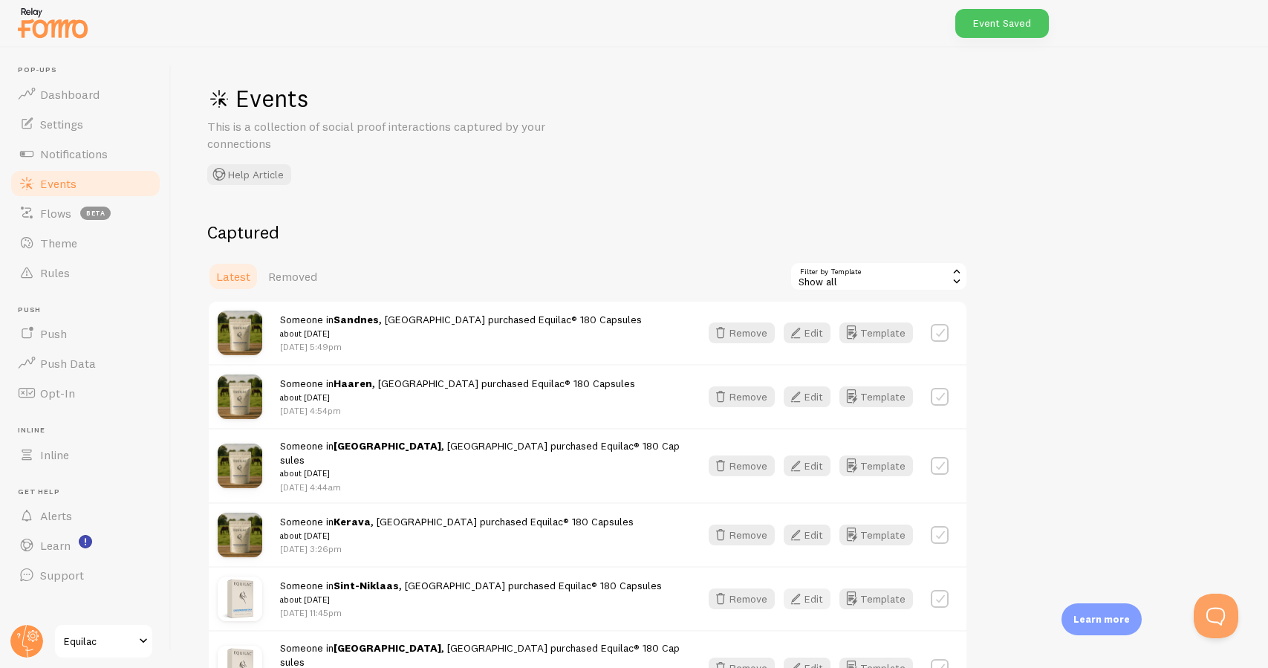
click at [807, 588] on button "Edit" at bounding box center [807, 598] width 47 height 21
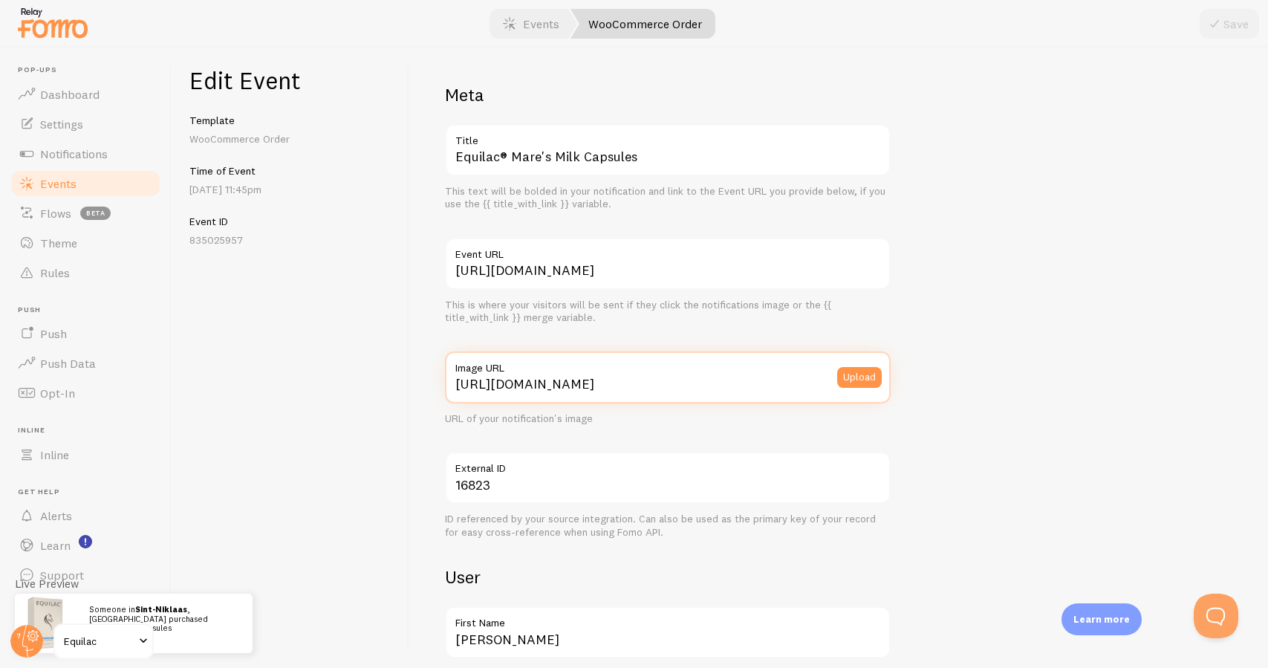
click at [645, 385] on input "[URL][DOMAIN_NAME]" at bounding box center [668, 377] width 446 height 52
paste input "://[DOMAIN_NAME][URL][DOMAIN_NAME]"
type input "[URL][DOMAIN_NAME]"
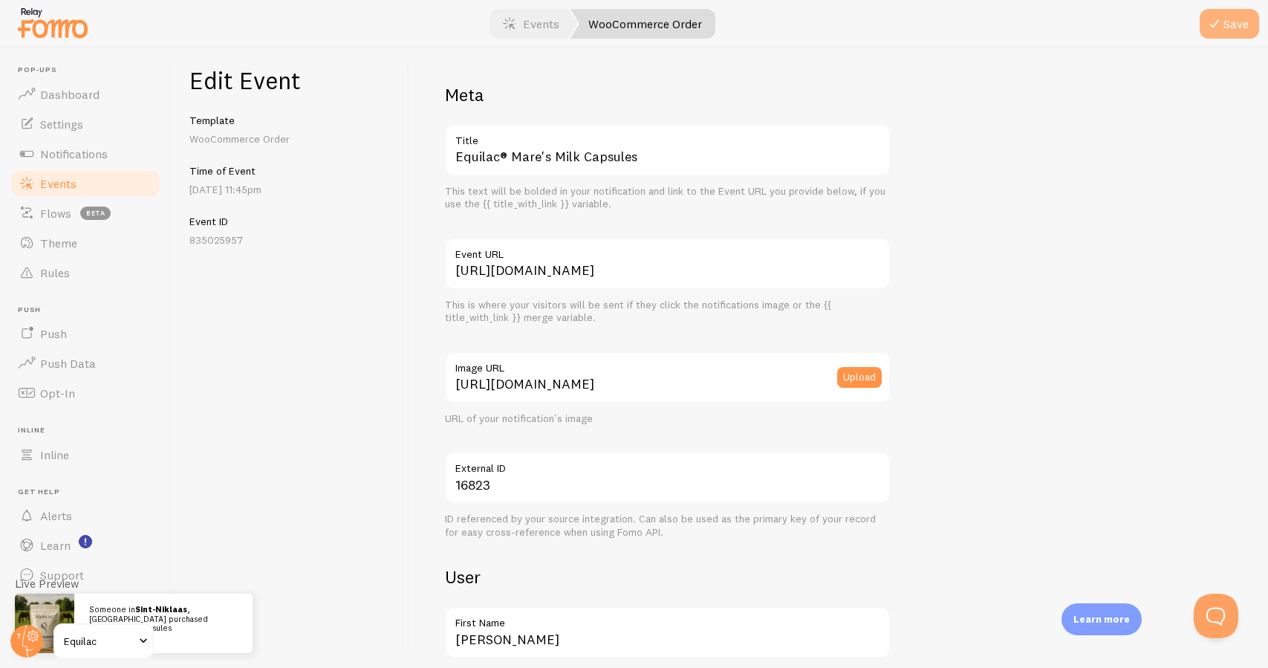
click at [1238, 34] on button "Save" at bounding box center [1228, 24] width 59 height 30
click at [147, 182] on link "Events" at bounding box center [85, 184] width 153 height 30
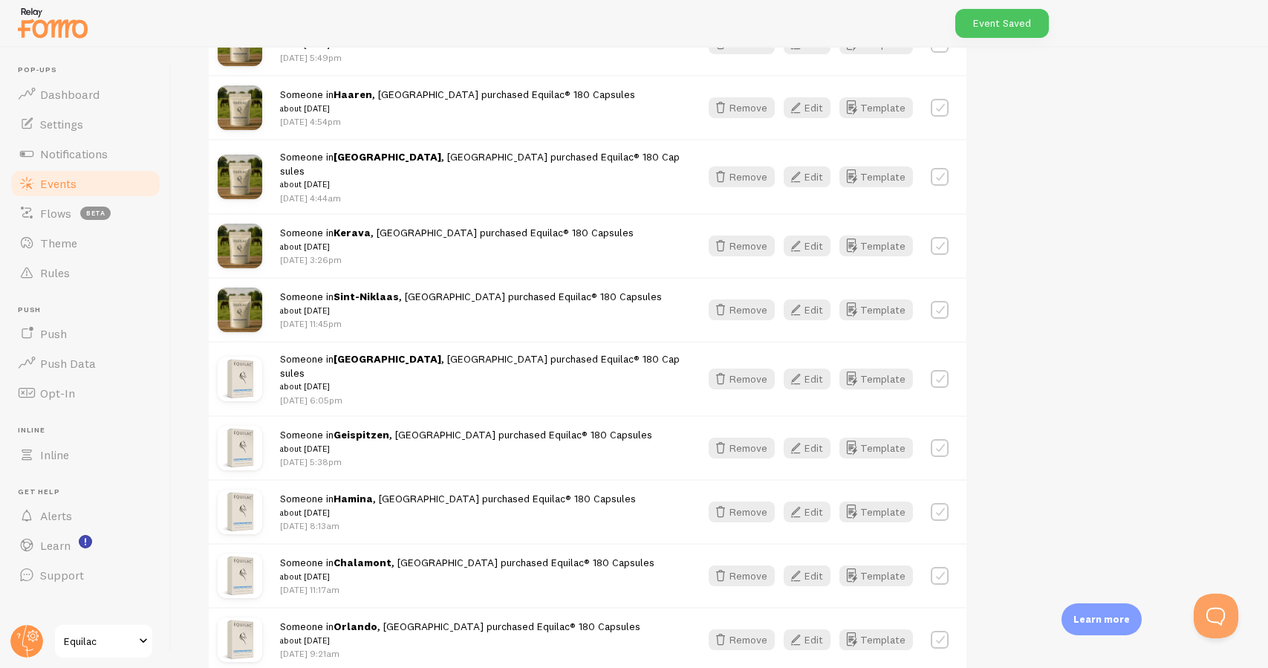
scroll to position [310, 0]
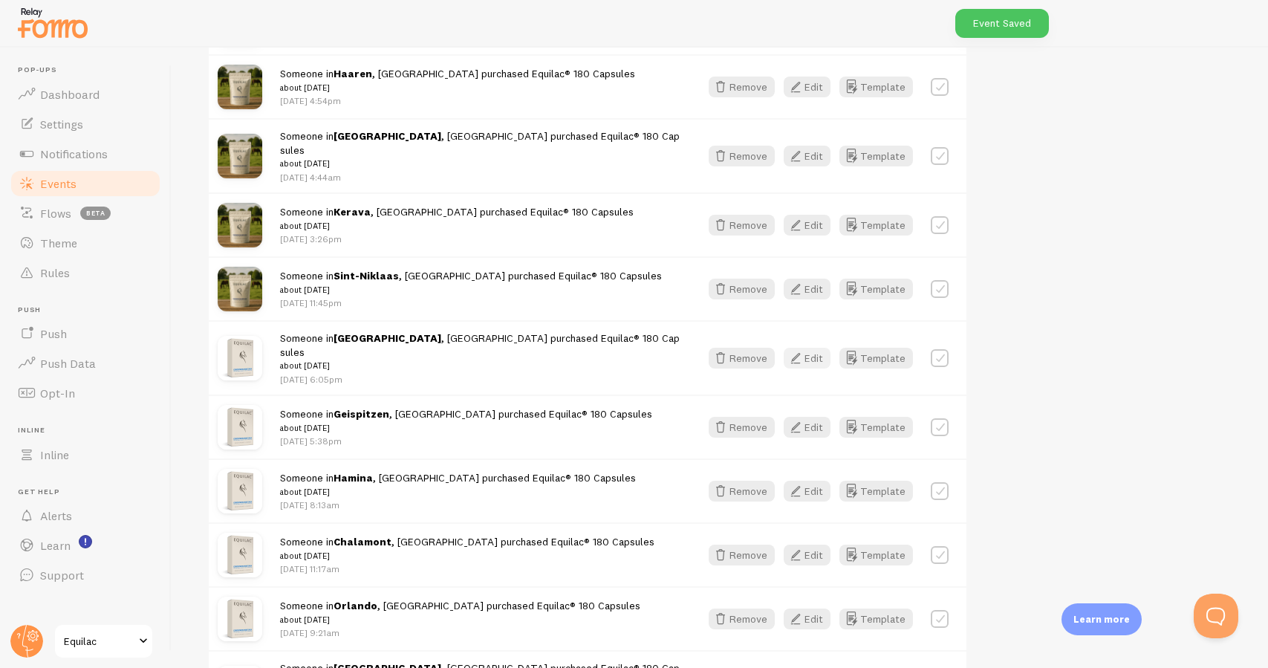
click at [820, 348] on button "Edit" at bounding box center [807, 358] width 47 height 21
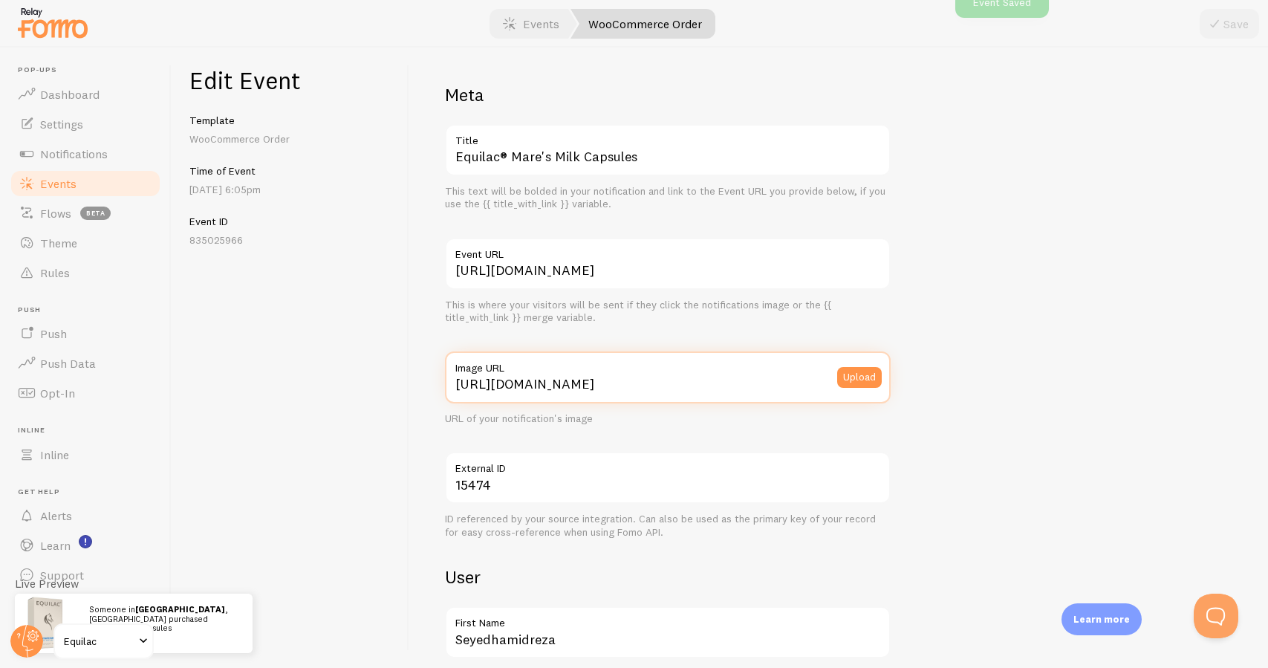
click at [556, 380] on input "[URL][DOMAIN_NAME]" at bounding box center [668, 377] width 446 height 52
paste input "://[DOMAIN_NAME][URL][DOMAIN_NAME]"
type input "[URL][DOMAIN_NAME]"
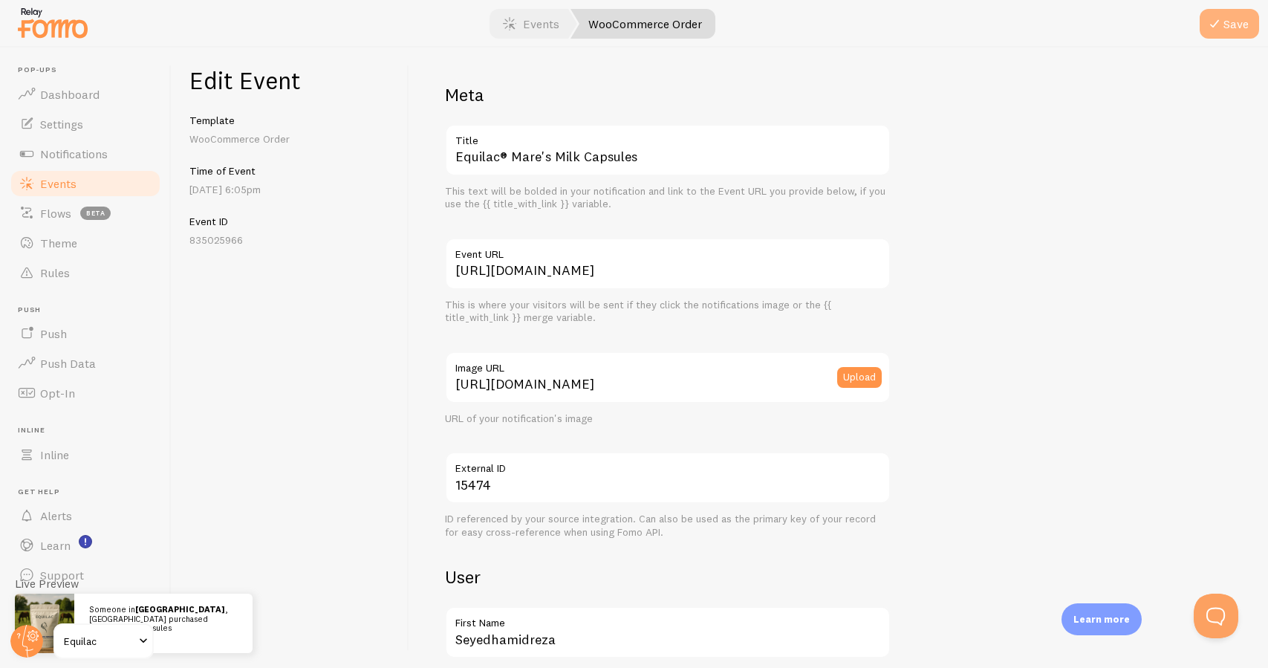
click at [1240, 25] on button "Save" at bounding box center [1228, 24] width 59 height 30
click at [142, 183] on link "Events" at bounding box center [85, 184] width 153 height 30
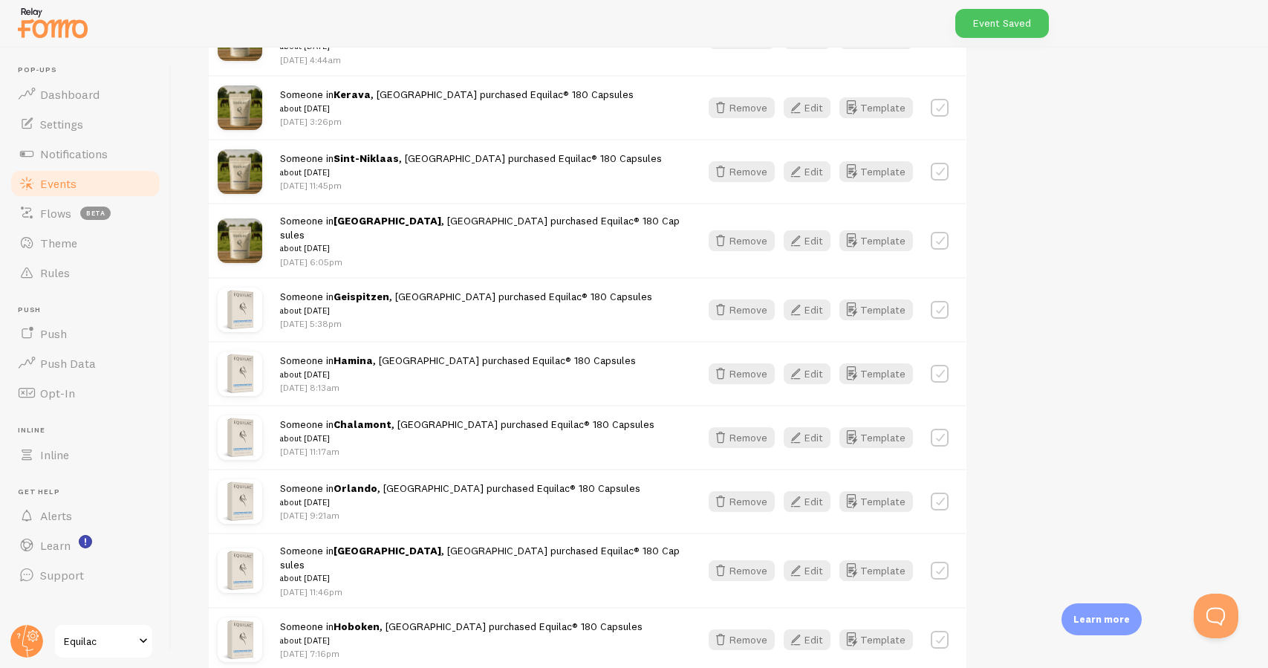
scroll to position [436, 0]
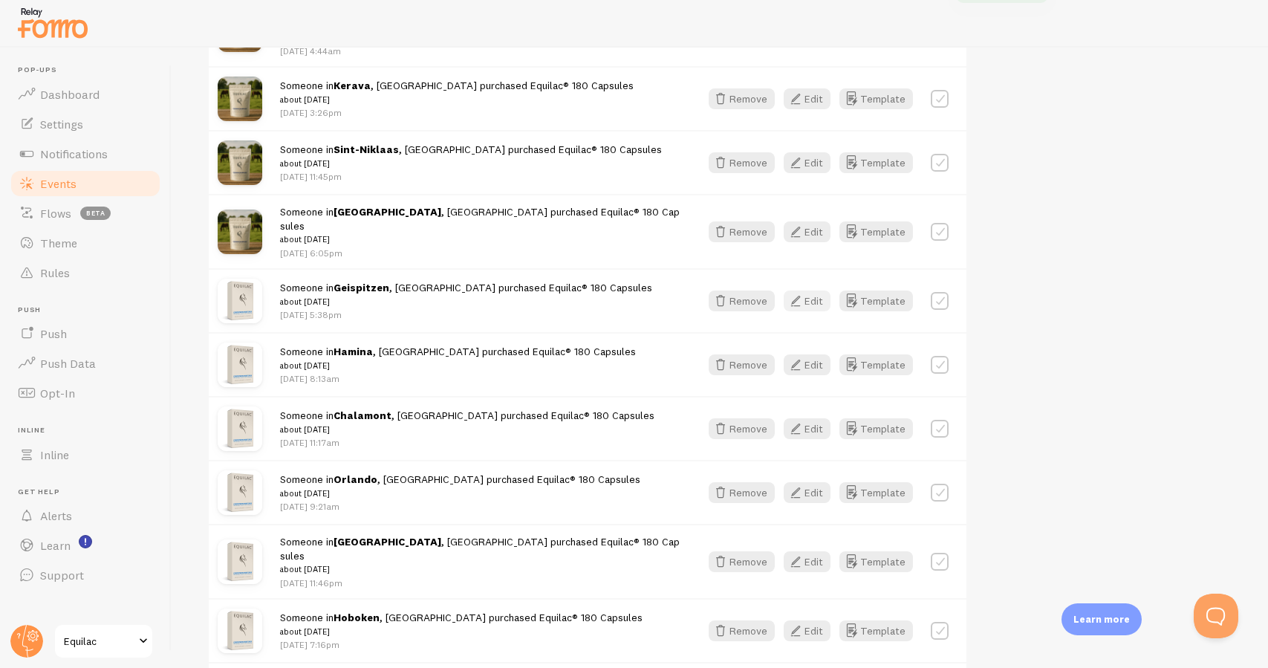
click at [817, 290] on button "Edit" at bounding box center [807, 300] width 47 height 21
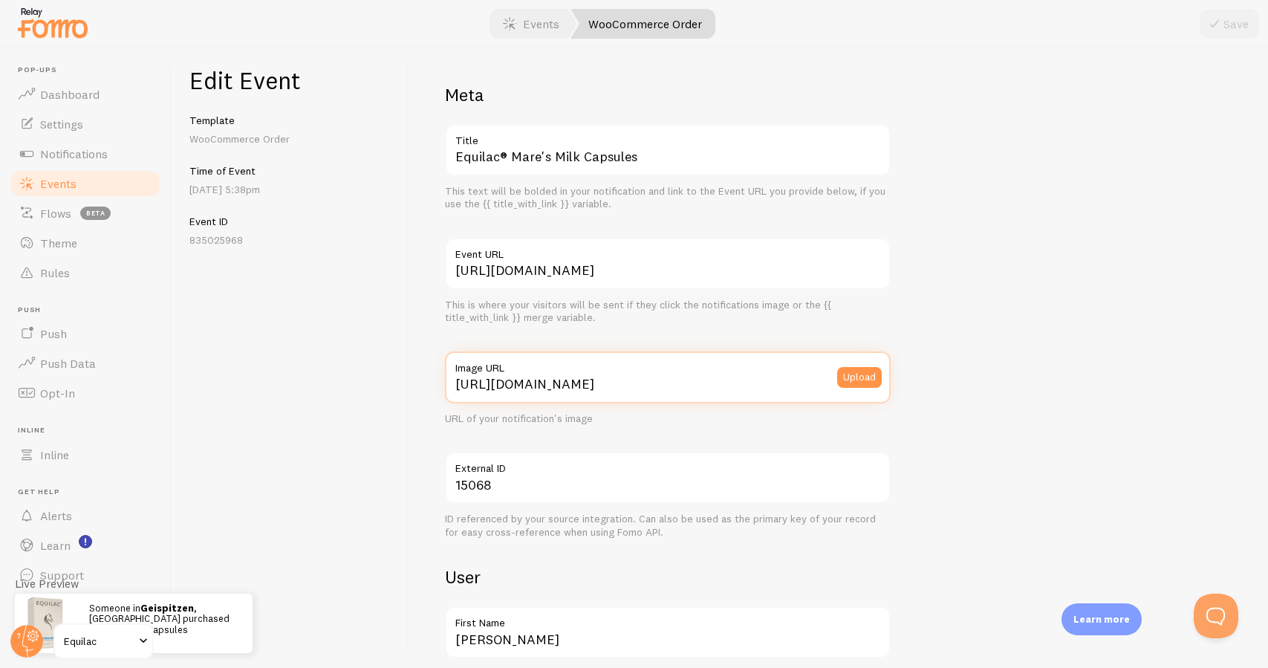
click at [584, 384] on input "[URL][DOMAIN_NAME]" at bounding box center [668, 377] width 446 height 52
paste input "://[DOMAIN_NAME][URL][DOMAIN_NAME]"
type input "[URL][DOMAIN_NAME]"
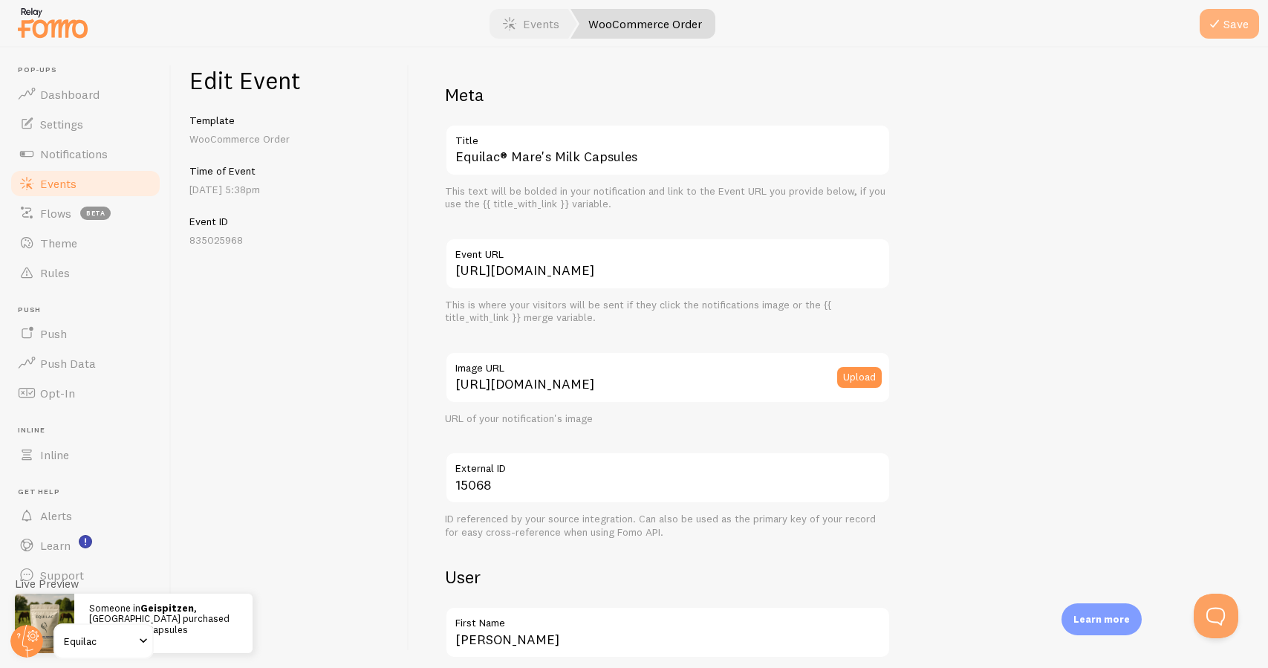
click at [1243, 27] on button "Save" at bounding box center [1228, 24] width 59 height 30
click at [142, 182] on link "Events" at bounding box center [85, 184] width 153 height 30
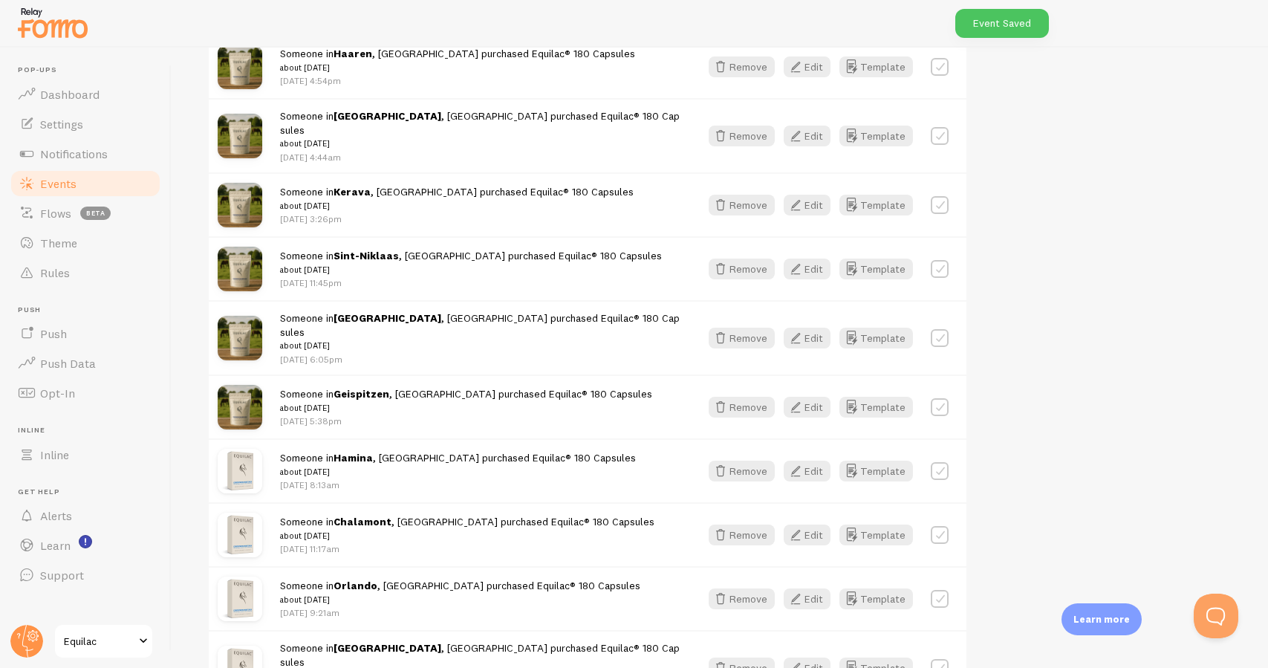
scroll to position [341, 0]
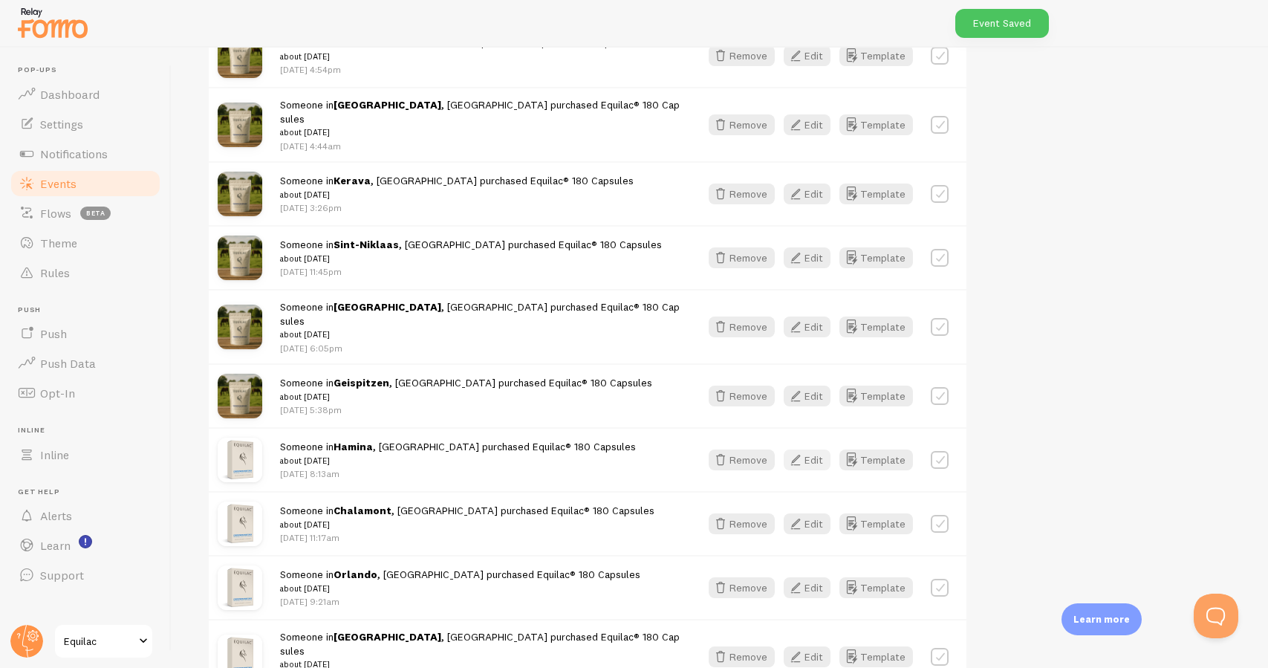
click at [811, 449] on button "Edit" at bounding box center [807, 459] width 47 height 21
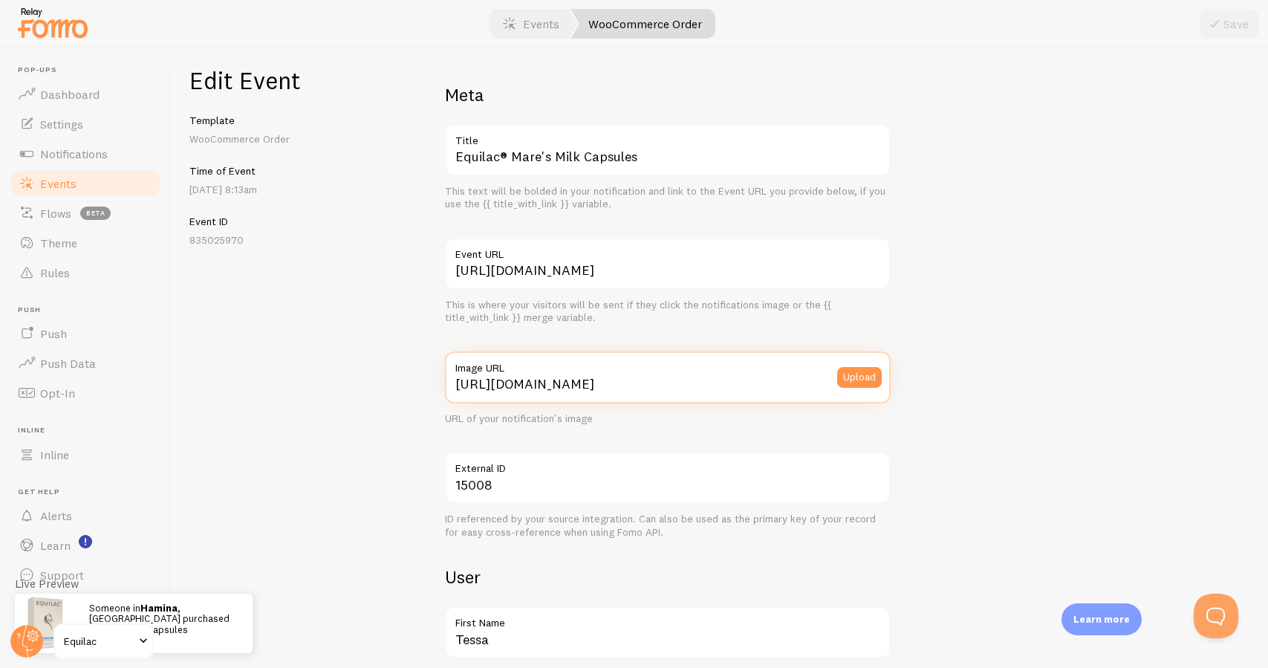
click at [546, 385] on input "[URL][DOMAIN_NAME]" at bounding box center [668, 377] width 446 height 52
paste input "://[DOMAIN_NAME][URL][DOMAIN_NAME]"
type input "[URL][DOMAIN_NAME]"
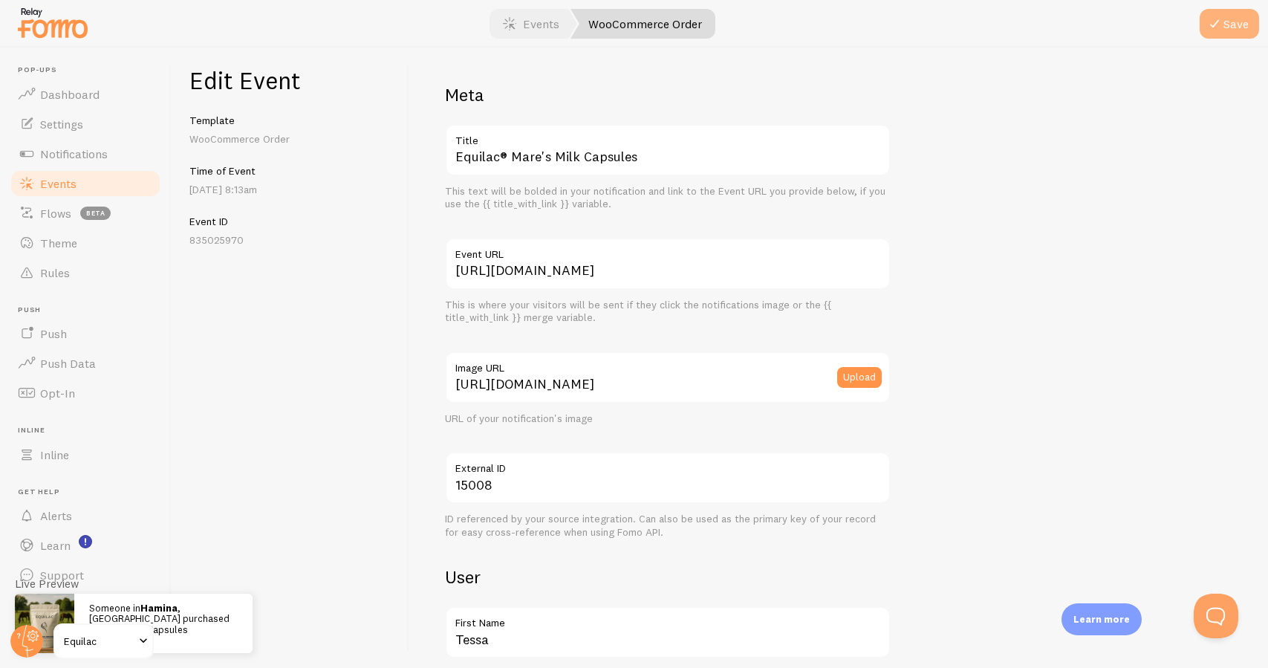
click at [1237, 30] on button "Save" at bounding box center [1228, 24] width 59 height 30
click at [99, 180] on link "Events" at bounding box center [85, 184] width 153 height 30
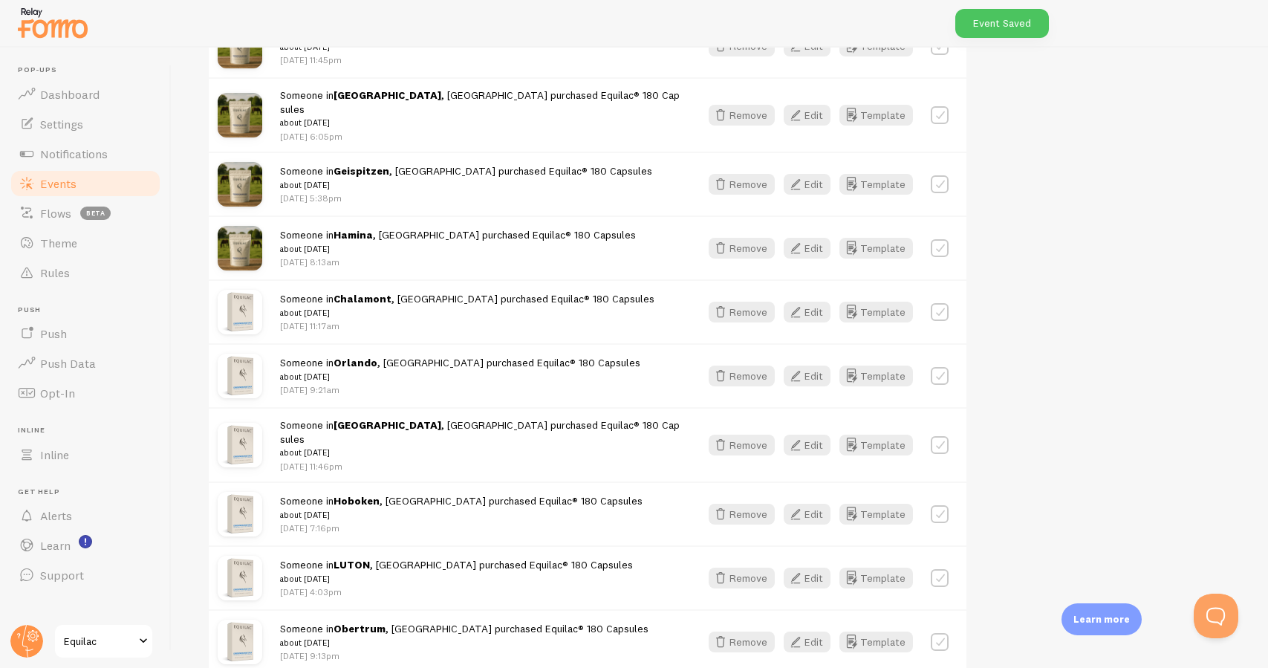
scroll to position [554, 0]
click at [817, 300] on button "Edit" at bounding box center [807, 310] width 47 height 21
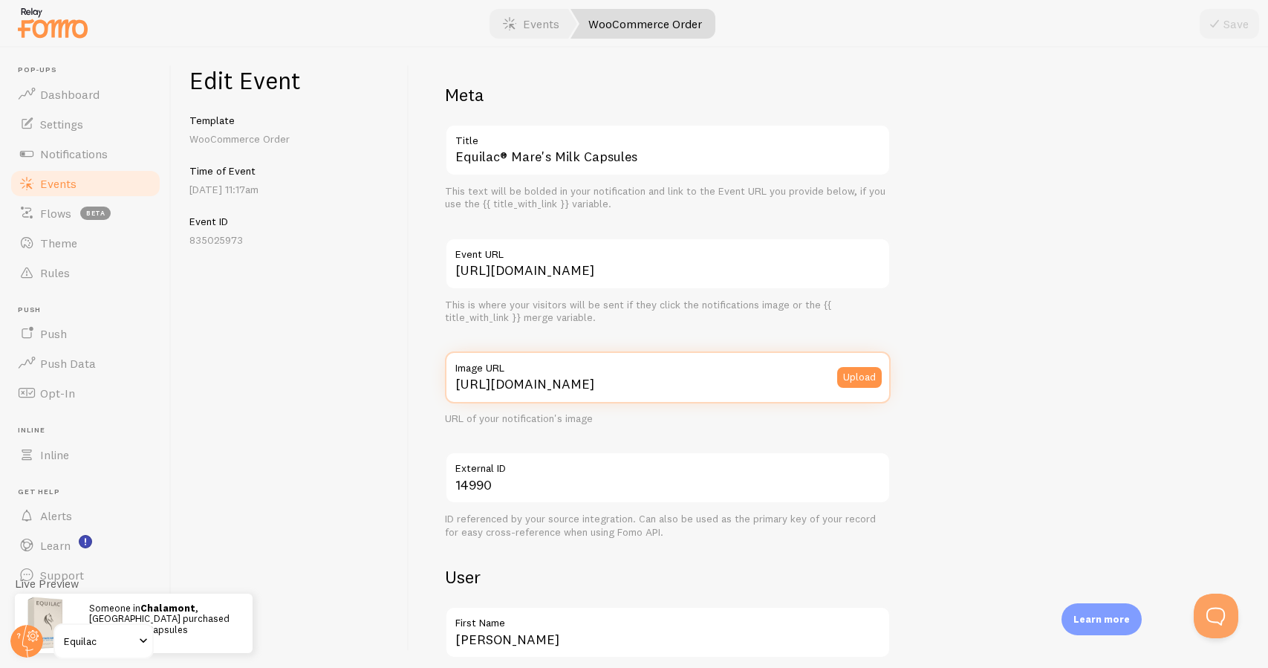
click at [574, 380] on input "[URL][DOMAIN_NAME]" at bounding box center [668, 377] width 446 height 52
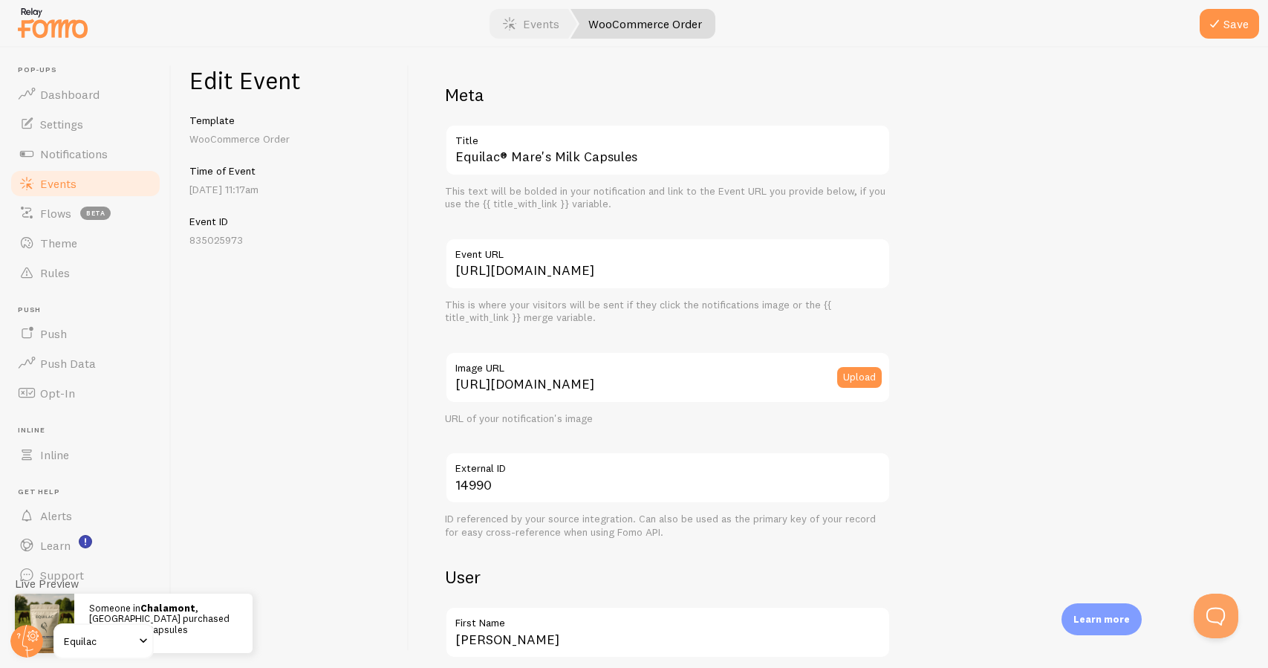
scroll to position [0, 2]
type input "[URL][DOMAIN_NAME]"
click at [1228, 29] on button "Save" at bounding box center [1228, 24] width 59 height 30
click at [140, 187] on link "Events" at bounding box center [85, 184] width 153 height 30
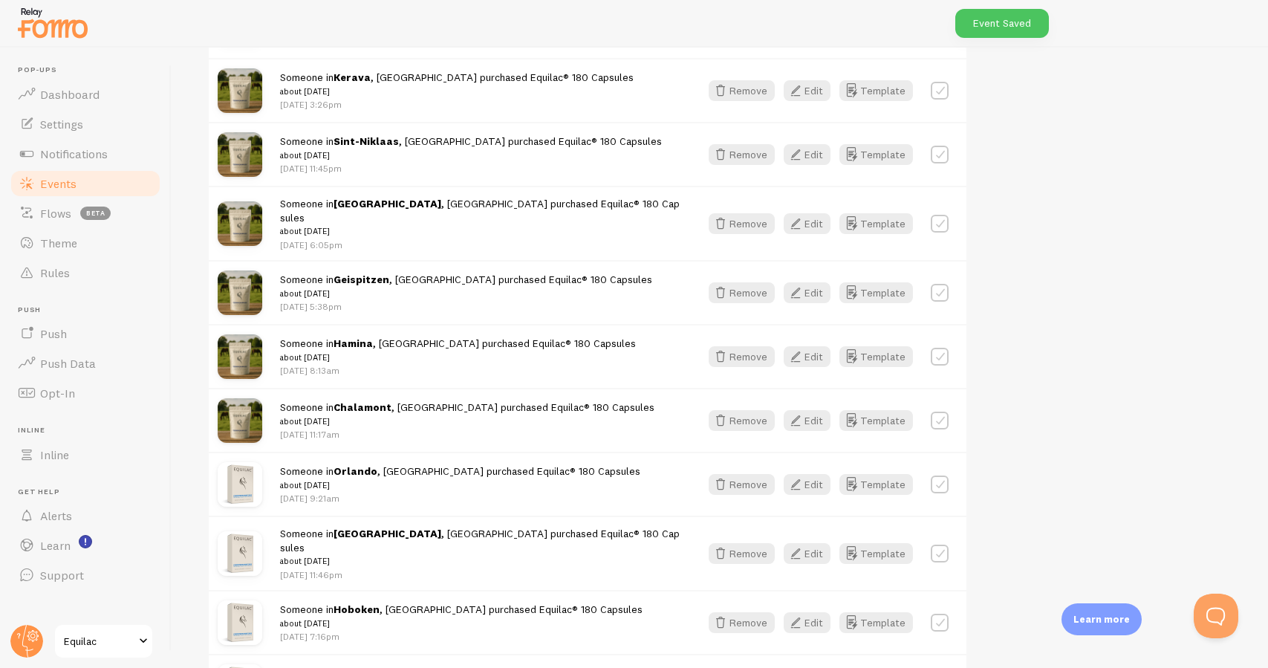
scroll to position [488, 0]
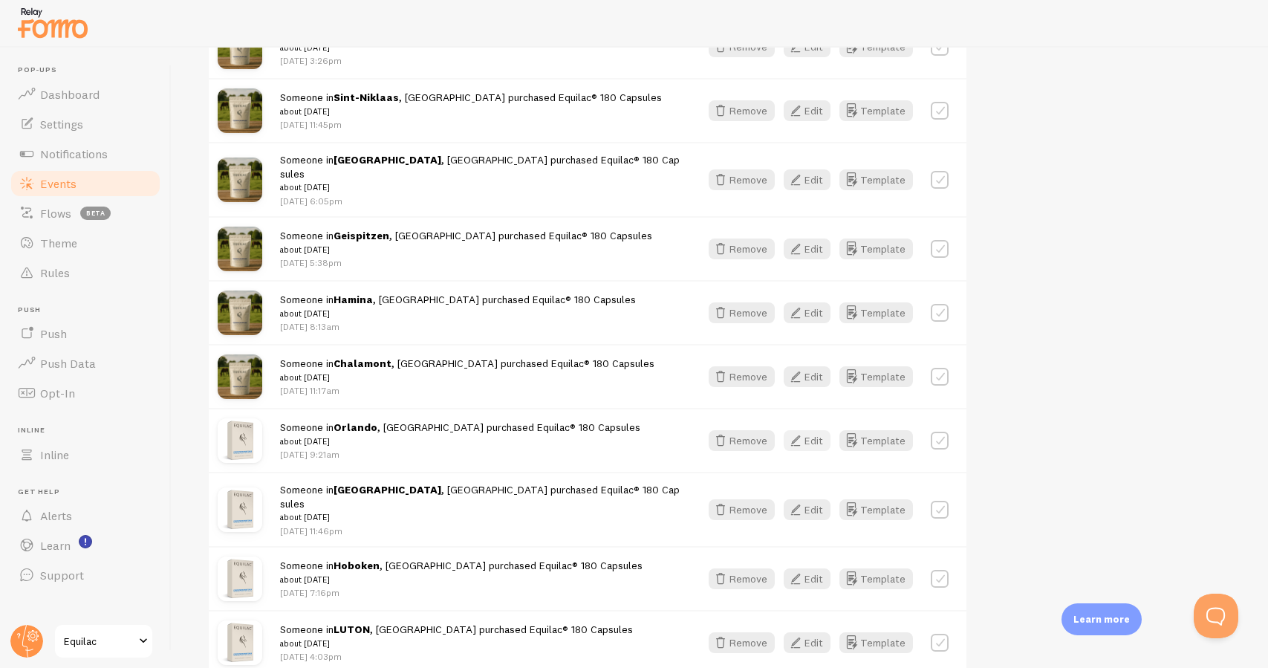
click at [812, 430] on button "Edit" at bounding box center [807, 440] width 47 height 21
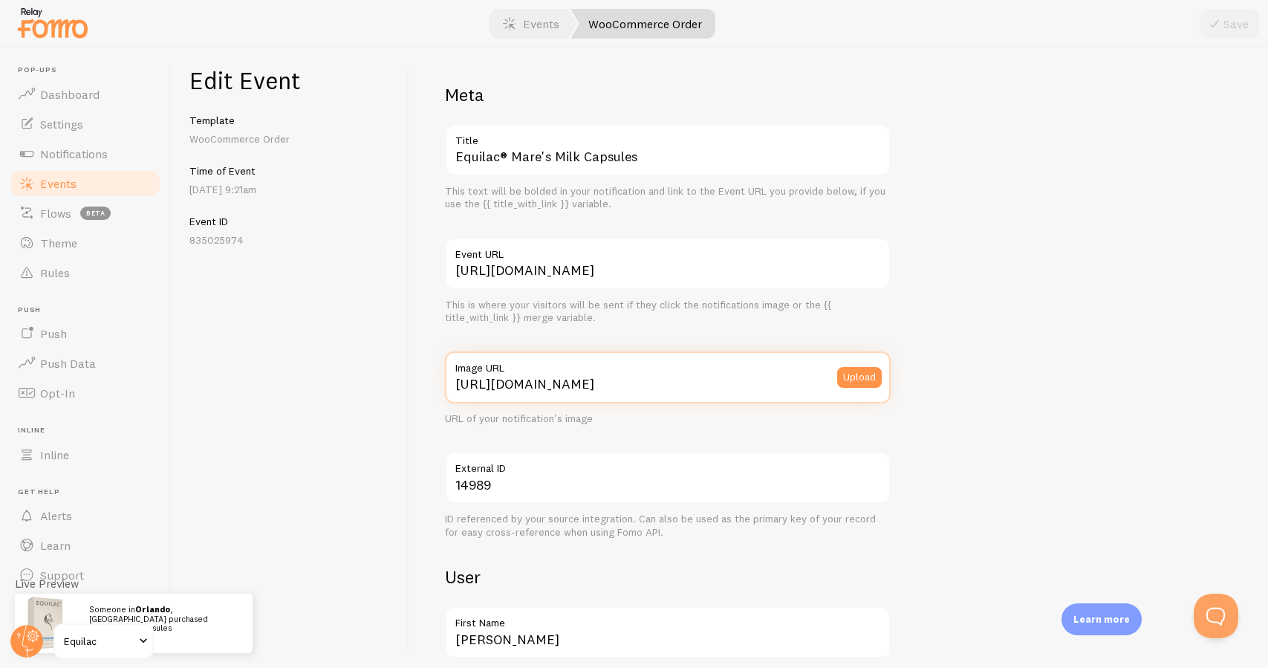
click at [575, 381] on input "[URL][DOMAIN_NAME]" at bounding box center [668, 377] width 446 height 52
paste input "://[DOMAIN_NAME][URL][DOMAIN_NAME]"
type input "[URL][DOMAIN_NAME]"
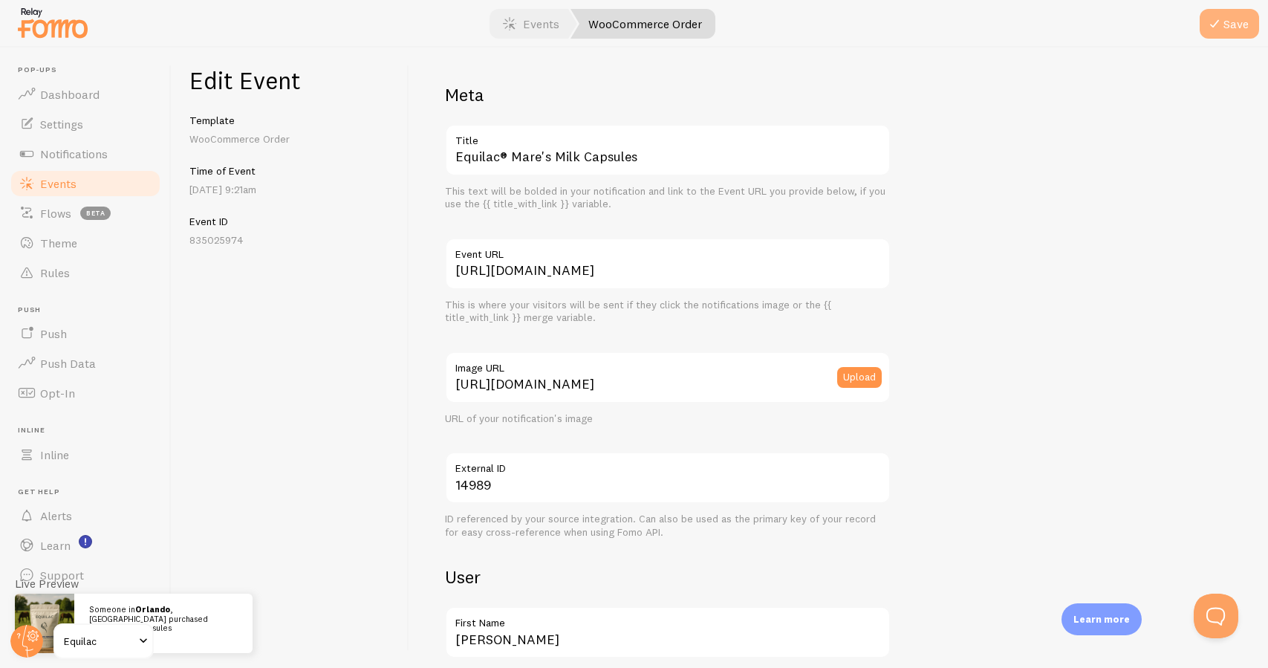
click at [1228, 27] on button "Save" at bounding box center [1228, 24] width 59 height 30
click at [137, 186] on link "Events" at bounding box center [85, 184] width 153 height 30
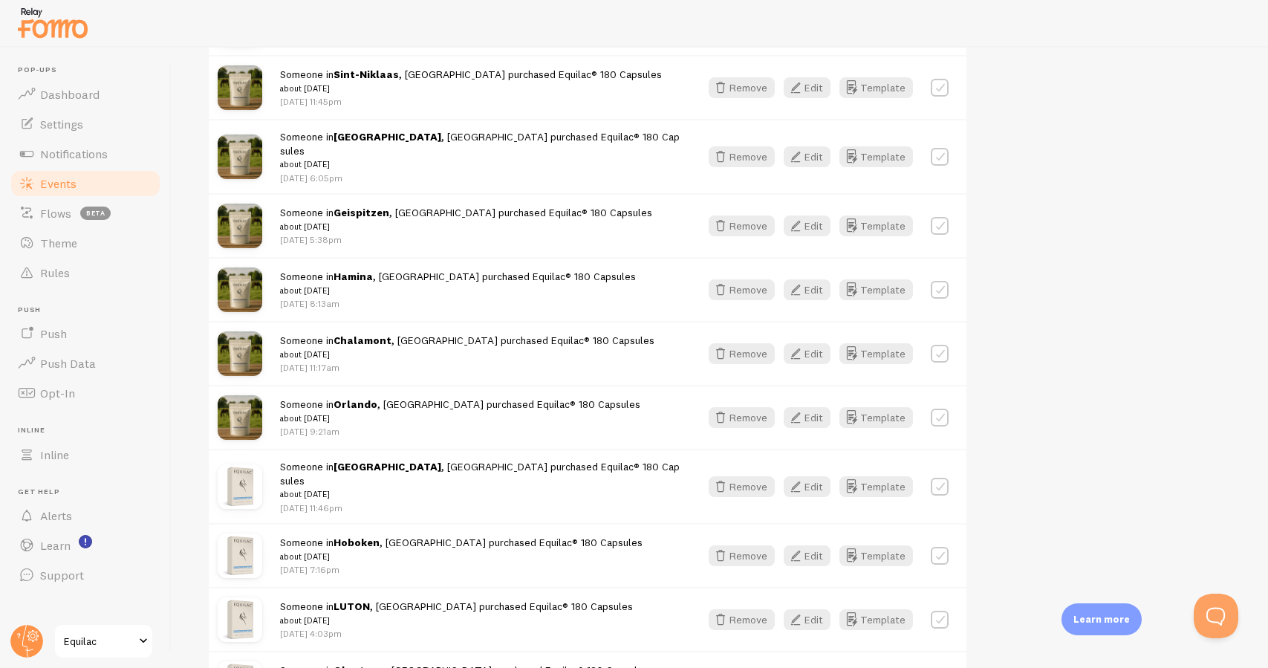
scroll to position [526, 0]
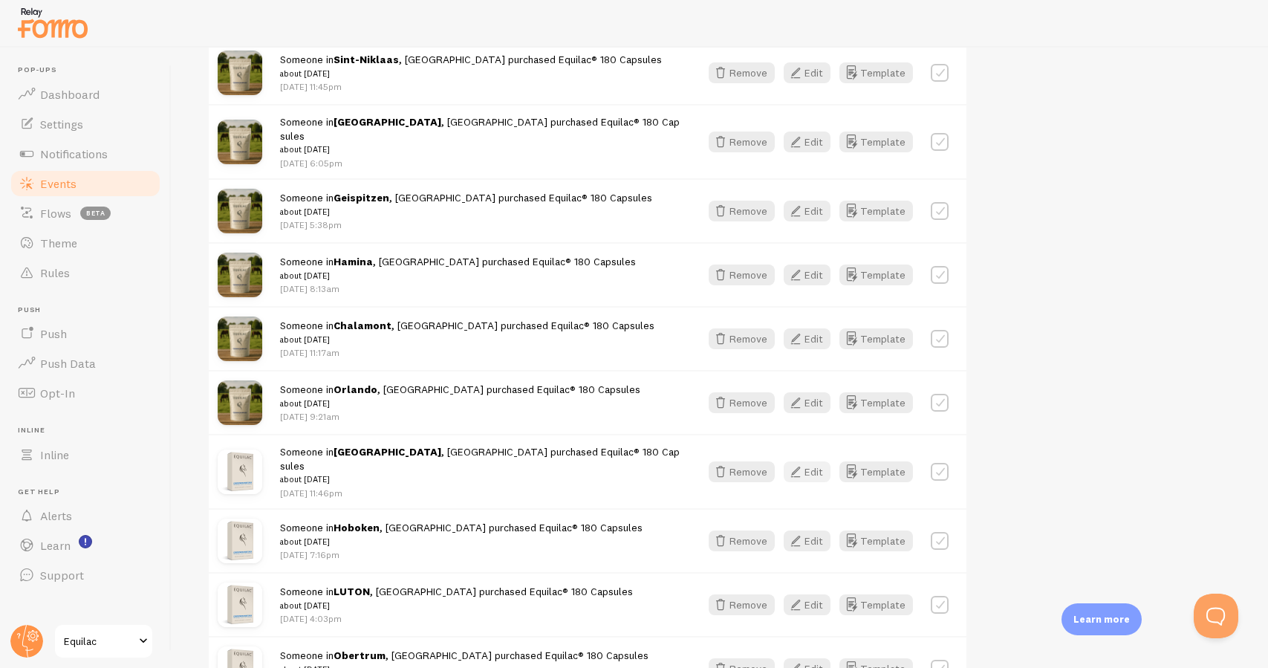
click at [803, 463] on icon "button" at bounding box center [796, 472] width 18 height 18
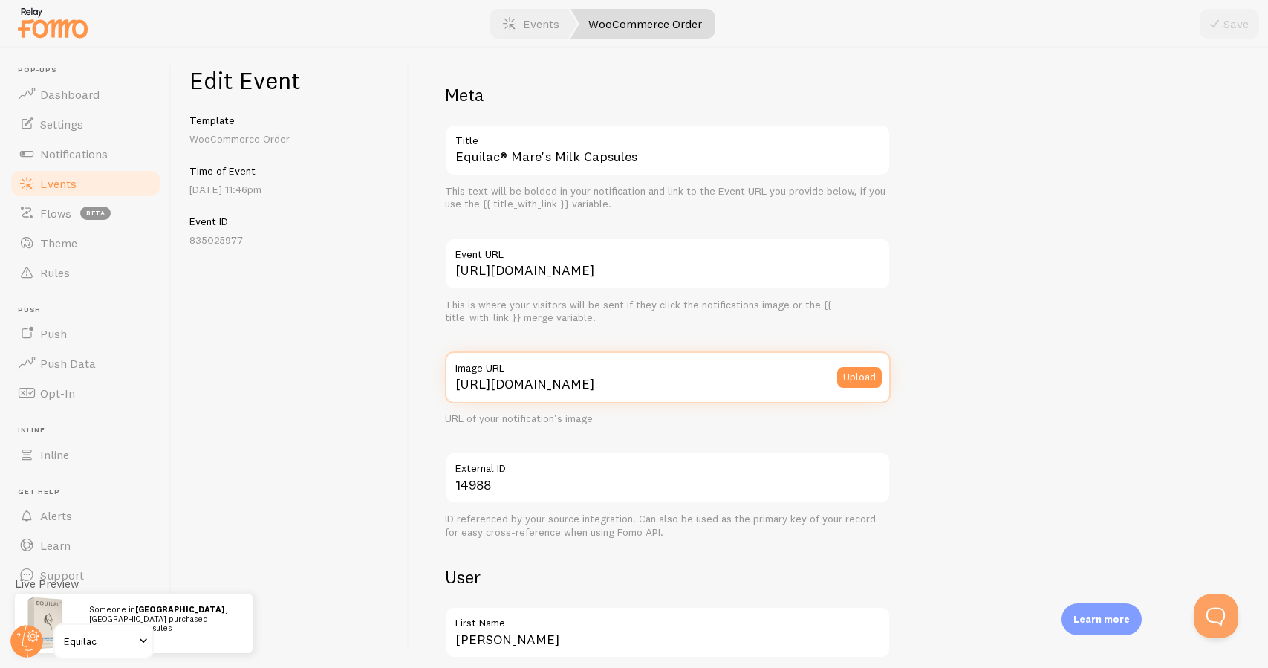
click at [638, 384] on input "[URL][DOMAIN_NAME]" at bounding box center [668, 377] width 446 height 52
paste input "://[DOMAIN_NAME][URL][DOMAIN_NAME]"
type input "[URL][DOMAIN_NAME]"
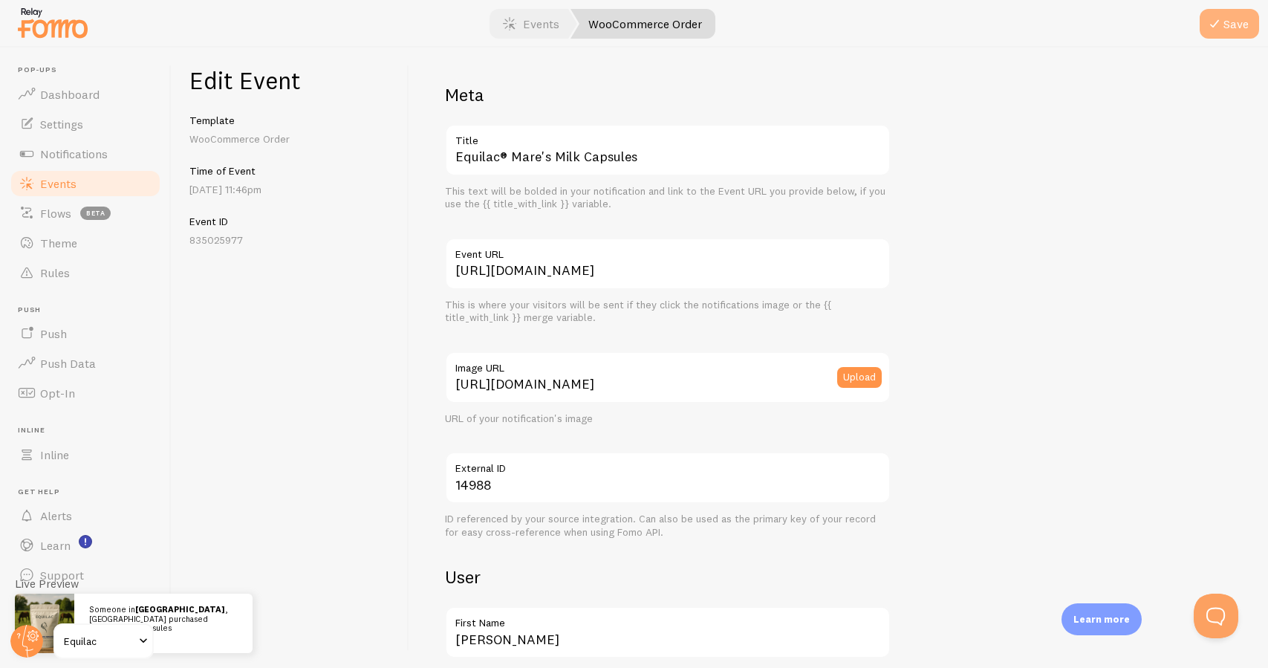
click at [1244, 25] on button "Save" at bounding box center [1228, 24] width 59 height 30
click at [140, 188] on link "Events" at bounding box center [85, 184] width 153 height 30
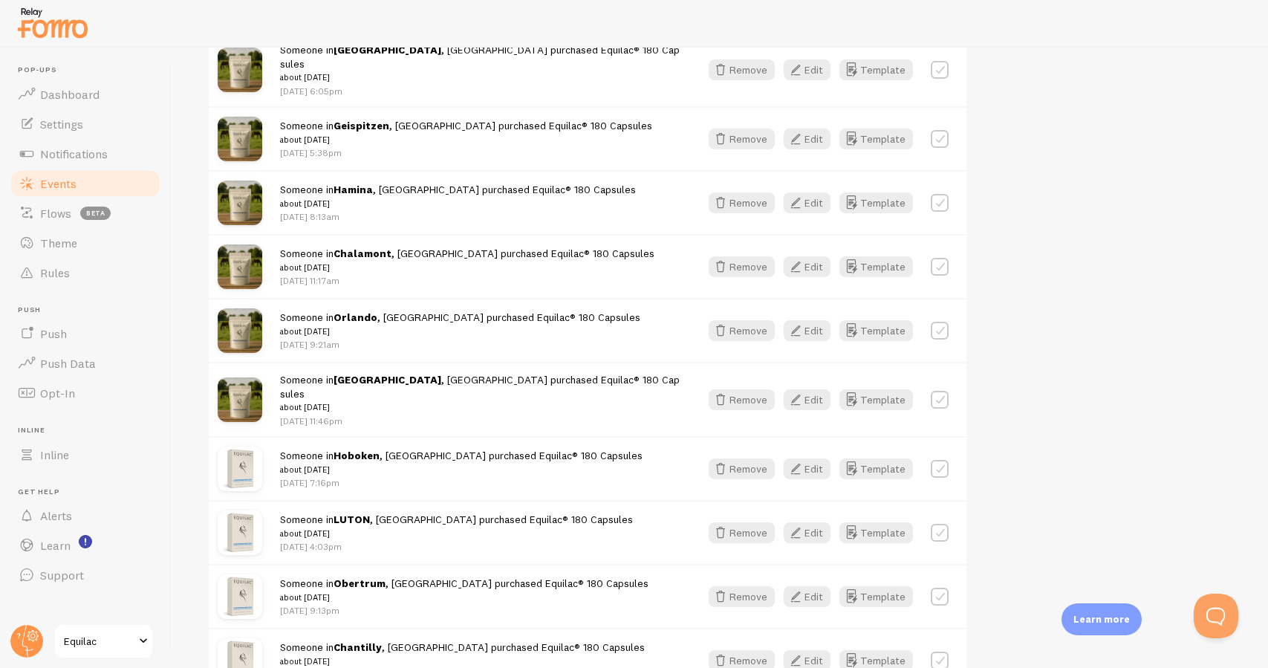
scroll to position [662, 0]
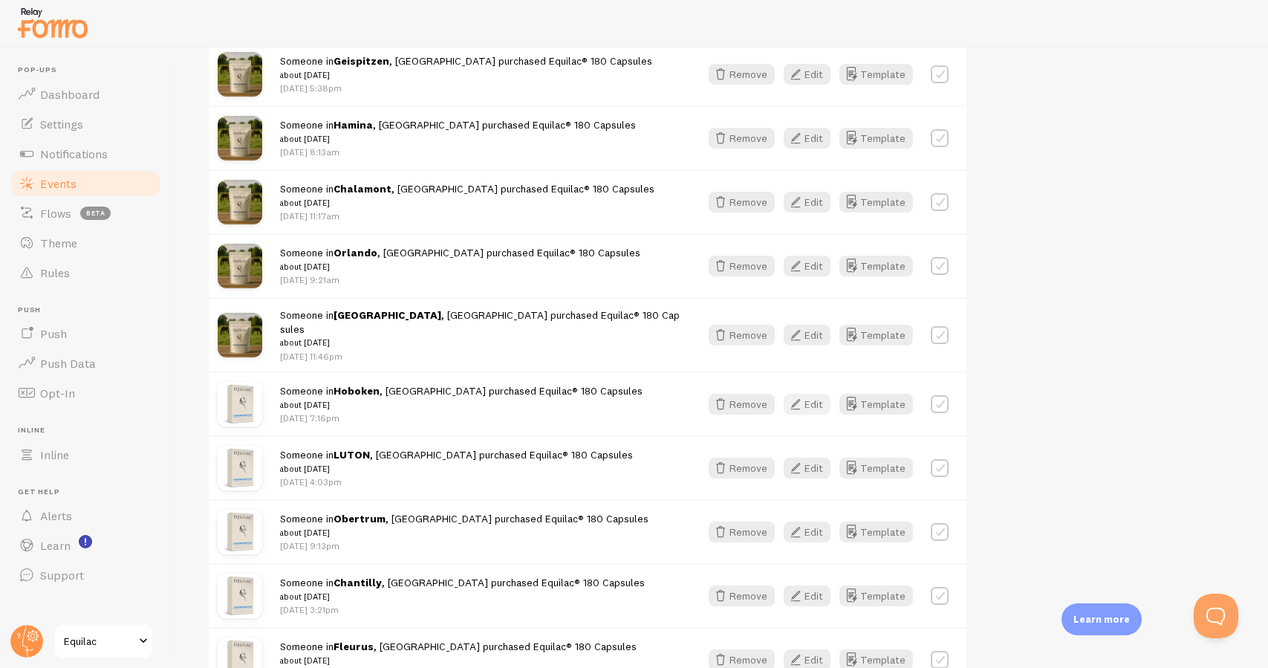
click at [825, 394] on button "Edit" at bounding box center [807, 404] width 47 height 21
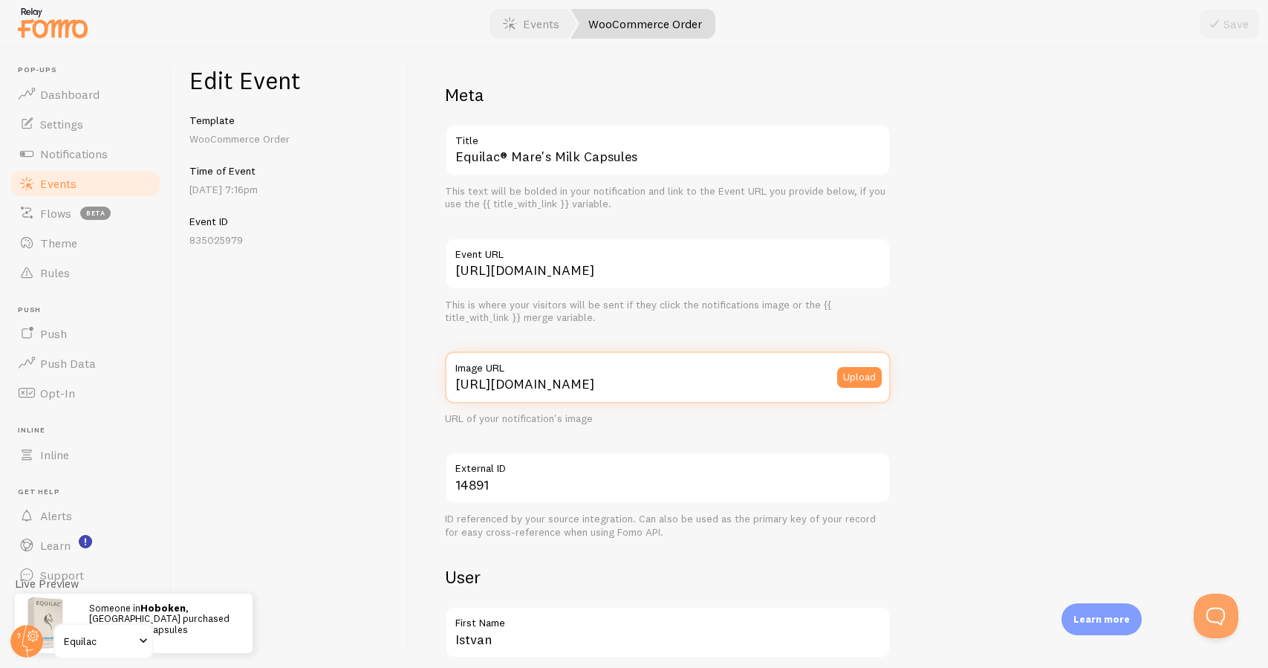
click at [641, 379] on input "[URL][DOMAIN_NAME]" at bounding box center [668, 377] width 446 height 52
paste input "://[DOMAIN_NAME][URL][DOMAIN_NAME]"
type input "[URL][DOMAIN_NAME]"
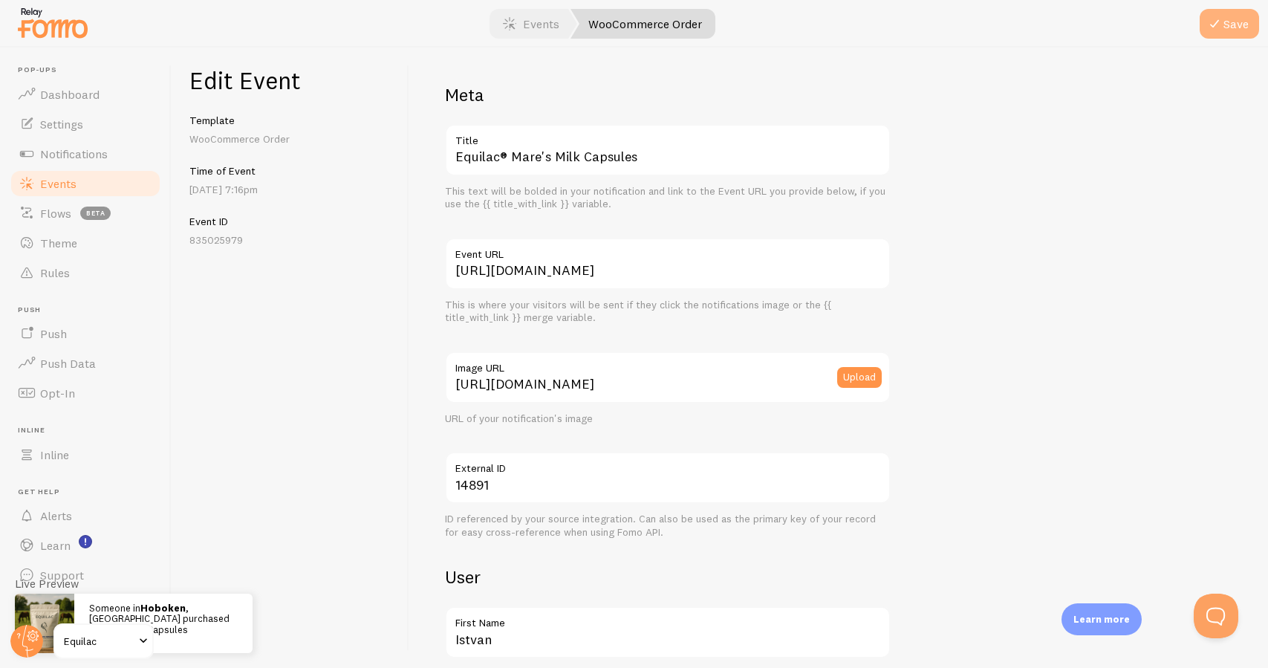
click at [1253, 22] on button "Save" at bounding box center [1228, 24] width 59 height 30
click at [129, 187] on link "Events" at bounding box center [85, 184] width 153 height 30
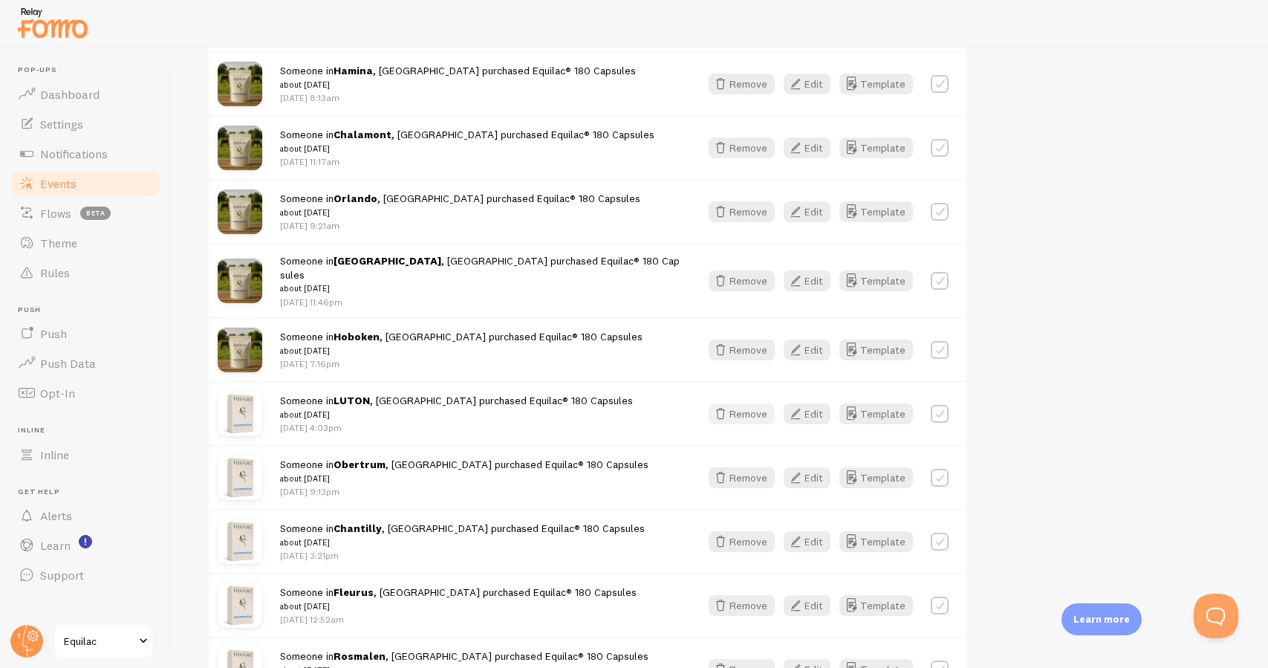
scroll to position [727, 0]
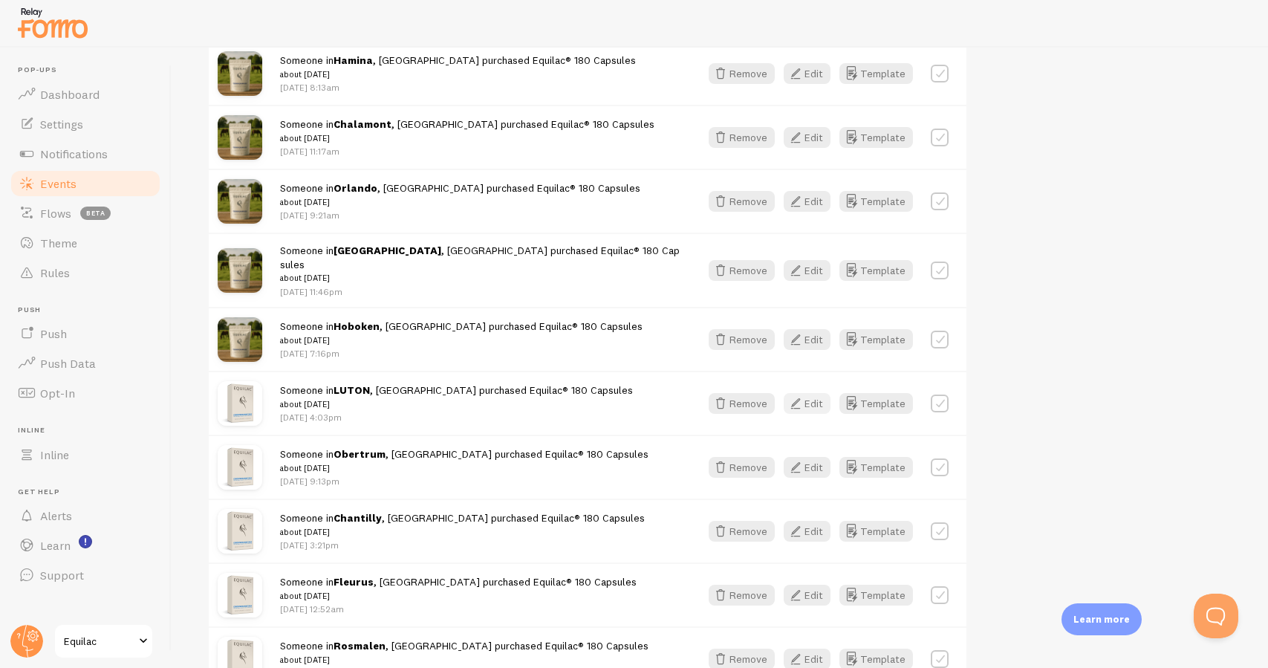
click at [815, 393] on button "Edit" at bounding box center [807, 403] width 47 height 21
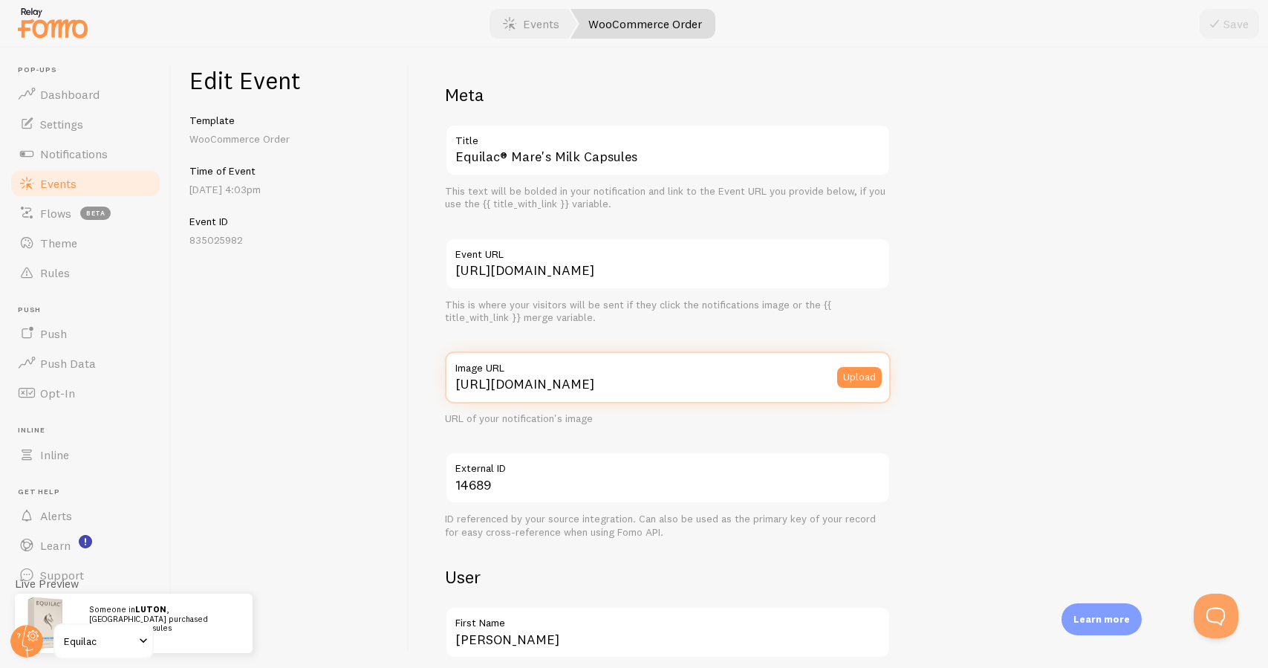
click at [645, 383] on input "[URL][DOMAIN_NAME]" at bounding box center [668, 377] width 446 height 52
paste input "://[DOMAIN_NAME][URL][DOMAIN_NAME]"
type input "[URL][DOMAIN_NAME]"
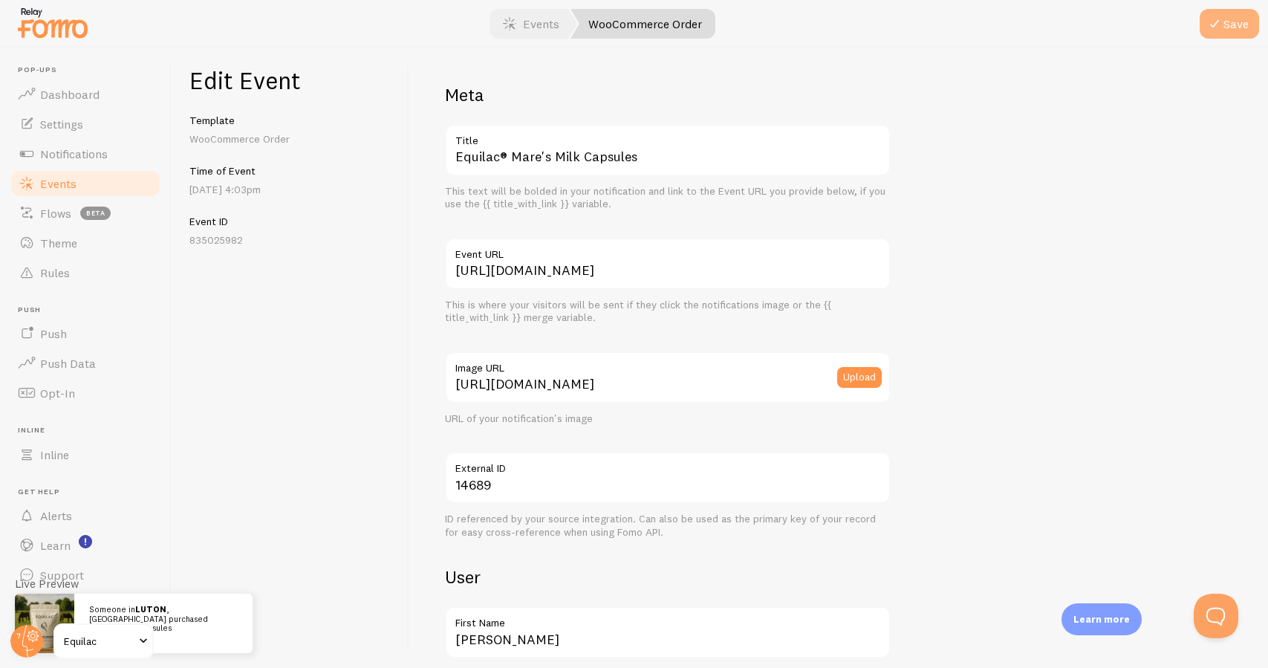
click at [1235, 27] on button "Save" at bounding box center [1228, 24] width 59 height 30
click at [125, 190] on link "Events" at bounding box center [85, 184] width 153 height 30
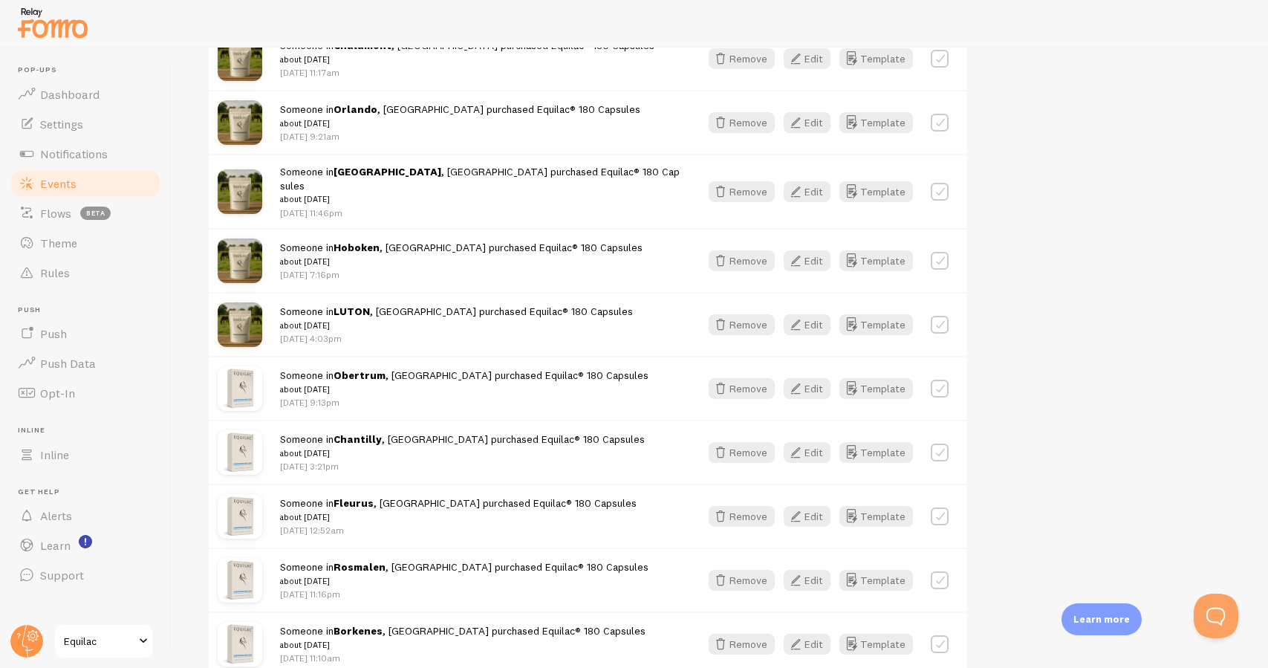
scroll to position [819, 0]
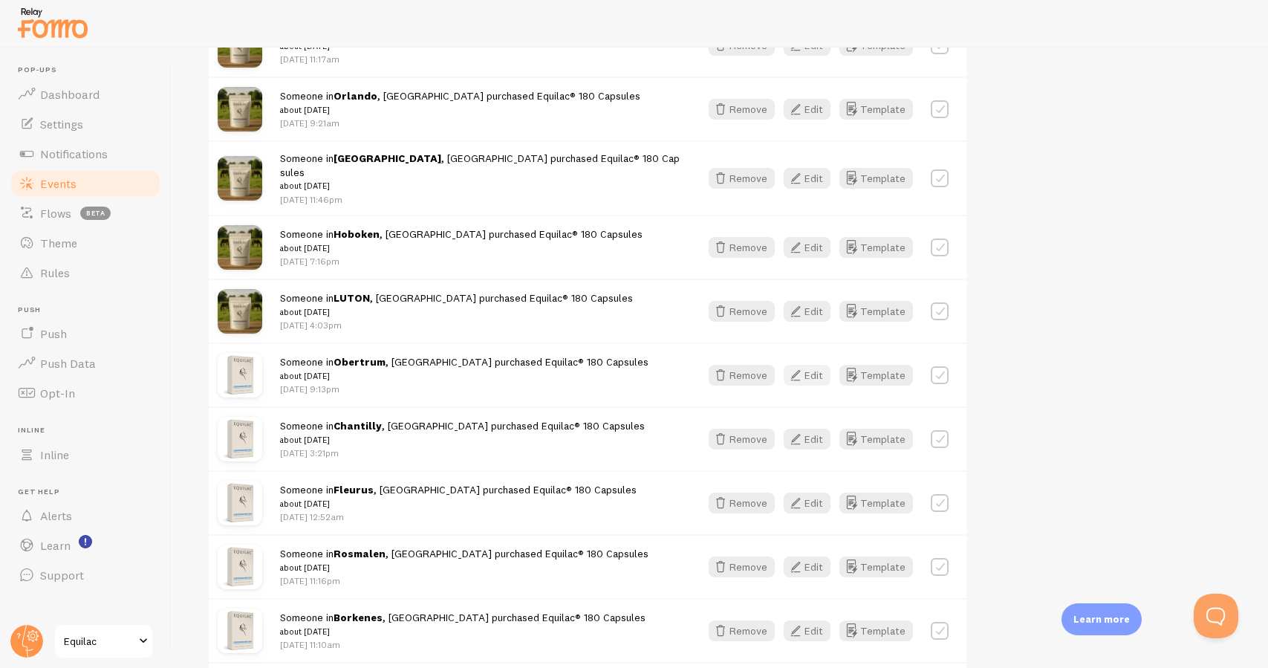
click at [804, 366] on icon "button" at bounding box center [796, 375] width 18 height 18
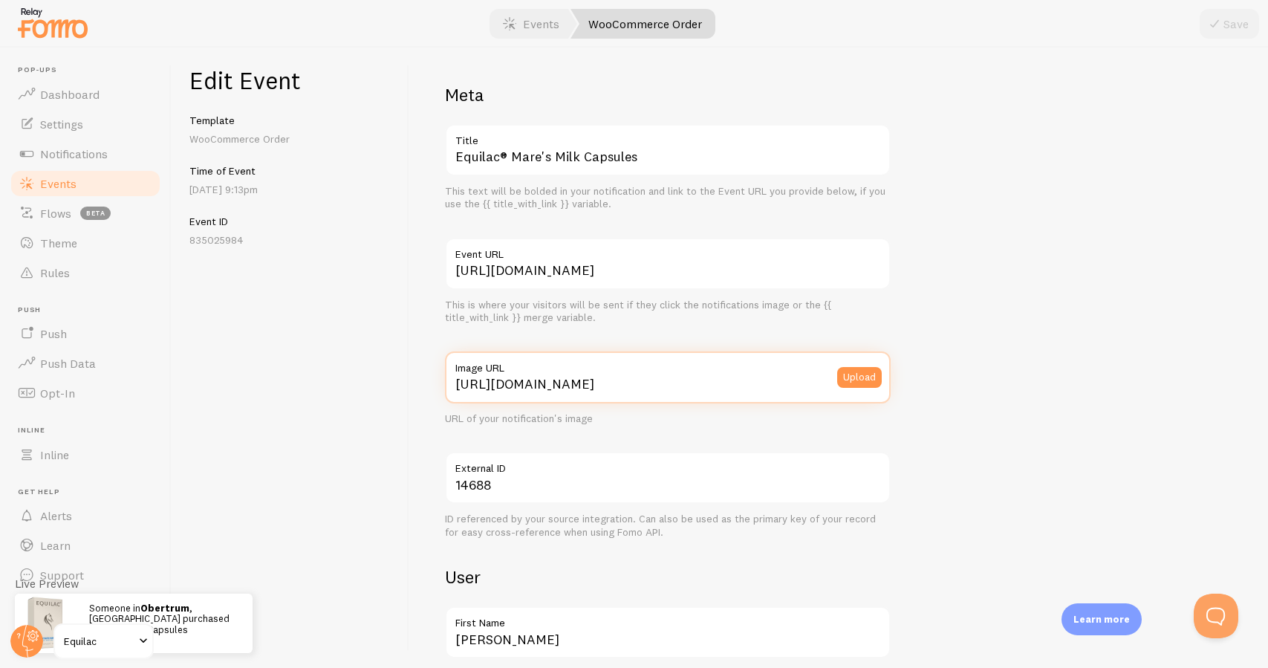
click at [610, 377] on input "[URL][DOMAIN_NAME]" at bounding box center [668, 377] width 446 height 52
paste input "://[DOMAIN_NAME][URL][DOMAIN_NAME]"
type input "[URL][DOMAIN_NAME]"
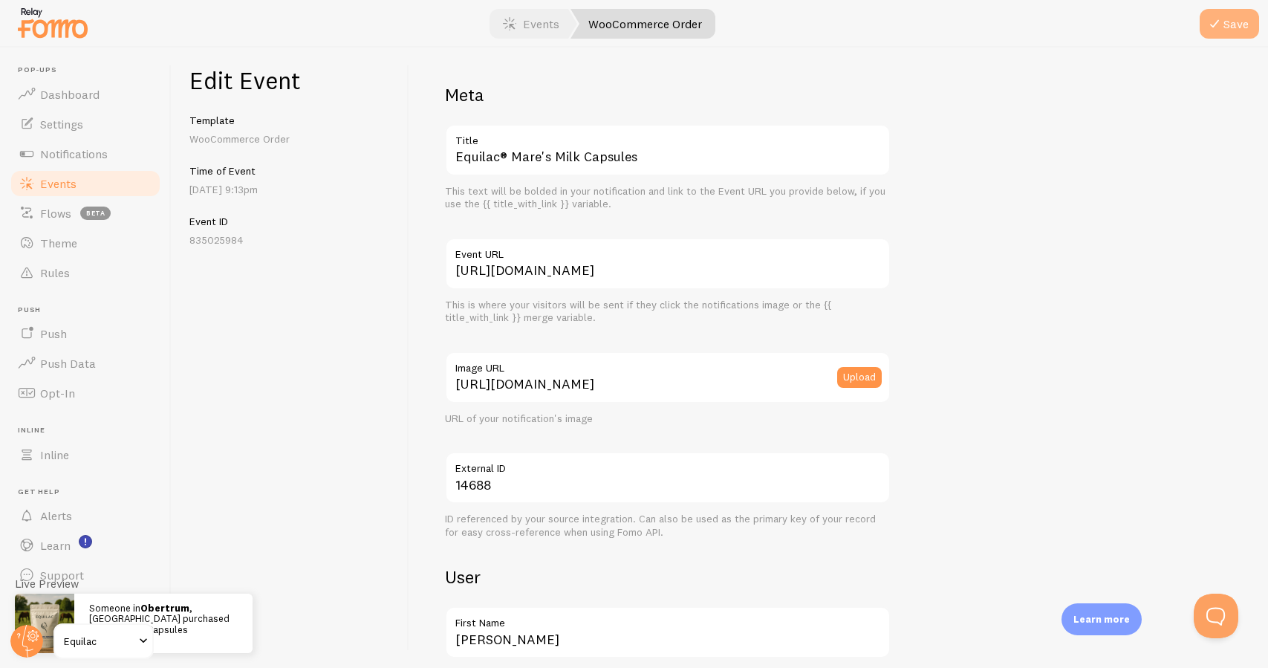
click at [1241, 31] on button "Save" at bounding box center [1228, 24] width 59 height 30
click at [130, 188] on link "Events" at bounding box center [85, 184] width 153 height 30
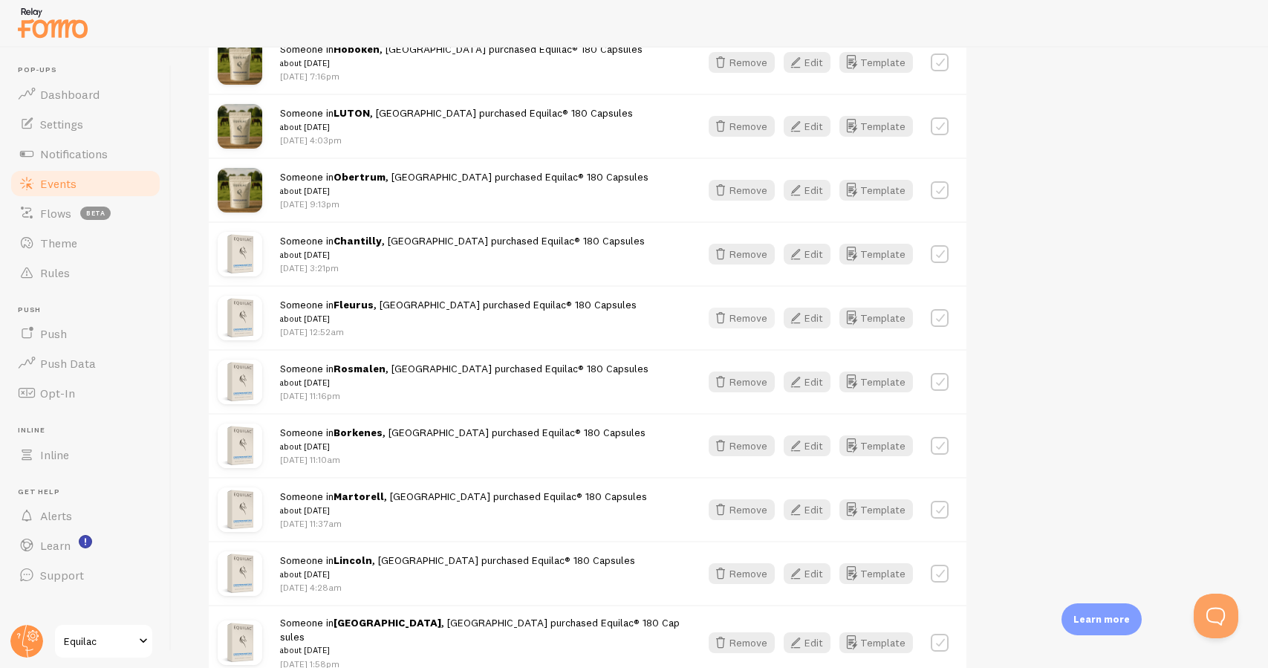
scroll to position [1001, 0]
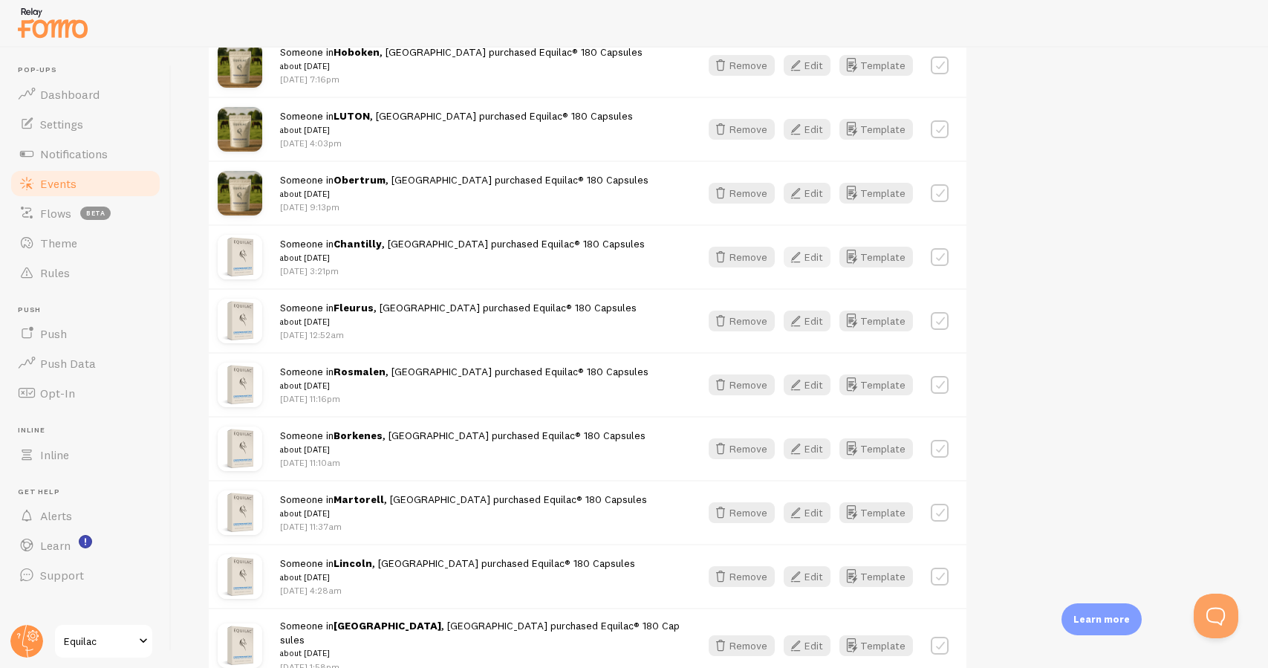
click at [811, 247] on button "Edit" at bounding box center [807, 257] width 47 height 21
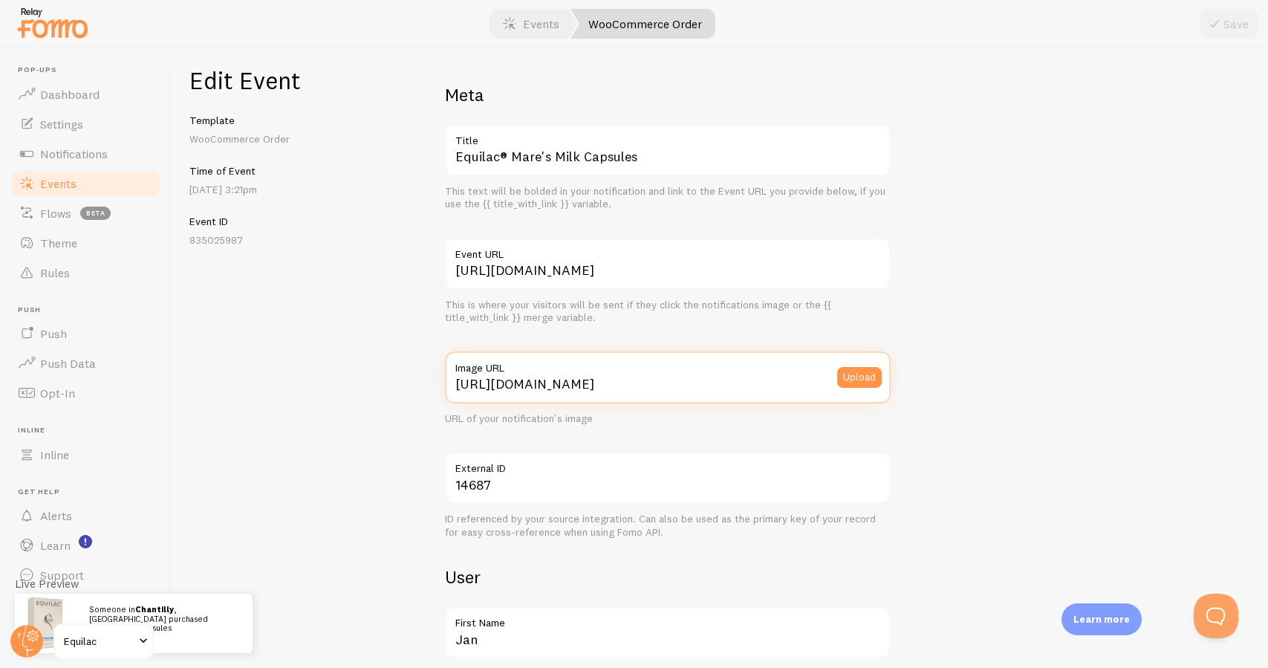
click at [504, 380] on input "[URL][DOMAIN_NAME]" at bounding box center [668, 377] width 446 height 52
paste input "://[DOMAIN_NAME][URL][DOMAIN_NAME]"
type input "[URL][DOMAIN_NAME]"
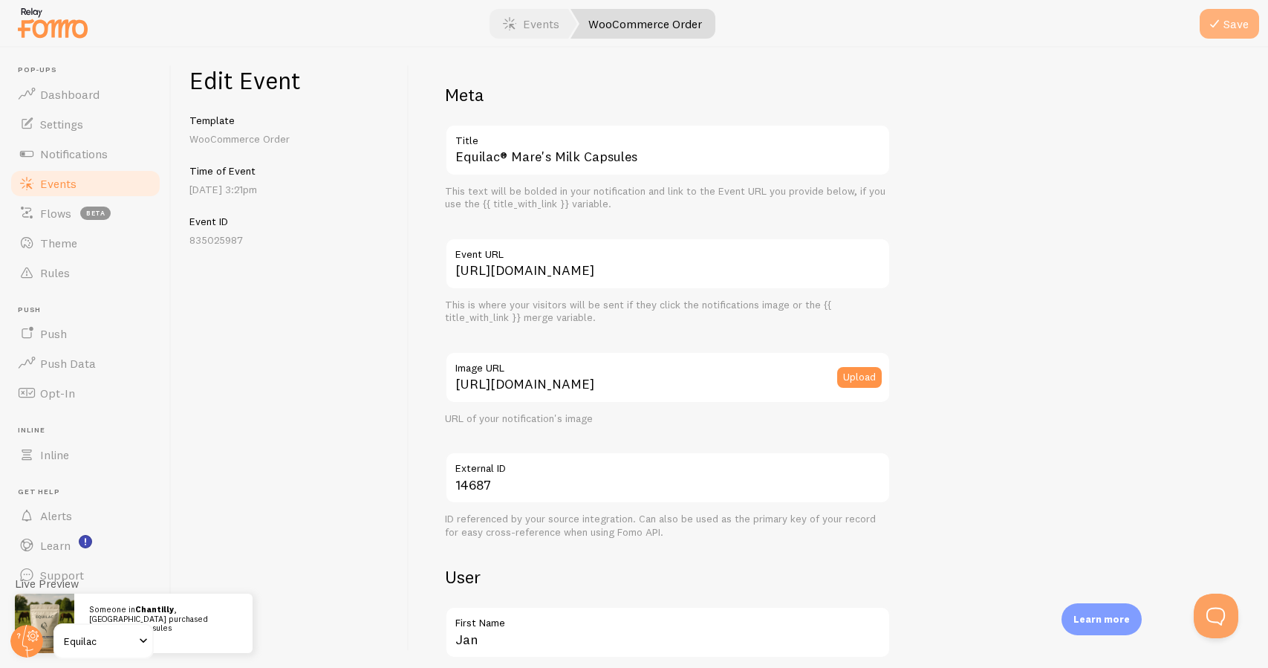
click at [1233, 32] on button "Save" at bounding box center [1228, 24] width 59 height 30
click at [130, 182] on link "Events" at bounding box center [85, 184] width 153 height 30
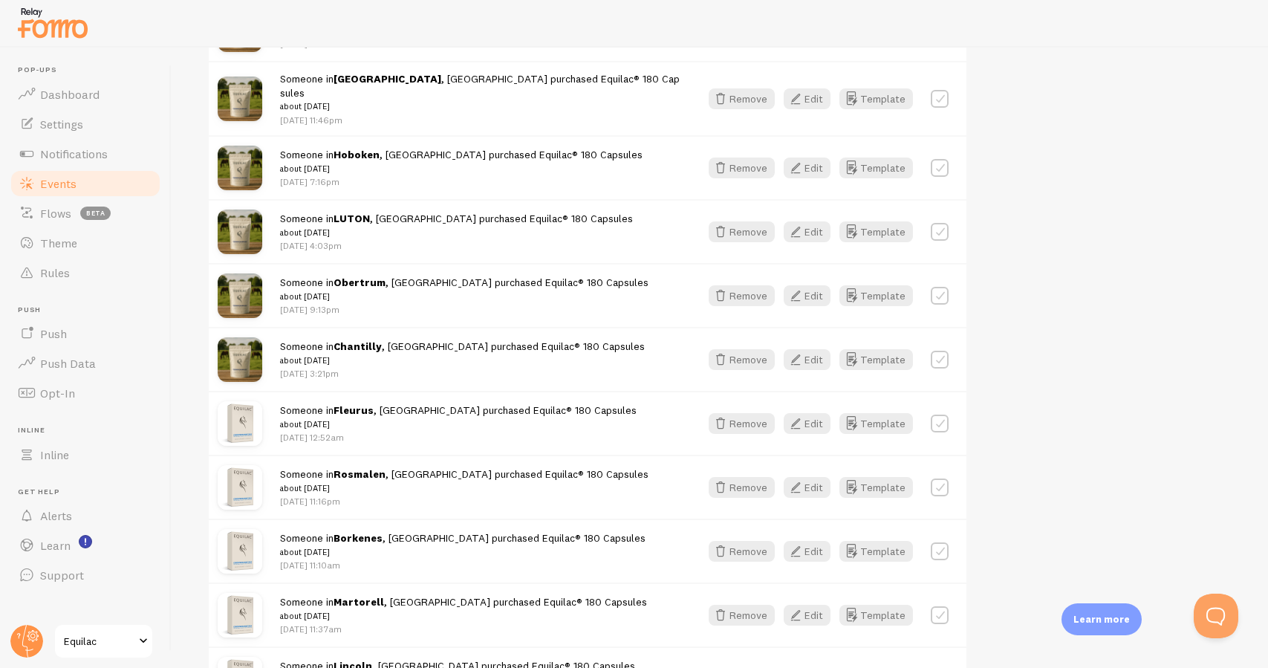
scroll to position [953, 0]
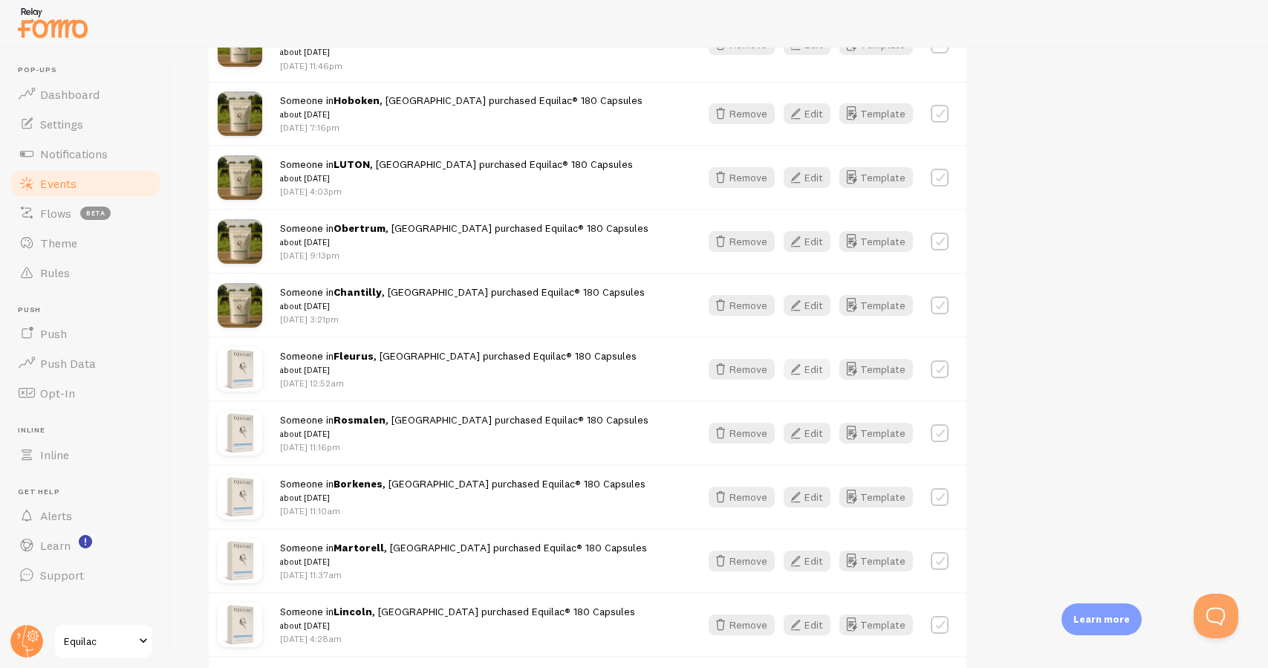
click at [809, 359] on button "Edit" at bounding box center [807, 369] width 47 height 21
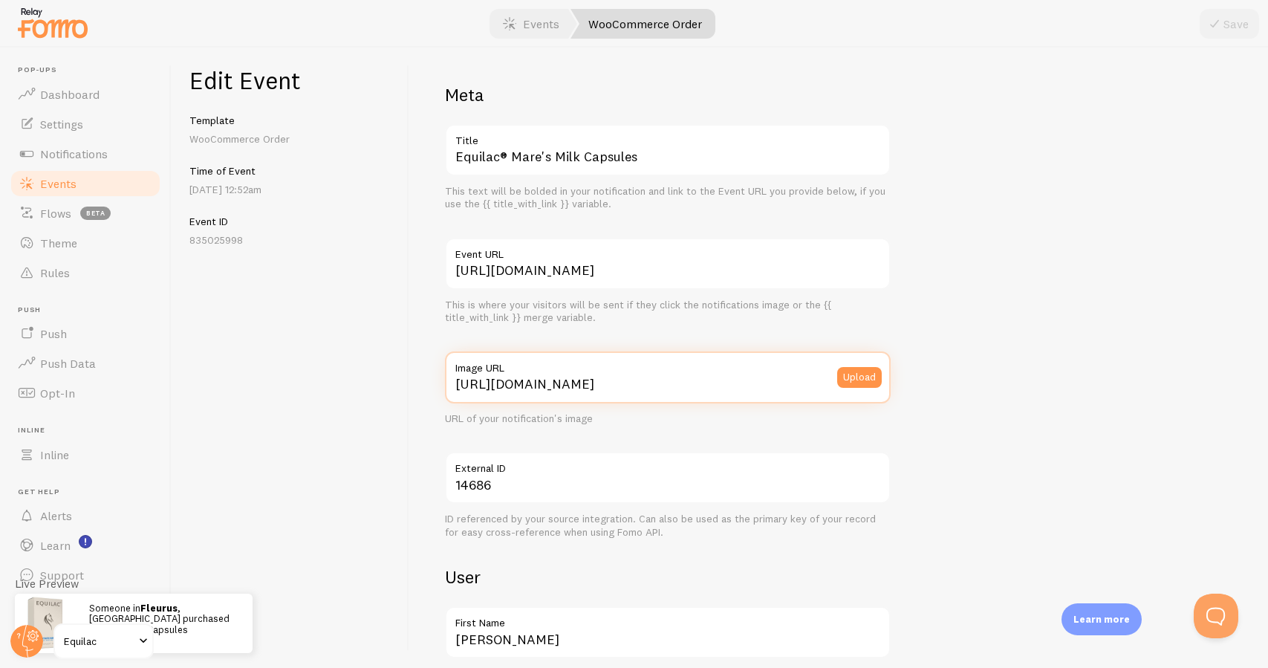
click at [527, 388] on input "[URL][DOMAIN_NAME]" at bounding box center [668, 377] width 446 height 52
paste input "://[DOMAIN_NAME][URL][DOMAIN_NAME]"
type input "[URL][DOMAIN_NAME]"
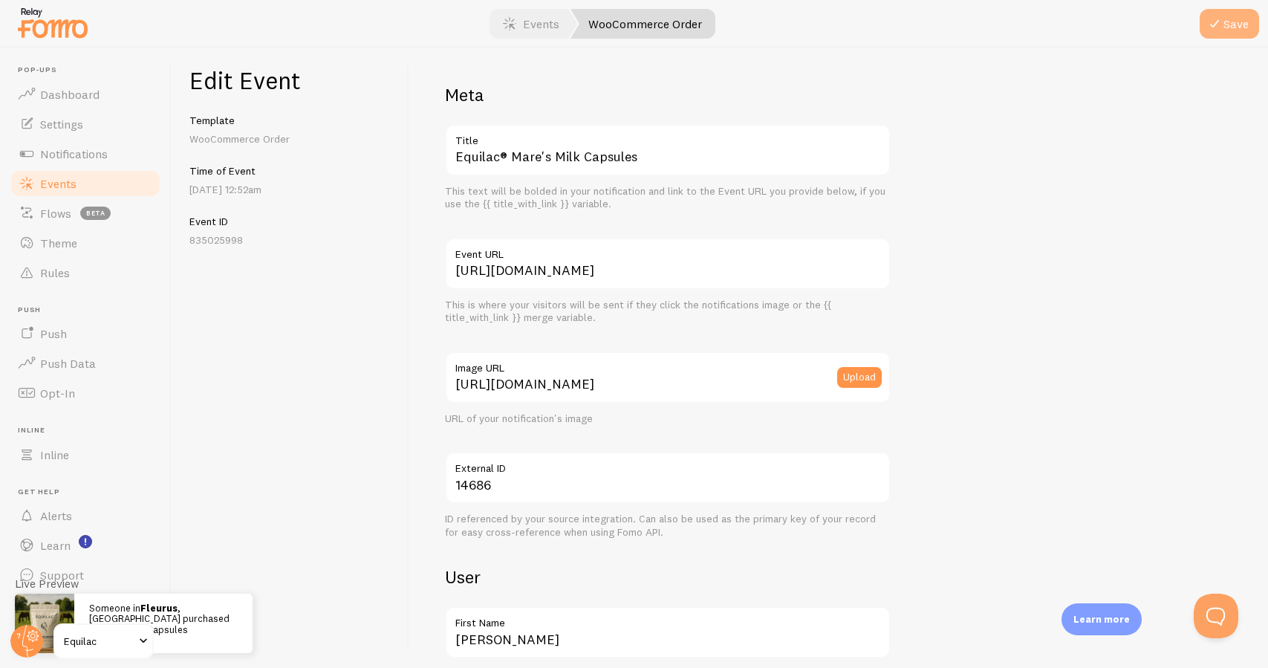
click at [1240, 22] on button "Save" at bounding box center [1228, 24] width 59 height 30
click at [112, 178] on link "Events" at bounding box center [85, 184] width 153 height 30
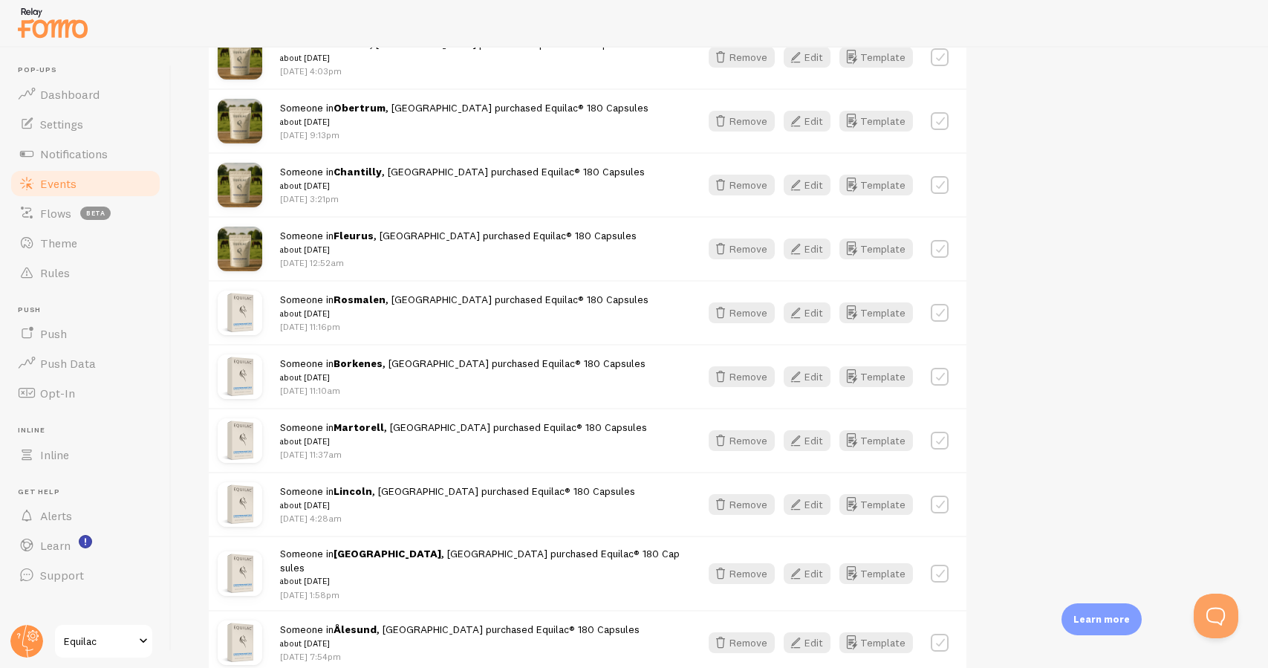
scroll to position [1083, 0]
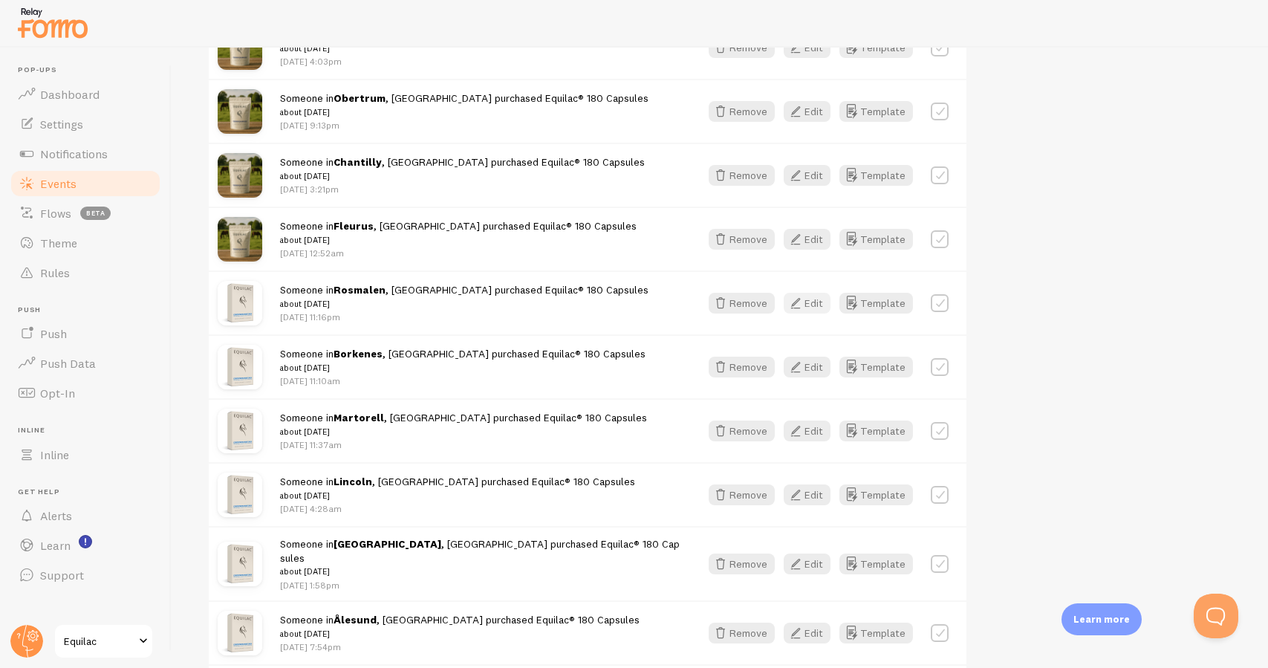
click at [823, 293] on button "Edit" at bounding box center [807, 303] width 47 height 21
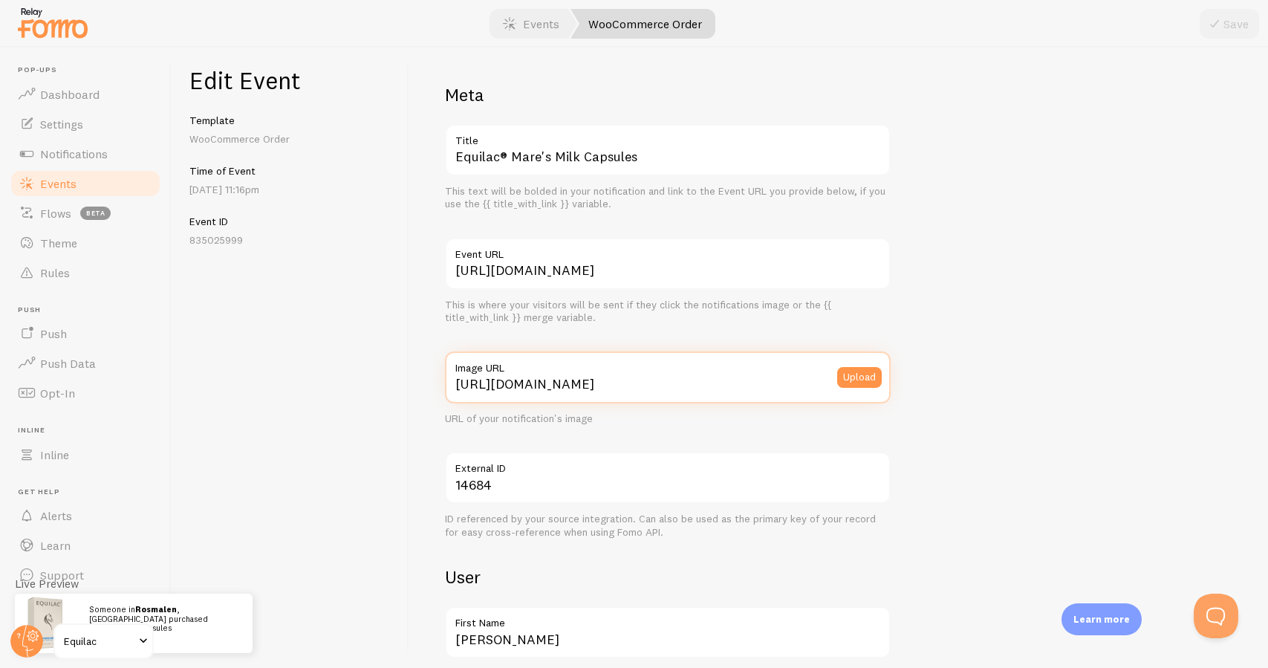
click at [533, 389] on input "[URL][DOMAIN_NAME]" at bounding box center [668, 377] width 446 height 52
paste input "://[DOMAIN_NAME][URL][DOMAIN_NAME]"
type input "[URL][DOMAIN_NAME]"
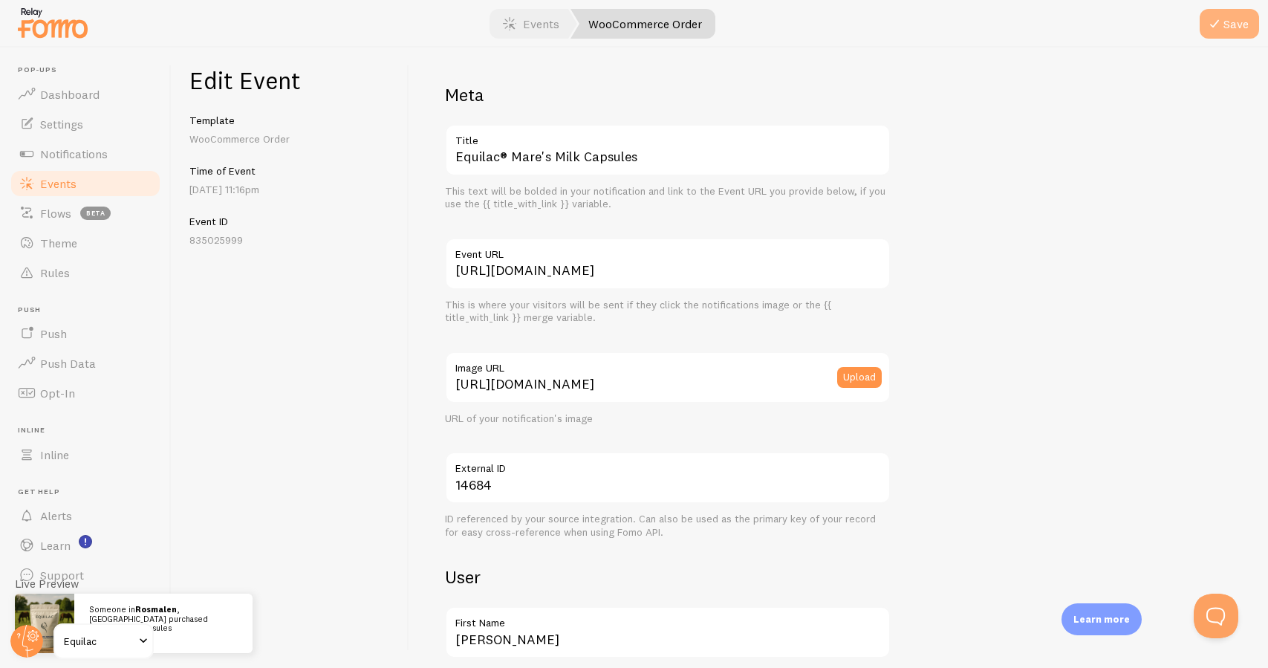
click at [1238, 29] on button "Save" at bounding box center [1228, 24] width 59 height 30
click at [136, 192] on link "Events" at bounding box center [85, 184] width 153 height 30
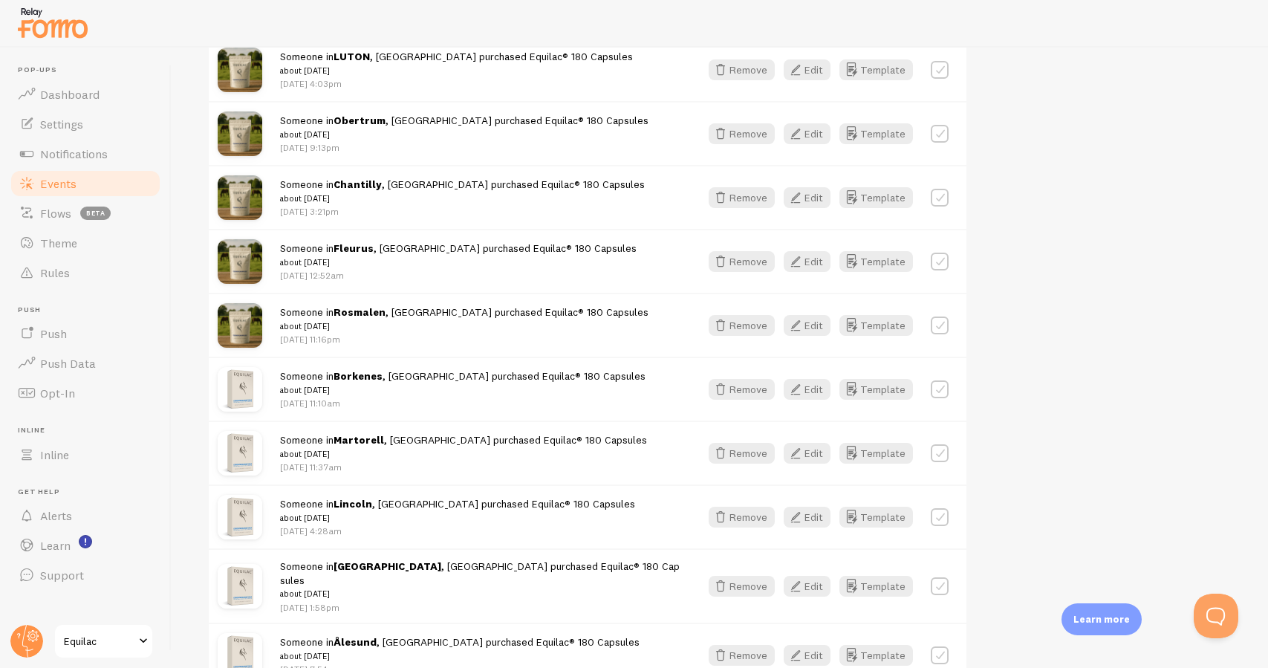
scroll to position [1120, 0]
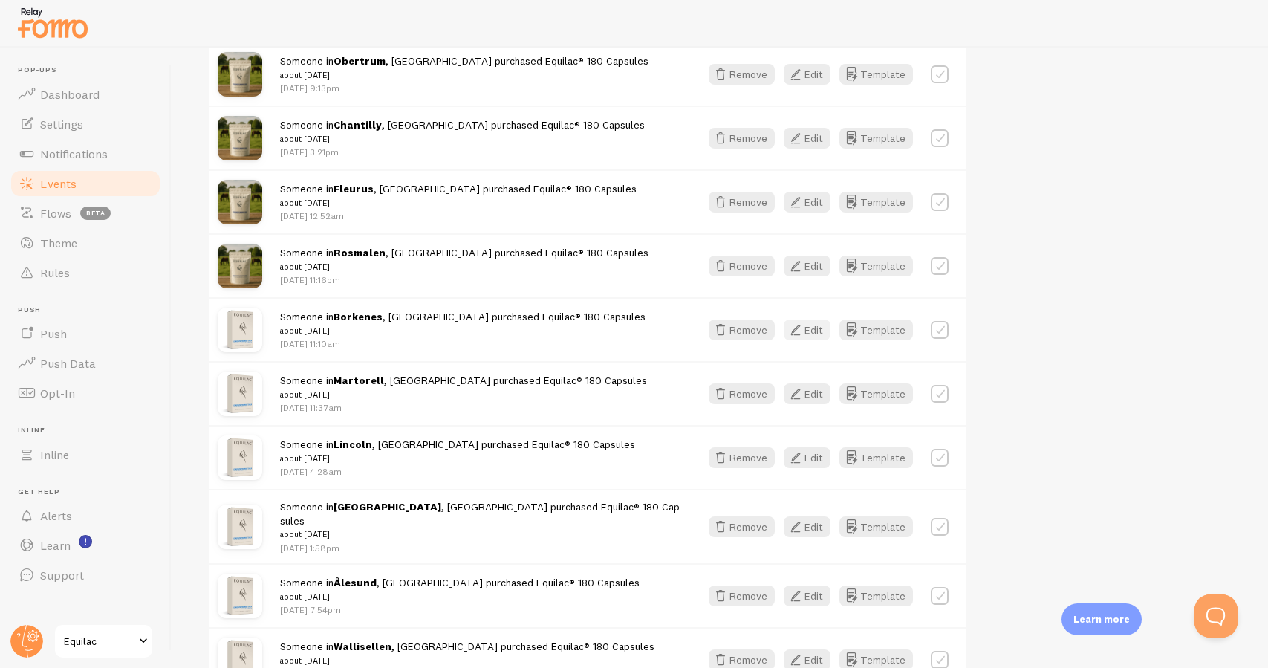
click at [810, 319] on button "Edit" at bounding box center [807, 329] width 47 height 21
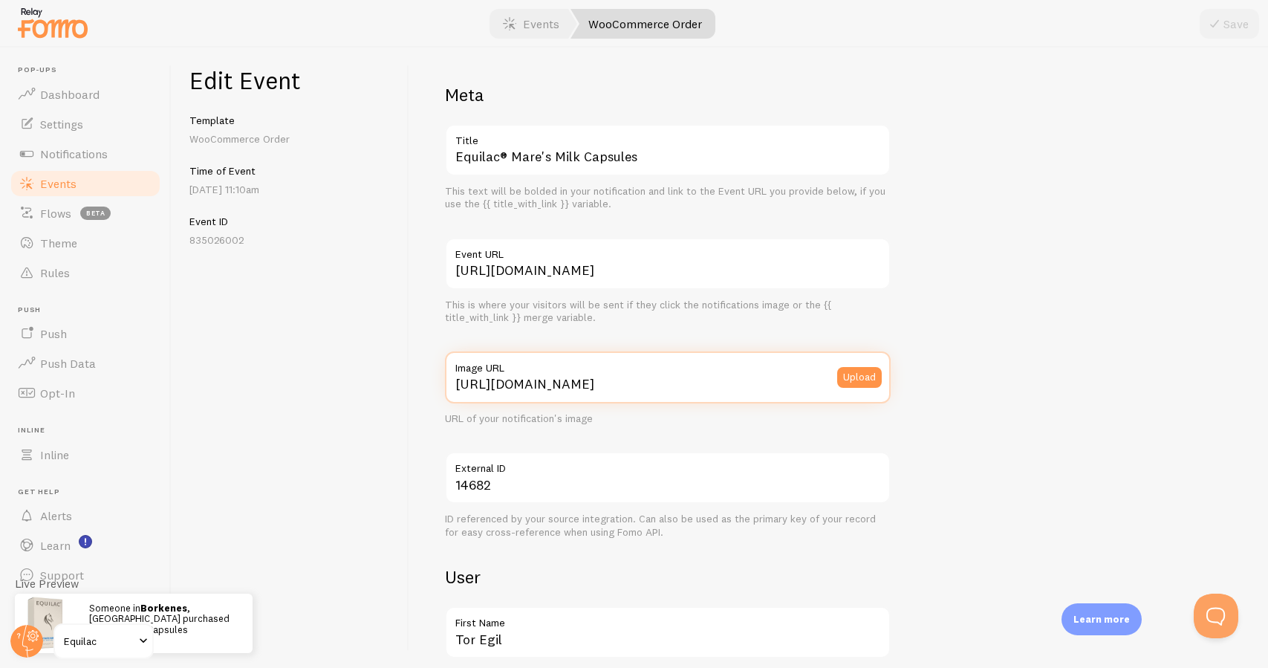
click at [507, 386] on input "[URL][DOMAIN_NAME]" at bounding box center [668, 377] width 446 height 52
paste input "://[DOMAIN_NAME][URL][DOMAIN_NAME]"
type input "[URL][DOMAIN_NAME]"
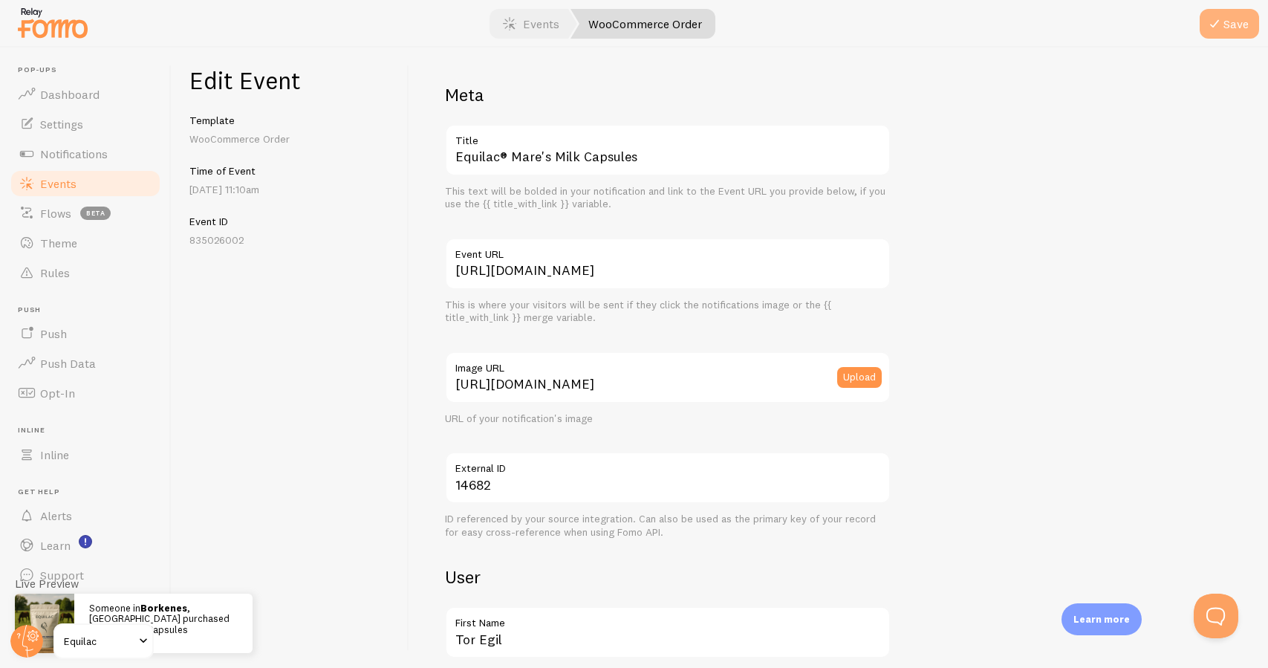
click at [1243, 18] on button "Save" at bounding box center [1228, 24] width 59 height 30
click at [130, 182] on link "Events" at bounding box center [85, 184] width 153 height 30
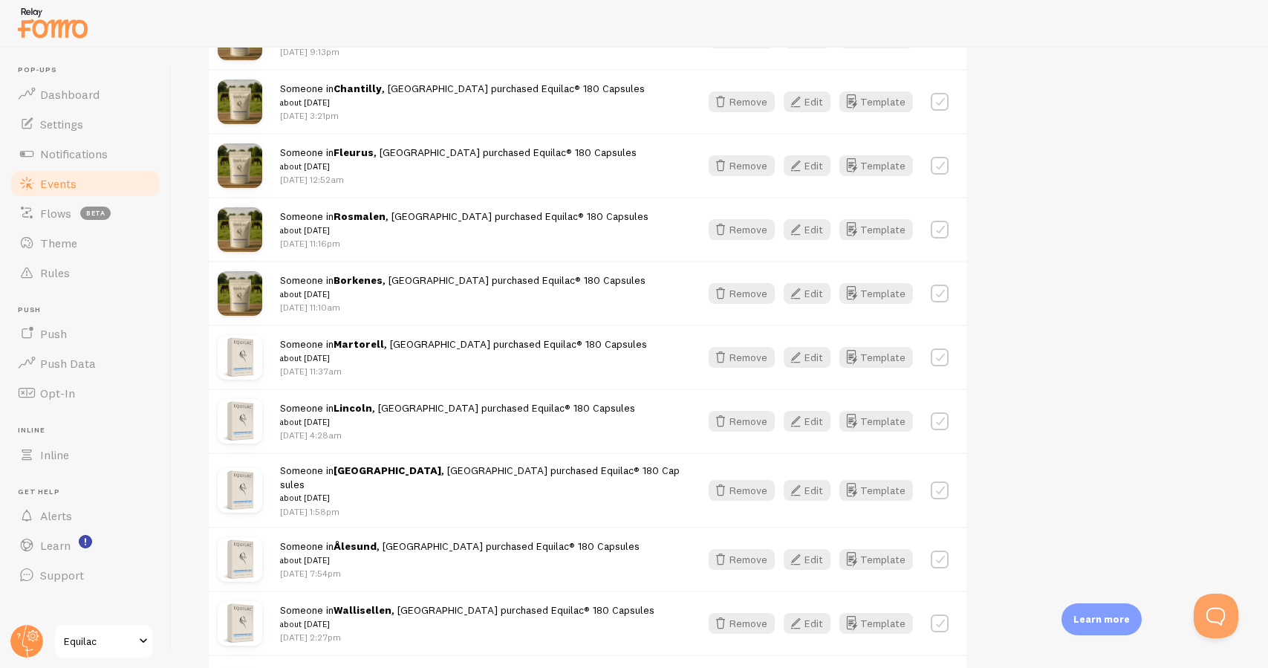
scroll to position [1225, 0]
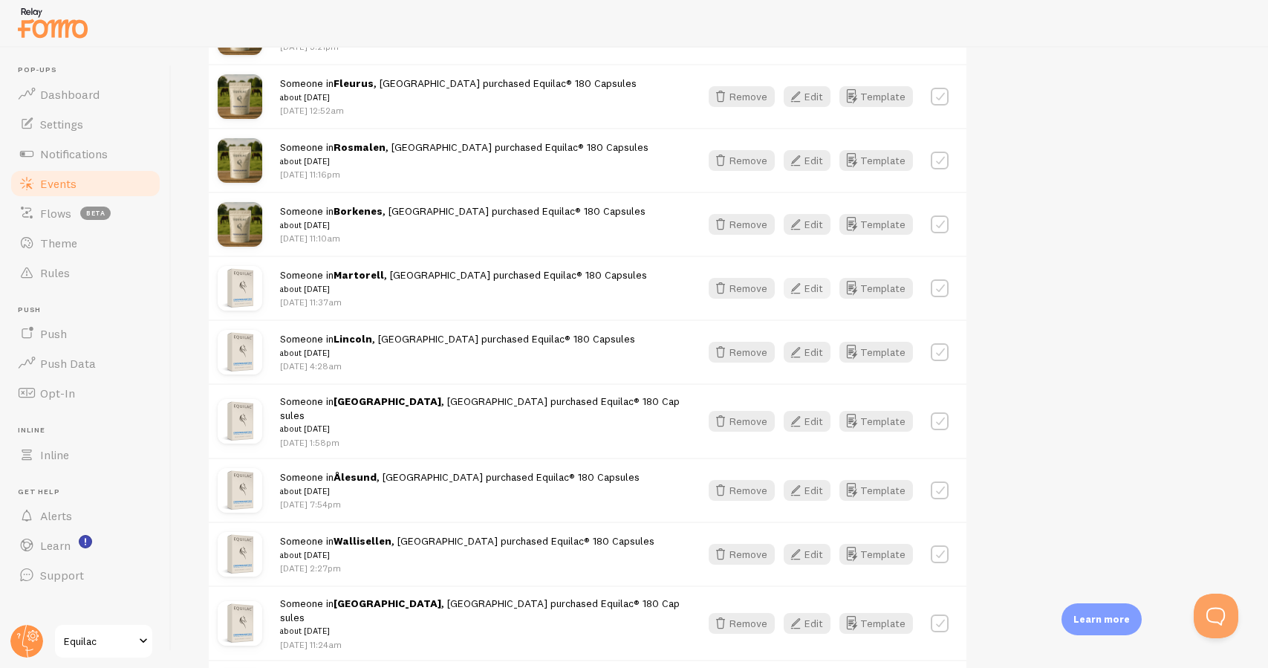
click at [810, 278] on button "Edit" at bounding box center [807, 288] width 47 height 21
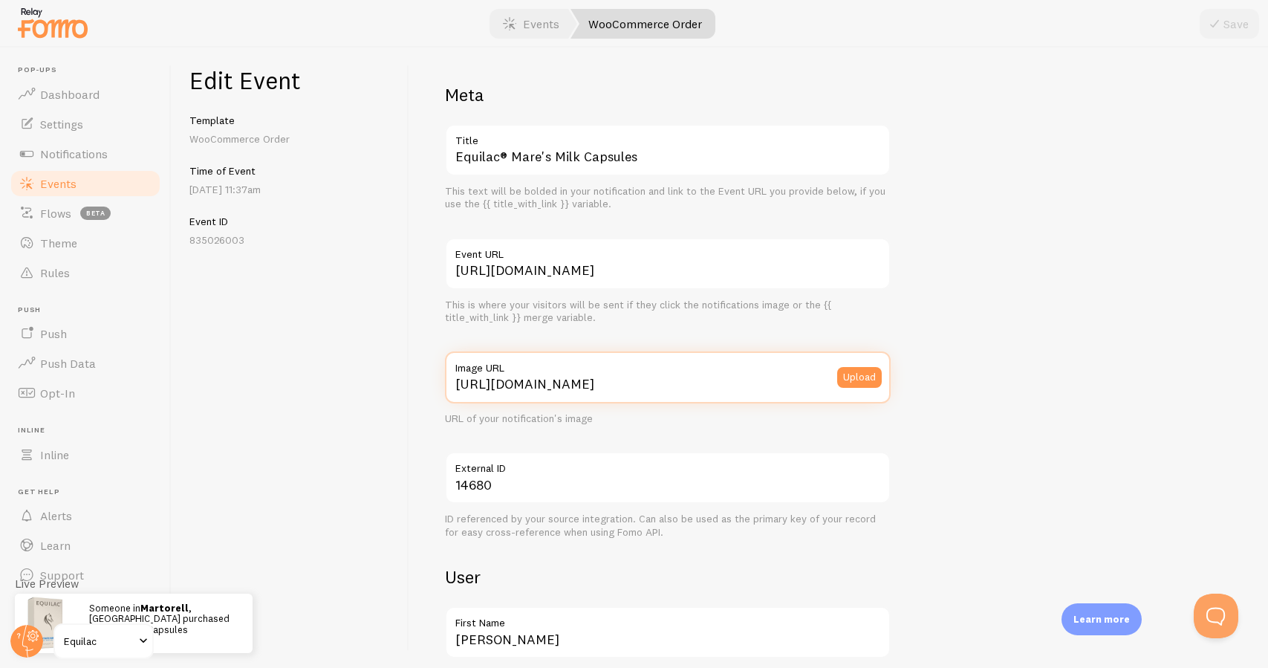
click at [611, 378] on input "[URL][DOMAIN_NAME]" at bounding box center [668, 377] width 446 height 52
paste input "://[DOMAIN_NAME][URL][DOMAIN_NAME]"
type input "[URL][DOMAIN_NAME]"
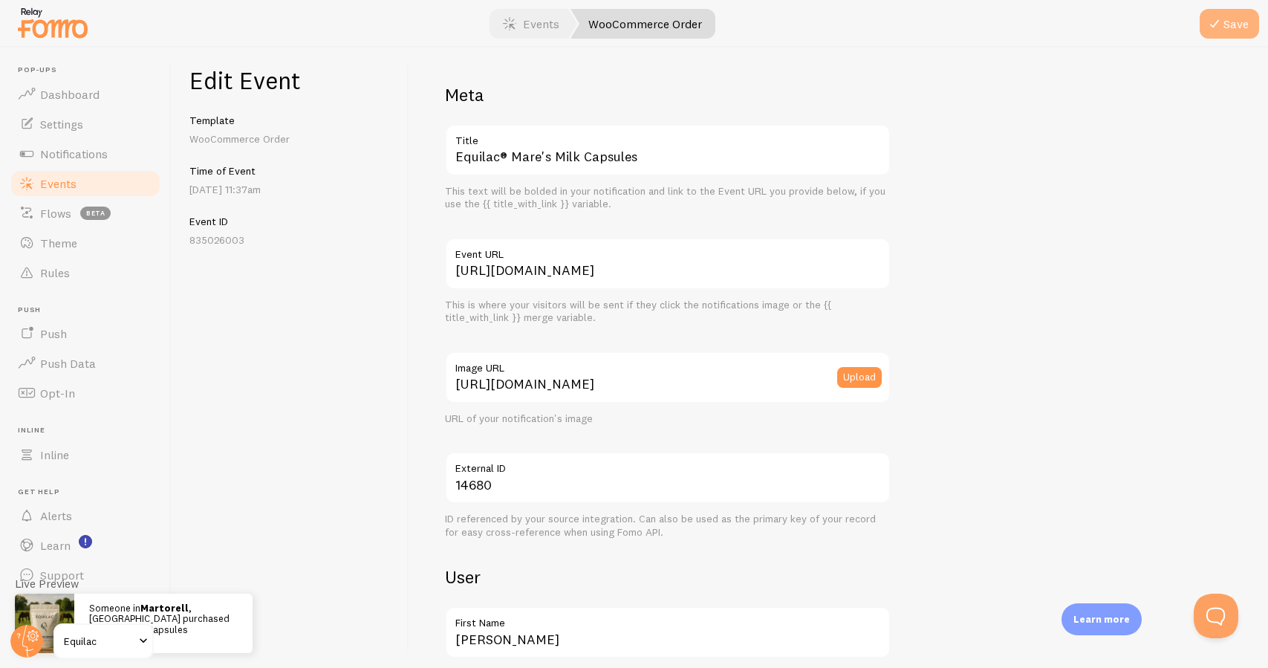
click at [1224, 21] on button "Save" at bounding box center [1228, 24] width 59 height 30
click at [131, 189] on link "Events" at bounding box center [85, 184] width 153 height 30
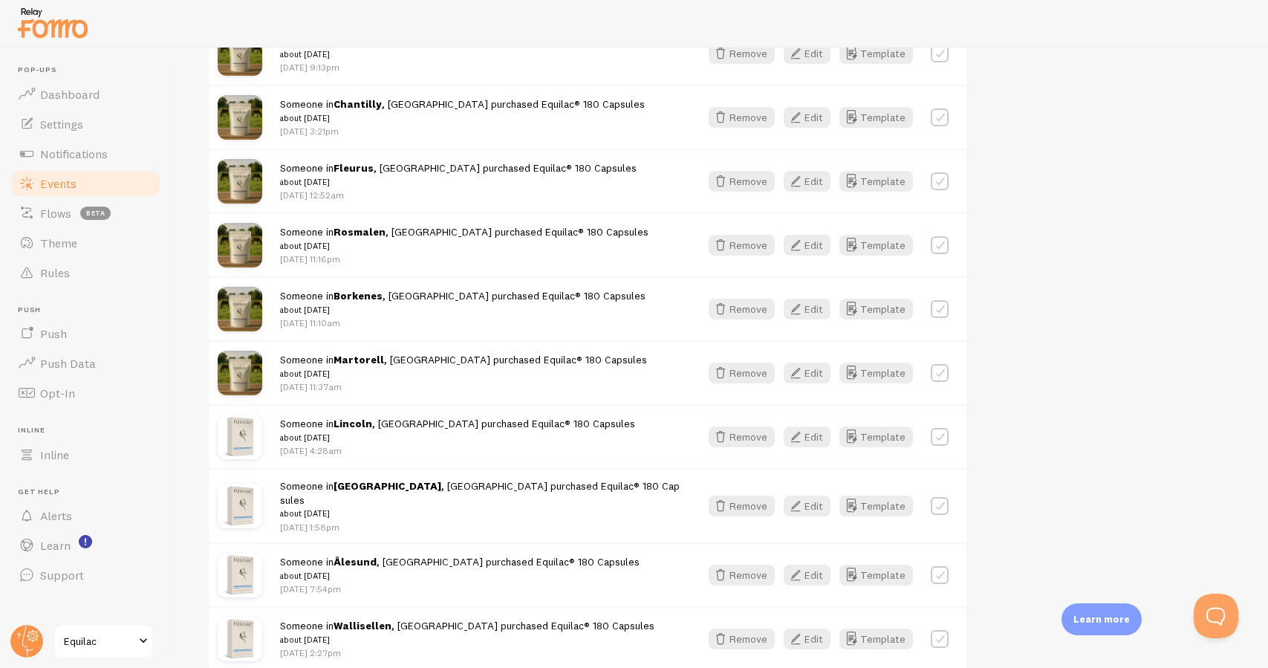
scroll to position [1157, 0]
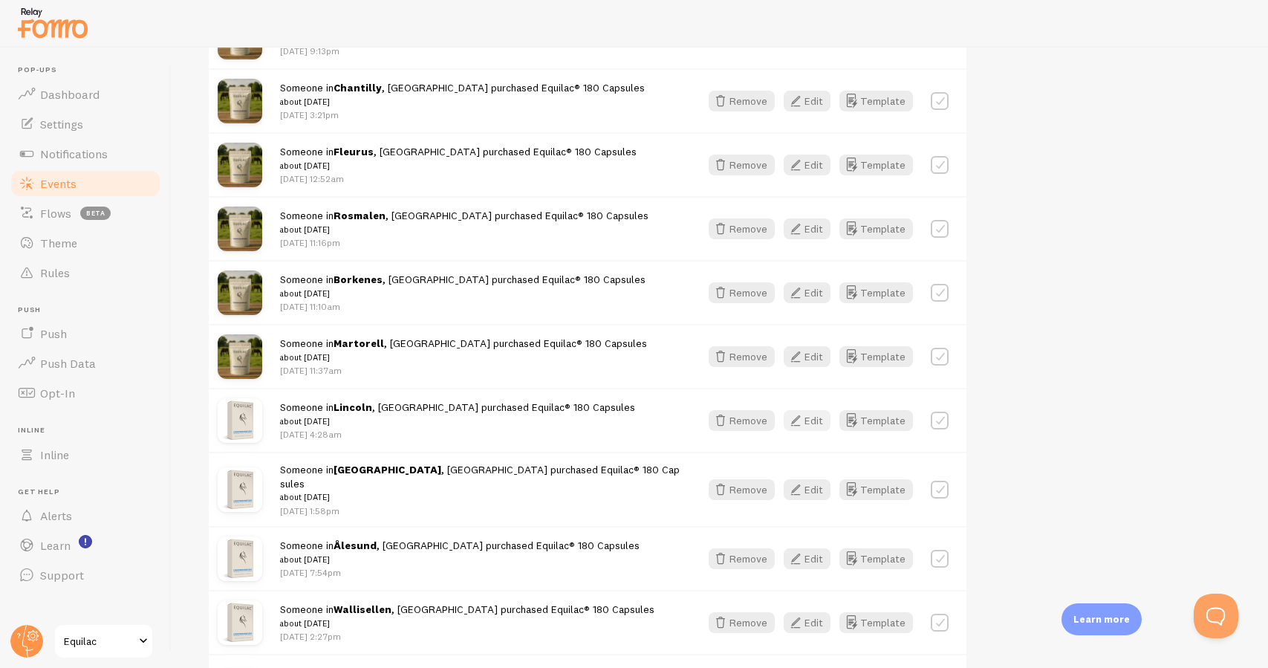
click at [808, 410] on button "Edit" at bounding box center [807, 420] width 47 height 21
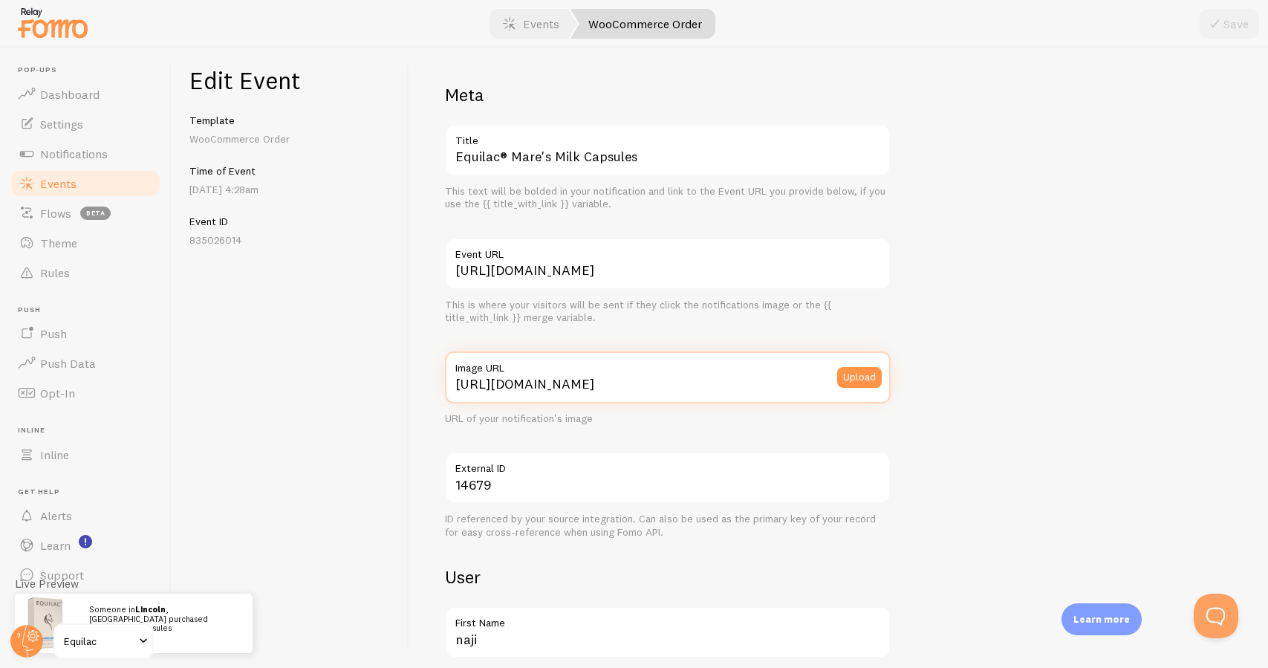
click at [527, 380] on input "[URL][DOMAIN_NAME]" at bounding box center [668, 377] width 446 height 52
paste input "://[DOMAIN_NAME][URL][DOMAIN_NAME]"
type input "[URL][DOMAIN_NAME]"
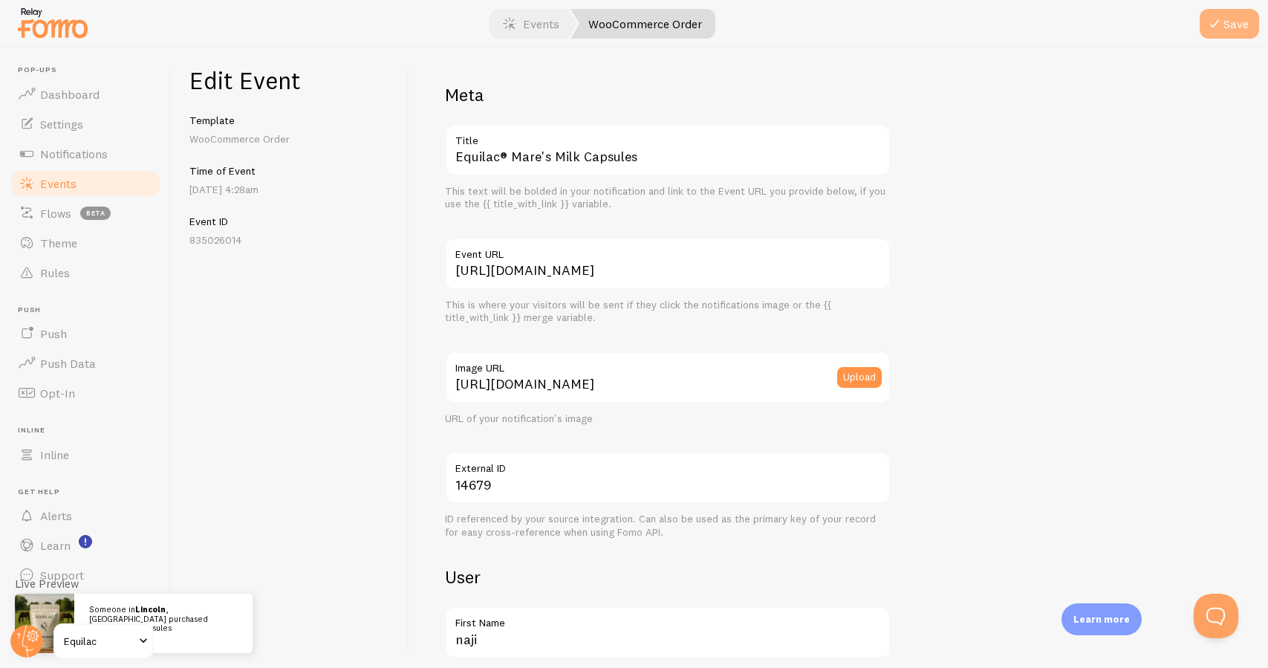
click at [1226, 19] on button "Save" at bounding box center [1228, 24] width 59 height 30
click at [137, 183] on link "Events" at bounding box center [85, 184] width 153 height 30
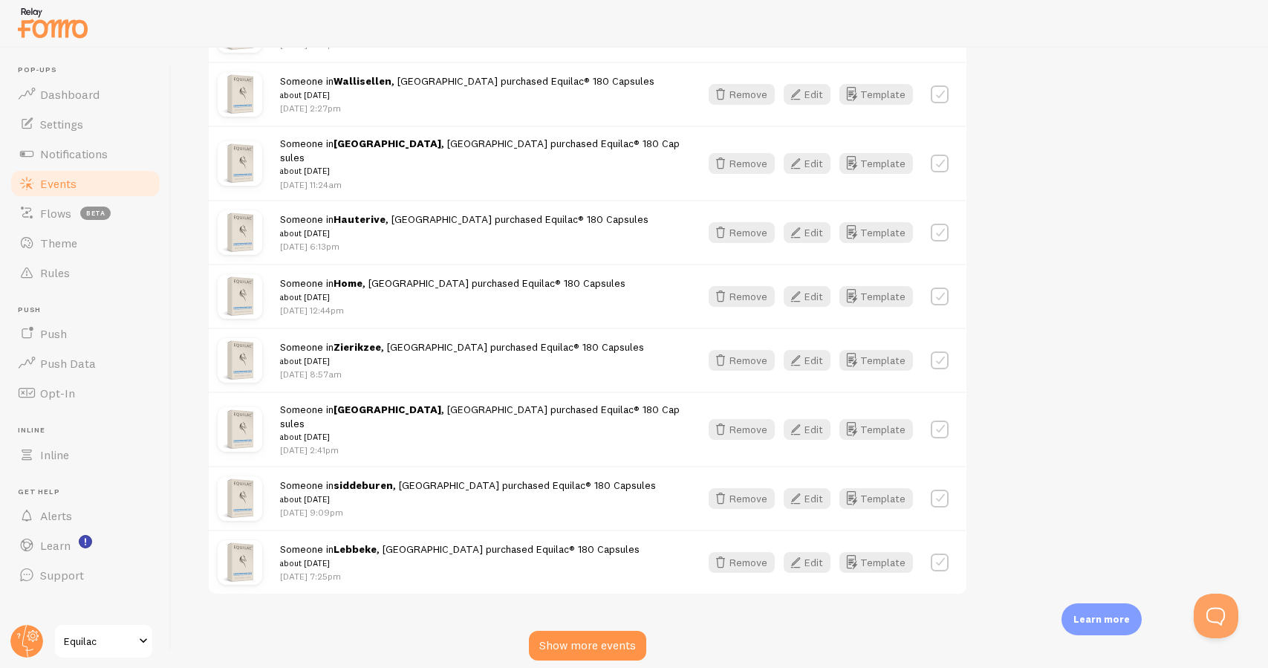
scroll to position [1684, 0]
click at [817, 553] on button "Edit" at bounding box center [807, 563] width 47 height 21
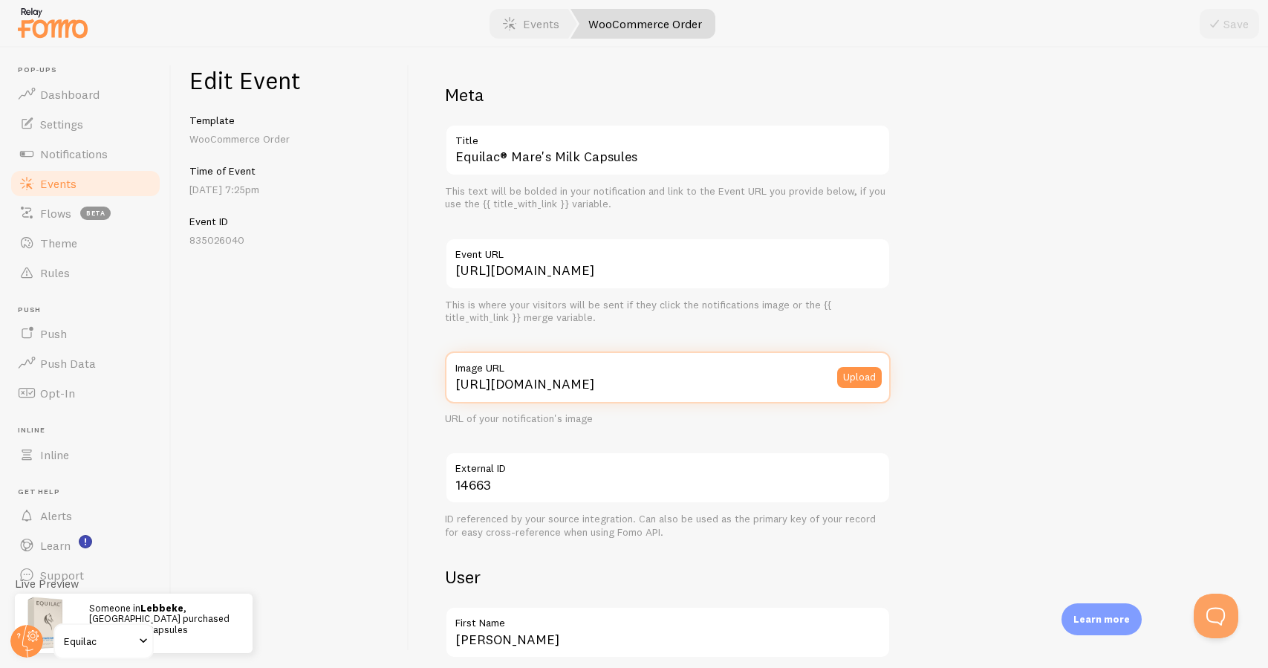
click at [581, 382] on input "[URL][DOMAIN_NAME]" at bounding box center [668, 377] width 446 height 52
paste input "://[DOMAIN_NAME][URL][DOMAIN_NAME]"
type input "[URL][DOMAIN_NAME]"
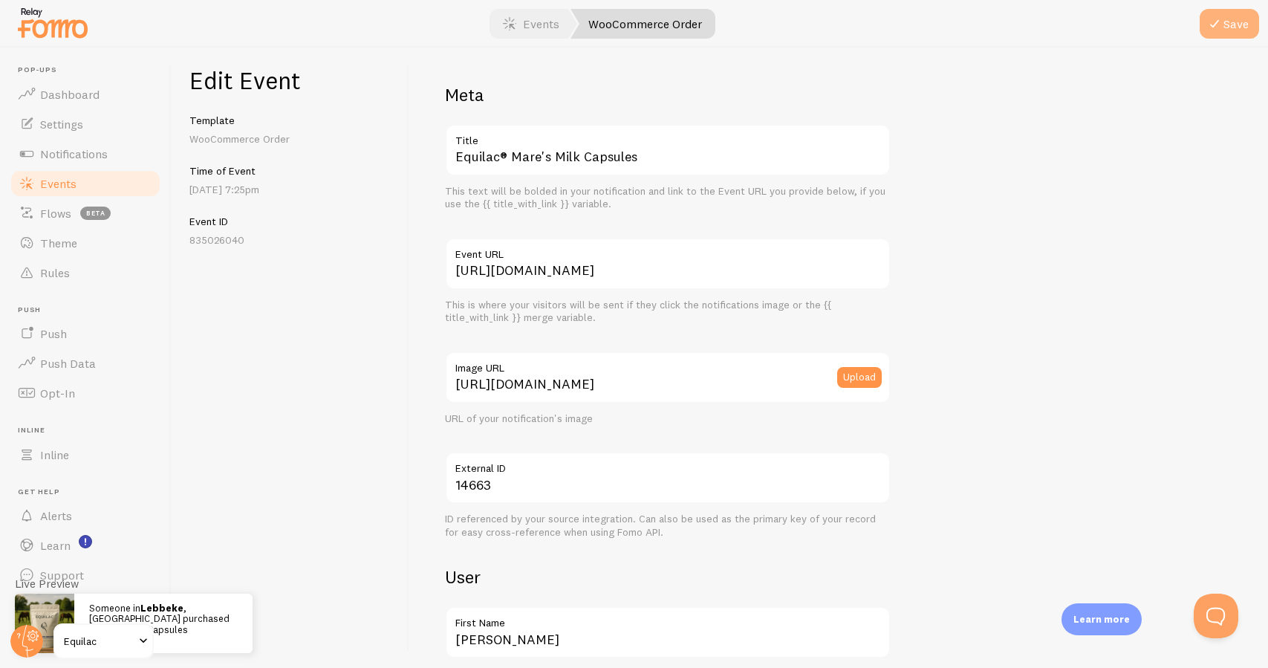
click at [1228, 24] on button "Save" at bounding box center [1228, 24] width 59 height 30
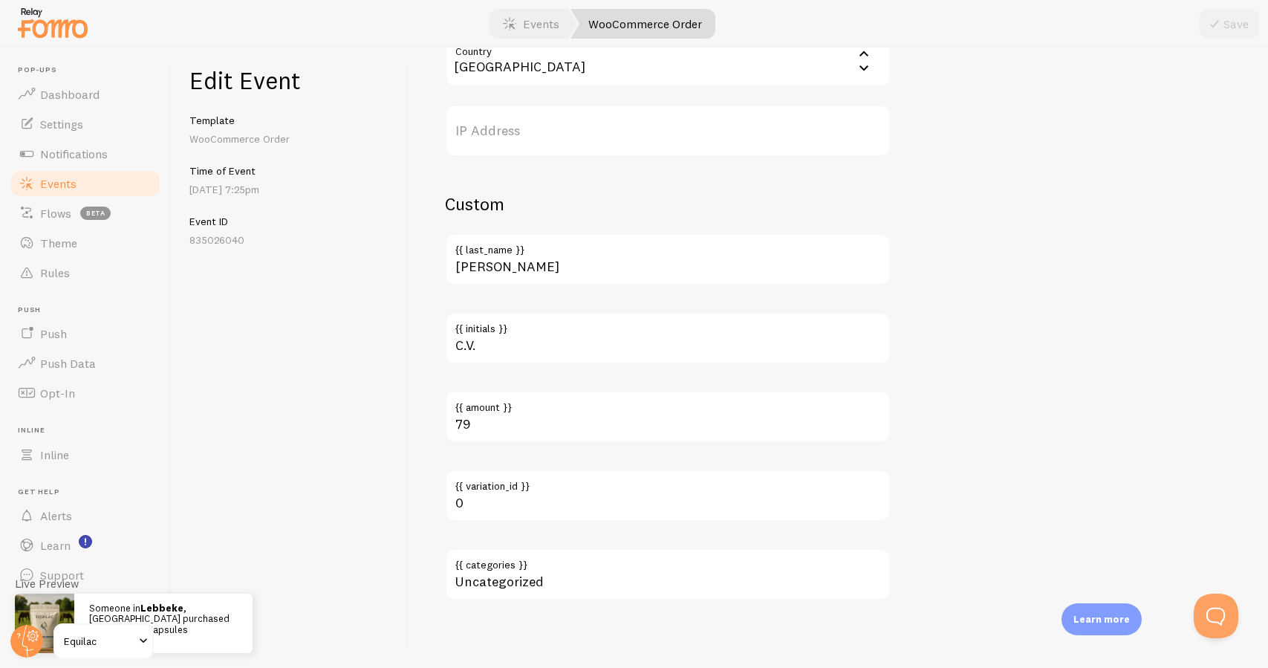
scroll to position [850, 0]
click at [131, 181] on link "Events" at bounding box center [85, 184] width 153 height 30
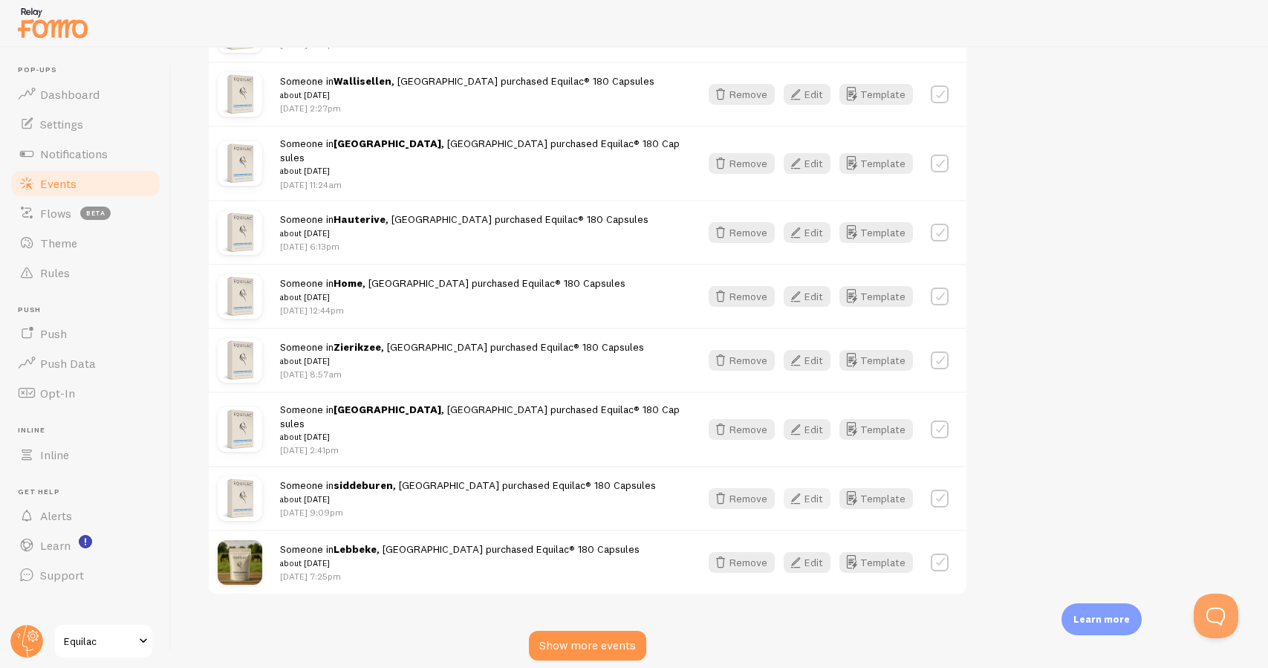
scroll to position [1684, 0]
click at [810, 489] on button "Edit" at bounding box center [807, 499] width 47 height 21
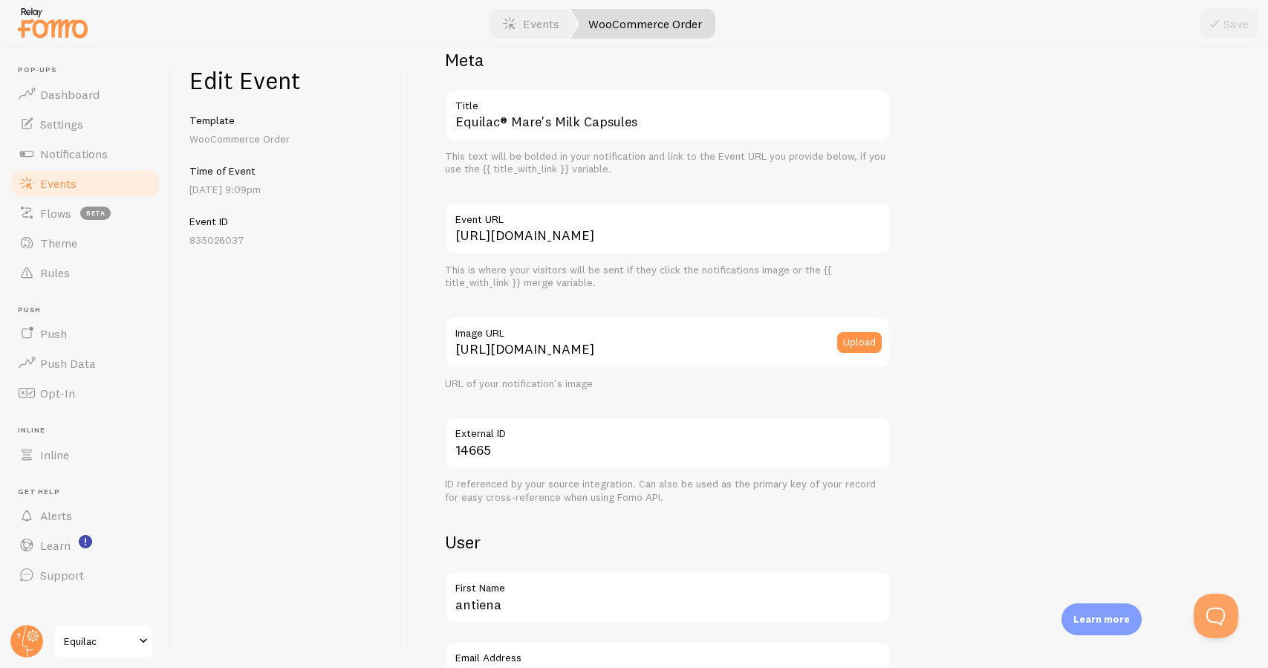
scroll to position [48, 0]
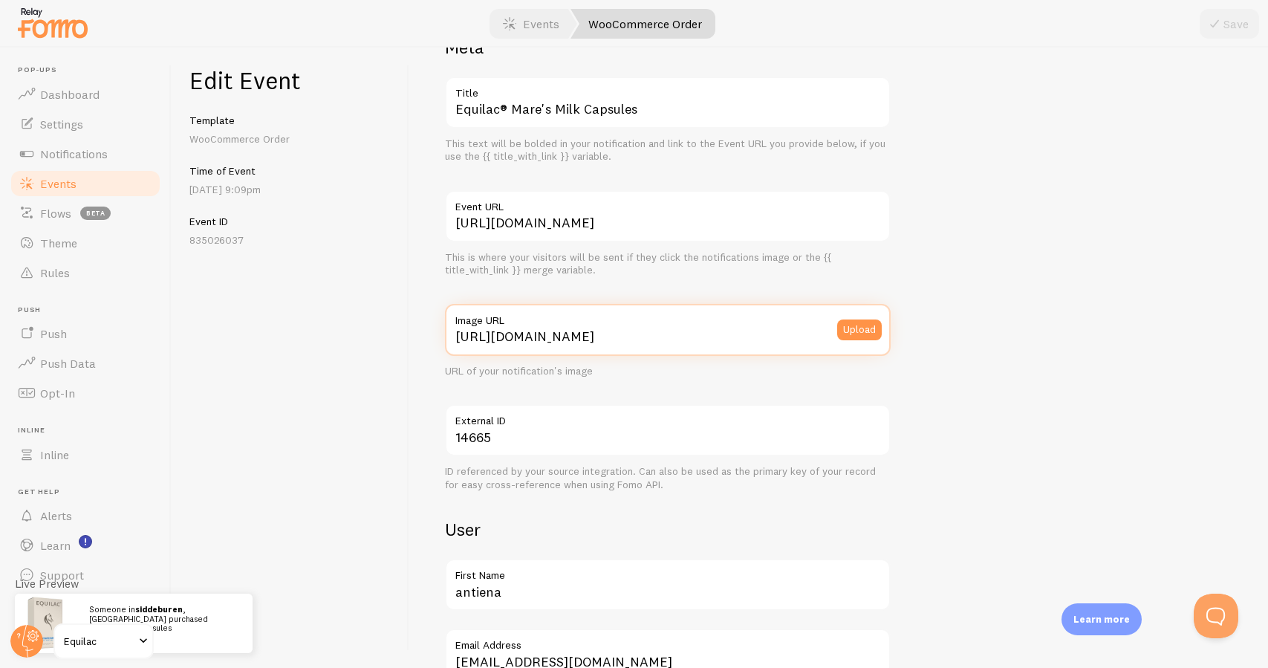
click at [578, 333] on input "[URL][DOMAIN_NAME]" at bounding box center [668, 330] width 446 height 52
paste input "://[DOMAIN_NAME][URL][DOMAIN_NAME]"
type input "[URL][DOMAIN_NAME]"
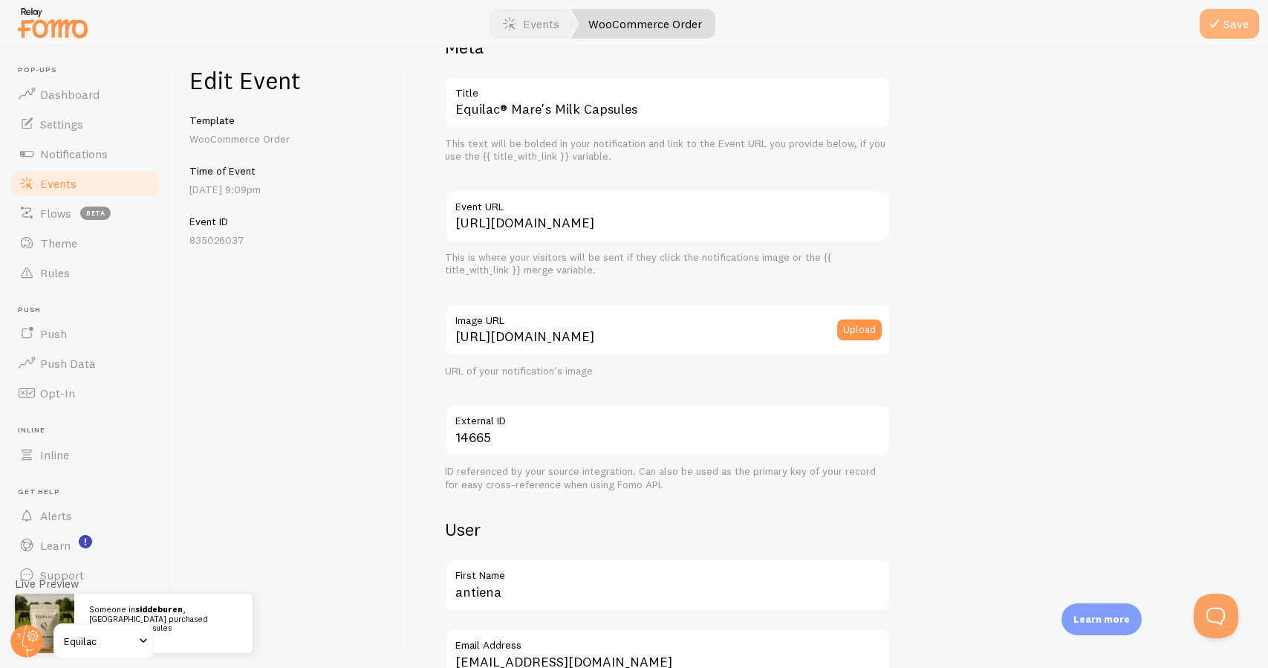
click at [1235, 35] on button "Save" at bounding box center [1228, 24] width 59 height 30
click at [139, 186] on link "Events" at bounding box center [85, 184] width 153 height 30
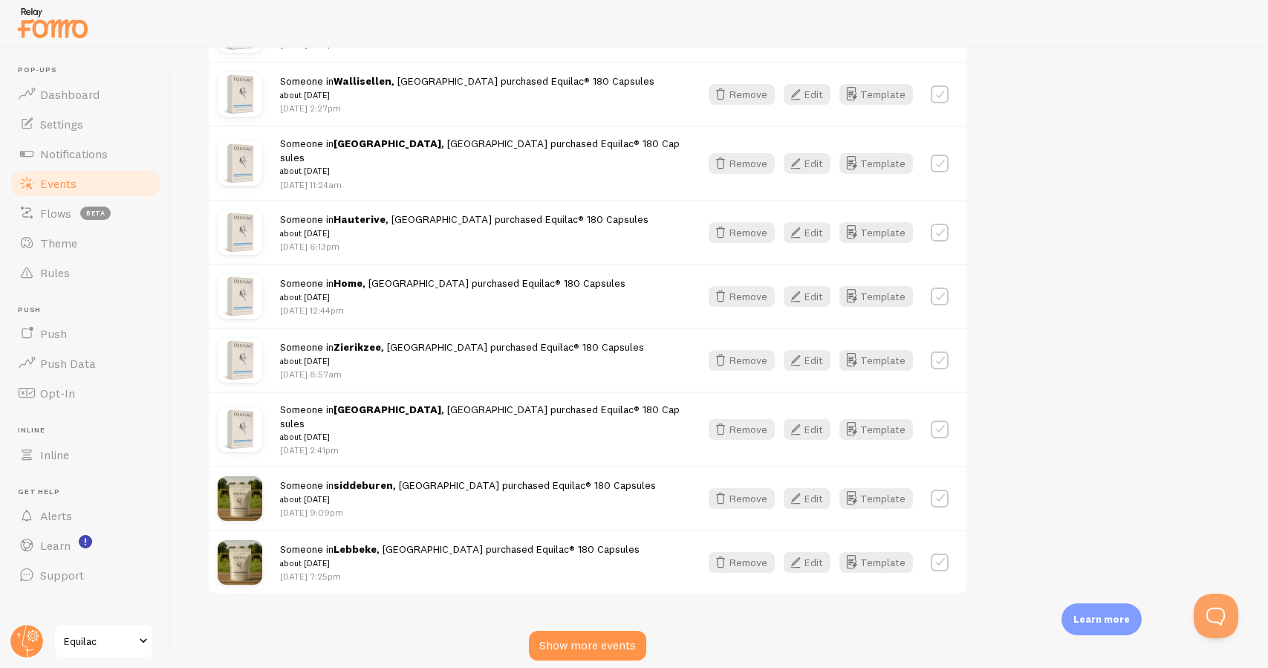
scroll to position [1684, 0]
click at [819, 420] on button "Edit" at bounding box center [807, 430] width 47 height 21
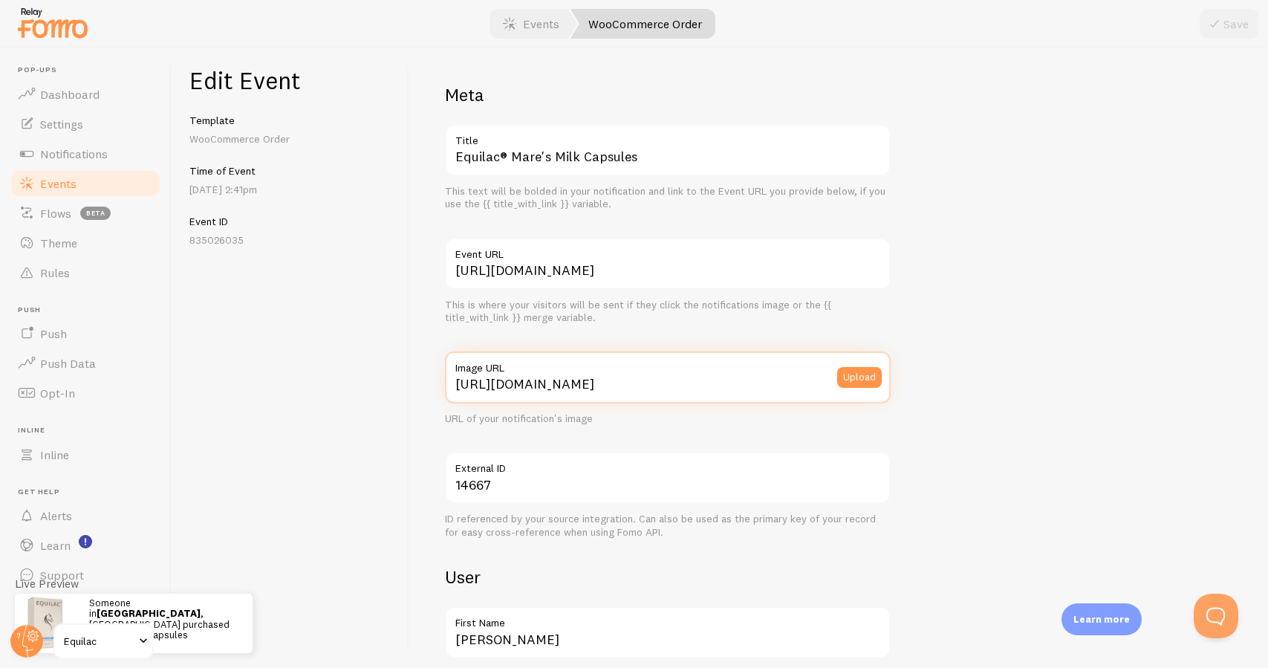
click at [701, 380] on input "[URL][DOMAIN_NAME]" at bounding box center [668, 377] width 446 height 52
paste input "://[DOMAIN_NAME][URL][DOMAIN_NAME]"
type input "[URL][DOMAIN_NAME]"
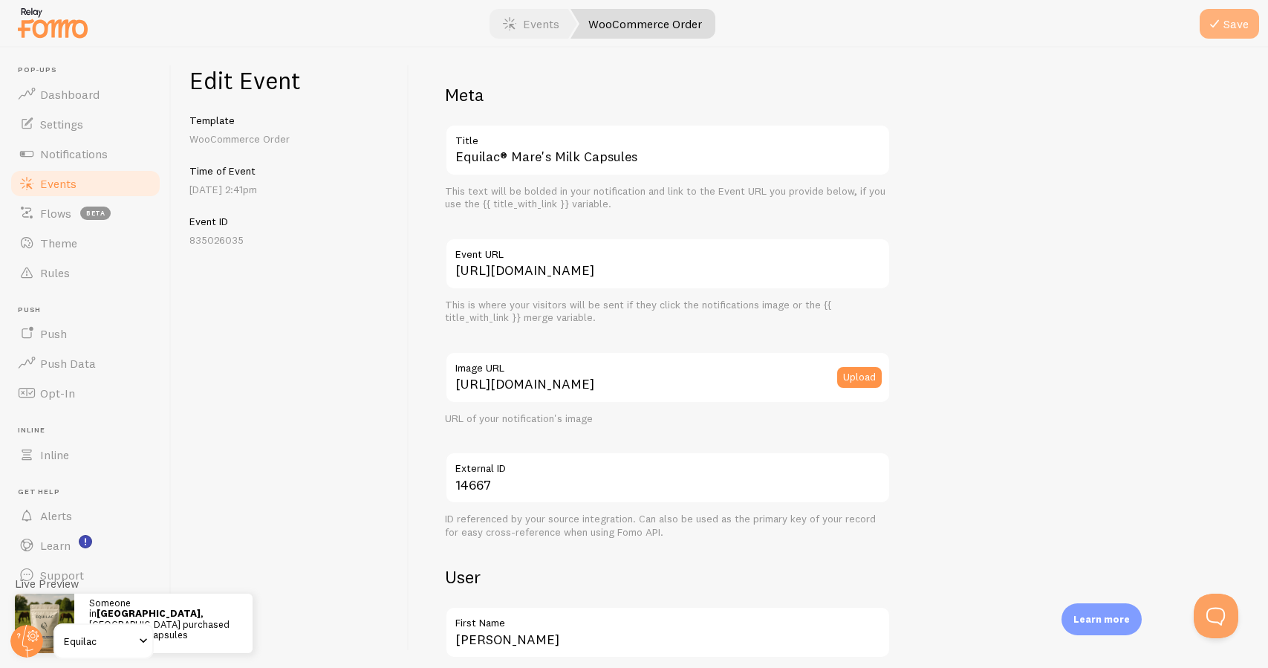
click at [1231, 19] on button "Save" at bounding box center [1228, 24] width 59 height 30
click at [145, 190] on link "Events" at bounding box center [85, 184] width 153 height 30
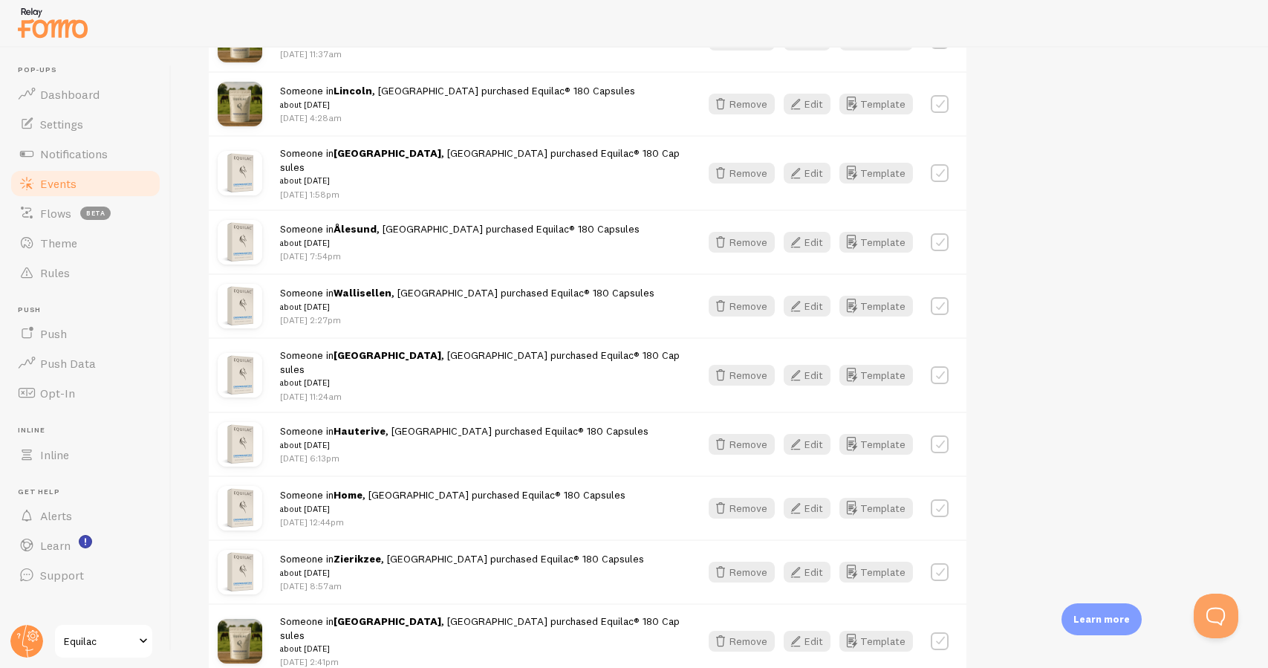
scroll to position [1480, 0]
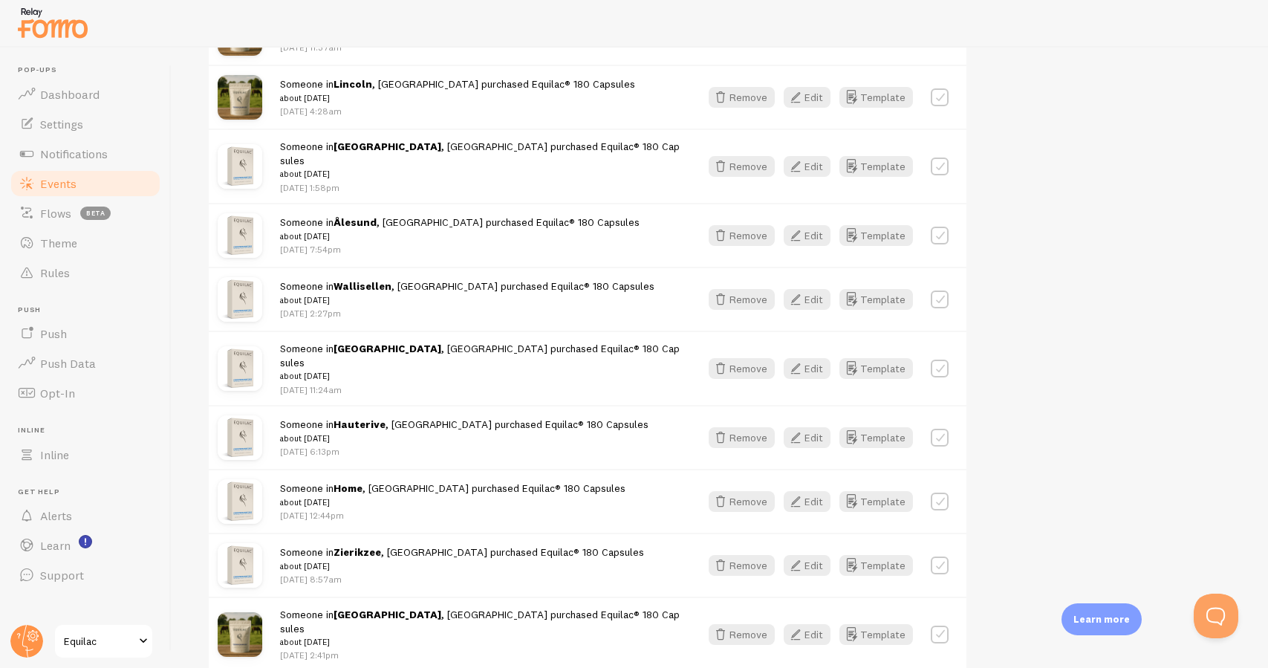
click at [809, 533] on div "Someone in [GEOGRAPHIC_DATA] , [GEOGRAPHIC_DATA] purchased Equilac® 180 Capsule…" at bounding box center [588, 565] width 758 height 64
click at [810, 555] on button "Edit" at bounding box center [807, 565] width 47 height 21
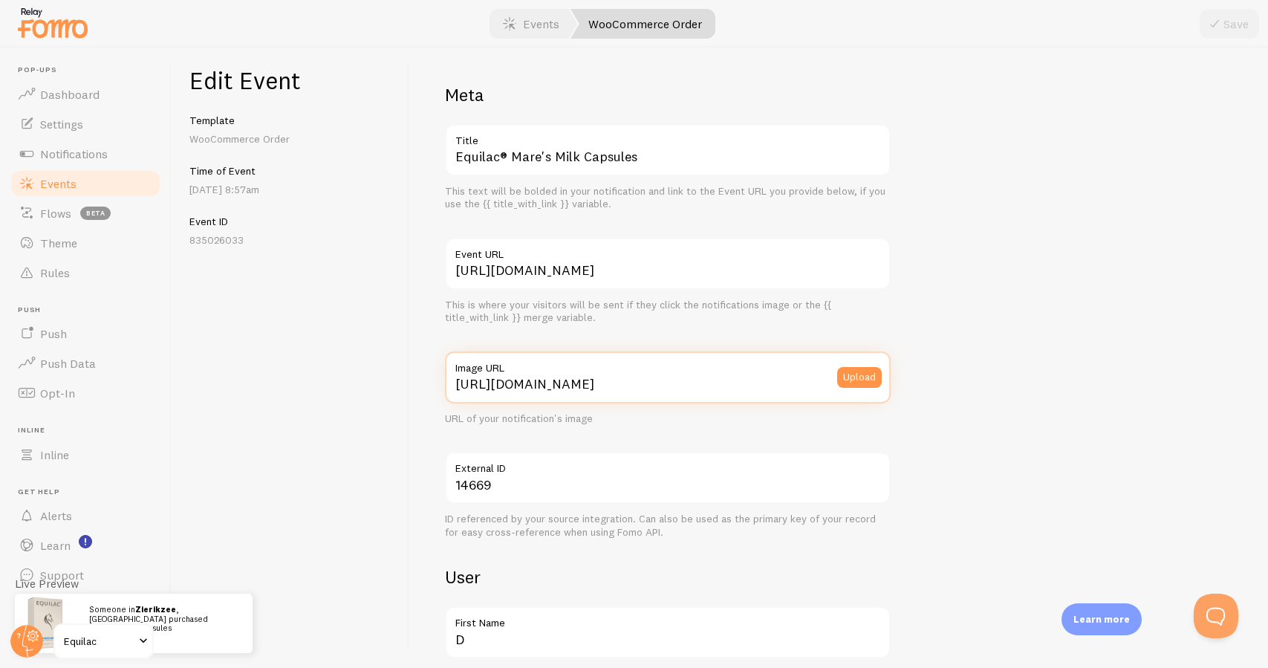
click at [559, 374] on input "[URL][DOMAIN_NAME]" at bounding box center [668, 377] width 446 height 52
paste input "://[DOMAIN_NAME][URL][DOMAIN_NAME]"
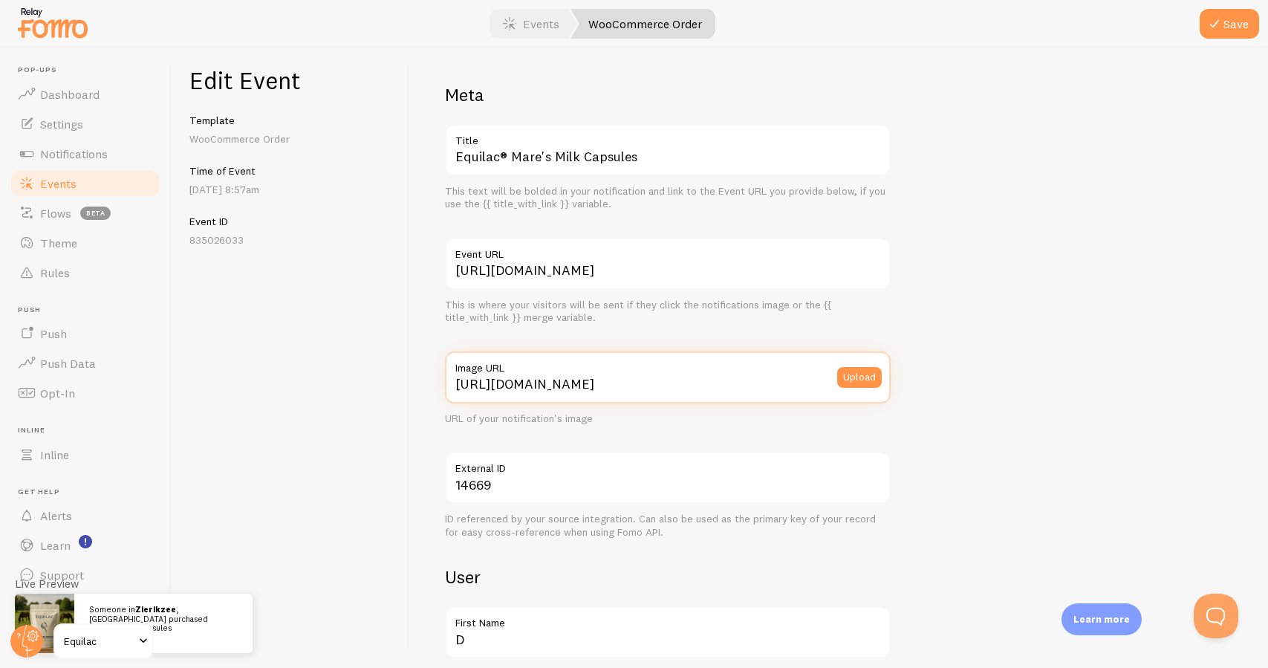
type input "[URL][DOMAIN_NAME]"
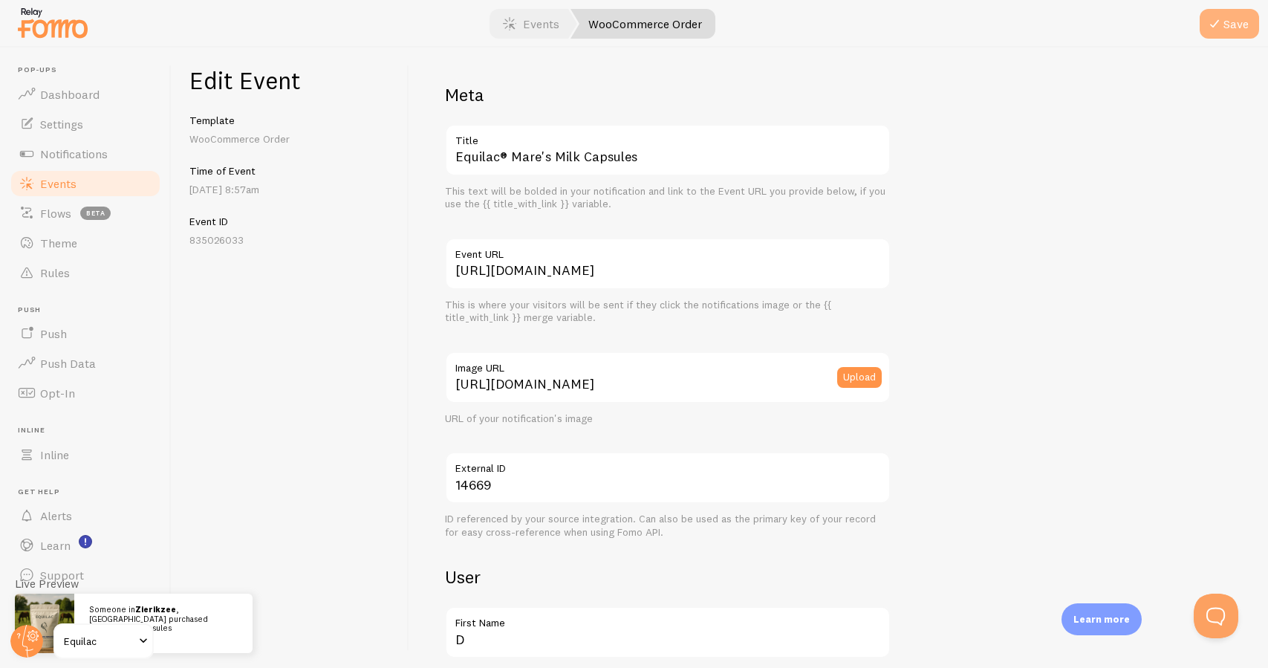
click at [1223, 22] on icon "submit" at bounding box center [1214, 24] width 18 height 18
click at [129, 189] on link "Events" at bounding box center [85, 184] width 153 height 30
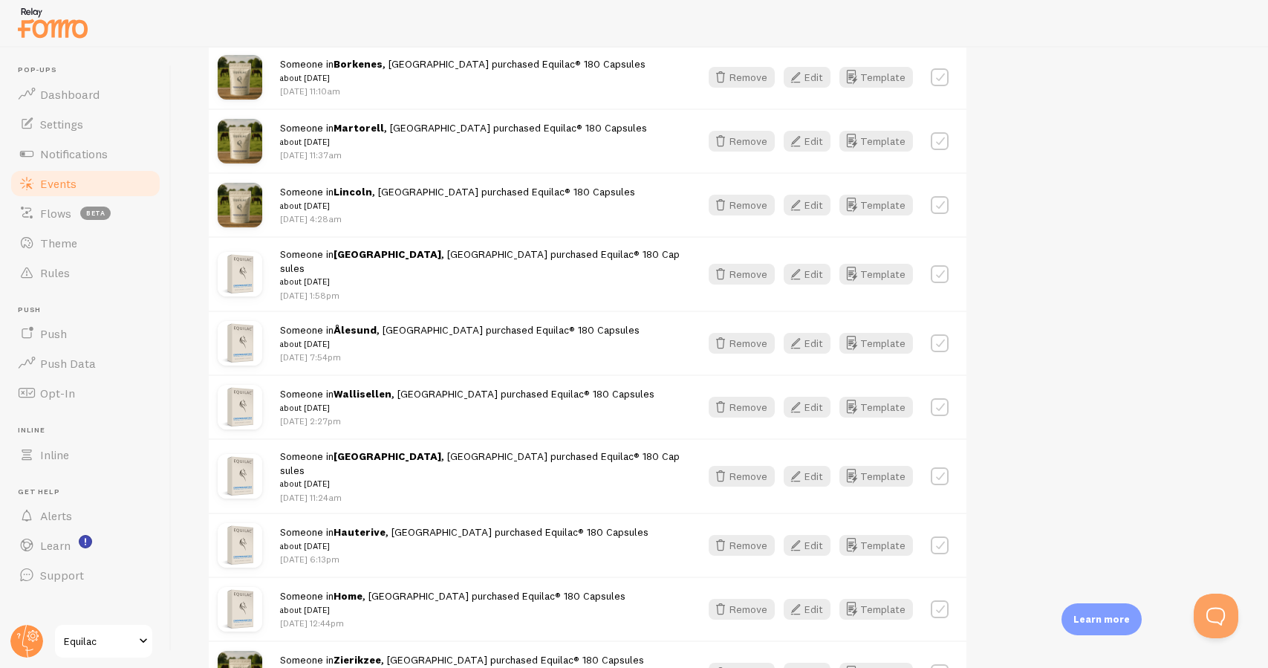
scroll to position [1412, 0]
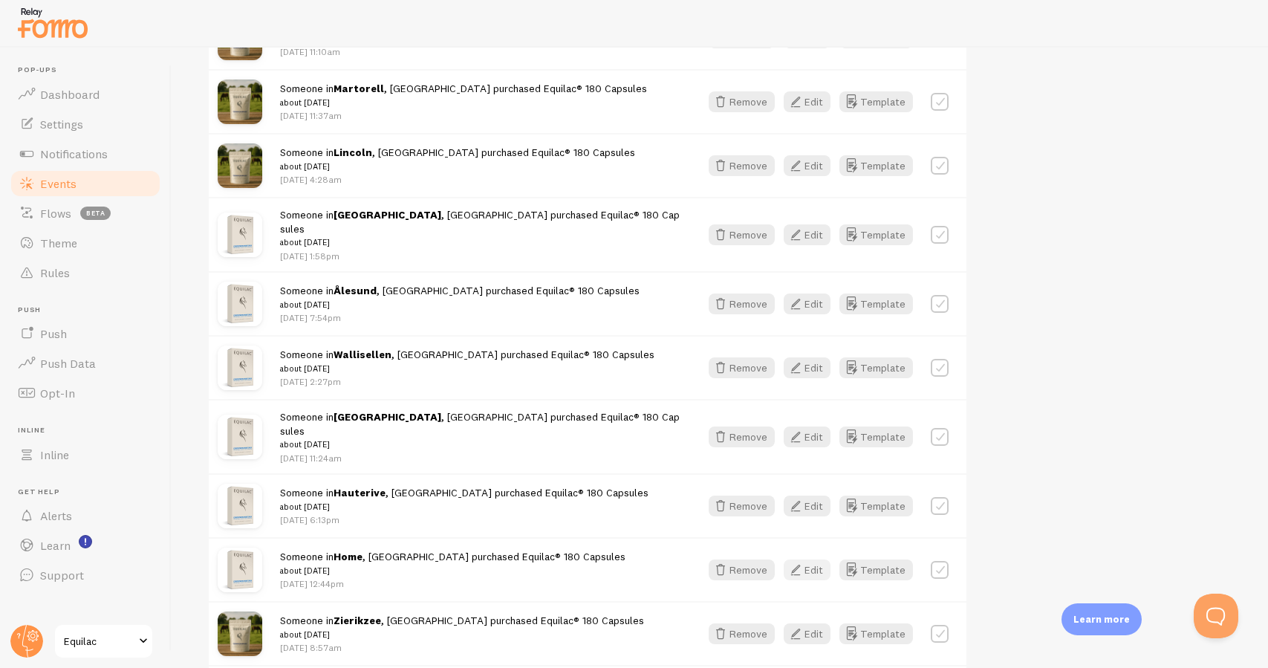
click at [800, 561] on icon "button" at bounding box center [796, 570] width 18 height 18
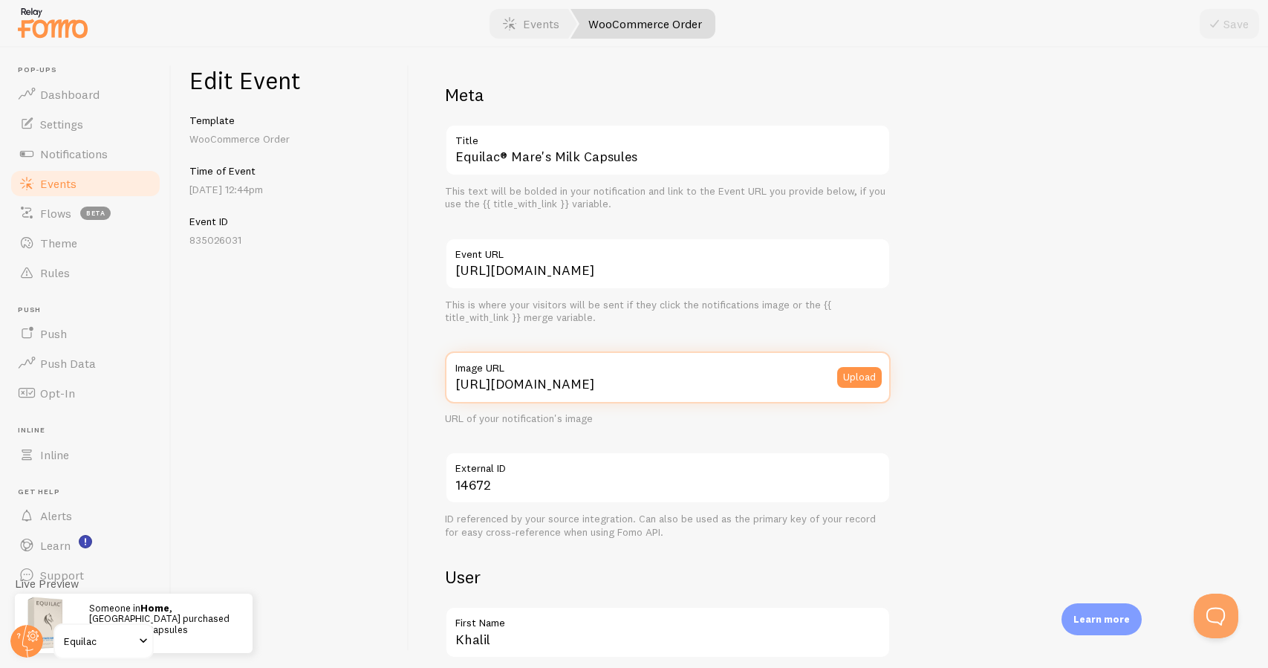
click at [554, 378] on input "[URL][DOMAIN_NAME]" at bounding box center [668, 377] width 446 height 52
paste input "://[DOMAIN_NAME][URL][DOMAIN_NAME]"
type input "[URL][DOMAIN_NAME]"
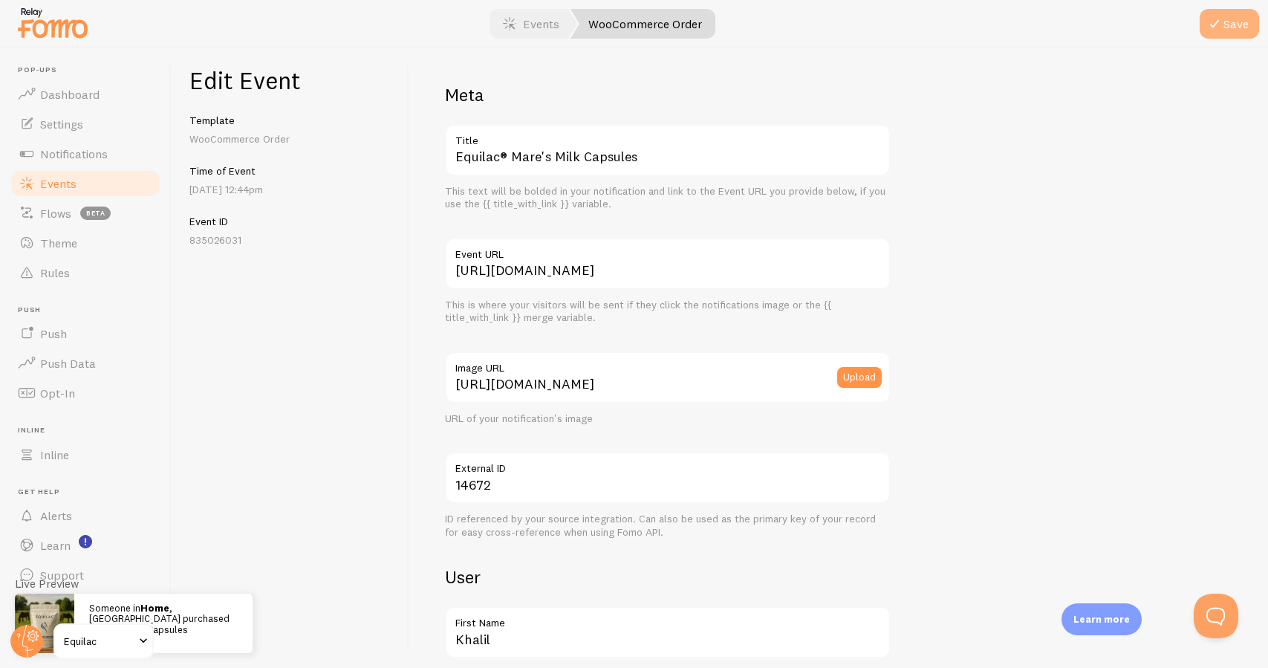
click at [1239, 27] on button "Save" at bounding box center [1228, 24] width 59 height 30
click at [138, 183] on link "Events" at bounding box center [85, 184] width 153 height 30
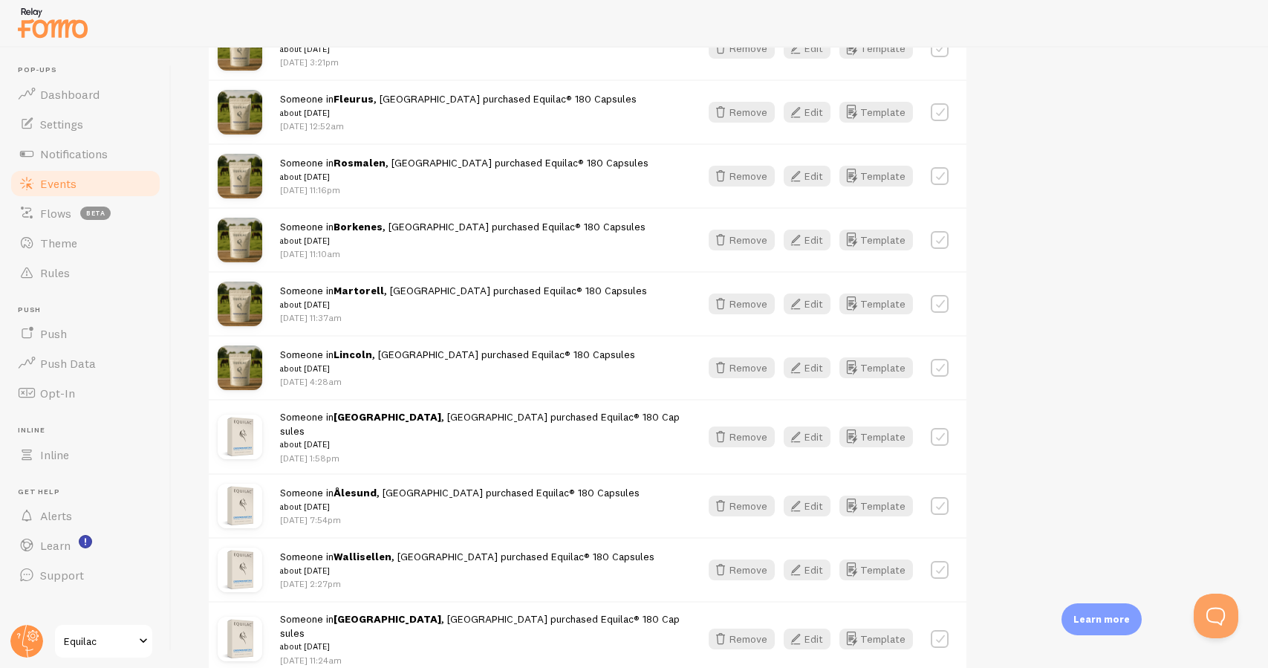
scroll to position [1212, 0]
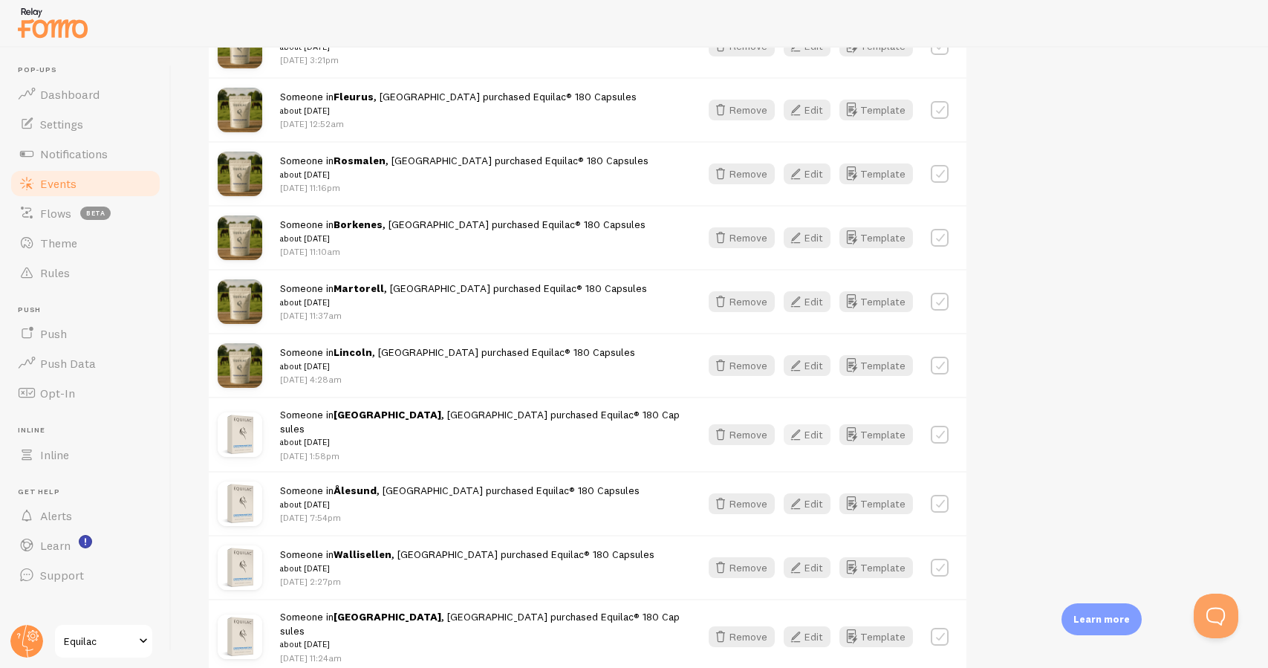
click at [804, 426] on icon "button" at bounding box center [796, 435] width 18 height 18
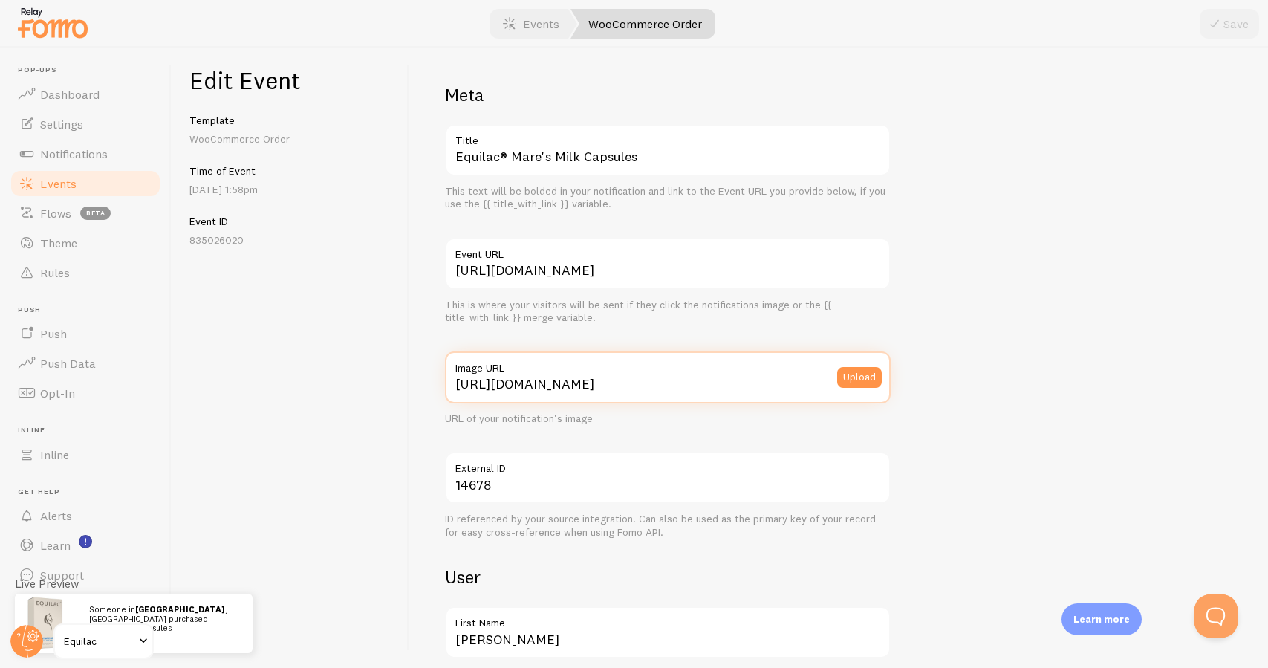
click at [498, 379] on input "[URL][DOMAIN_NAME]" at bounding box center [668, 377] width 446 height 52
paste input "://[DOMAIN_NAME][URL][DOMAIN_NAME]"
type input "[URL][DOMAIN_NAME]"
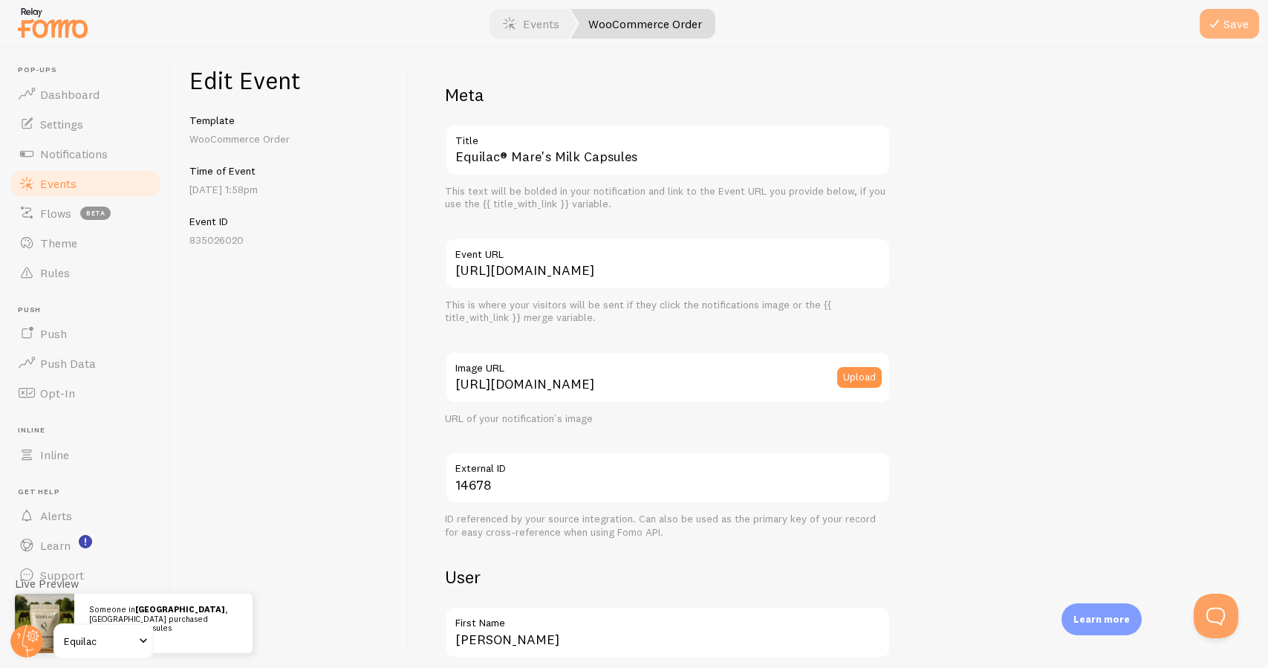
click at [1243, 24] on button "Save" at bounding box center [1228, 24] width 59 height 30
click at [129, 185] on link "Events" at bounding box center [85, 184] width 153 height 30
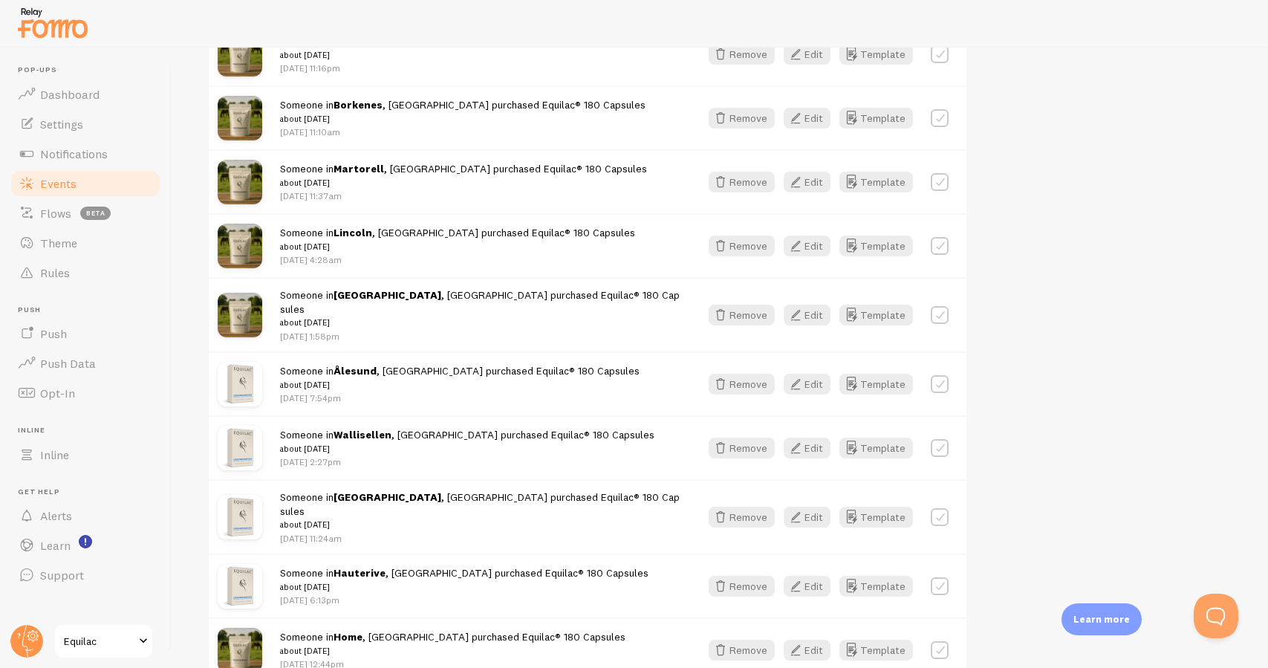
scroll to position [1352, 0]
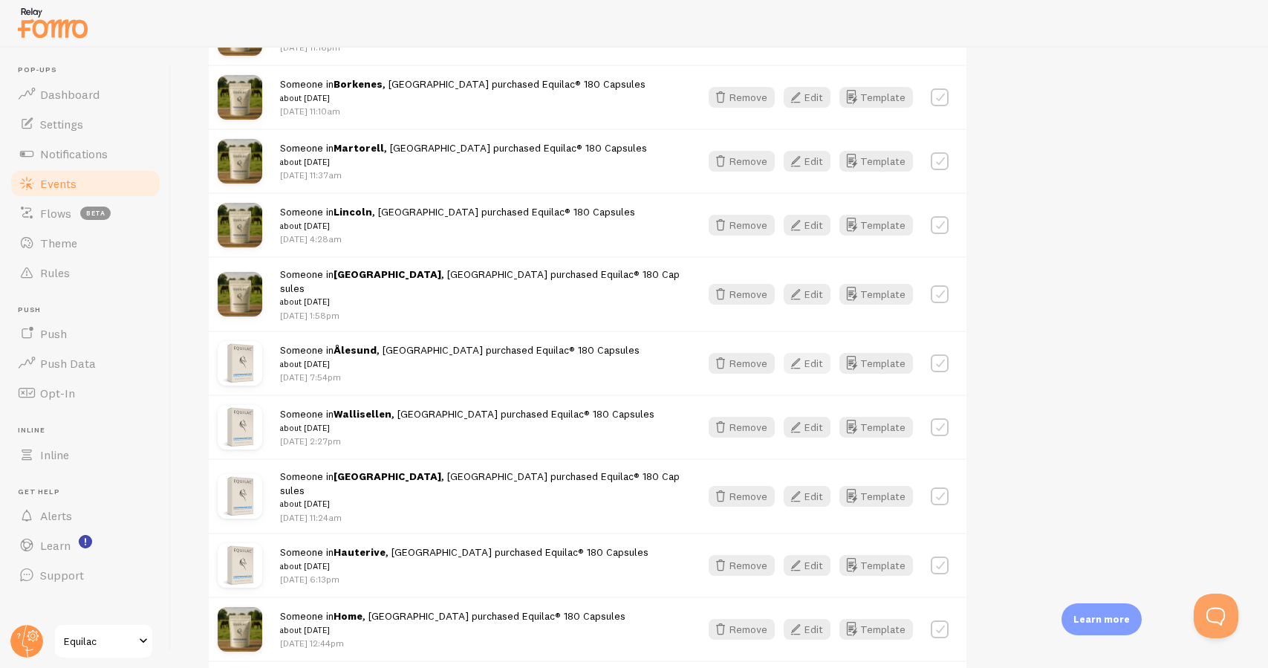
click at [813, 353] on button "Edit" at bounding box center [807, 363] width 47 height 21
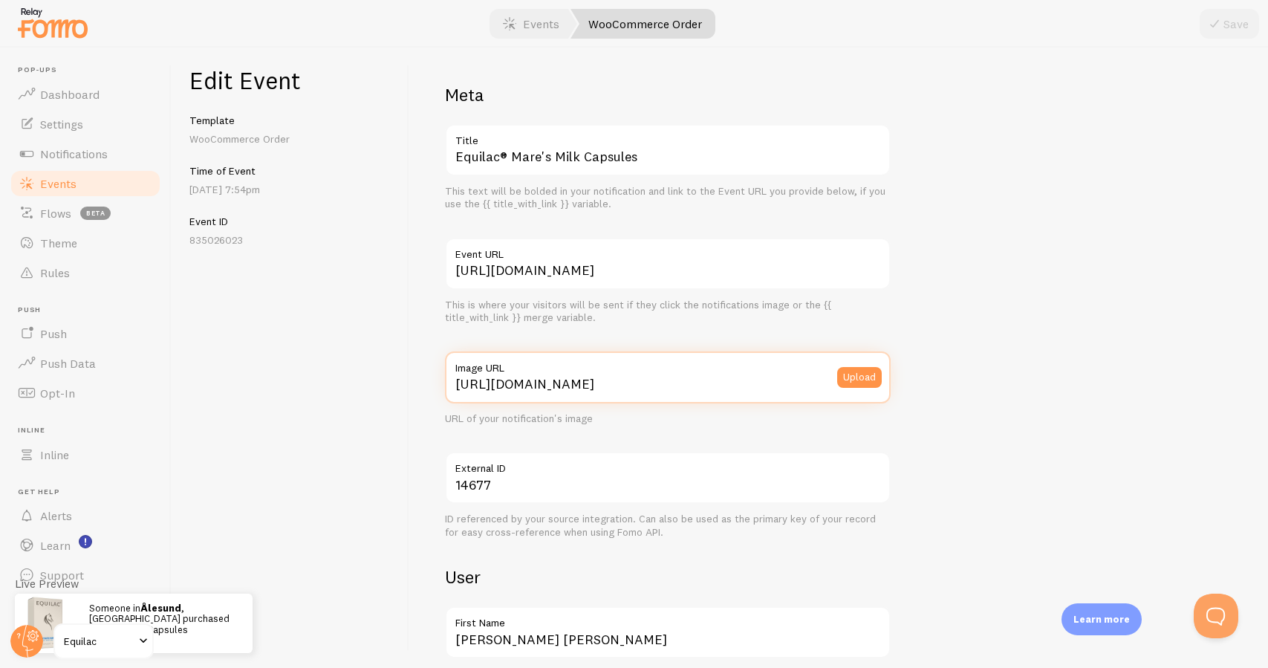
click at [564, 388] on input "[URL][DOMAIN_NAME]" at bounding box center [668, 377] width 446 height 52
paste input "://[DOMAIN_NAME][URL][DOMAIN_NAME]"
type input "[URL][DOMAIN_NAME]"
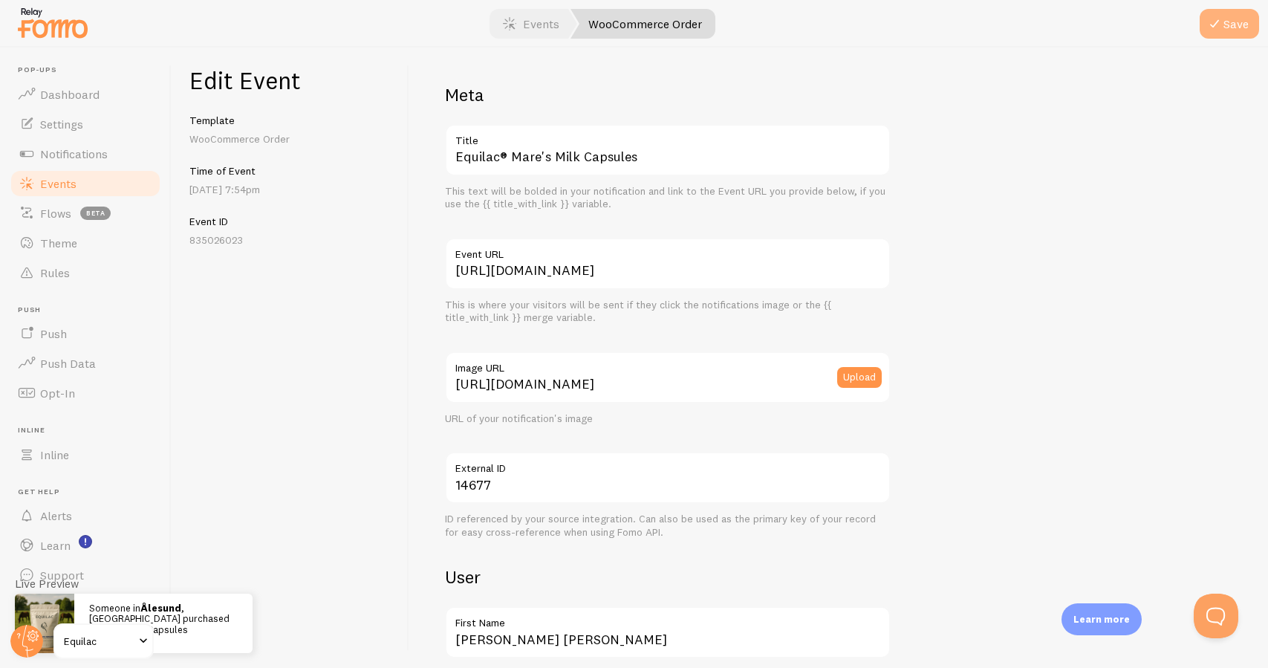
click at [1239, 23] on button "Save" at bounding box center [1228, 24] width 59 height 30
click at [140, 183] on link "Events" at bounding box center [85, 184] width 153 height 30
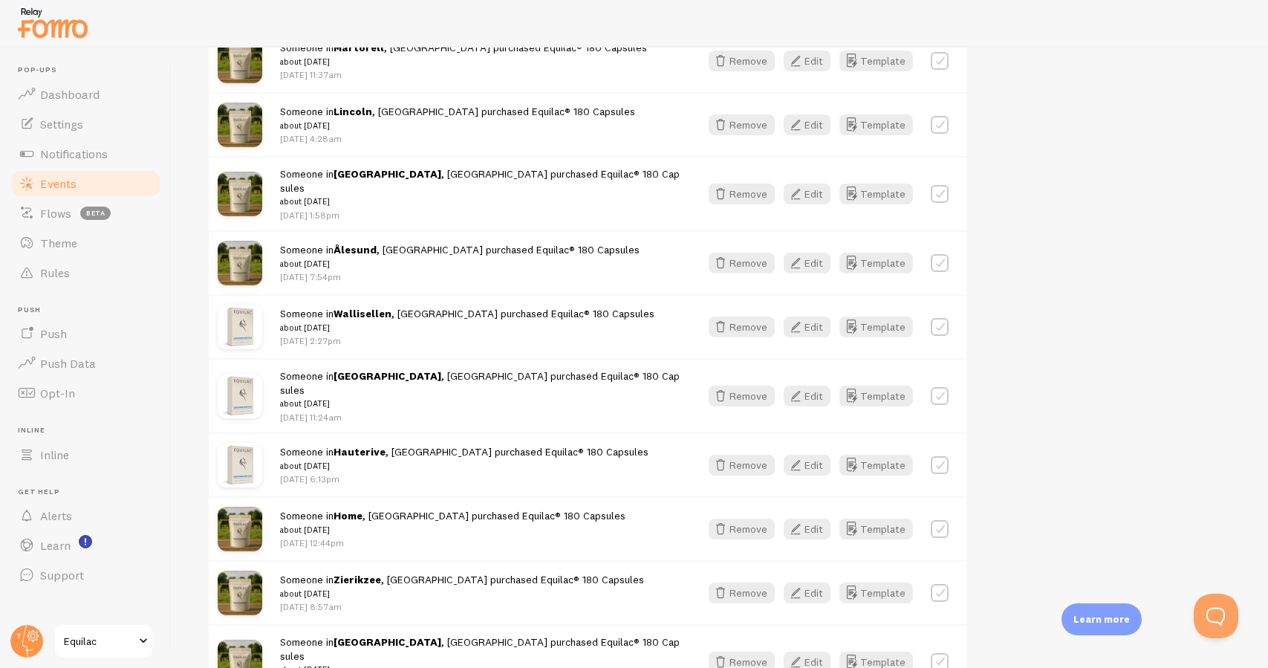
scroll to position [1476, 0]
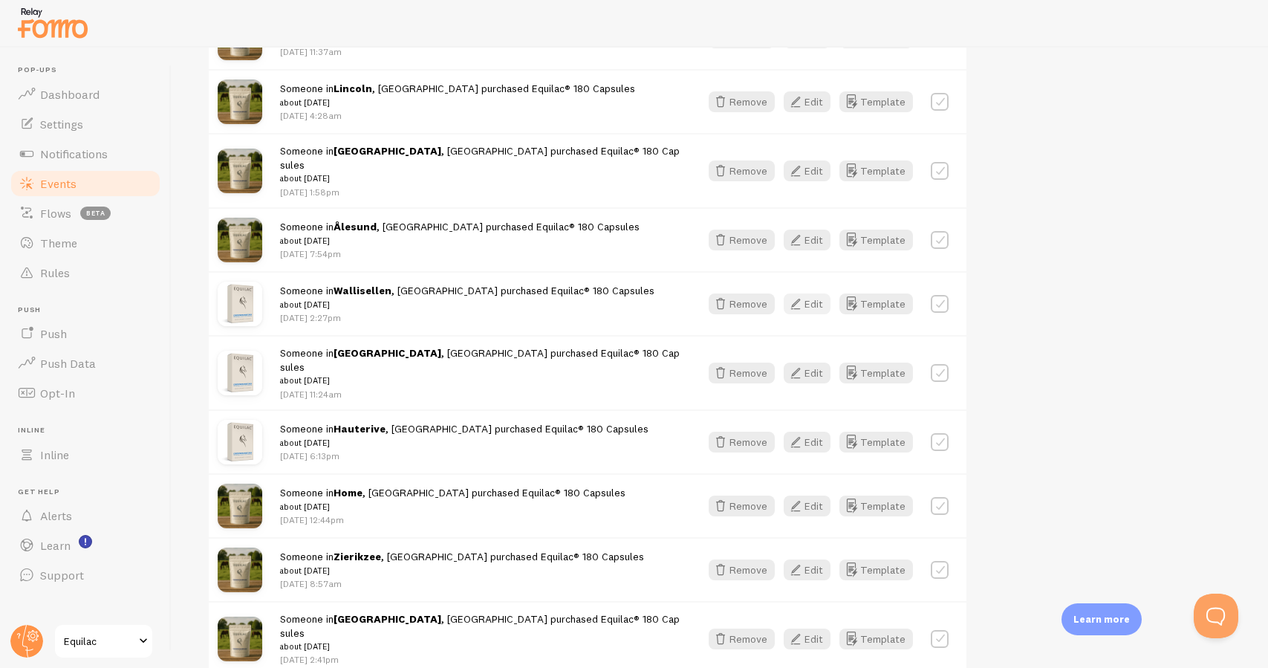
click at [813, 293] on button "Edit" at bounding box center [807, 303] width 47 height 21
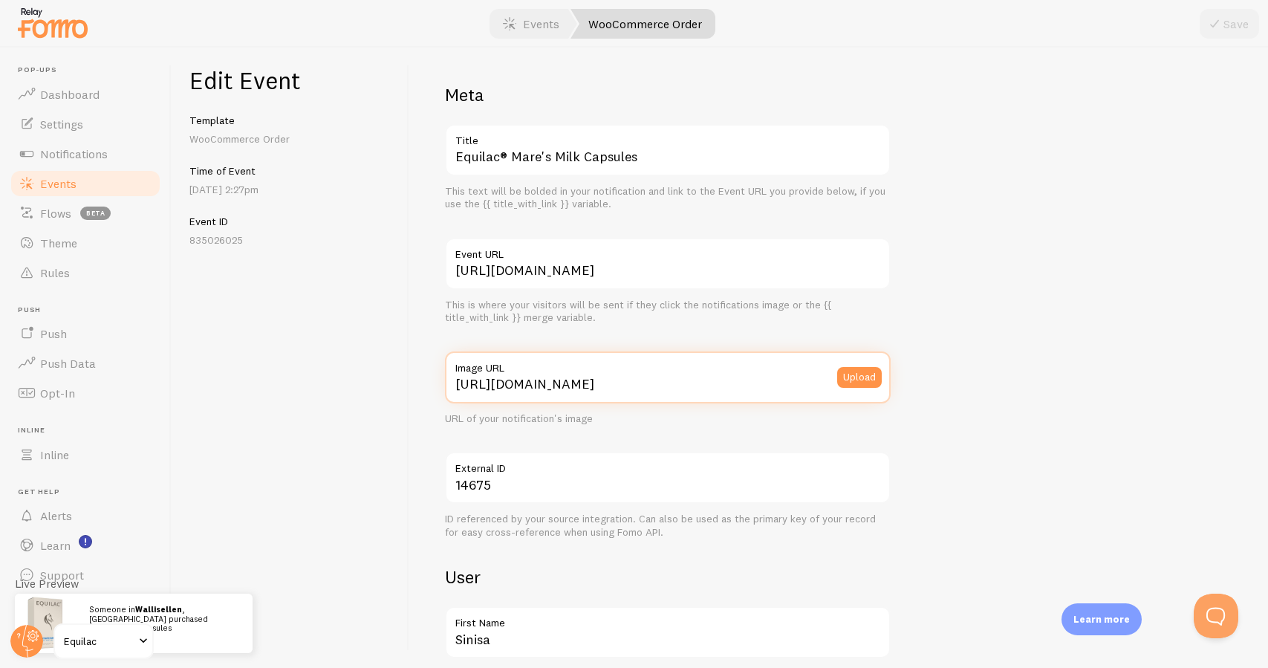
click at [525, 385] on input "[URL][DOMAIN_NAME]" at bounding box center [668, 377] width 446 height 52
paste input "://[DOMAIN_NAME][URL][DOMAIN_NAME]"
type input "[URL][DOMAIN_NAME]"
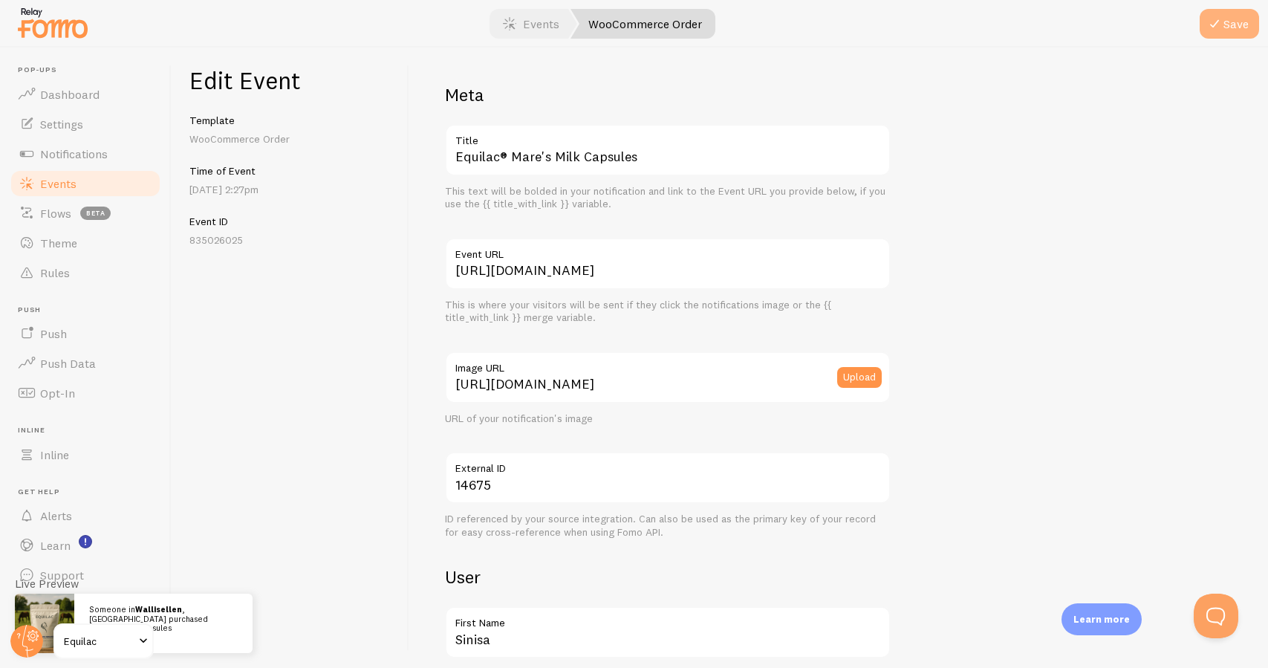
click at [1225, 27] on button "Save" at bounding box center [1228, 24] width 59 height 30
click at [103, 179] on link "Events" at bounding box center [85, 184] width 153 height 30
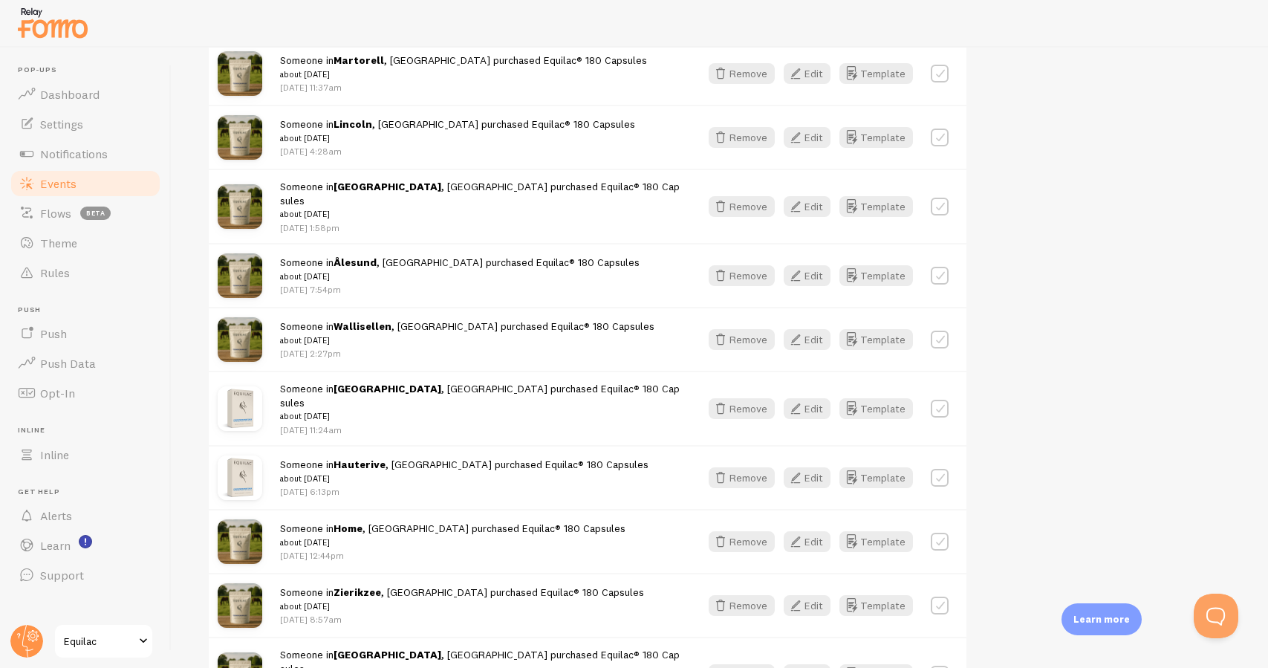
scroll to position [1441, 0]
click at [824, 397] on button "Edit" at bounding box center [807, 407] width 47 height 21
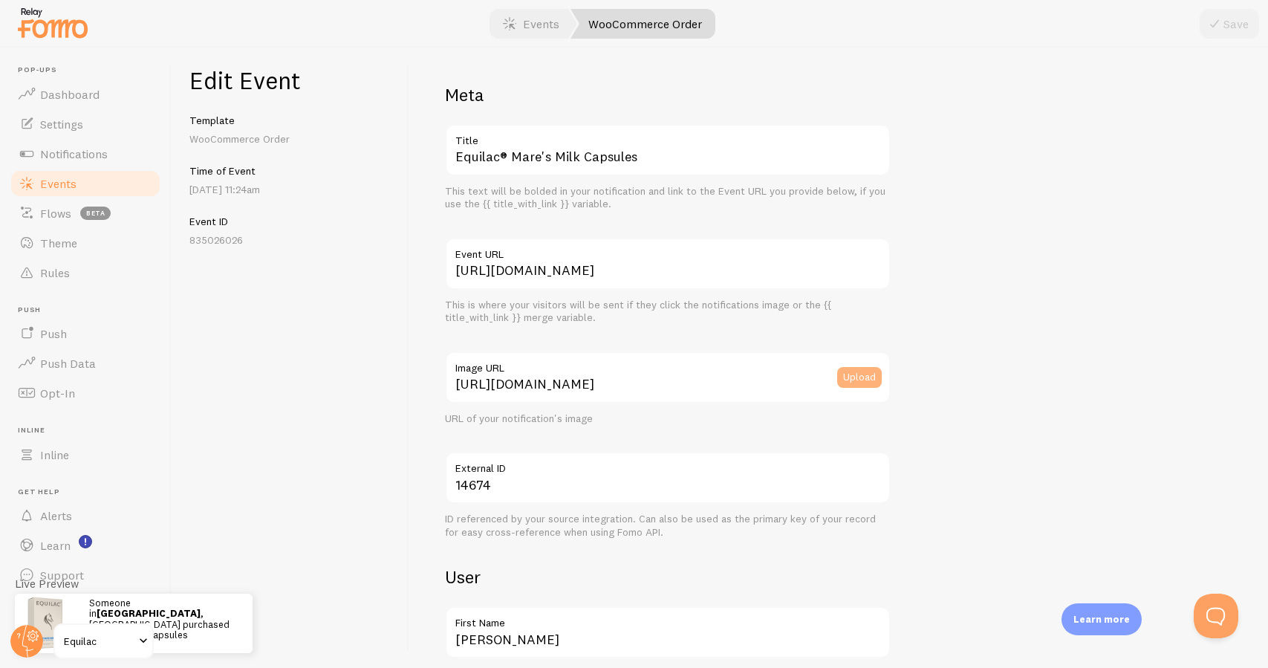
click at [861, 375] on button "Upload" at bounding box center [859, 377] width 45 height 21
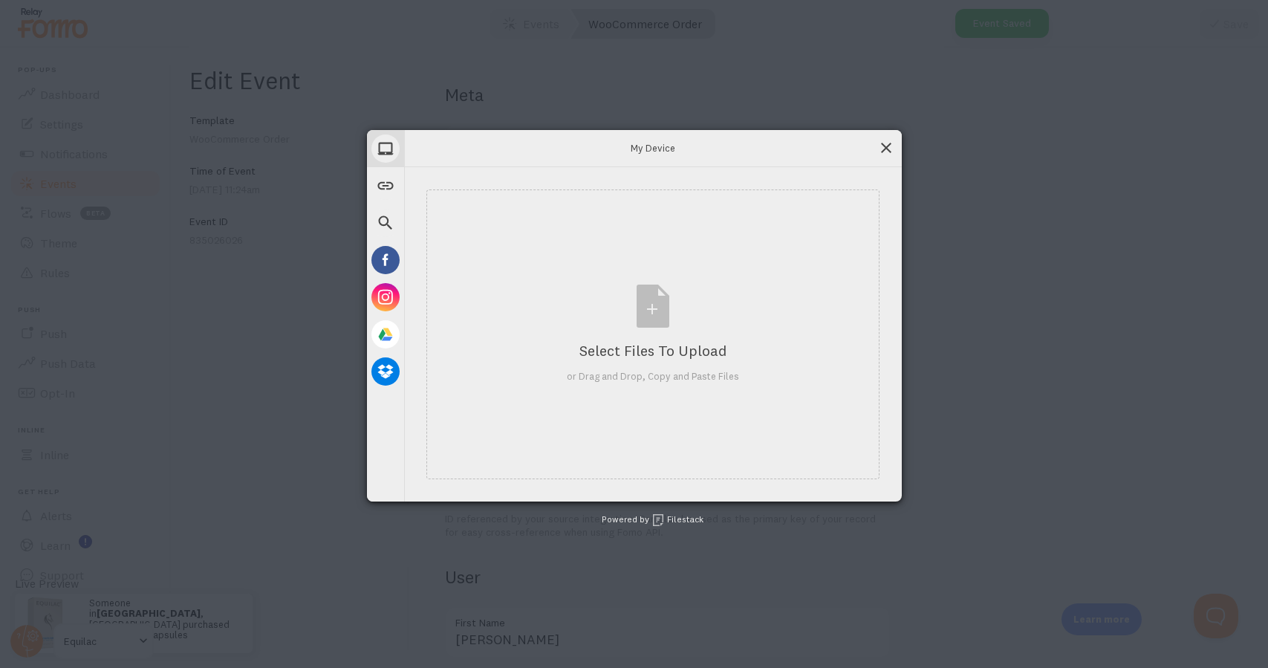
click at [880, 146] on span at bounding box center [886, 148] width 16 height 16
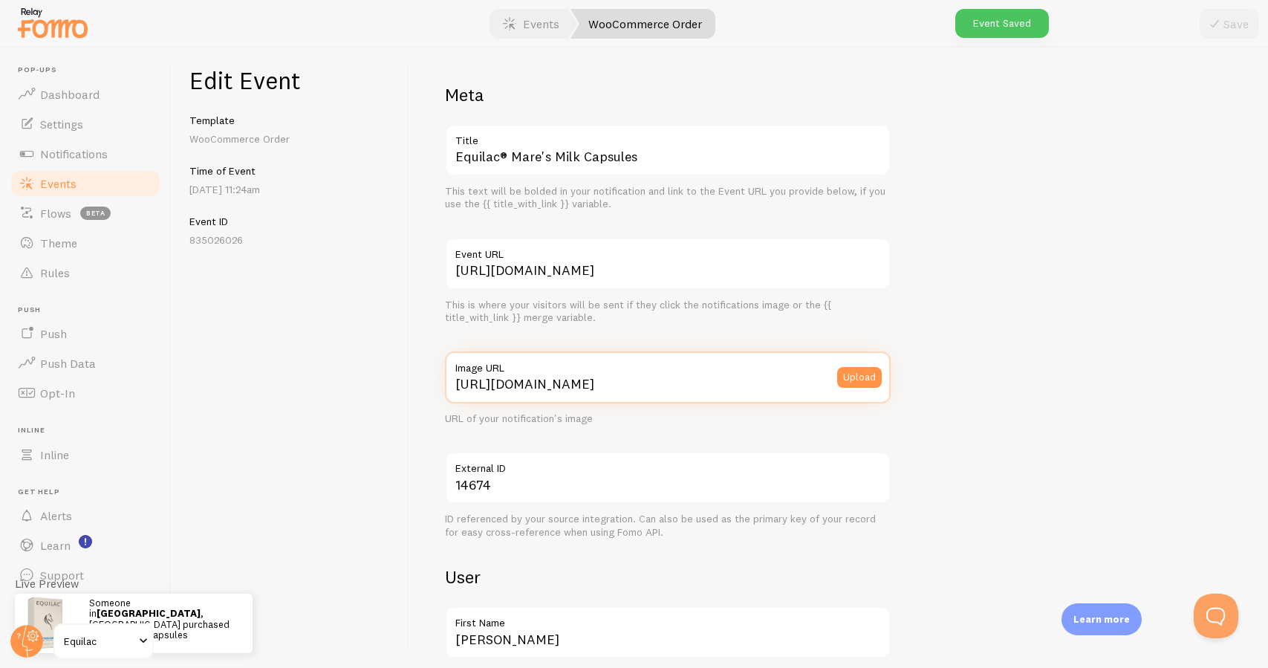
click at [694, 377] on input "[URL][DOMAIN_NAME]" at bounding box center [668, 377] width 446 height 52
paste input "://[DOMAIN_NAME][URL][DOMAIN_NAME]"
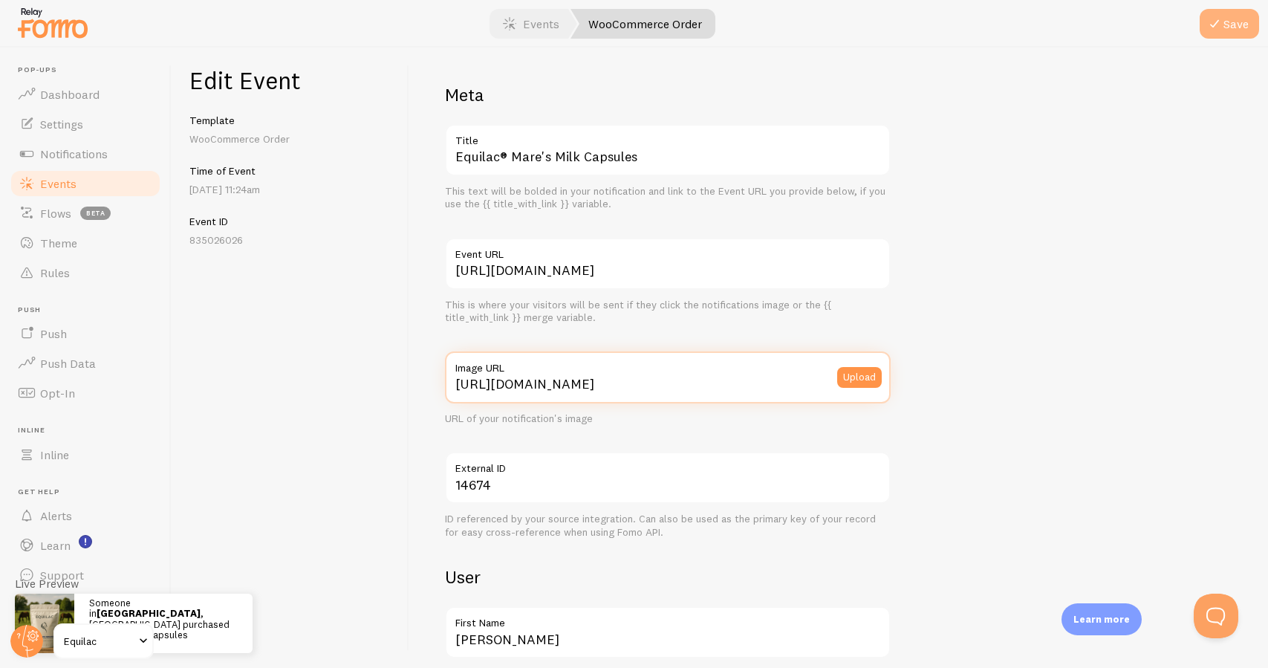
type input "[URL][DOMAIN_NAME]"
click at [1245, 21] on button "Save" at bounding box center [1228, 24] width 59 height 30
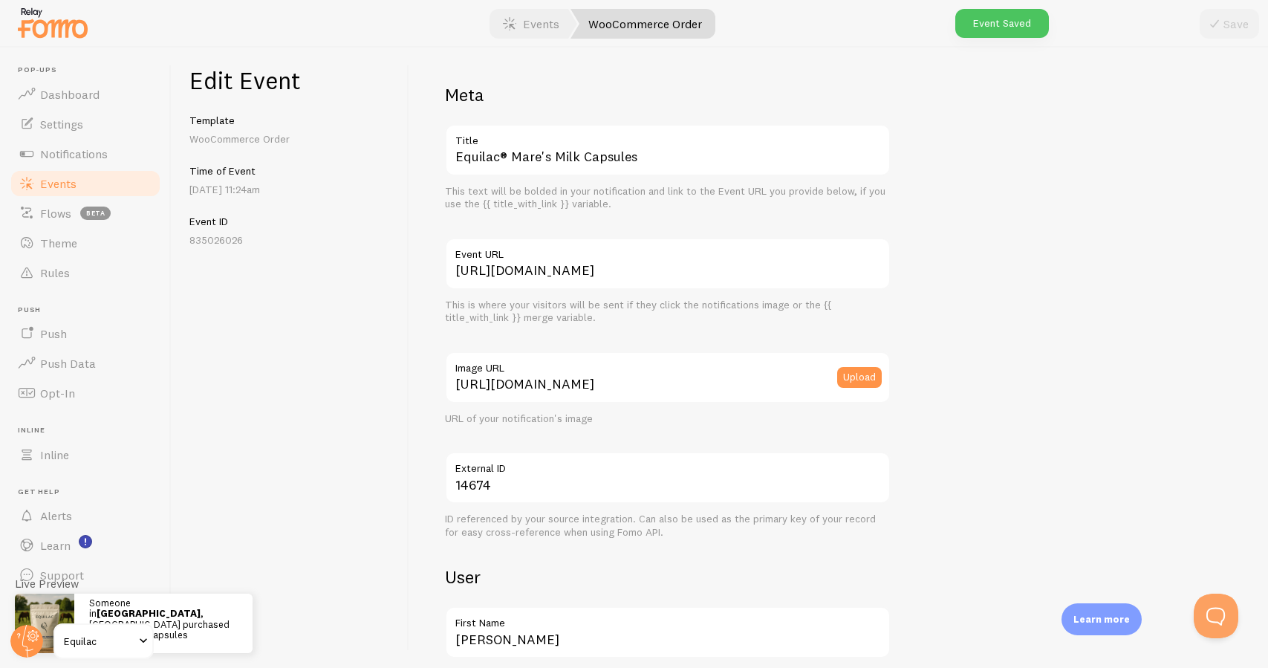
click at [131, 181] on link "Events" at bounding box center [85, 184] width 153 height 30
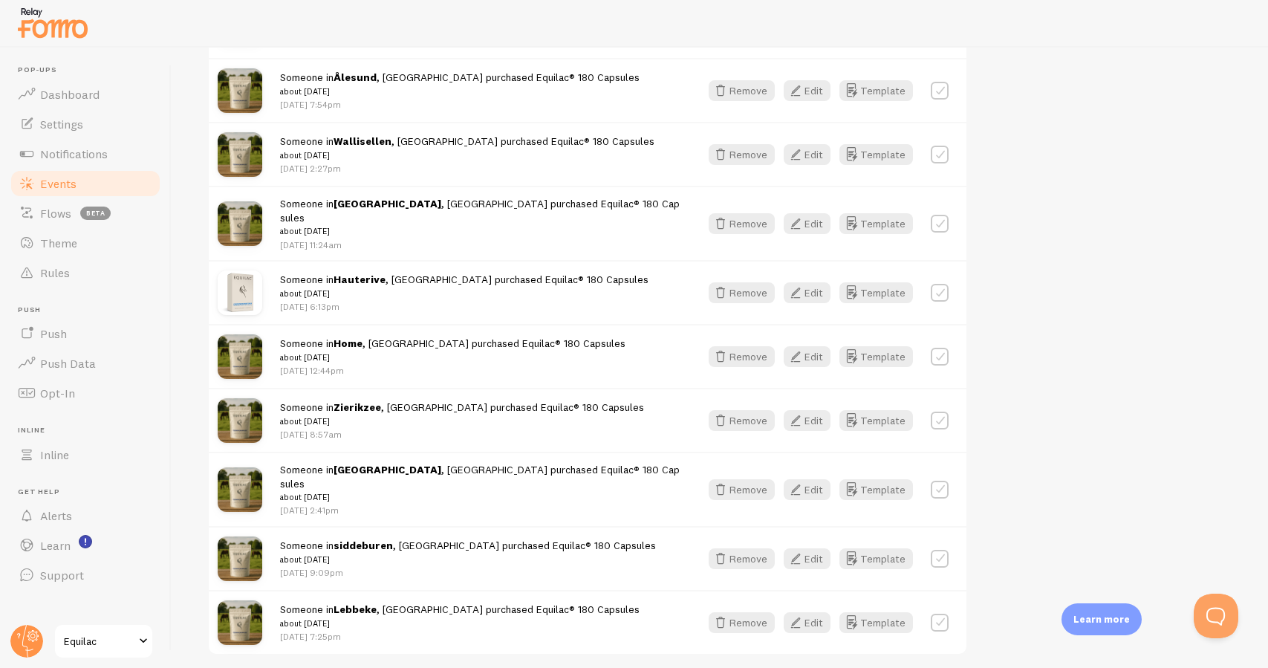
scroll to position [1652, 0]
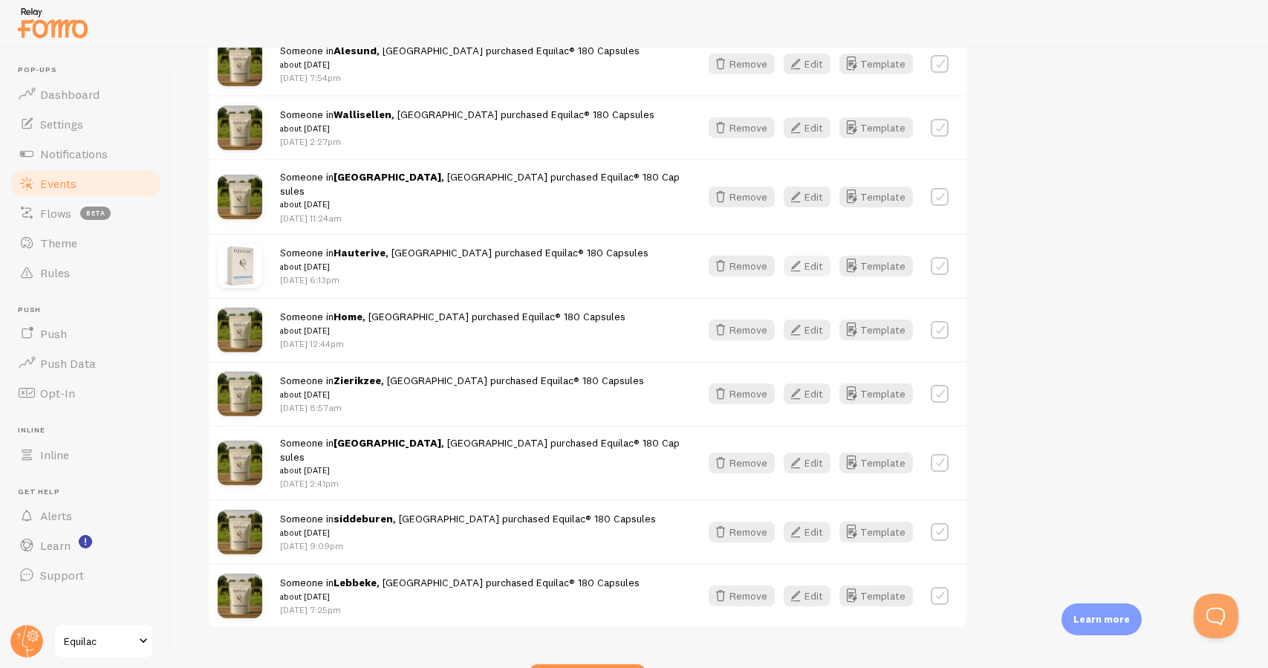
click at [815, 255] on button "Edit" at bounding box center [807, 265] width 47 height 21
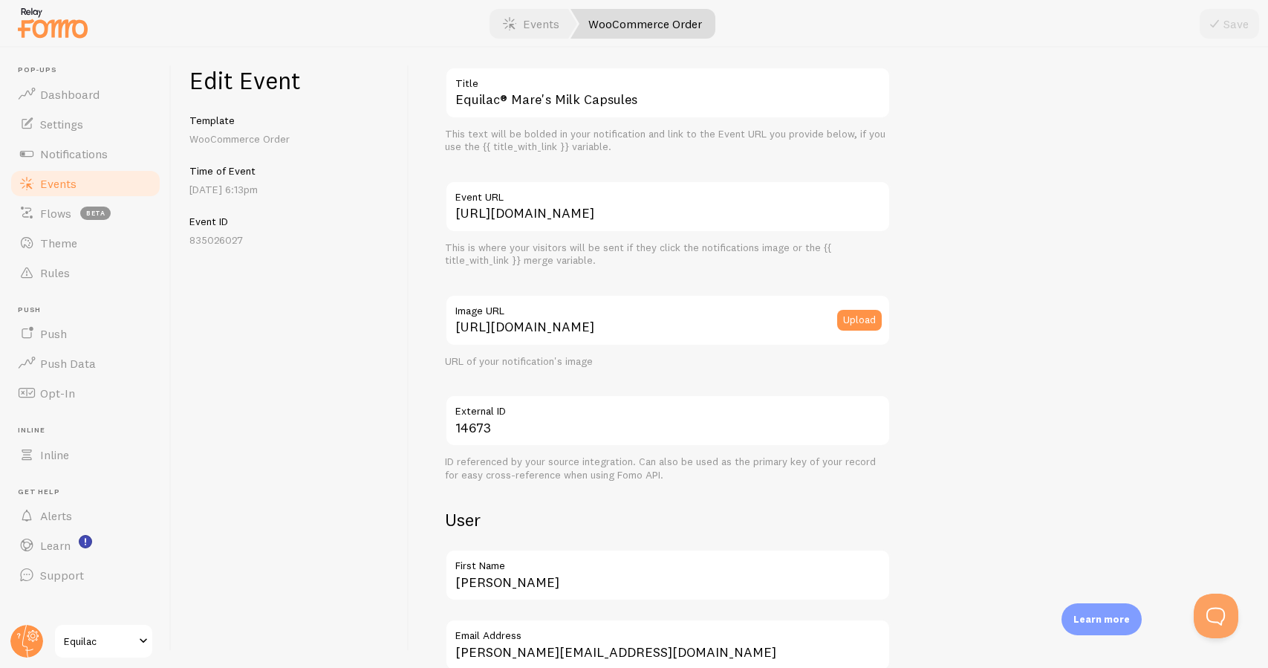
scroll to position [73, 0]
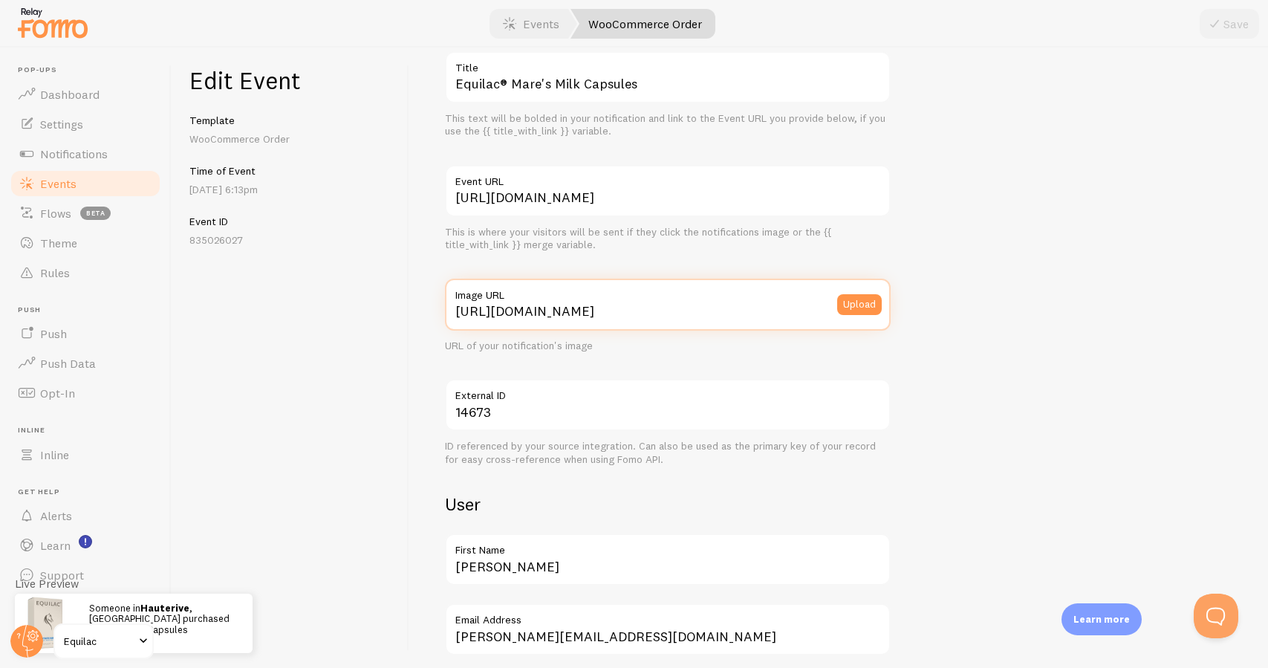
click at [525, 314] on input "[URL][DOMAIN_NAME]" at bounding box center [668, 305] width 446 height 52
paste input "://[DOMAIN_NAME][URL][DOMAIN_NAME]"
type input "[URL][DOMAIN_NAME]"
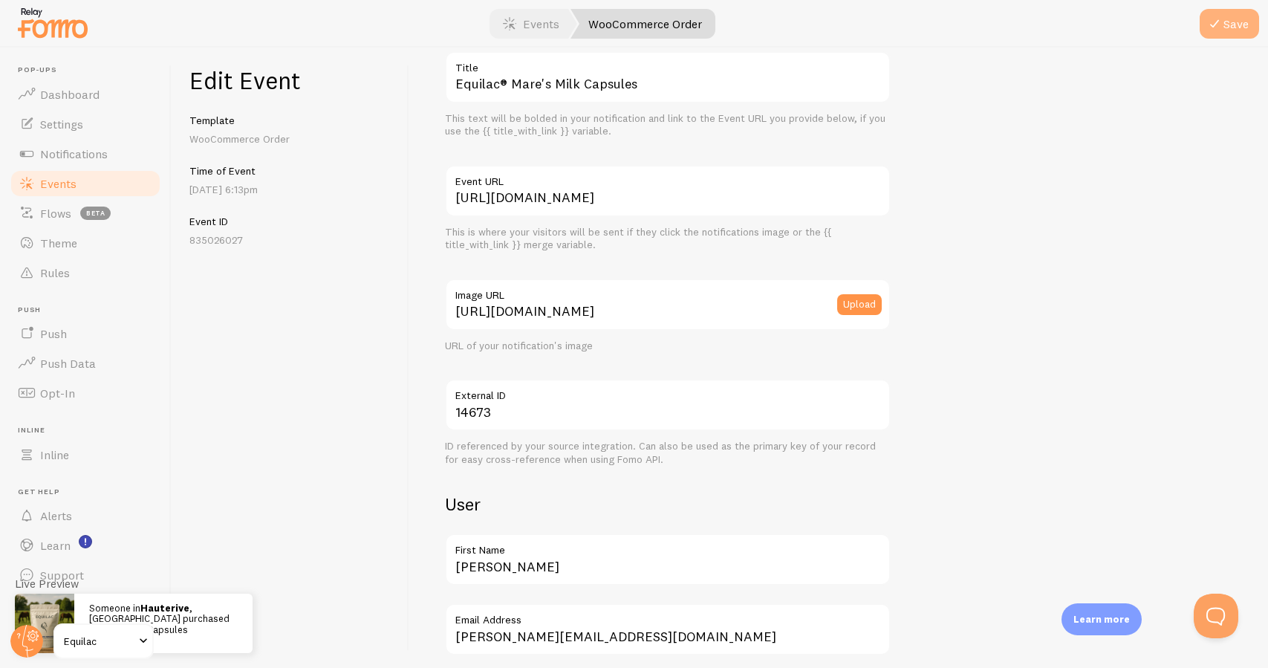
click at [1227, 23] on button "Save" at bounding box center [1228, 24] width 59 height 30
click at [91, 187] on link "Events" at bounding box center [85, 184] width 153 height 30
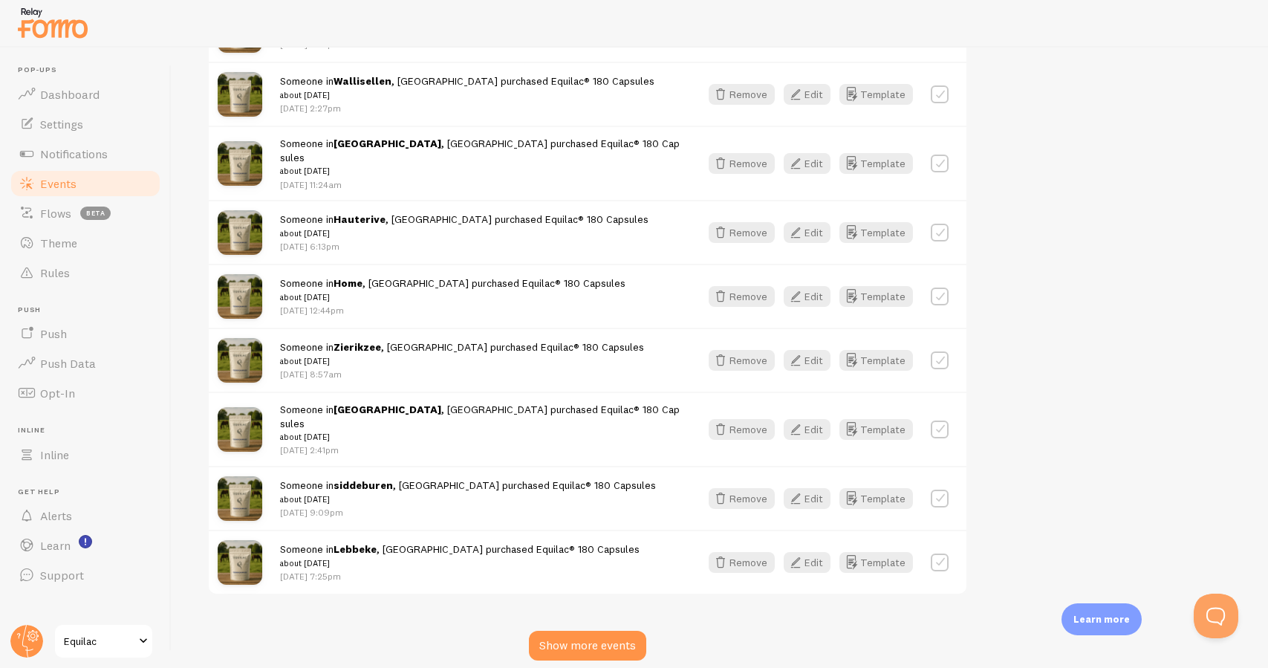
scroll to position [1684, 0]
click at [591, 631] on div "Show more events" at bounding box center [587, 646] width 117 height 30
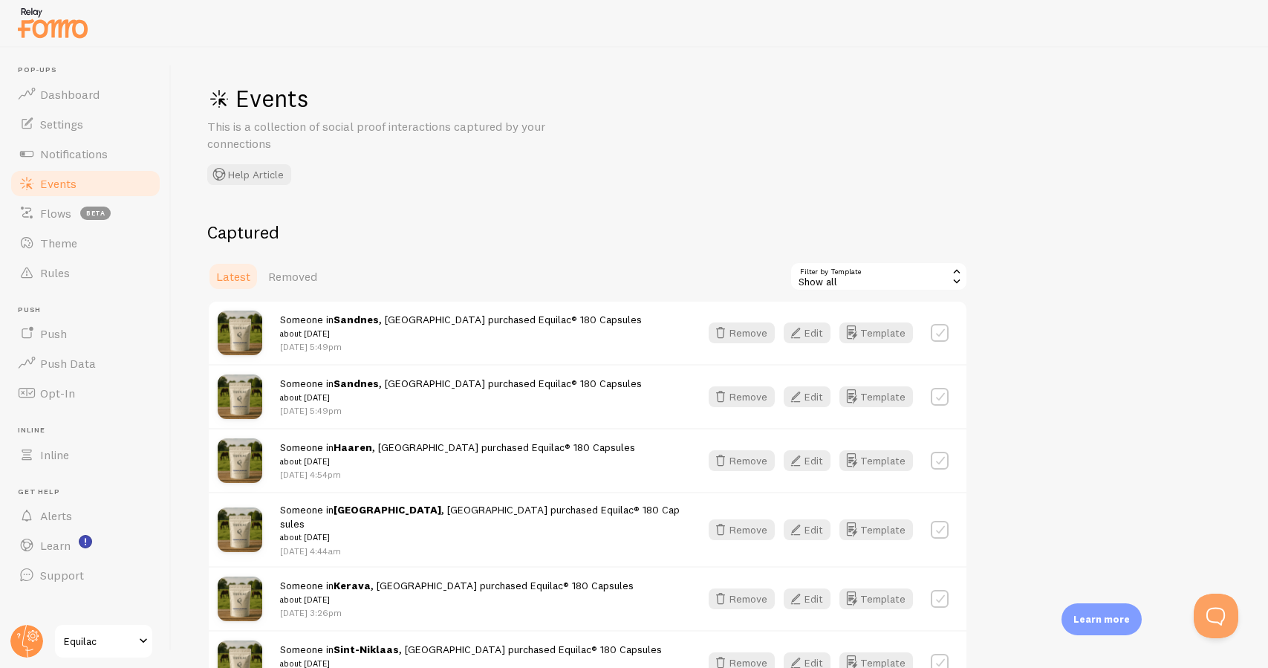
scroll to position [0, 0]
click at [126, 152] on link "Notifications" at bounding box center [85, 154] width 153 height 30
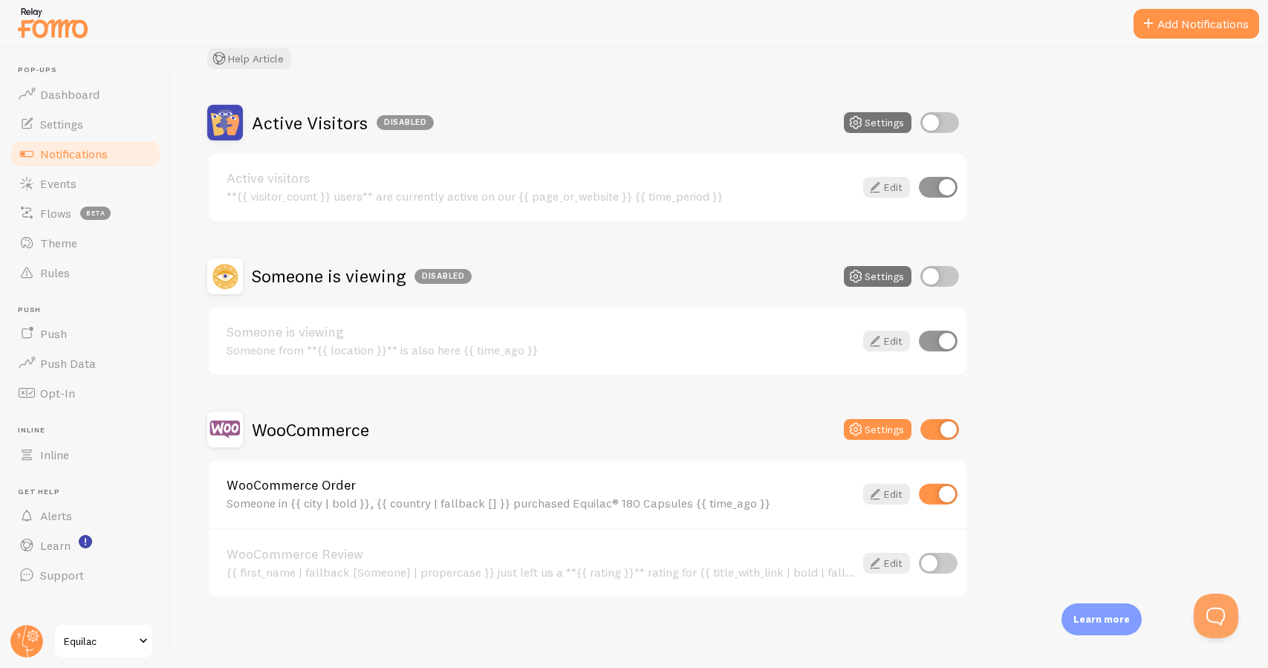
scroll to position [98, 0]
click at [890, 497] on link "Edit" at bounding box center [886, 494] width 47 height 21
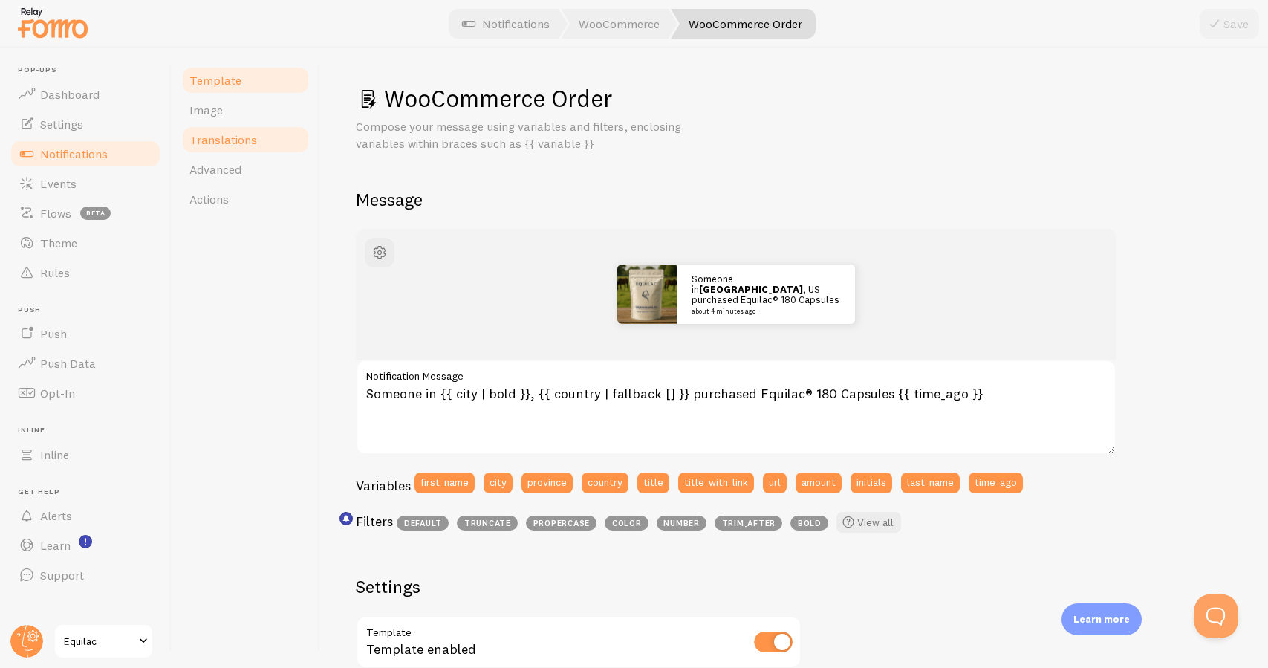
click at [281, 134] on link "Translations" at bounding box center [245, 140] width 130 height 30
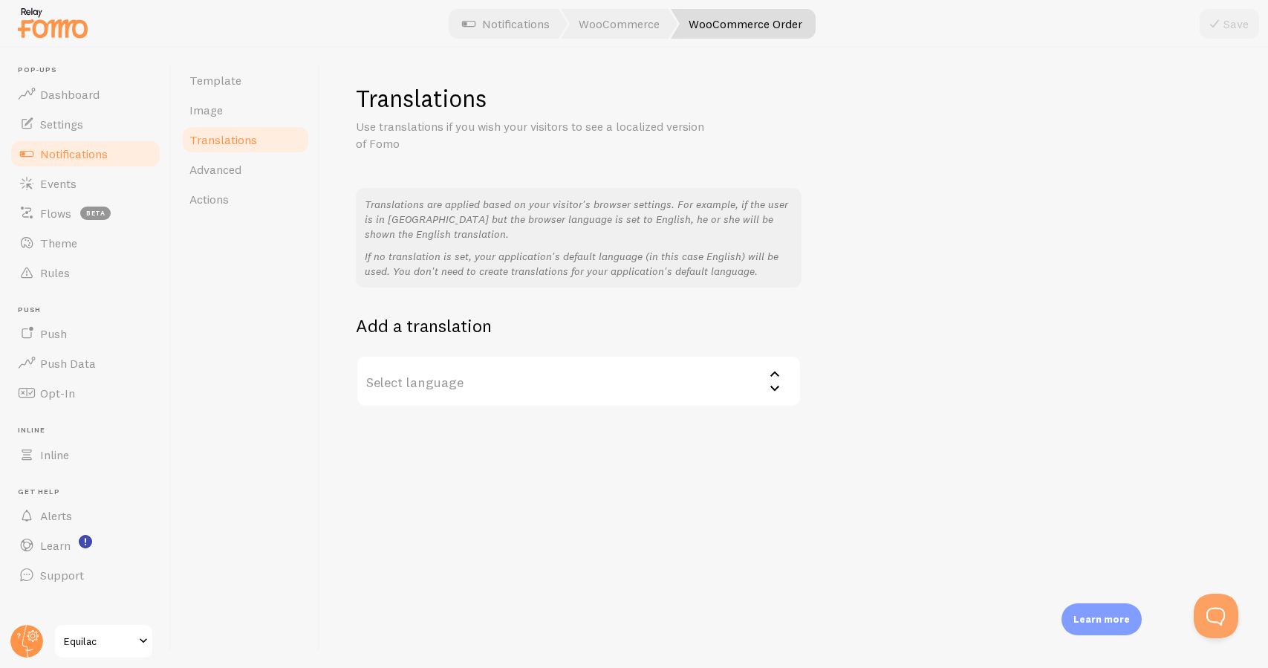
click at [471, 370] on label "Select language" at bounding box center [579, 381] width 446 height 52
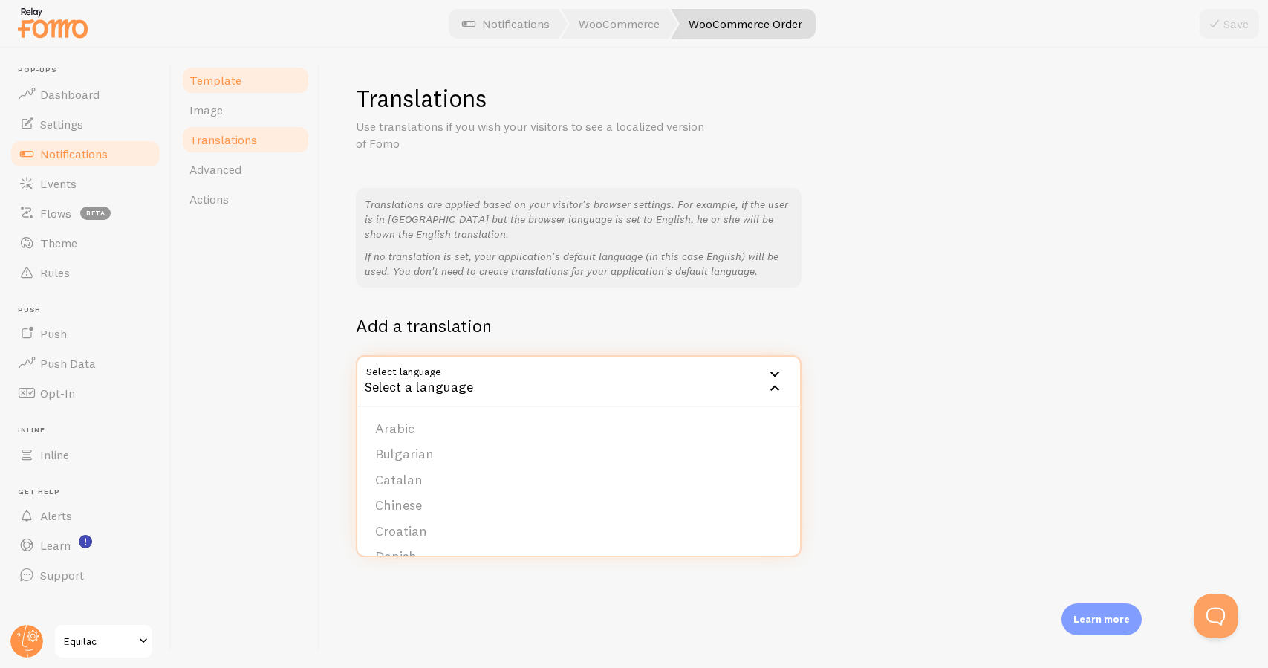
click at [270, 85] on link "Template" at bounding box center [245, 80] width 130 height 30
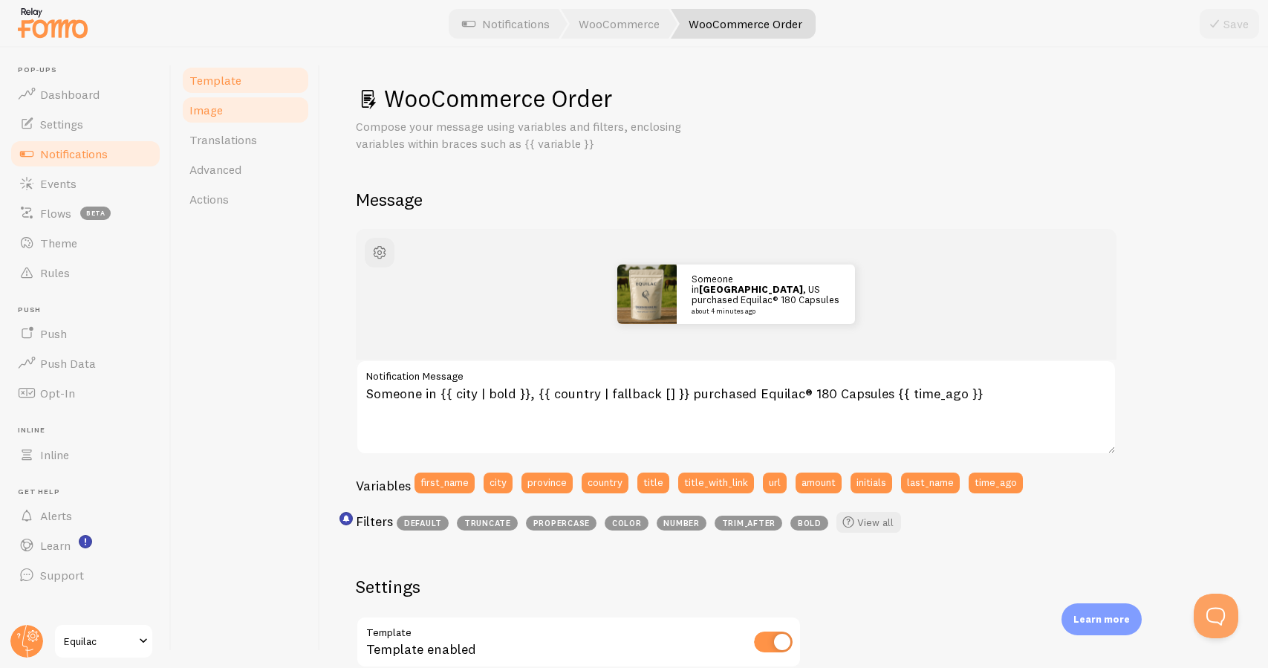
click at [264, 111] on link "Image" at bounding box center [245, 110] width 130 height 30
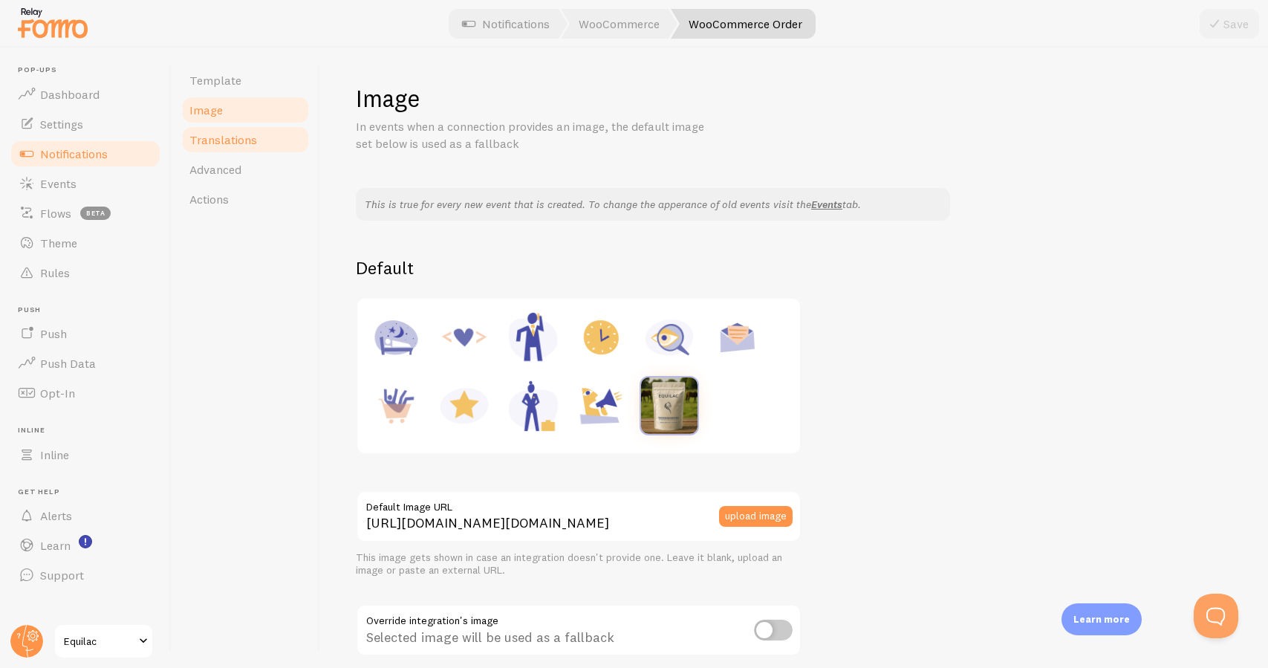
click at [256, 136] on link "Translations" at bounding box center [245, 140] width 130 height 30
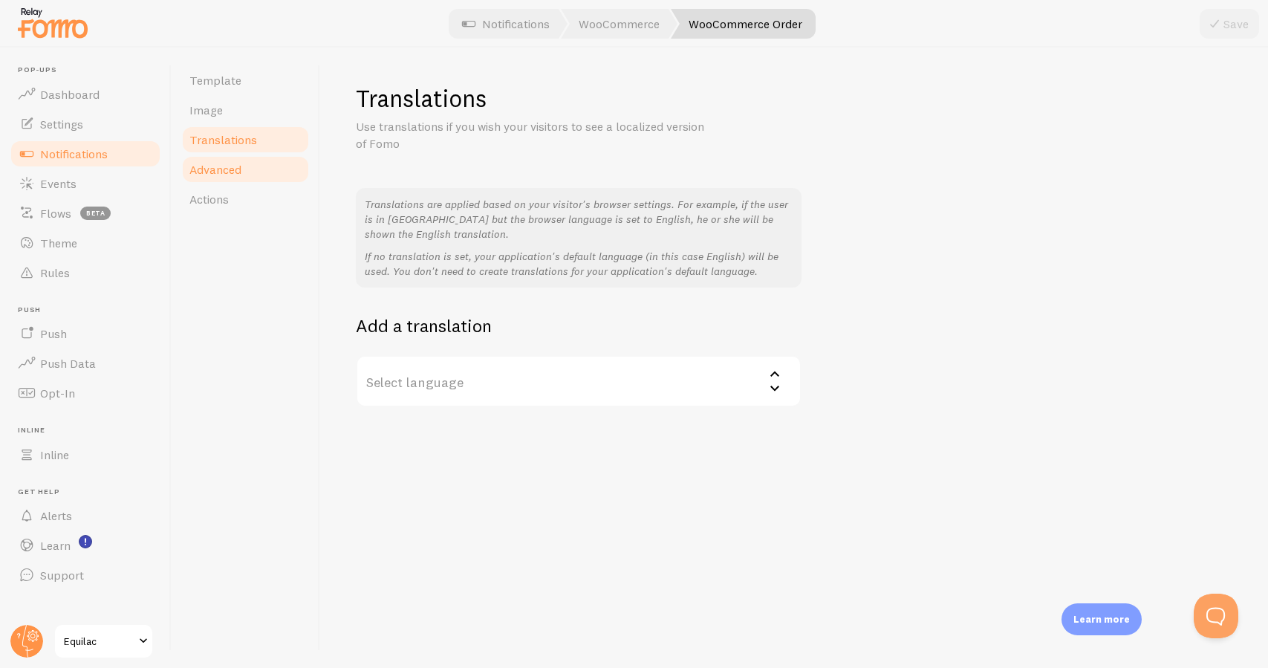
click at [248, 170] on link "Advanced" at bounding box center [245, 169] width 130 height 30
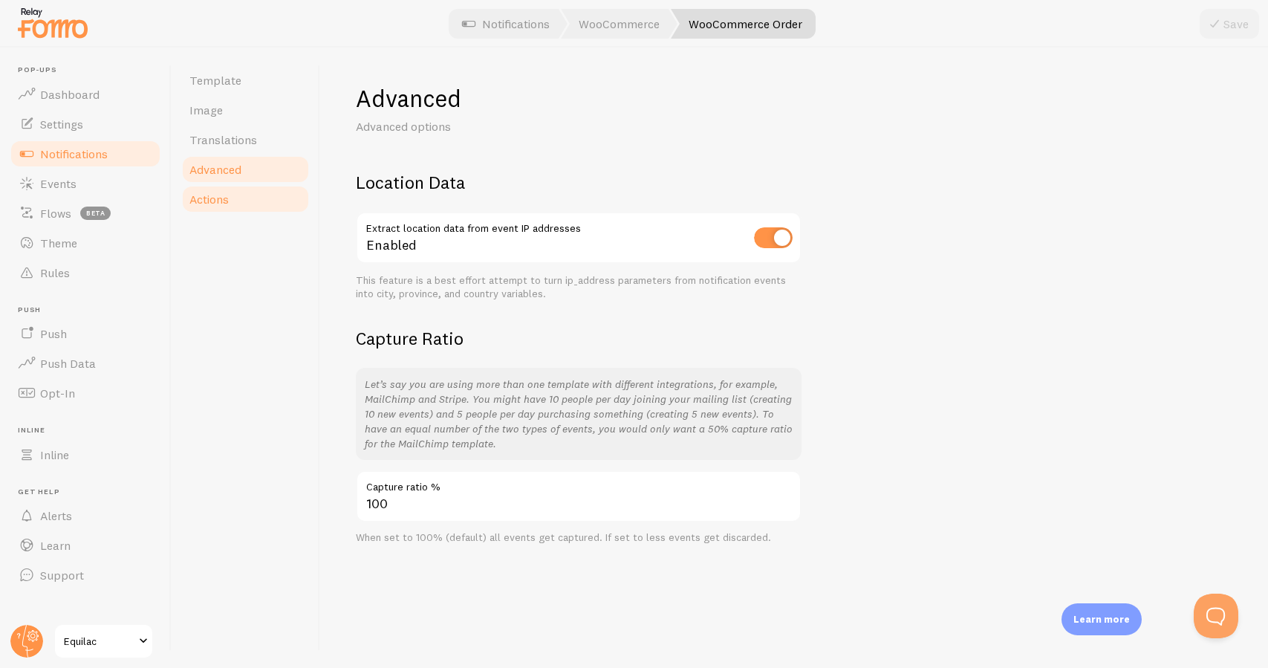
click at [237, 195] on link "Actions" at bounding box center [245, 199] width 130 height 30
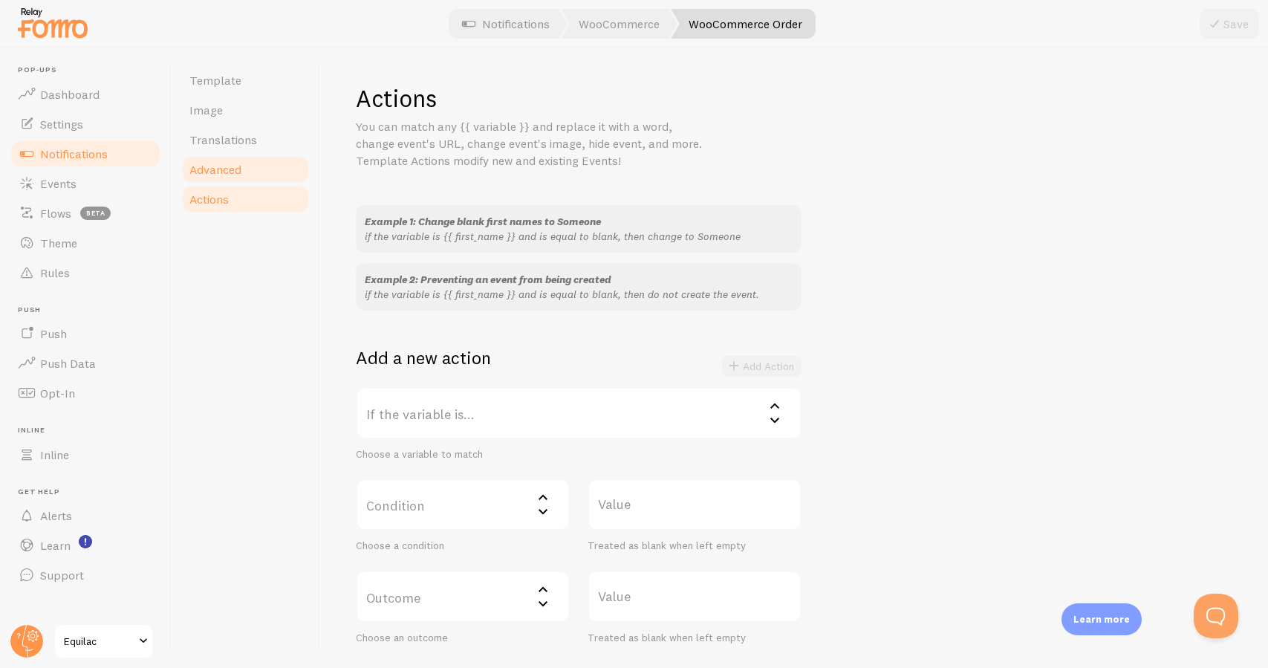
click at [237, 171] on span "Advanced" at bounding box center [215, 169] width 52 height 15
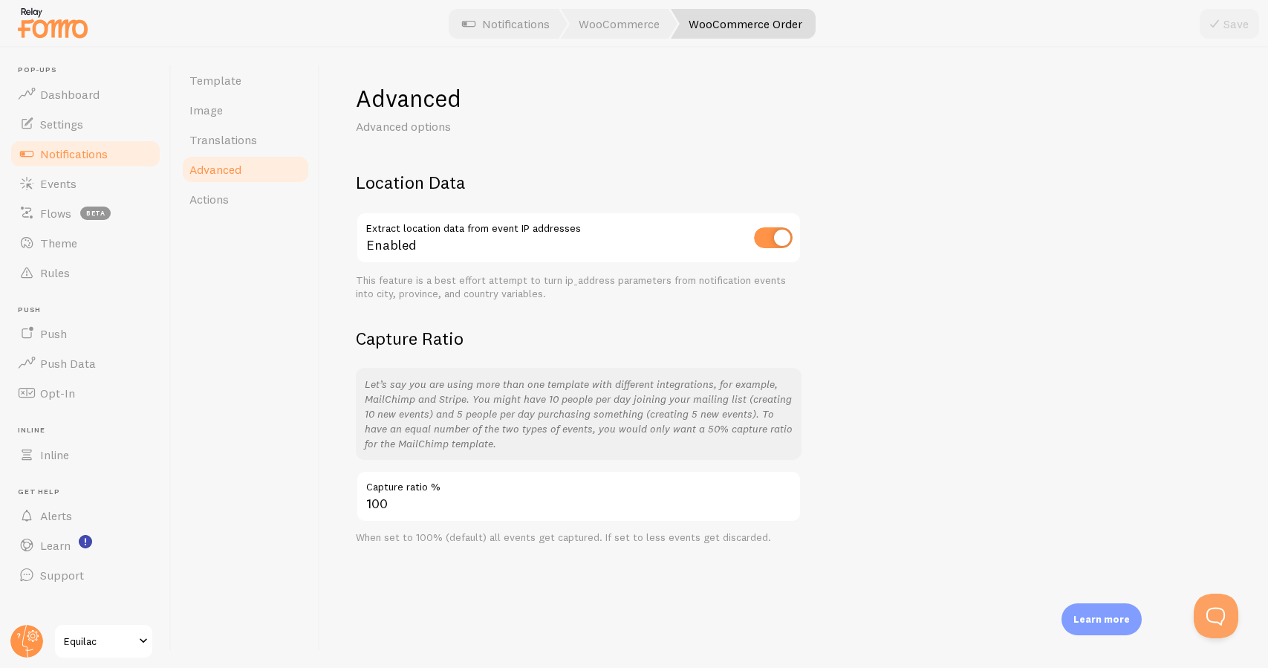
click at [114, 149] on link "Notifications" at bounding box center [85, 154] width 153 height 30
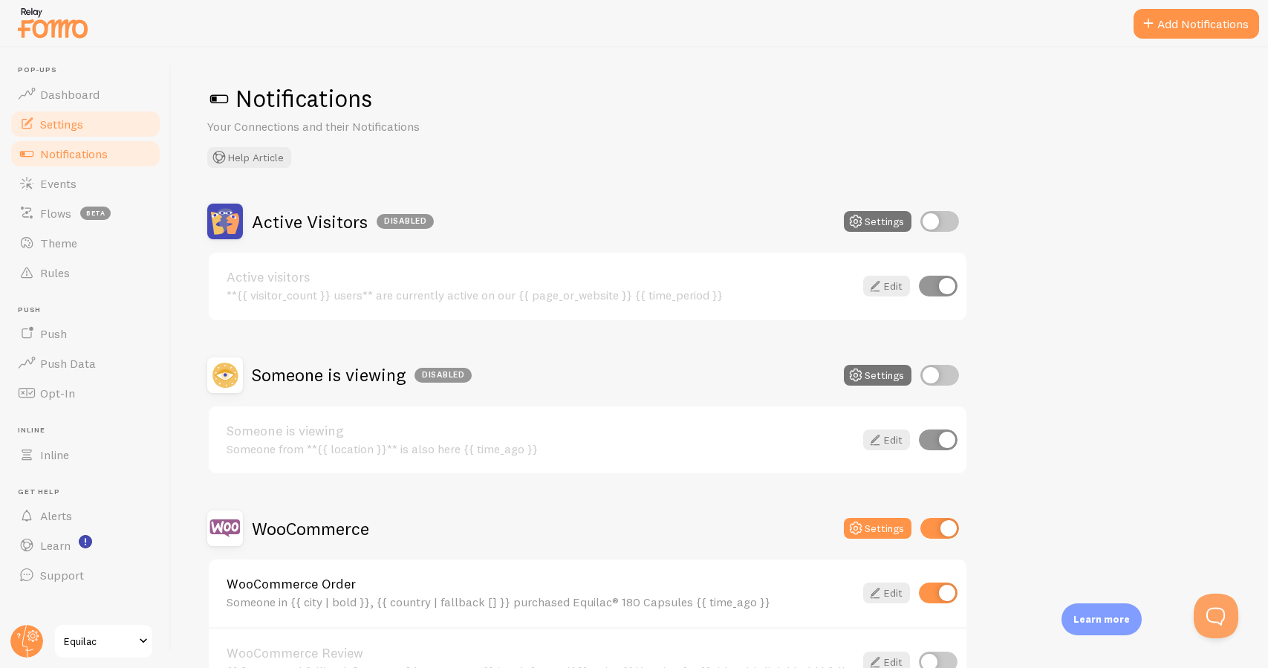
click at [111, 128] on link "Settings" at bounding box center [85, 124] width 153 height 30
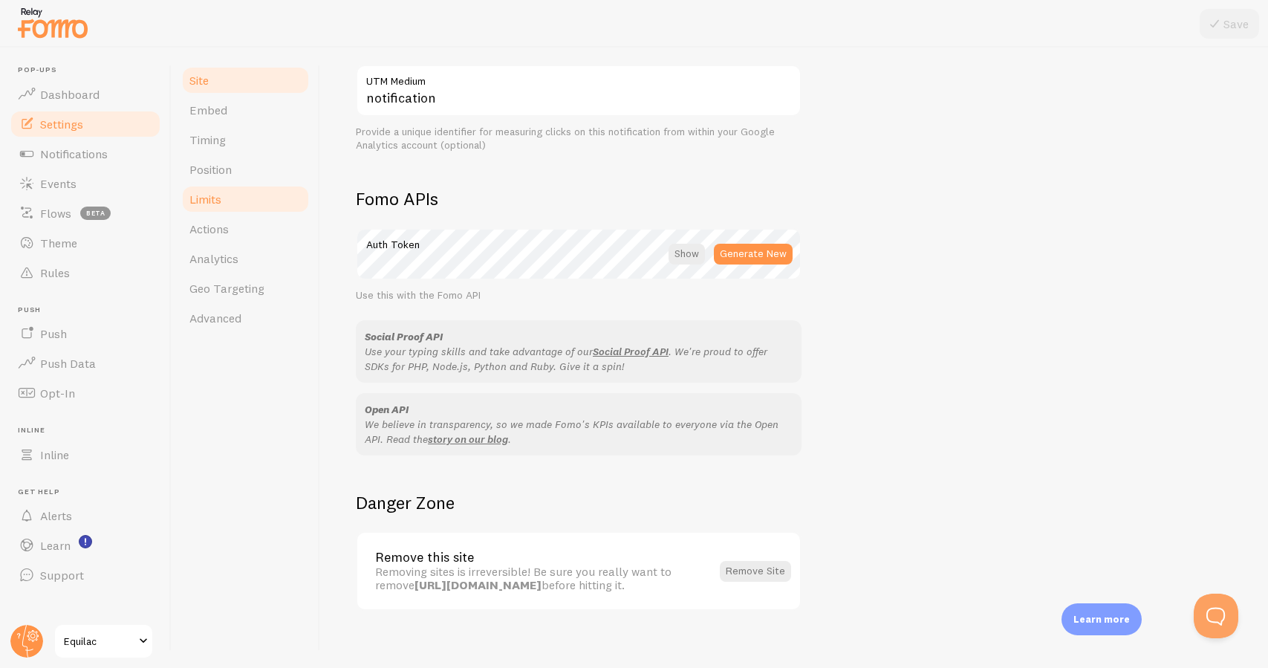
scroll to position [720, 0]
click at [271, 112] on link "Embed" at bounding box center [245, 110] width 130 height 30
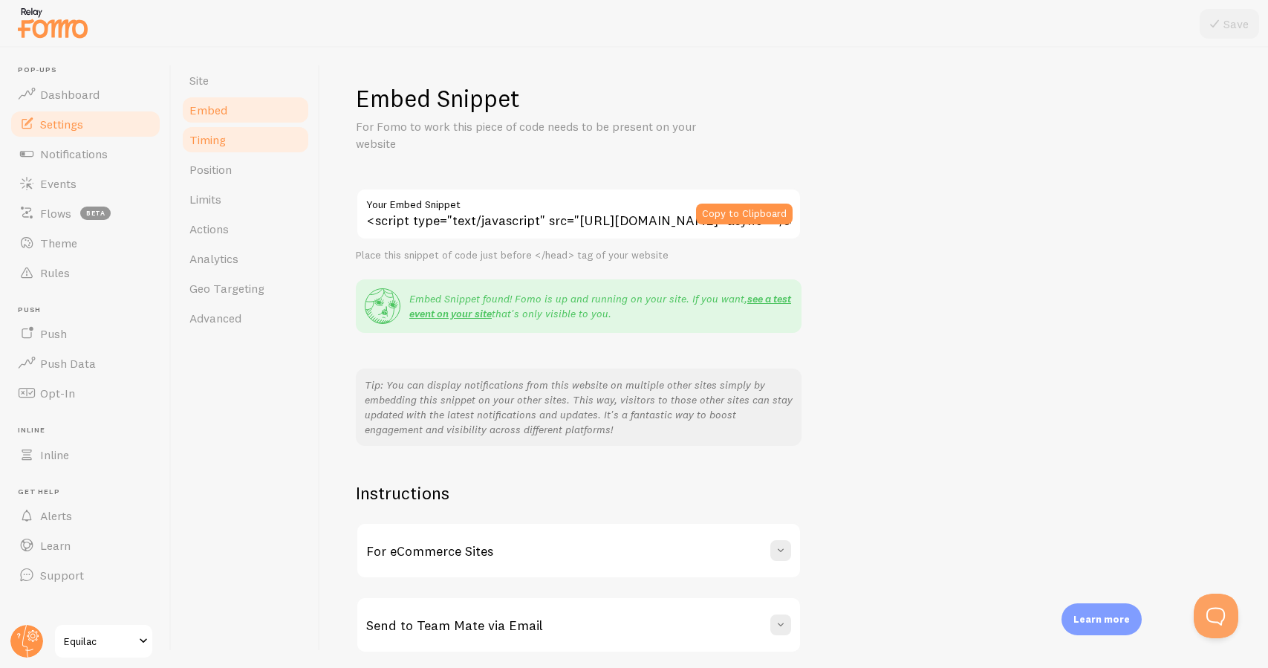
click at [264, 140] on link "Timing" at bounding box center [245, 140] width 130 height 30
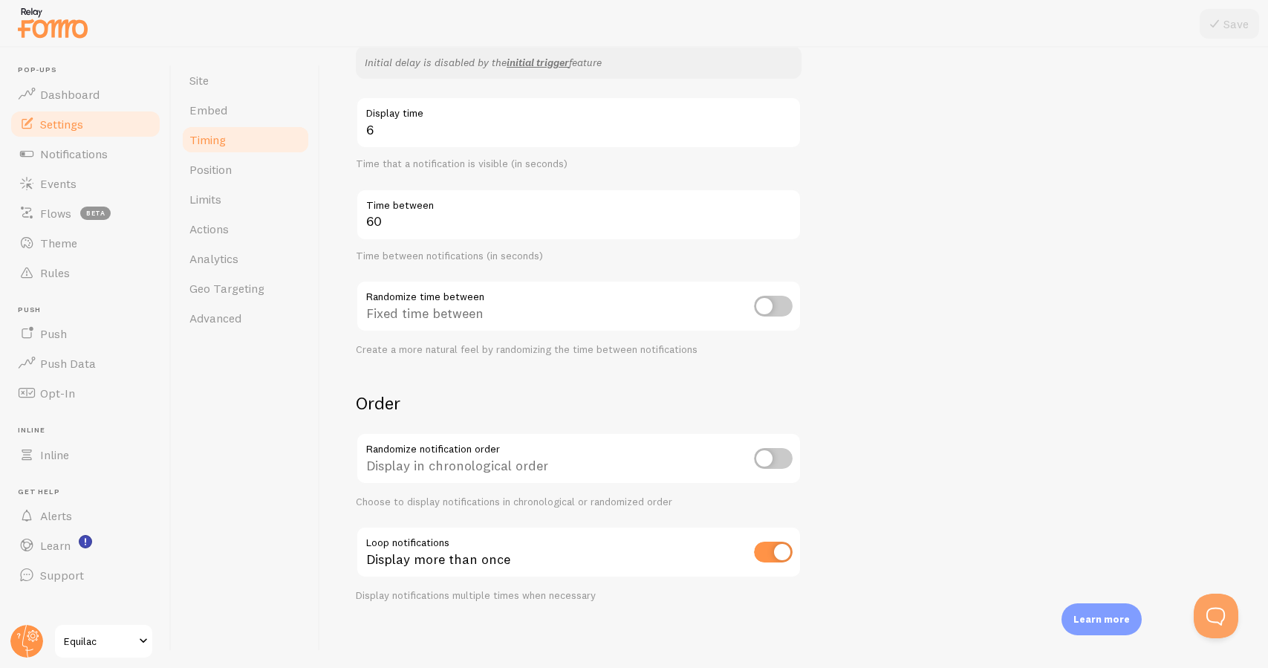
scroll to position [249, 0]
click at [243, 162] on link "Position" at bounding box center [245, 169] width 130 height 30
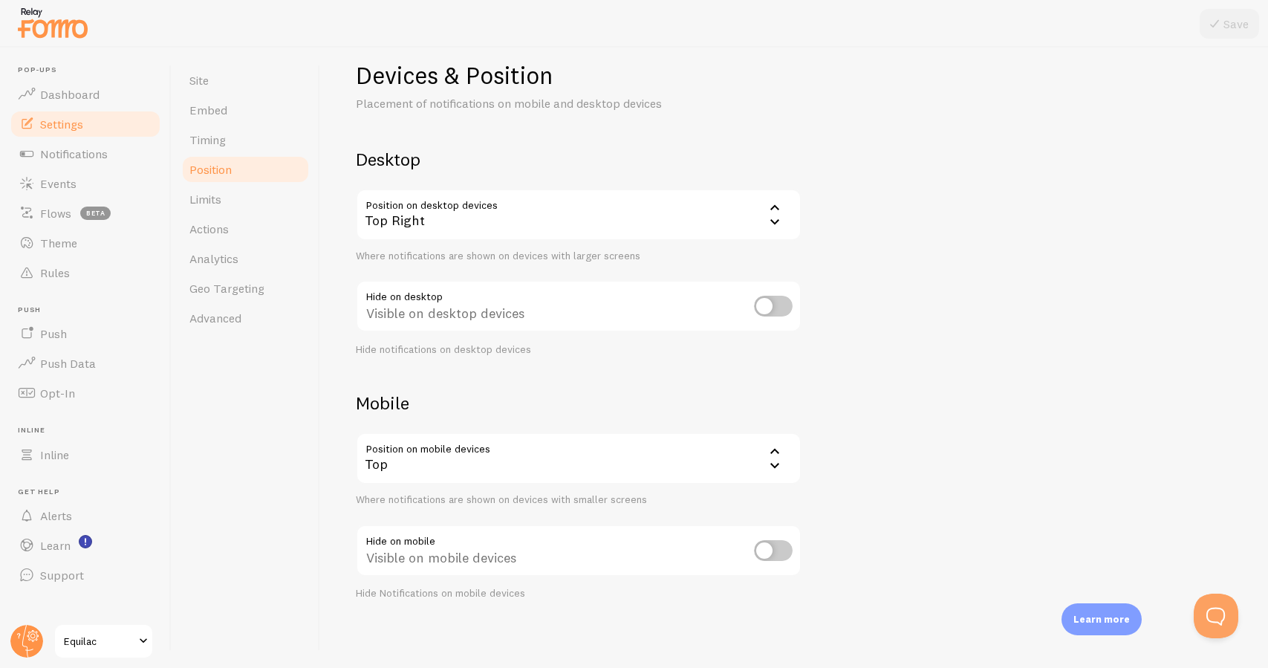
scroll to position [22, 0]
click at [290, 206] on link "Limits" at bounding box center [245, 199] width 130 height 30
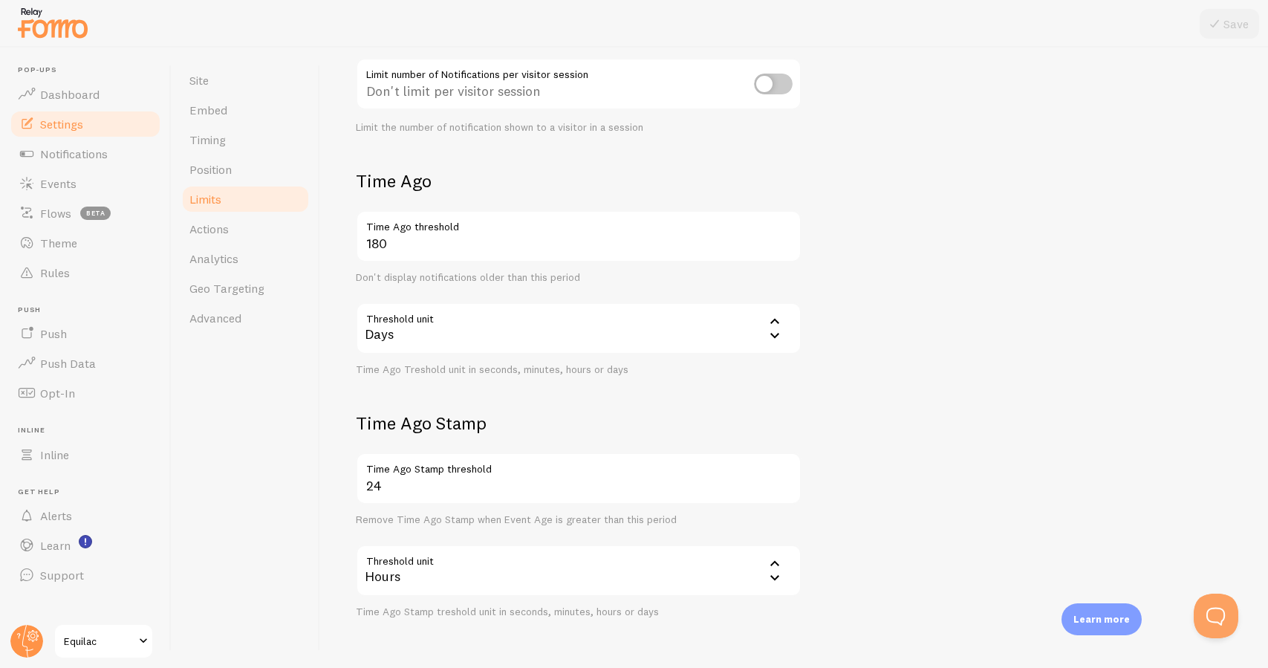
scroll to position [247, 0]
click at [299, 226] on link "Actions" at bounding box center [245, 229] width 130 height 30
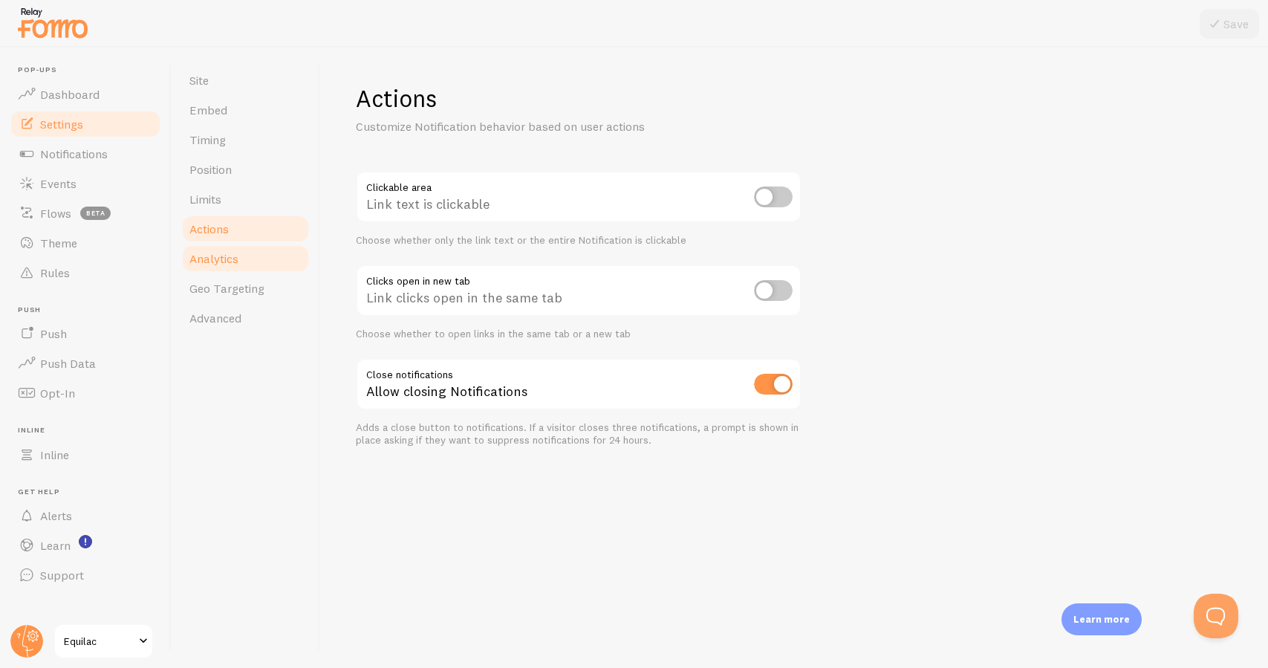
click at [286, 259] on link "Analytics" at bounding box center [245, 259] width 130 height 30
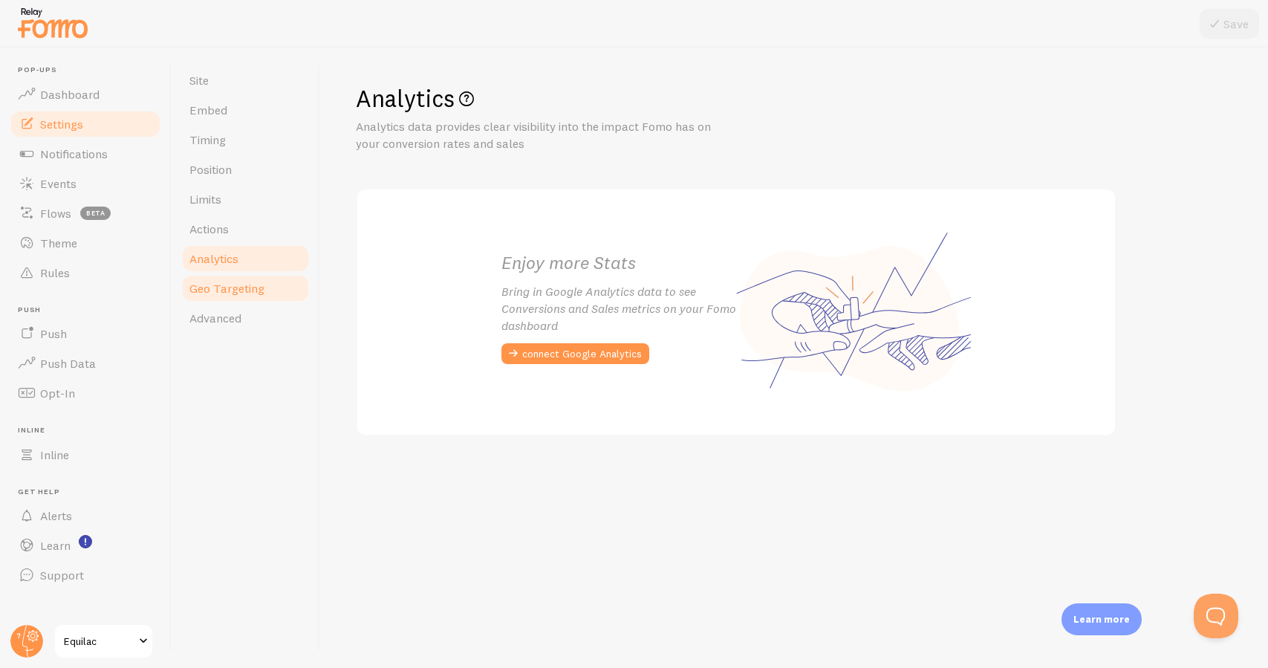
click at [281, 292] on link "Geo Targeting" at bounding box center [245, 288] width 130 height 30
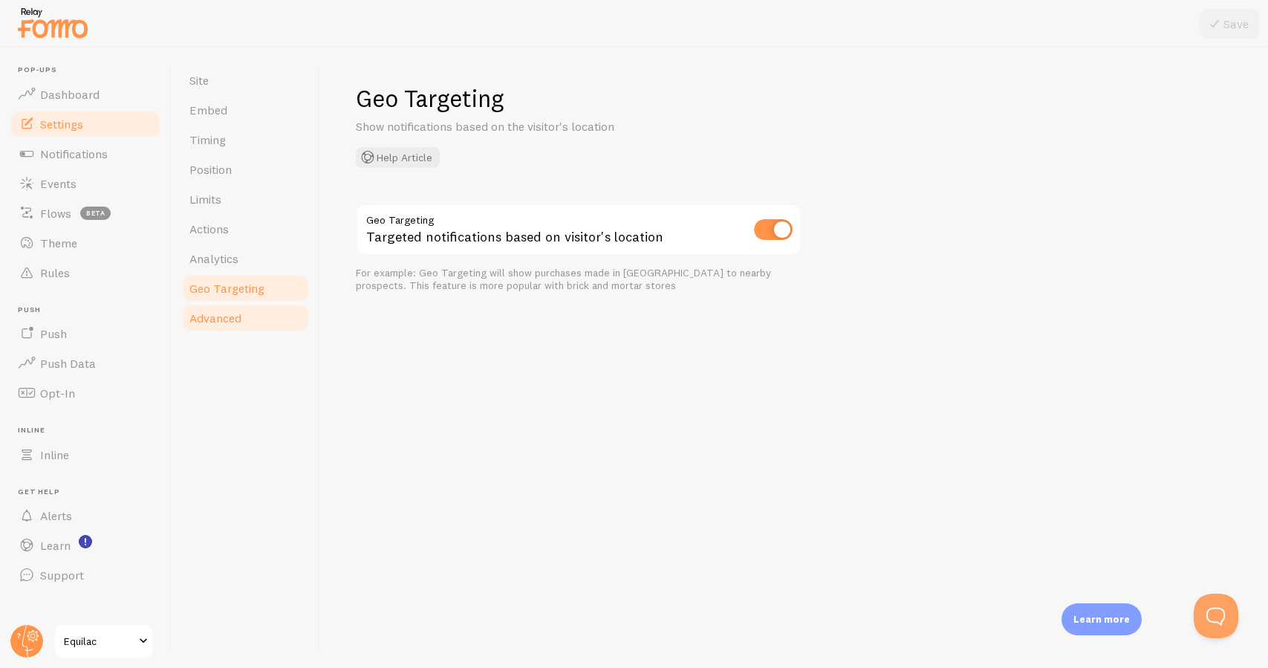
click at [270, 327] on link "Advanced" at bounding box center [245, 318] width 130 height 30
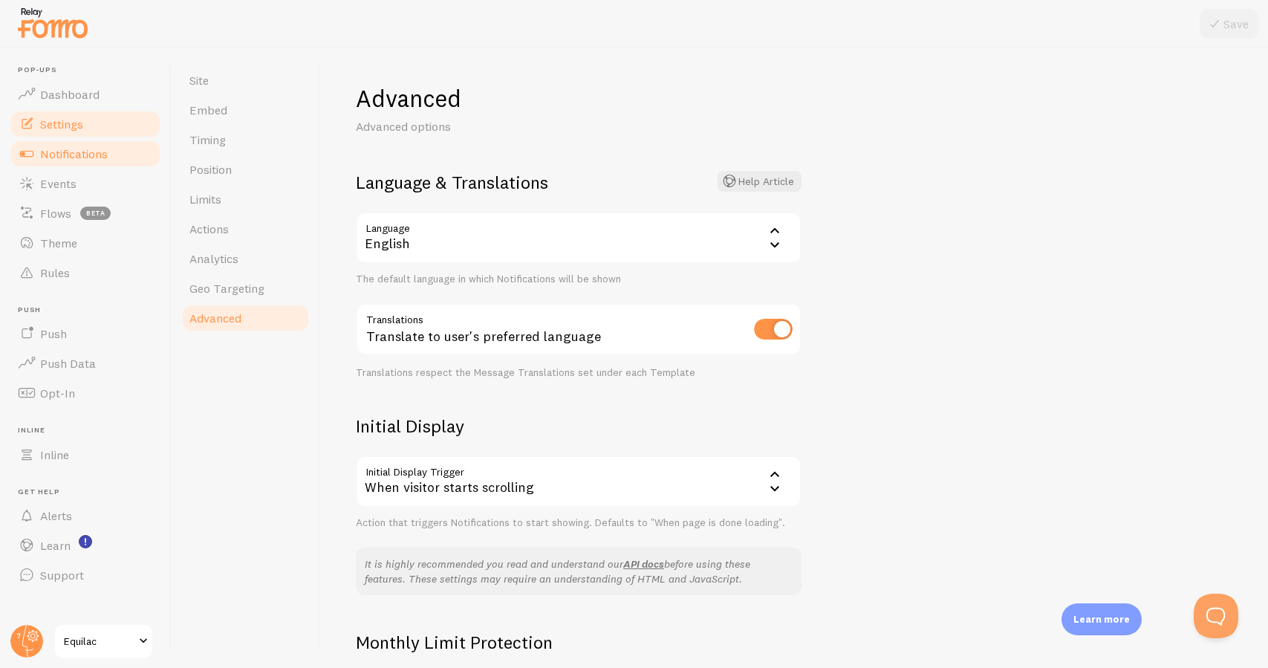
click at [131, 156] on link "Notifications" at bounding box center [85, 154] width 153 height 30
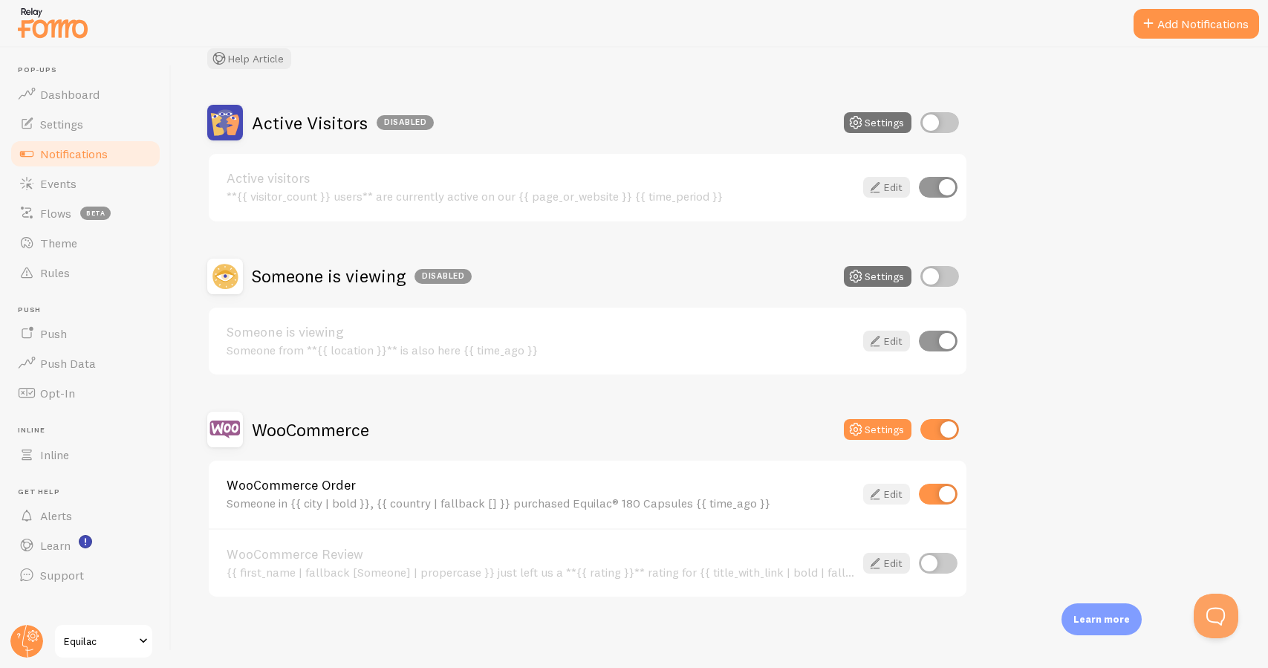
scroll to position [98, 0]
click at [887, 440] on div "WooCommerce Settings" at bounding box center [587, 430] width 761 height 36
click at [887, 434] on button "Settings" at bounding box center [878, 430] width 68 height 21
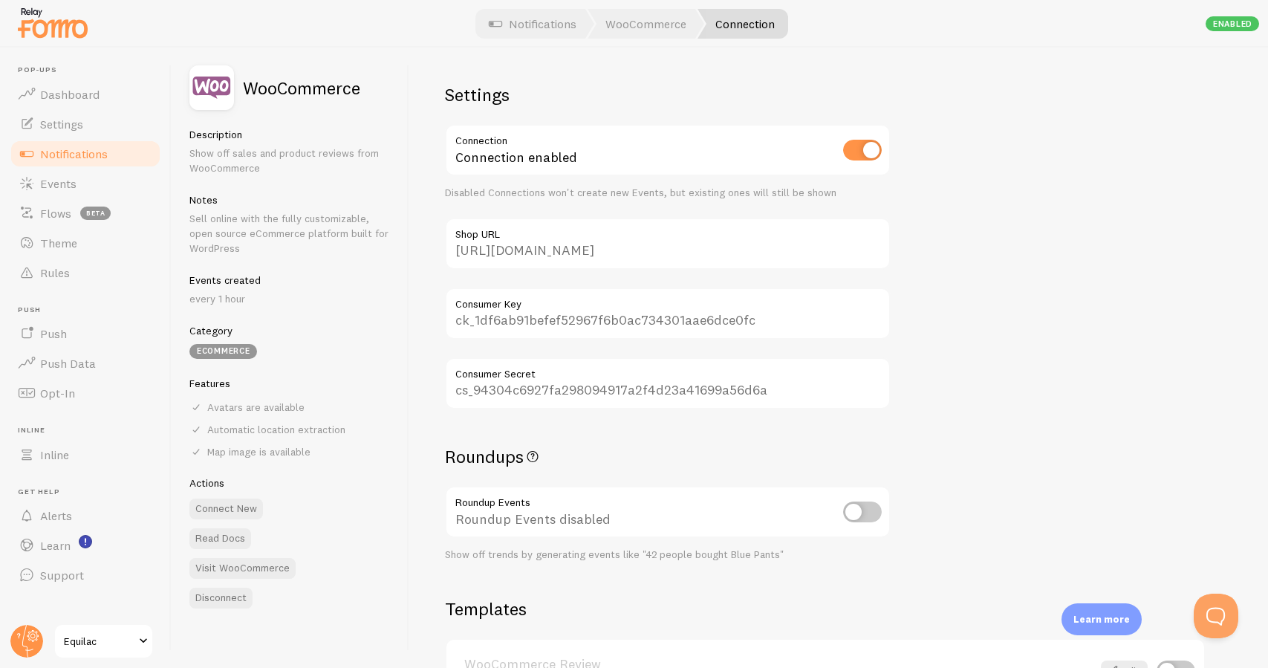
click at [124, 153] on link "Notifications" at bounding box center [85, 154] width 153 height 30
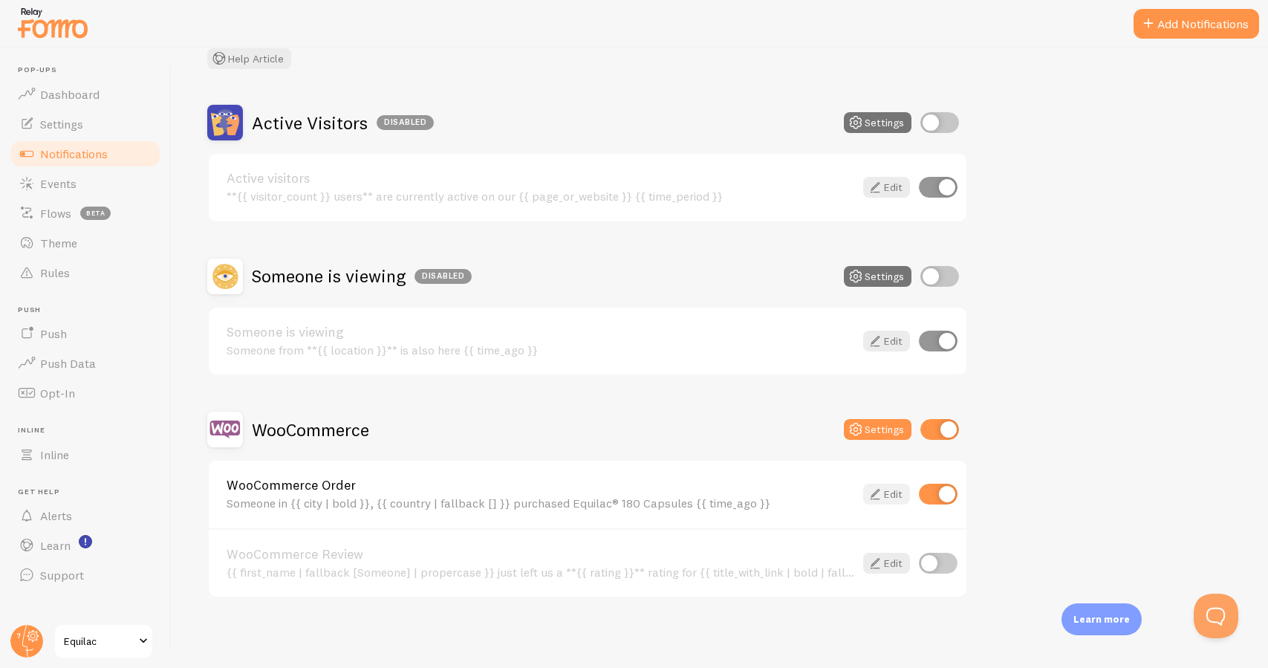
scroll to position [98, 0]
click at [898, 491] on link "Edit" at bounding box center [886, 494] width 47 height 21
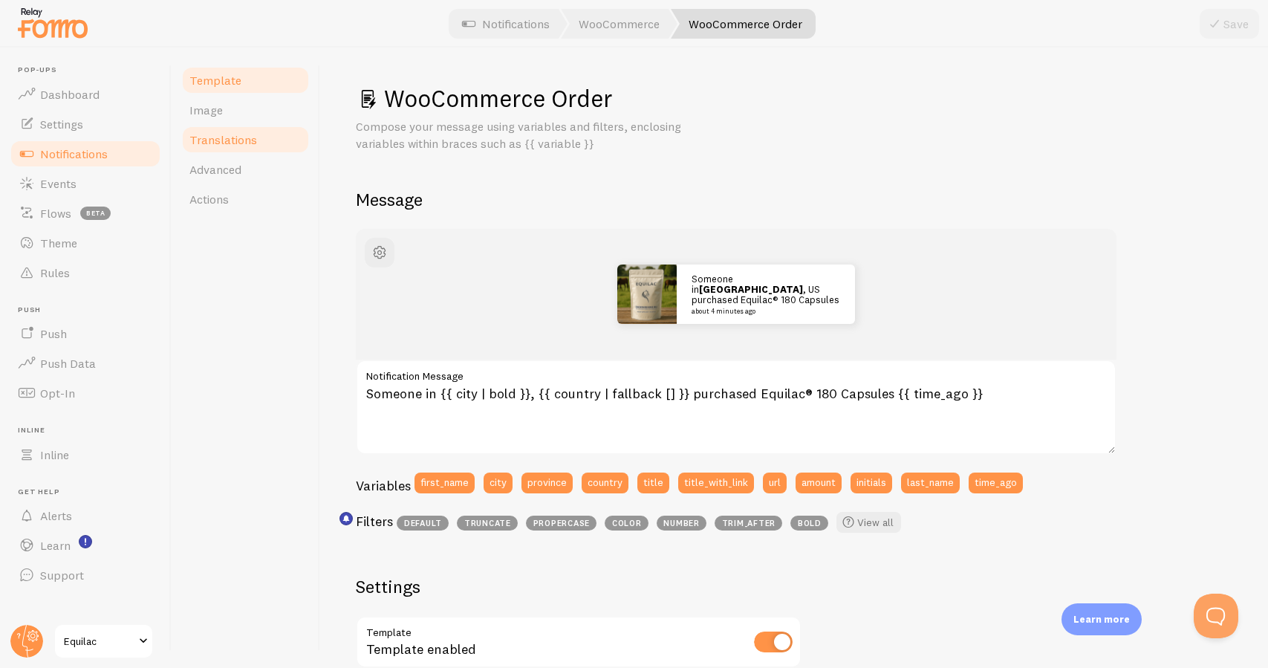
click at [262, 137] on link "Translations" at bounding box center [245, 140] width 130 height 30
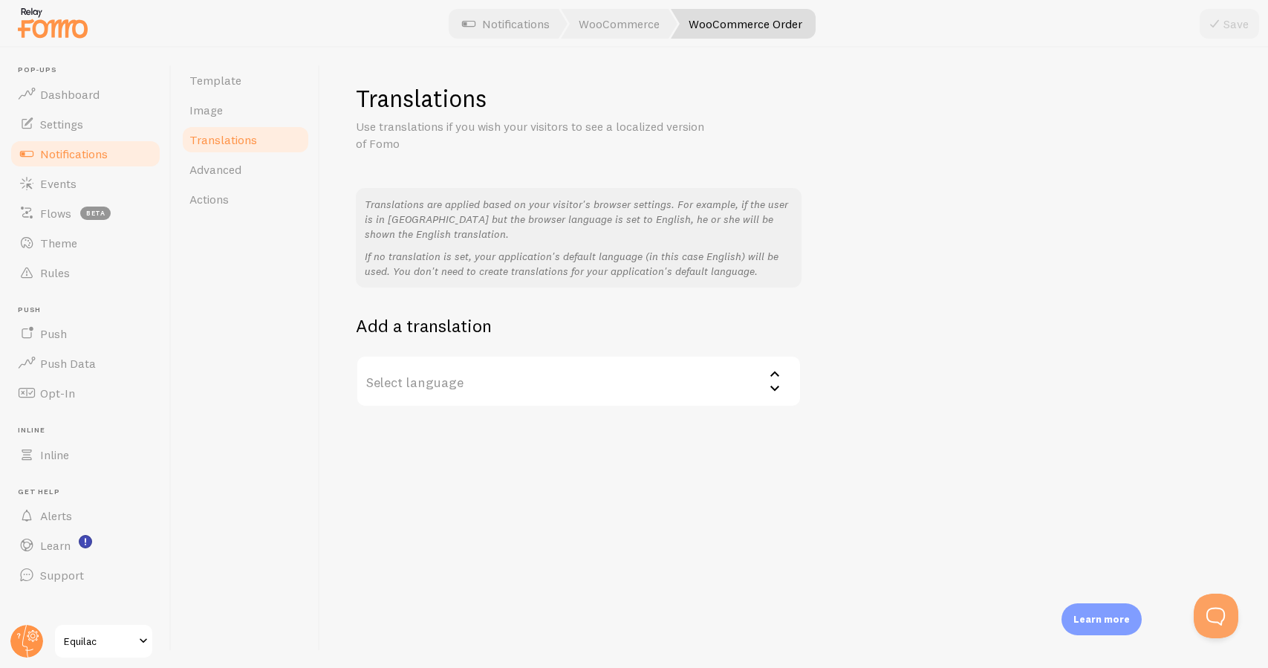
click at [481, 374] on label "Select language" at bounding box center [579, 381] width 446 height 52
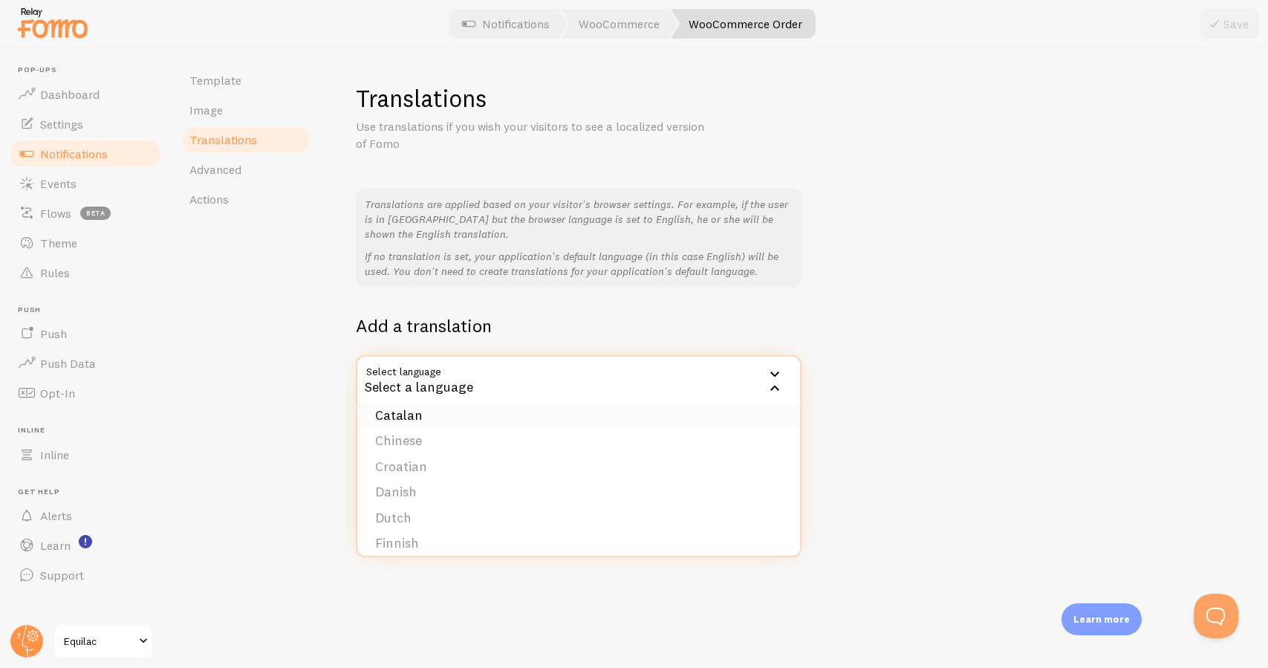
scroll to position [65, 0]
click at [452, 504] on li "Dutch" at bounding box center [578, 517] width 443 height 26
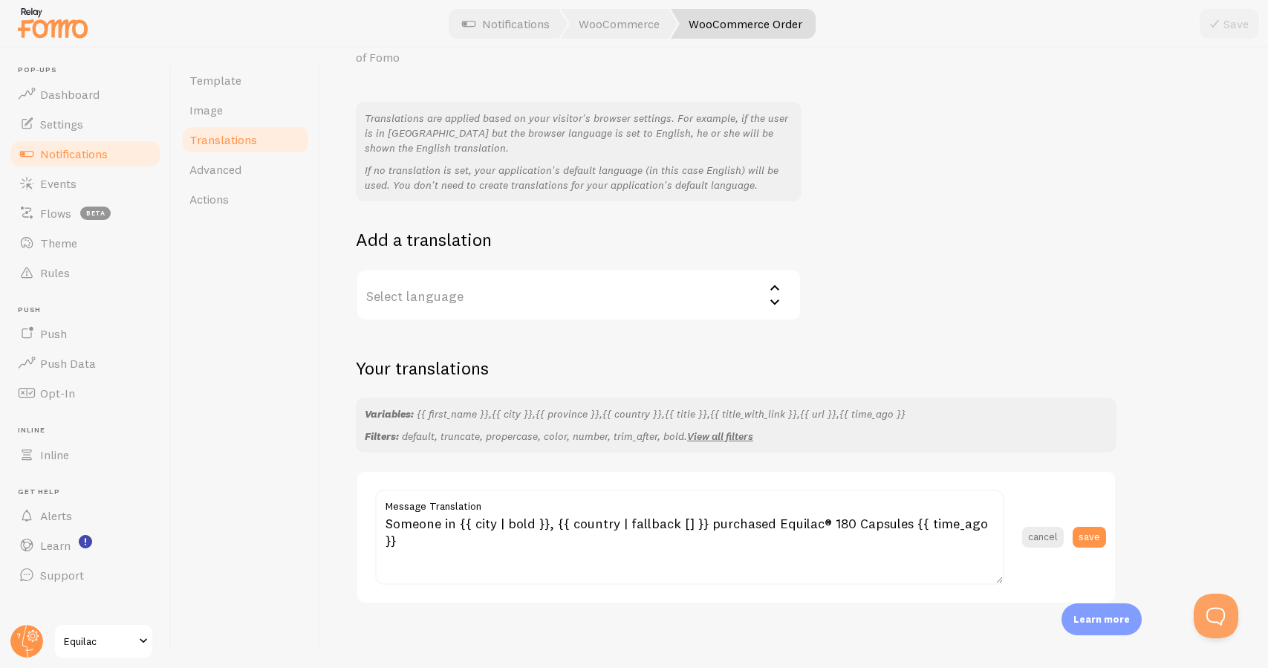
scroll to position [85, 0]
click at [481, 290] on label "Select language" at bounding box center [579, 296] width 446 height 52
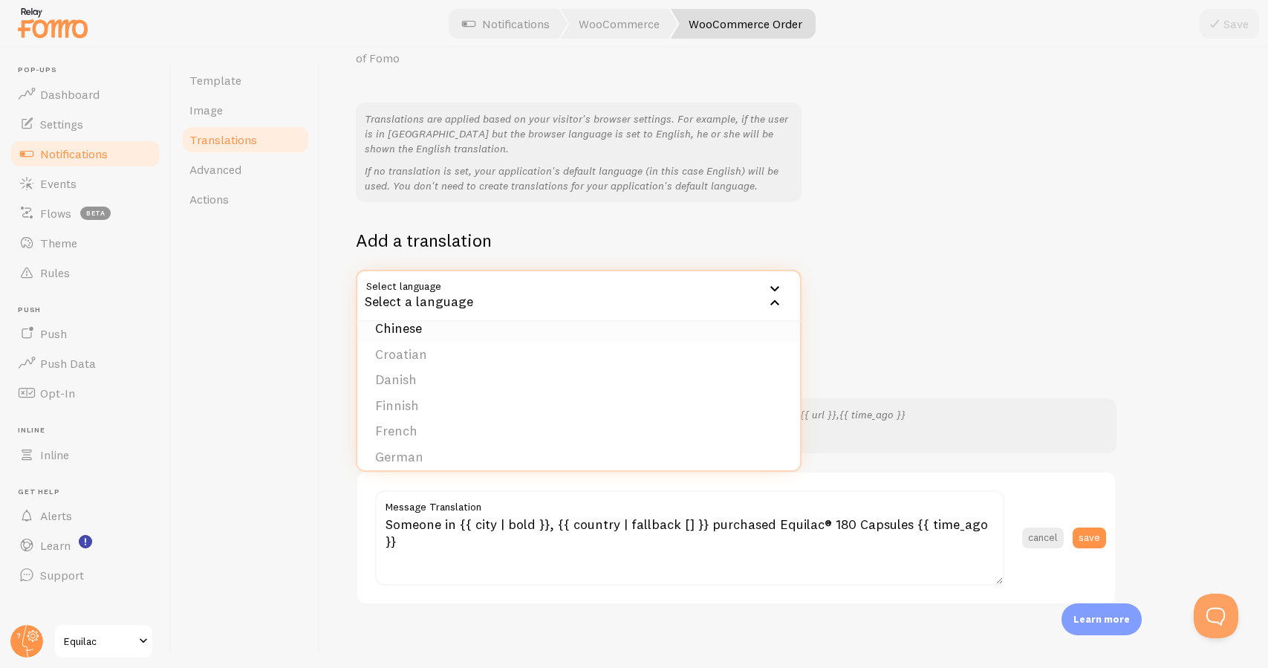
scroll to position [93, 0]
click at [320, 368] on div "Translations Use translations if you wish your visitors to see a localized vers…" at bounding box center [794, 358] width 948 height 620
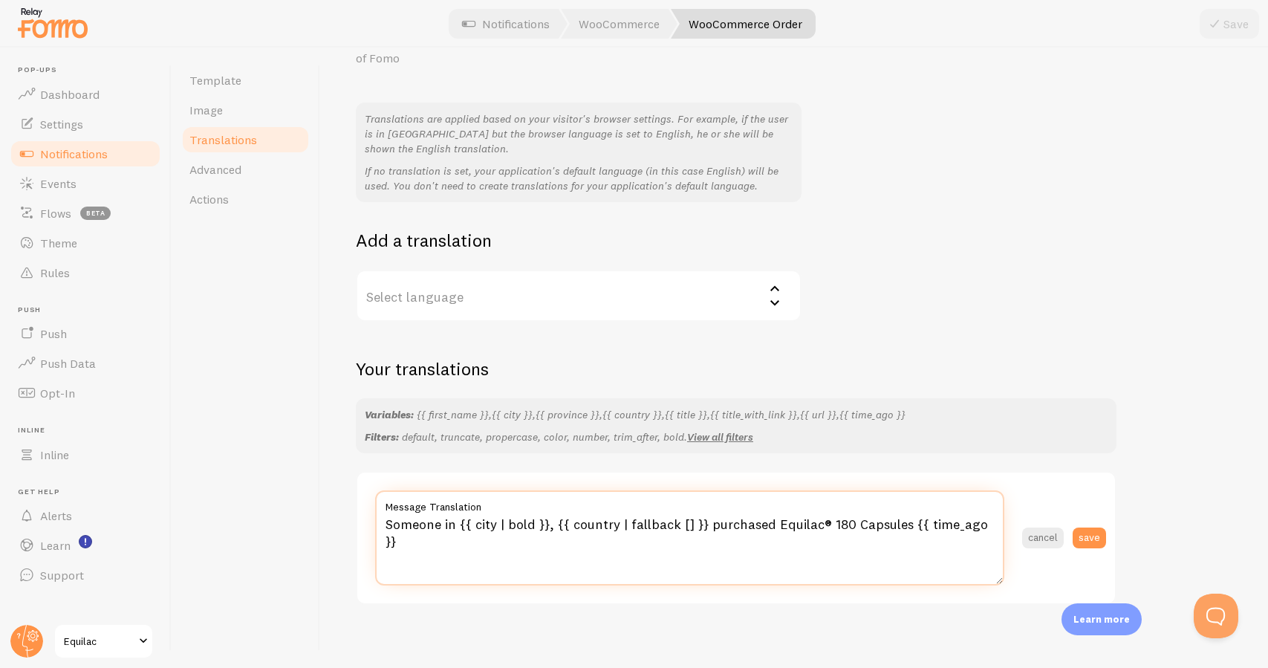
drag, startPoint x: 453, startPoint y: 520, endPoint x: 386, endPoint y: 516, distance: 66.9
click at [386, 516] on textarea "Someone in {{ city | bold }}, {{ country | fallback [] }} purchased Equilac® 18…" at bounding box center [689, 537] width 629 height 95
drag, startPoint x: 698, startPoint y: 518, endPoint x: 758, endPoint y: 513, distance: 59.6
click at [758, 513] on textarea "Iemand uit {{ city | bold }}, {{ country | fallback [] }} purchased Equilac® 18…" at bounding box center [689, 537] width 629 height 95
click at [818, 517] on textarea "Iemand uit {{ city | bold }}, {{ country | fallback [] }} heeft Equilac® 180 Ca…" at bounding box center [689, 537] width 629 height 95
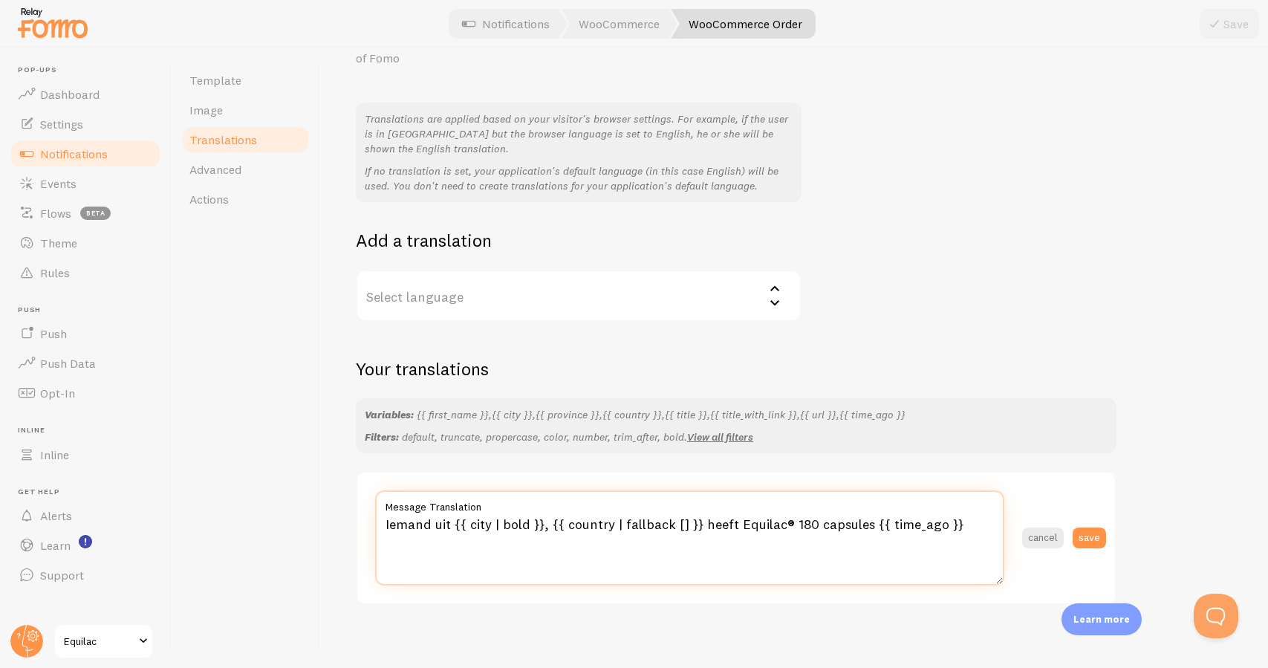
click at [861, 511] on textarea "Iemand uit {{ city | bold }}, {{ country | fallback [] }} heeft Equilac® 180 ca…" at bounding box center [689, 537] width 629 height 95
type textarea "Iemand uit {{ city | bold }}, {{ country | fallback [] }} heeft Equilac® 180 ca…"
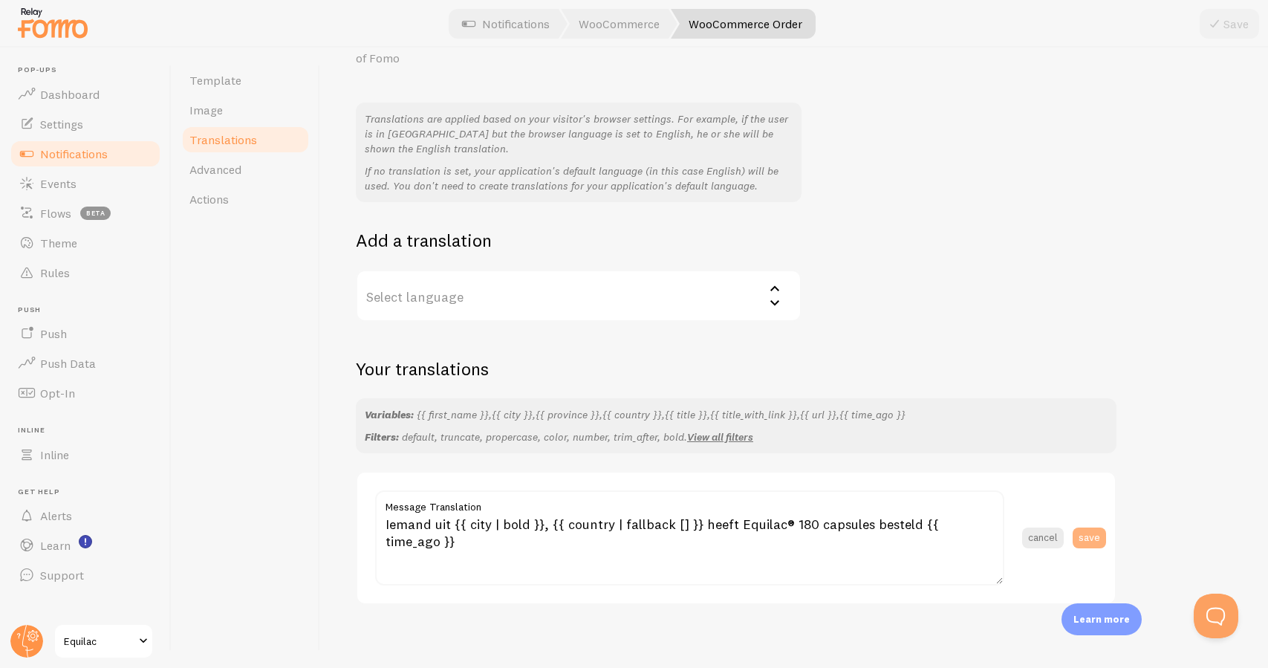
click at [1092, 527] on button "save" at bounding box center [1088, 537] width 33 height 21
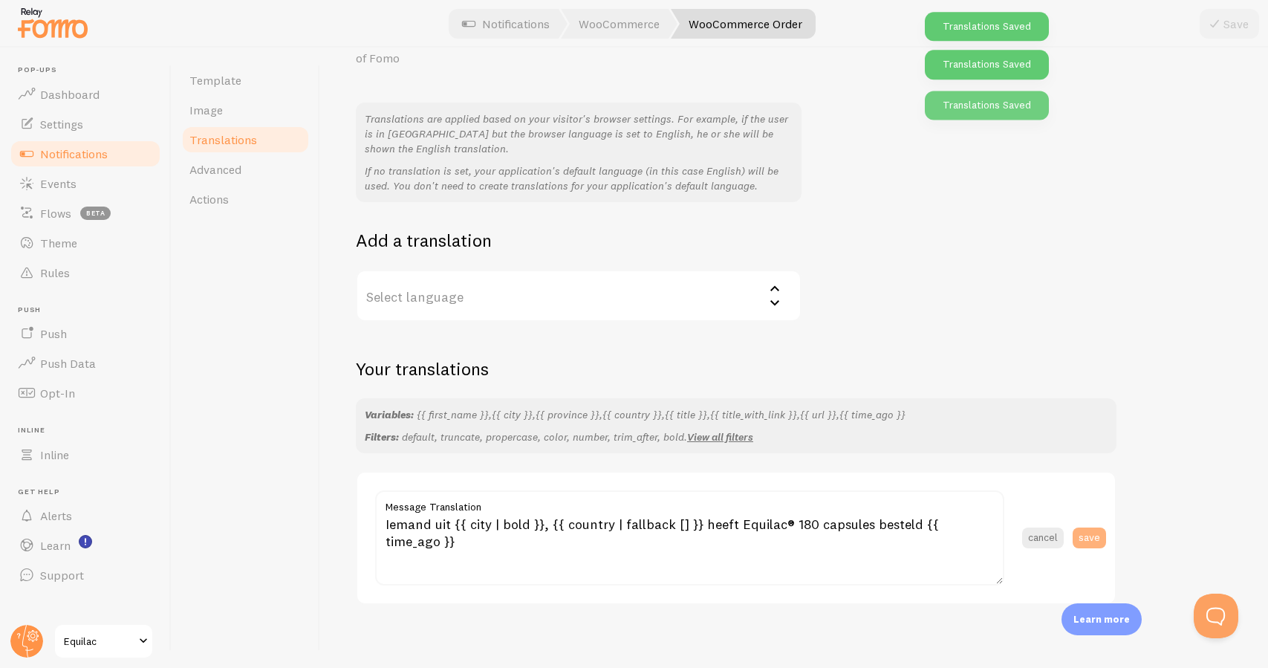
scroll to position [11, 0]
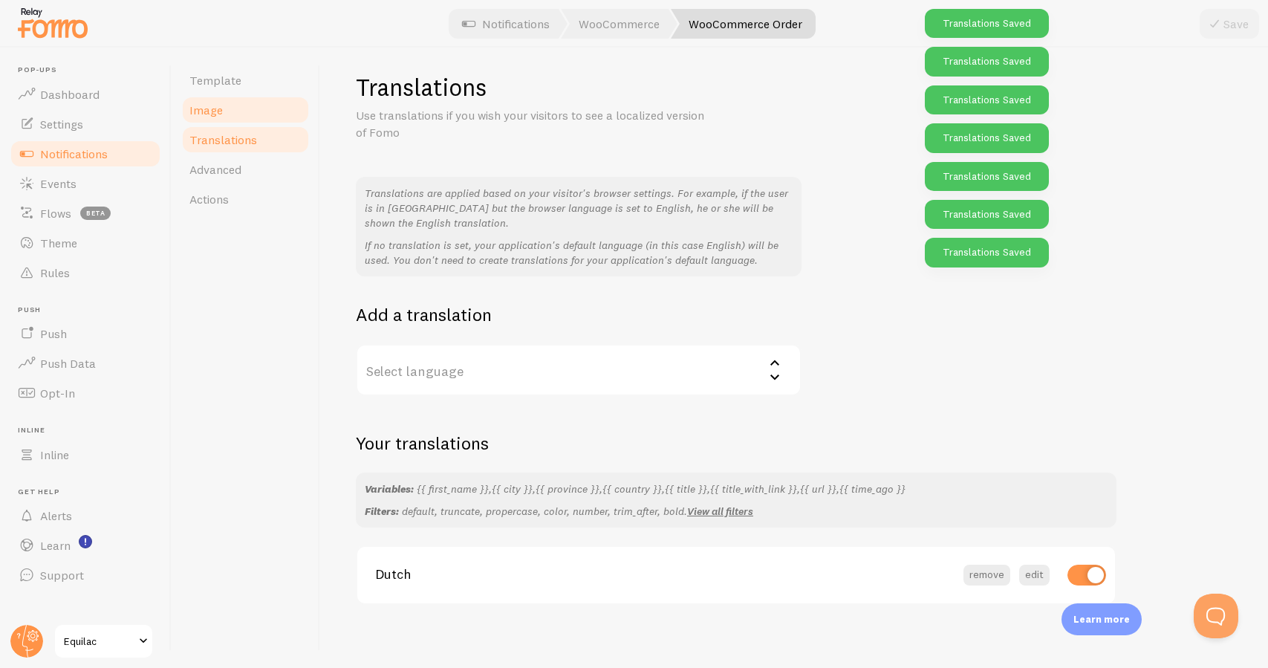
click at [276, 114] on link "Image" at bounding box center [245, 110] width 130 height 30
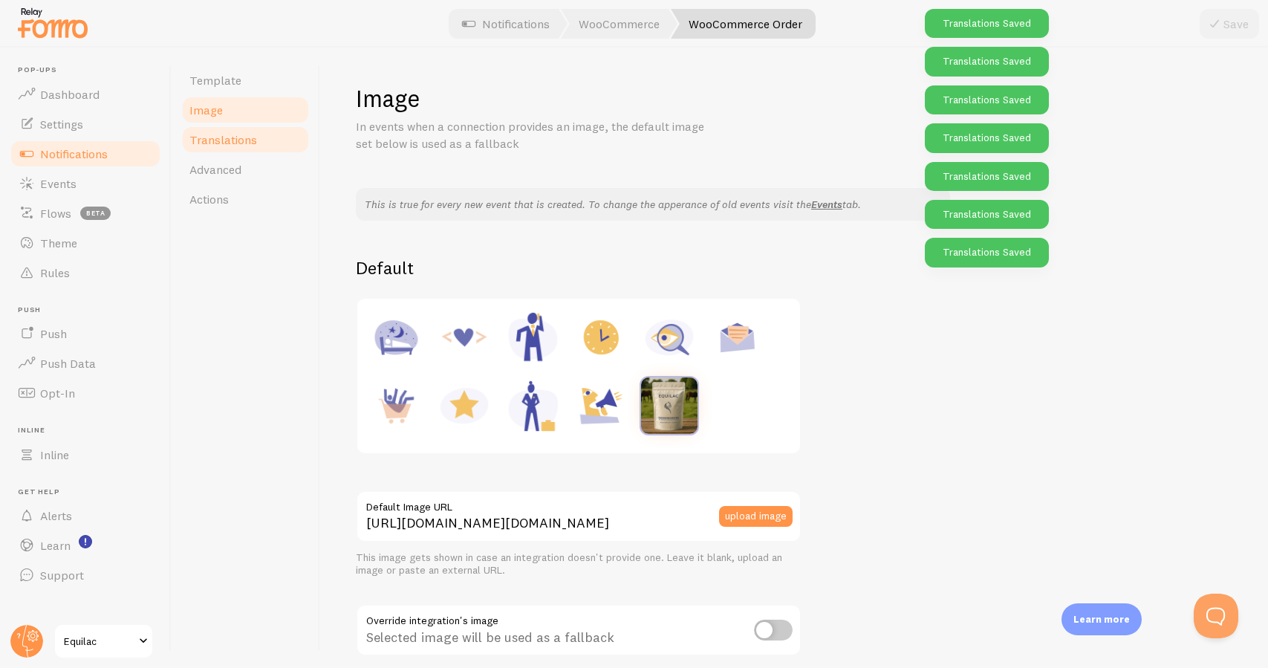
click at [262, 138] on link "Translations" at bounding box center [245, 140] width 130 height 30
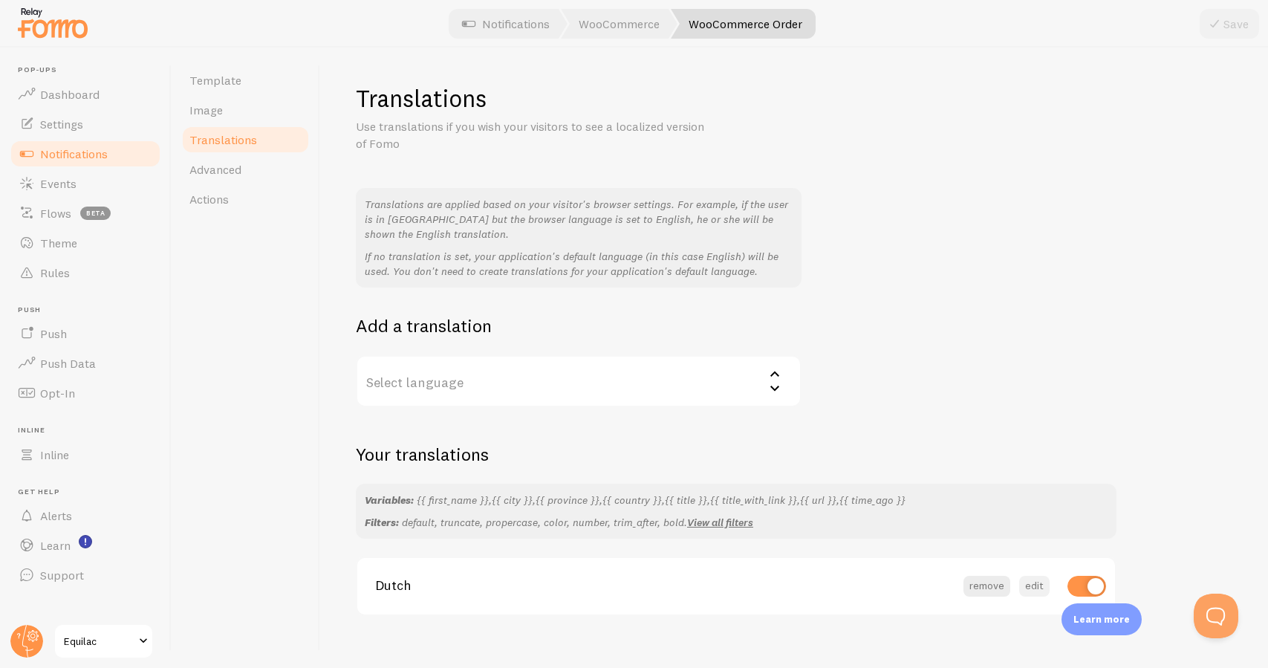
click at [1029, 580] on button "edit" at bounding box center [1034, 586] width 30 height 21
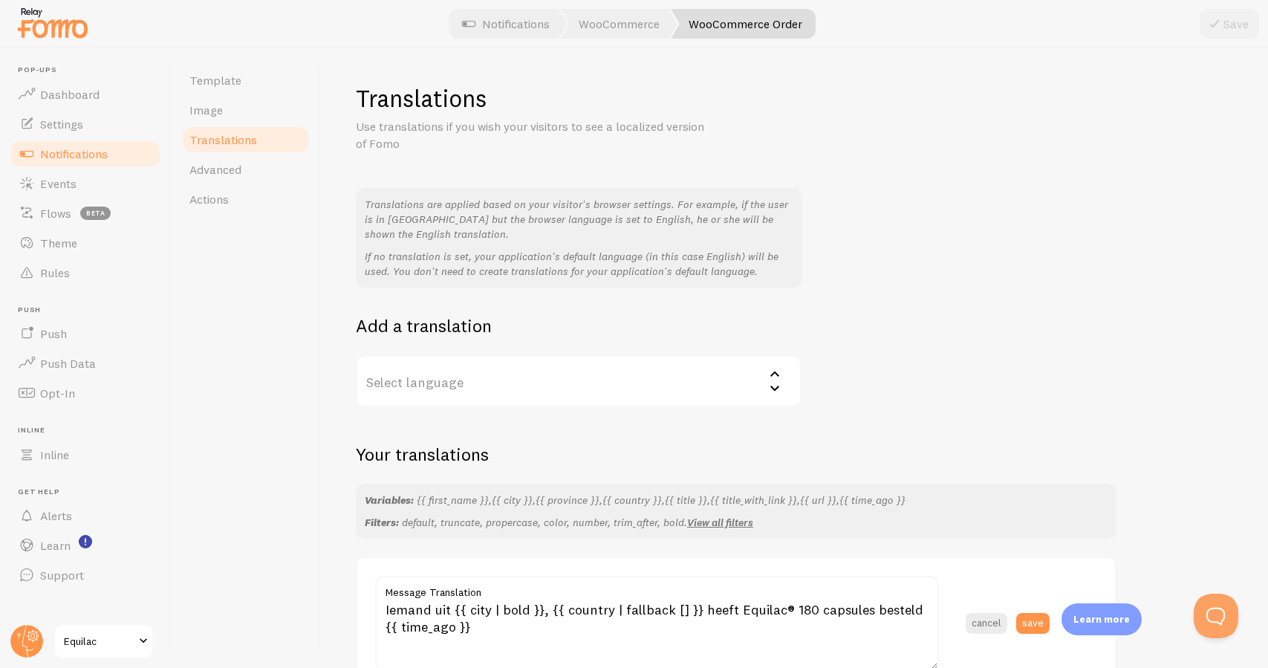
scroll to position [1, 0]
click at [1003, 615] on button "cancel" at bounding box center [986, 622] width 42 height 21
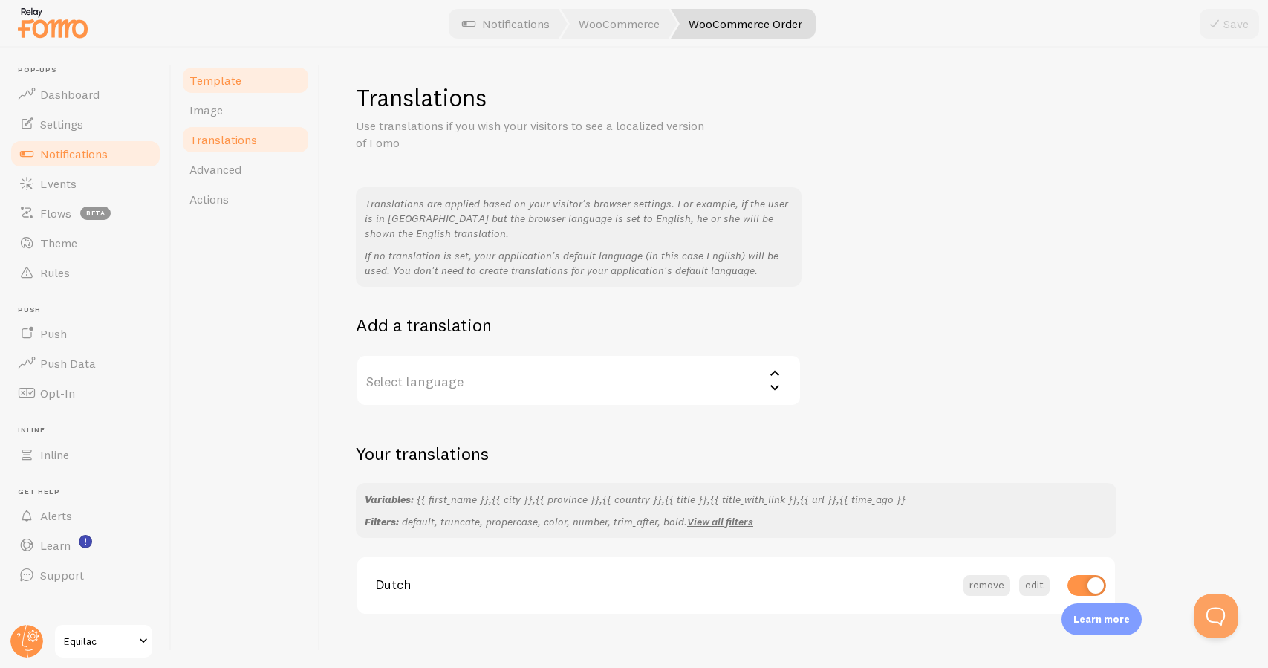
click at [275, 88] on link "Template" at bounding box center [245, 80] width 130 height 30
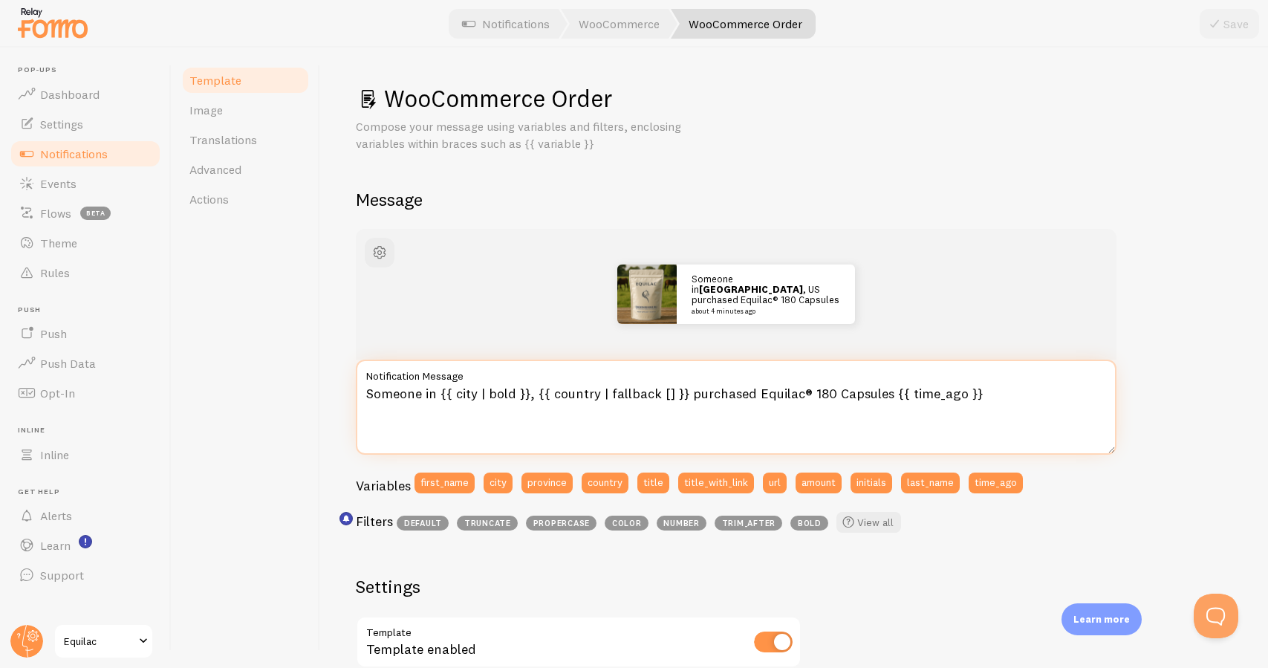
click at [416, 391] on textarea "Someone in {{ city | bold }}, {{ country | fallback [] }} purchased Equilac® 18…" at bounding box center [736, 406] width 761 height 95
click at [519, 411] on textarea "Someone in {{ city | bold }}, {{ country | fallback [] }} purchased Equilac® 18…" at bounding box center [736, 406] width 761 height 95
click at [702, 393] on textarea "Someone in {{ city | bold }}, {{ country | fallback [] }} purchased Equilac® 18…" at bounding box center [736, 406] width 761 height 95
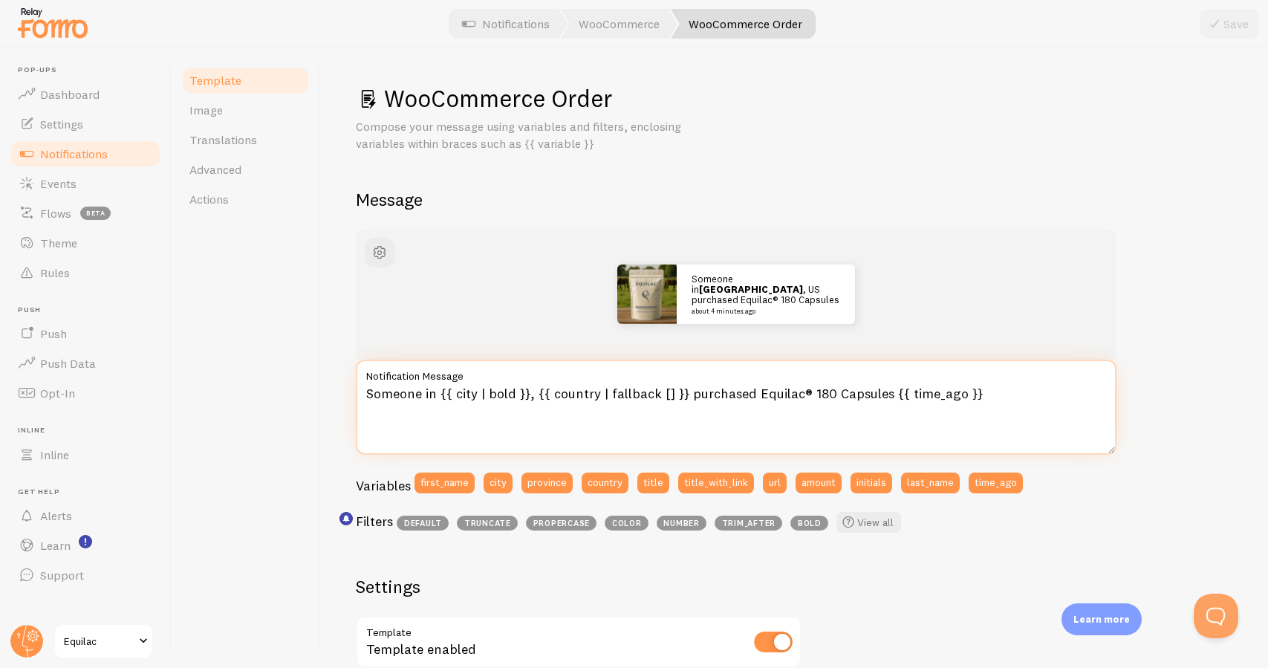
click at [702, 393] on textarea "Someone in {{ city | bold }}, {{ country | fallback [] }} purchased Equilac® 18…" at bounding box center [736, 406] width 761 height 95
paste textarea "has order"
click at [841, 390] on textarea "Someone in {{ city | bold }}, {{ country | fallback [] }} has ordered Equilac® …" at bounding box center [736, 406] width 761 height 95
type textarea "Someone in {{ city | bold }}, {{ country | fallback [] }} has ordered Equilac® …"
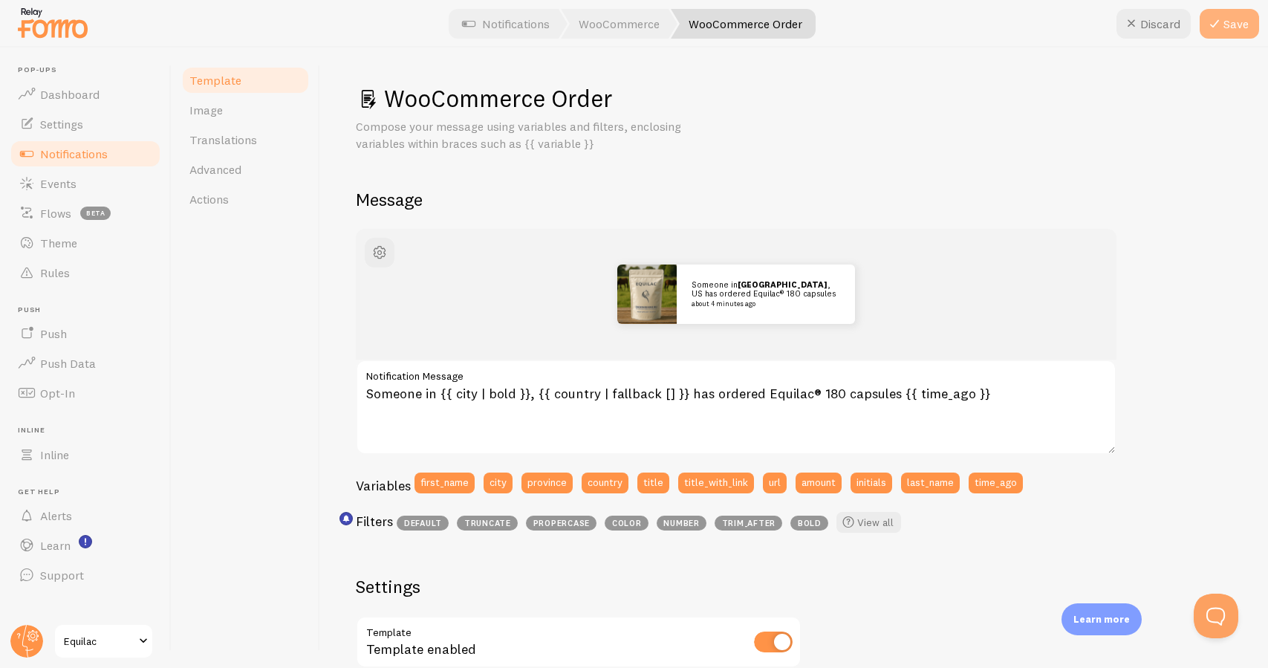
click at [1232, 34] on button "Save" at bounding box center [1228, 24] width 59 height 30
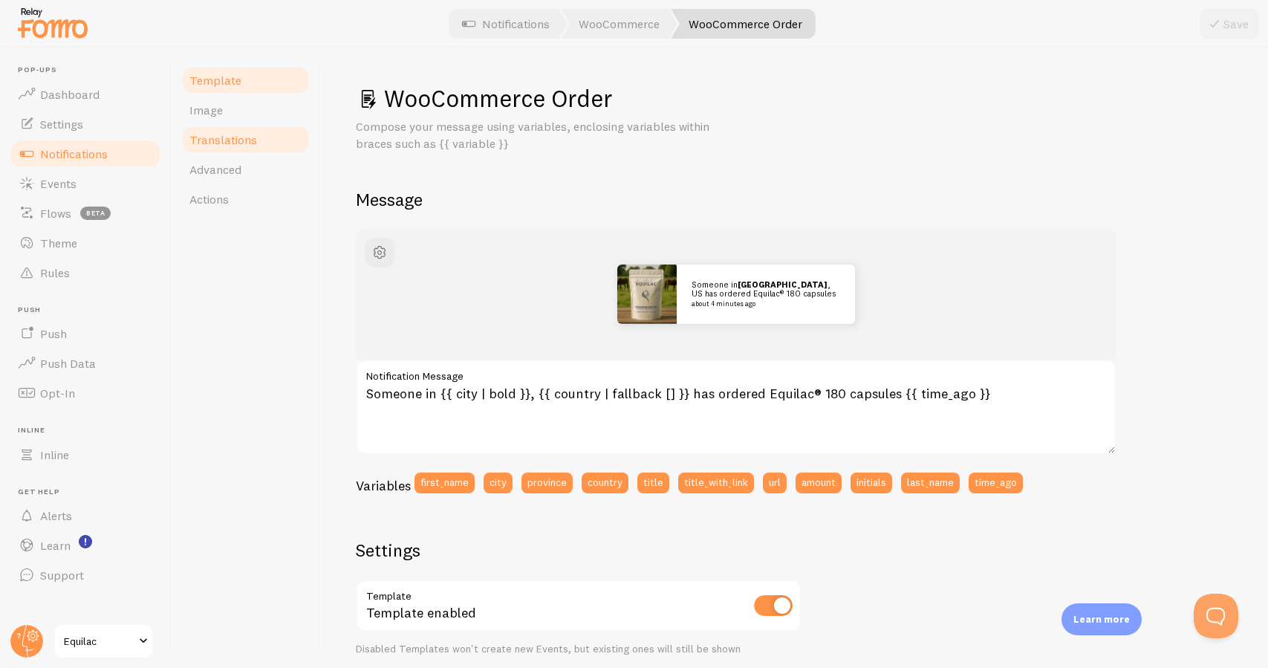
click at [246, 137] on span "Translations" at bounding box center [223, 139] width 68 height 15
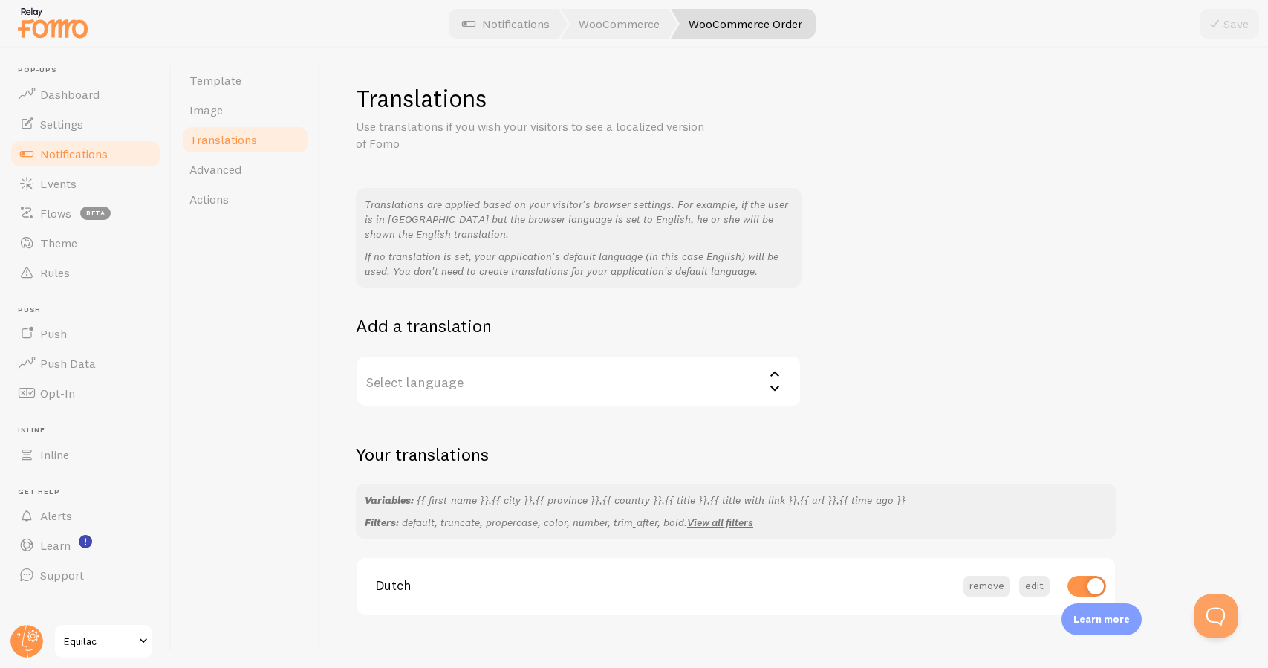
click at [559, 376] on label "Select language" at bounding box center [579, 381] width 446 height 52
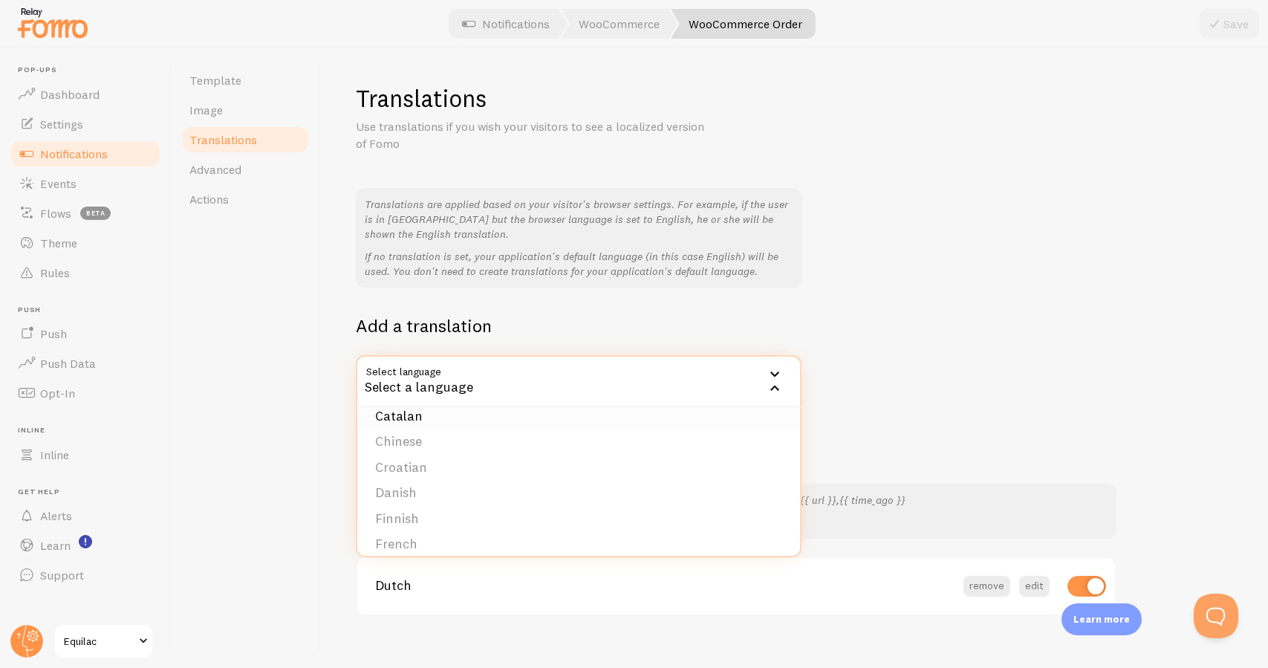
scroll to position [69, 0]
click at [497, 526] on li "French" at bounding box center [578, 539] width 443 height 26
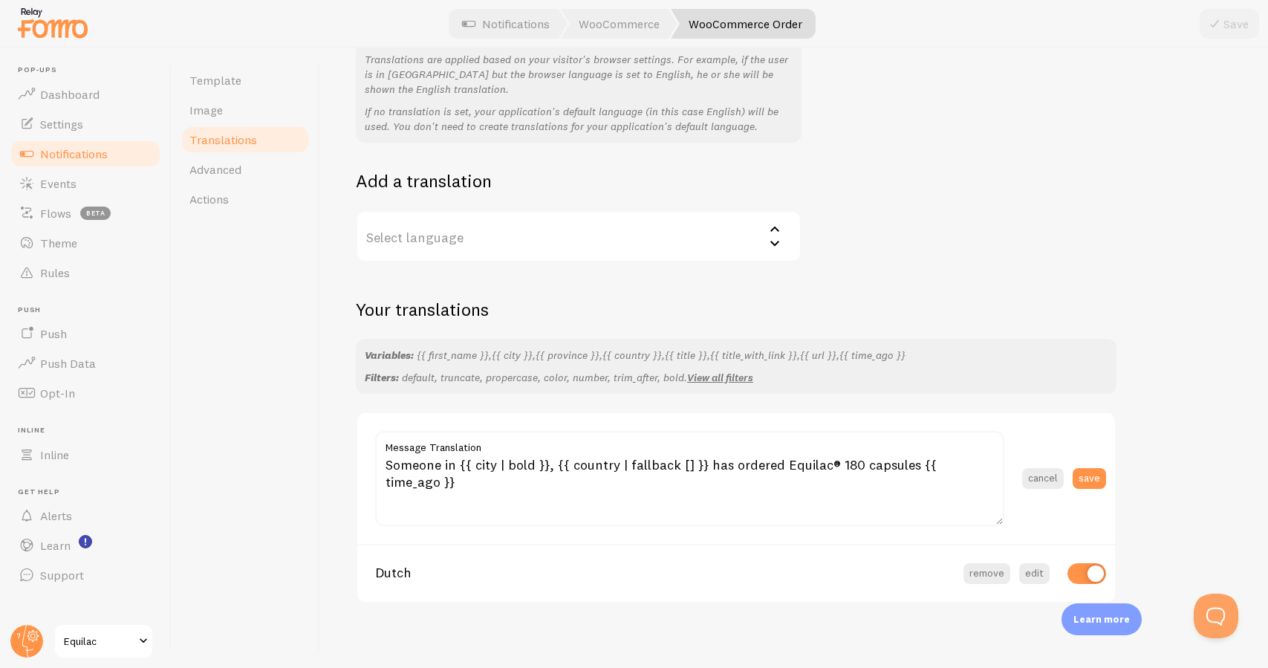
scroll to position [143, 0]
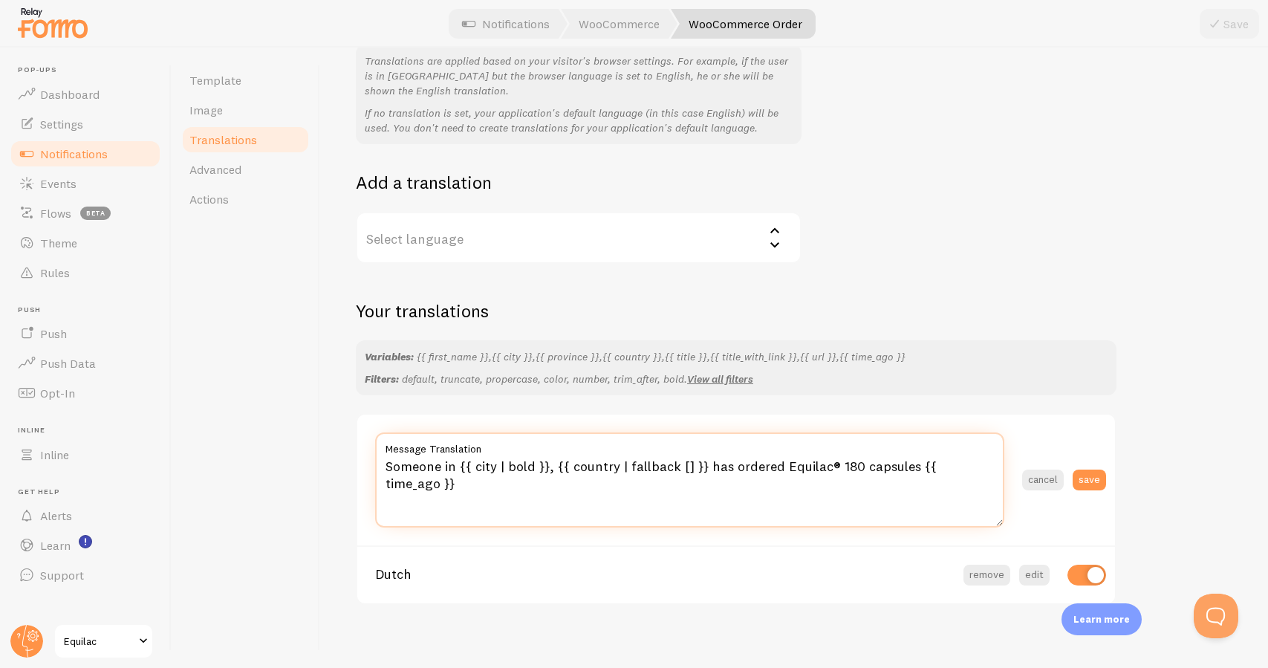
click at [1000, 464] on textarea "Someone in {{ city | bold }}, {{ country | fallback [] }} has ordered Equilac® …" at bounding box center [689, 479] width 629 height 95
paste textarea "Quelqu’un à {{ city | bold }}, {{ country | fallback [] }} a commandé Equilac® …"
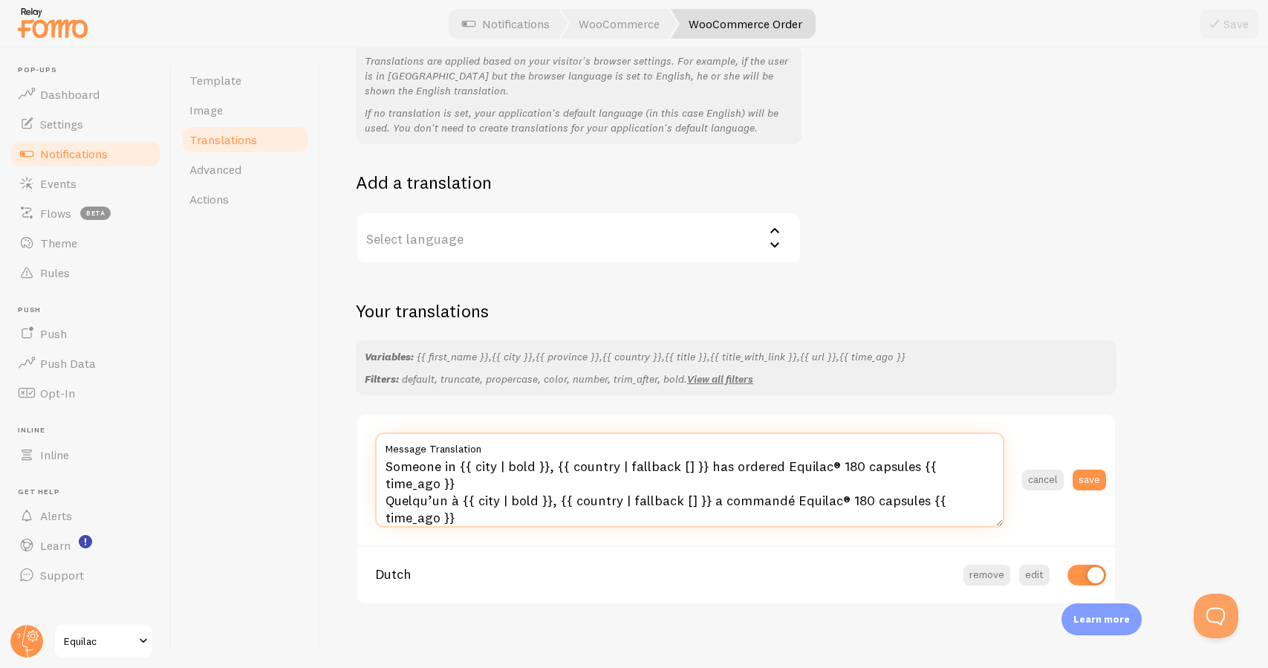
click at [524, 460] on textarea "Someone in {{ city | bold }}, {{ country | fallback [] }} has ordered Equilac® …" at bounding box center [689, 479] width 629 height 95
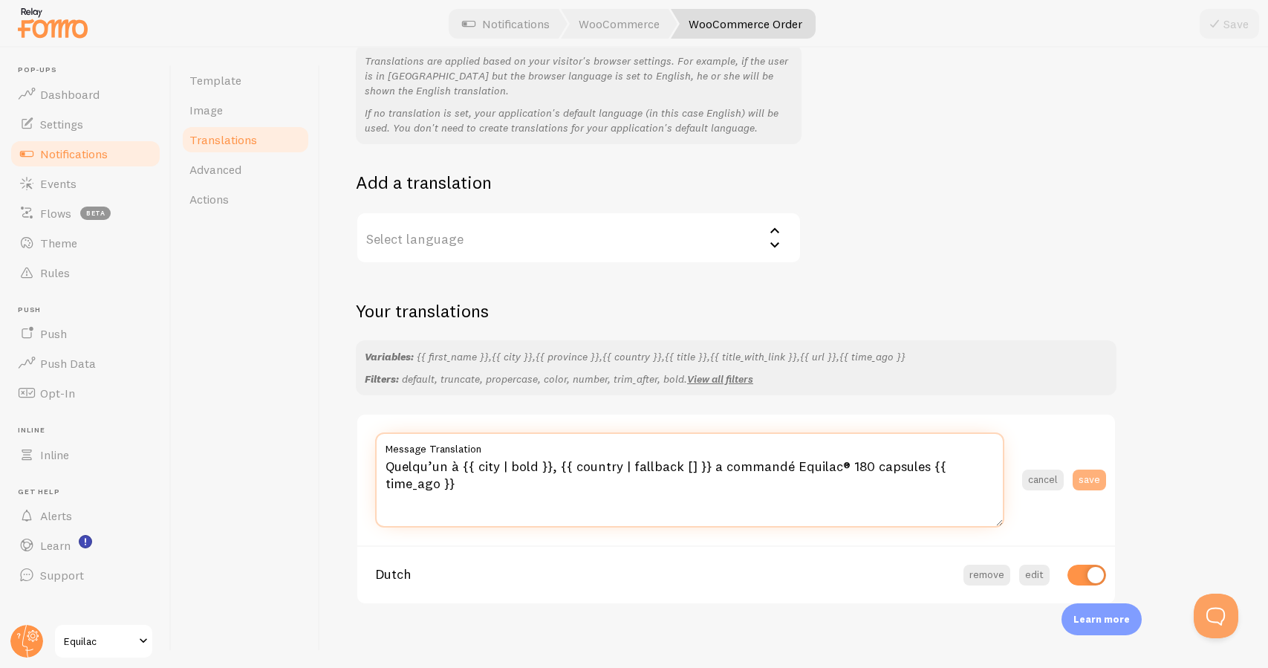
type textarea "Quelqu’un à {{ city | bold }}, {{ country | fallback [] }} a commandé Equilac® …"
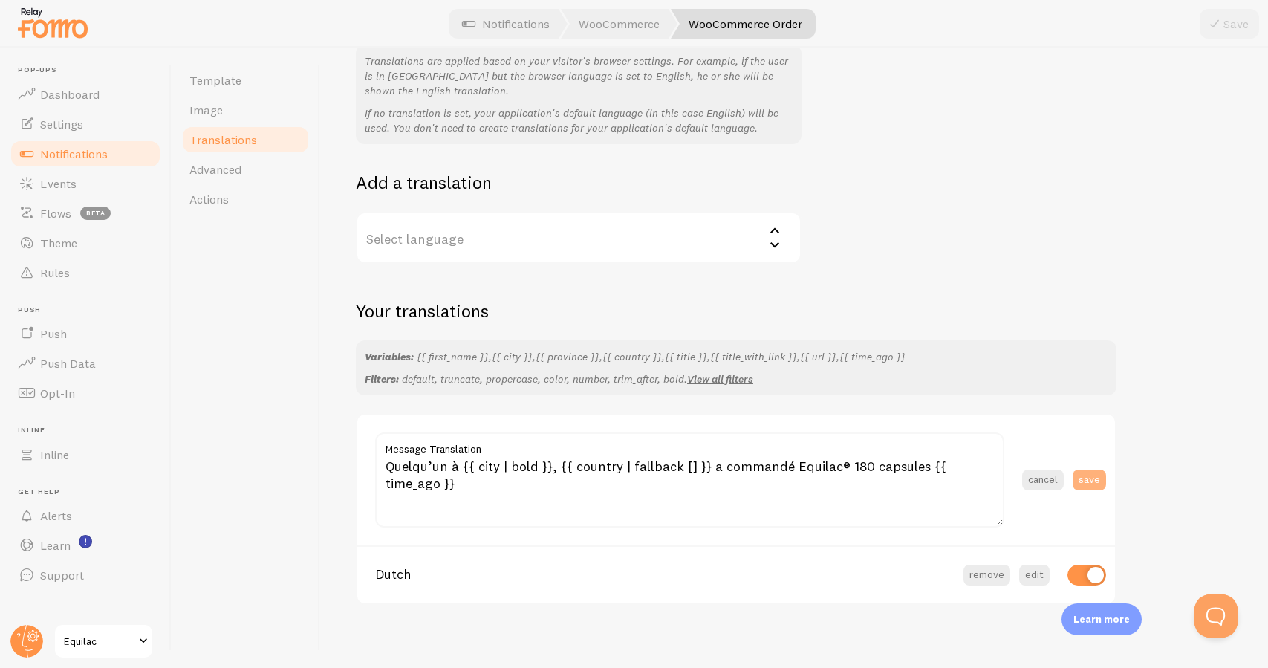
click at [1101, 471] on button "save" at bounding box center [1088, 479] width 33 height 21
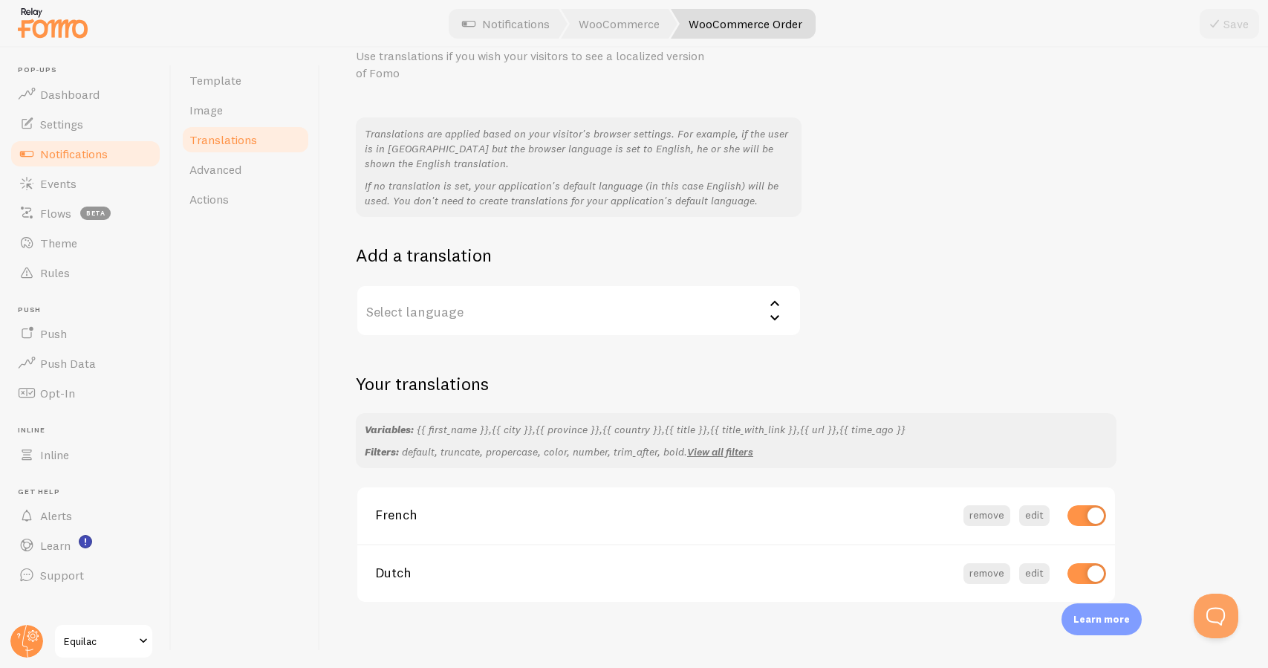
scroll to position [69, 0]
click at [521, 288] on label "Select language" at bounding box center [579, 312] width 446 height 52
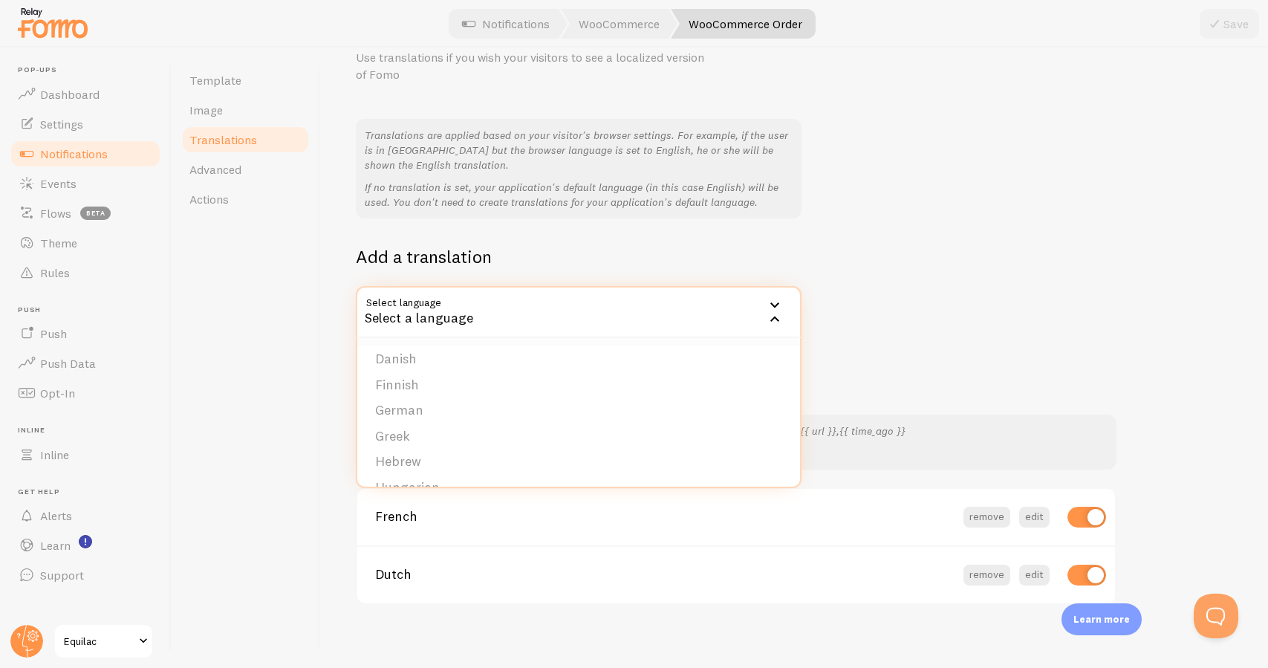
scroll to position [125, 0]
click at [479, 401] on li "German" at bounding box center [578, 414] width 443 height 26
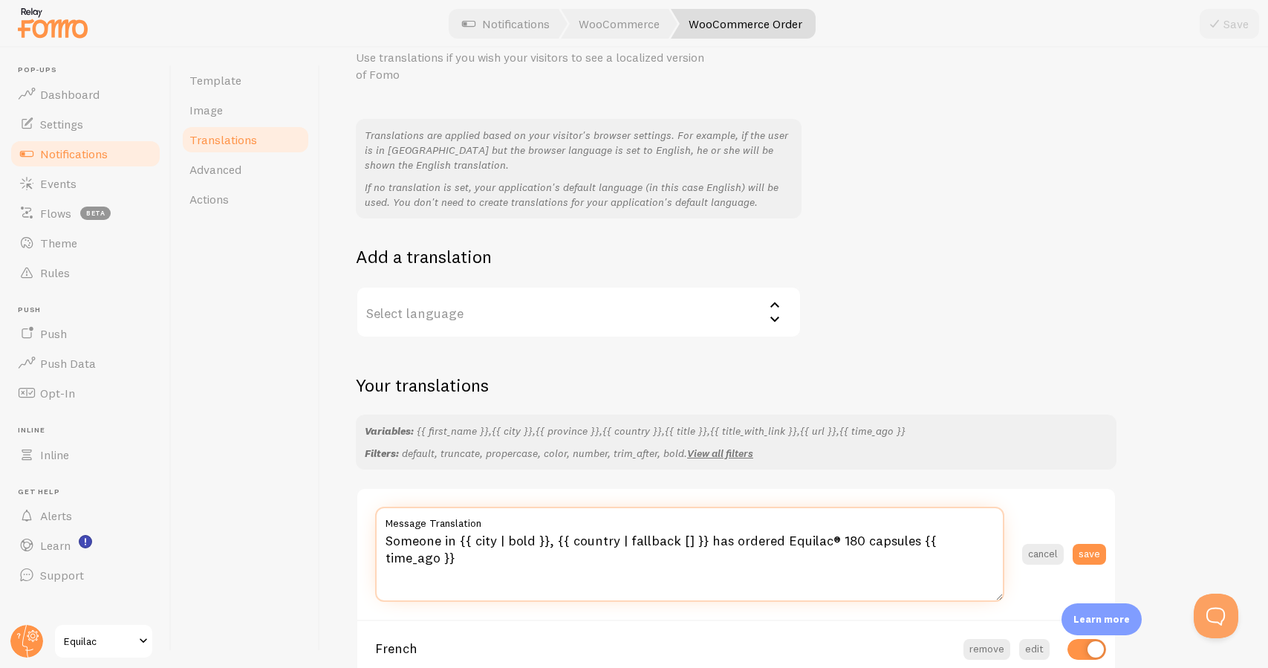
click at [569, 530] on textarea "Someone in {{ city | bold }}, {{ country | fallback [] }} has ordered Equilac® …" at bounding box center [689, 554] width 629 height 95
paste textarea "Jemand in {{ city | bold }}, {{ country | fallback [] }} hat Equilac® 180 Kapse…"
type textarea "Jemand in {{ city | bold }}, {{ country | fallback [] }} hat Equilac® 180 Kapse…"
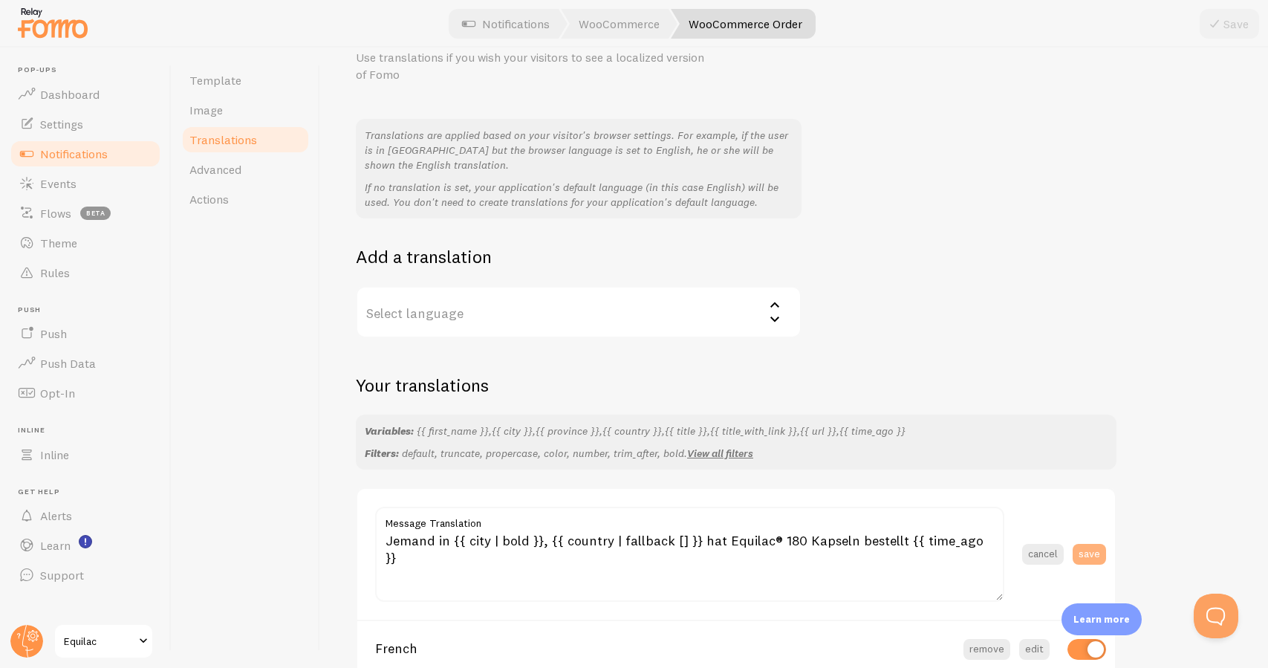
click at [1092, 550] on button "save" at bounding box center [1088, 554] width 33 height 21
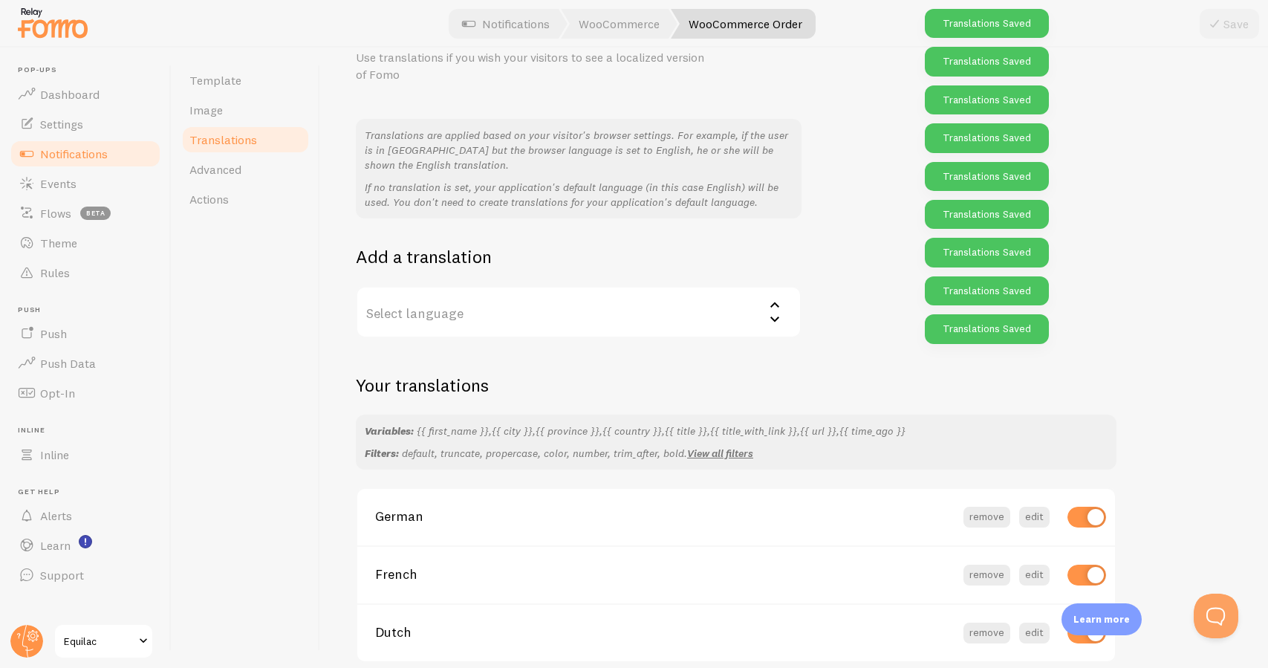
click at [560, 308] on label "Select language" at bounding box center [579, 312] width 446 height 52
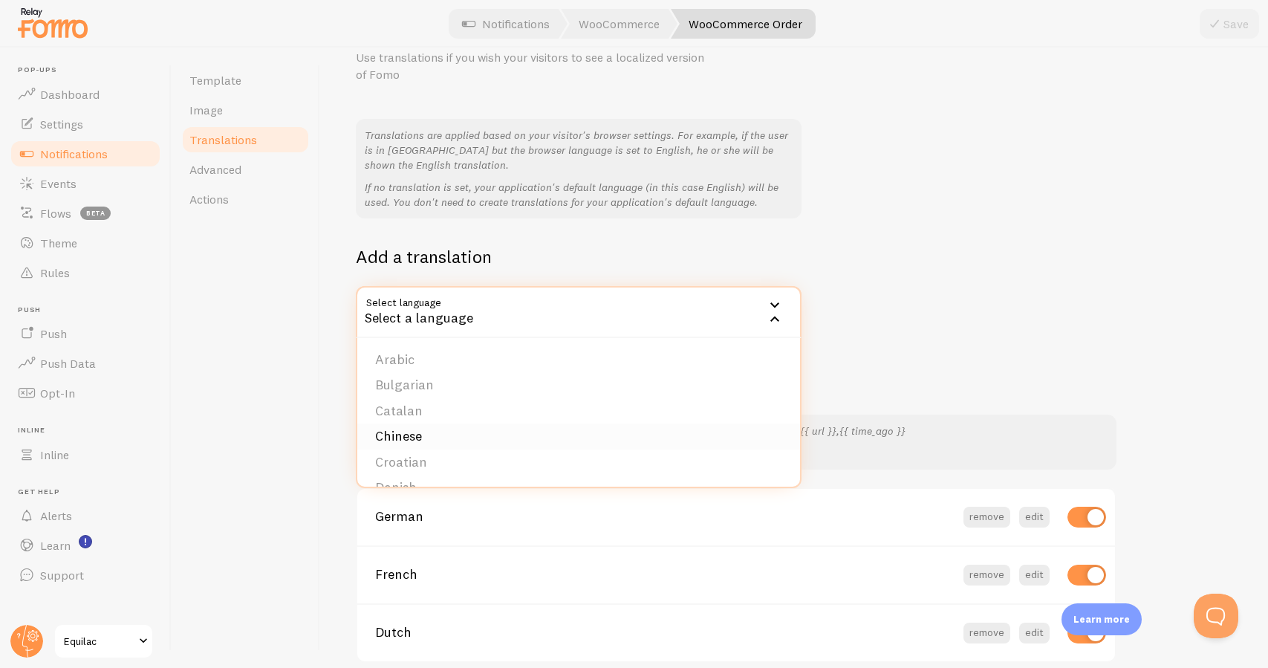
scroll to position [0, 0]
click at [509, 413] on li "Spanish" at bounding box center [578, 423] width 443 height 26
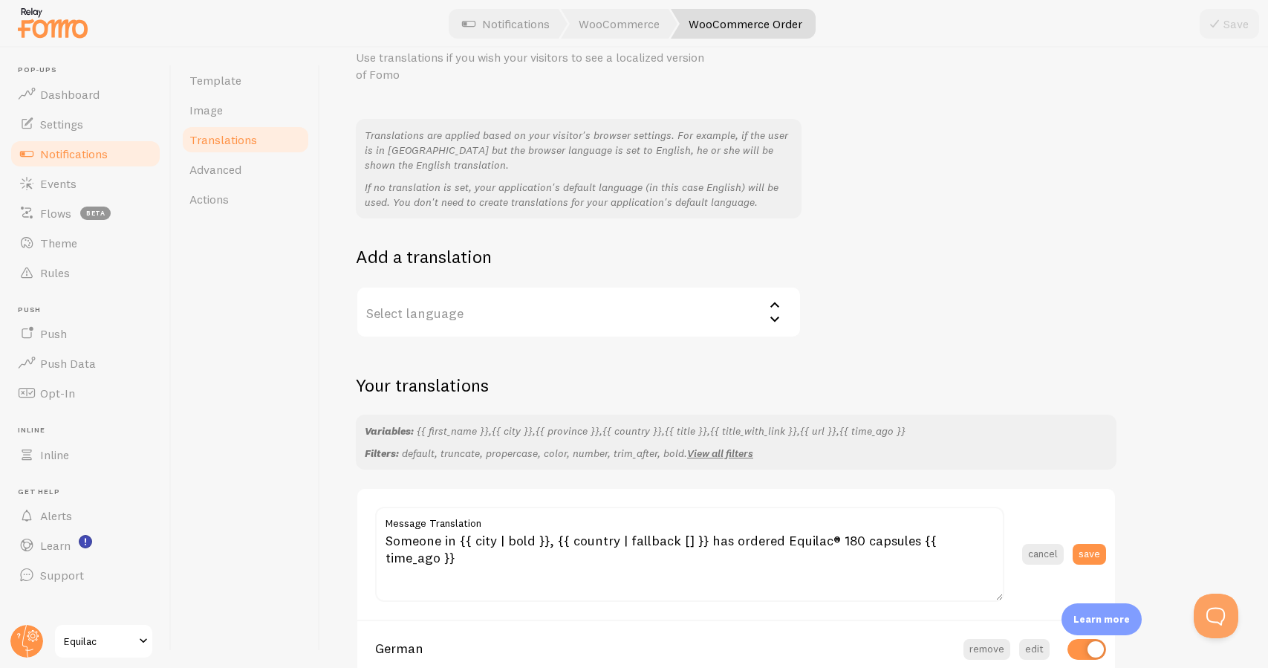
scroll to position [475, 0]
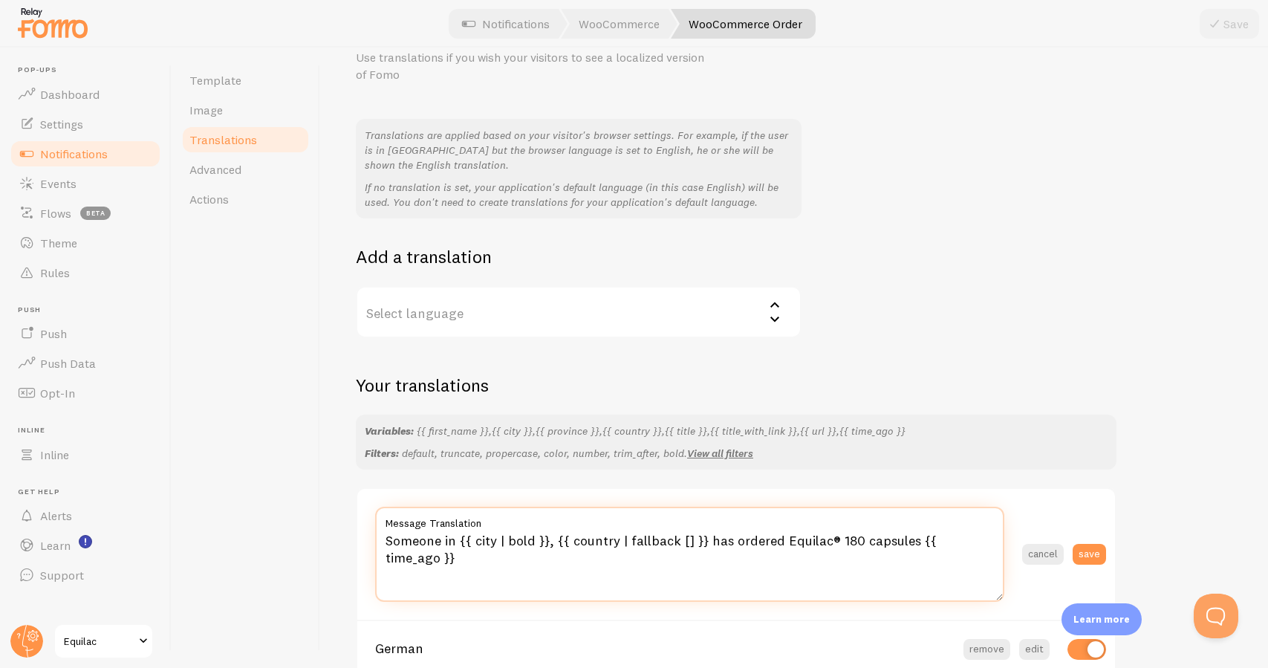
click at [561, 529] on textarea "Someone in {{ city | bold }}, {{ country | fallback [] }} has ordered Equilac® …" at bounding box center [689, 554] width 629 height 95
paste textarea "Alguien en {{ city | bold }}, {{ country | fallback [] }} ha pedido Equilac® 18…"
type textarea "Alguien en {{ city | bold }}, {{ country | fallback [] }} ha pedido Equilac® 18…"
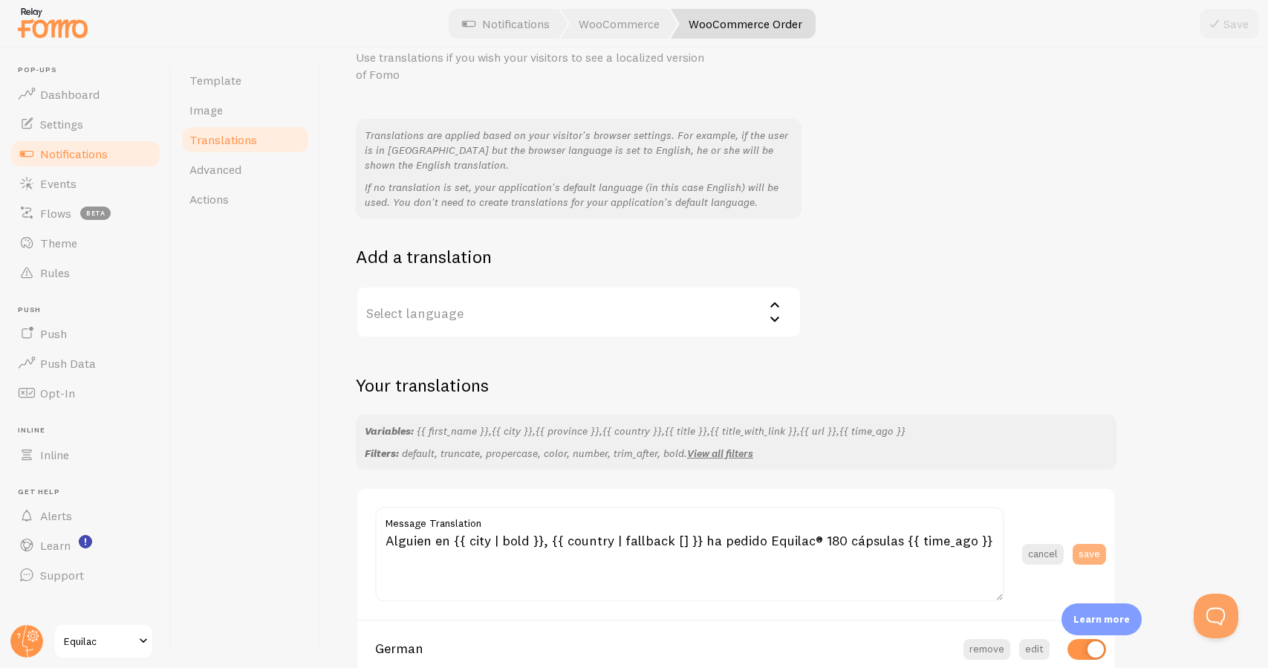
click at [1091, 547] on button "save" at bounding box center [1088, 554] width 33 height 21
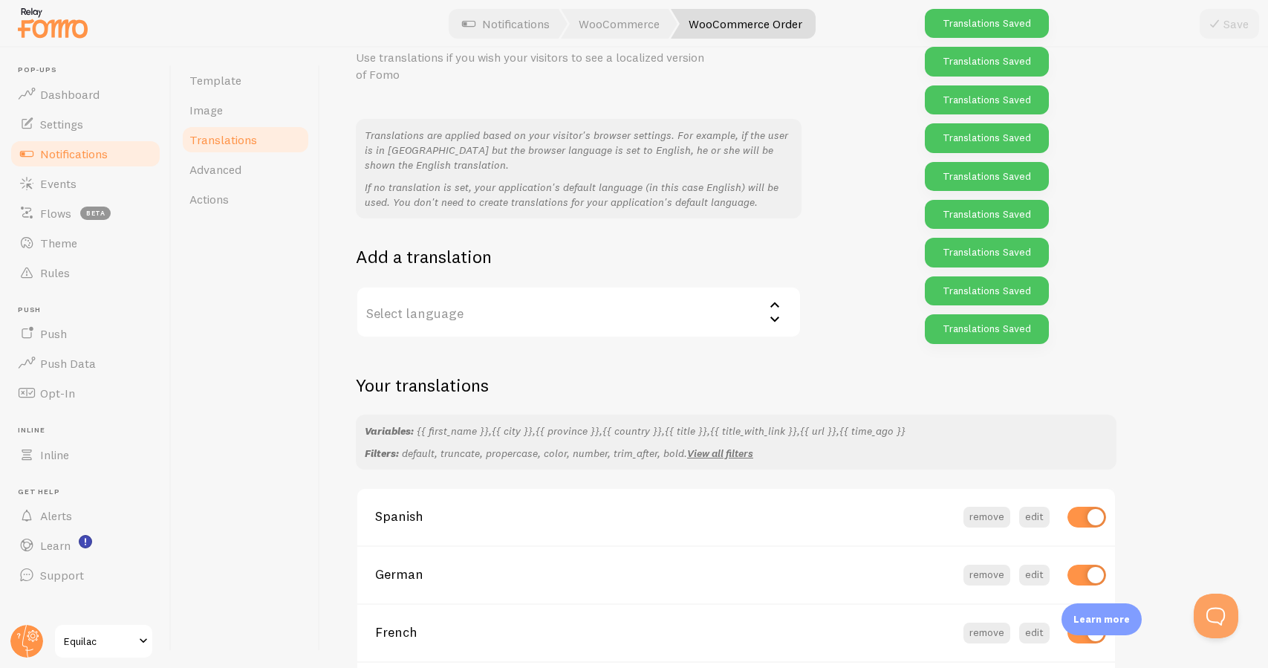
click at [631, 306] on label "Select language" at bounding box center [579, 312] width 446 height 52
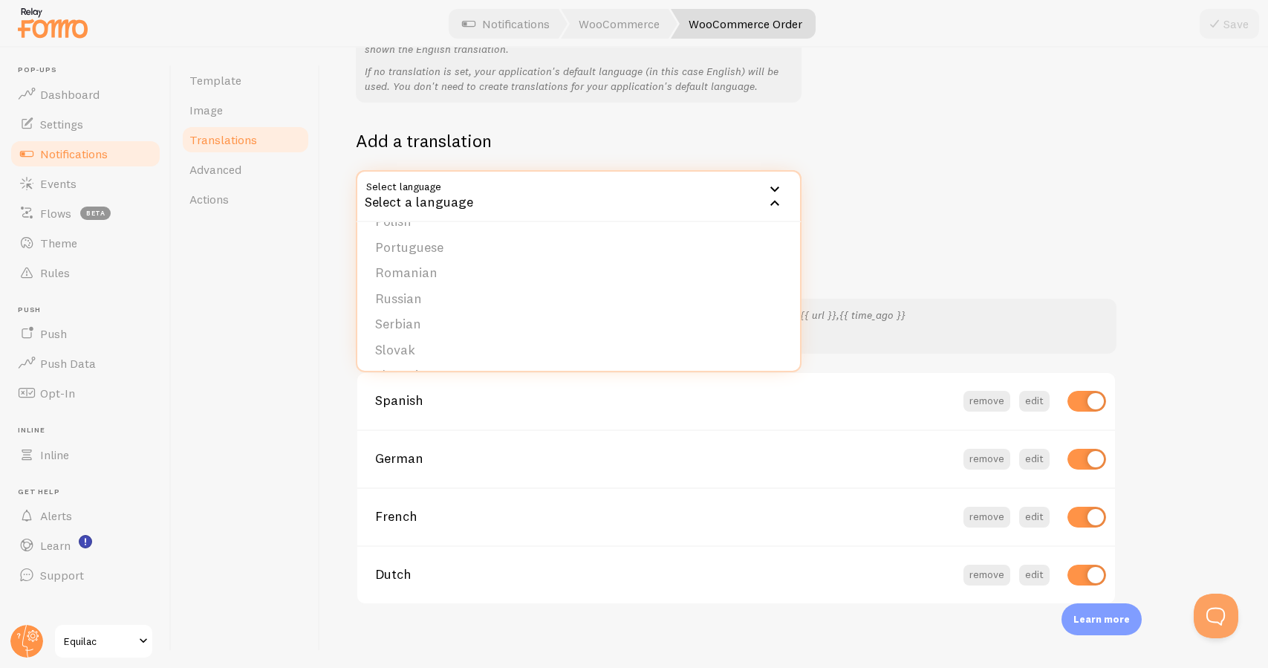
scroll to position [381, 0]
click at [534, 271] on li "Portuguese" at bounding box center [578, 273] width 443 height 26
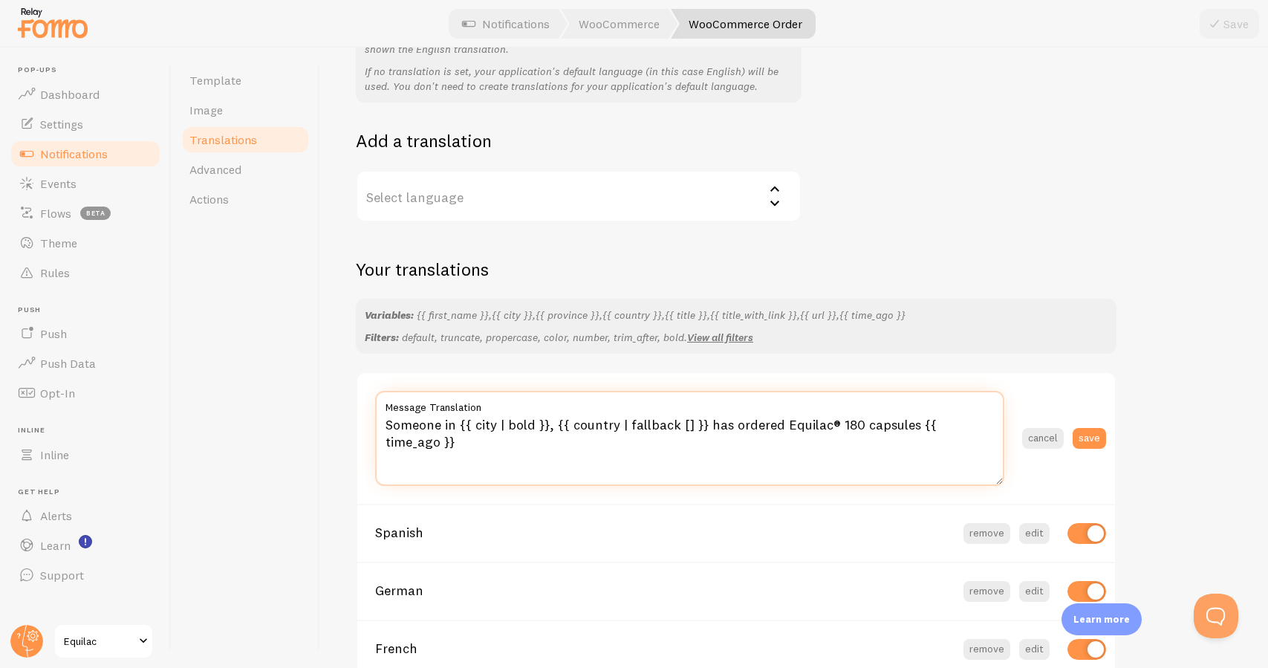
click at [661, 412] on textarea "Someone in {{ city | bold }}, {{ country | fallback [] }} has ordered Equilac® …" at bounding box center [689, 438] width 629 height 95
paste textarea "Alguém em {{ city | bold }}, {{ country | fallback [] }} encomendou Equilac® 18…"
type textarea "Alguém em {{ city | bold }}, {{ country | fallback [] }} encomendou Equilac® 18…"
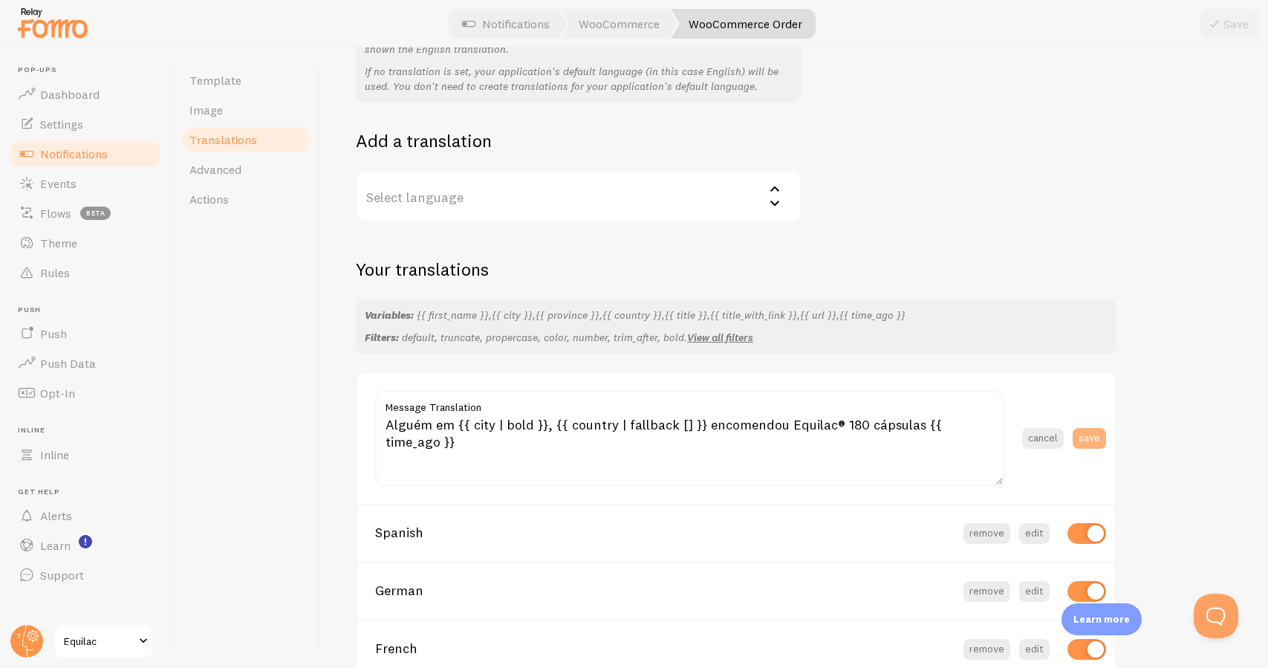
click at [1101, 434] on button "save" at bounding box center [1088, 438] width 33 height 21
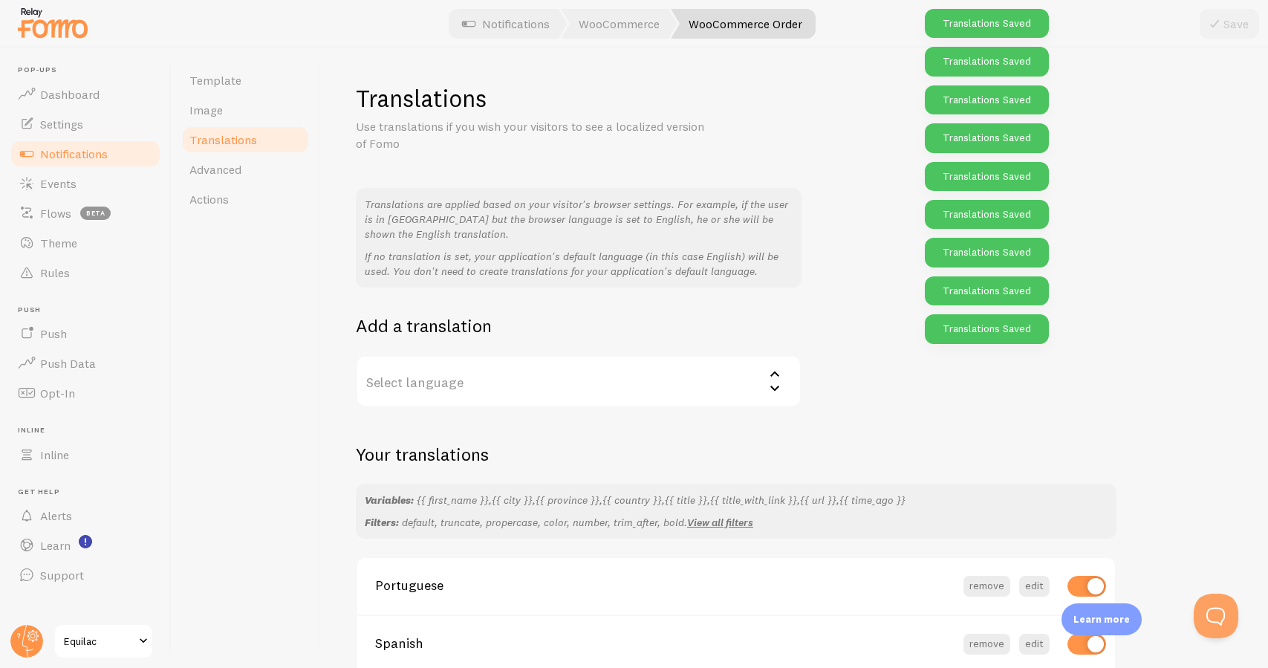
scroll to position [0, 0]
click at [457, 377] on label "Select language" at bounding box center [579, 381] width 446 height 52
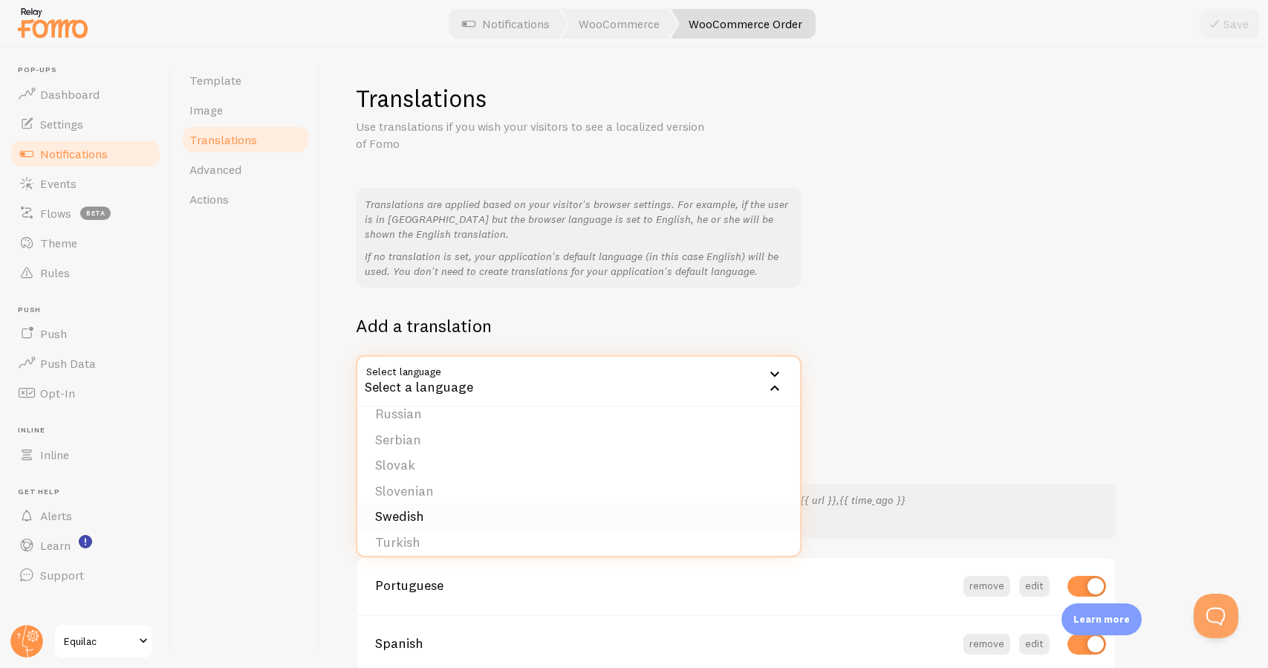
click at [444, 504] on li "Swedish" at bounding box center [578, 517] width 443 height 26
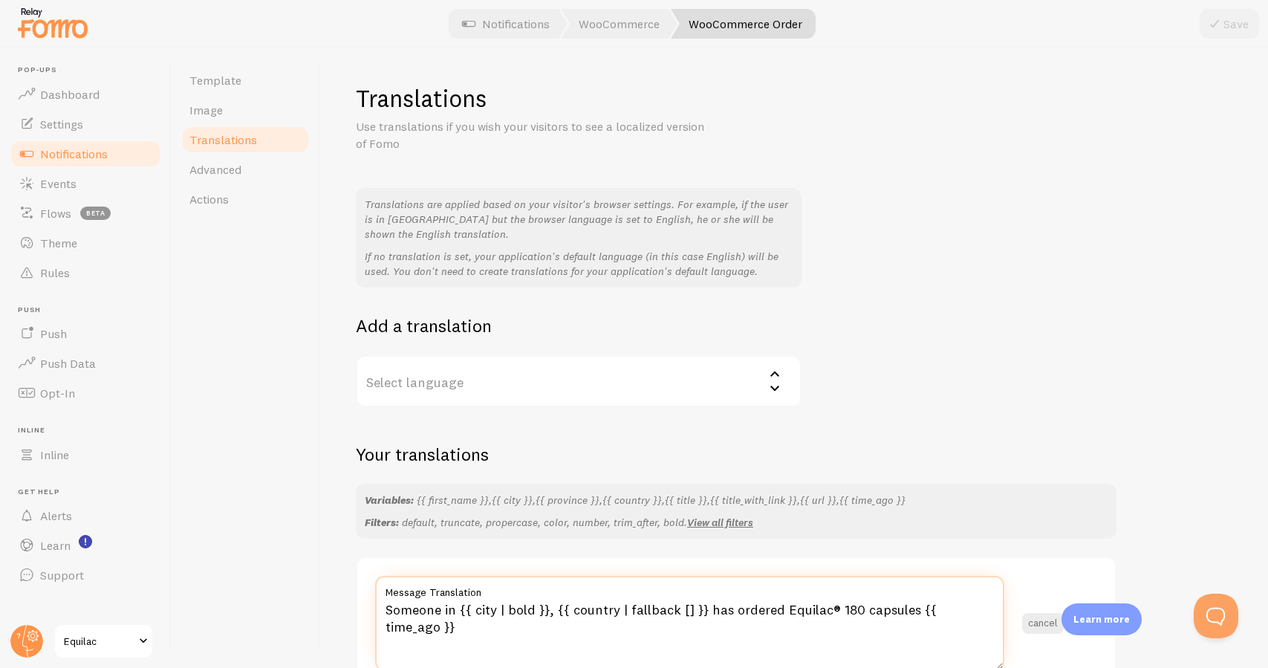
click at [670, 606] on textarea "Someone in {{ city | bold }}, {{ country | fallback [] }} has ordered Equilac® …" at bounding box center [689, 623] width 629 height 95
paste textarea "Någon i {{ city | bold }}, {{ country | fallback [] }} har beställt Equilac® 18…"
type textarea "Någon i {{ city | bold }}, {{ country | fallback [] }} har beställt Equilac® 18…"
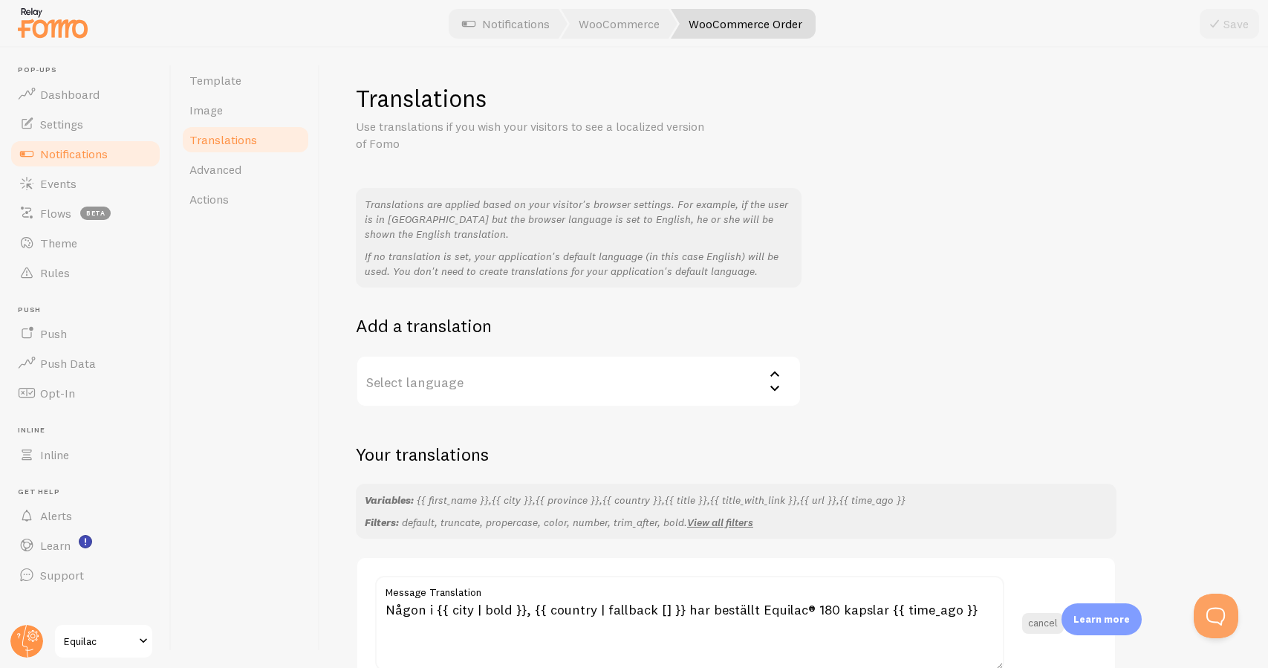
click at [1152, 561] on div "Translations Use translations if you wish your visitors to see a localized vers…" at bounding box center [794, 531] width 876 height 896
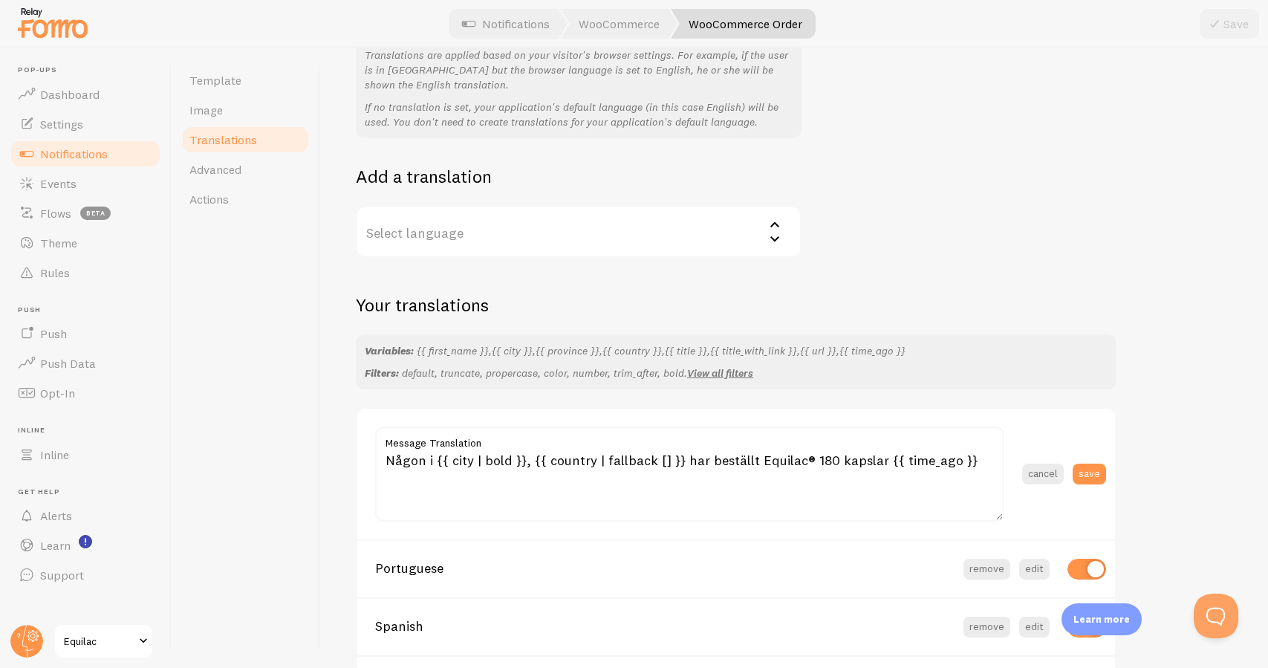
scroll to position [208, 0]
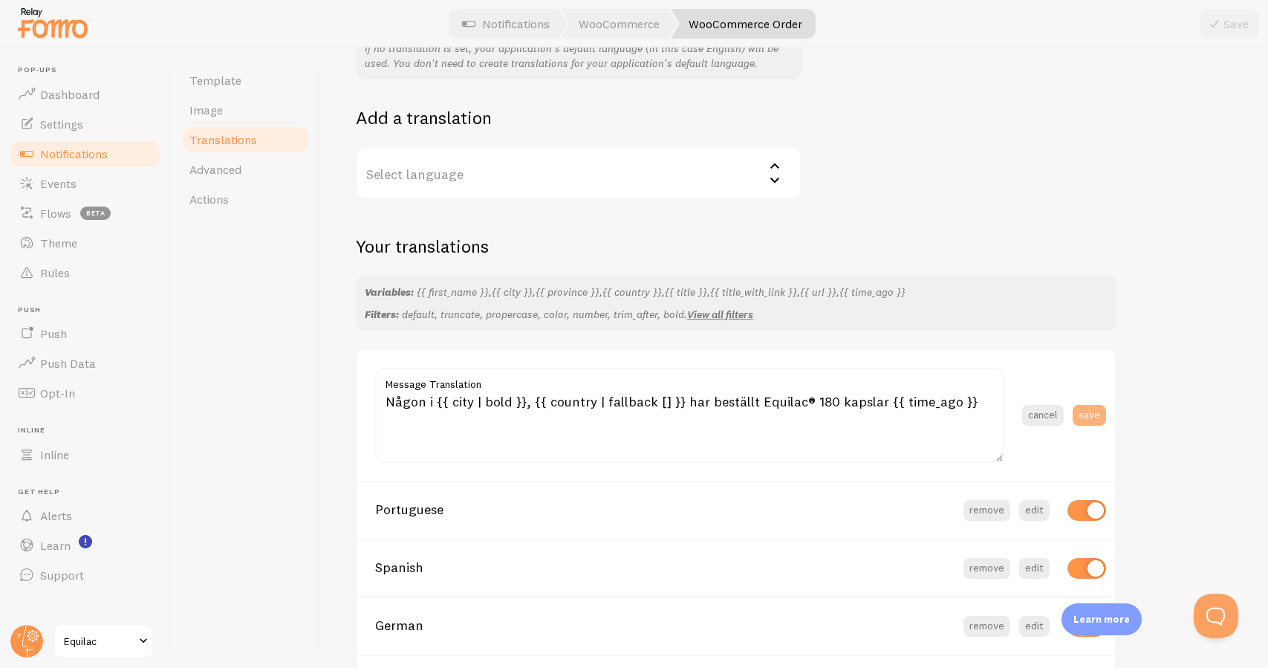
click at [1100, 409] on button "save" at bounding box center [1088, 415] width 33 height 21
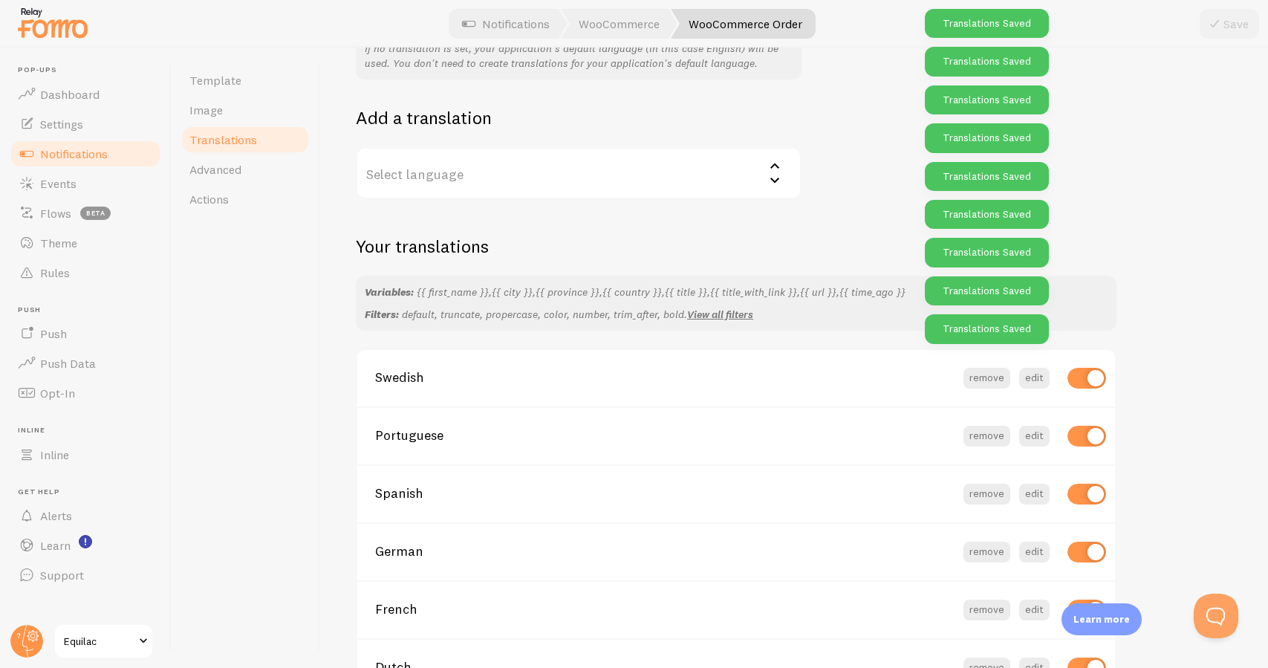
click at [502, 178] on label "Select language" at bounding box center [579, 173] width 446 height 52
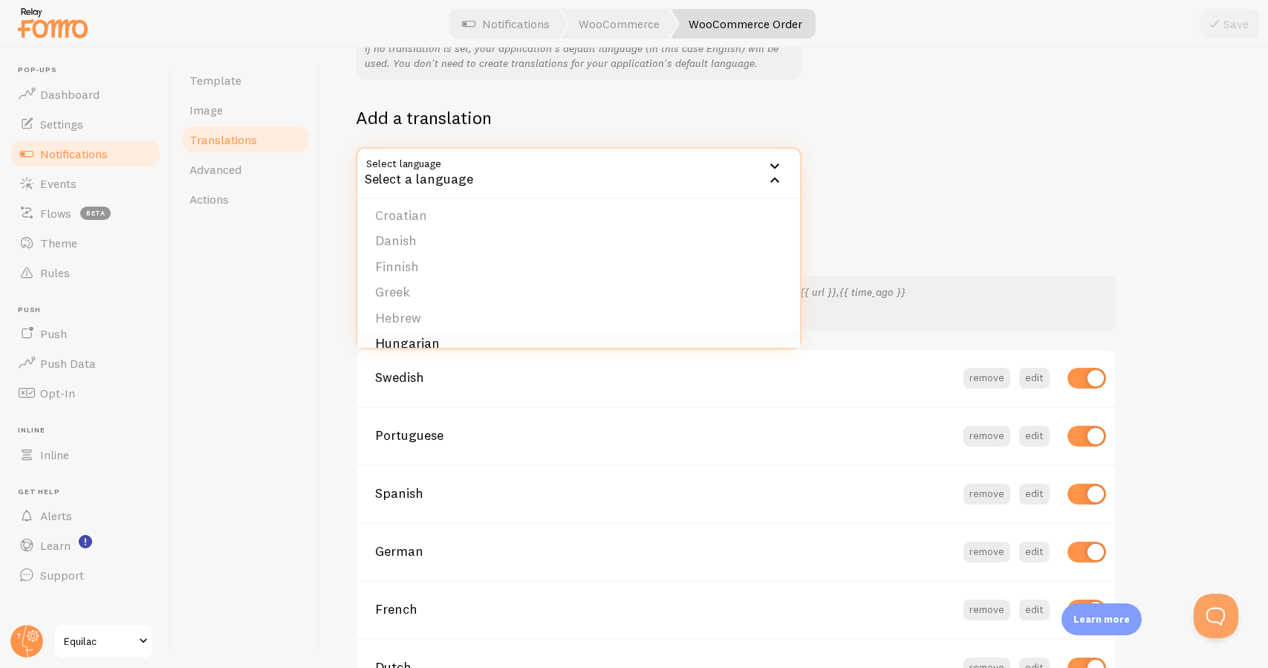
scroll to position [103, 0]
click at [486, 244] on li "Danish" at bounding box center [578, 245] width 443 height 26
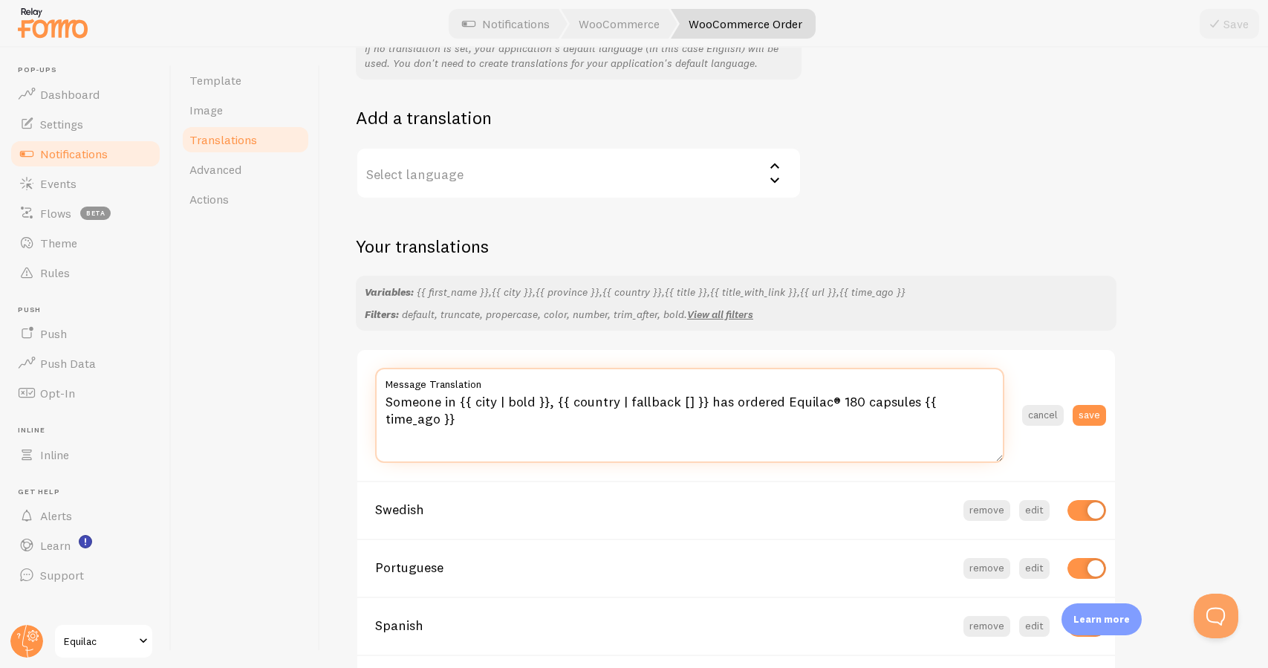
click at [616, 398] on textarea "Someone in {{ city | bold }}, {{ country | fallback [] }} has ordered Equilac® …" at bounding box center [689, 415] width 629 height 95
paste textarea "Nogen i {{ city | bold }}, {{ country | fallback [] }} har bestilt Equilac® 180…"
type textarea "Nogen i {{ city | bold }}, {{ country | fallback [] }} har bestilt Equilac® 180…"
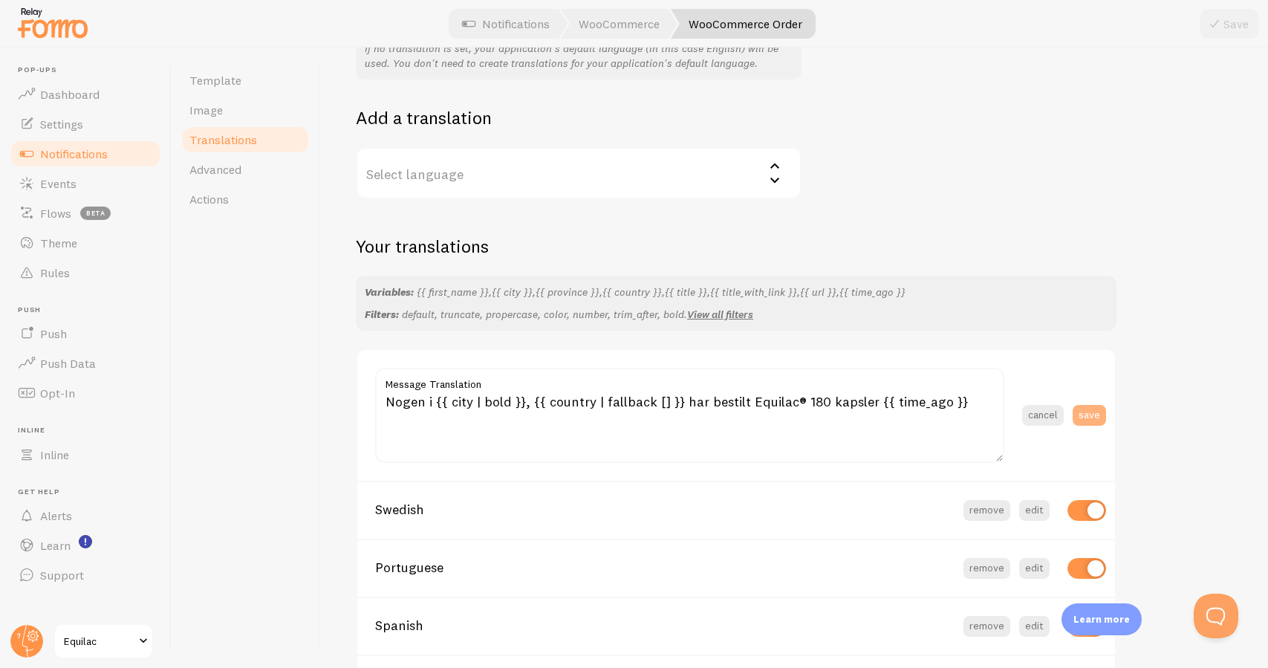
click at [1098, 414] on button "save" at bounding box center [1088, 415] width 33 height 21
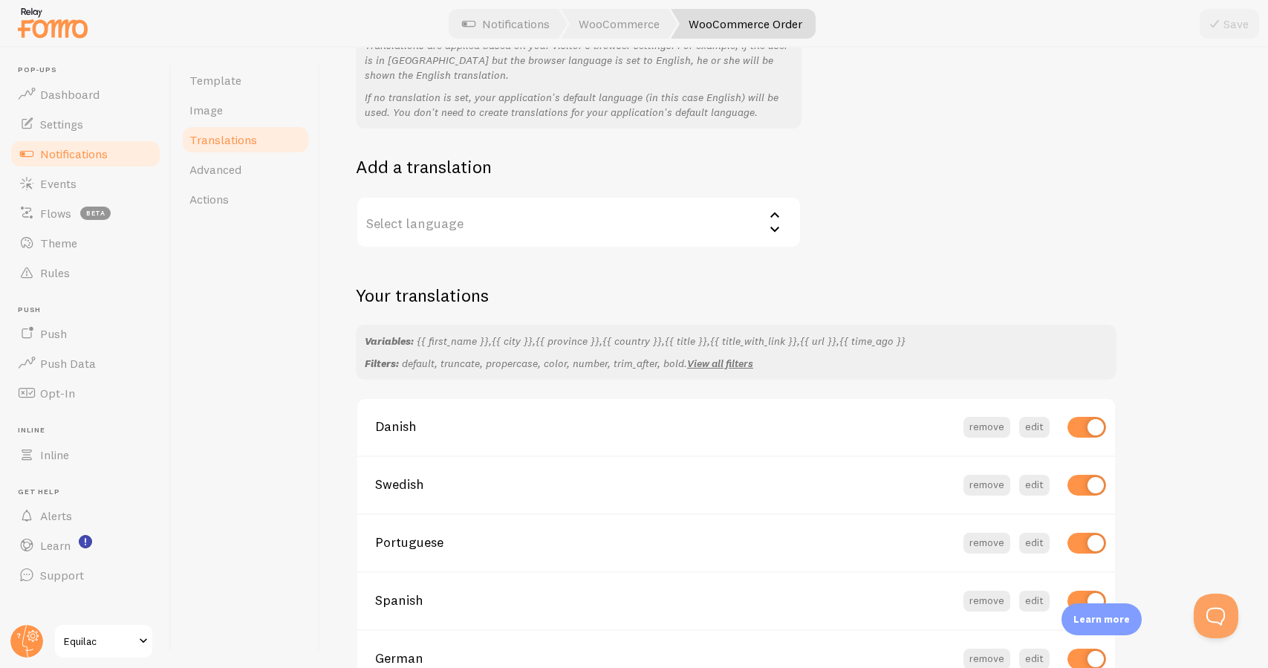
scroll to position [142, 0]
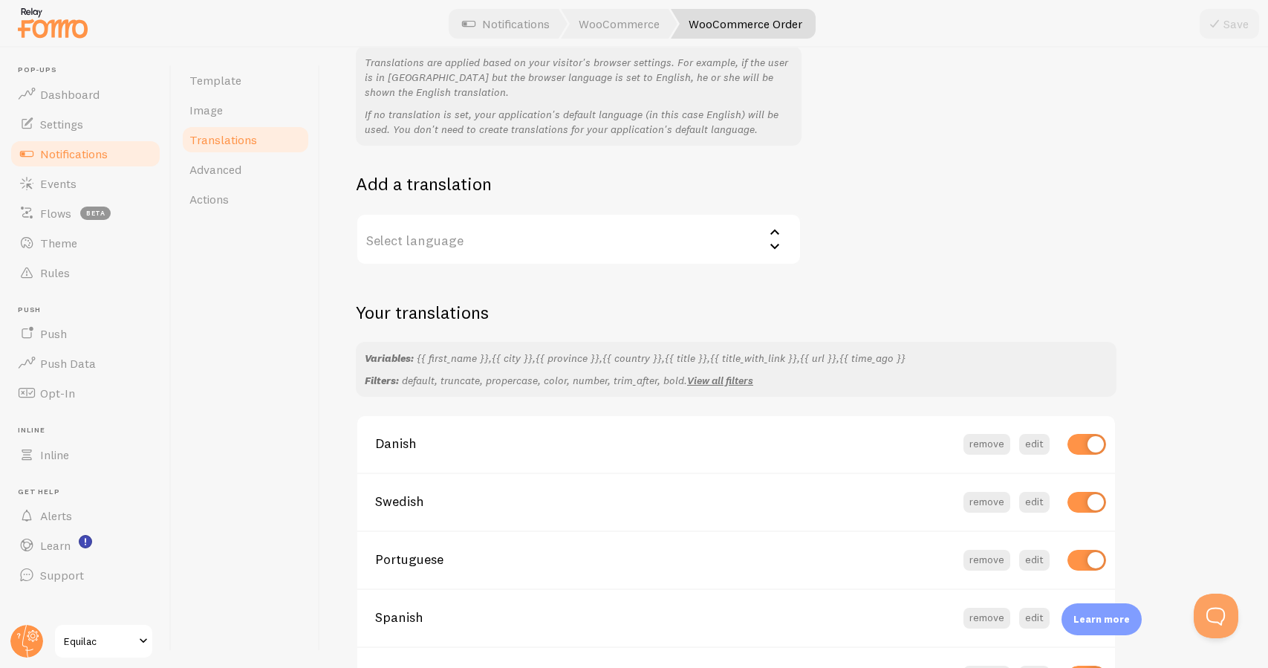
click at [637, 235] on label "Select language" at bounding box center [579, 239] width 446 height 52
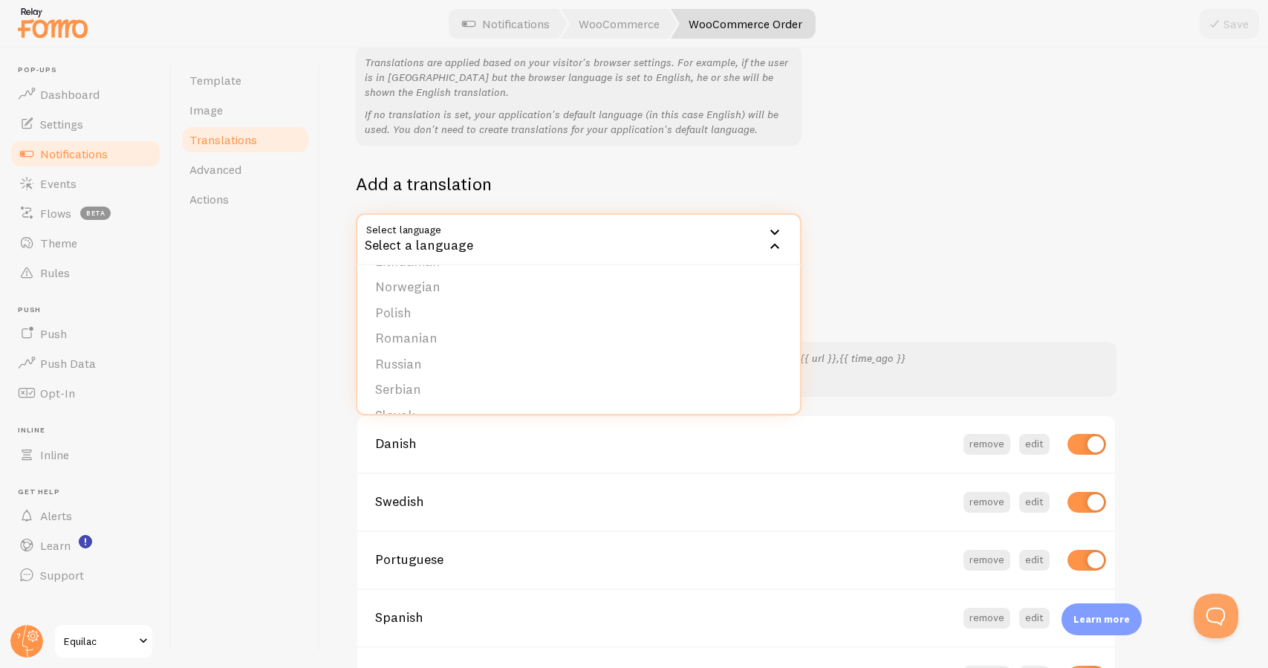
scroll to position [322, 0]
click at [536, 293] on li "Norwegian" at bounding box center [578, 297] width 443 height 26
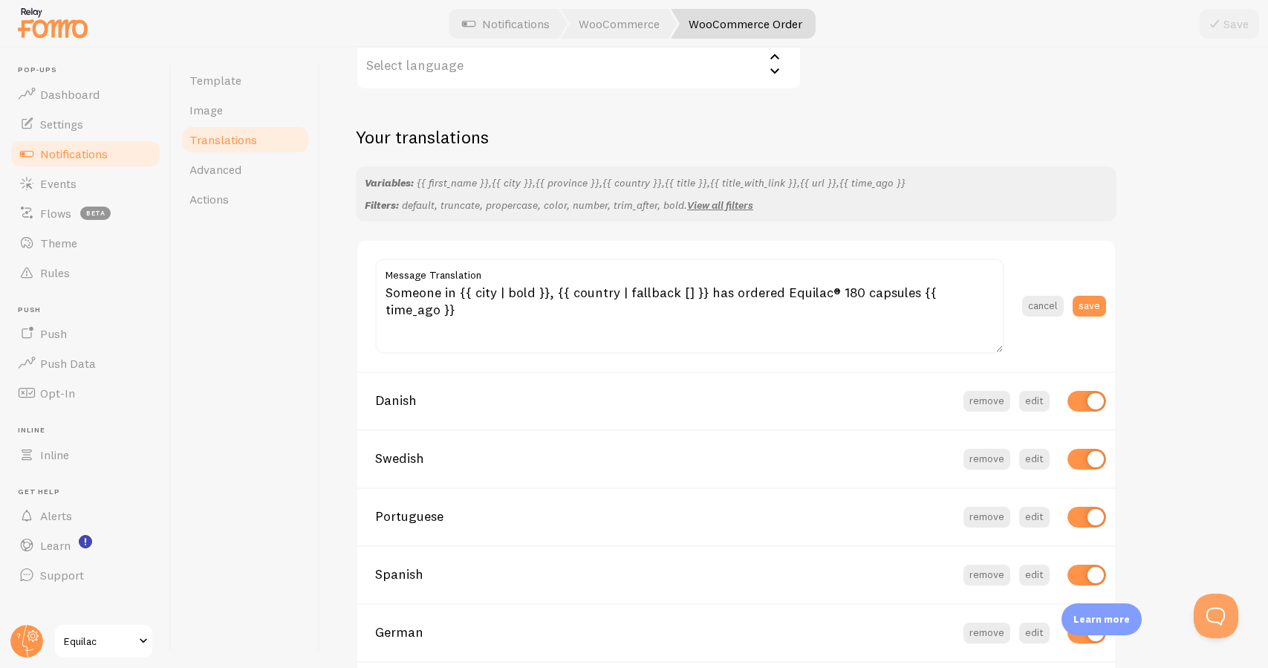
scroll to position [328, 0]
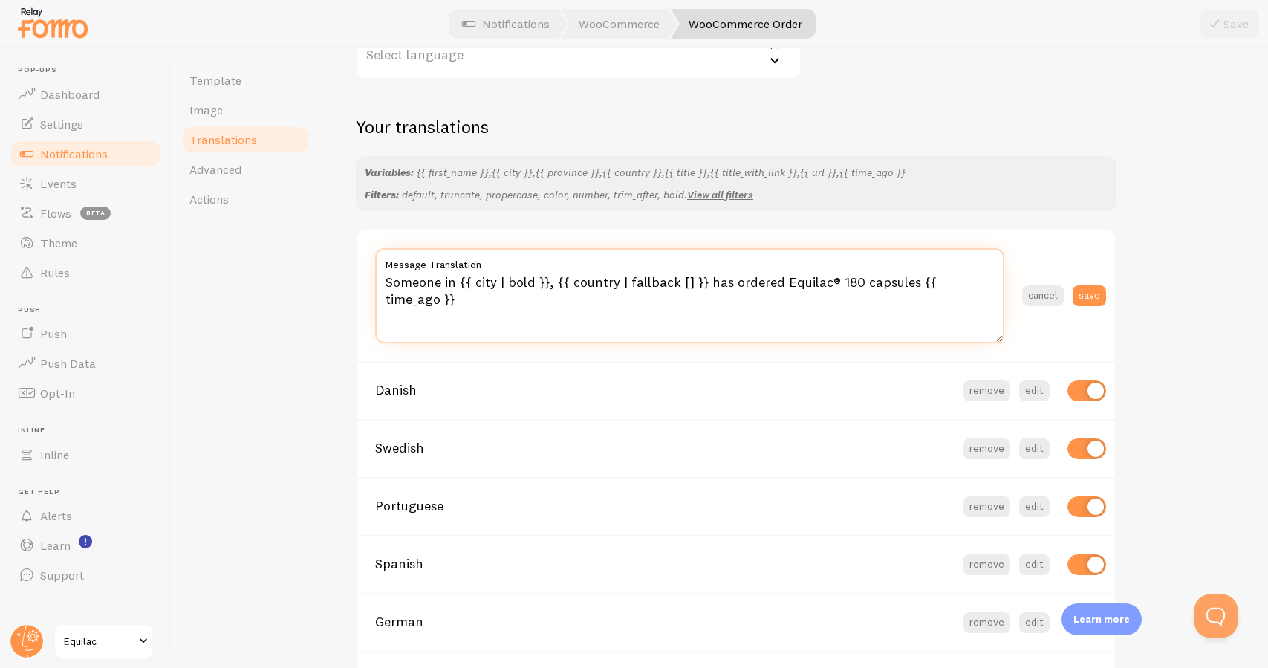
click at [635, 279] on textarea "Someone in {{ city | bold }}, {{ country | fallback [] }} has ordered Equilac® …" at bounding box center [689, 295] width 629 height 95
paste textarea "Noen i {{ city | bold }}, {{ country | fallback [] }} har bestilt Equilac® 180 …"
type textarea "Noen i {{ city | bold }}, {{ country | fallback [] }} har bestilt Equilac® 180 …"
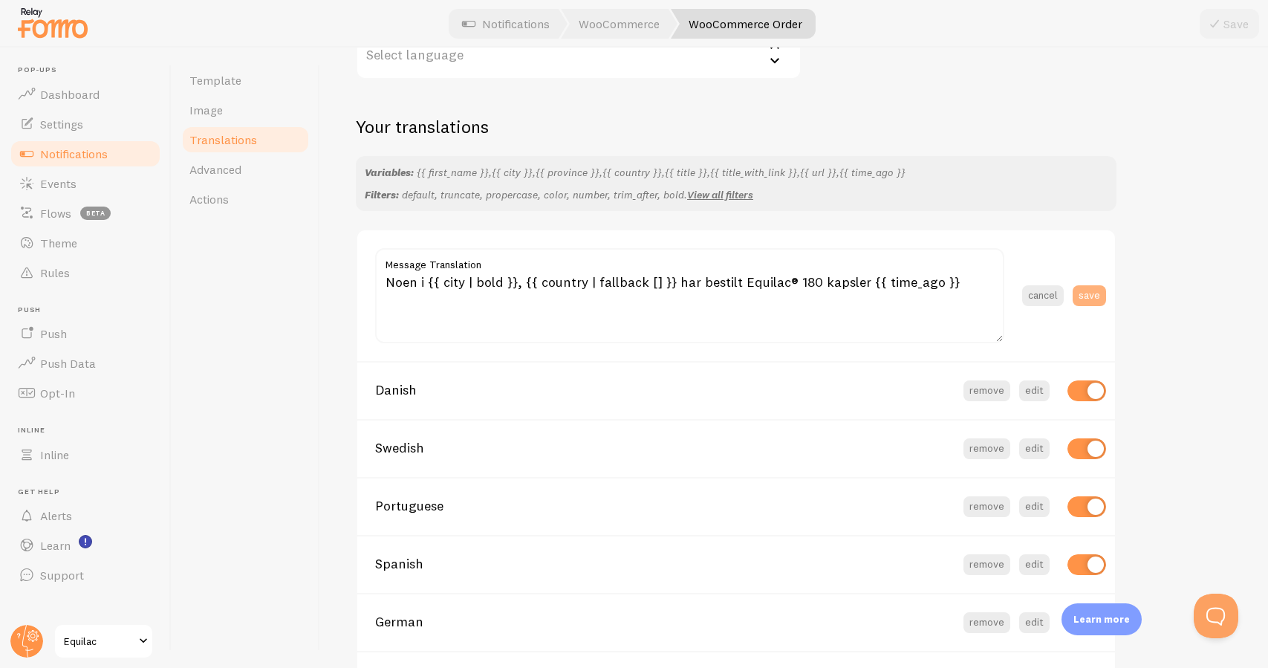
click at [1100, 285] on button "save" at bounding box center [1088, 295] width 33 height 21
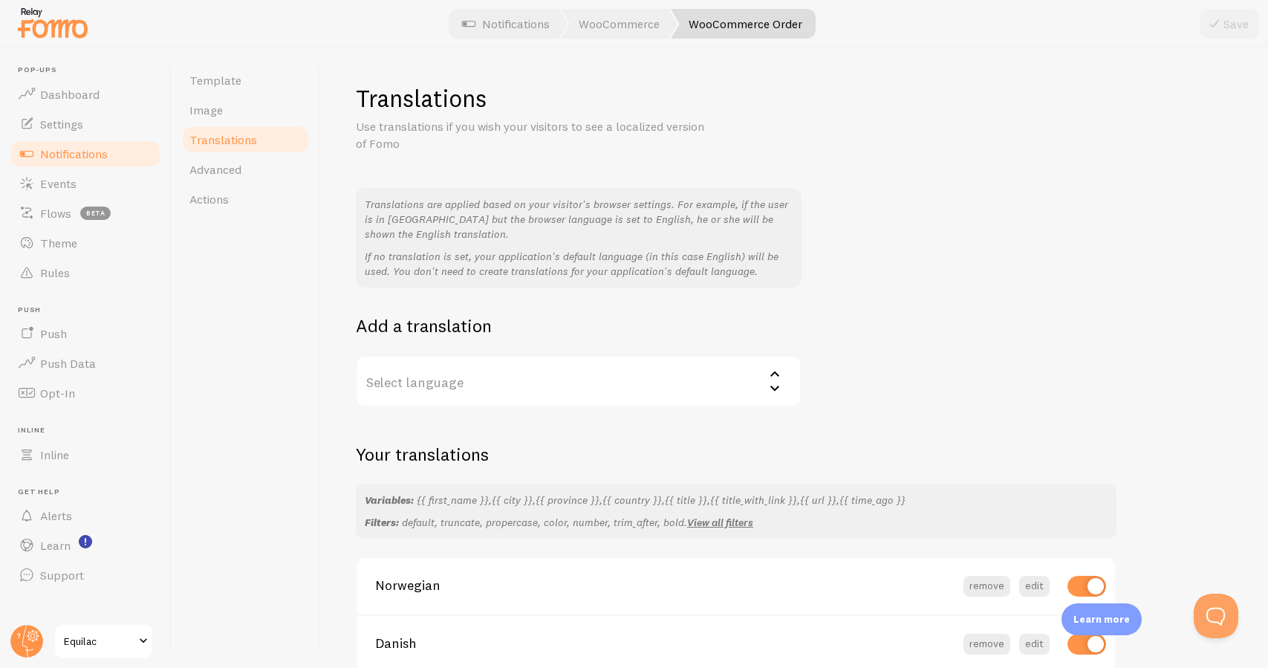
scroll to position [0, 0]
click at [264, 77] on link "Template" at bounding box center [245, 80] width 130 height 30
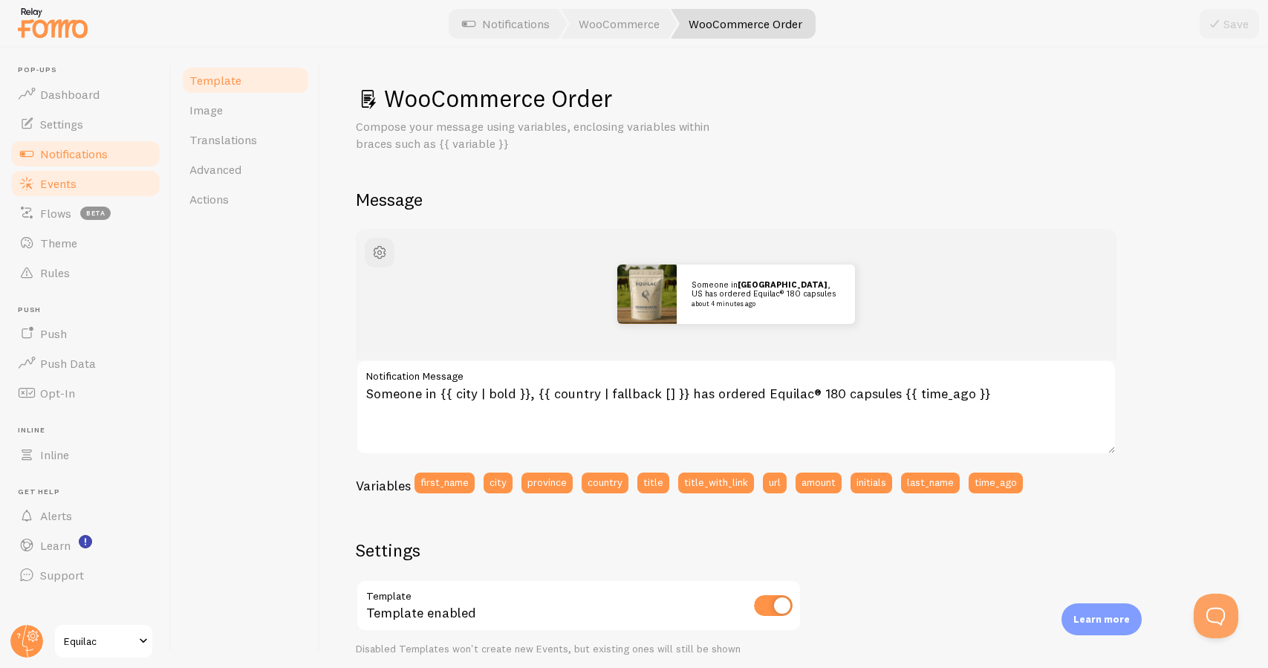
click at [102, 186] on link "Events" at bounding box center [85, 184] width 153 height 30
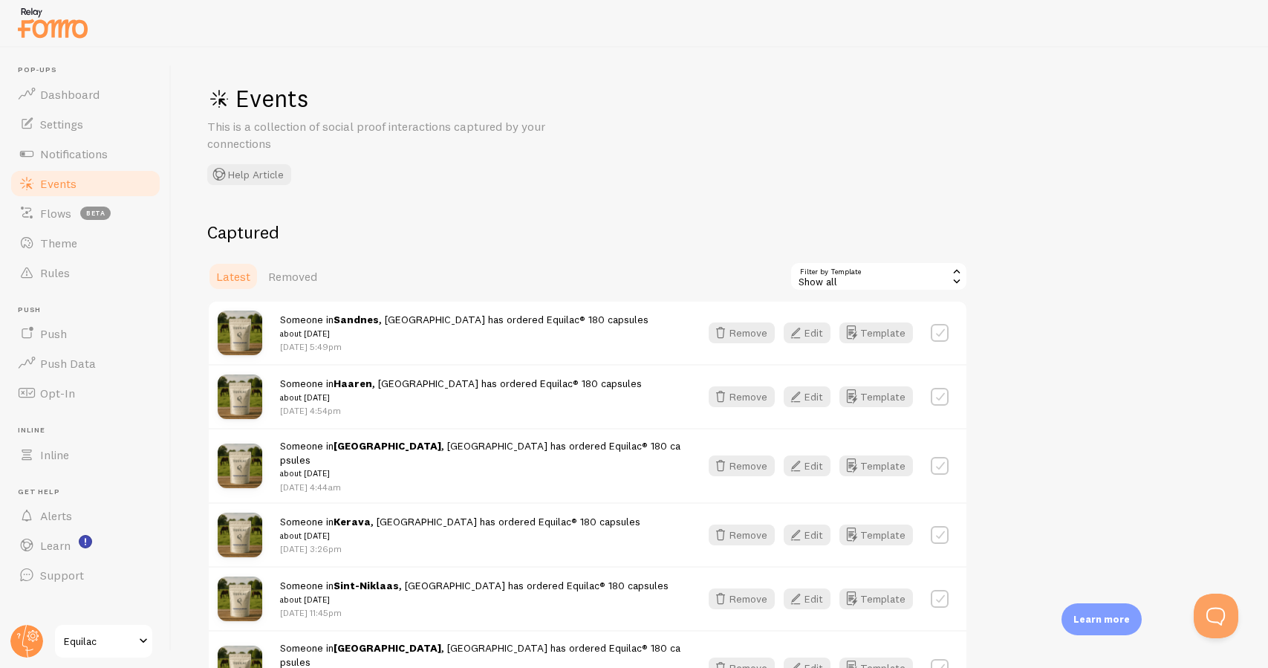
click at [110, 191] on link "Events" at bounding box center [85, 184] width 153 height 30
click at [98, 157] on span "Notifications" at bounding box center [74, 153] width 68 height 15
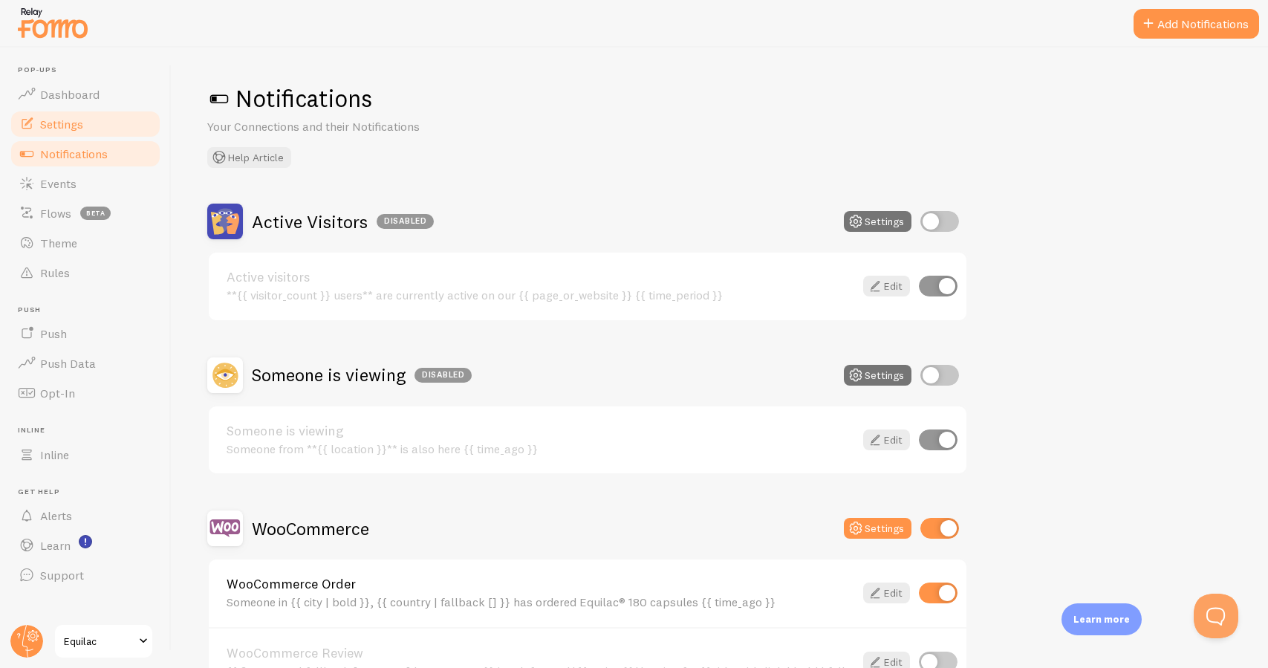
click at [93, 128] on link "Settings" at bounding box center [85, 124] width 153 height 30
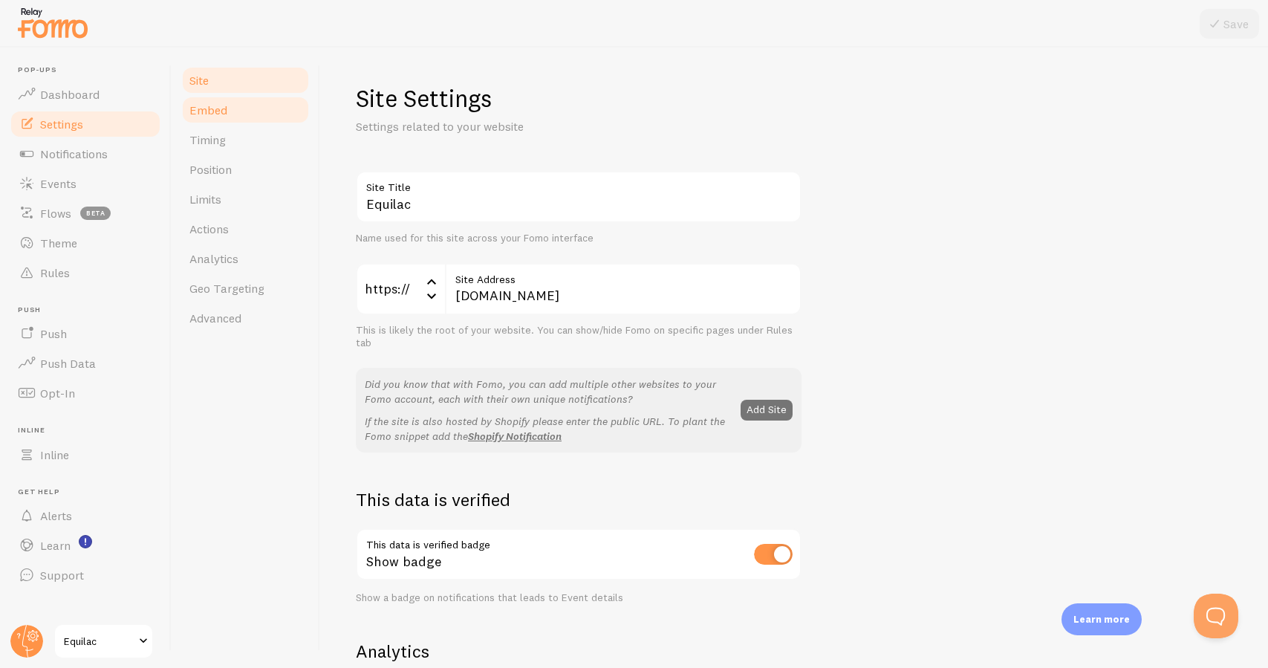
click at [204, 120] on link "Embed" at bounding box center [245, 110] width 130 height 30
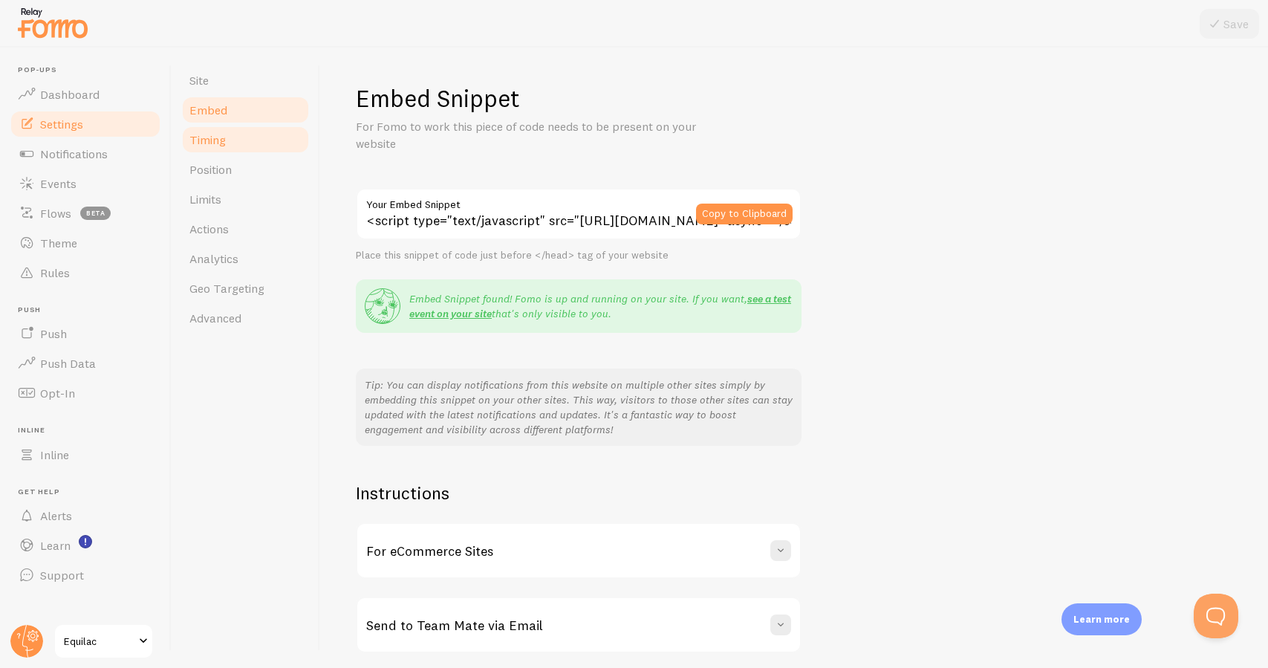
click at [209, 143] on span "Timing" at bounding box center [207, 139] width 36 height 15
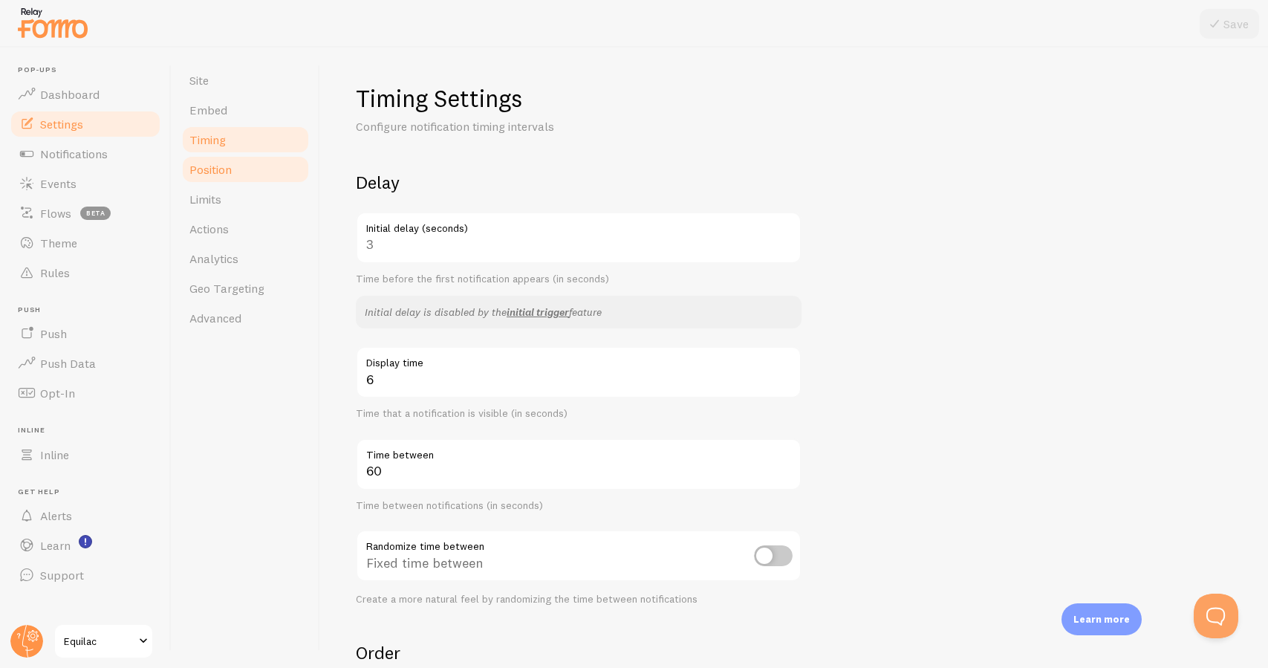
click at [259, 169] on link "Position" at bounding box center [245, 169] width 130 height 30
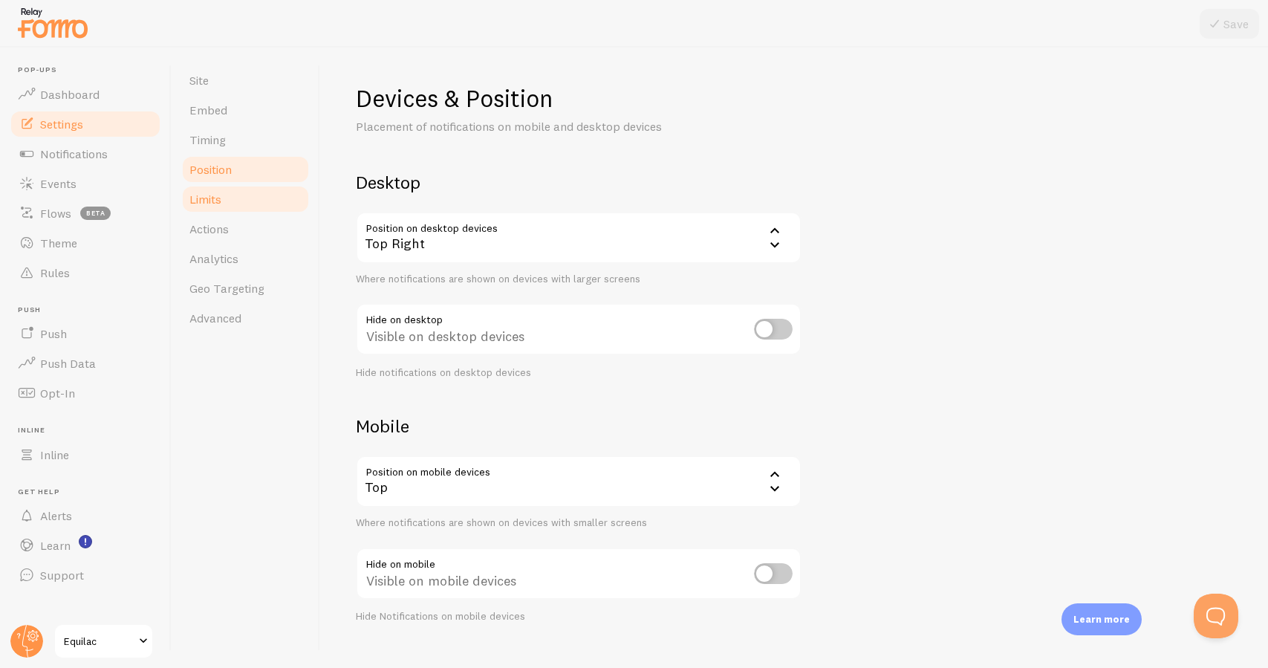
click at [255, 195] on link "Limits" at bounding box center [245, 199] width 130 height 30
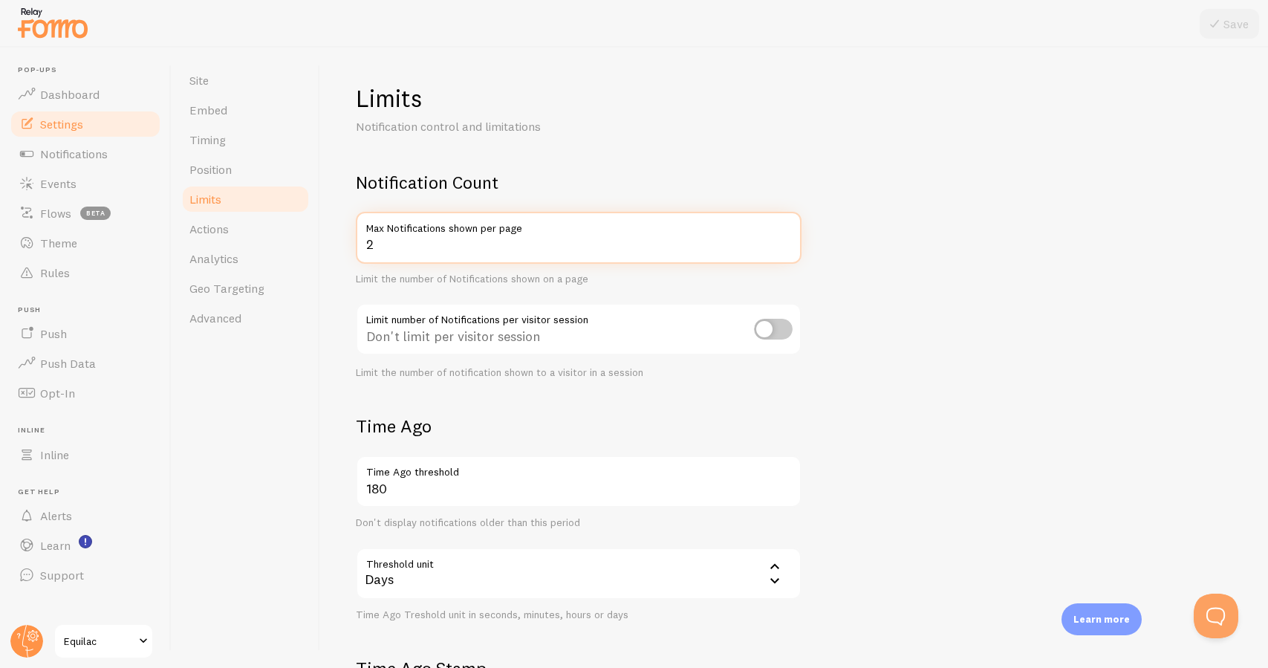
click at [381, 247] on input "2" at bounding box center [579, 238] width 446 height 52
click at [256, 151] on link "Timing" at bounding box center [245, 140] width 130 height 30
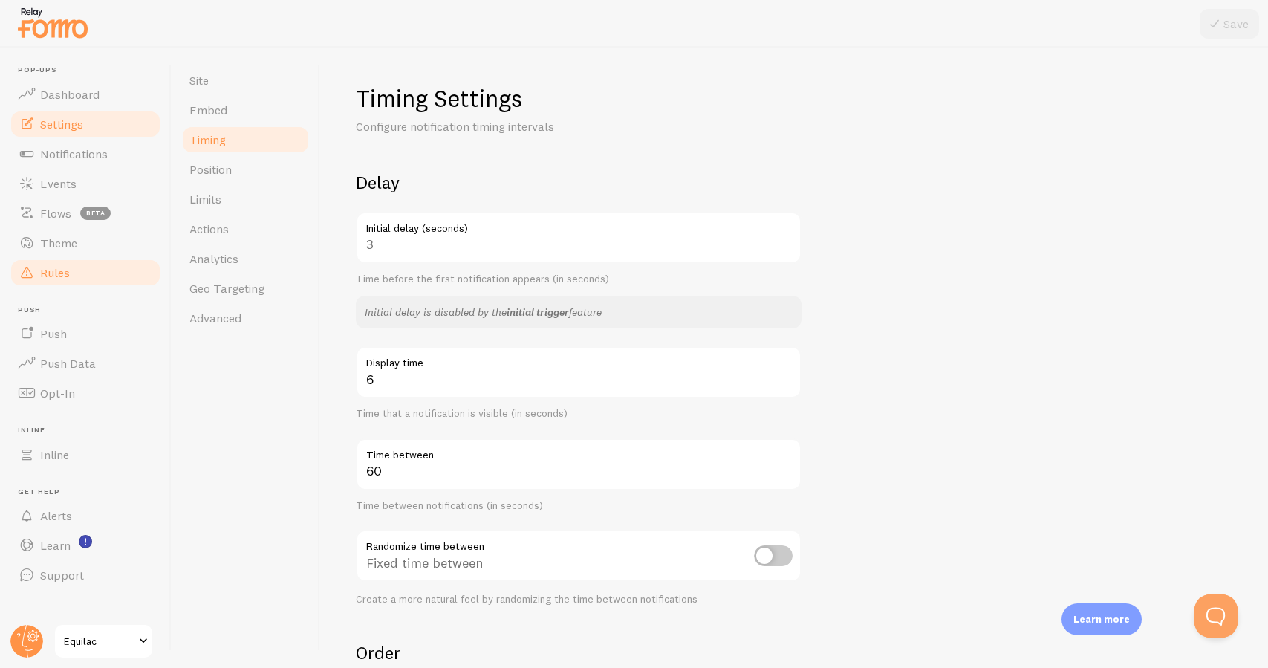
click at [68, 268] on span "Rules" at bounding box center [55, 272] width 30 height 15
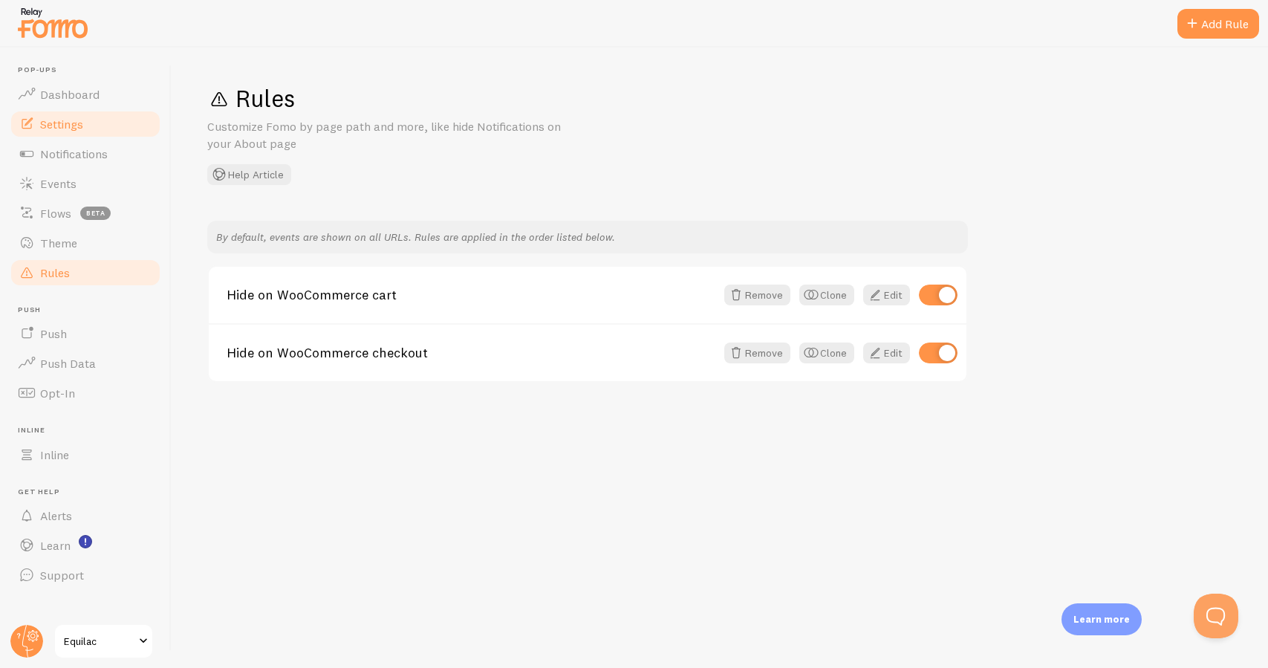
click at [103, 129] on link "Settings" at bounding box center [85, 124] width 153 height 30
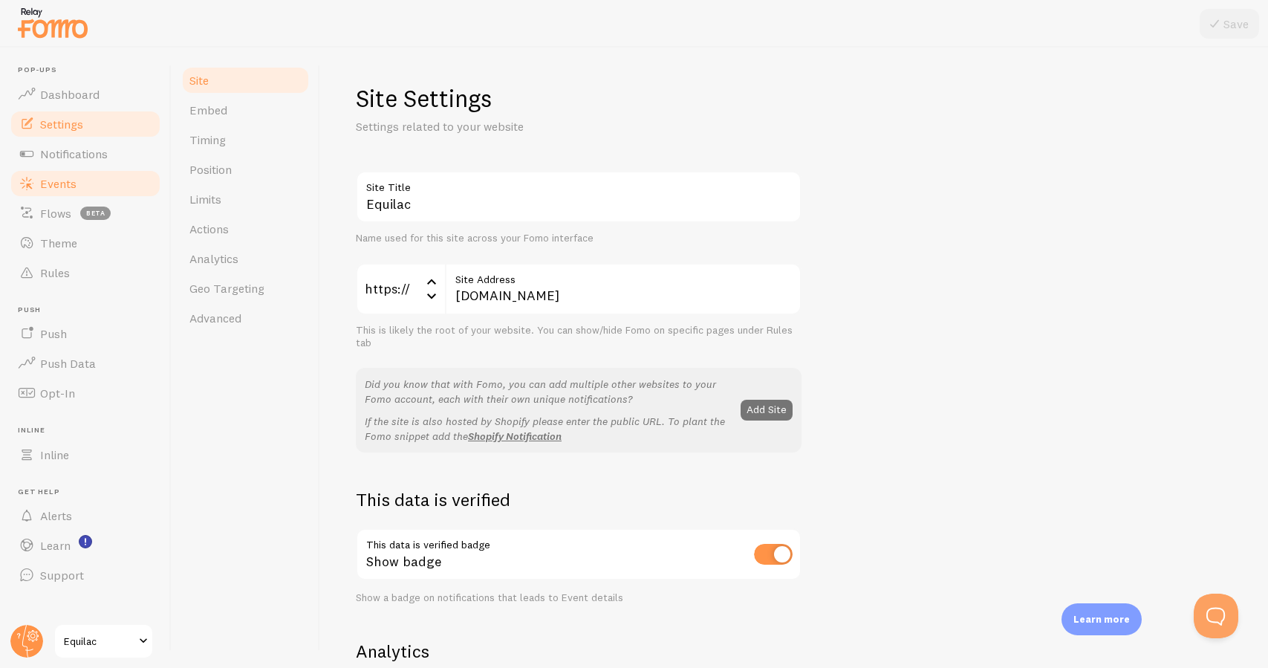
click at [104, 187] on link "Events" at bounding box center [85, 184] width 153 height 30
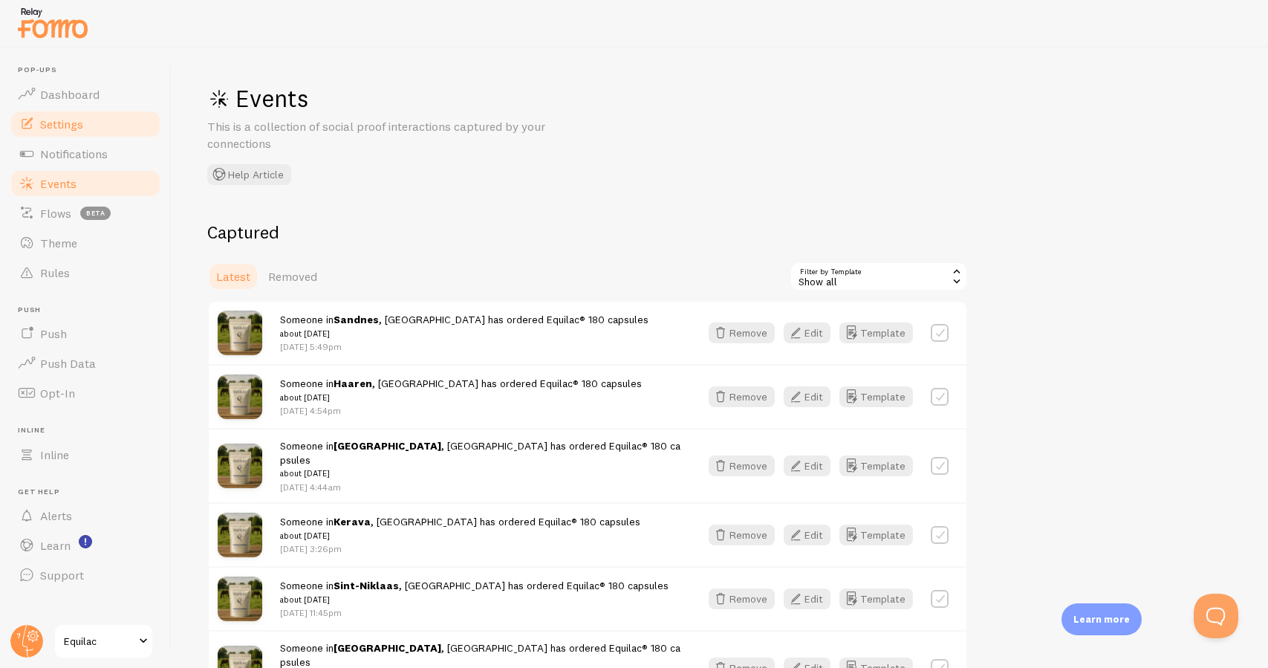
click at [127, 130] on link "Settings" at bounding box center [85, 124] width 153 height 30
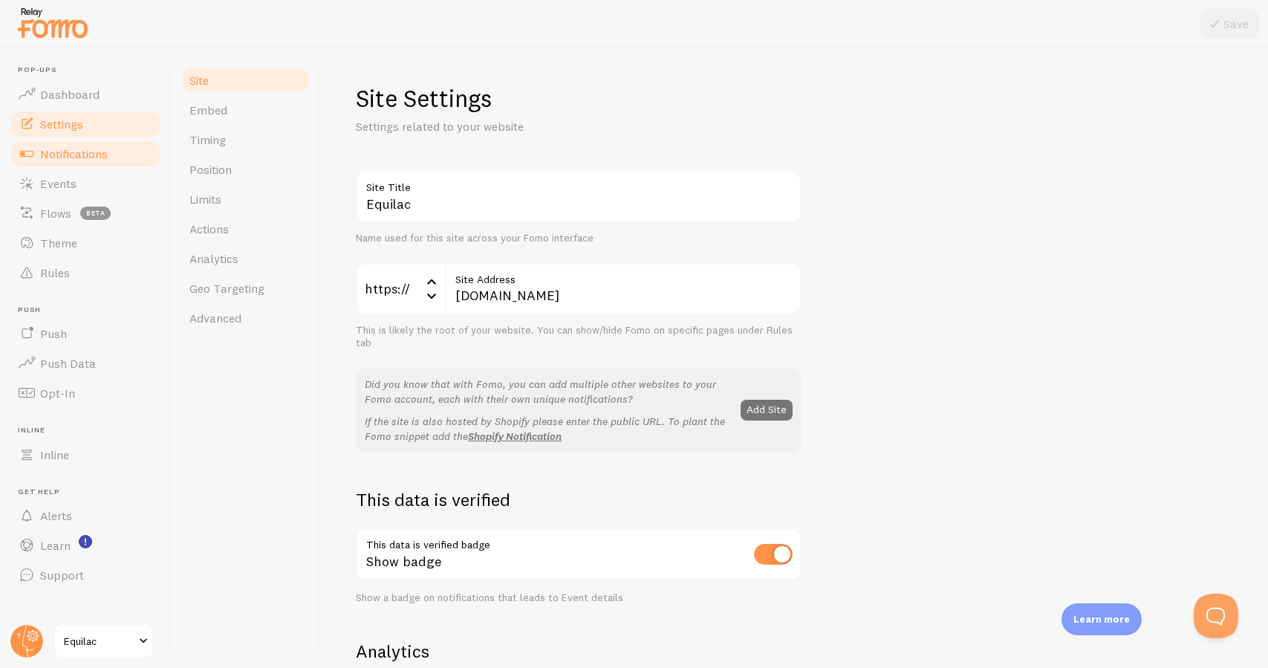
click at [106, 158] on span "Notifications" at bounding box center [74, 153] width 68 height 15
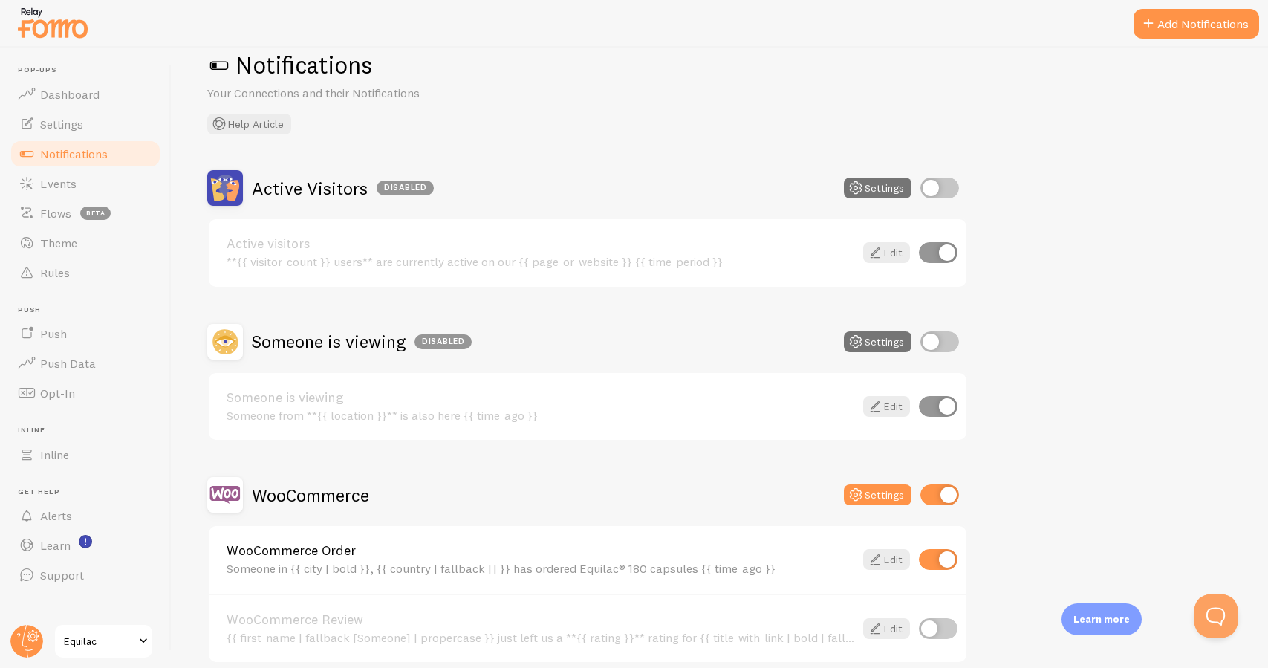
scroll to position [51, 0]
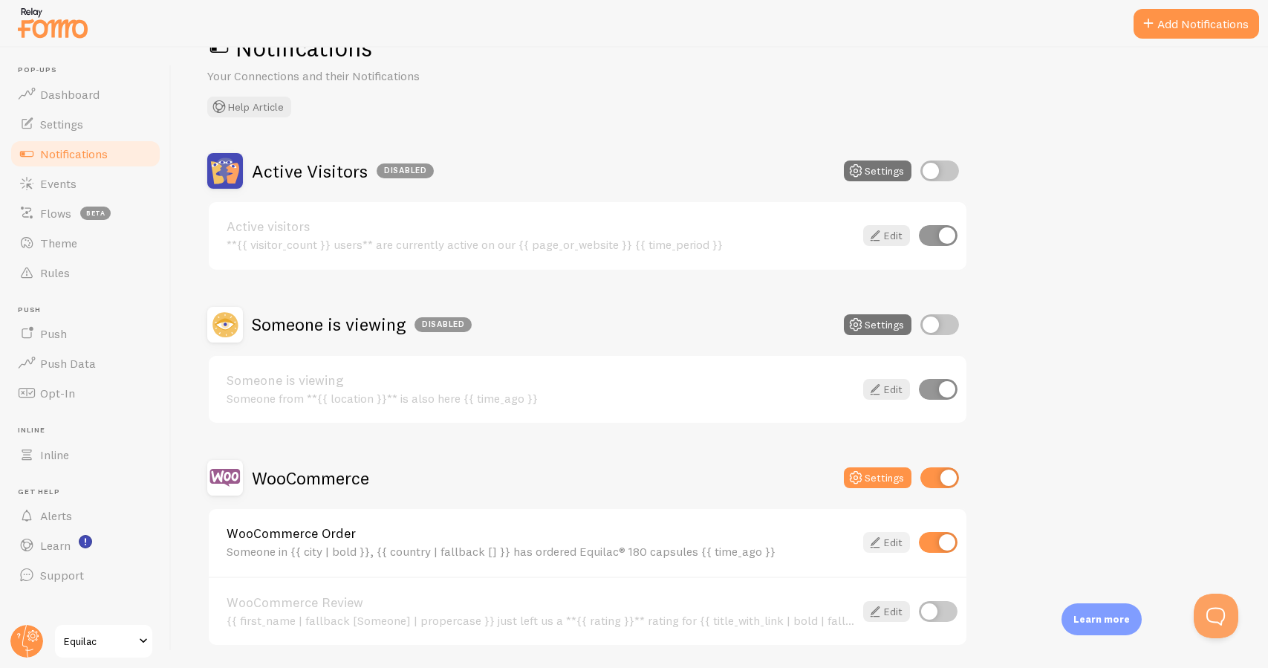
click at [897, 537] on link "Edit" at bounding box center [886, 542] width 47 height 21
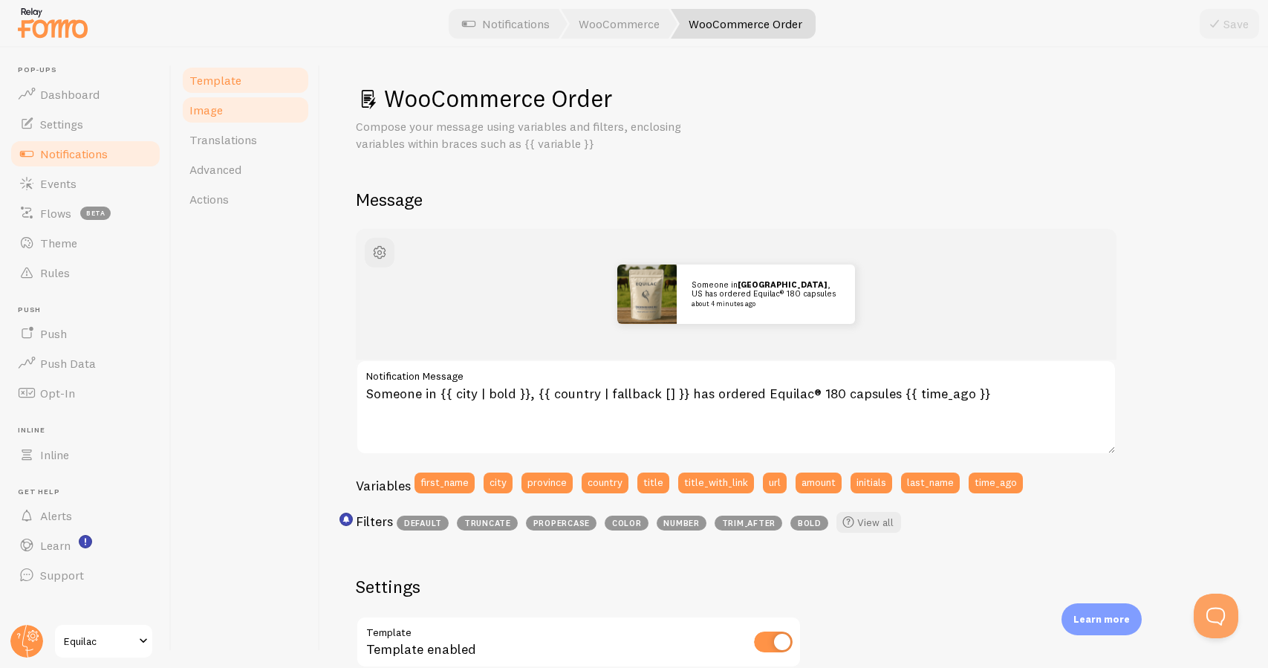
click at [280, 122] on link "Image" at bounding box center [245, 110] width 130 height 30
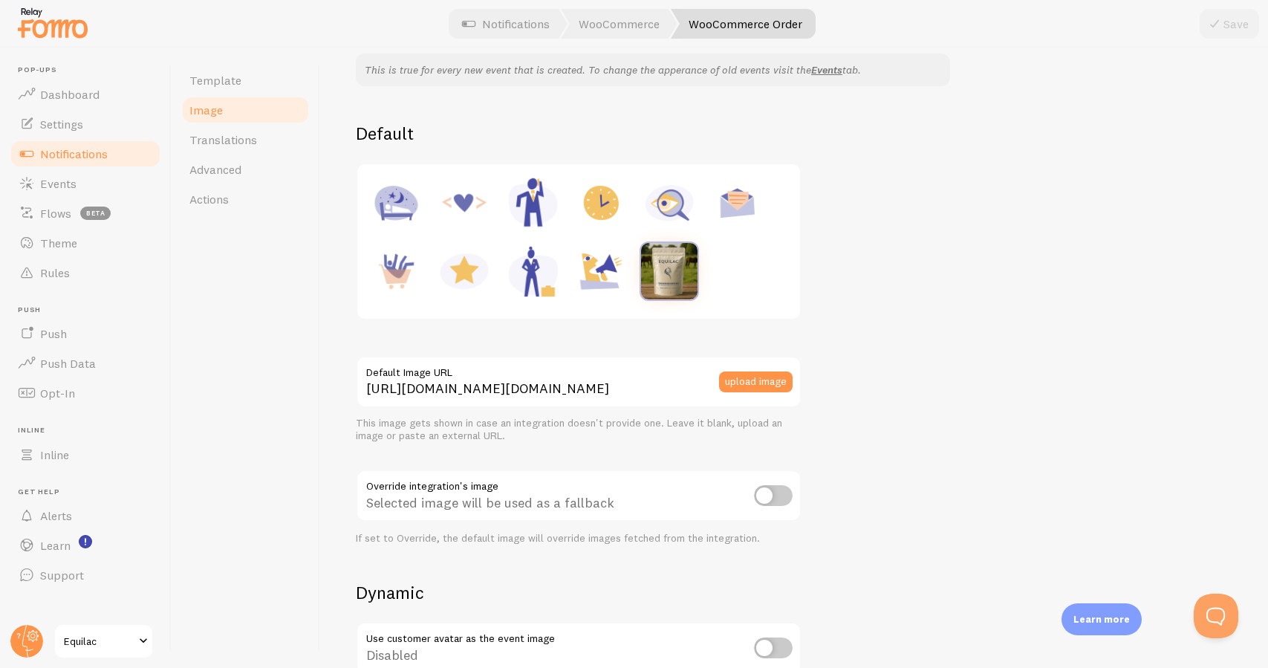
scroll to position [137, 0]
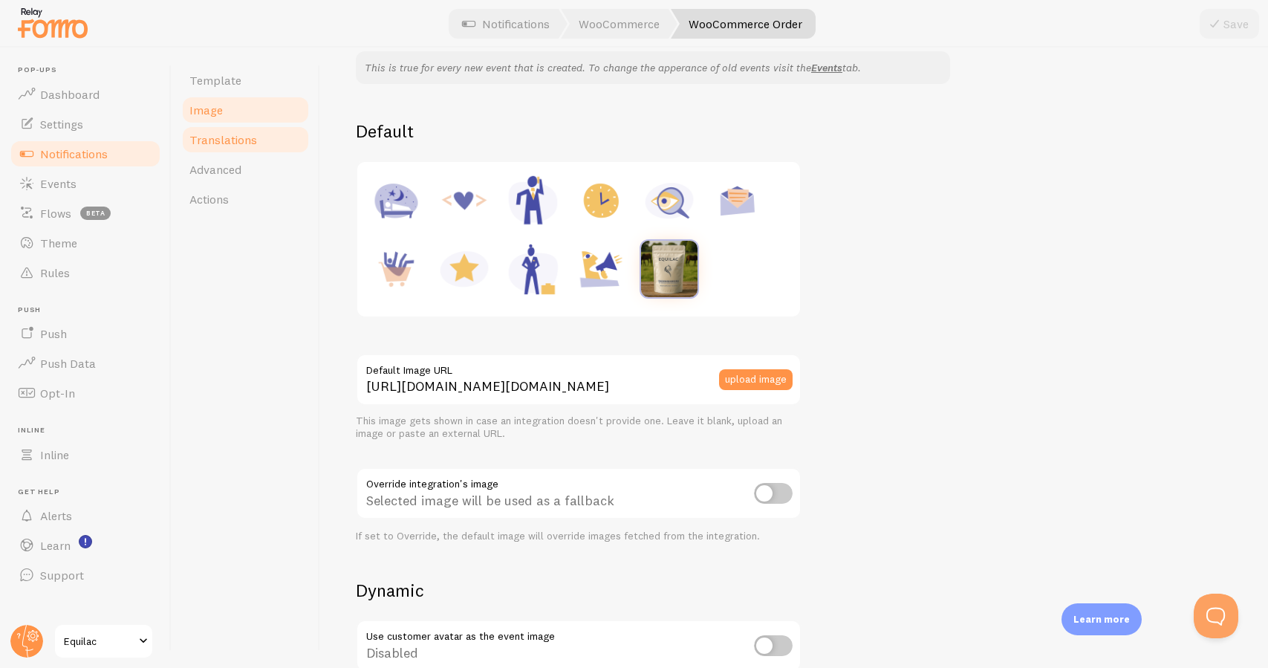
click at [258, 143] on link "Translations" at bounding box center [245, 140] width 130 height 30
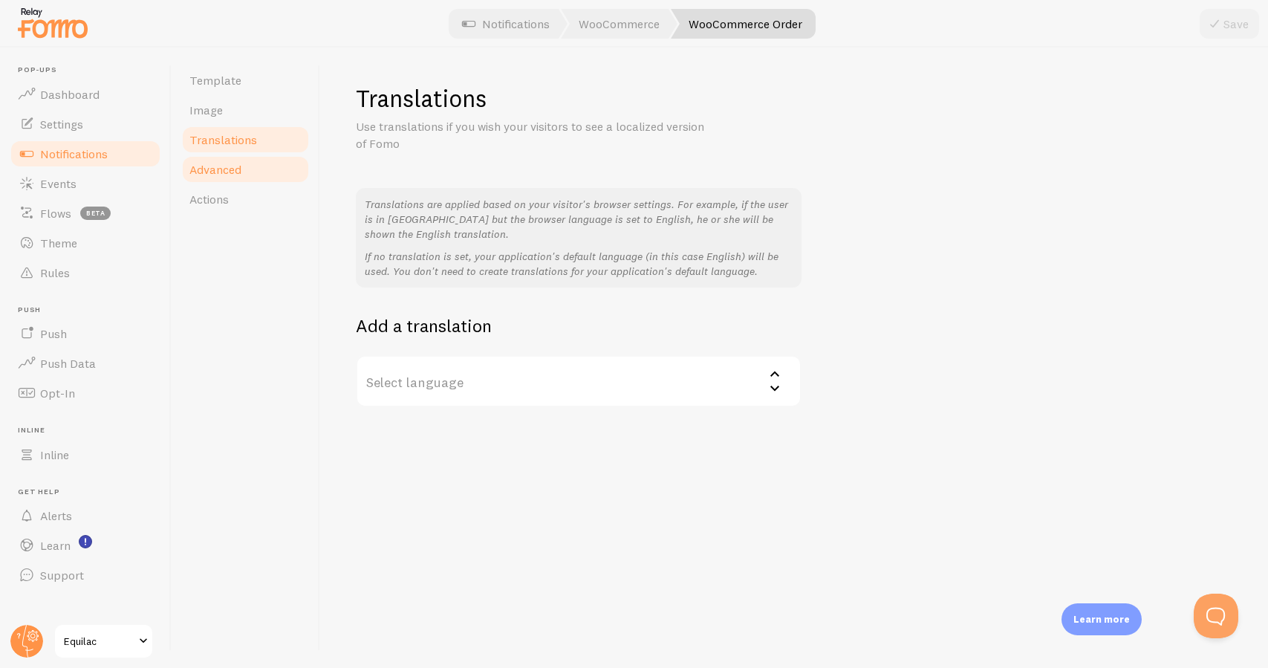
click at [244, 176] on link "Advanced" at bounding box center [245, 169] width 130 height 30
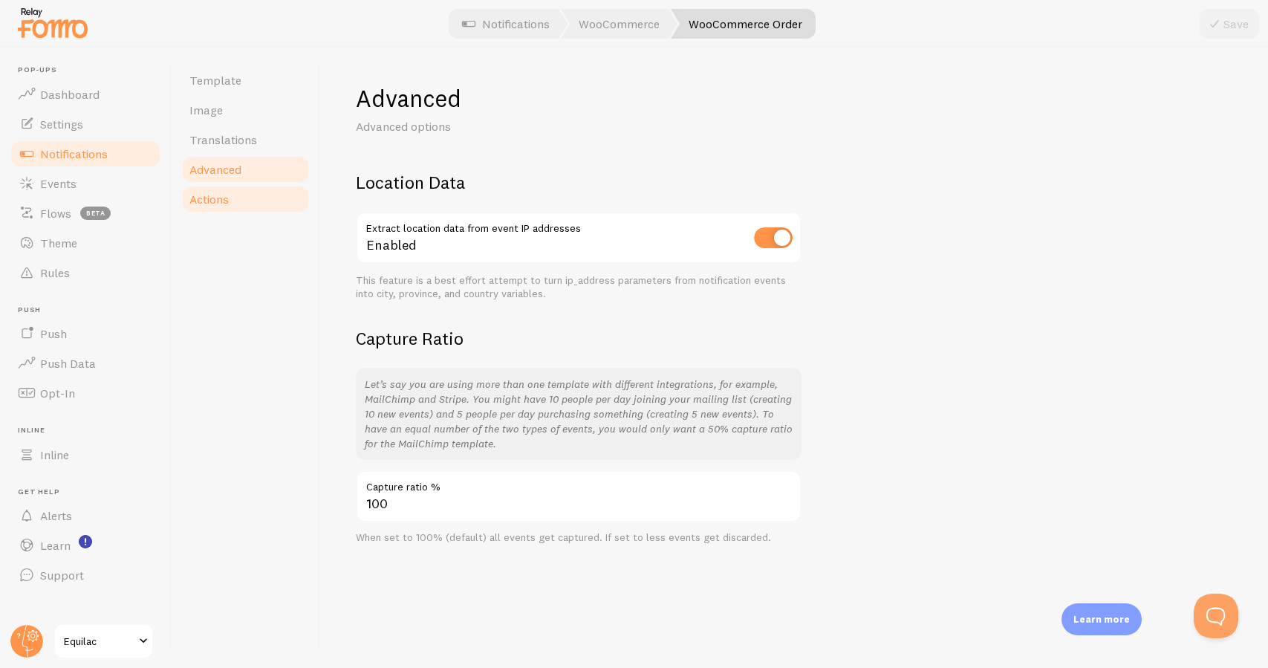
click at [242, 198] on link "Actions" at bounding box center [245, 199] width 130 height 30
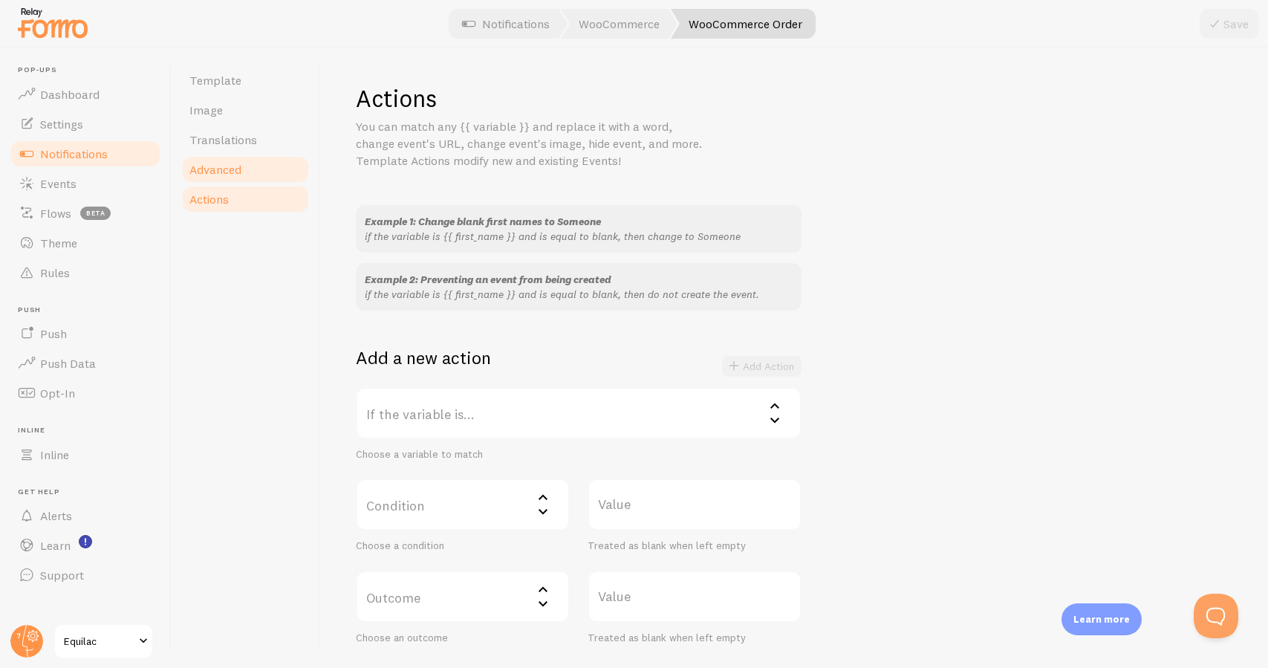
click at [244, 172] on link "Advanced" at bounding box center [245, 169] width 130 height 30
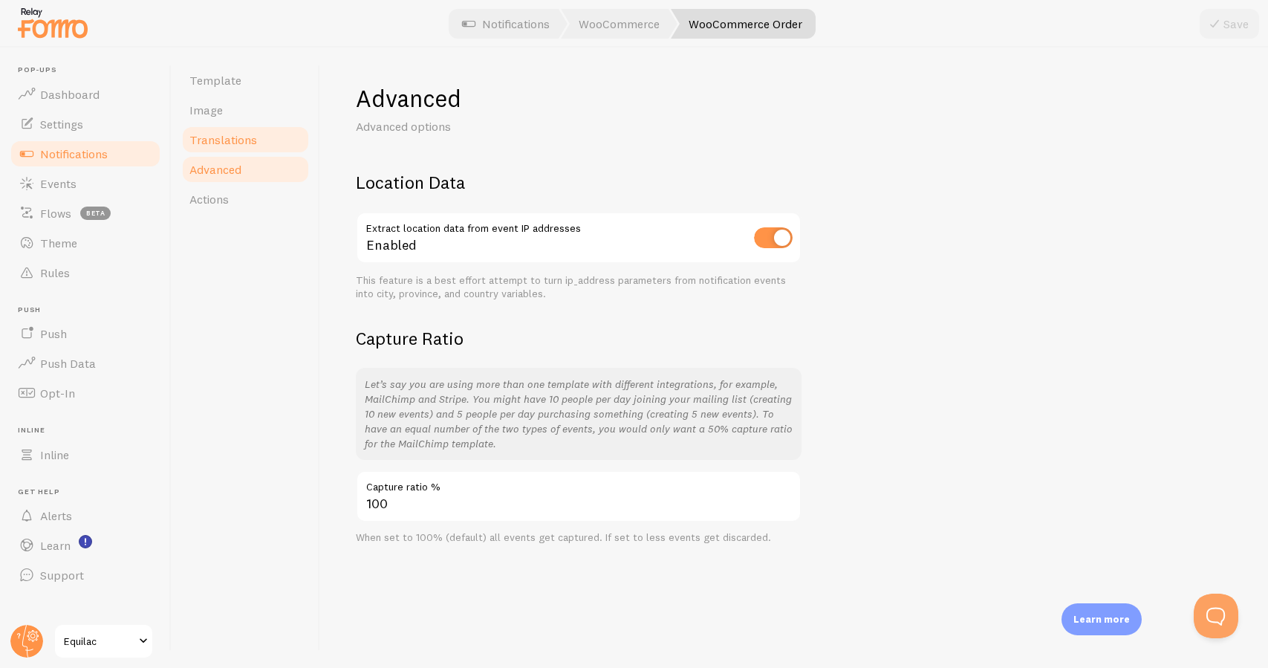
click at [268, 135] on link "Translations" at bounding box center [245, 140] width 130 height 30
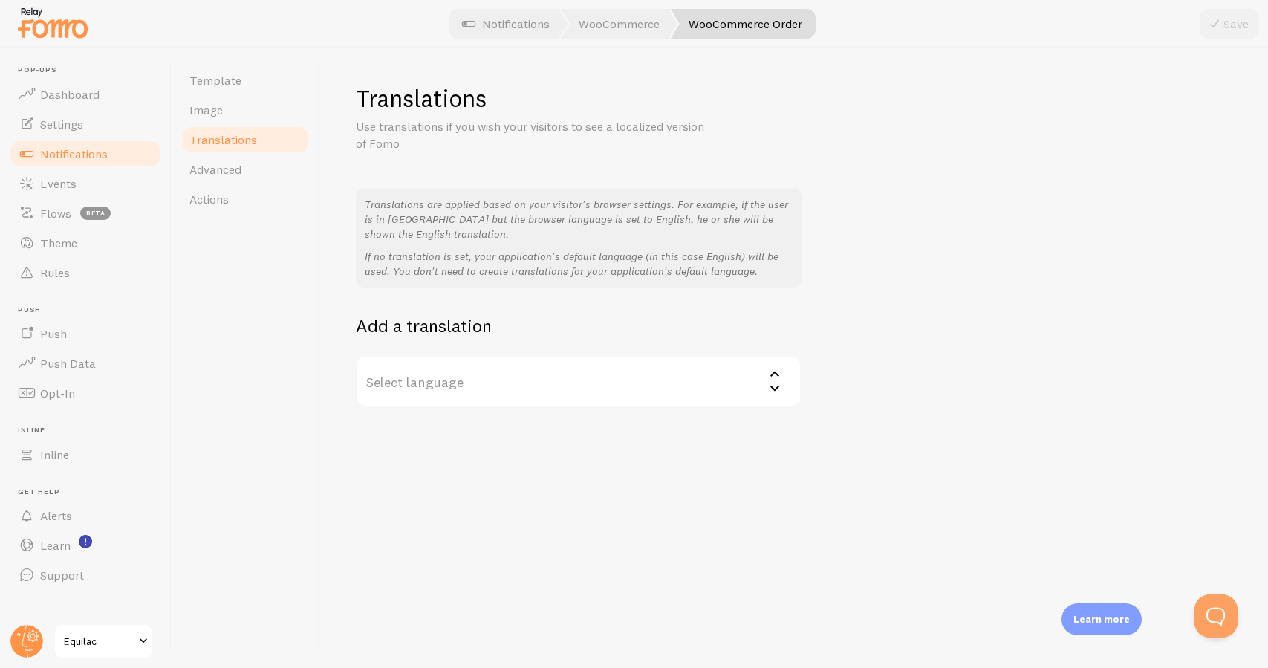
click at [105, 158] on span "Notifications" at bounding box center [74, 153] width 68 height 15
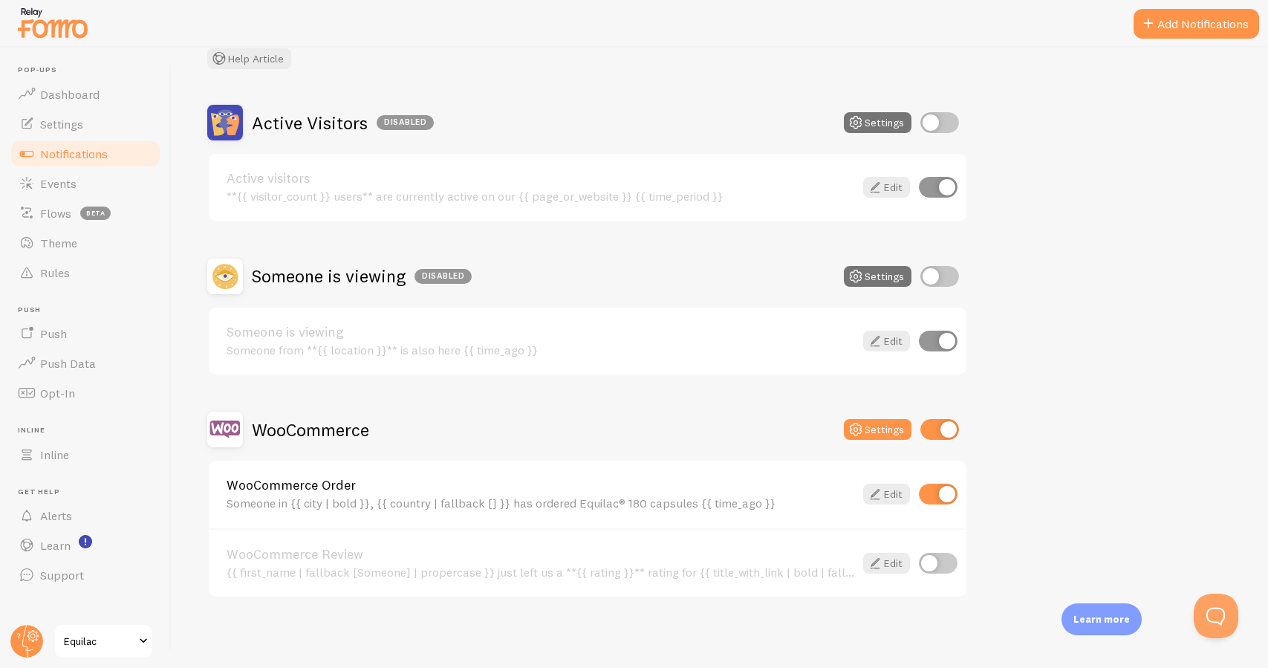
scroll to position [98, 0]
click at [891, 500] on link "Edit" at bounding box center [886, 494] width 47 height 21
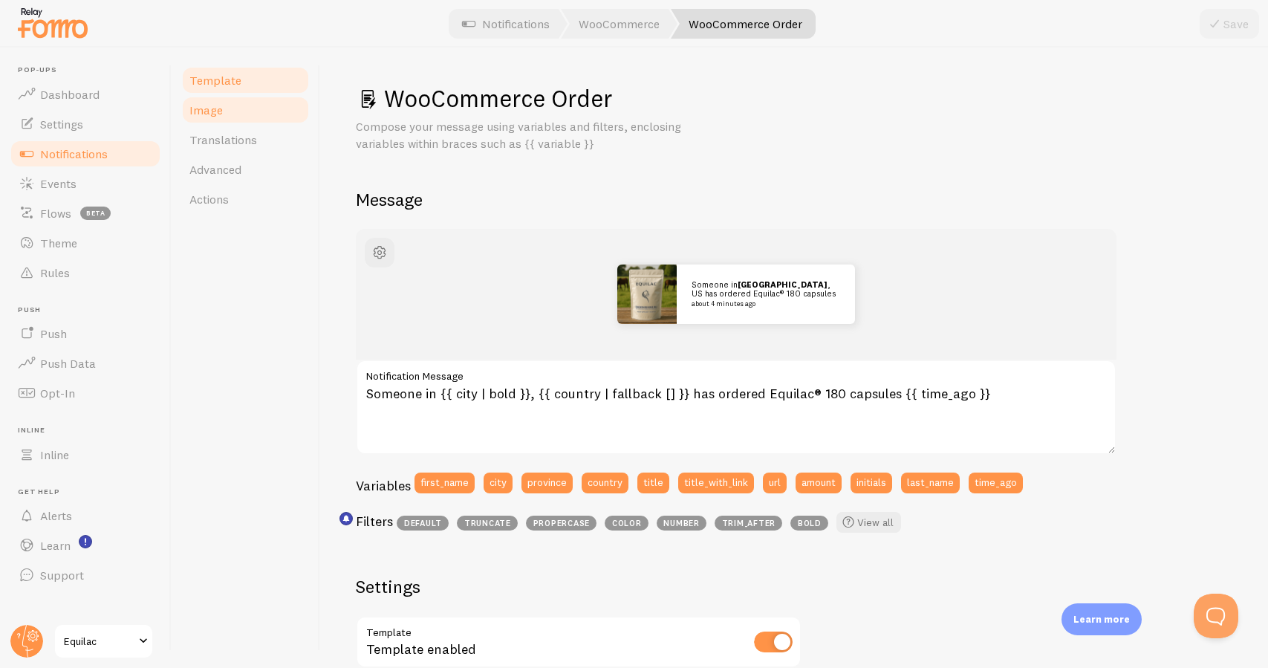
click at [282, 117] on link "Image" at bounding box center [245, 110] width 130 height 30
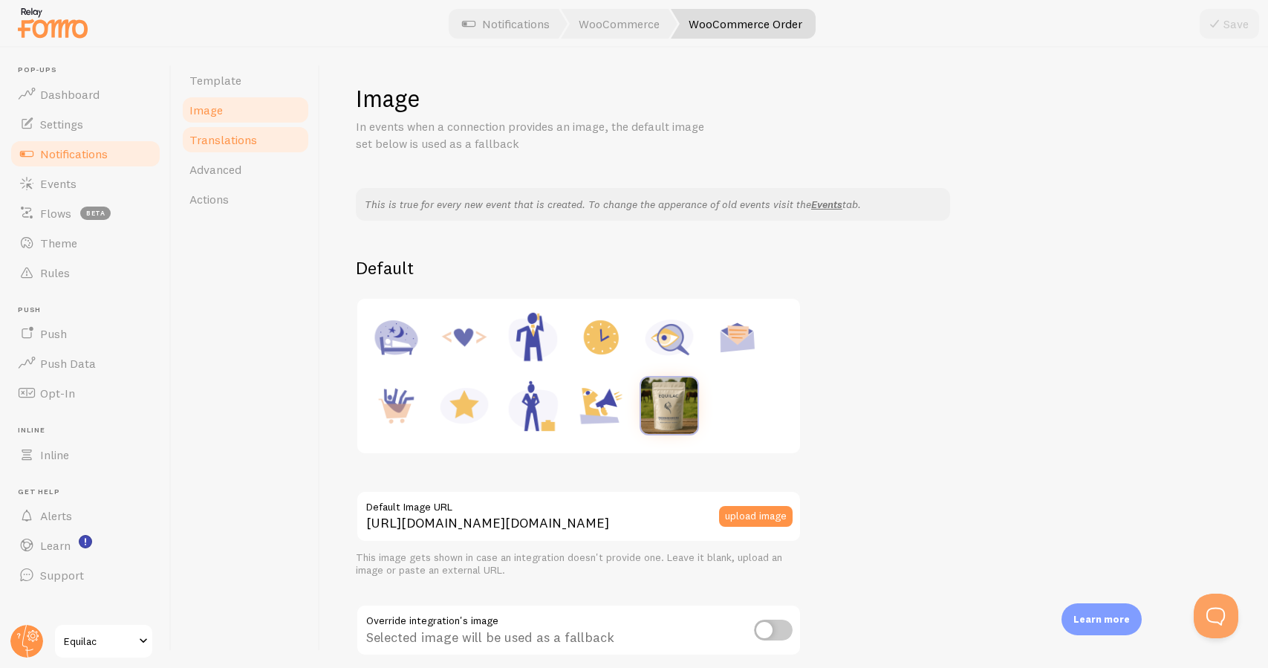
click at [273, 137] on link "Translations" at bounding box center [245, 140] width 130 height 30
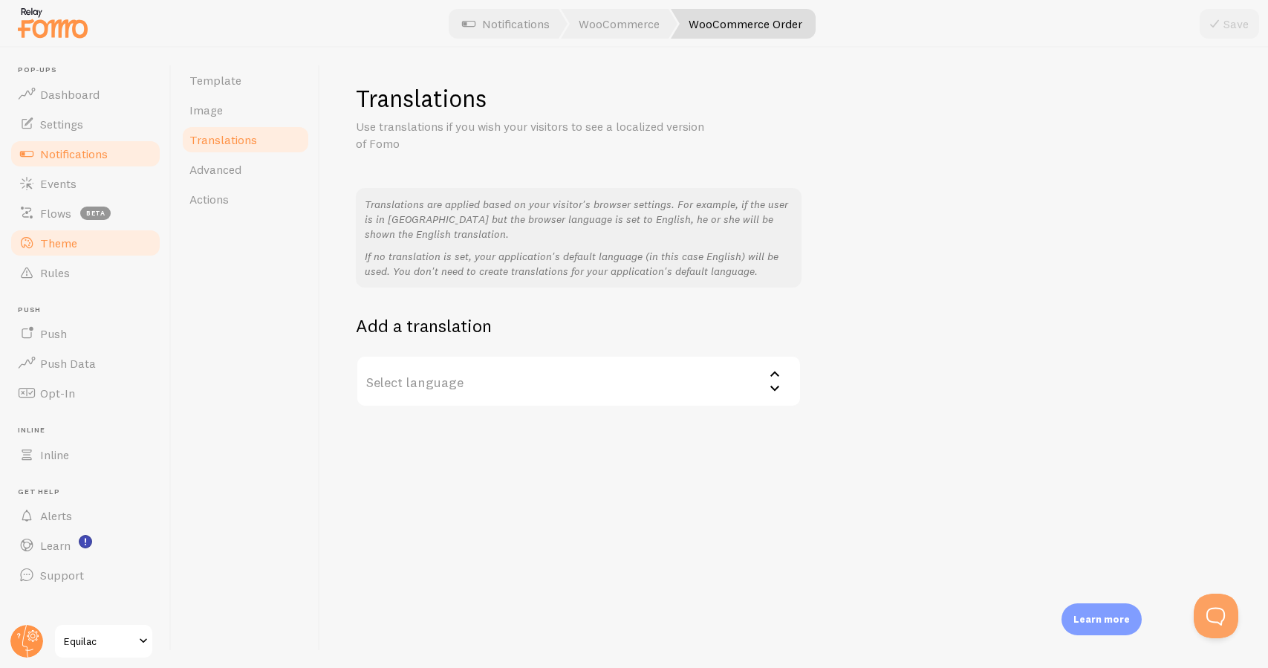
click at [103, 232] on link "Theme" at bounding box center [85, 243] width 153 height 30
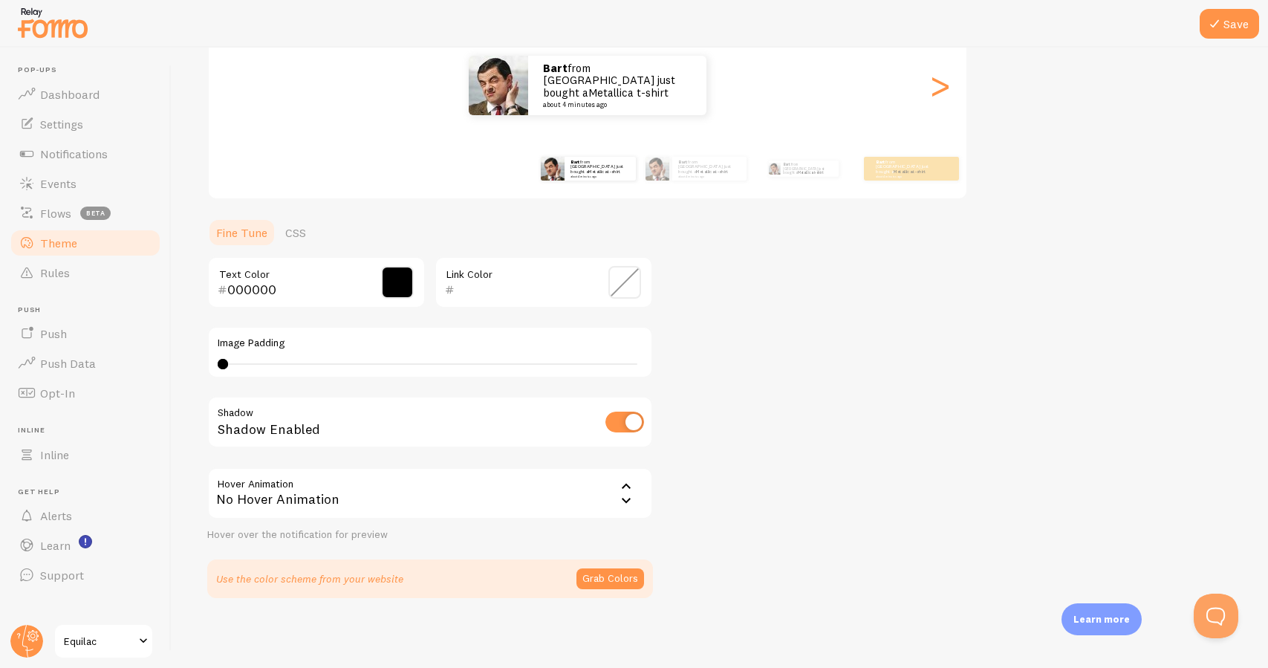
scroll to position [189, 0]
click at [134, 179] on link "Events" at bounding box center [85, 184] width 153 height 30
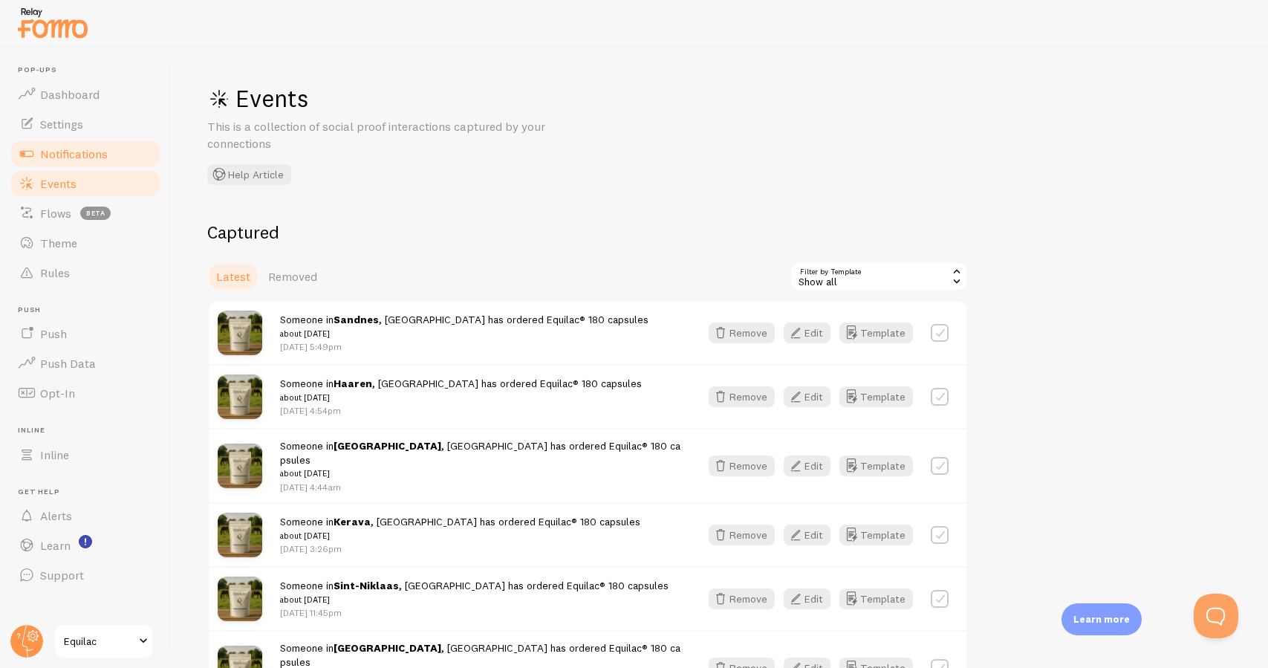
click at [104, 166] on link "Notifications" at bounding box center [85, 154] width 153 height 30
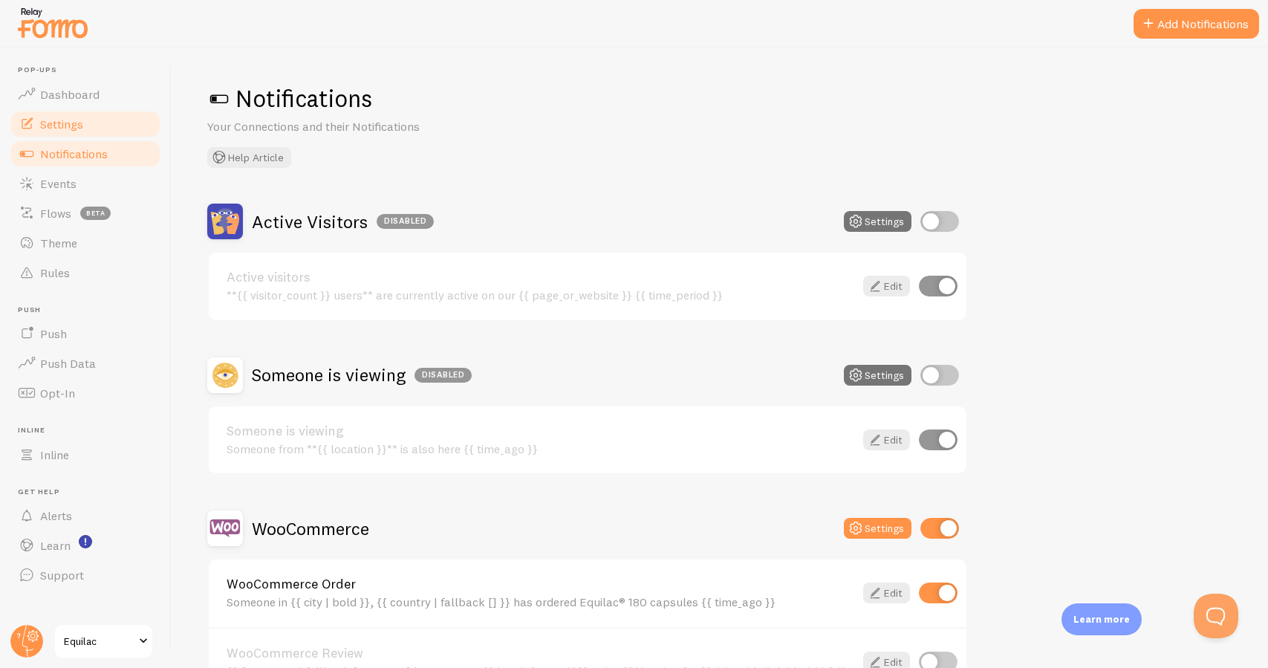
click at [91, 127] on link "Settings" at bounding box center [85, 124] width 153 height 30
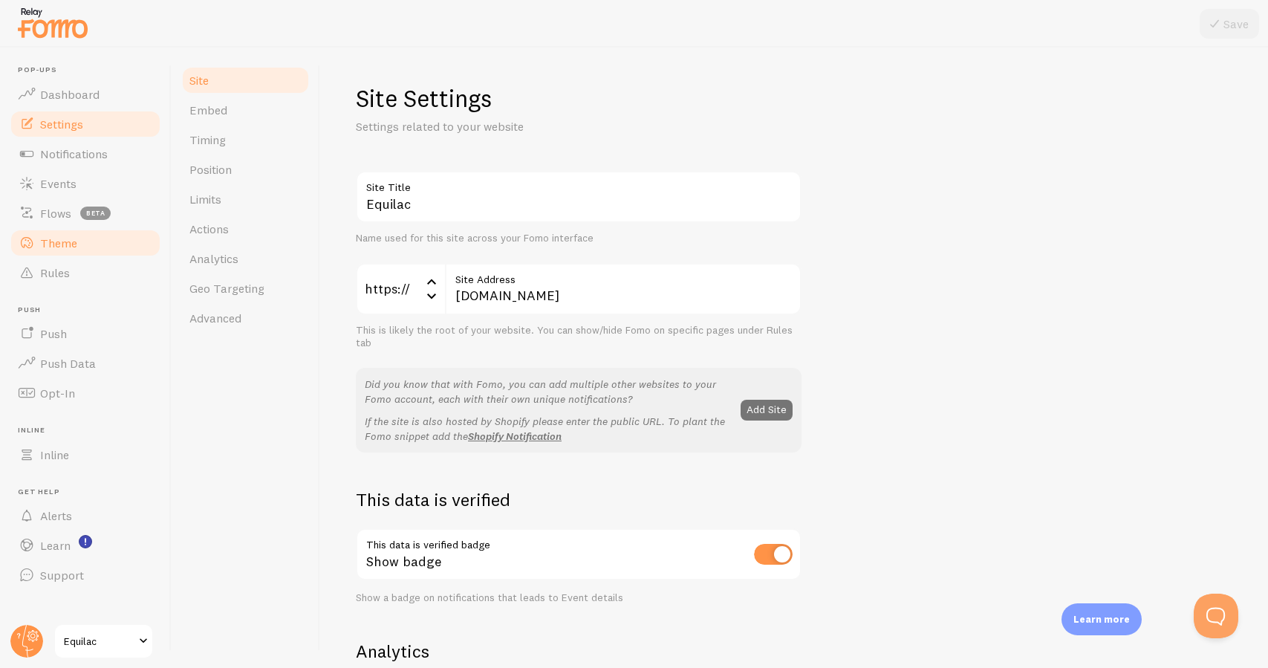
click at [82, 234] on link "Theme" at bounding box center [85, 243] width 153 height 30
